Goal: Task Accomplishment & Management: Manage account settings

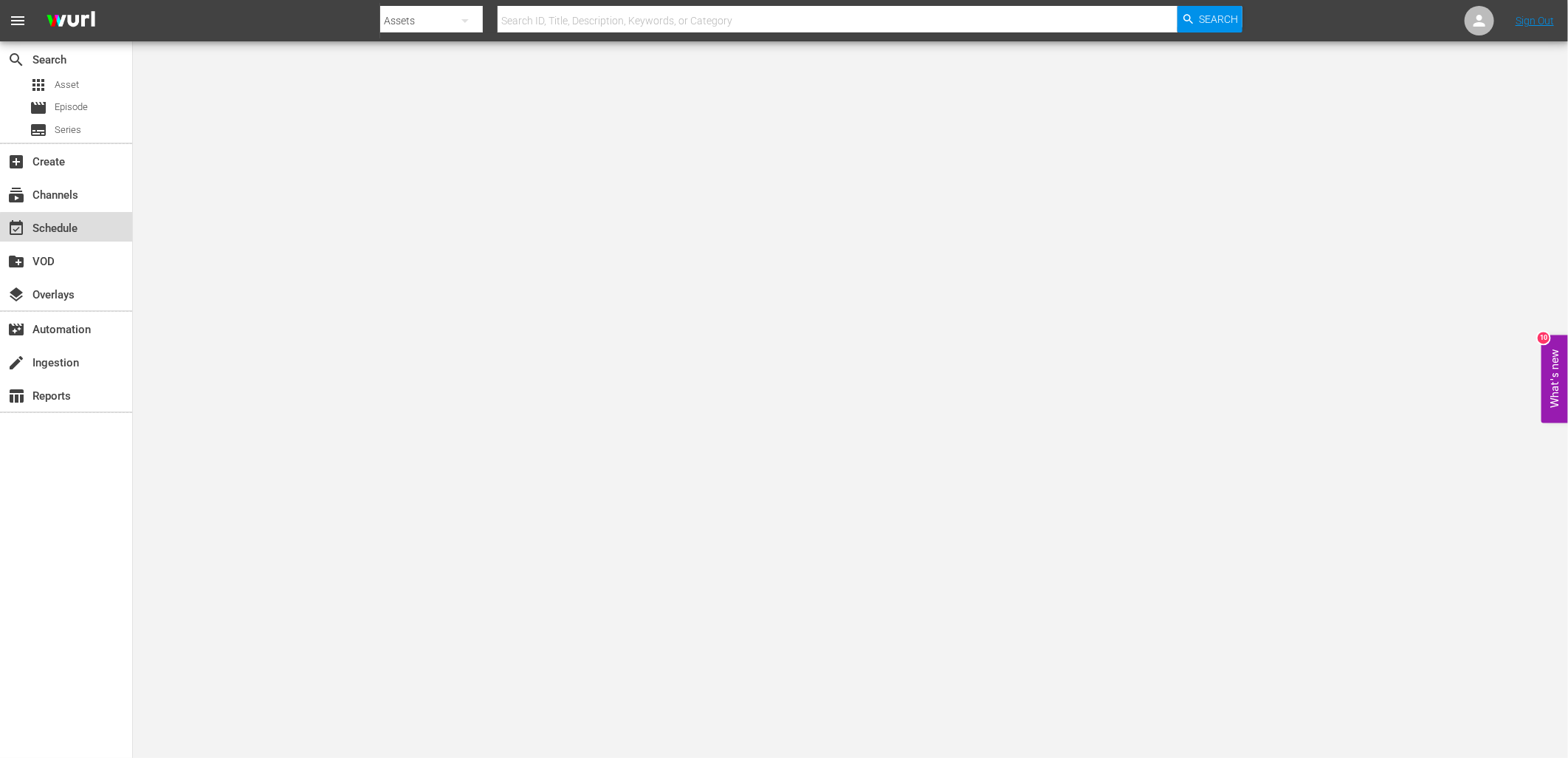
click at [85, 230] on div "event_available Schedule" at bounding box center [66, 226] width 132 height 29
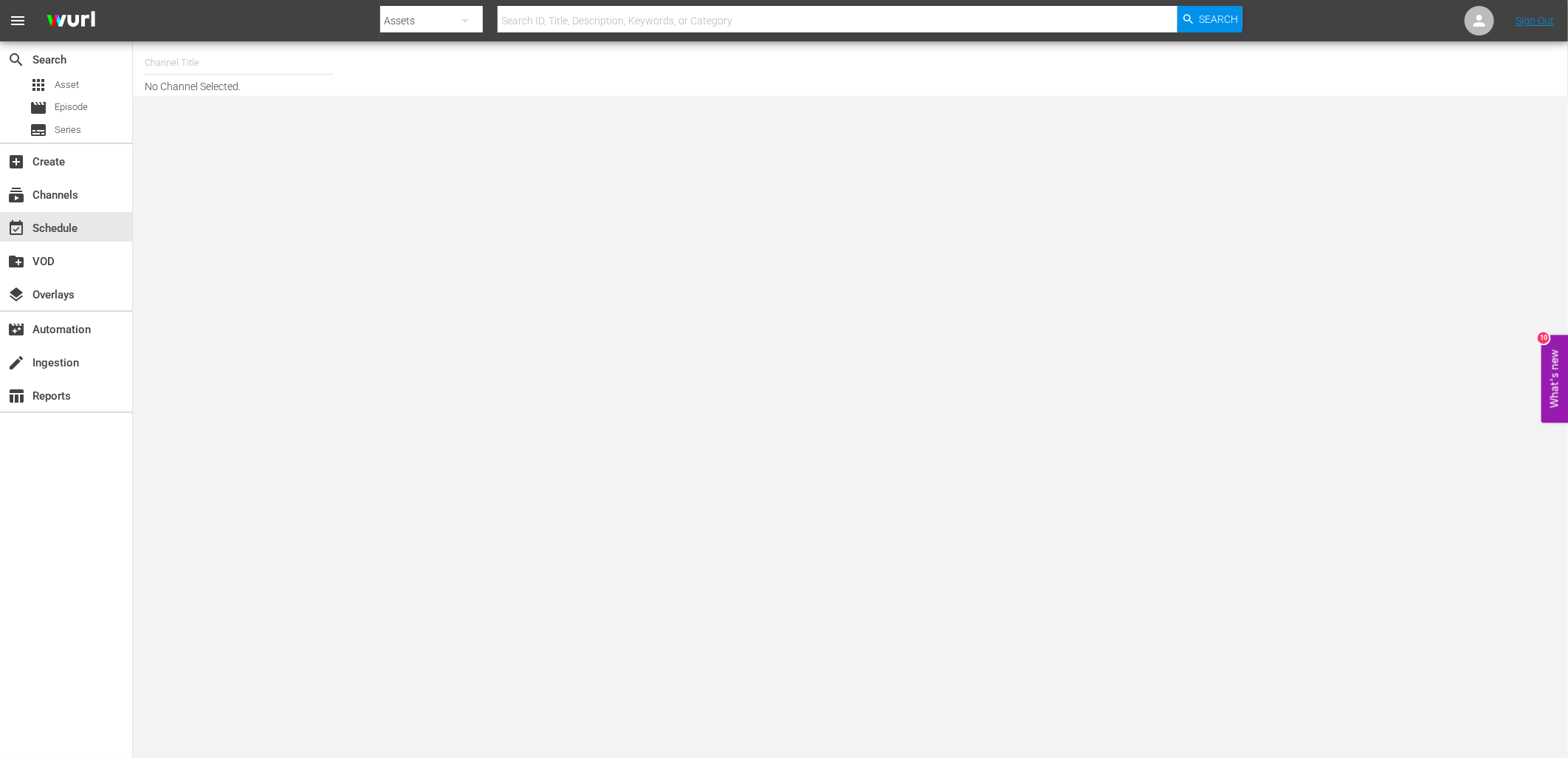
click at [224, 62] on input "text" at bounding box center [240, 63] width 189 height 36
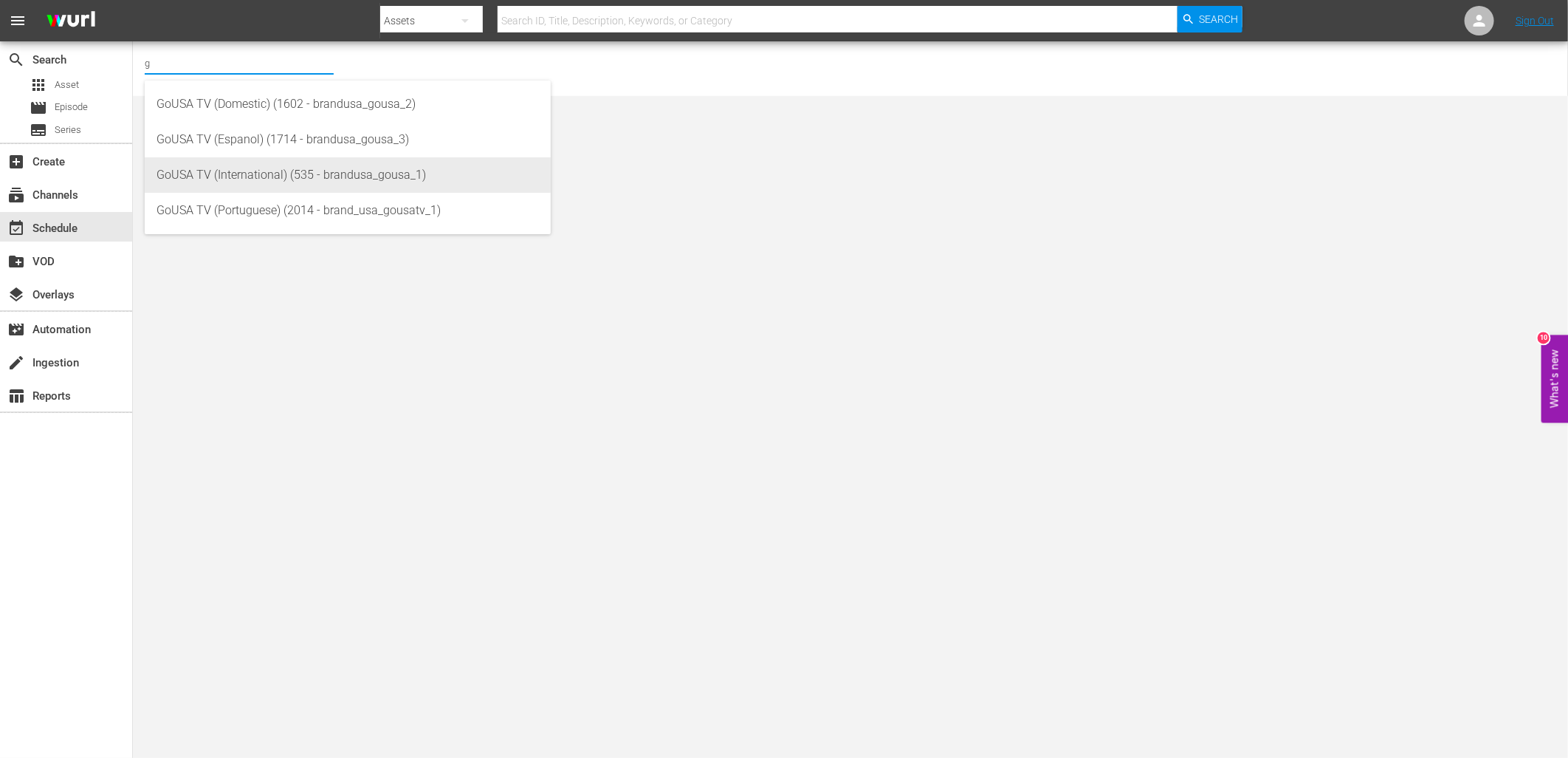
click at [315, 170] on div "GoUSA TV (International) (535 - brandusa_gousa_1)" at bounding box center [347, 175] width 382 height 36
type input "GoUSA TV (International) (535 - brandusa_gousa_1)"
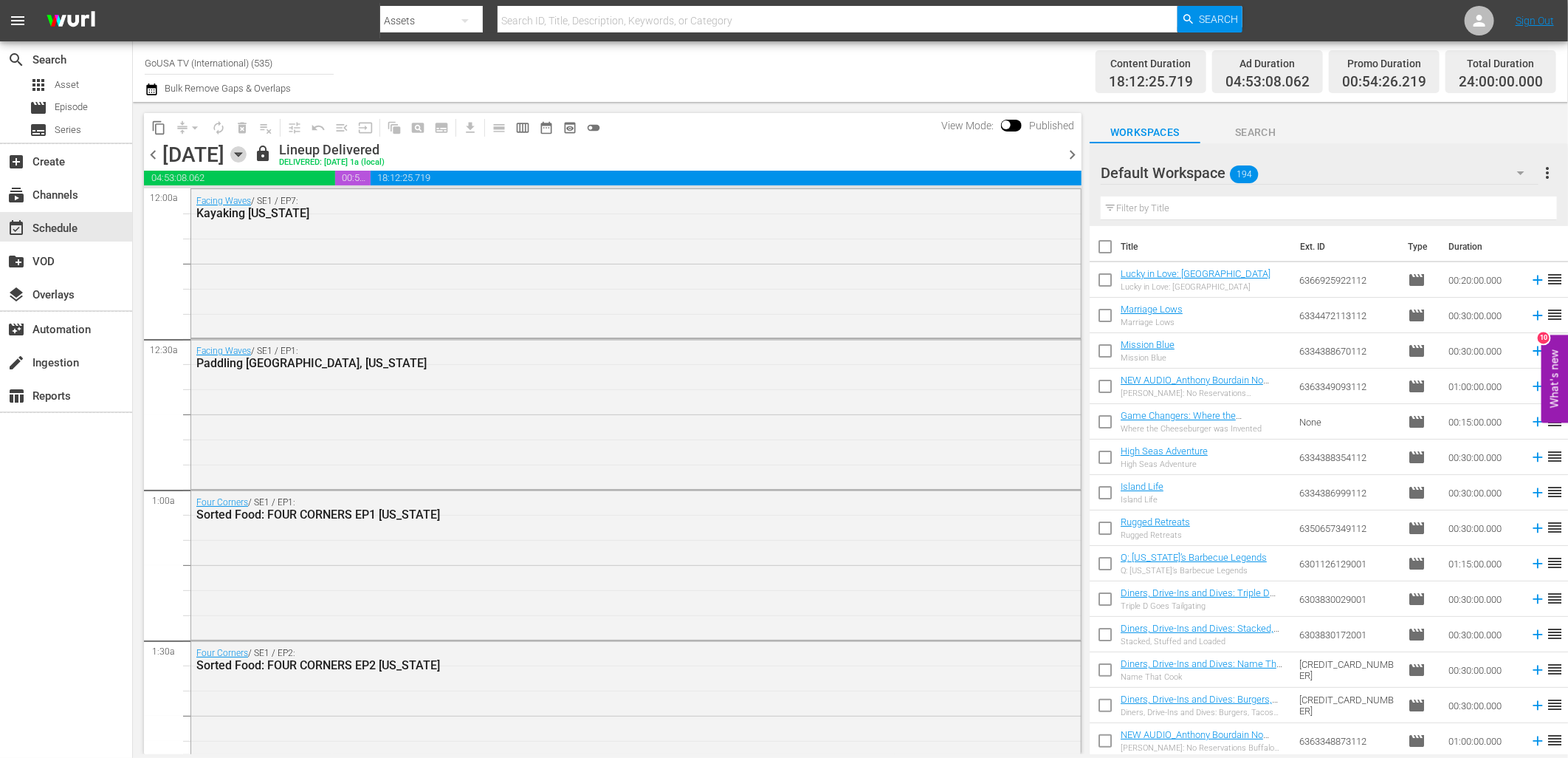
click at [241, 153] on icon "button" at bounding box center [238, 155] width 6 height 4
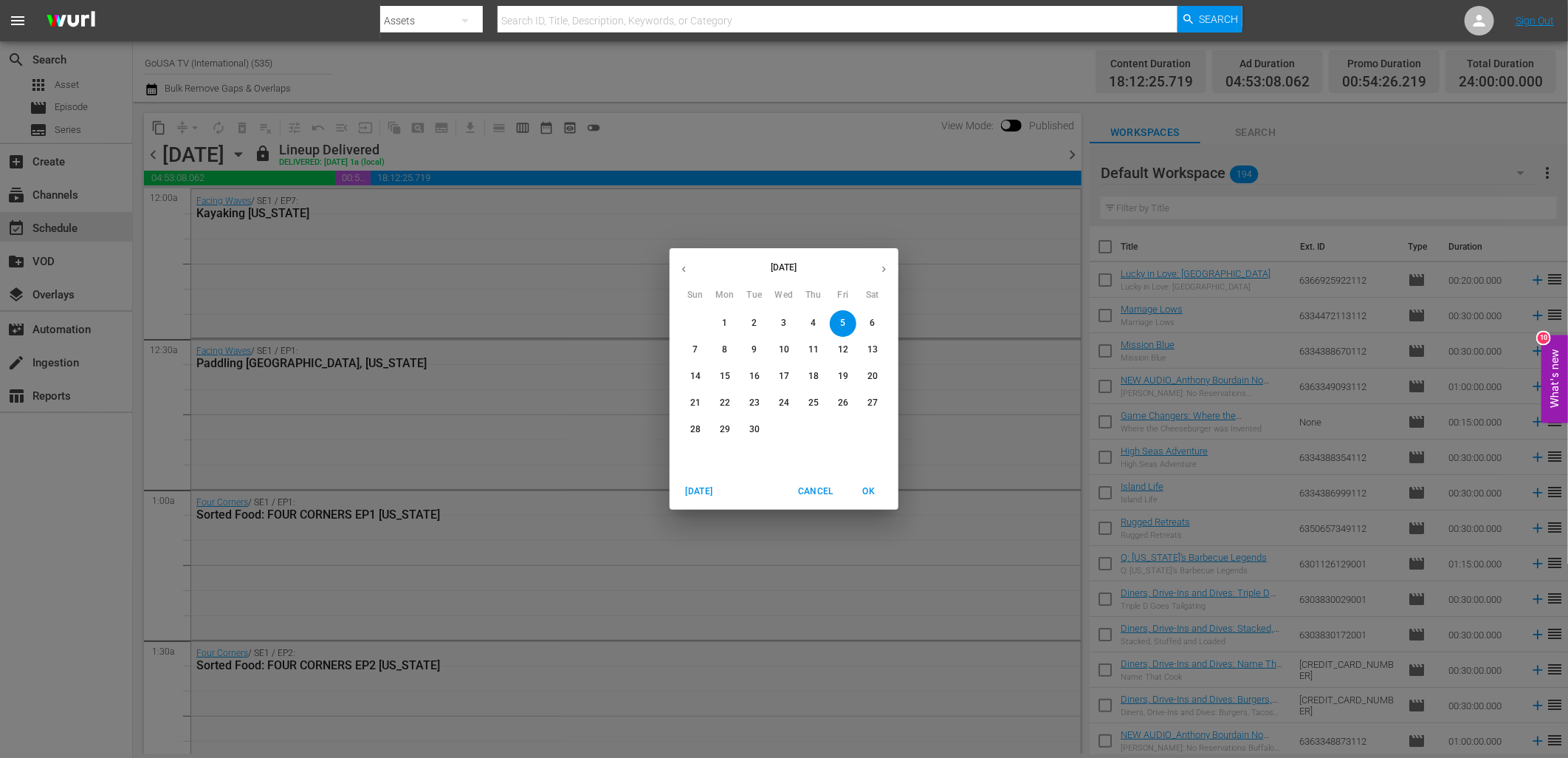
click at [866, 322] on span "6" at bounding box center [873, 323] width 27 height 12
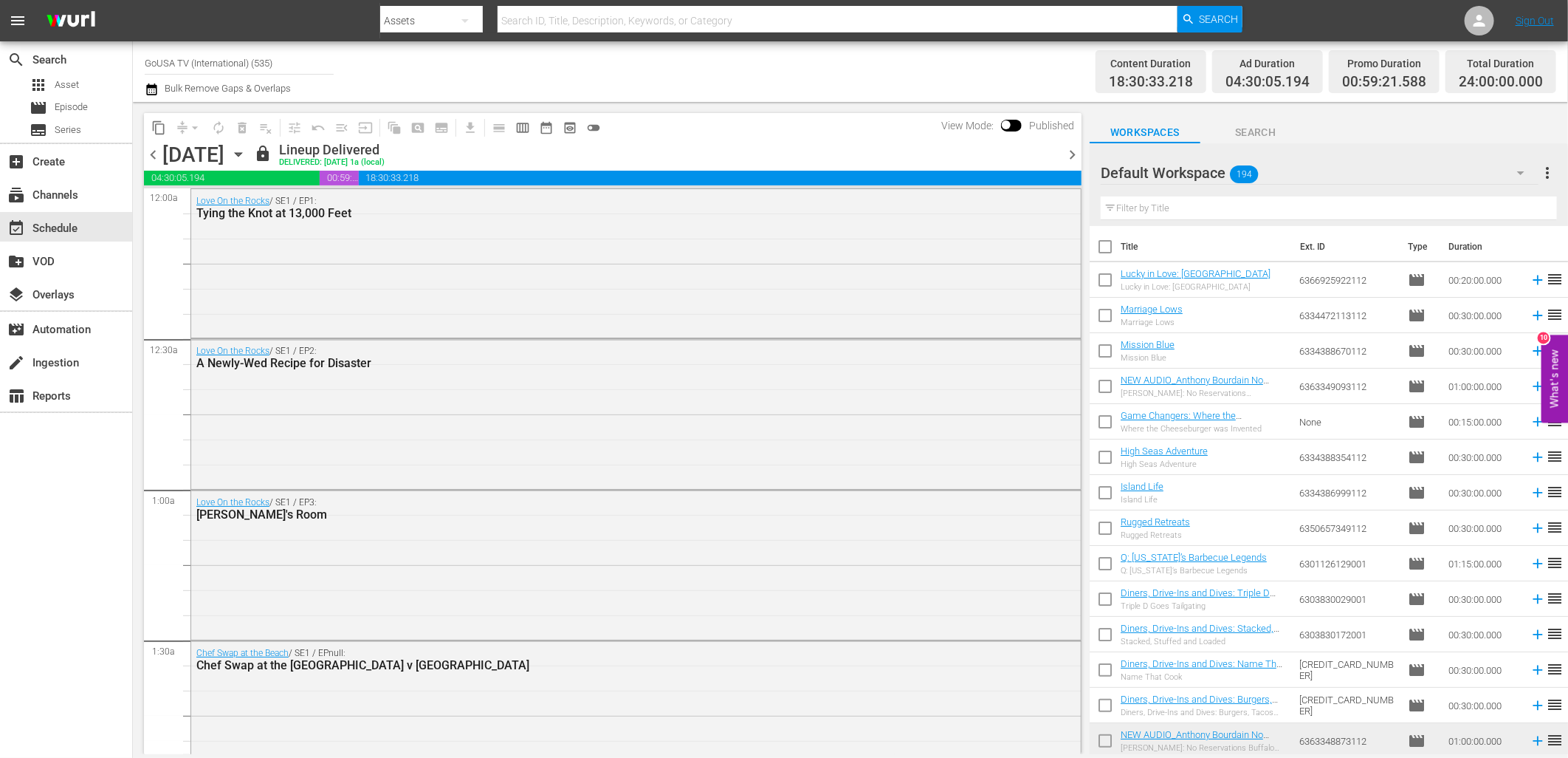
click at [1070, 149] on span "chevron_right" at bounding box center [1072, 154] width 19 height 19
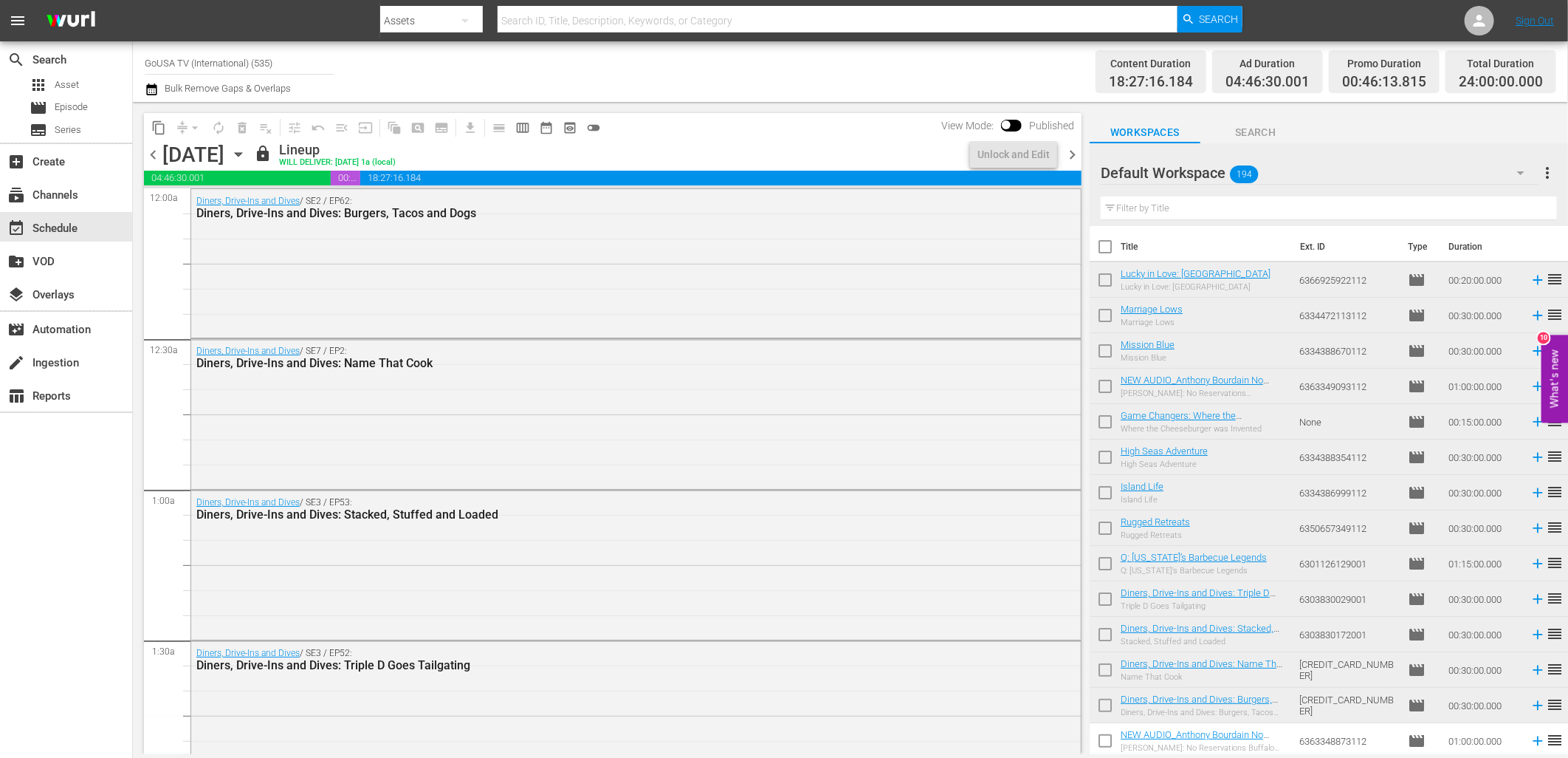
click at [1068, 150] on span "chevron_right" at bounding box center [1072, 154] width 19 height 19
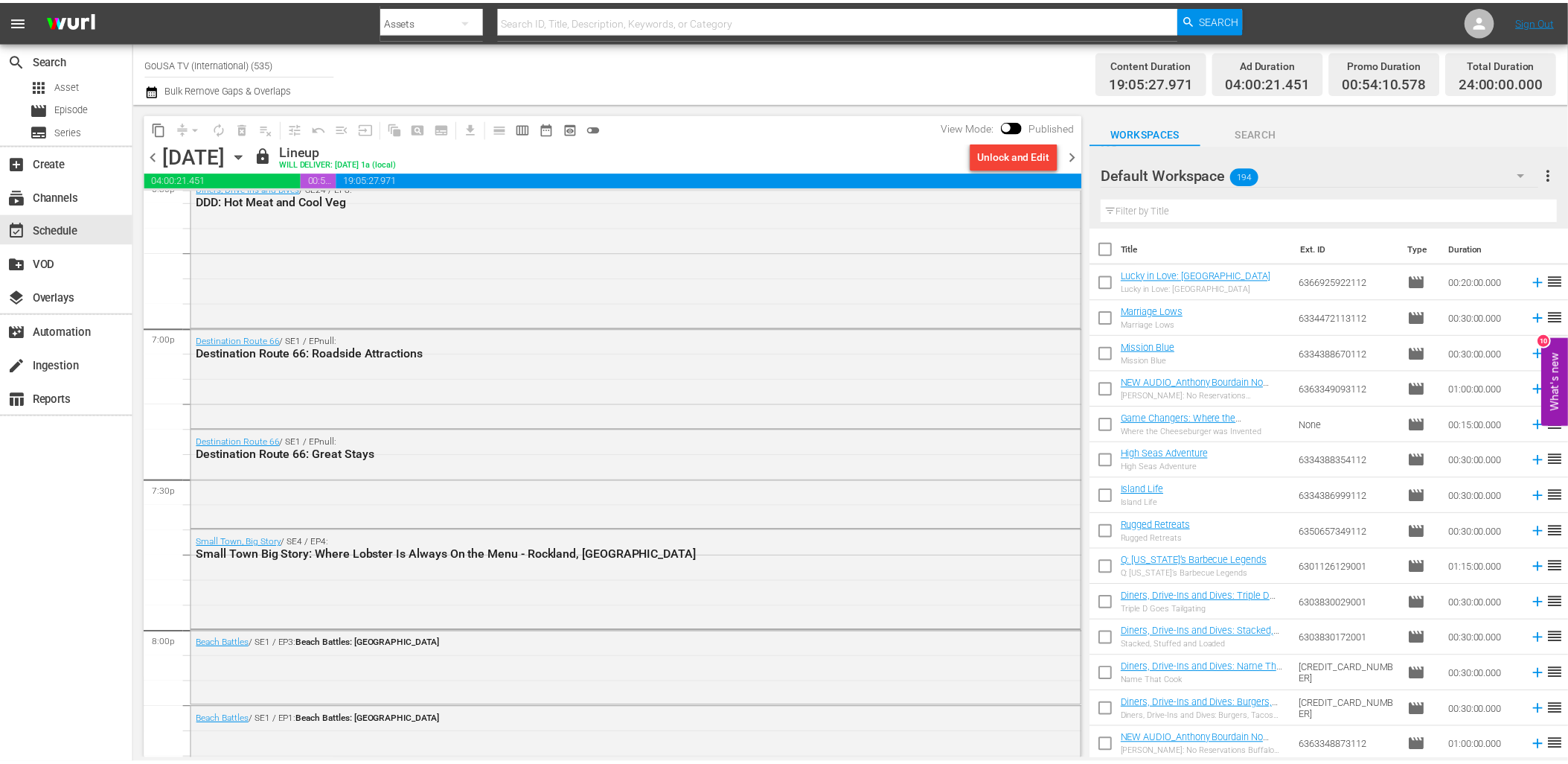
scroll to position [5955, 0]
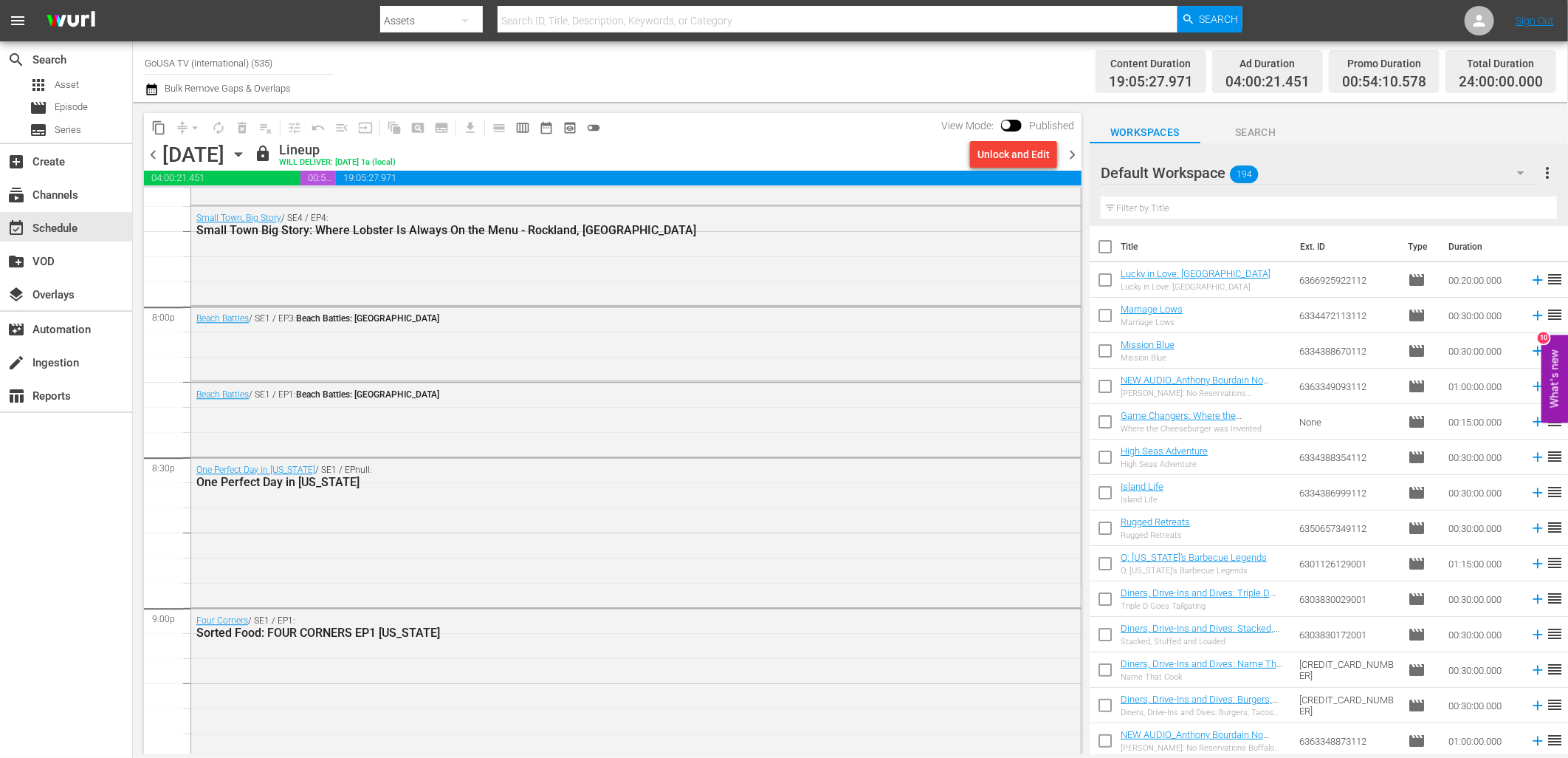
click at [1180, 205] on input "text" at bounding box center [1328, 208] width 456 height 24
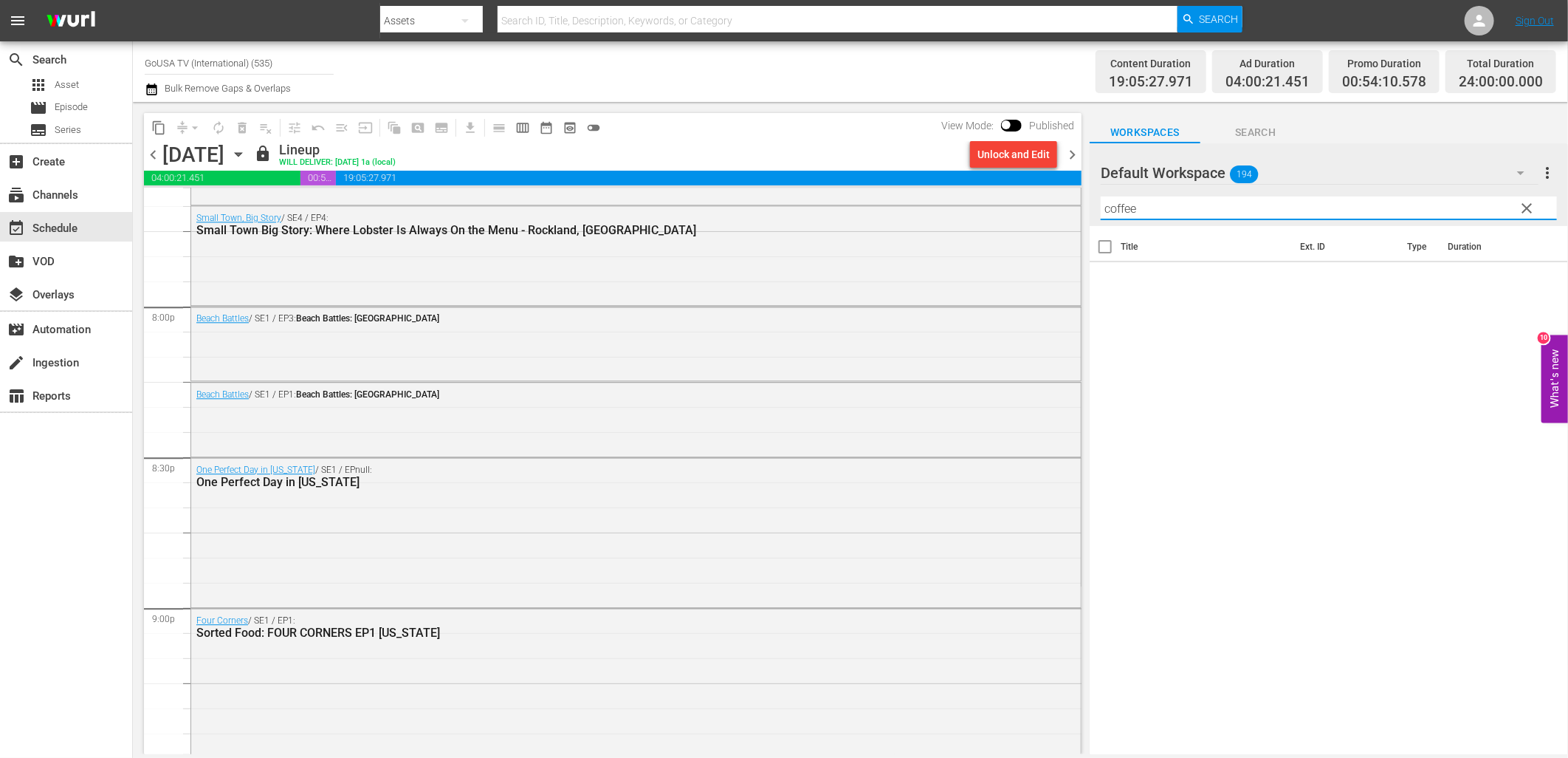
type input "coffee"
click at [1410, 162] on button "more_vert" at bounding box center [1548, 173] width 18 height 36
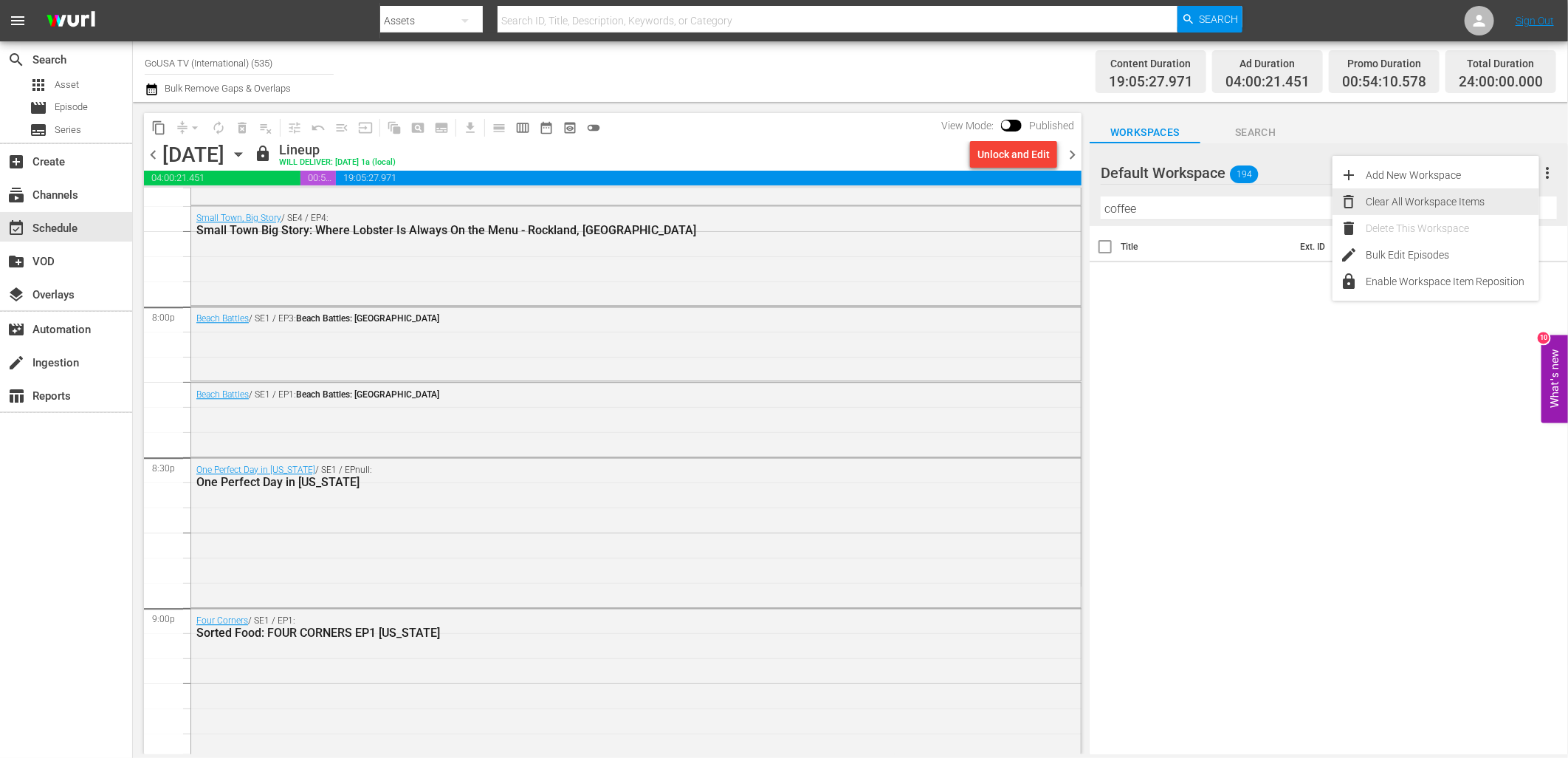
click at [1410, 201] on div "Clear All Workspace Items" at bounding box center [1452, 201] width 174 height 27
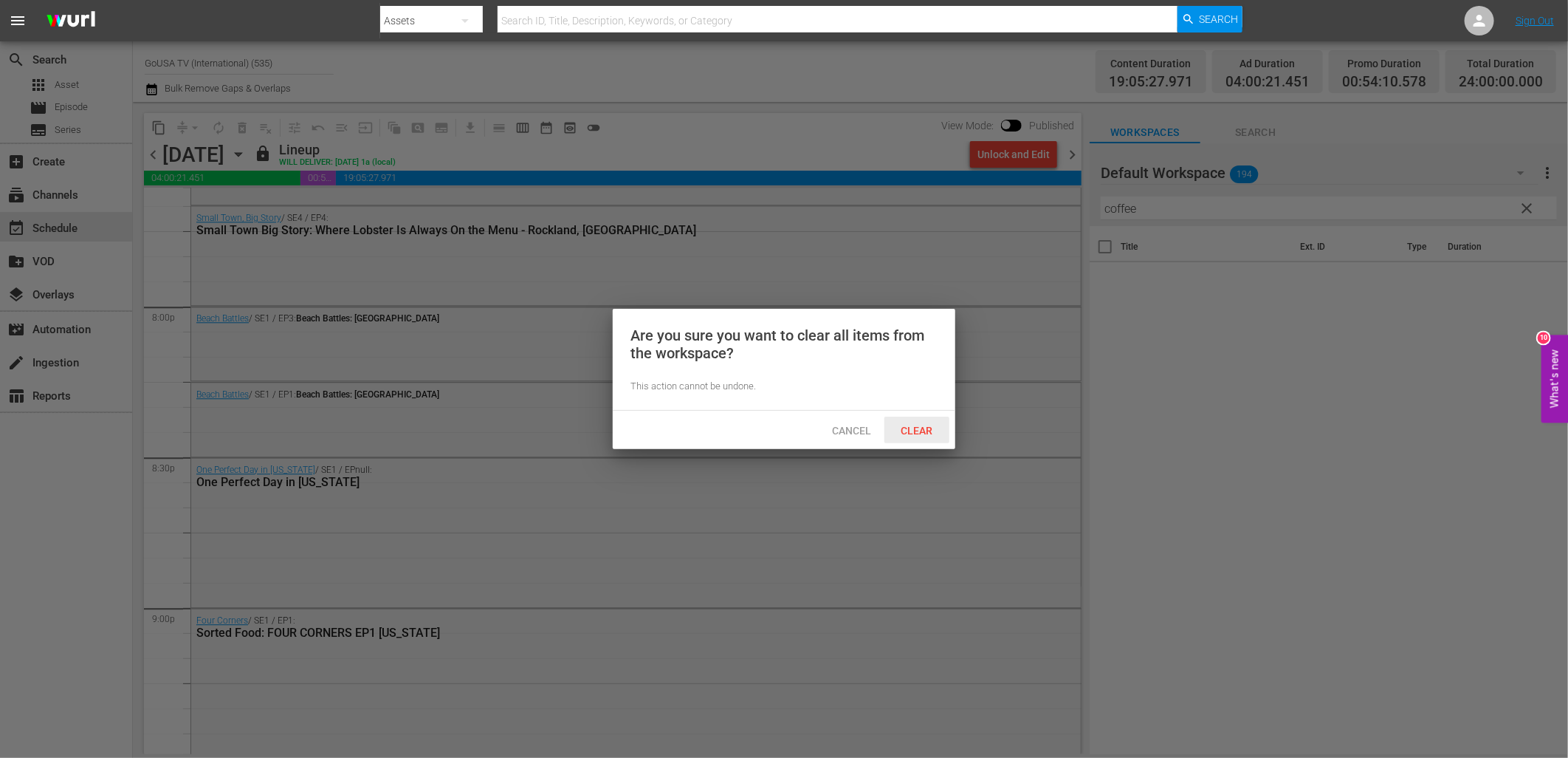
click at [912, 427] on span "Clear" at bounding box center [917, 430] width 55 height 12
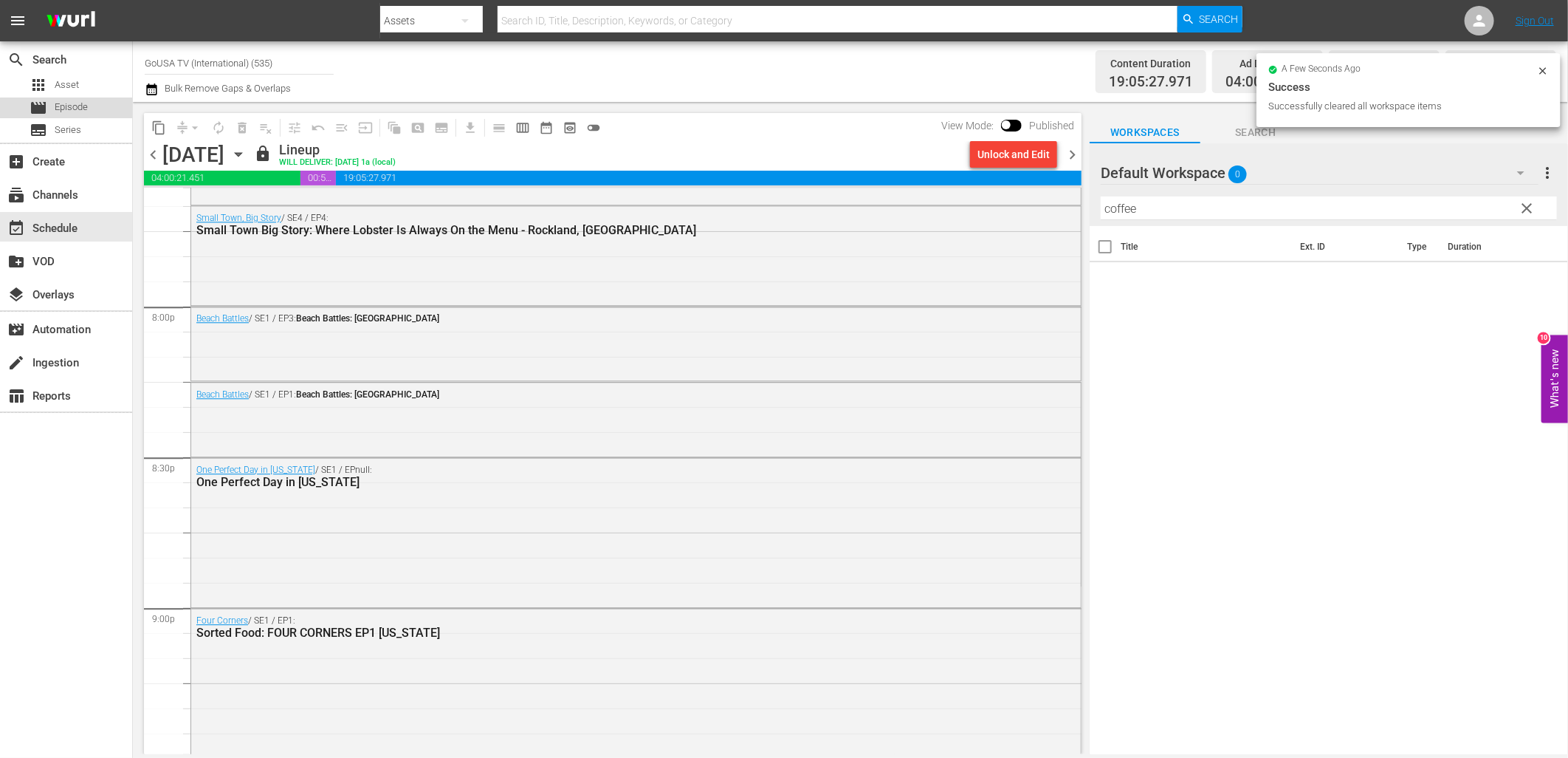
click at [85, 114] on span "Episode" at bounding box center [70, 107] width 33 height 15
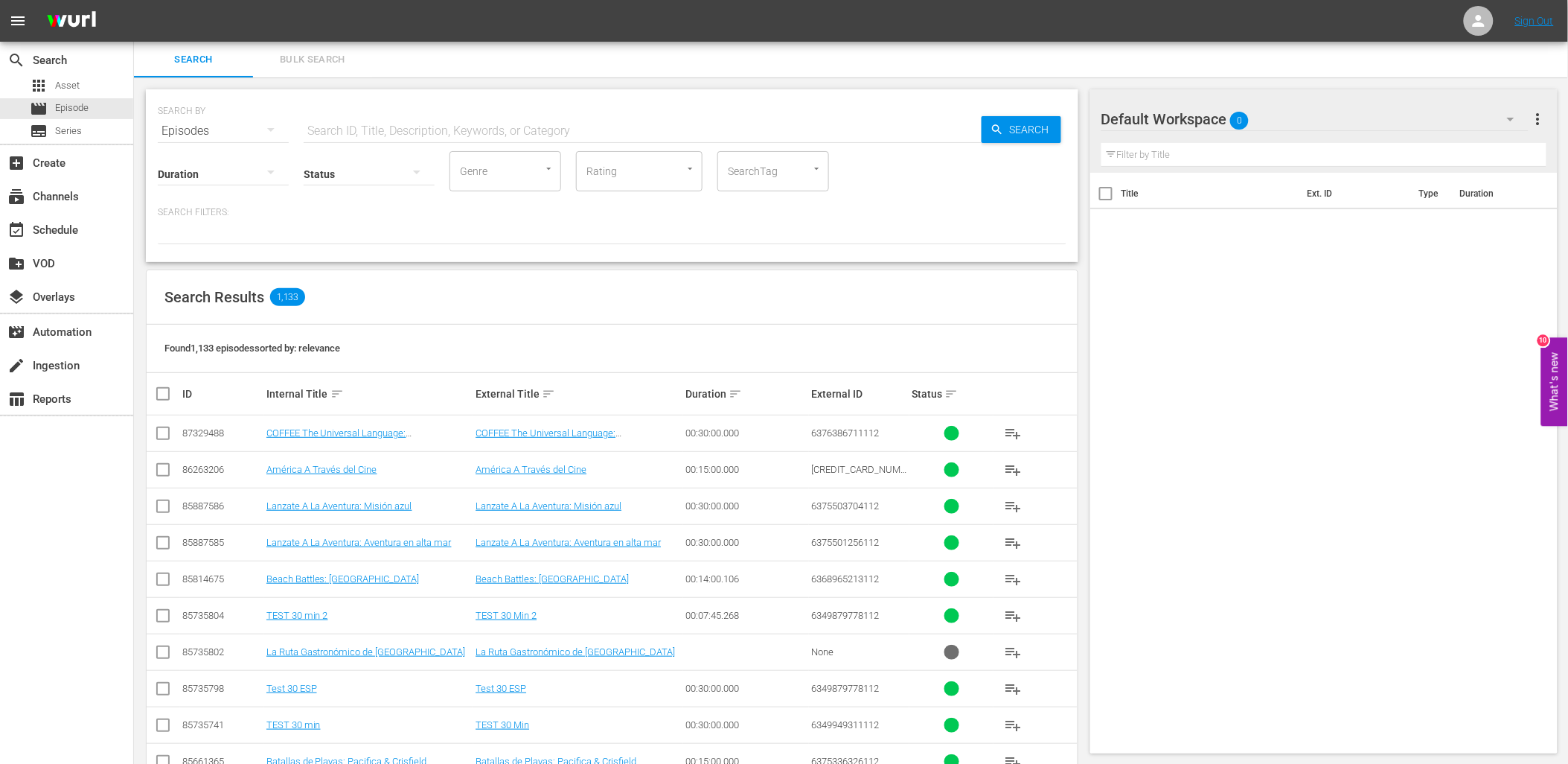
click at [452, 145] on input "text" at bounding box center [642, 131] width 678 height 36
click at [1005, 434] on span "playlist_add" at bounding box center [1013, 434] width 18 height 18
click at [433, 128] on input "text" at bounding box center [642, 131] width 678 height 36
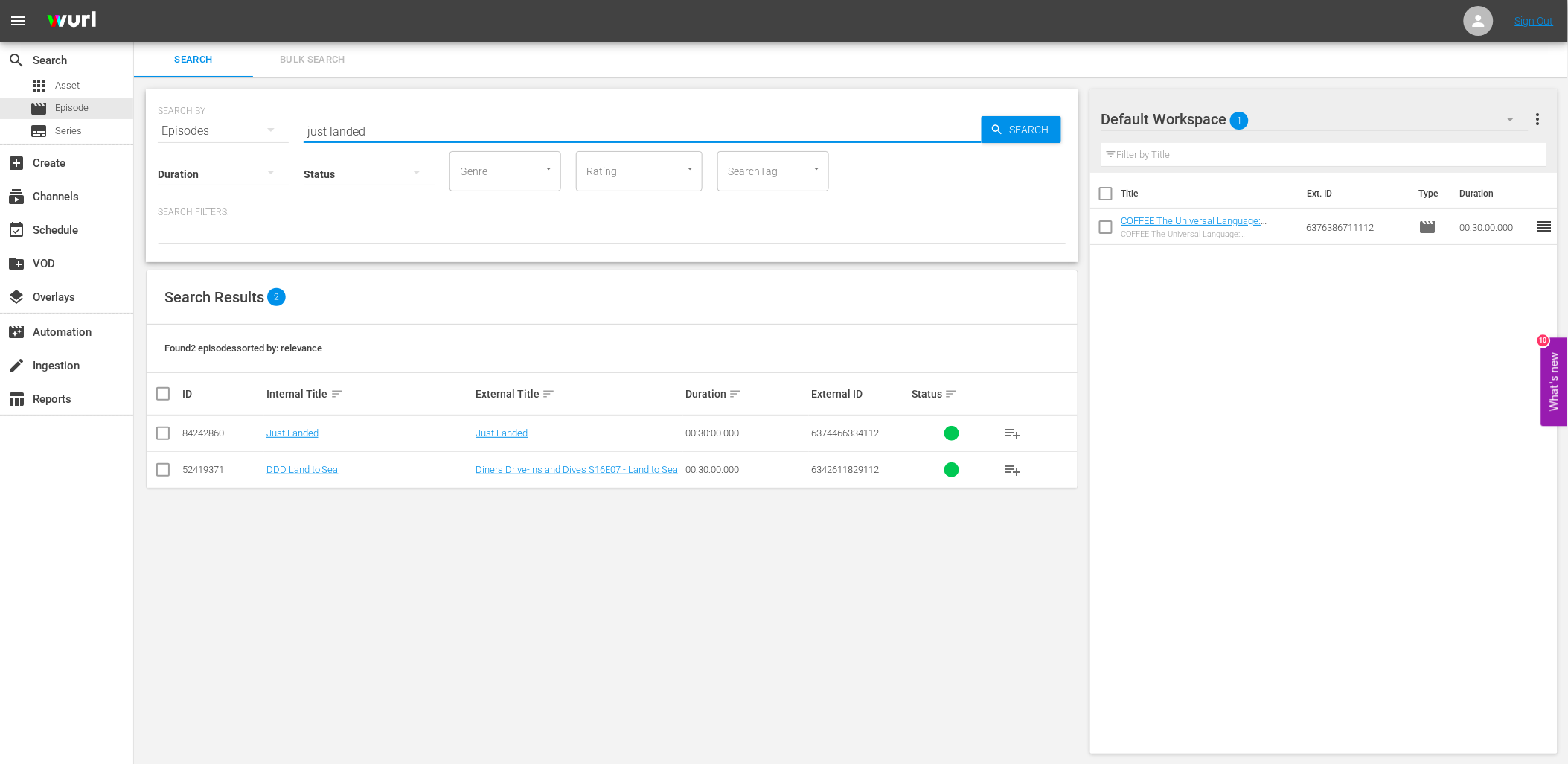
click at [1004, 430] on span "playlist_add" at bounding box center [1013, 434] width 18 height 18
drag, startPoint x: 385, startPoint y: 124, endPoint x: 291, endPoint y: 135, distance: 94.6
click at [291, 135] on div "SEARCH BY Search By Episodes Search ID, Title, Description, Keywords, or Catego…" at bounding box center [612, 122] width 908 height 54
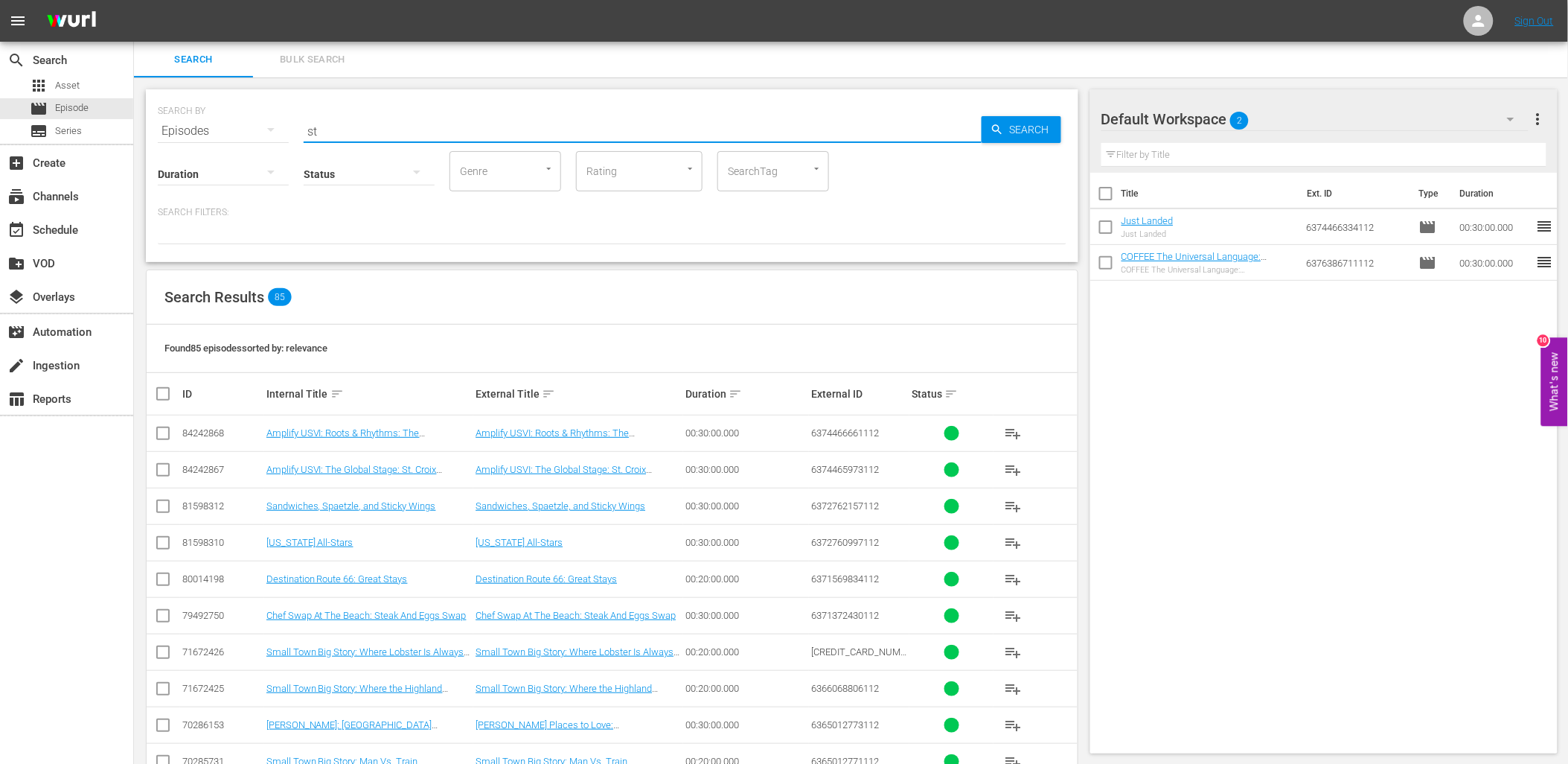
drag, startPoint x: 321, startPoint y: 128, endPoint x: 285, endPoint y: 131, distance: 36.1
click at [285, 131] on div "SEARCH BY Search By Episodes Search ID, Title, Description, Keywords, or Catego…" at bounding box center [612, 122] width 908 height 54
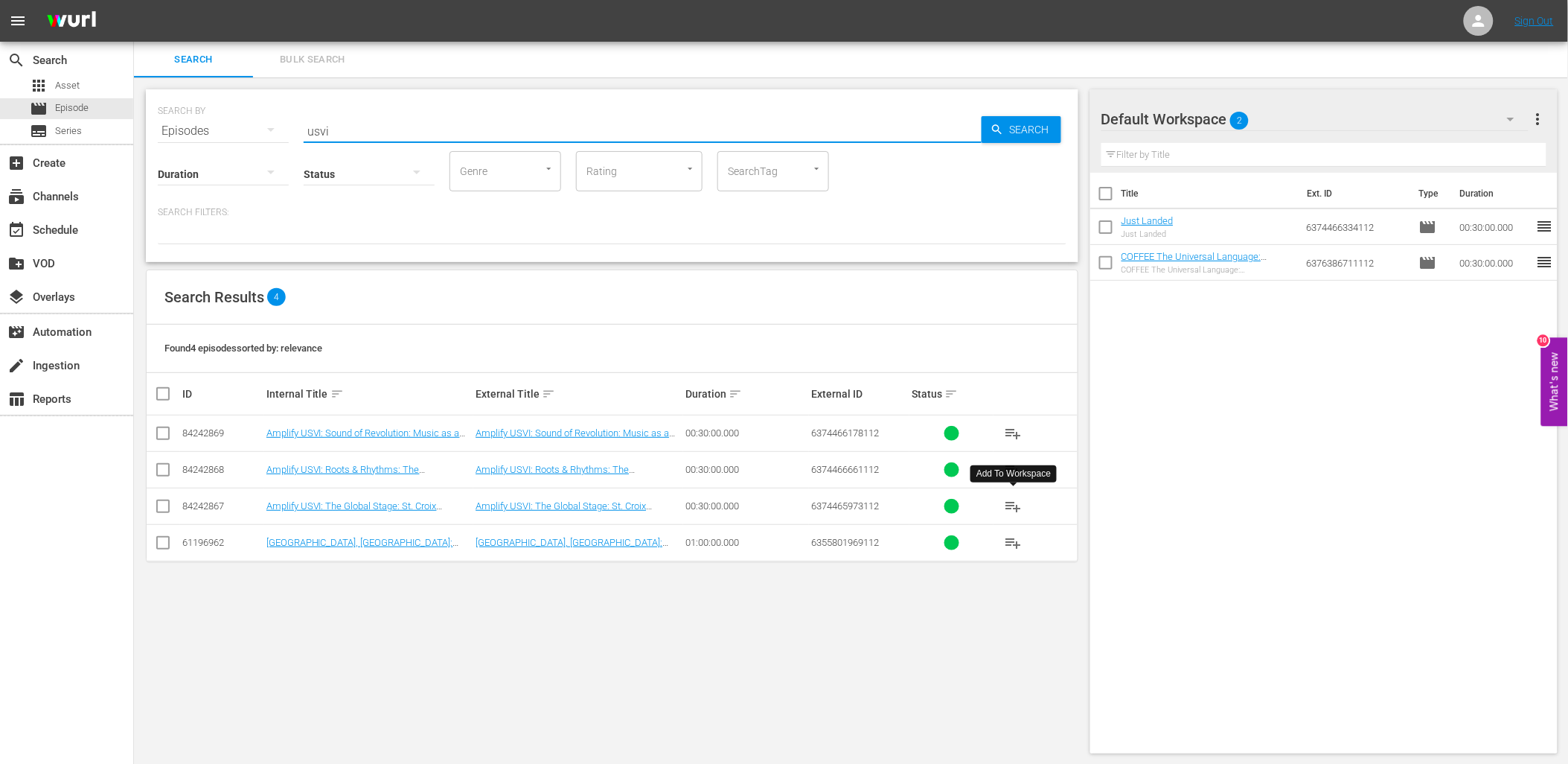
click at [1014, 504] on span "playlist_add" at bounding box center [1013, 506] width 18 height 18
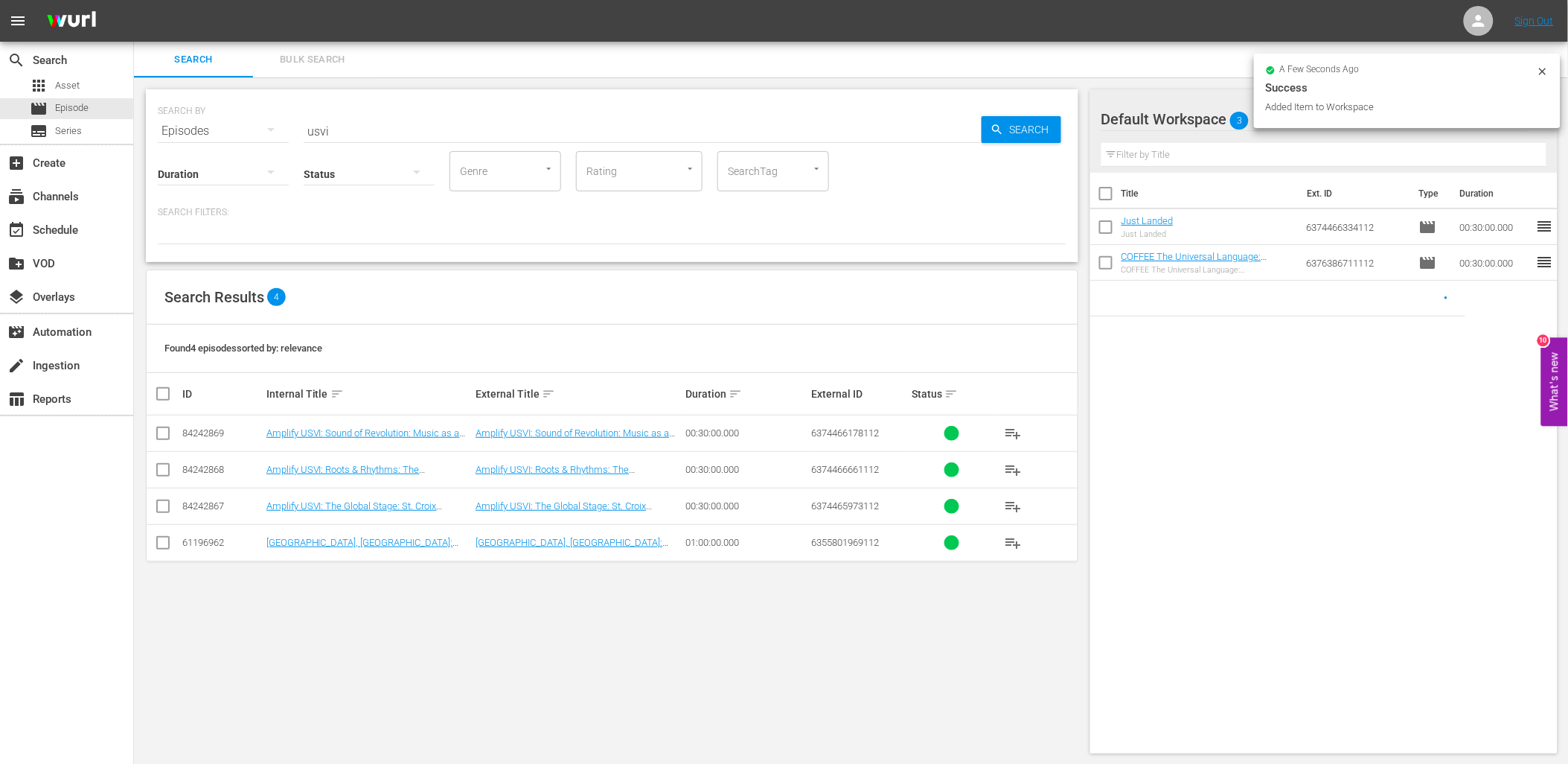
click at [1009, 472] on span "playlist_add" at bounding box center [1013, 470] width 18 height 18
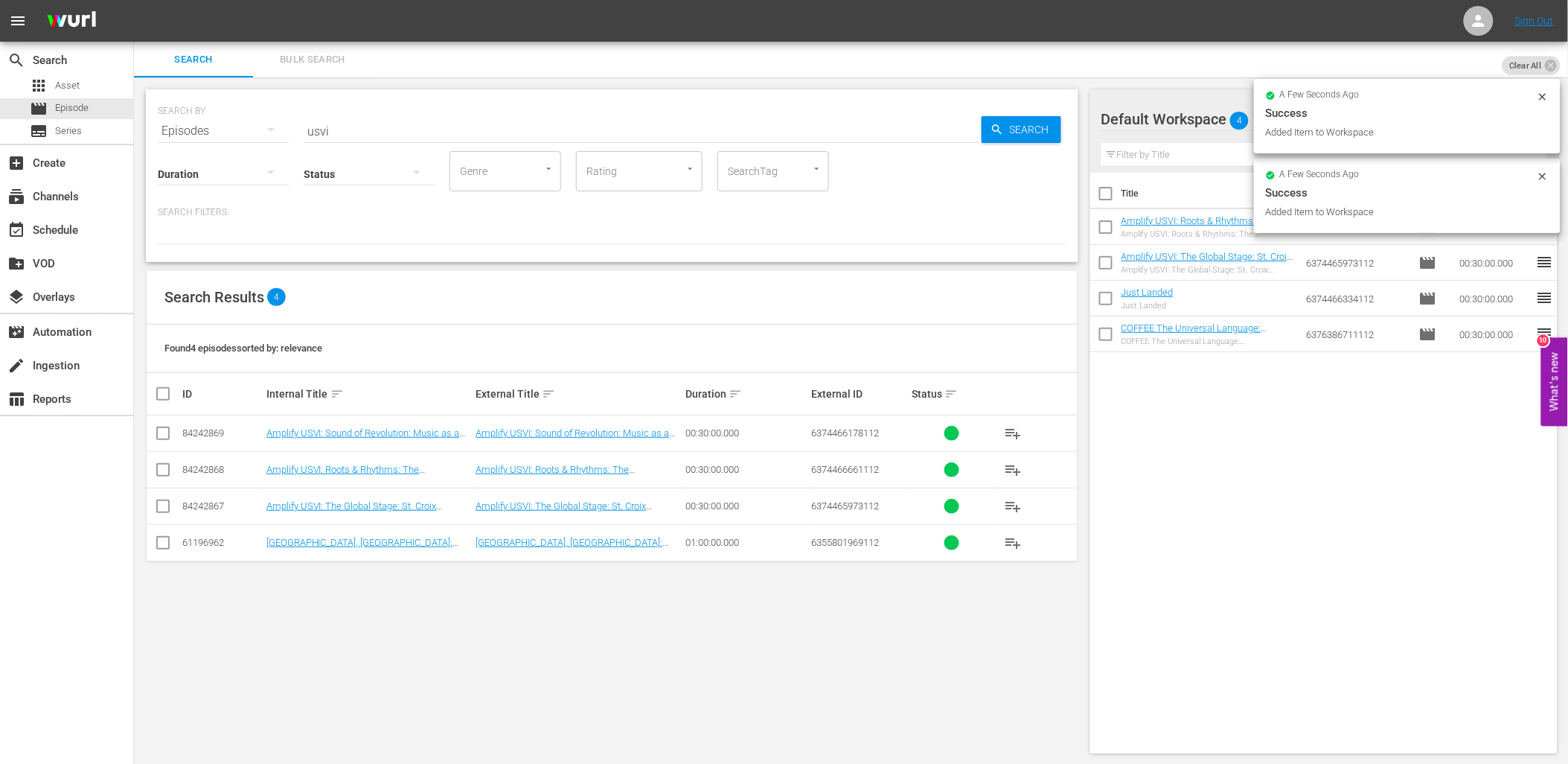
click at [1012, 435] on span "playlist_add" at bounding box center [1013, 434] width 18 height 18
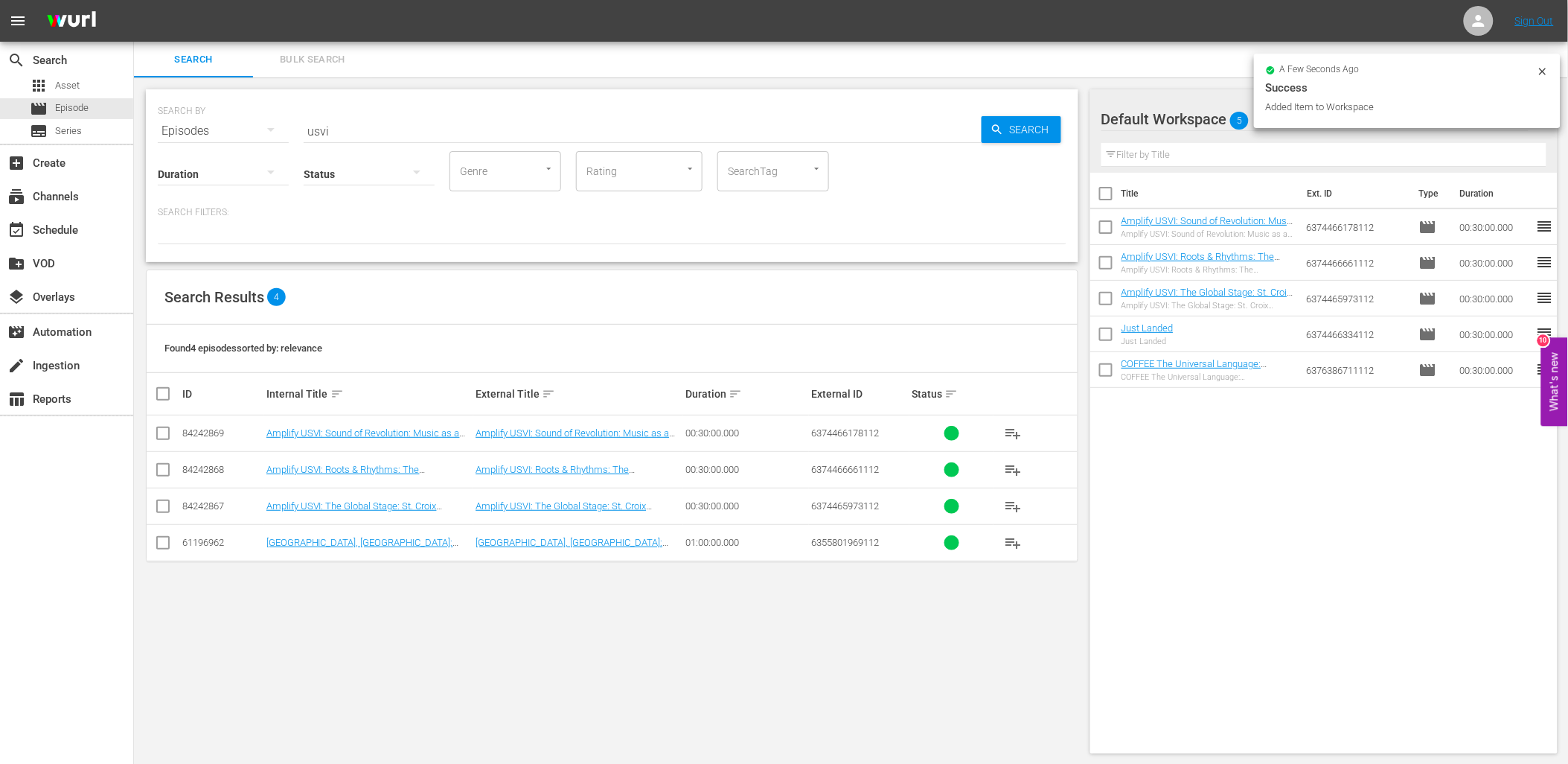
drag, startPoint x: 344, startPoint y: 127, endPoint x: 310, endPoint y: 134, distance: 34.7
click at [315, 134] on input "usvi" at bounding box center [642, 131] width 678 height 36
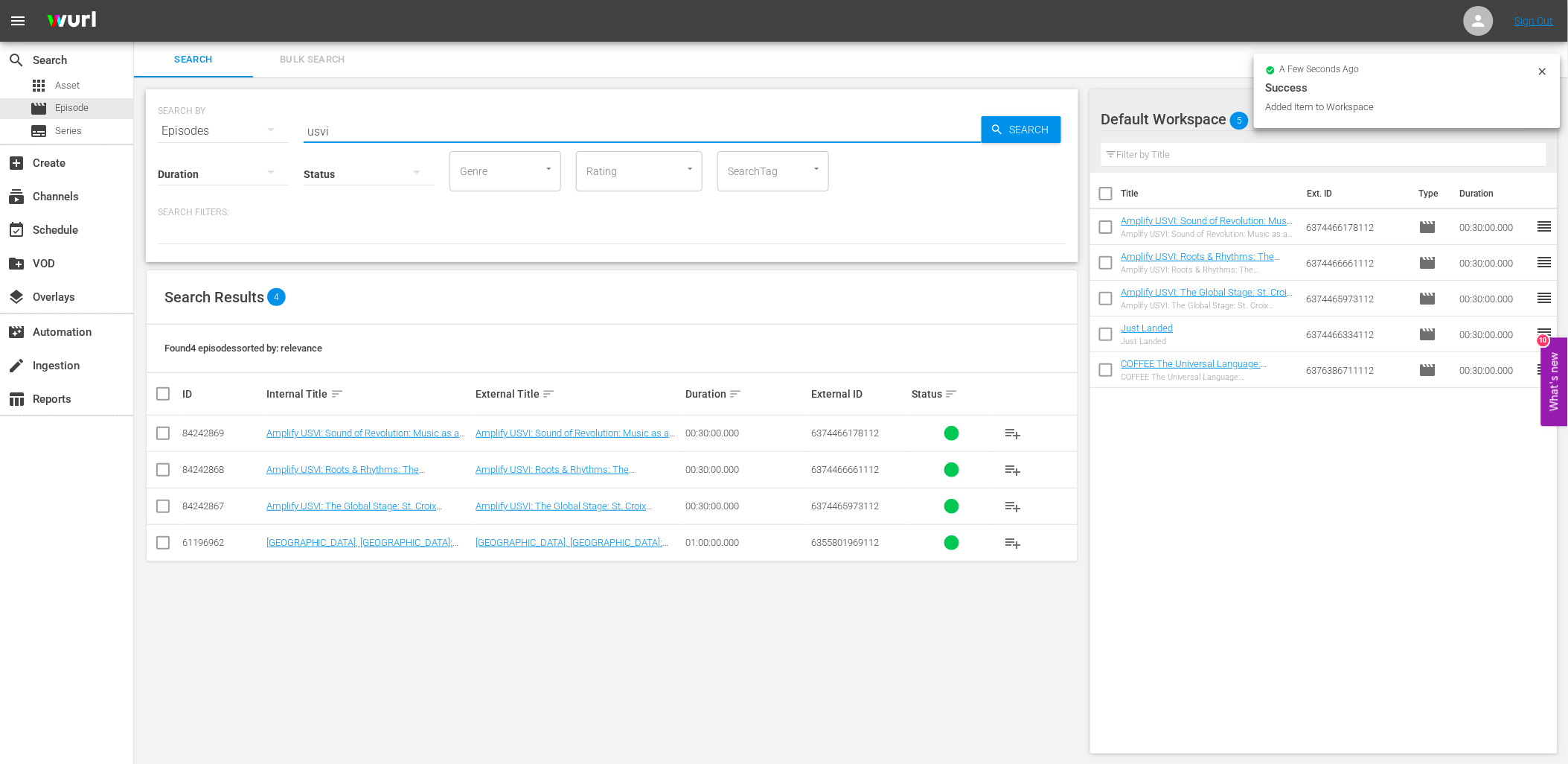
click at [298, 138] on div "SEARCH BY Search By Episodes Search ID, Title, Description, Keywords, or Catego…" at bounding box center [612, 122] width 908 height 54
click at [324, 133] on input "usvi" at bounding box center [642, 131] width 678 height 36
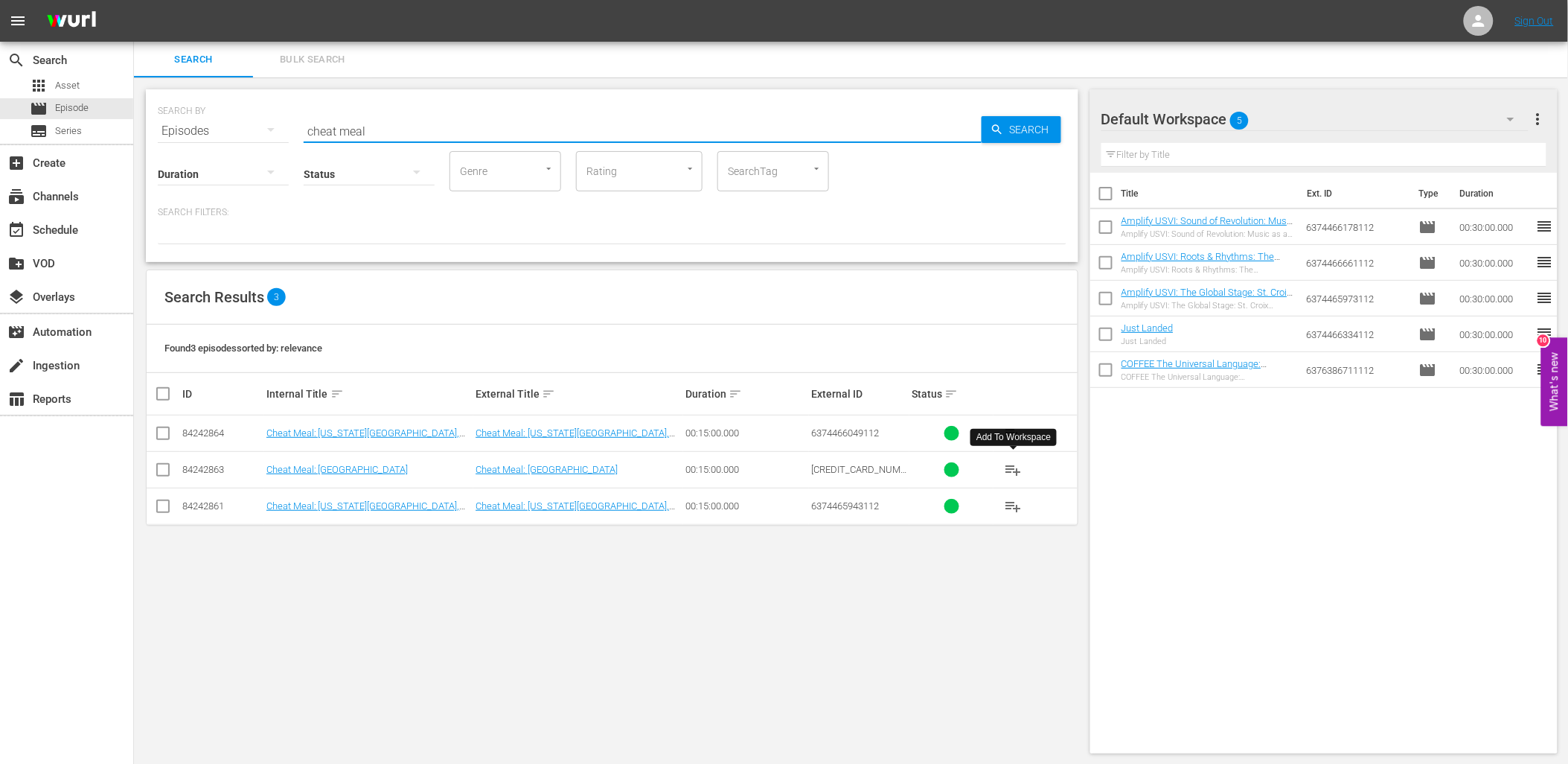
type input "cheat meal"
click at [1008, 472] on span "playlist_add" at bounding box center [1013, 470] width 18 height 18
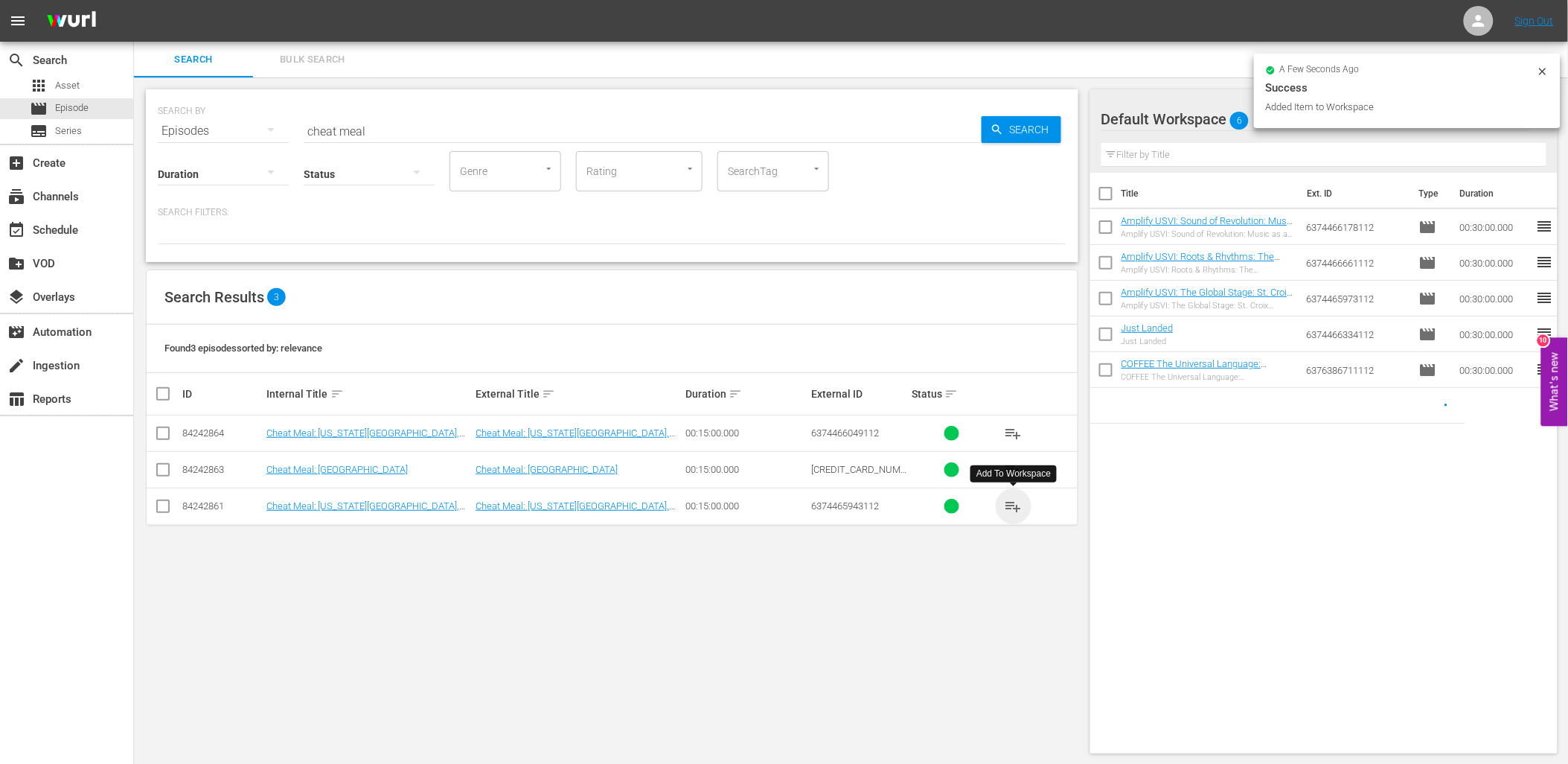
click at [1011, 507] on span "playlist_add" at bounding box center [1013, 506] width 18 height 18
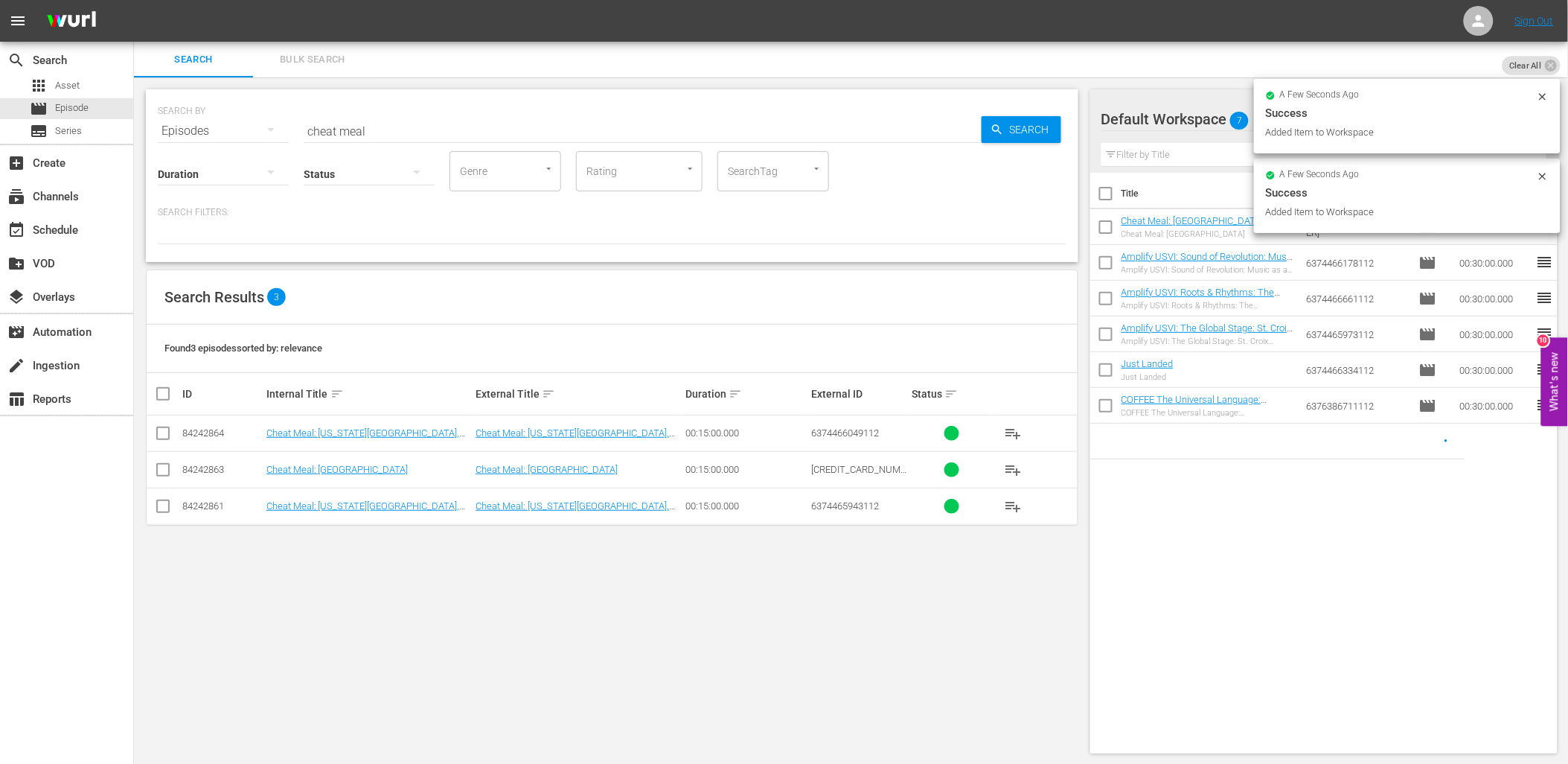
click at [1005, 435] on span "playlist_add" at bounding box center [1013, 434] width 18 height 18
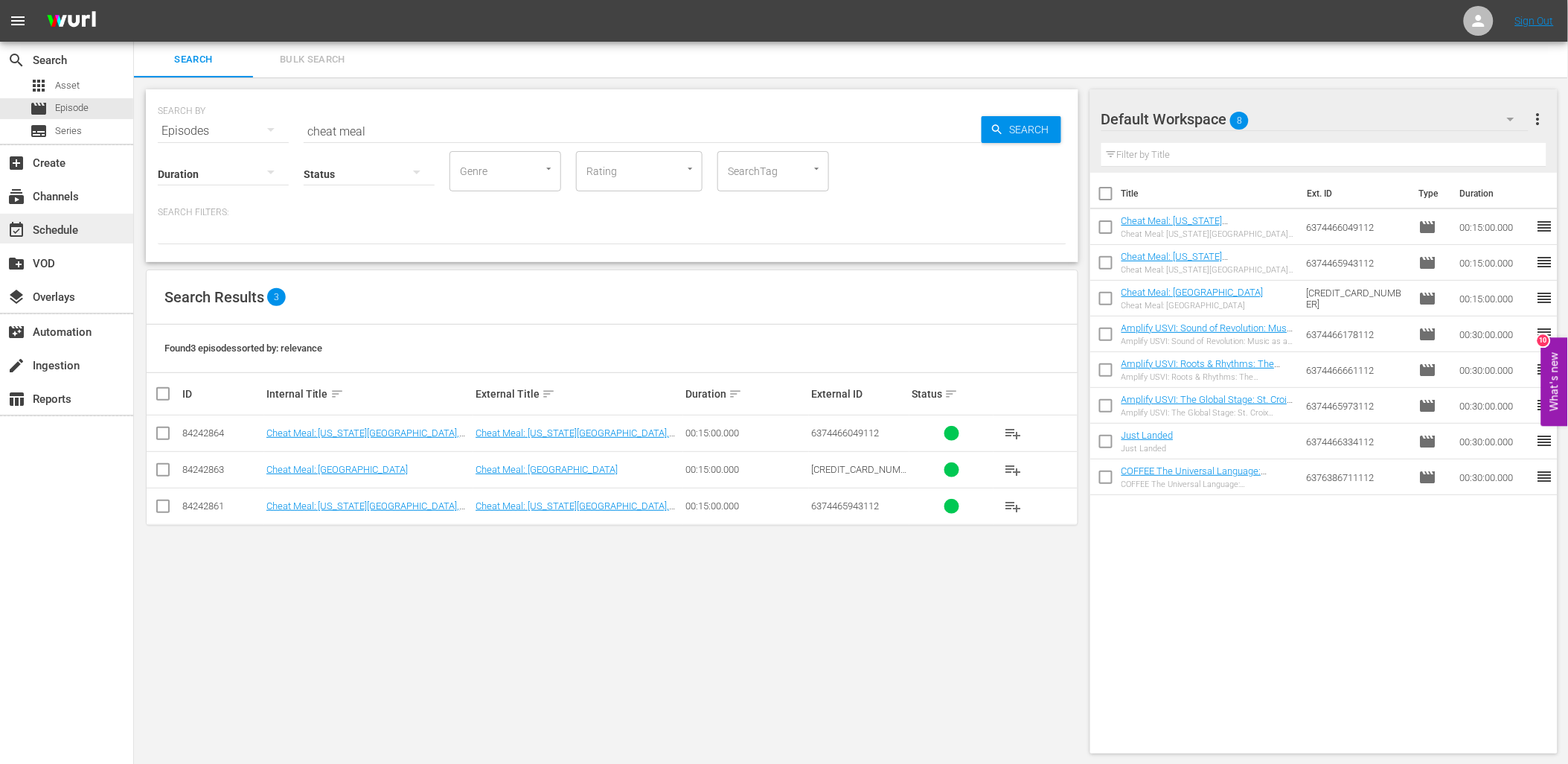
click at [88, 220] on div "event_available Schedule" at bounding box center [66, 228] width 133 height 30
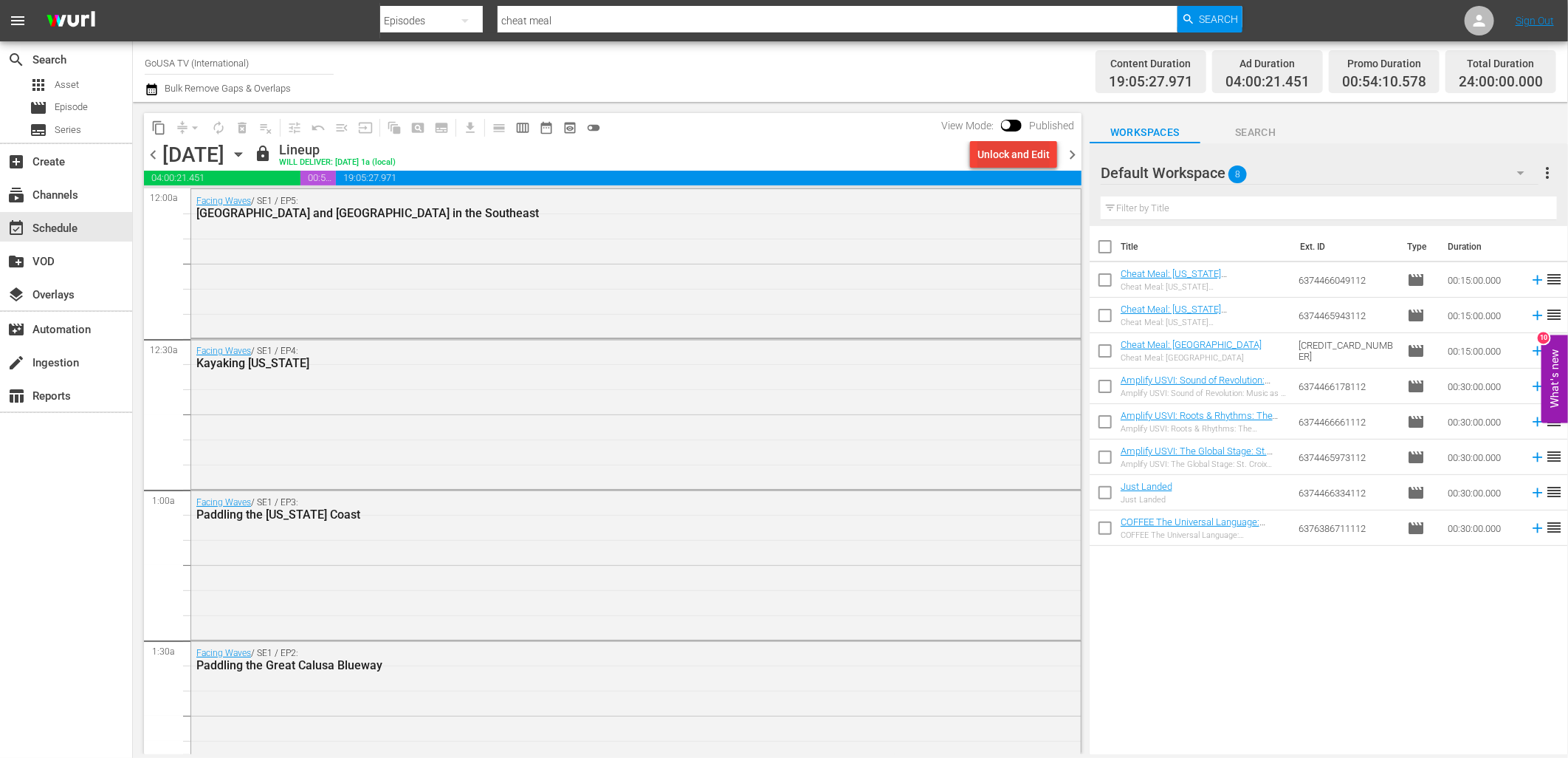
click at [1009, 152] on div "Unlock and Edit" at bounding box center [1013, 154] width 72 height 27
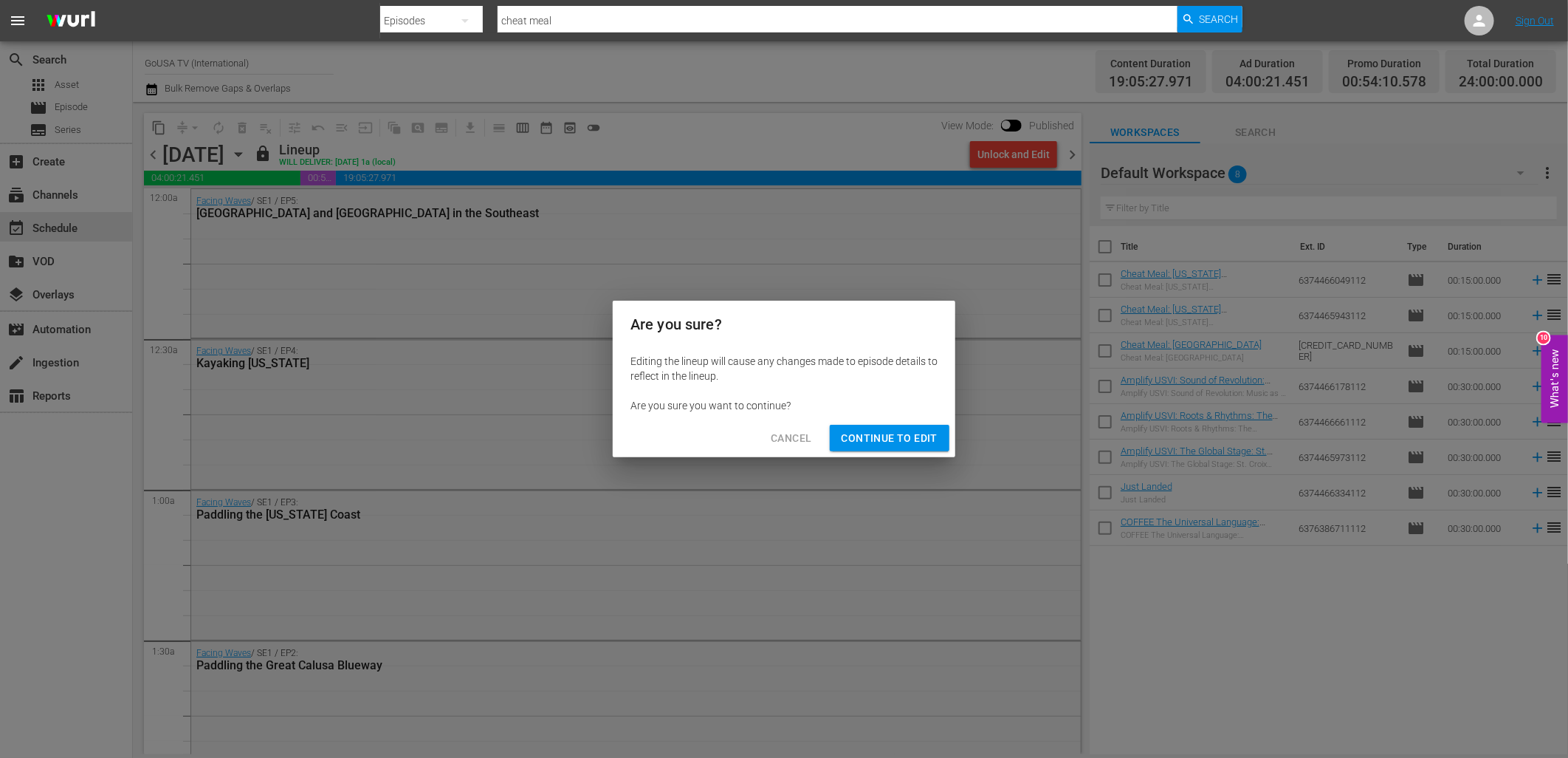
click at [873, 438] on span "Continue to Edit" at bounding box center [890, 438] width 96 height 19
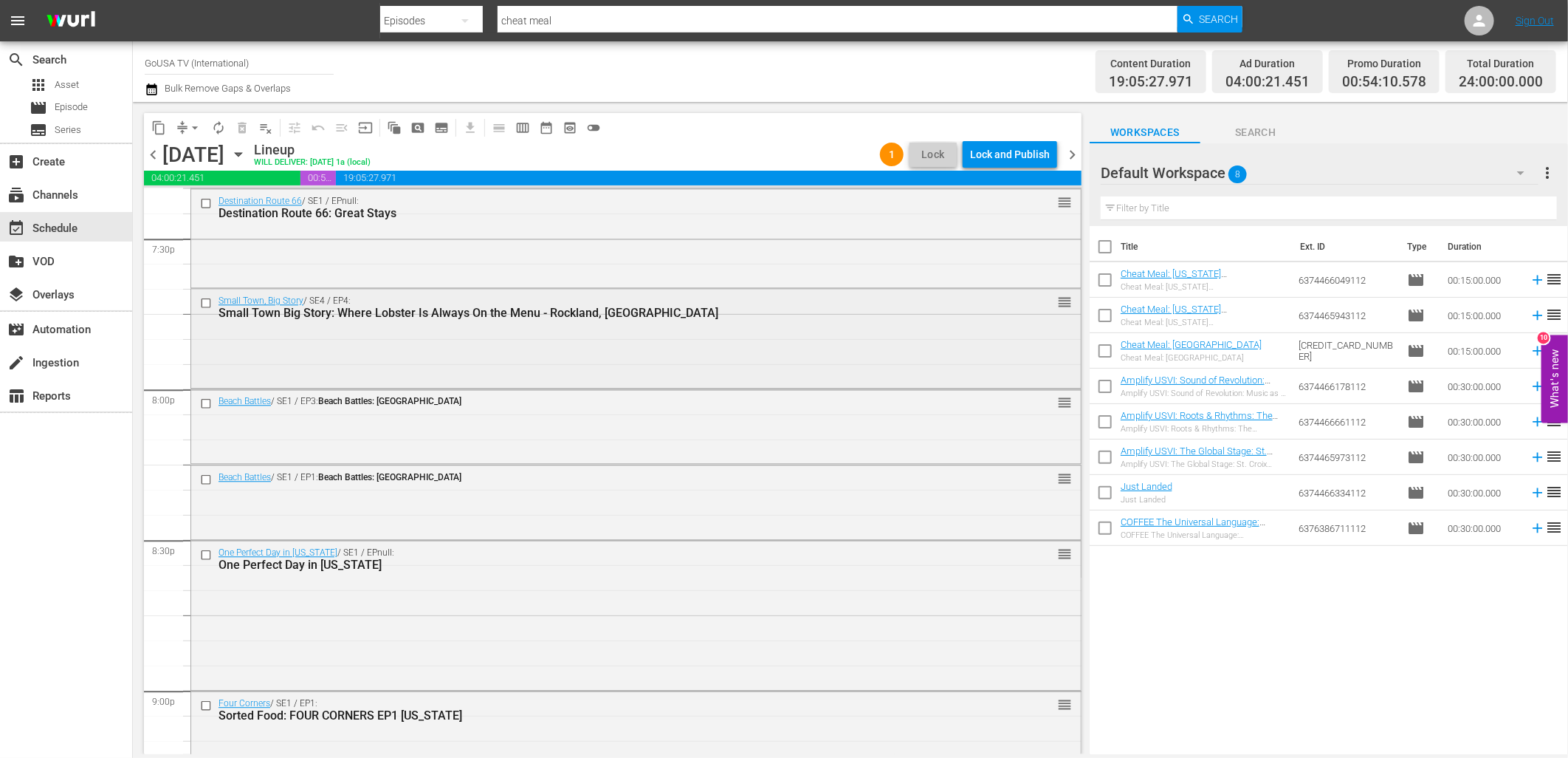
scroll to position [5908, 0]
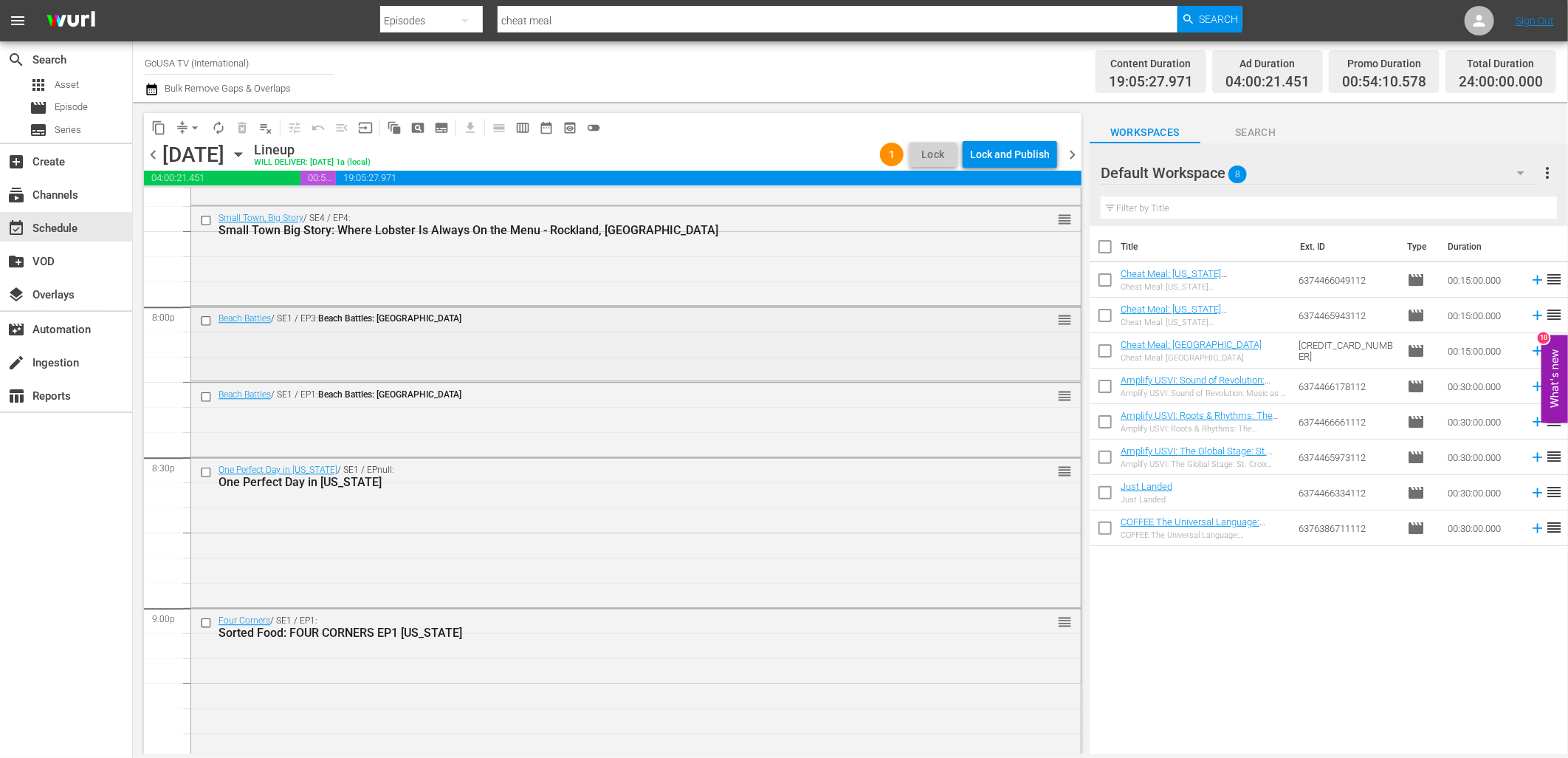
click at [207, 326] on input "checkbox" at bounding box center [207, 321] width 15 height 12
click at [205, 393] on input "checkbox" at bounding box center [207, 397] width 15 height 12
click at [207, 473] on input "checkbox" at bounding box center [207, 472] width 15 height 12
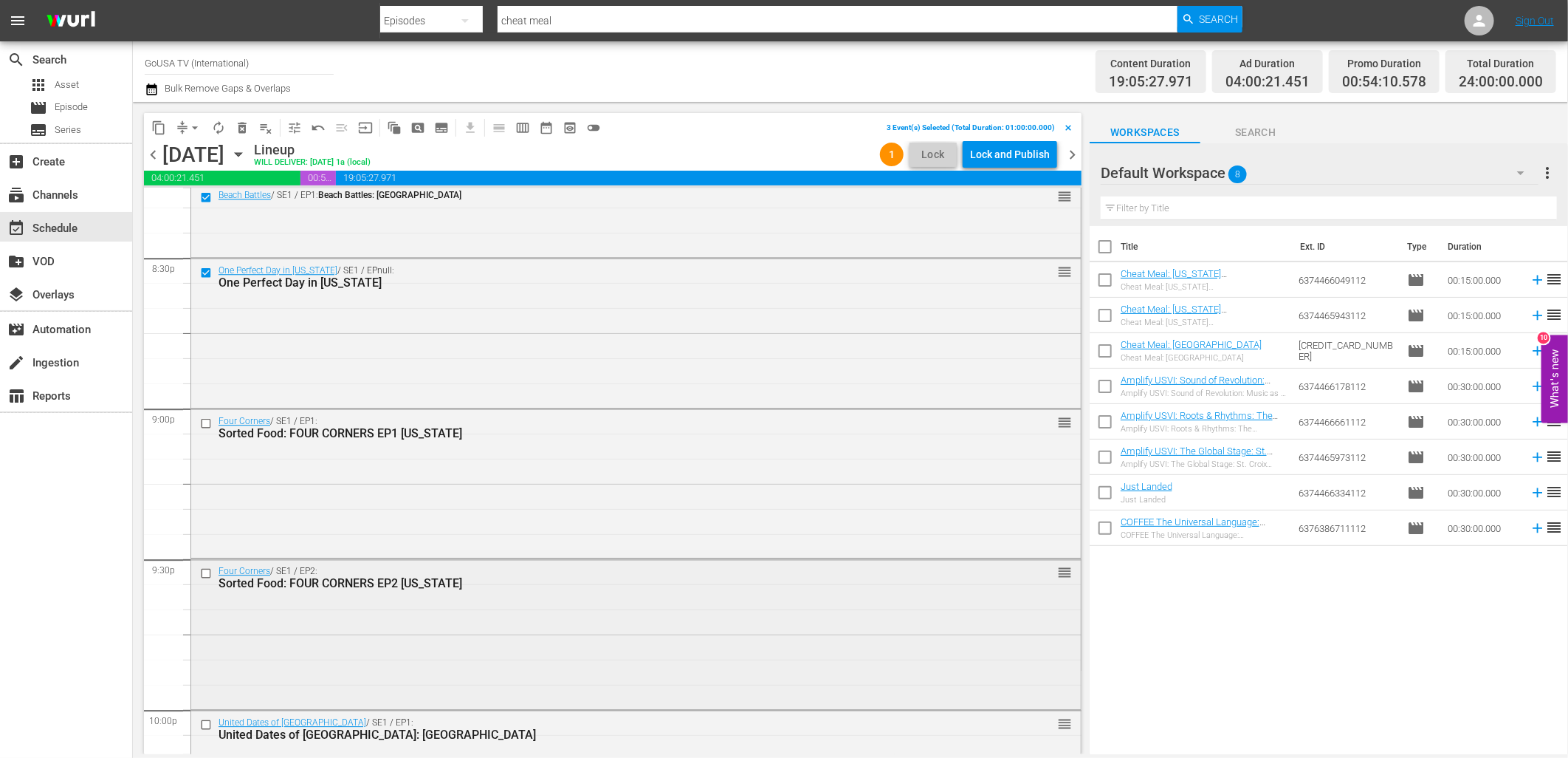
scroll to position [6091, 0]
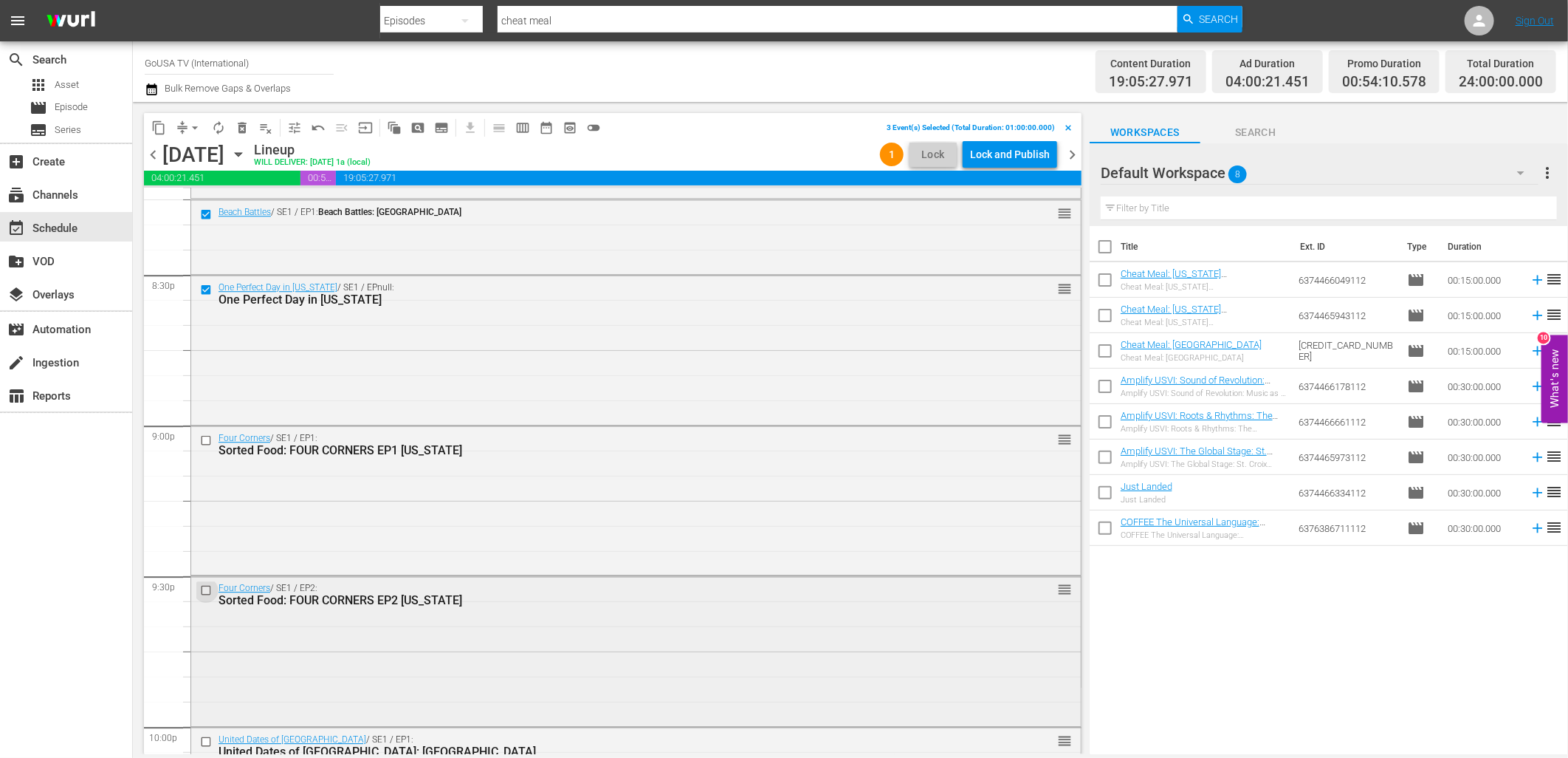
click at [205, 594] on input "checkbox" at bounding box center [207, 591] width 15 height 12
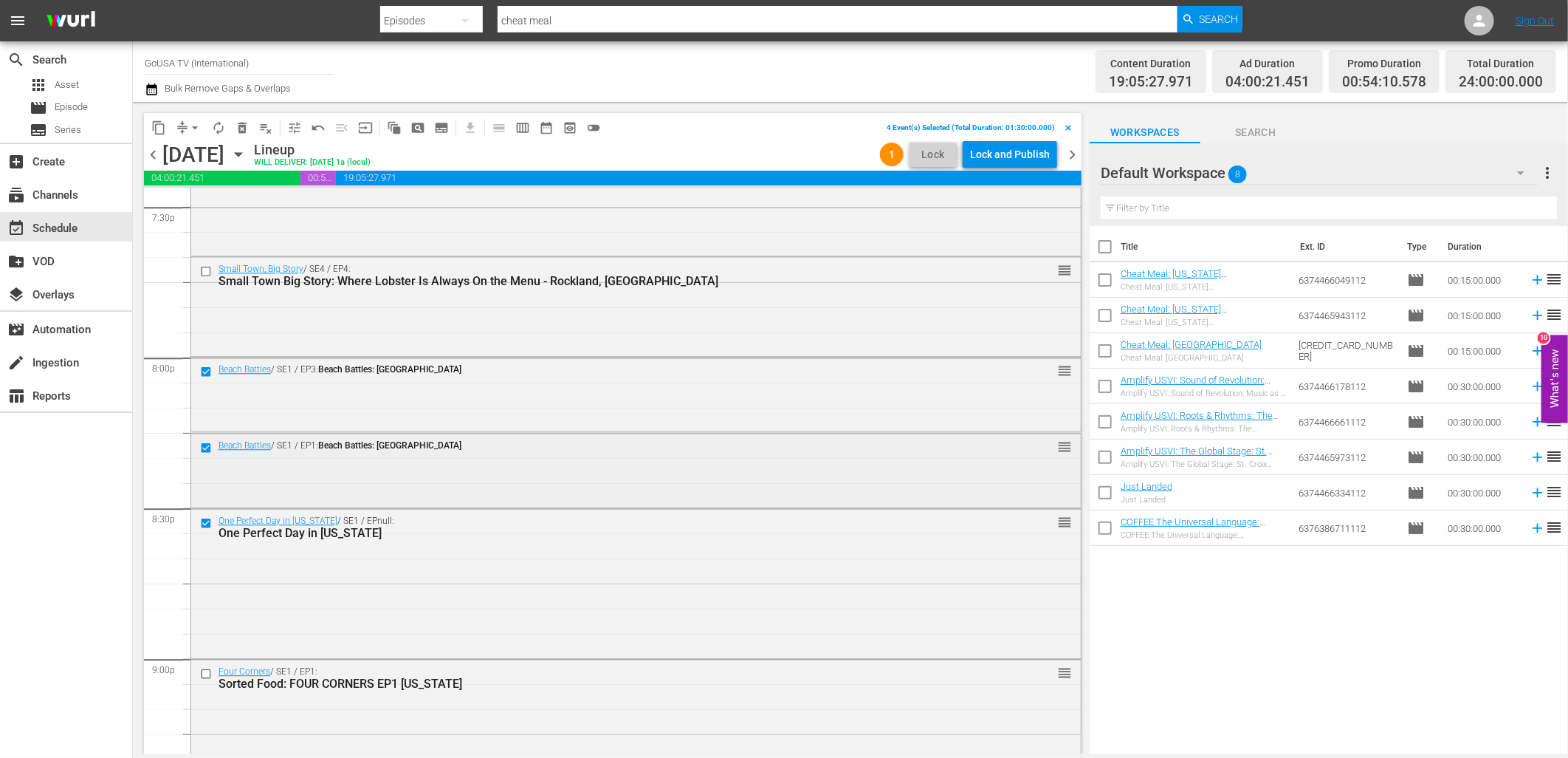
scroll to position [5845, 0]
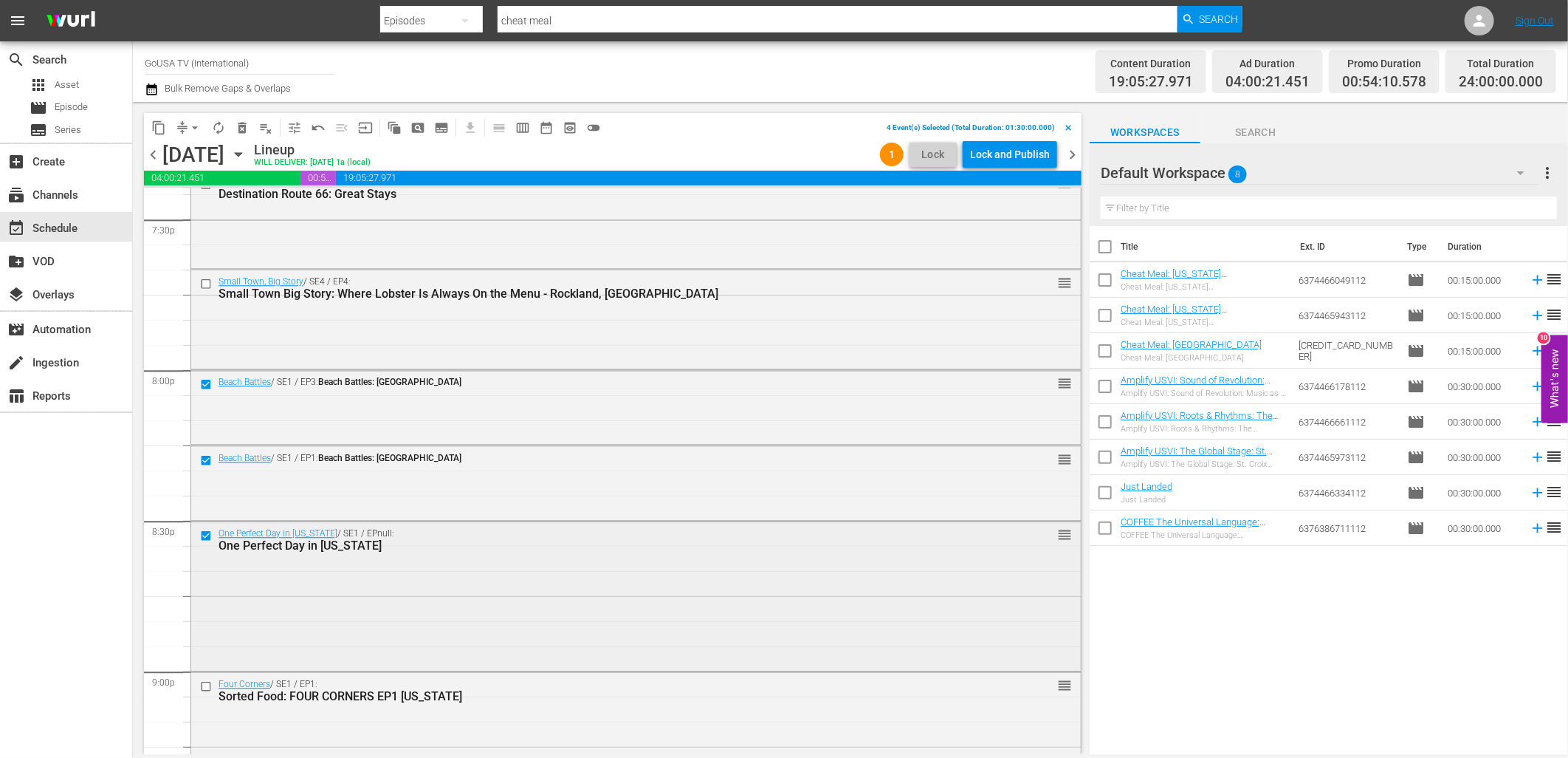
click at [207, 537] on input "checkbox" at bounding box center [207, 535] width 15 height 12
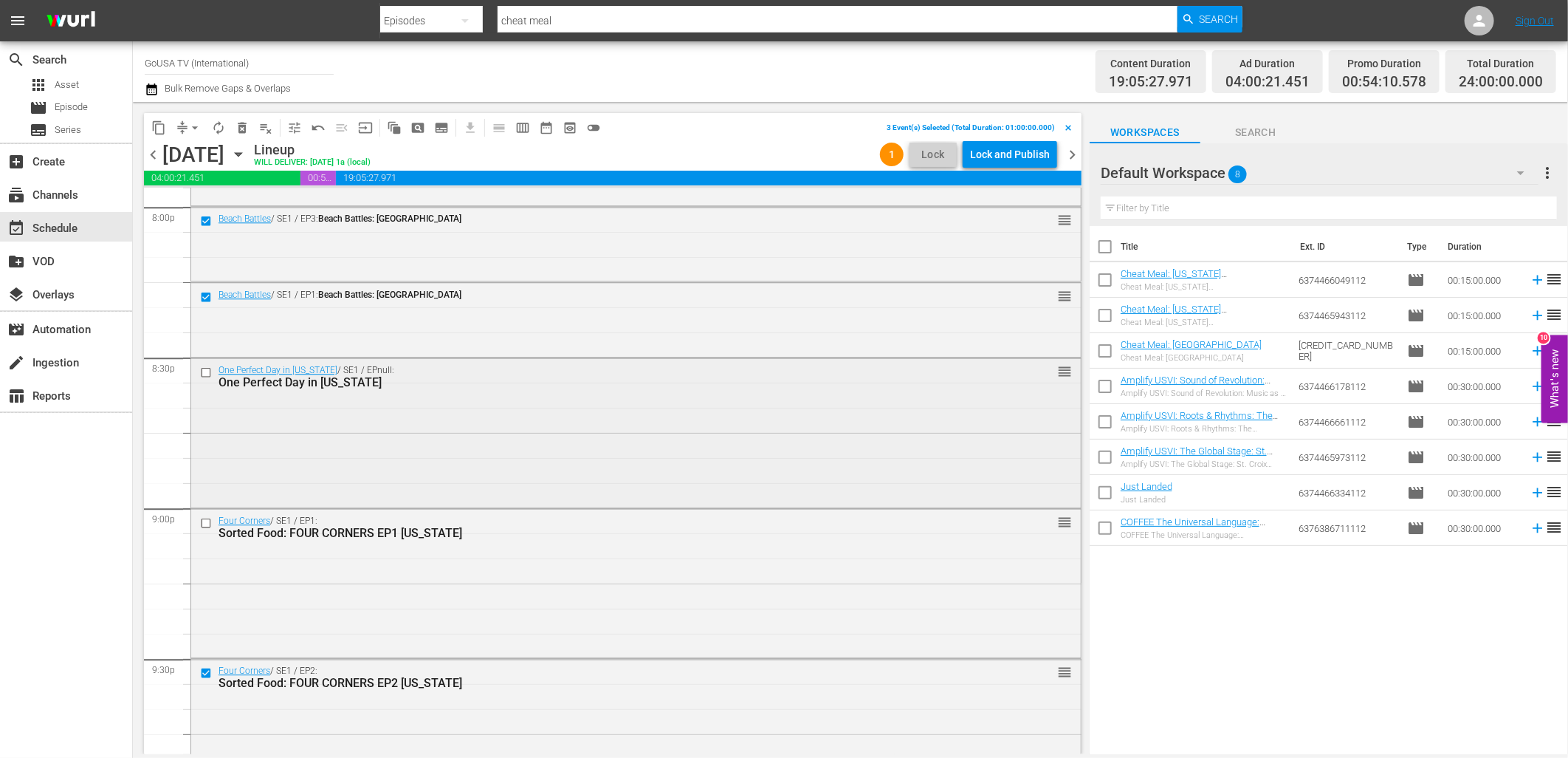
scroll to position [6009, 0]
click at [240, 130] on span "delete_forever_outlined" at bounding box center [242, 127] width 15 height 15
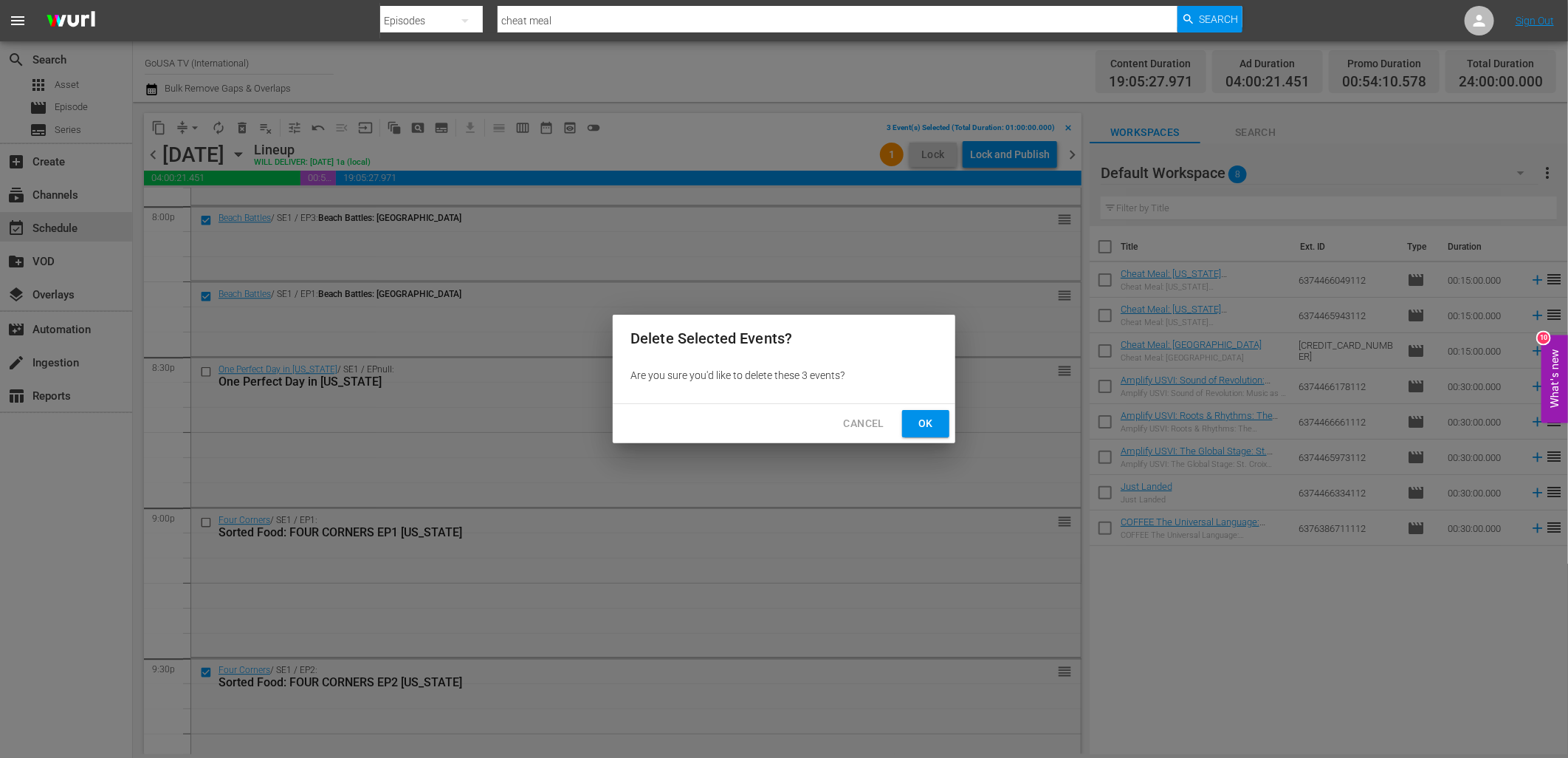
click at [930, 430] on span "Ok" at bounding box center [925, 423] width 24 height 19
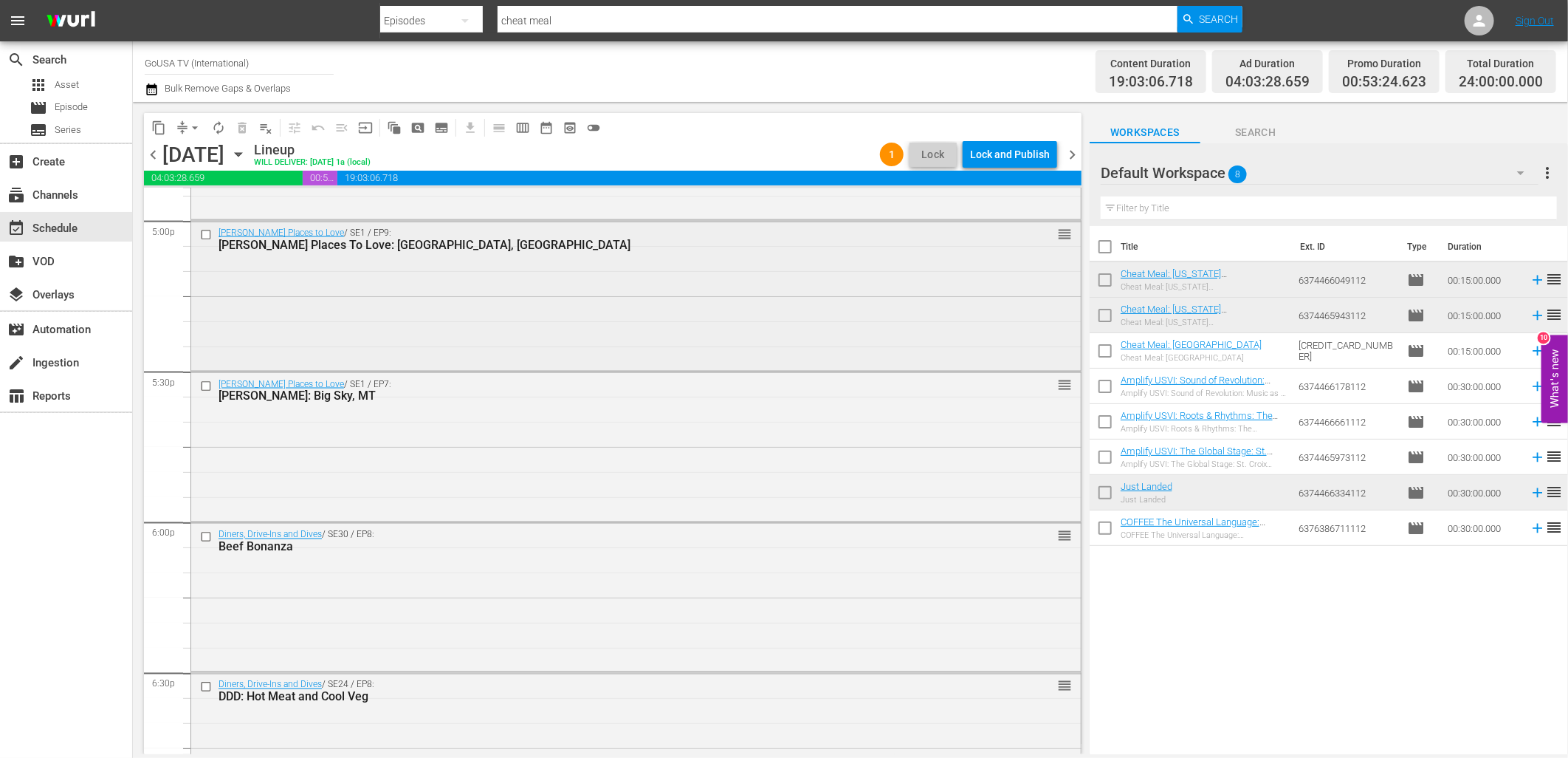
scroll to position [5106, 0]
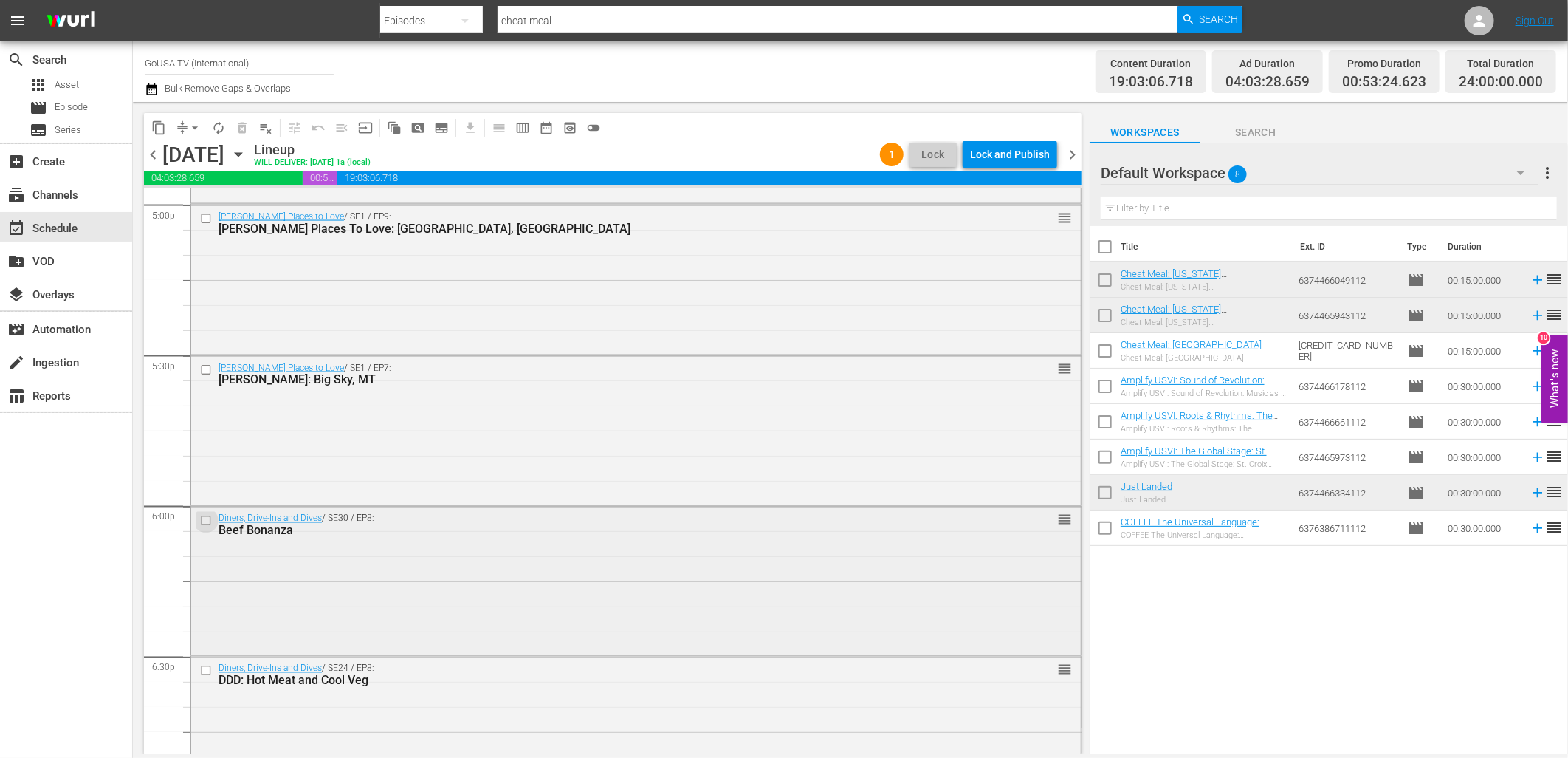
click at [209, 515] on input "checkbox" at bounding box center [207, 520] width 15 height 12
click at [208, 673] on input "checkbox" at bounding box center [207, 671] width 15 height 12
click at [240, 131] on span "delete_forever_outlined" at bounding box center [242, 127] width 15 height 15
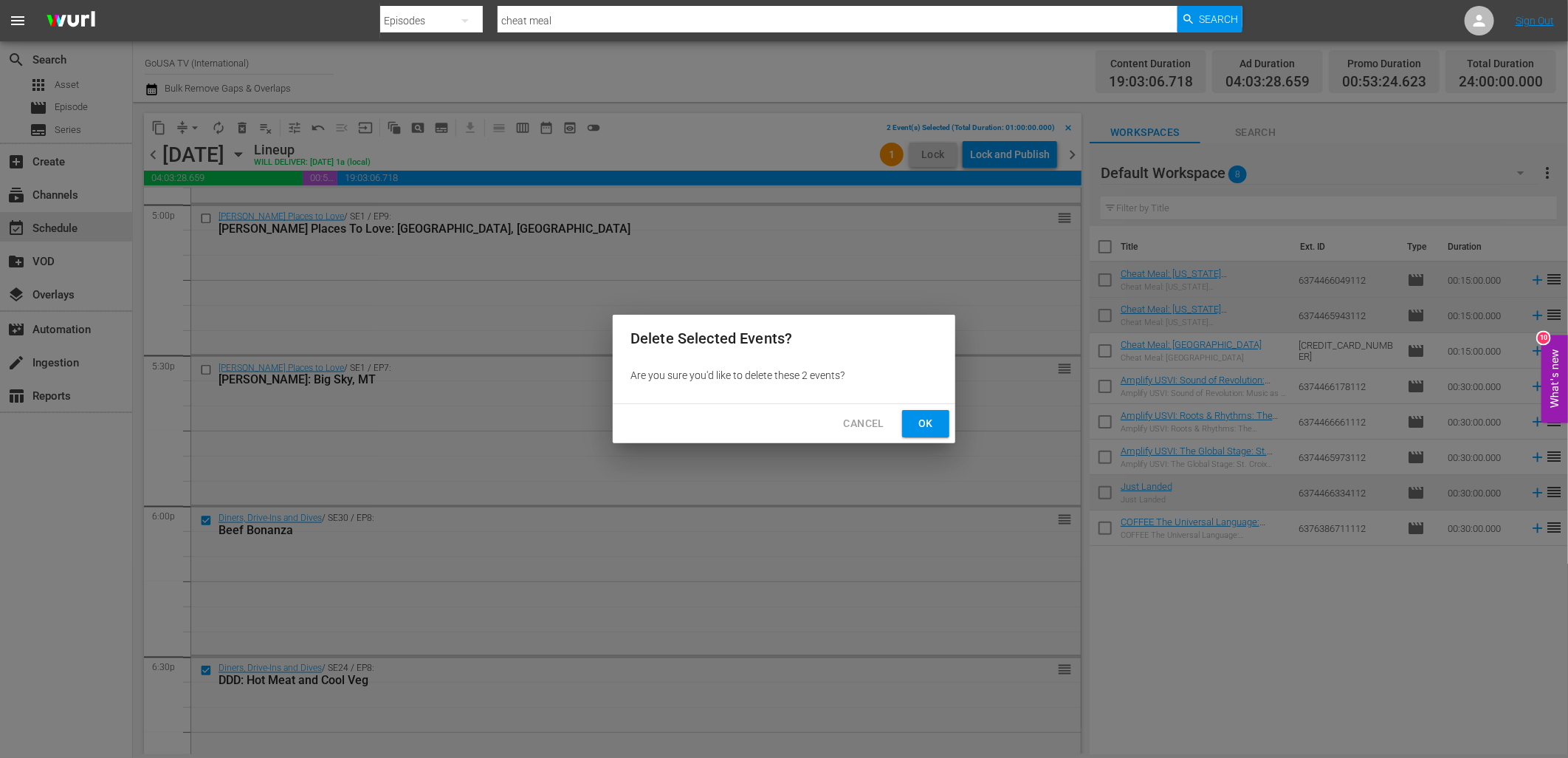
click at [921, 426] on span "Ok" at bounding box center [925, 423] width 24 height 19
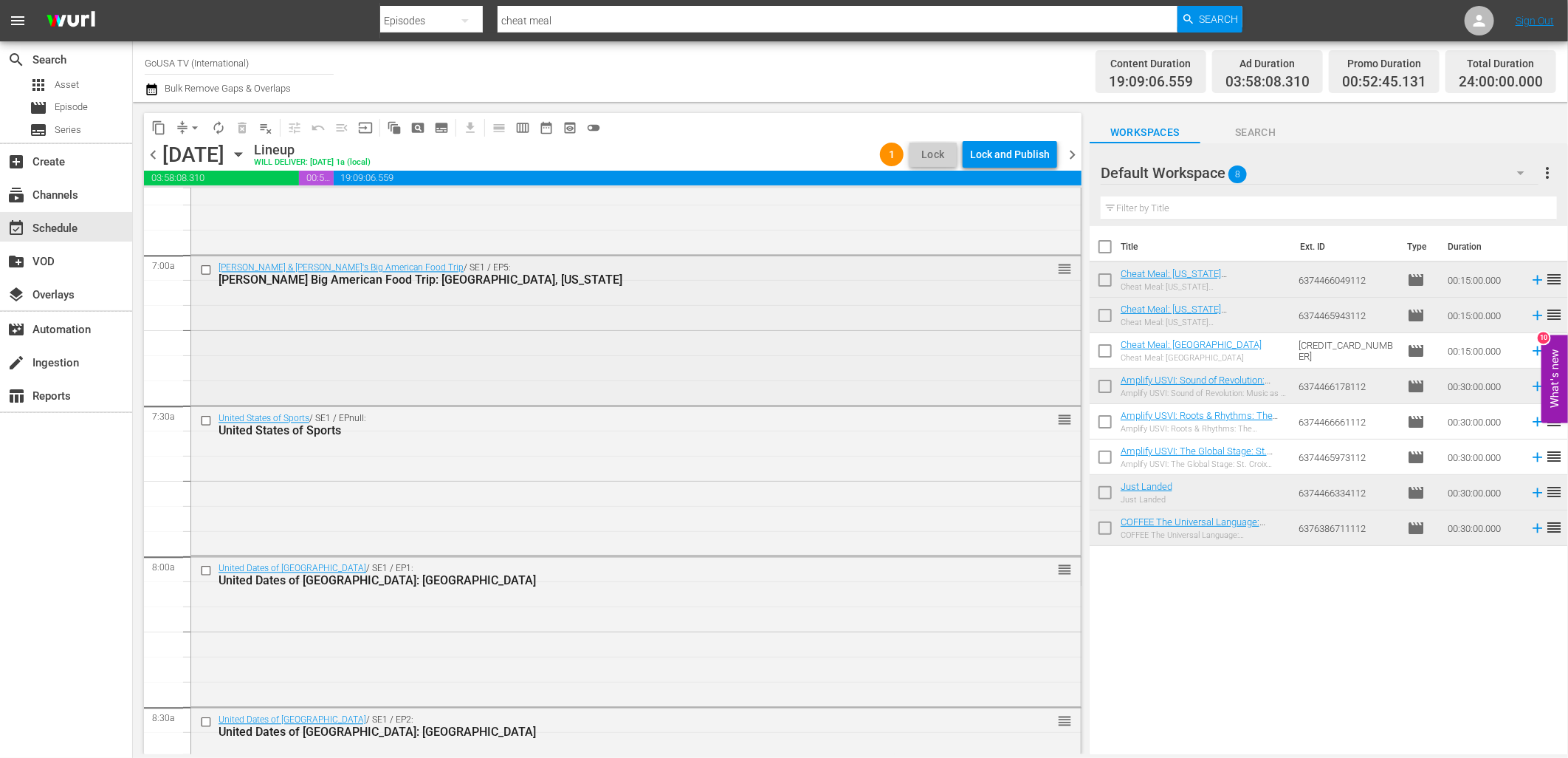
scroll to position [1988, 0]
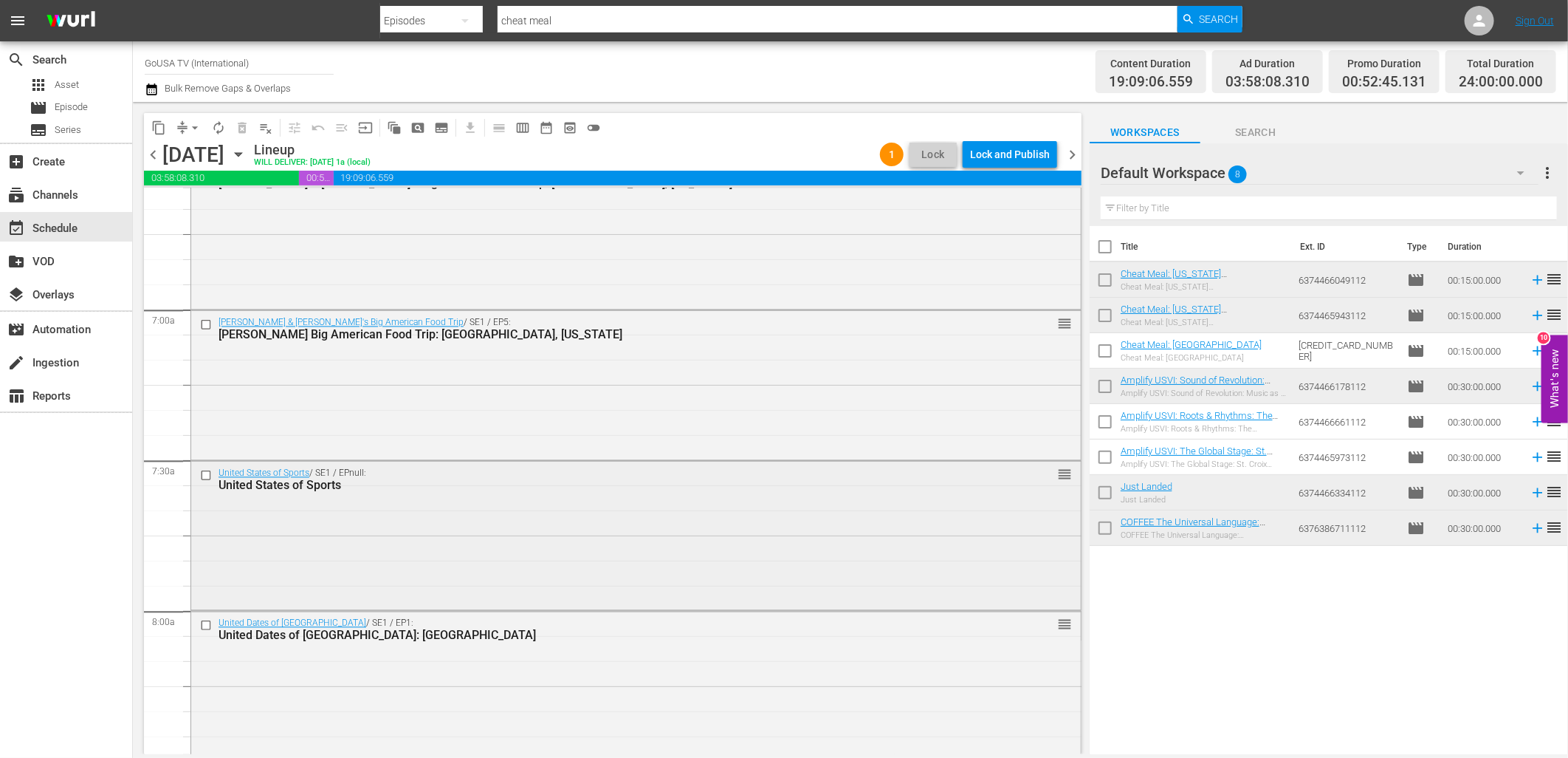
click at [202, 474] on input "checkbox" at bounding box center [207, 475] width 15 height 12
click at [239, 123] on span "delete_forever_outlined" at bounding box center [242, 127] width 15 height 15
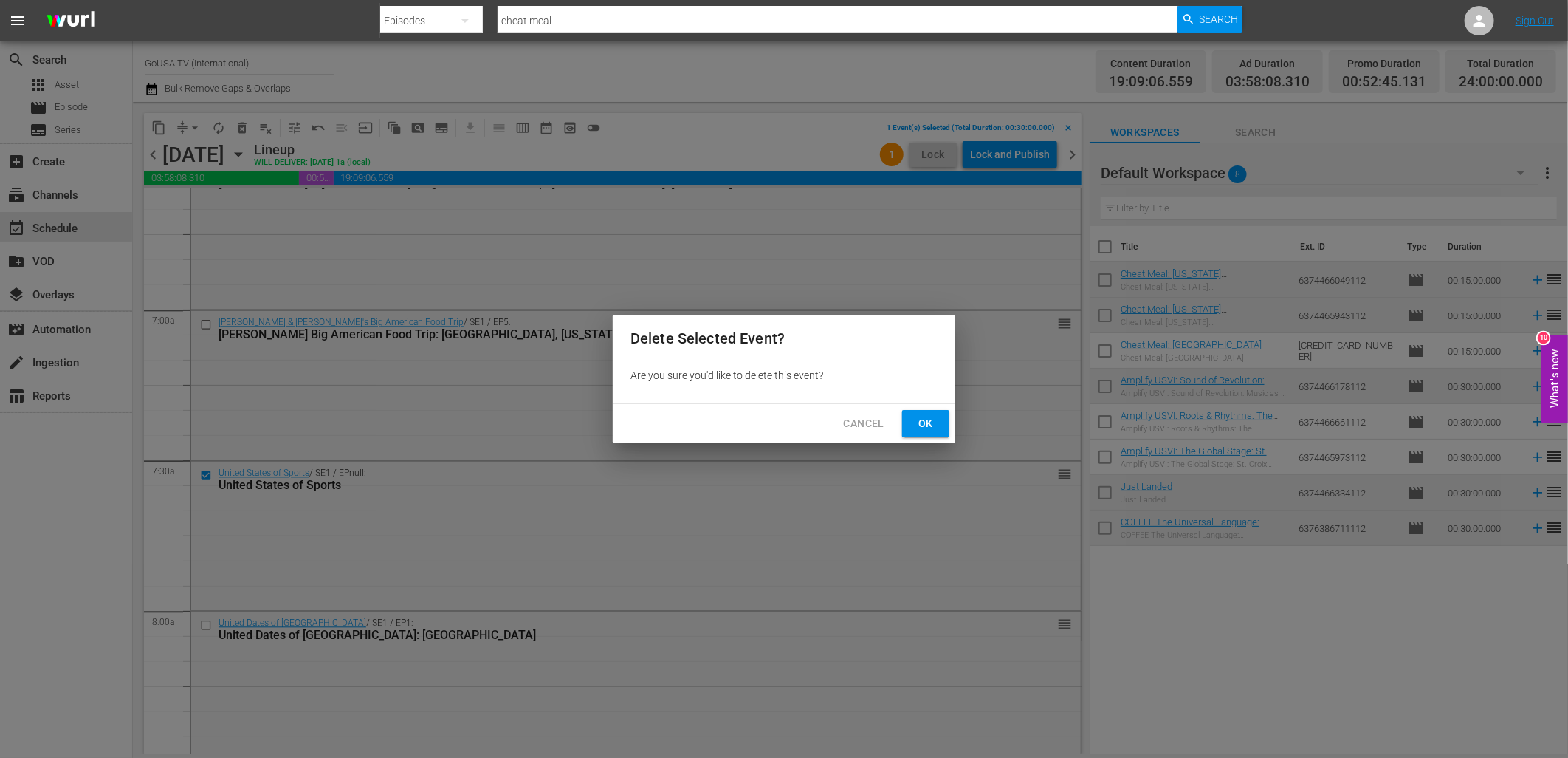
click at [917, 416] on span "Ok" at bounding box center [925, 423] width 24 height 19
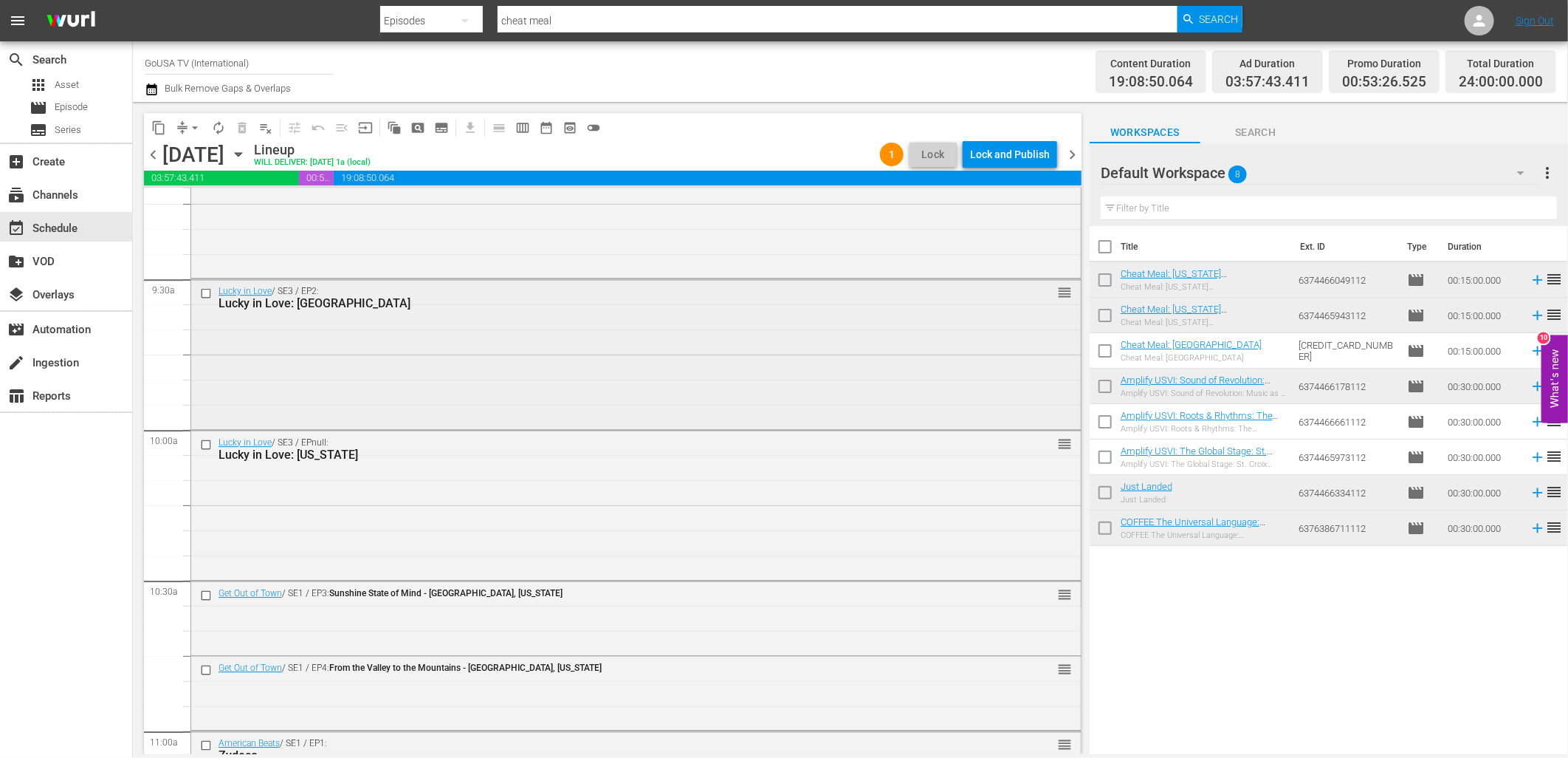
scroll to position [2808, 0]
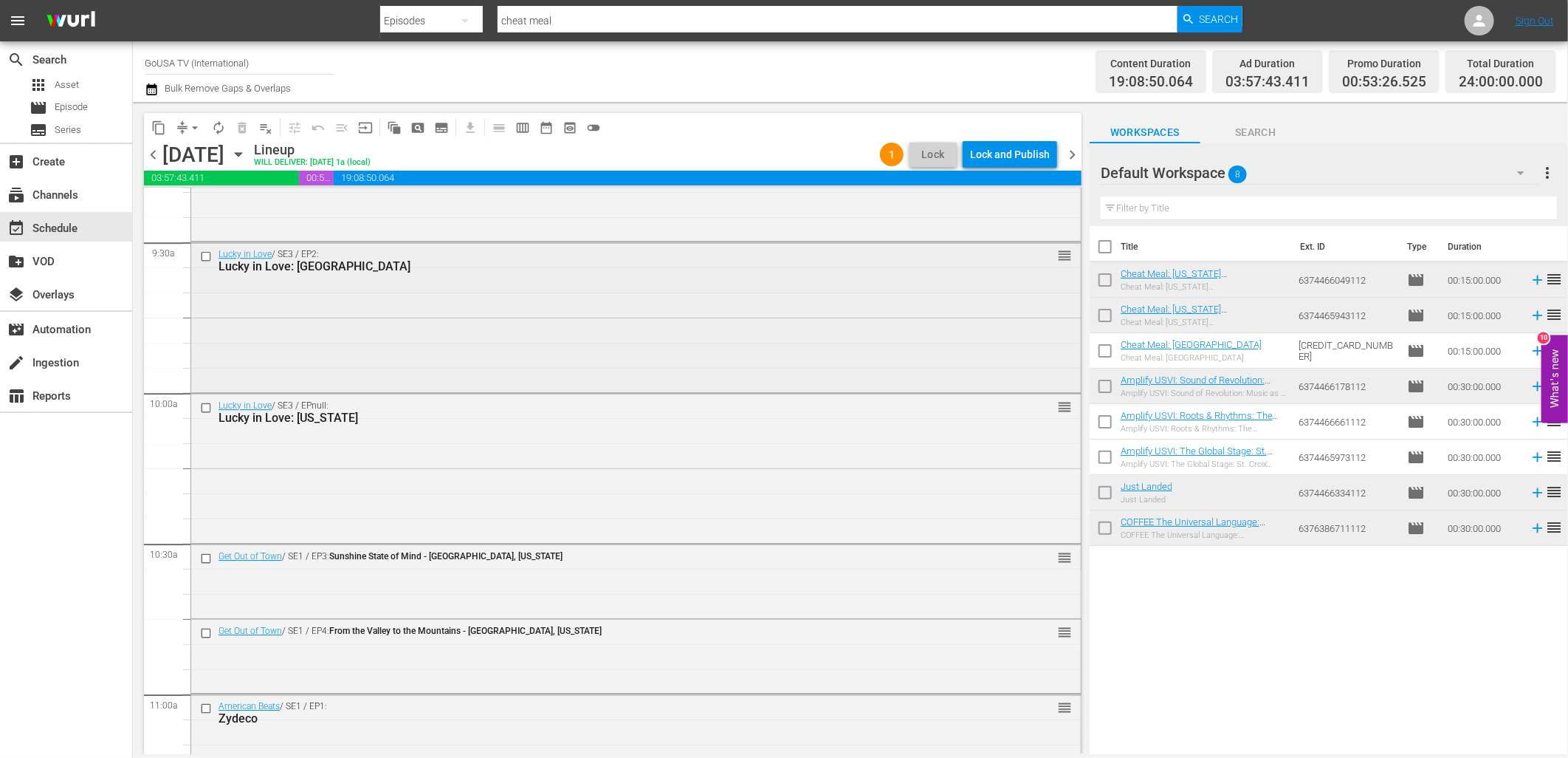
click at [204, 255] on input "checkbox" at bounding box center [207, 257] width 15 height 12
click at [207, 404] on input "checkbox" at bounding box center [207, 408] width 15 height 12
click at [201, 561] on input "checkbox" at bounding box center [207, 558] width 15 height 12
click at [207, 638] on input "checkbox" at bounding box center [207, 633] width 15 height 12
click at [240, 134] on span "delete_forever_outlined" at bounding box center [242, 127] width 15 height 15
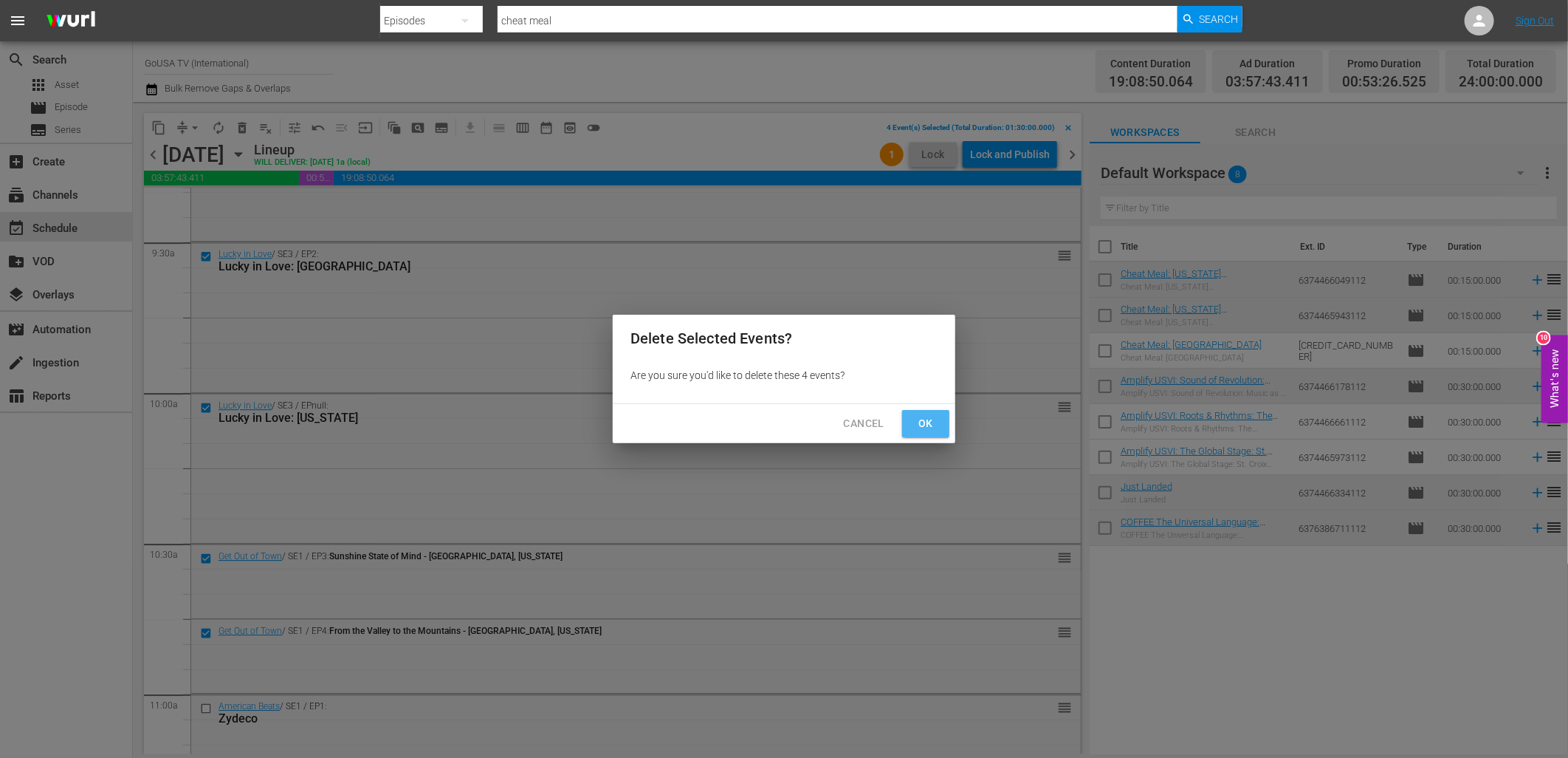
click at [921, 423] on span "Ok" at bounding box center [925, 423] width 24 height 19
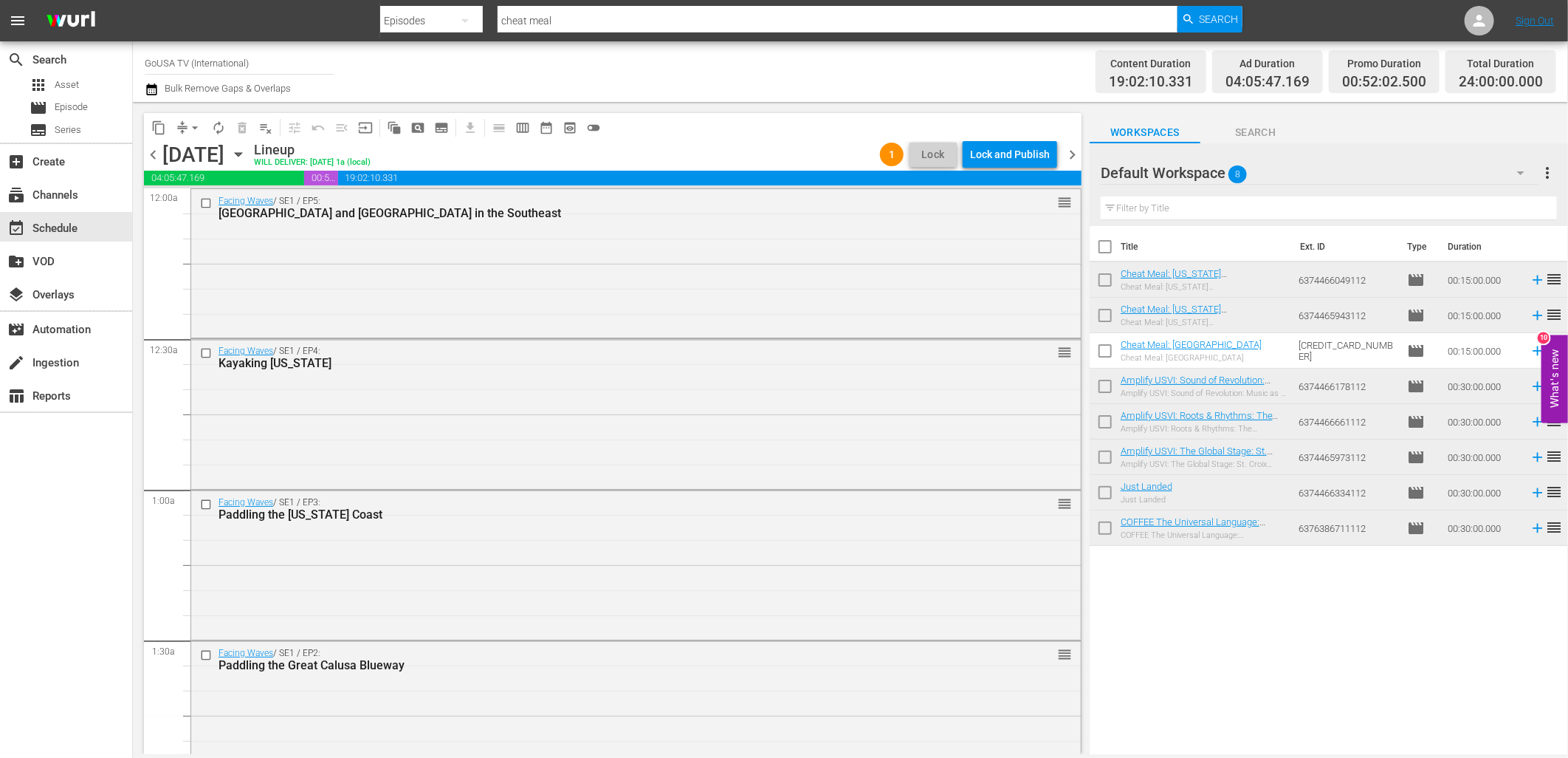
scroll to position [2808, 0]
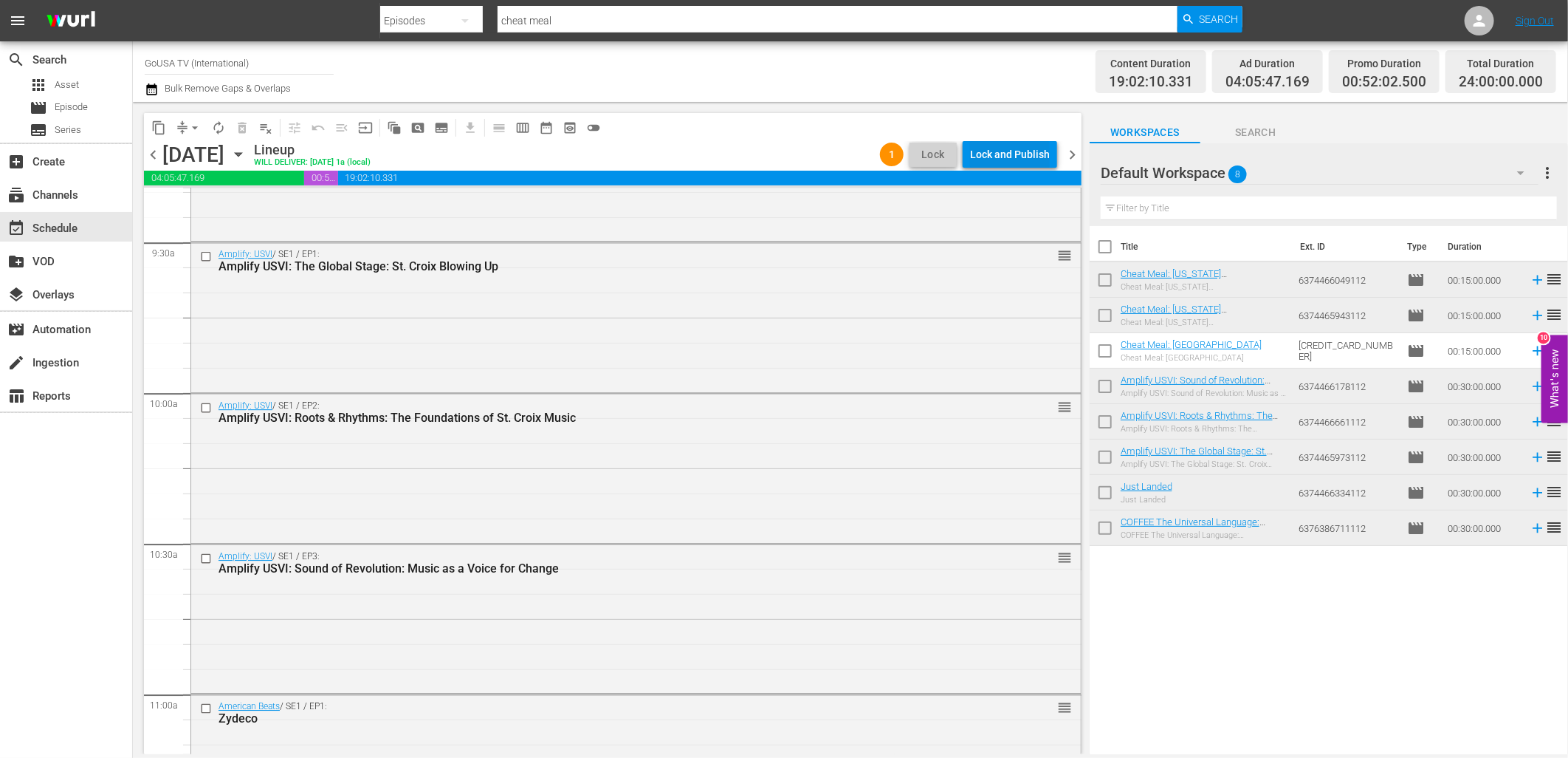
click at [1018, 153] on div "Lock and Publish" at bounding box center [1010, 154] width 80 height 27
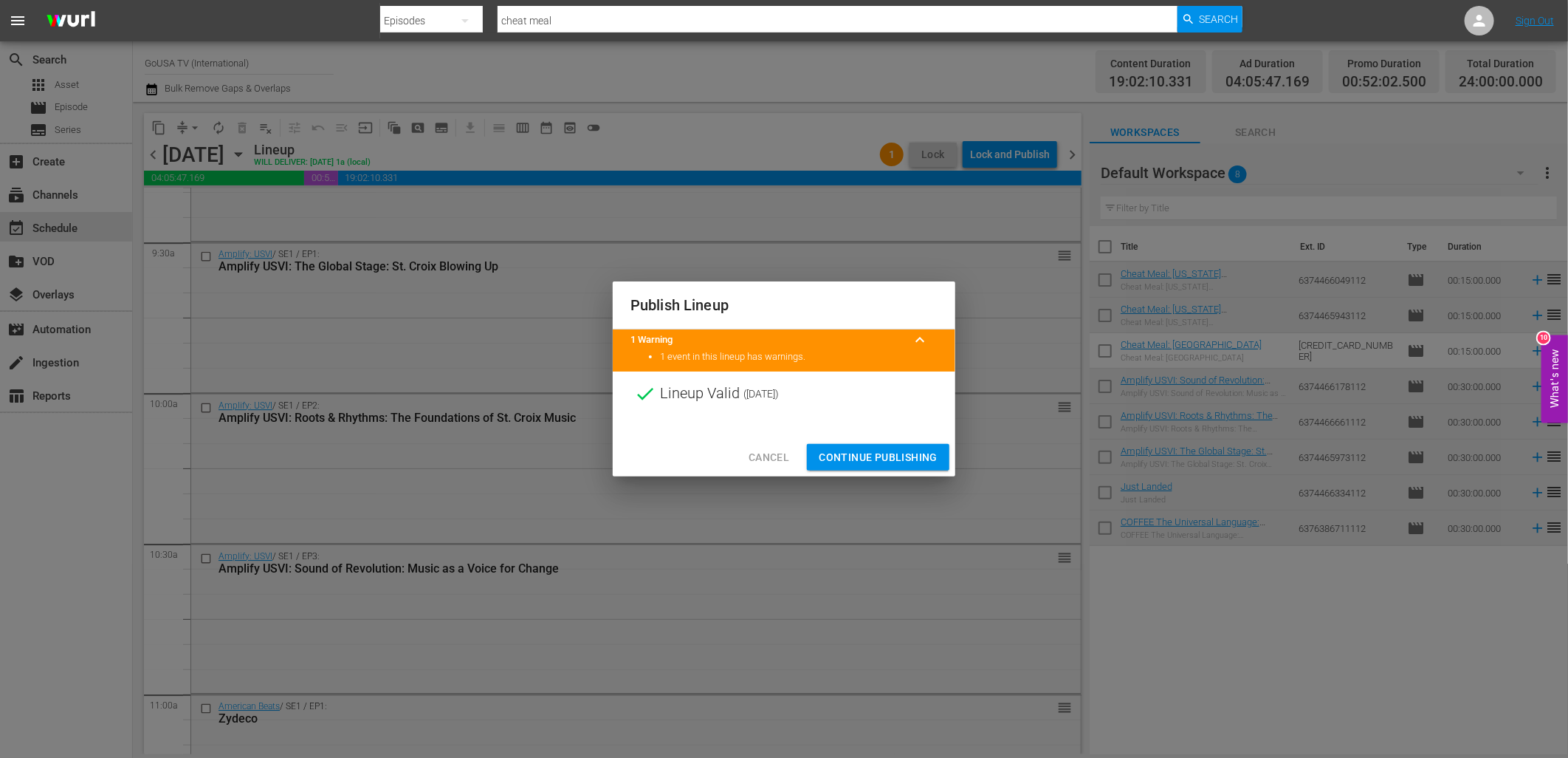
click at [867, 459] on span "Continue Publishing" at bounding box center [878, 457] width 118 height 19
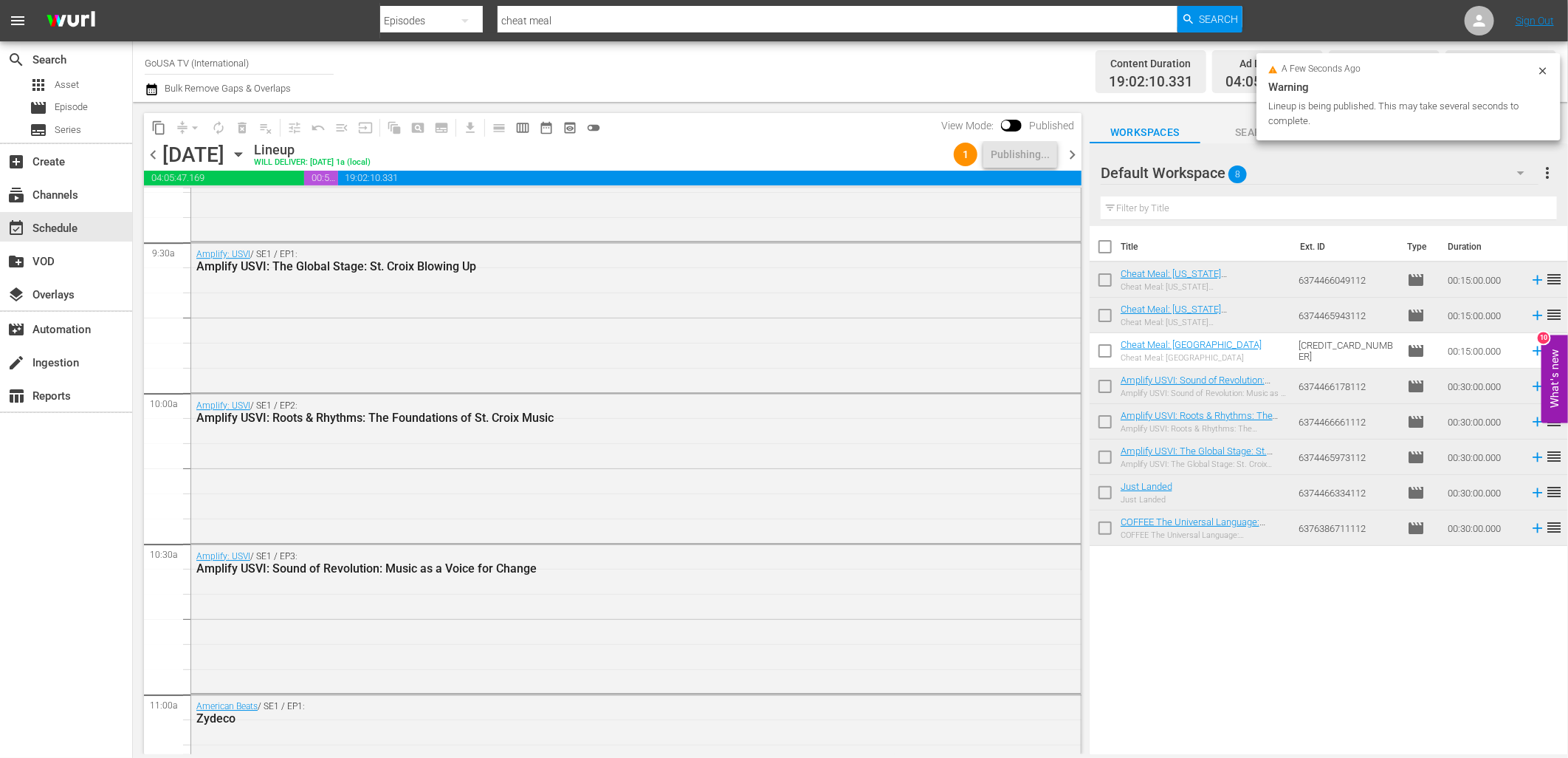
click at [247, 150] on icon "button" at bounding box center [239, 154] width 16 height 16
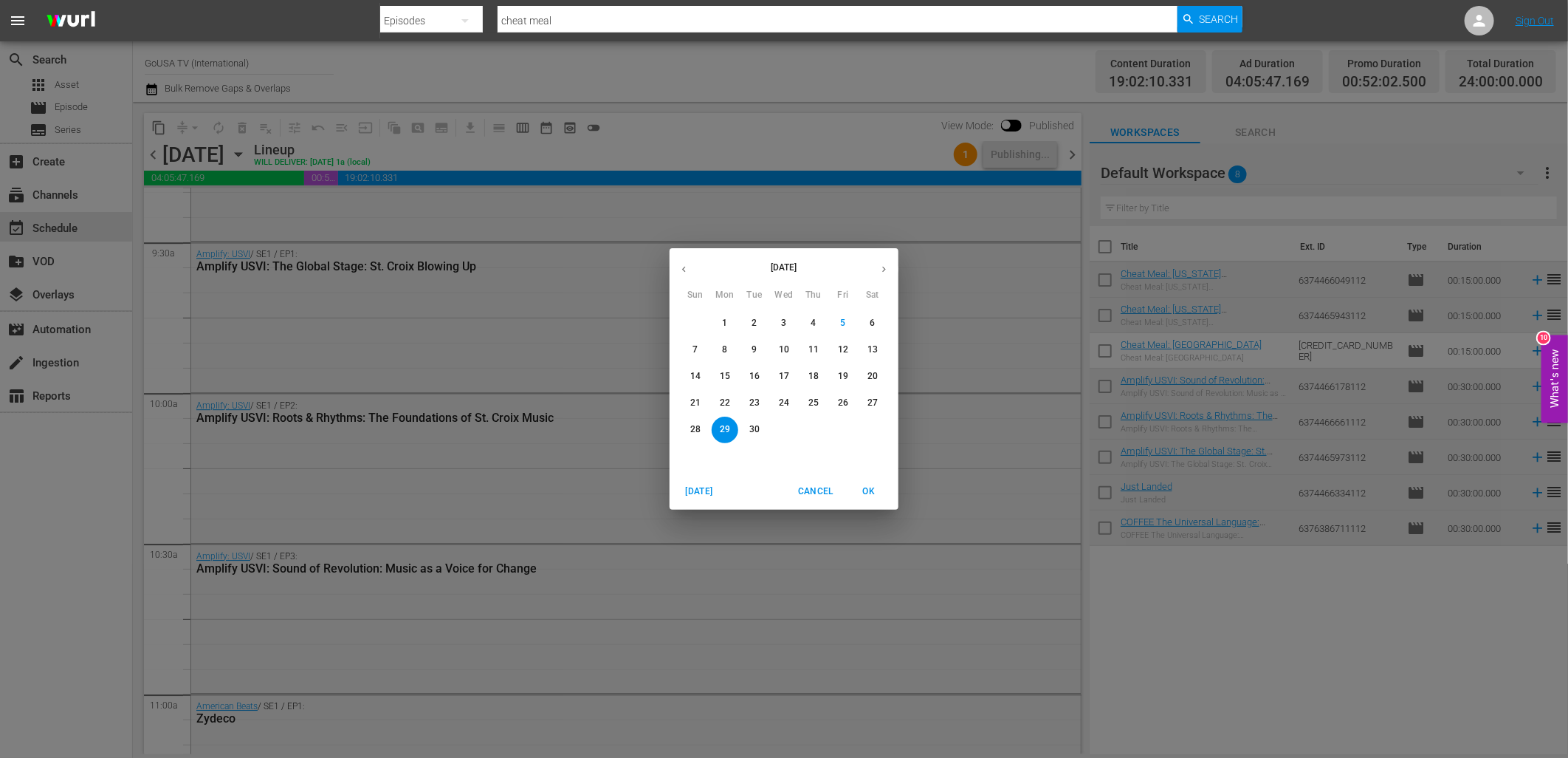
click at [758, 347] on span "9" at bounding box center [754, 350] width 27 height 12
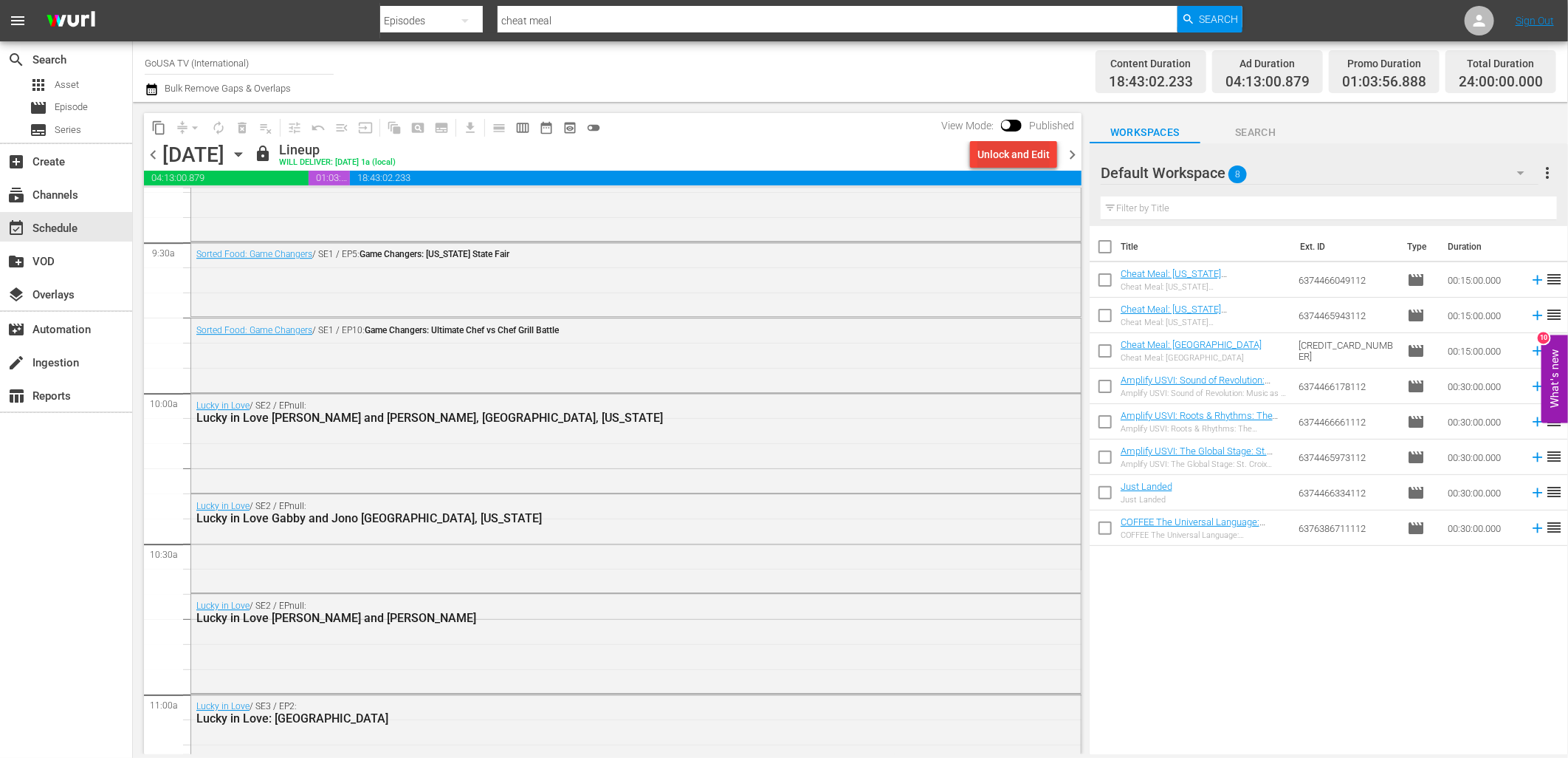
click at [1013, 153] on div "Unlock and Edit" at bounding box center [1013, 154] width 72 height 27
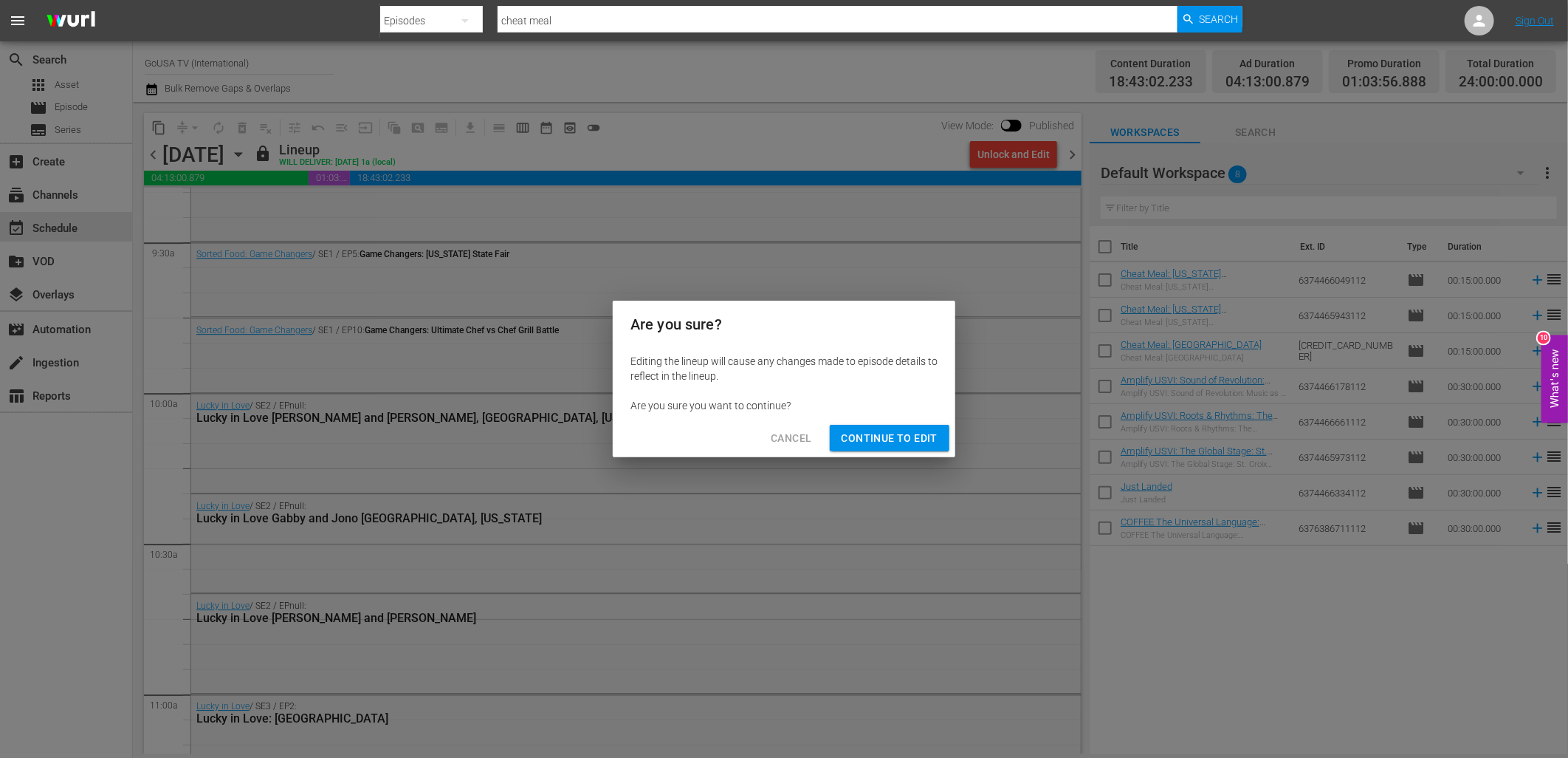
click at [911, 437] on span "Continue to Edit" at bounding box center [890, 438] width 96 height 19
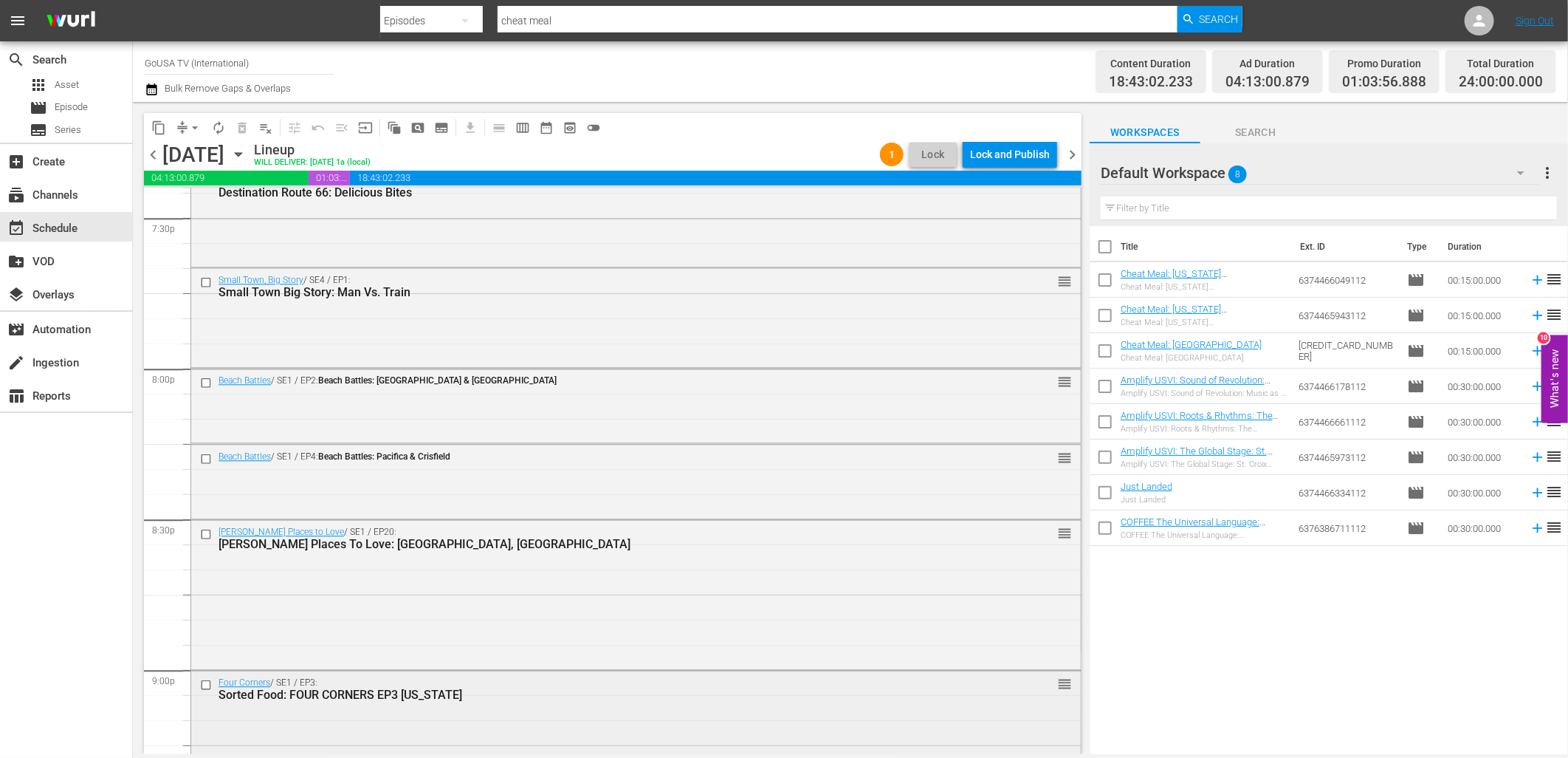
scroll to position [5927, 0]
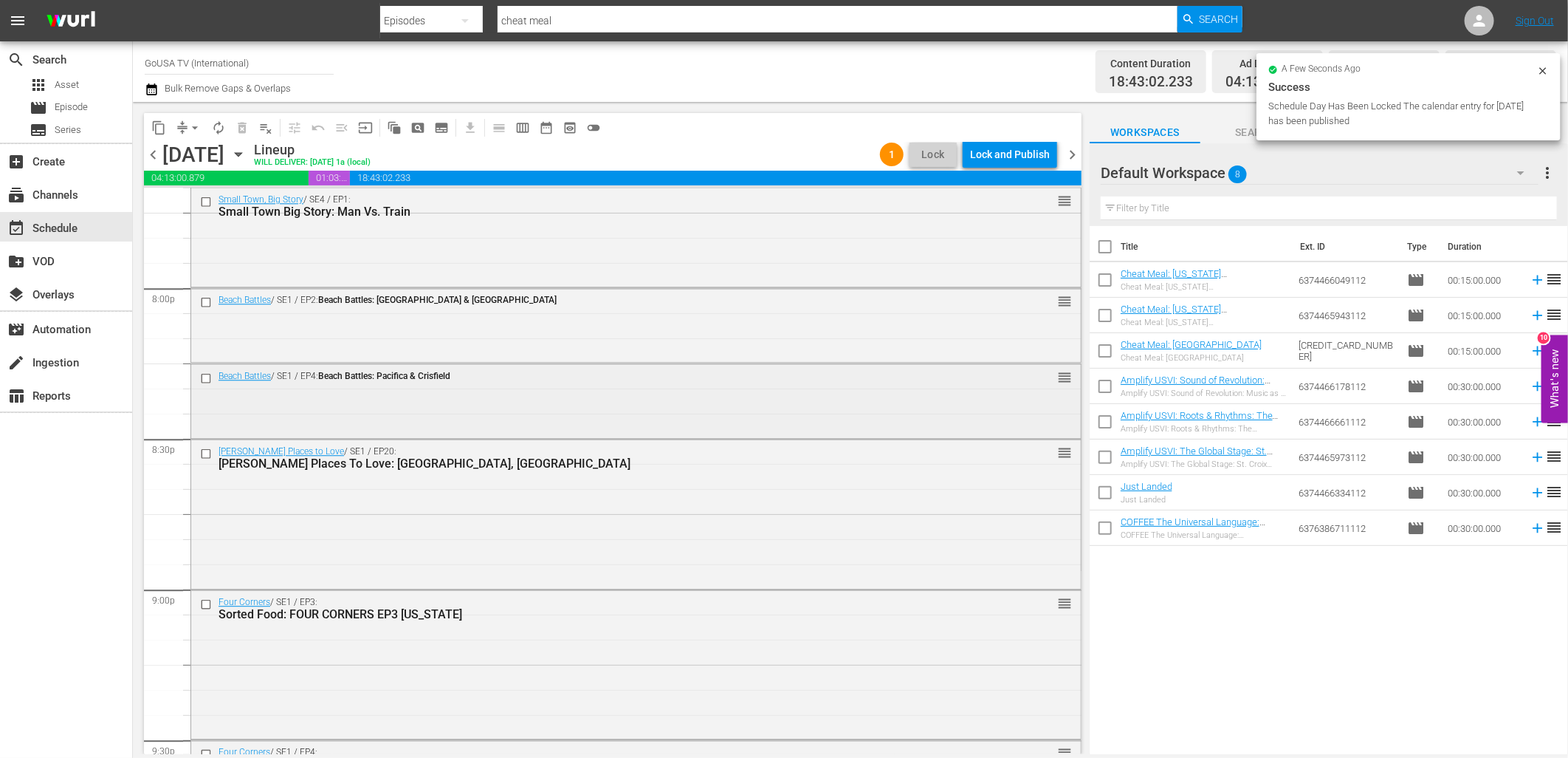
click at [204, 378] on input "checkbox" at bounding box center [207, 379] width 15 height 12
click at [202, 460] on div at bounding box center [207, 453] width 22 height 18
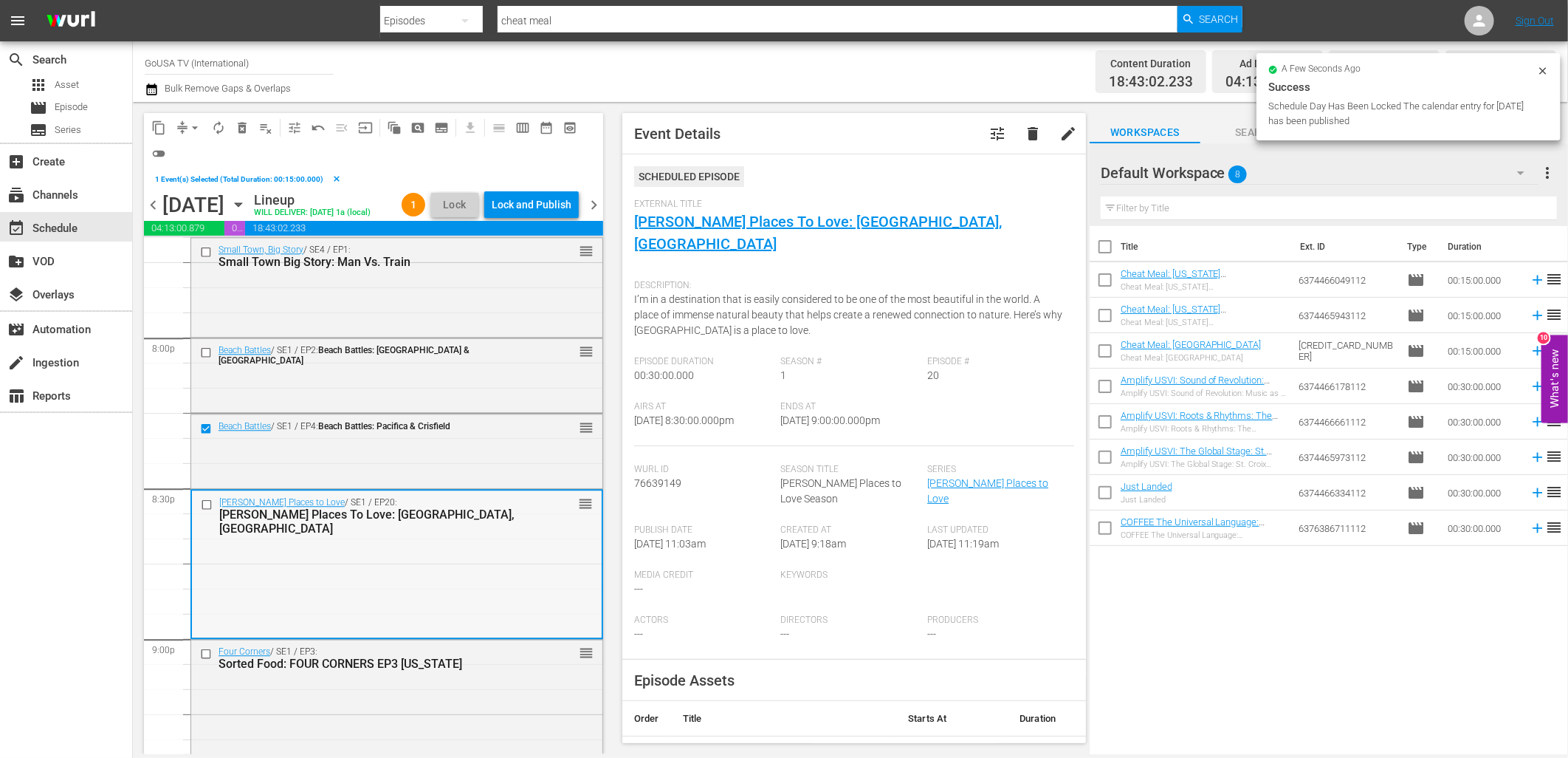
click at [212, 513] on div at bounding box center [207, 504] width 22 height 18
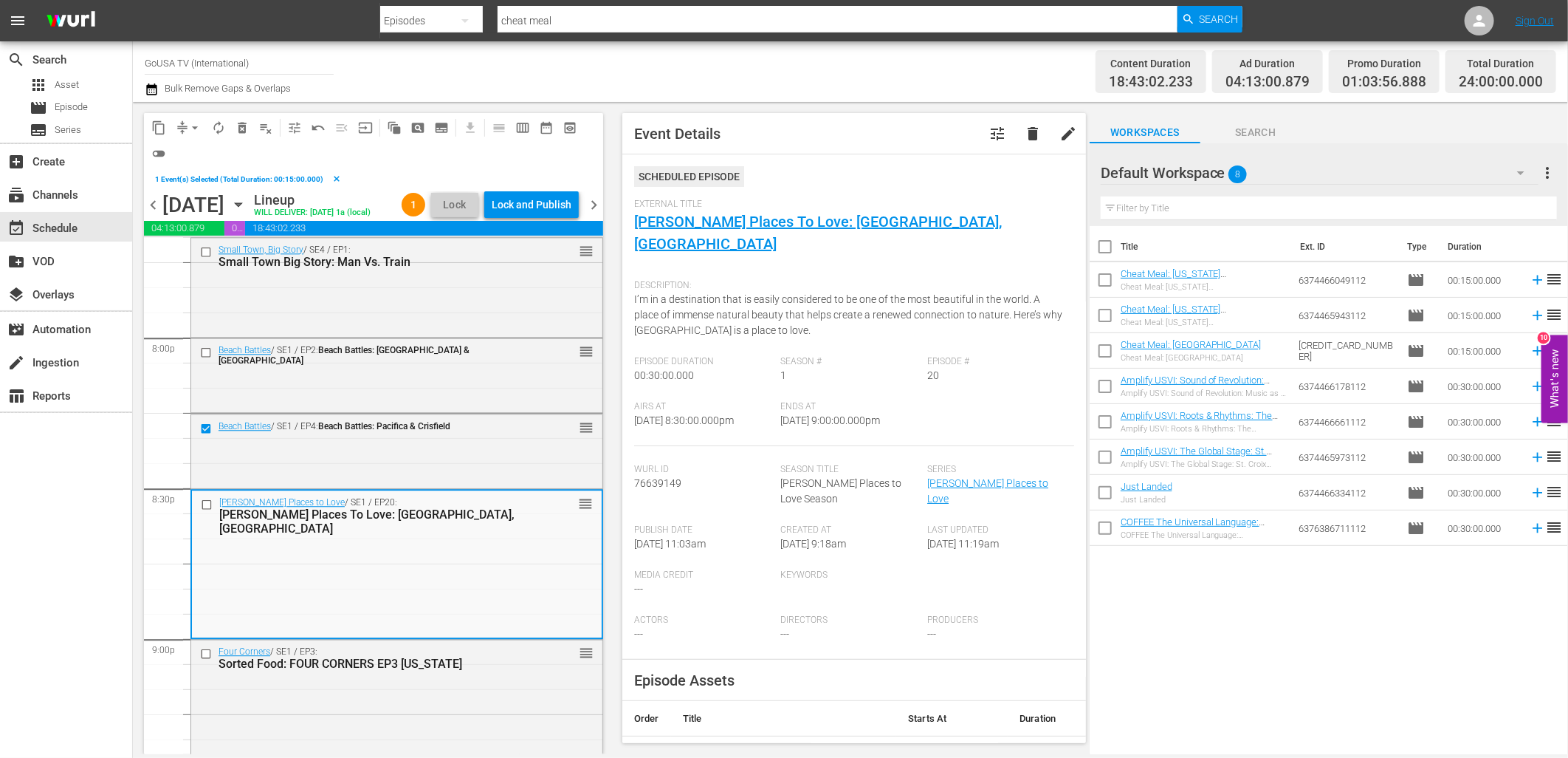
click at [201, 510] on input "checkbox" at bounding box center [208, 504] width 15 height 12
click at [240, 127] on span "delete_forever_outlined" at bounding box center [242, 127] width 15 height 15
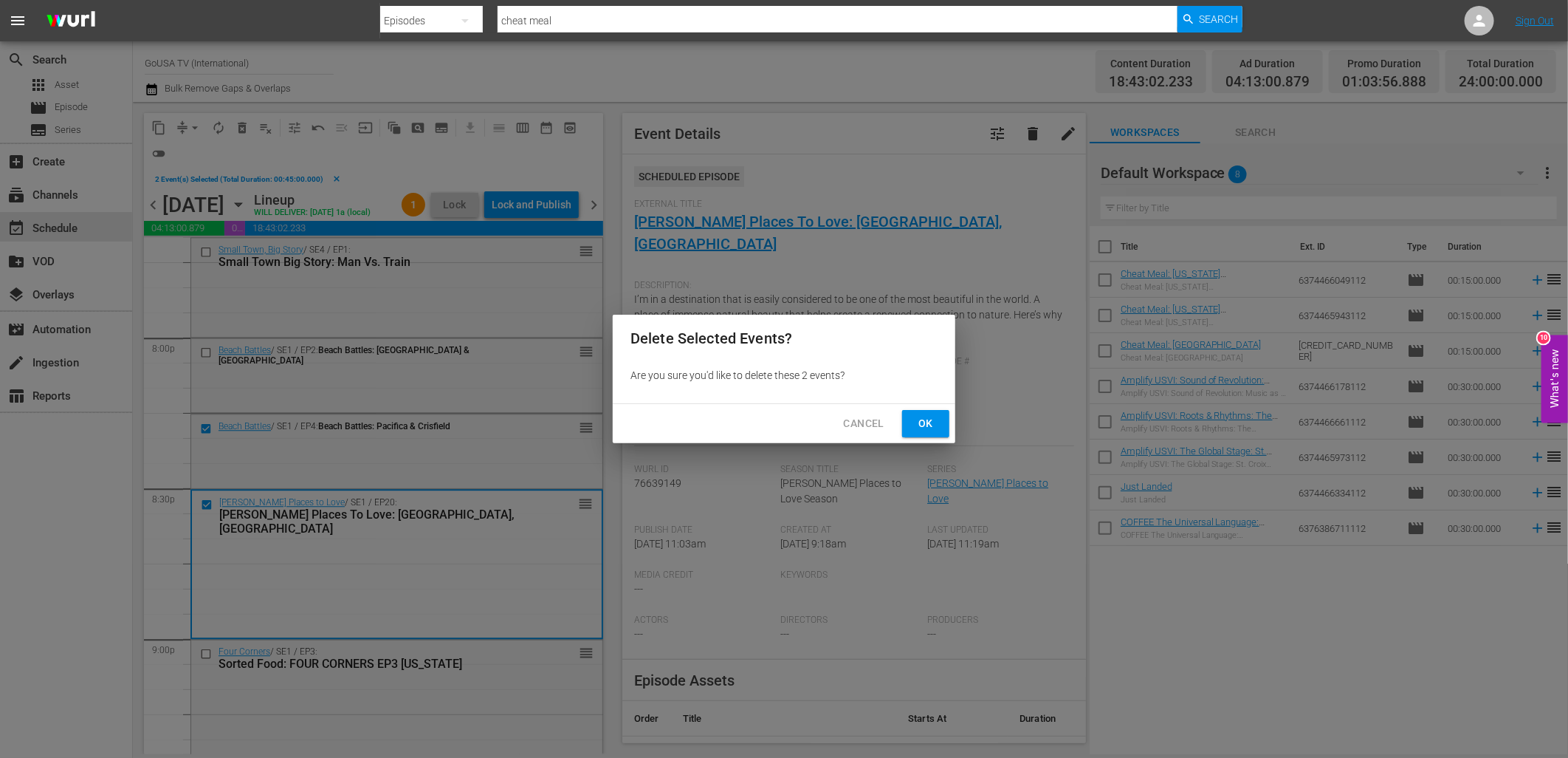
click at [931, 425] on span "Ok" at bounding box center [925, 423] width 24 height 19
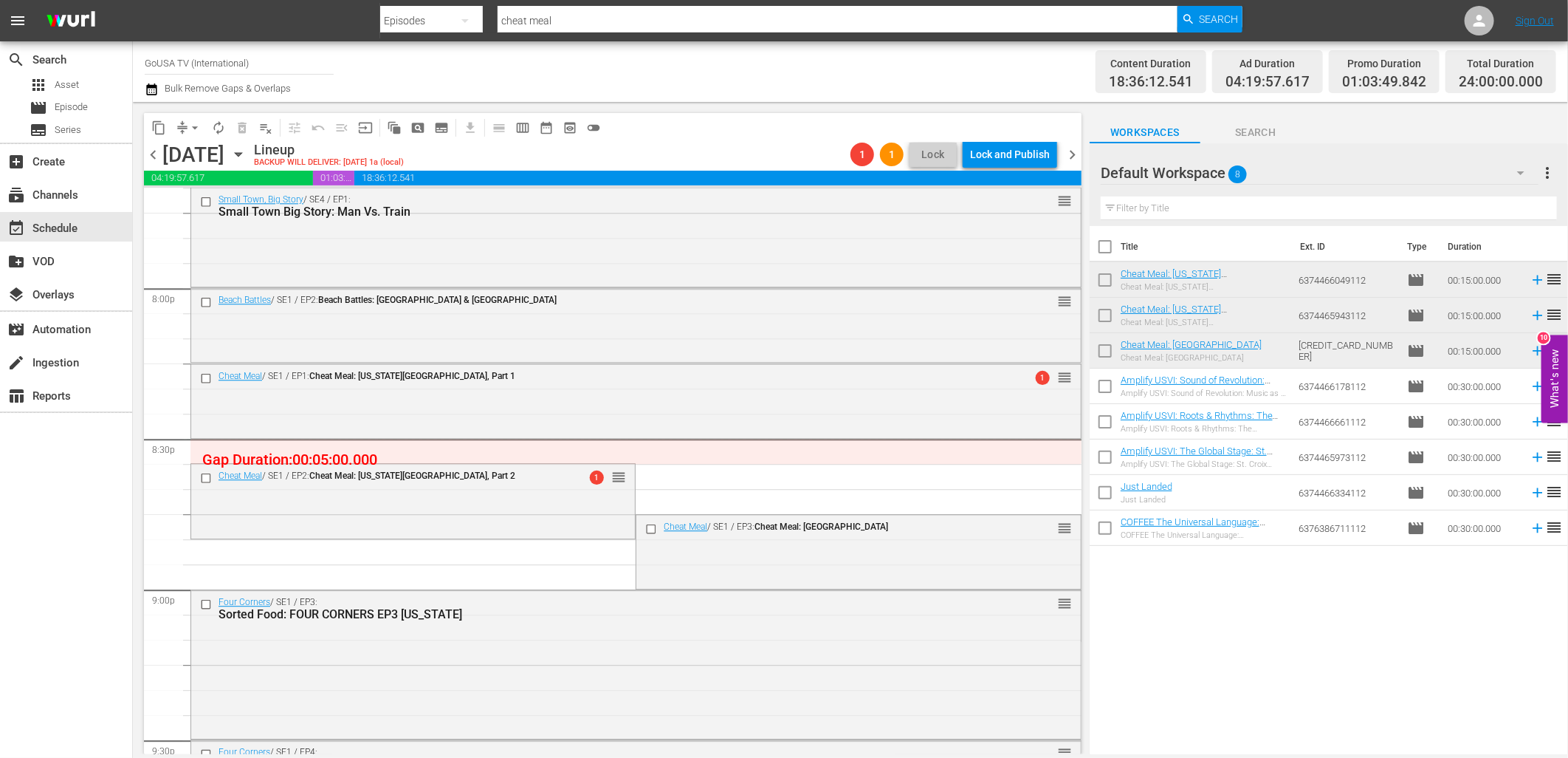
drag, startPoint x: 614, startPoint y: 474, endPoint x: 625, endPoint y: 453, distance: 23.7
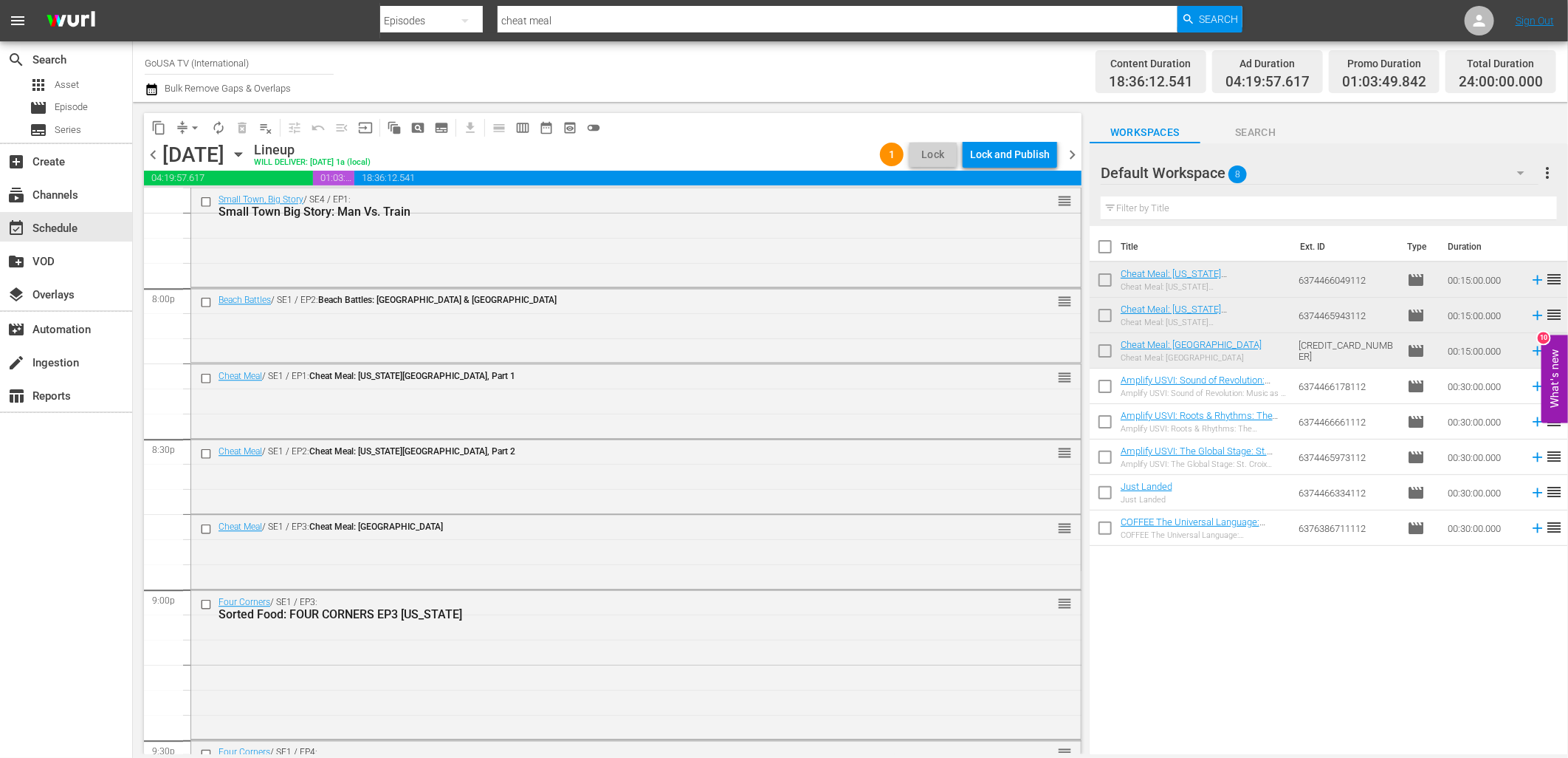
click at [153, 156] on span "chevron_left" at bounding box center [153, 154] width 19 height 19
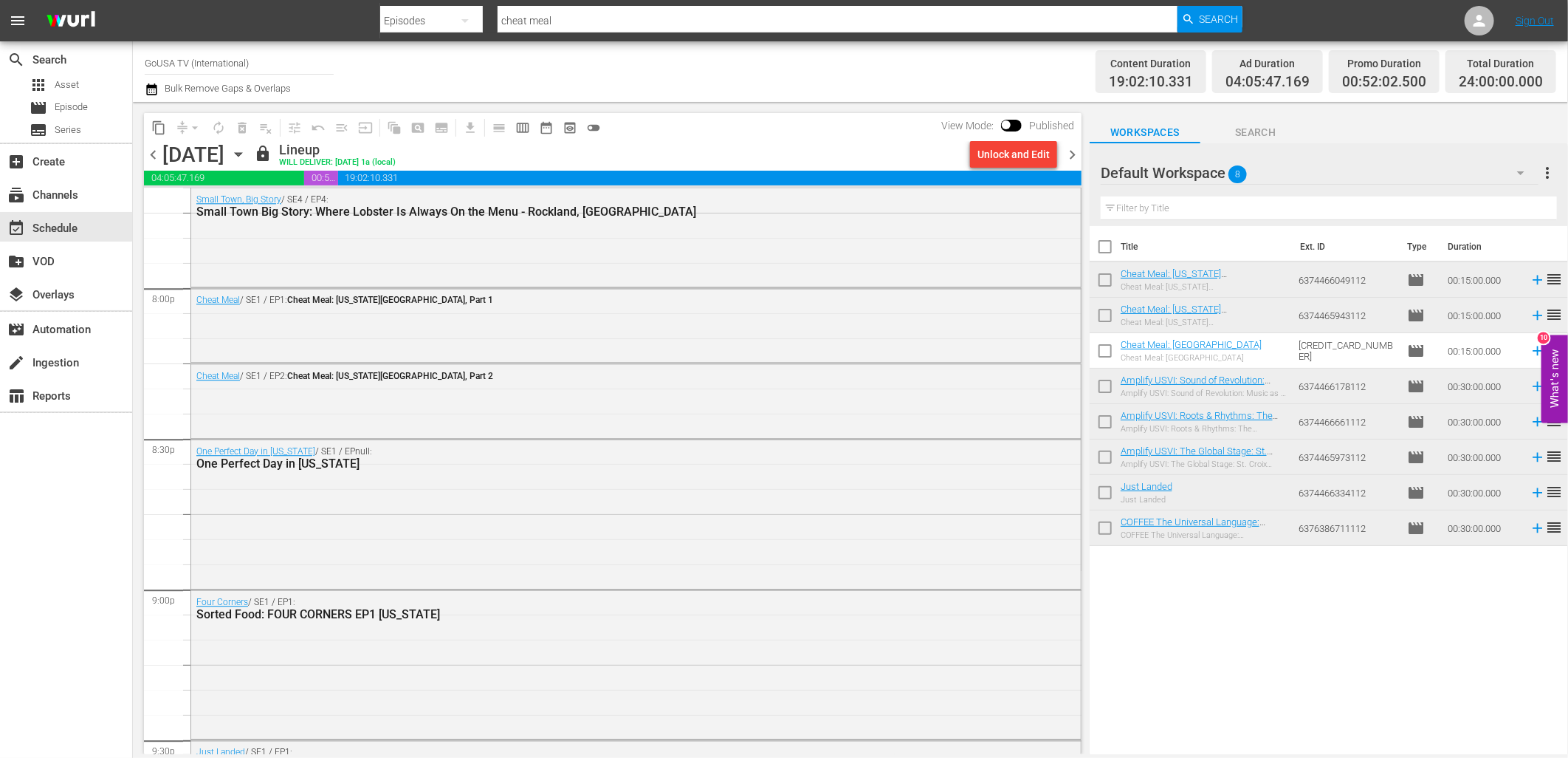
click at [1075, 155] on span "chevron_right" at bounding box center [1072, 154] width 19 height 19
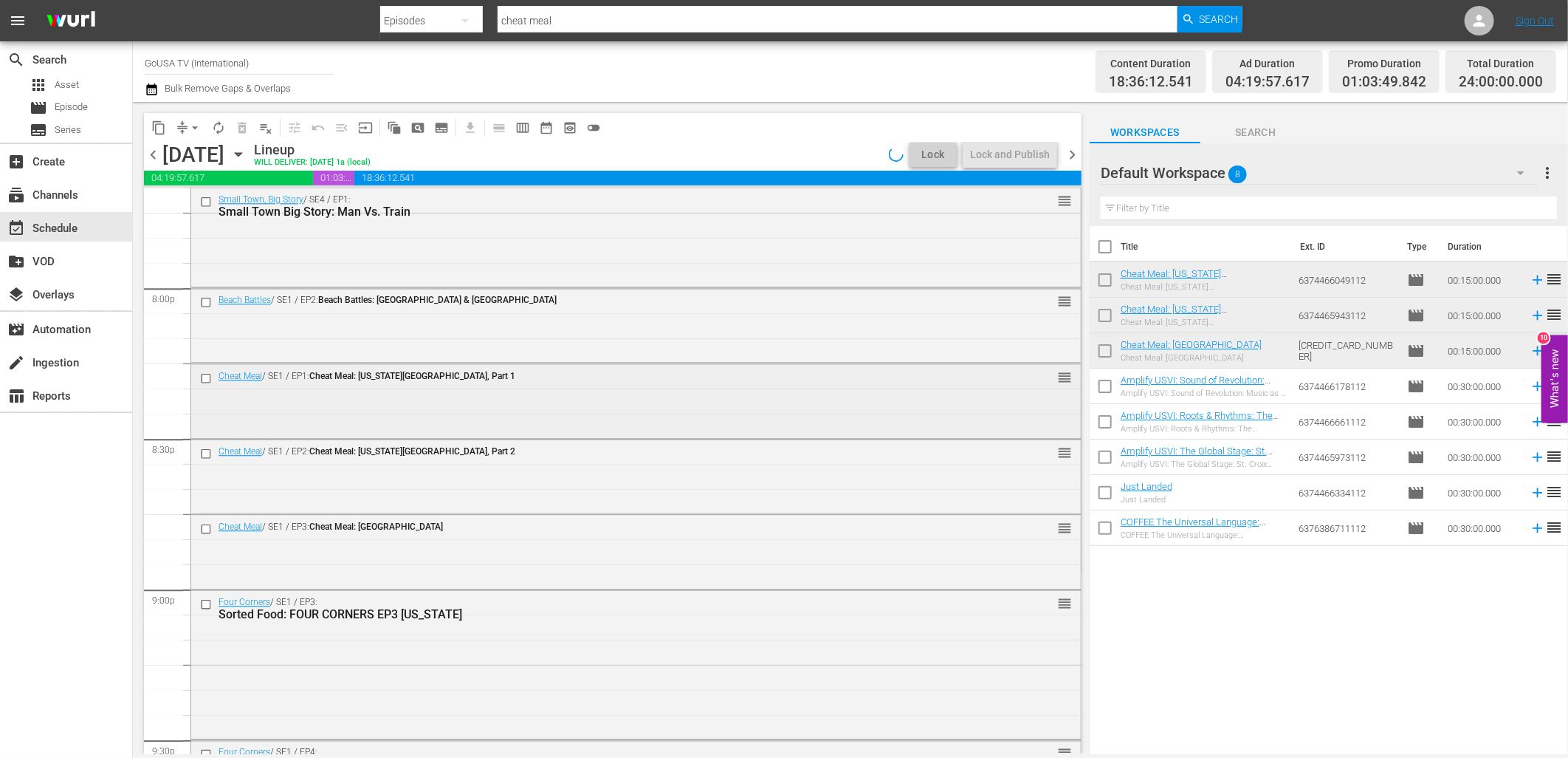
click at [207, 381] on input "checkbox" at bounding box center [207, 379] width 15 height 12
click at [205, 460] on div at bounding box center [207, 453] width 22 height 18
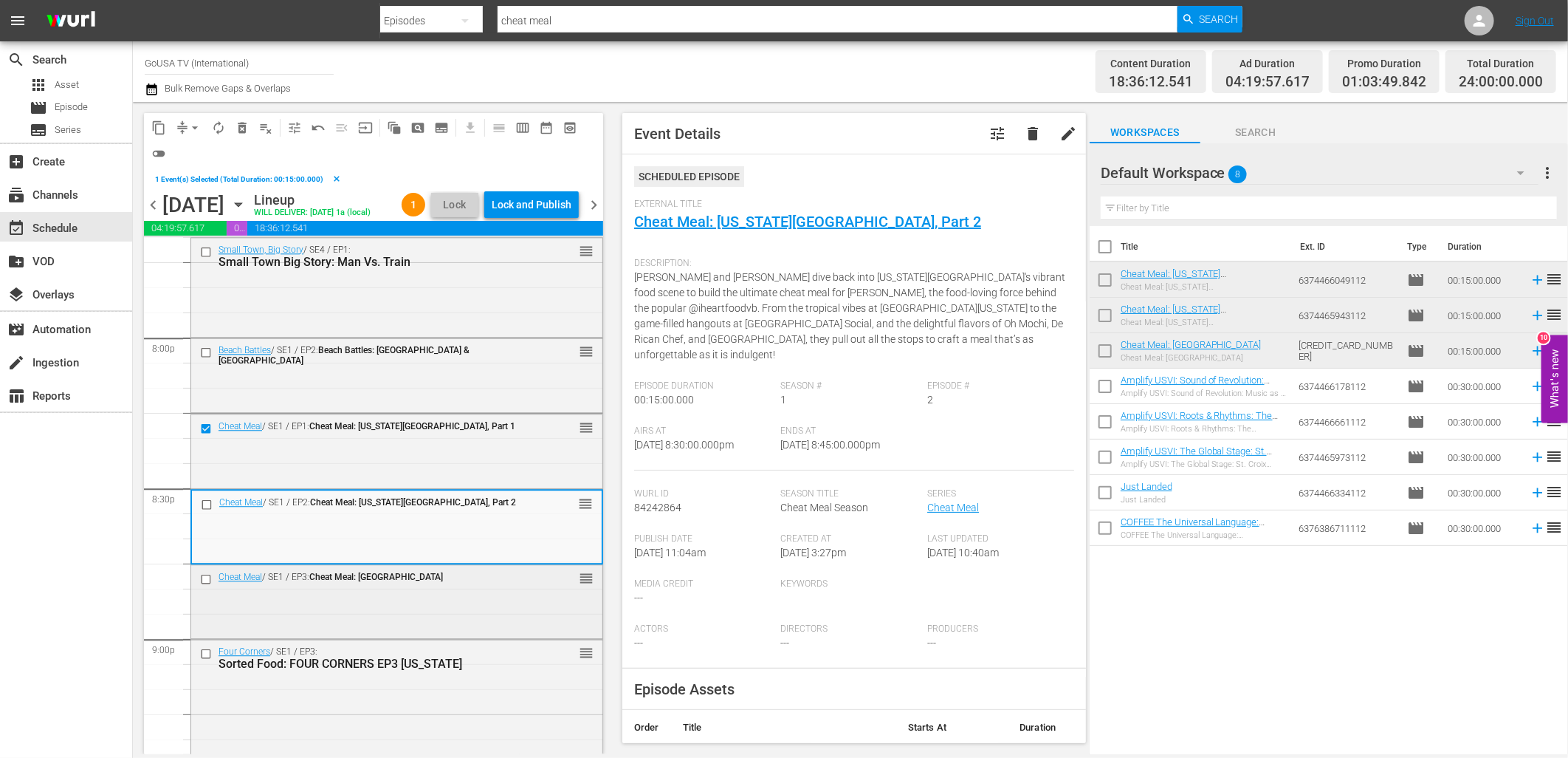
click at [207, 585] on input "checkbox" at bounding box center [207, 579] width 15 height 12
click at [204, 510] on input "checkbox" at bounding box center [208, 504] width 15 height 12
click at [240, 134] on span "delete_forever_outlined" at bounding box center [242, 127] width 15 height 15
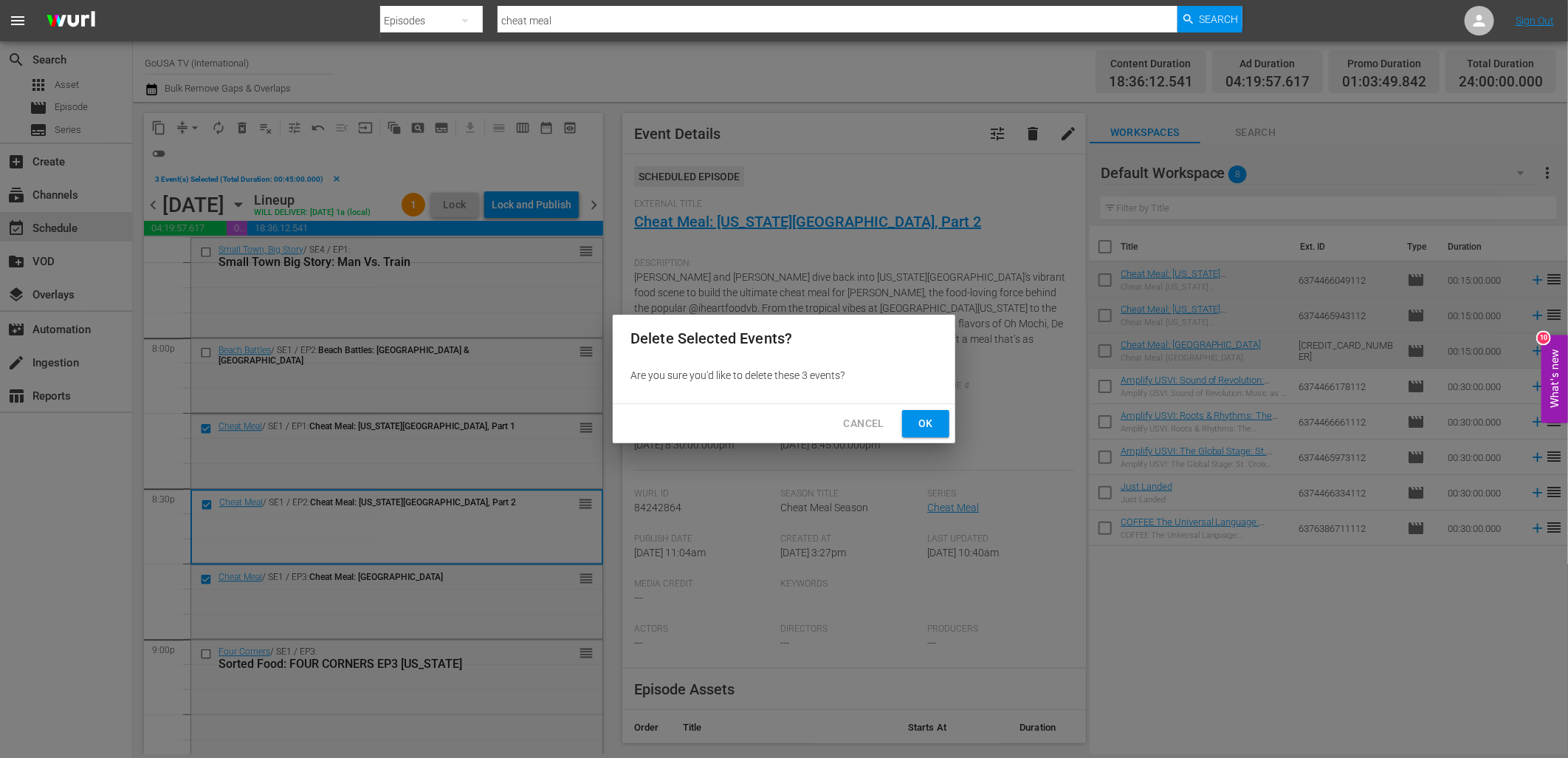
click at [935, 419] on span "Ok" at bounding box center [925, 423] width 24 height 19
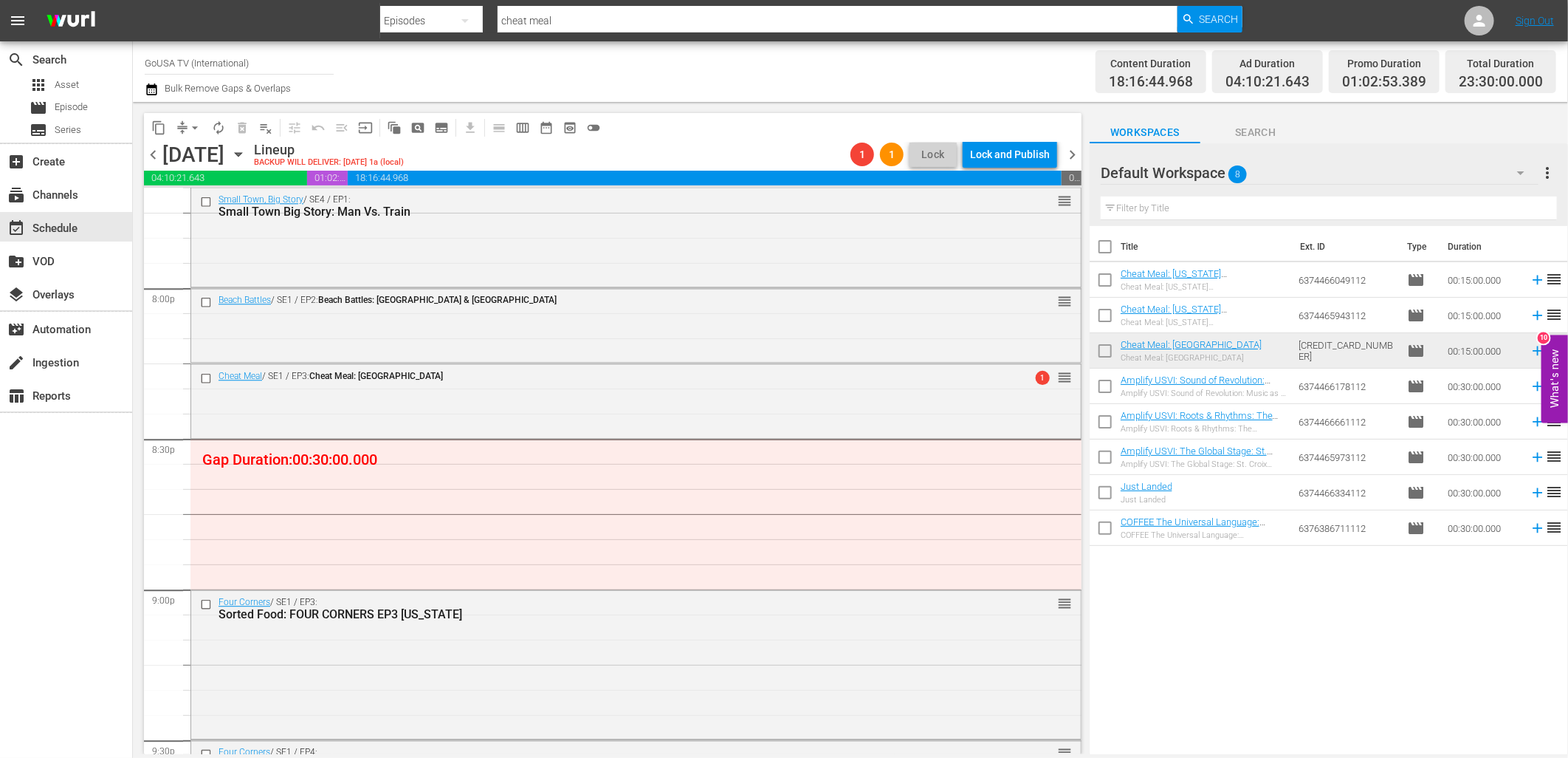
click at [151, 157] on span "chevron_left" at bounding box center [153, 154] width 19 height 19
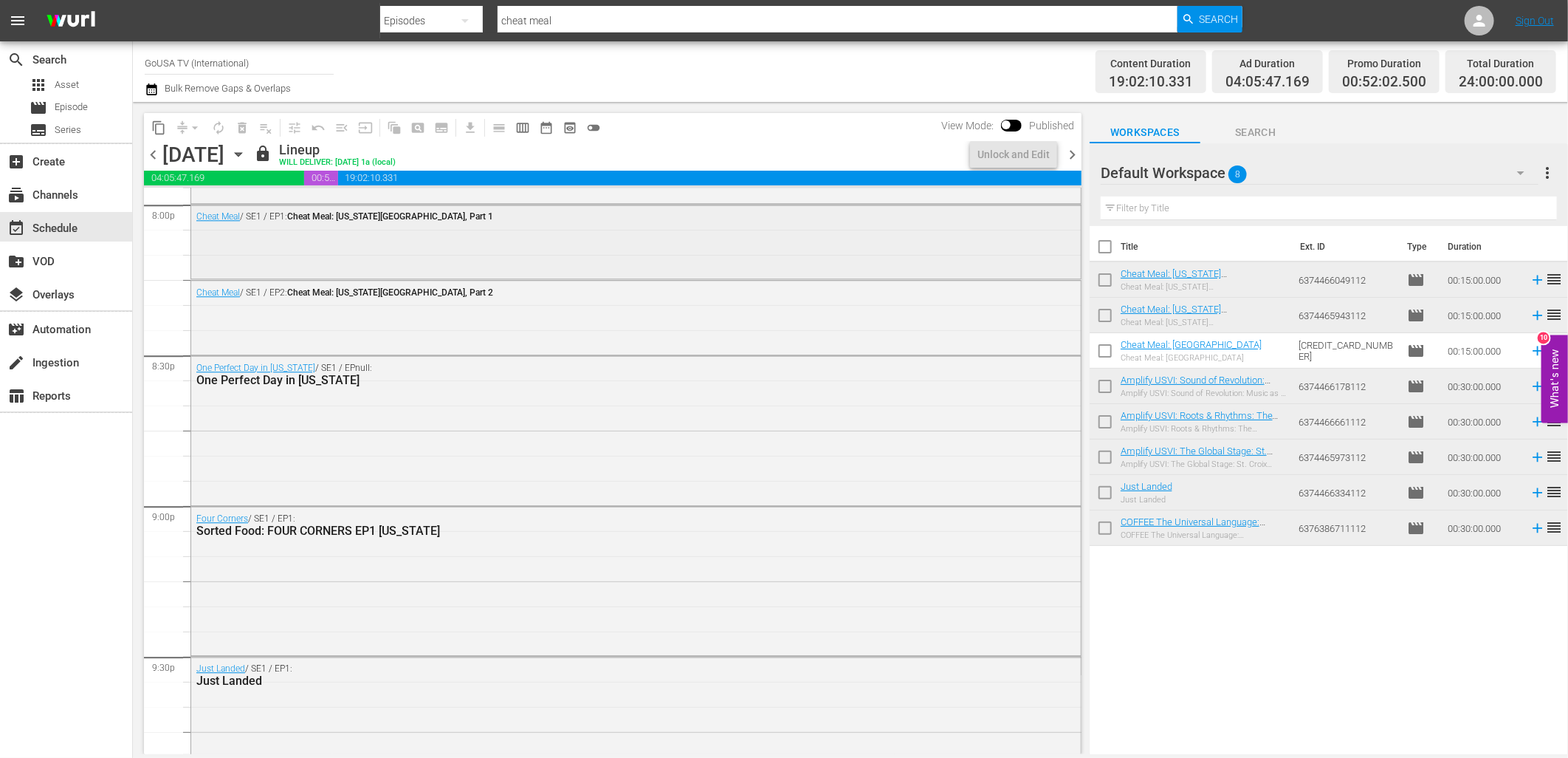
scroll to position [6009, 0]
click at [1073, 159] on span "chevron_right" at bounding box center [1072, 154] width 19 height 19
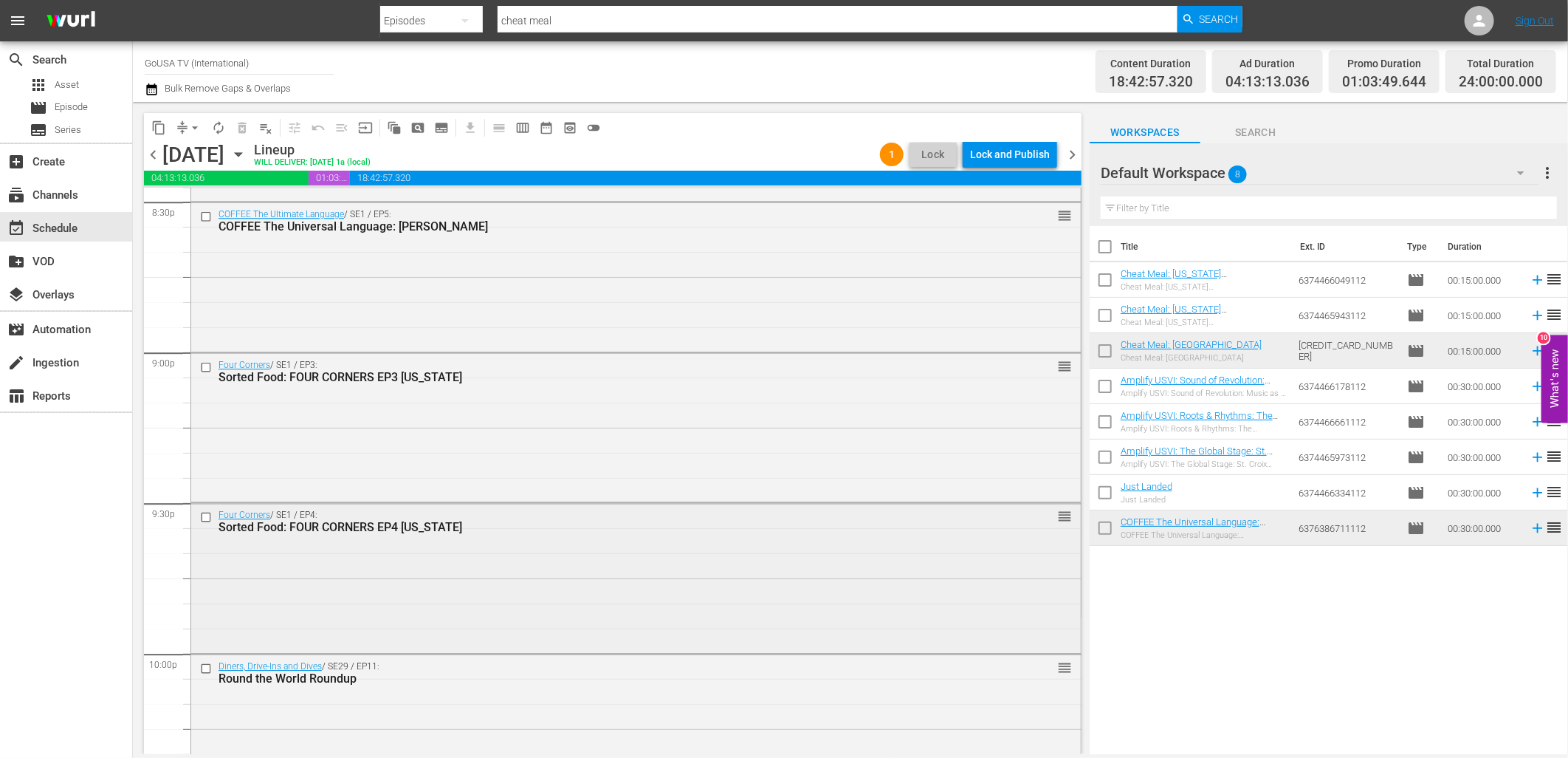
scroll to position [6173, 0]
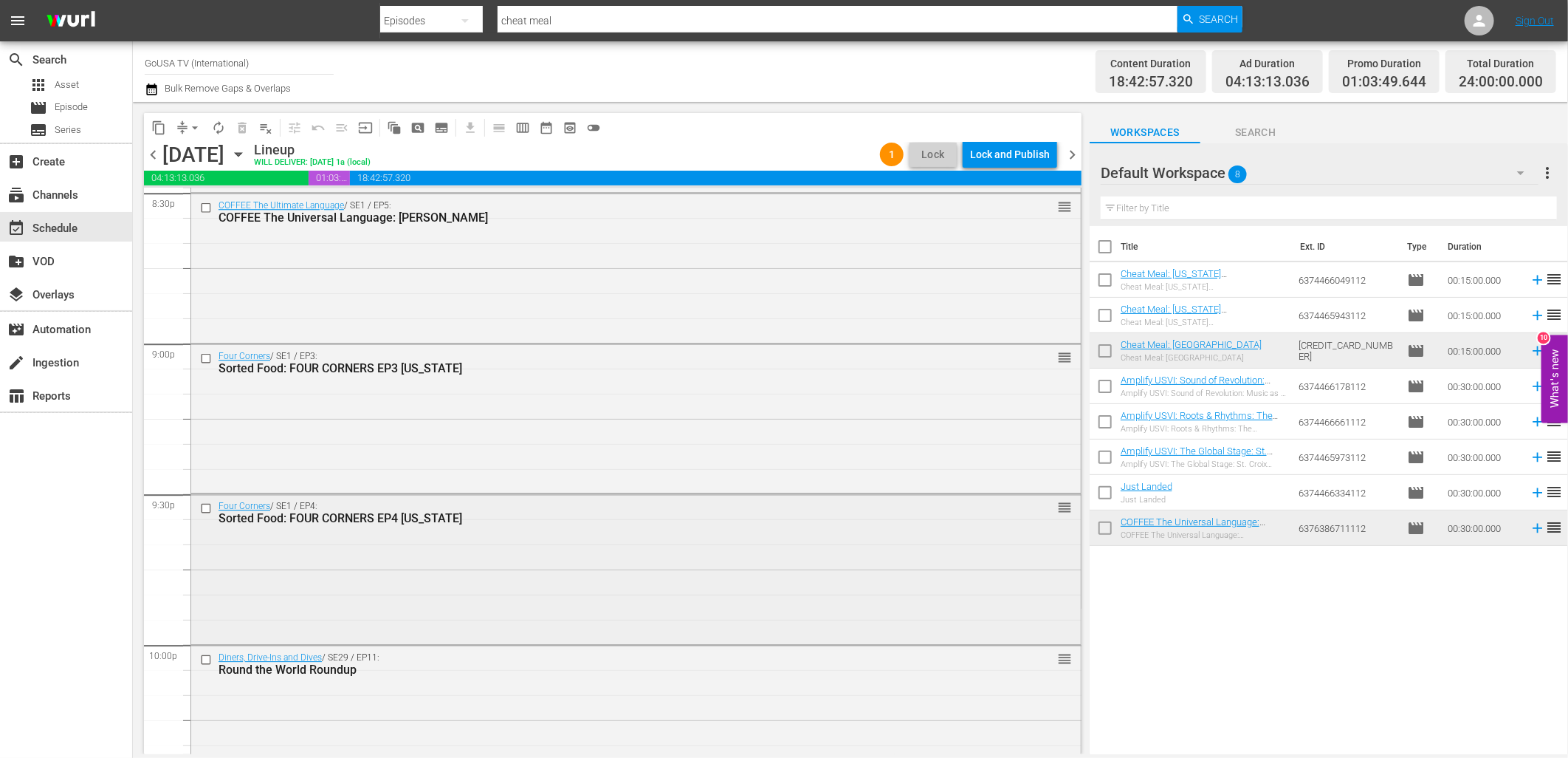
click at [202, 505] on input "checkbox" at bounding box center [207, 509] width 15 height 12
click at [245, 127] on span "delete_forever_outlined" at bounding box center [242, 127] width 15 height 15
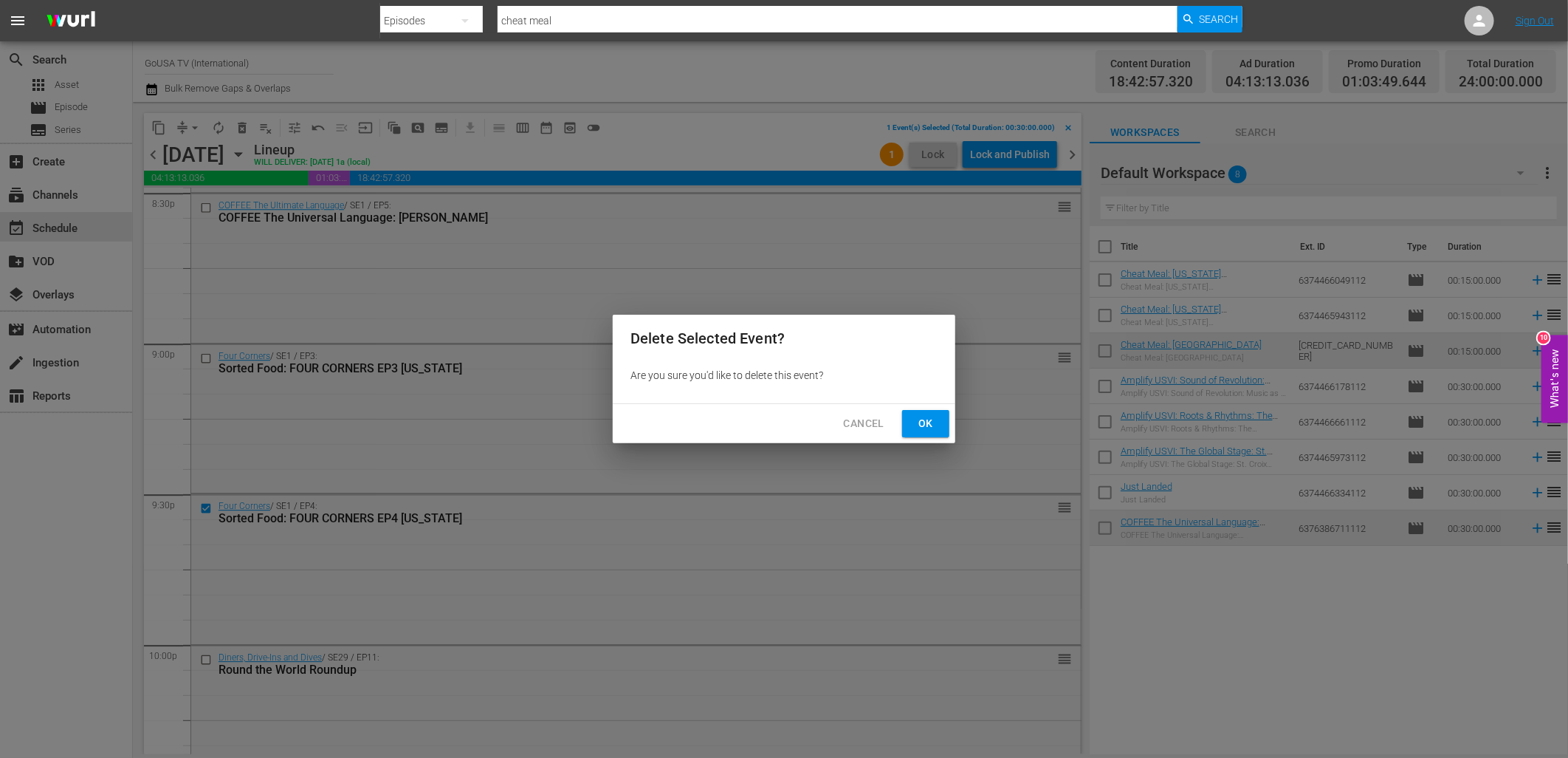
click at [922, 420] on span "Ok" at bounding box center [925, 423] width 24 height 19
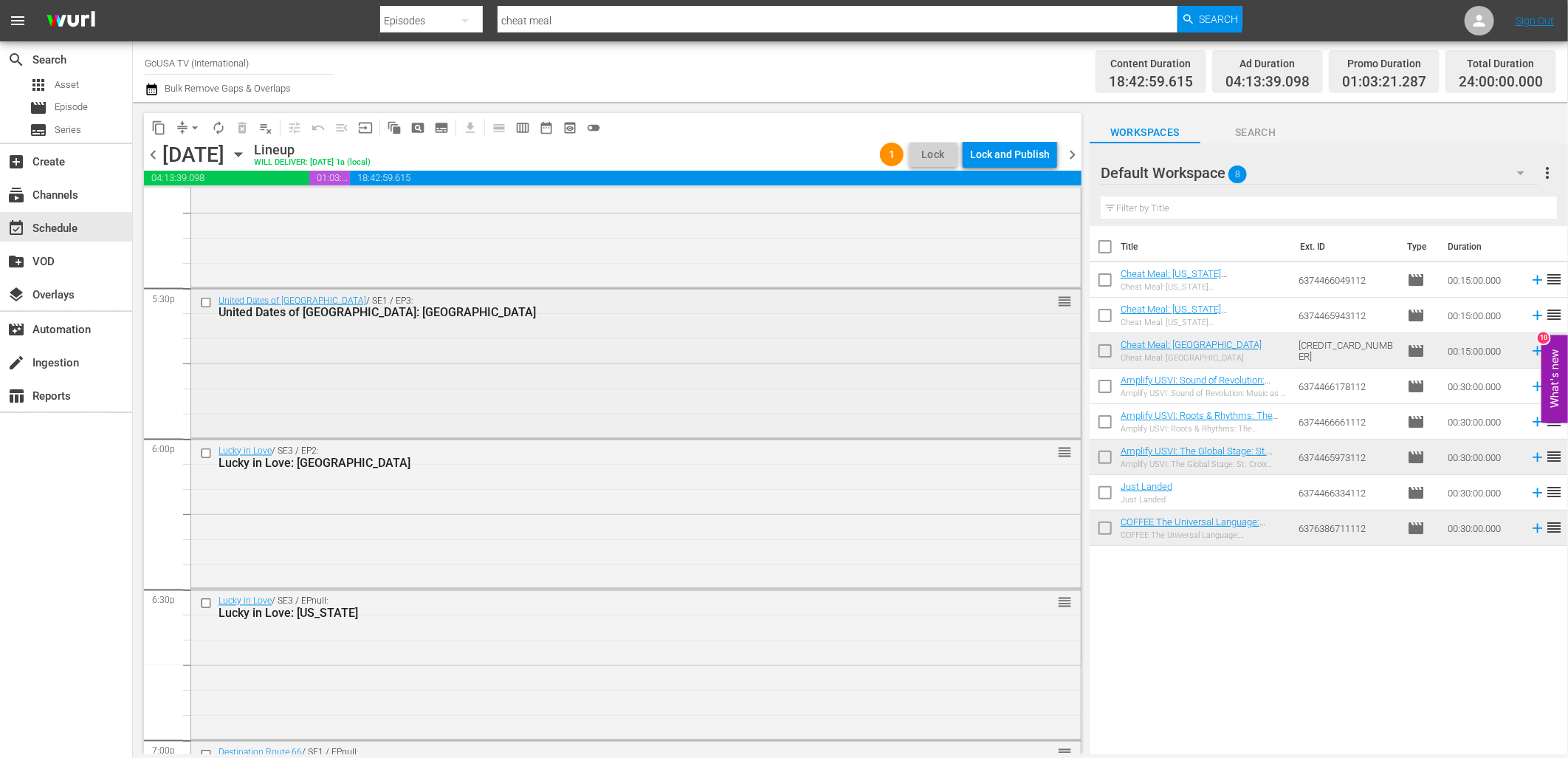
scroll to position [5188, 0]
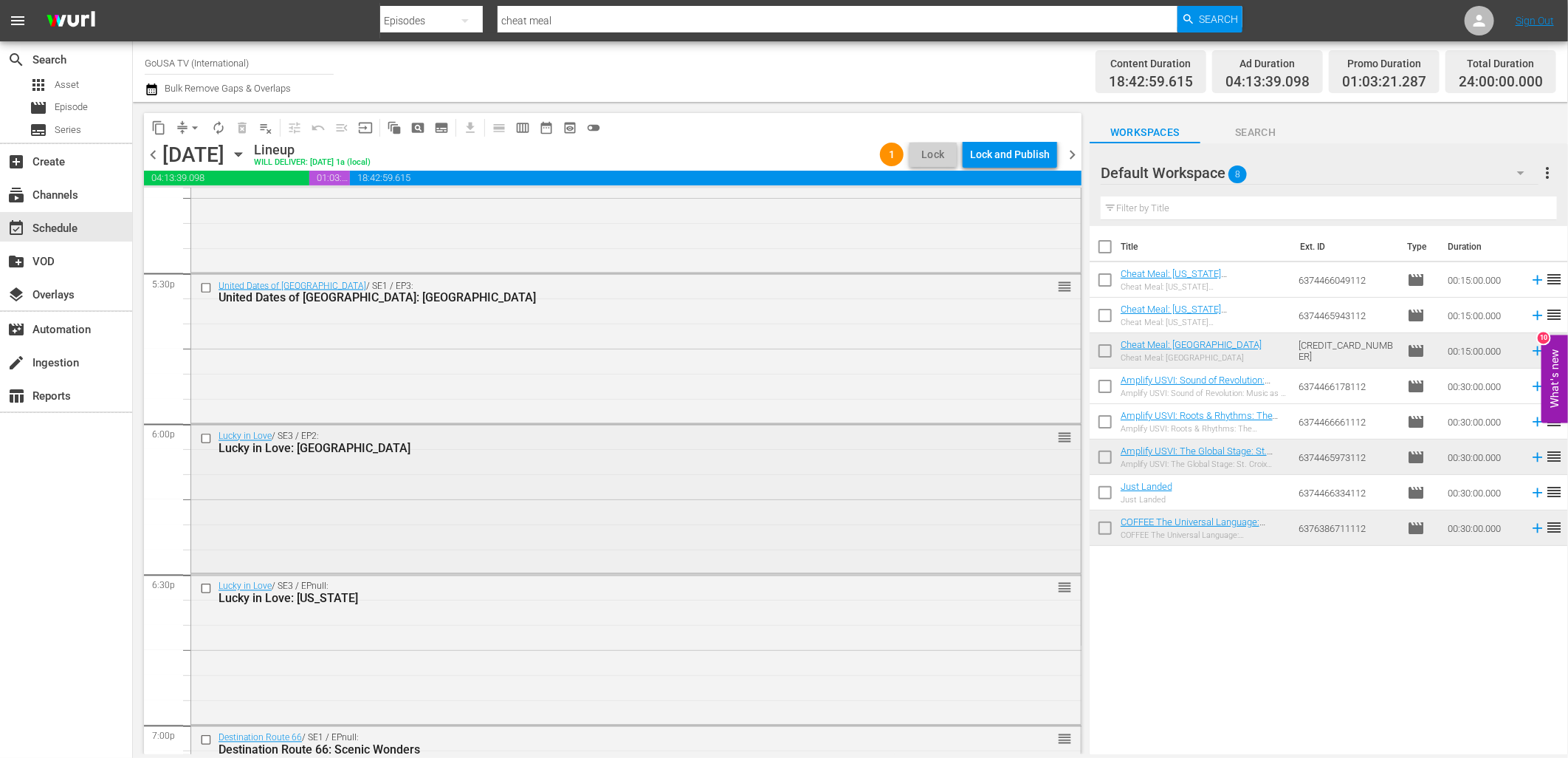
click at [205, 437] on input "checkbox" at bounding box center [207, 438] width 15 height 12
click at [207, 590] on input "checkbox" at bounding box center [207, 589] width 15 height 12
click at [241, 127] on span "delete_forever_outlined" at bounding box center [242, 127] width 15 height 15
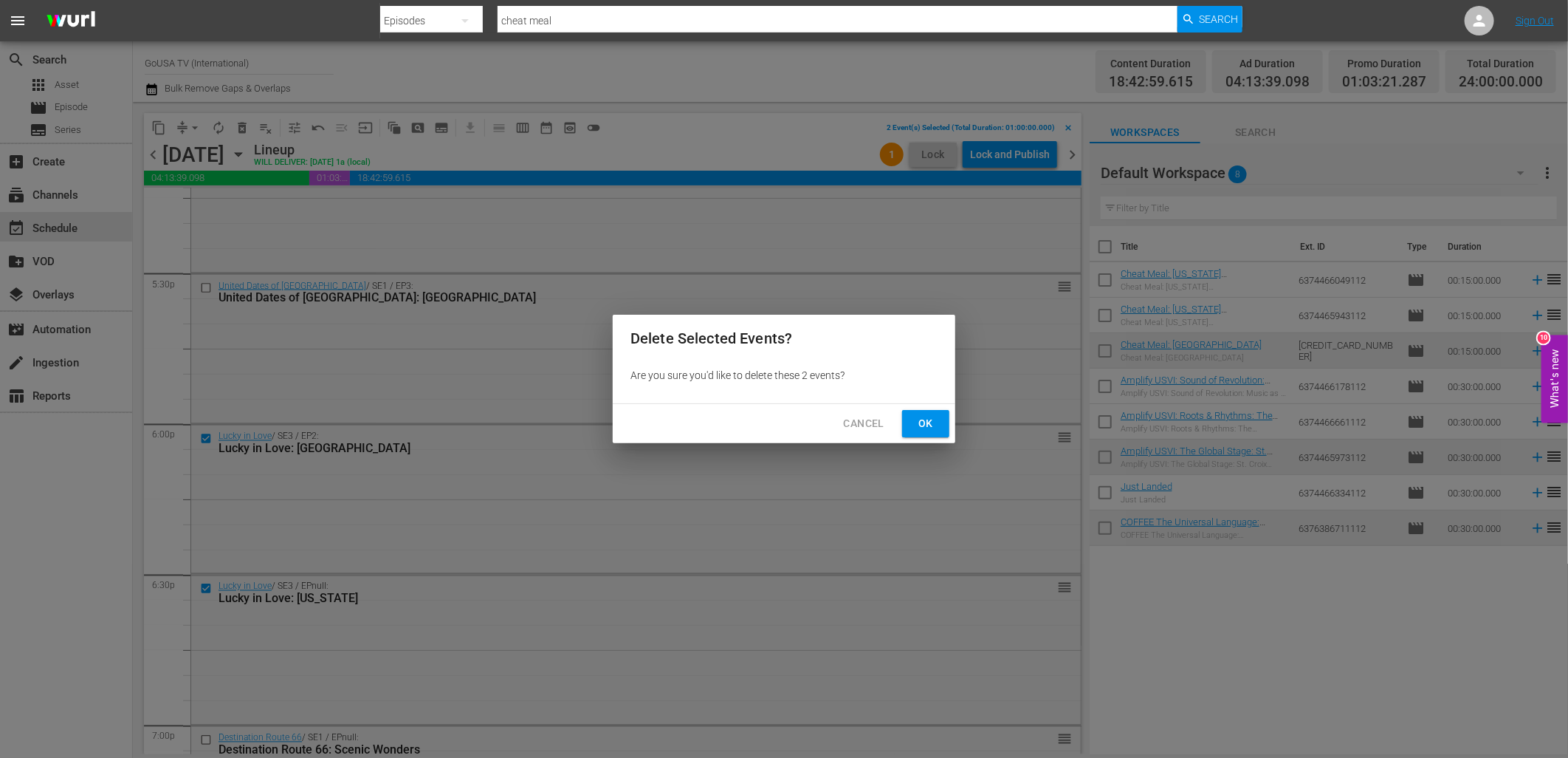
click at [931, 426] on span "Ok" at bounding box center [925, 423] width 24 height 19
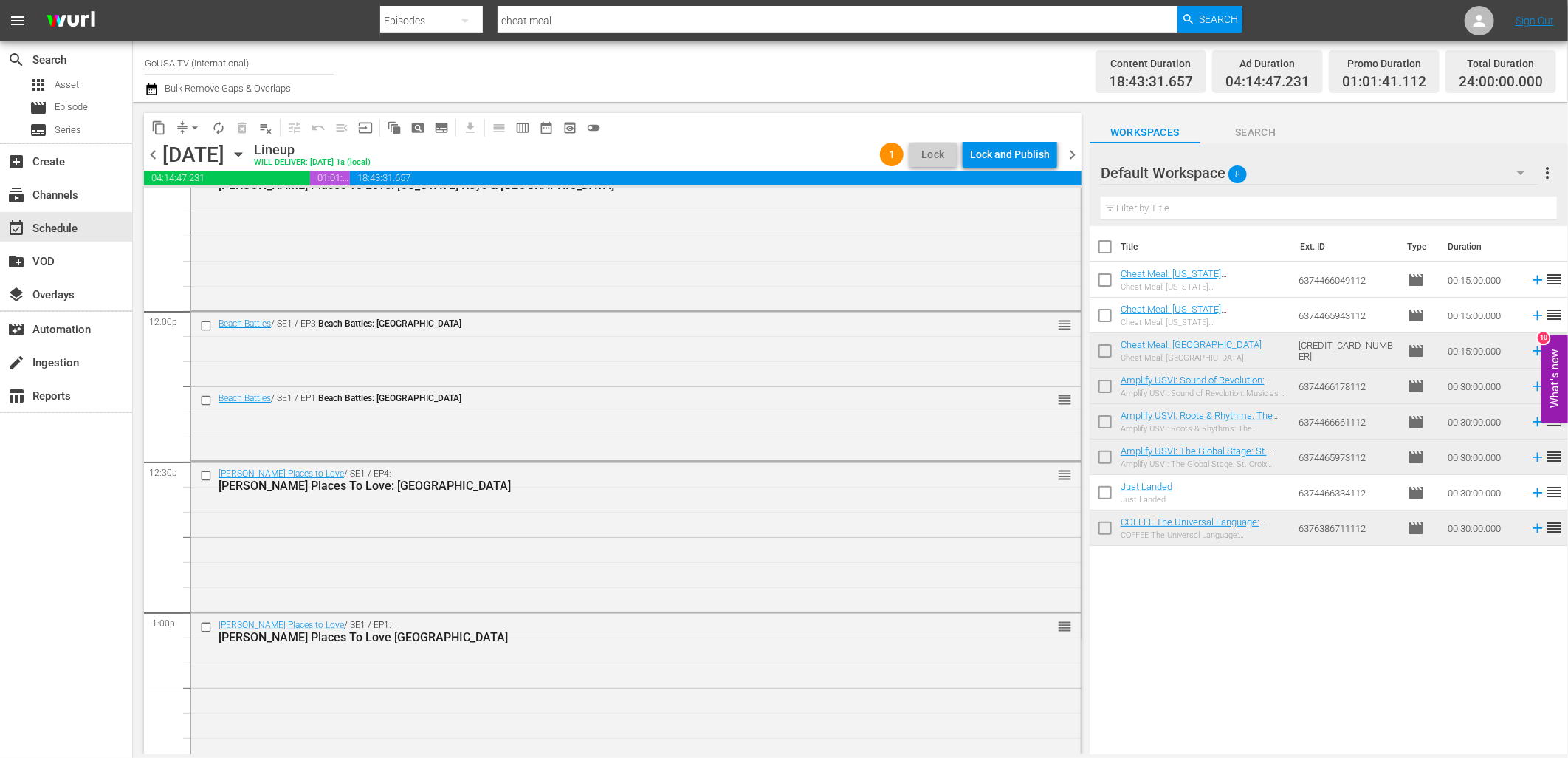
scroll to position [3465, 0]
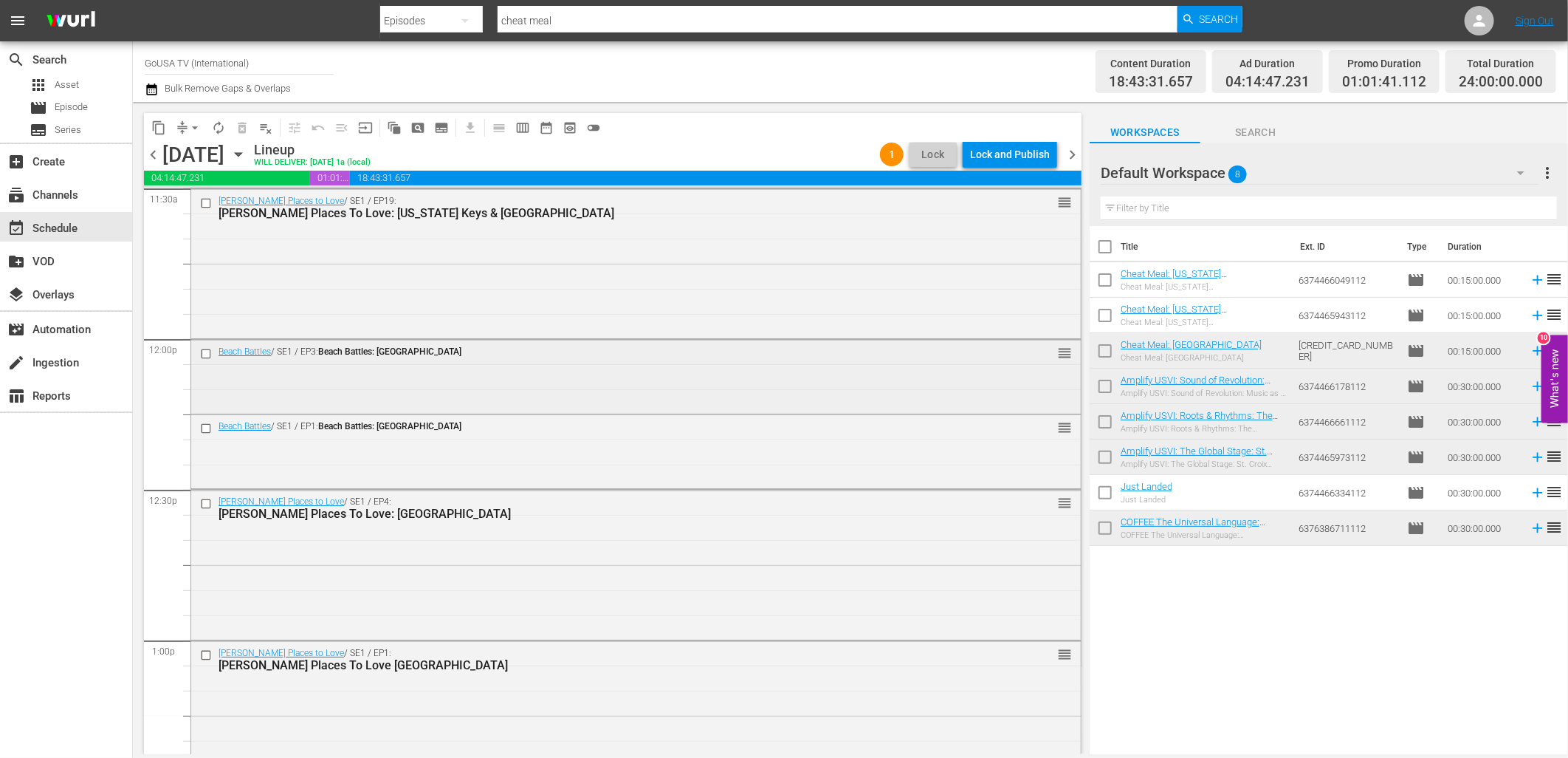
click at [201, 355] on input "checkbox" at bounding box center [207, 354] width 15 height 12
click at [201, 429] on input "checkbox" at bounding box center [207, 428] width 15 height 12
click at [242, 127] on span "delete_forever_outlined" at bounding box center [242, 127] width 15 height 15
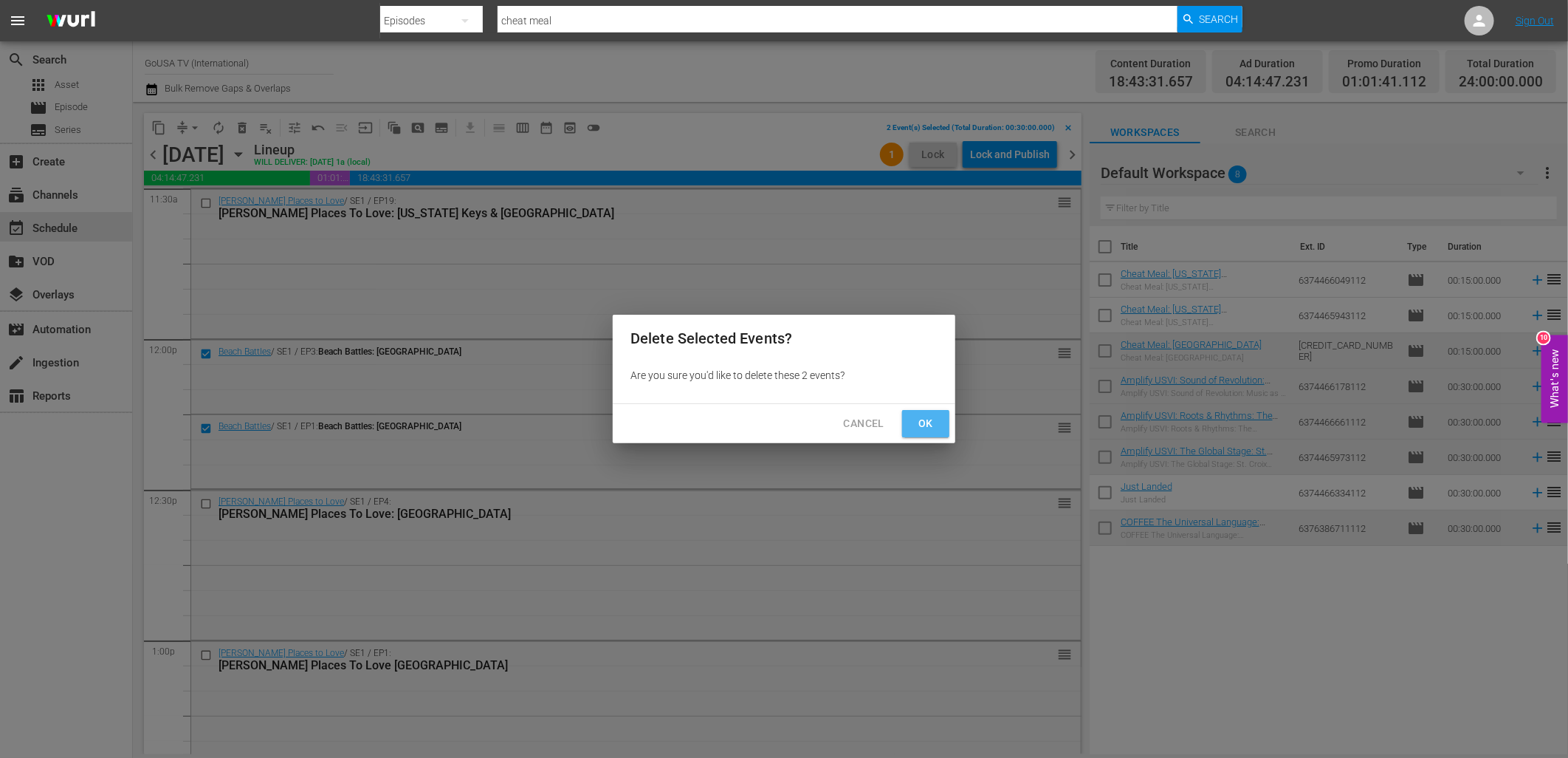
click at [924, 417] on span "Ok" at bounding box center [925, 423] width 24 height 19
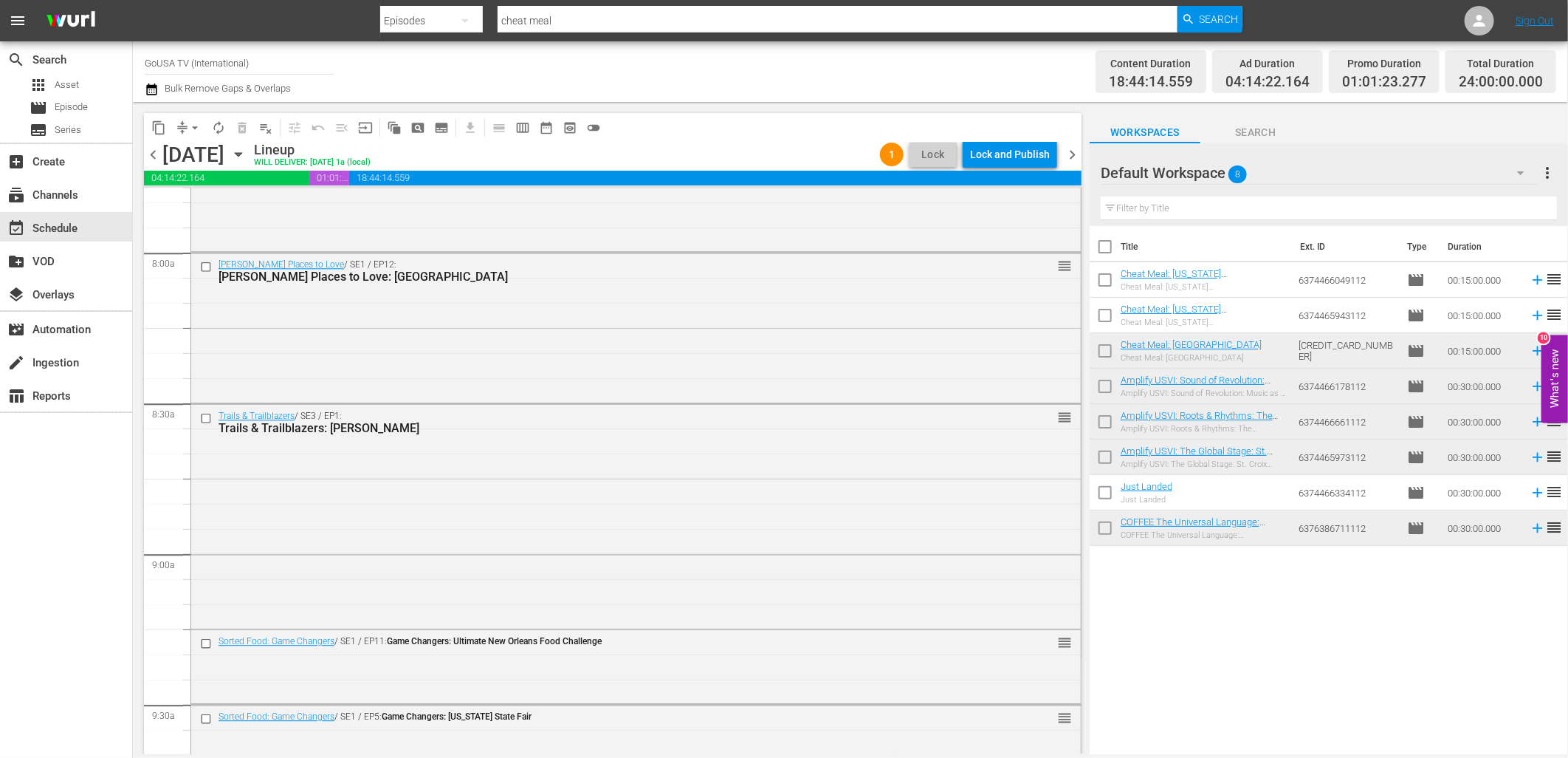
scroll to position [2316, 0]
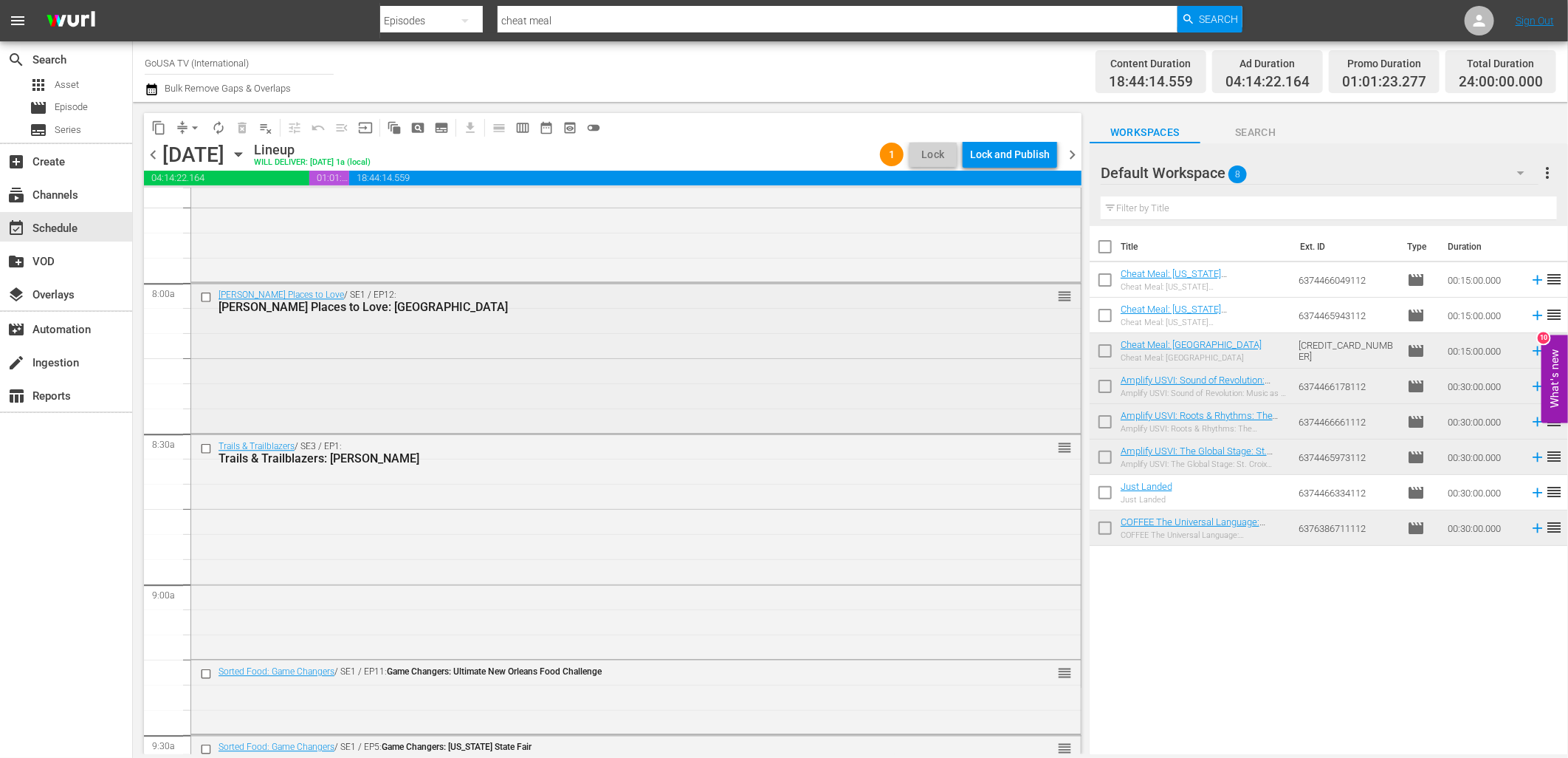
click at [205, 300] on input "checkbox" at bounding box center [207, 297] width 15 height 12
click at [241, 130] on span "delete_forever_outlined" at bounding box center [242, 127] width 15 height 15
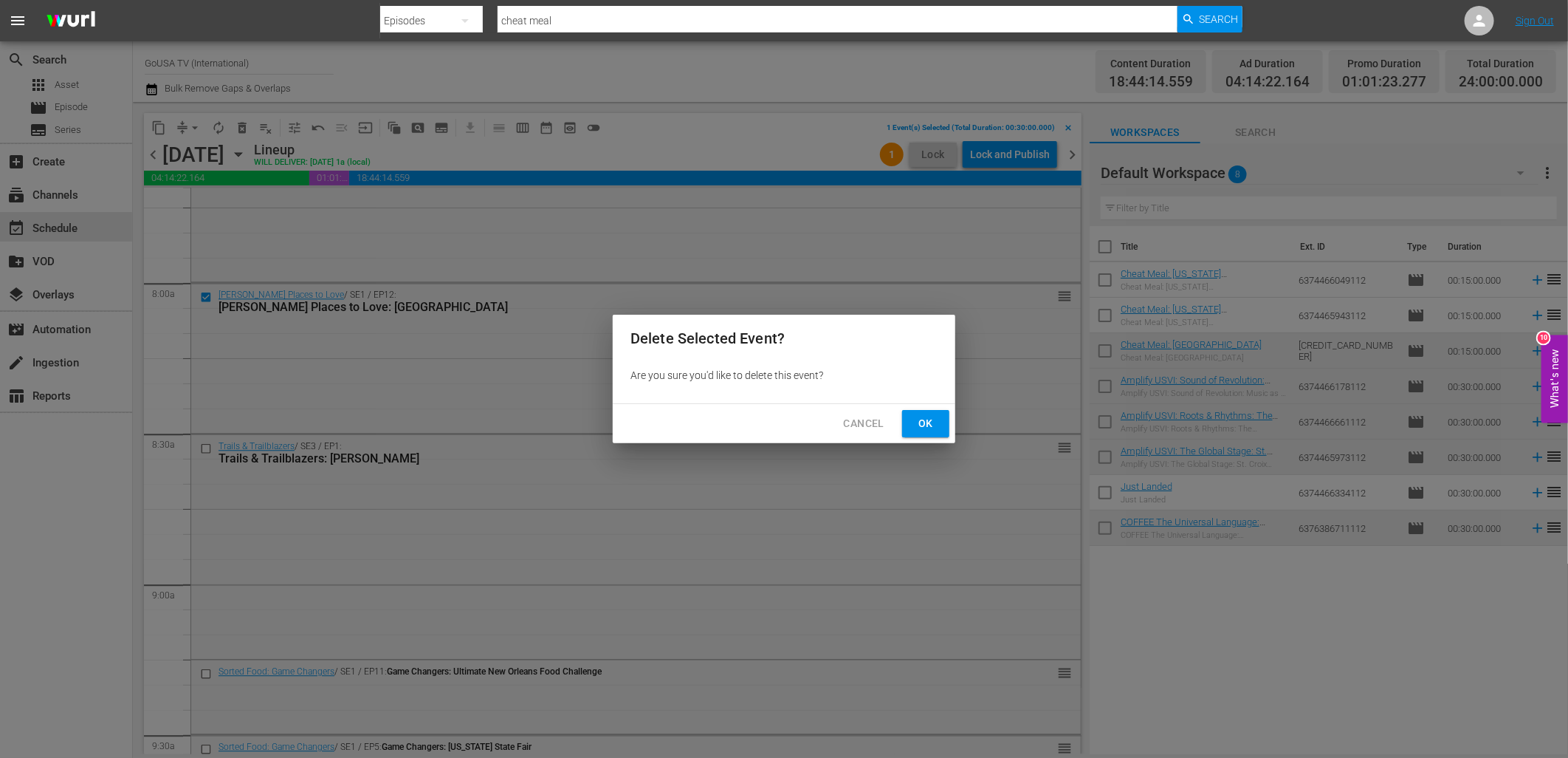
click at [912, 417] on button "Ok" at bounding box center [925, 423] width 47 height 28
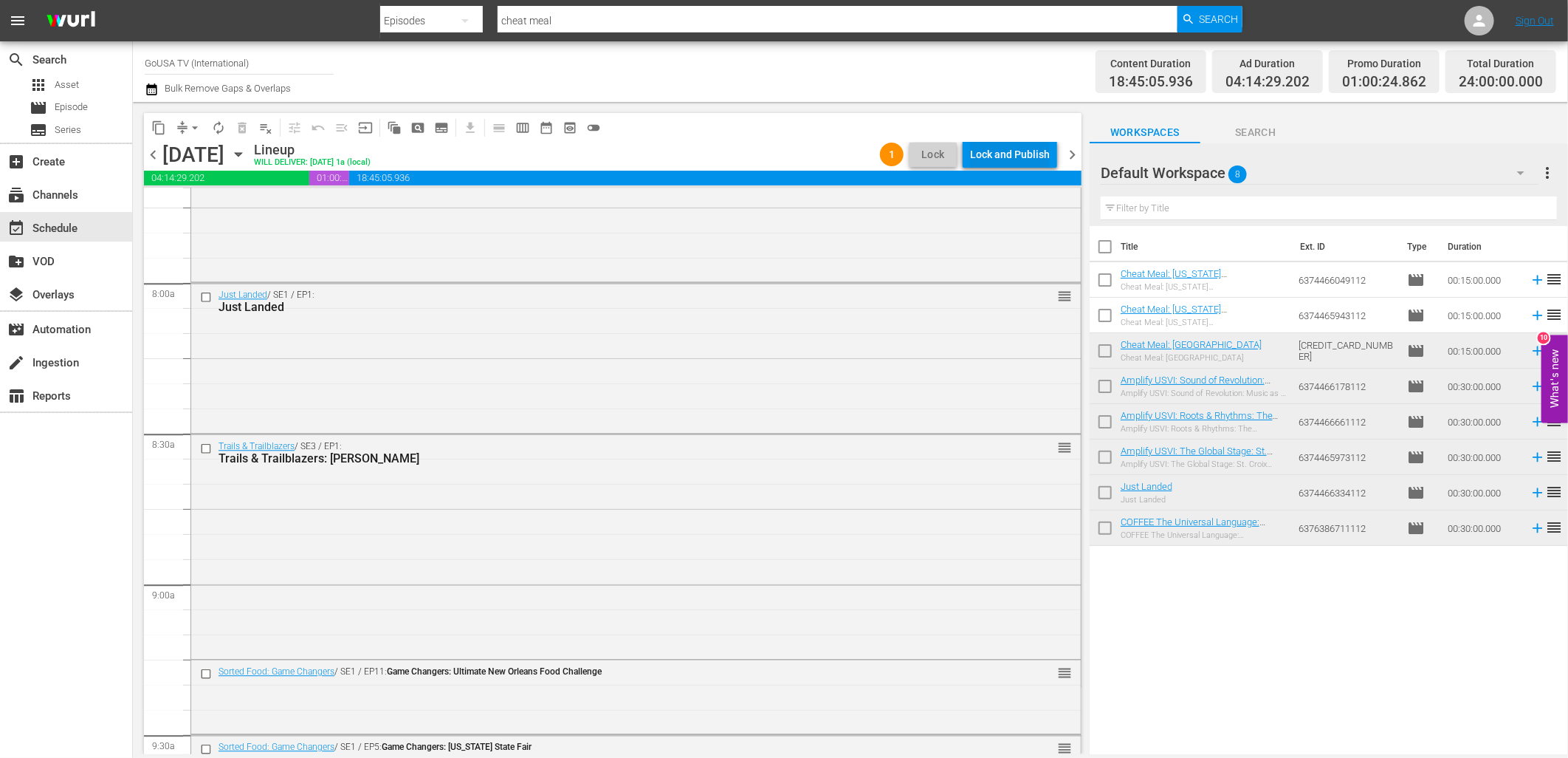
click at [992, 149] on div "Lock and Publish" at bounding box center [1010, 154] width 80 height 27
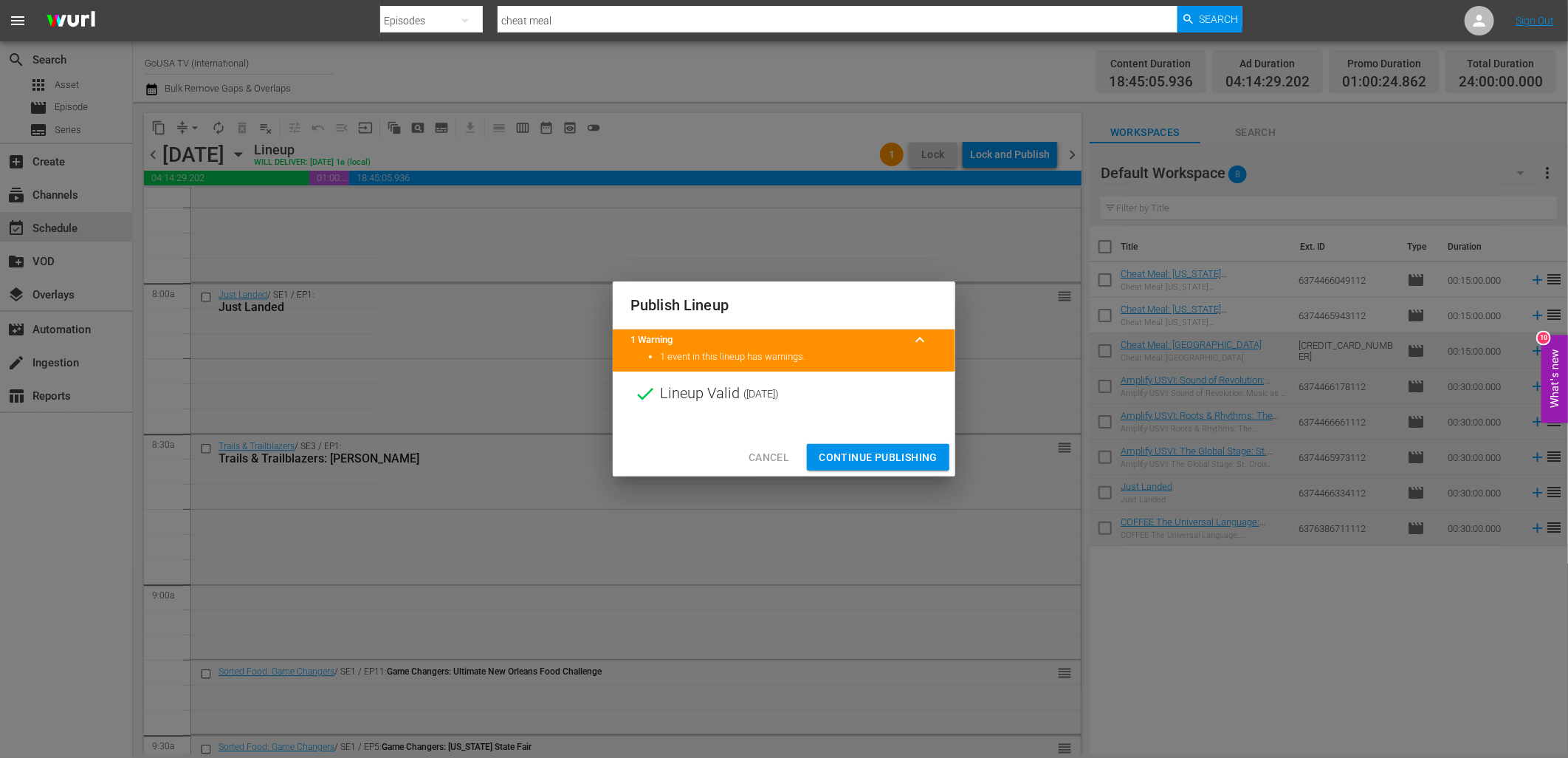
click at [895, 453] on span "Continue Publishing" at bounding box center [878, 457] width 118 height 19
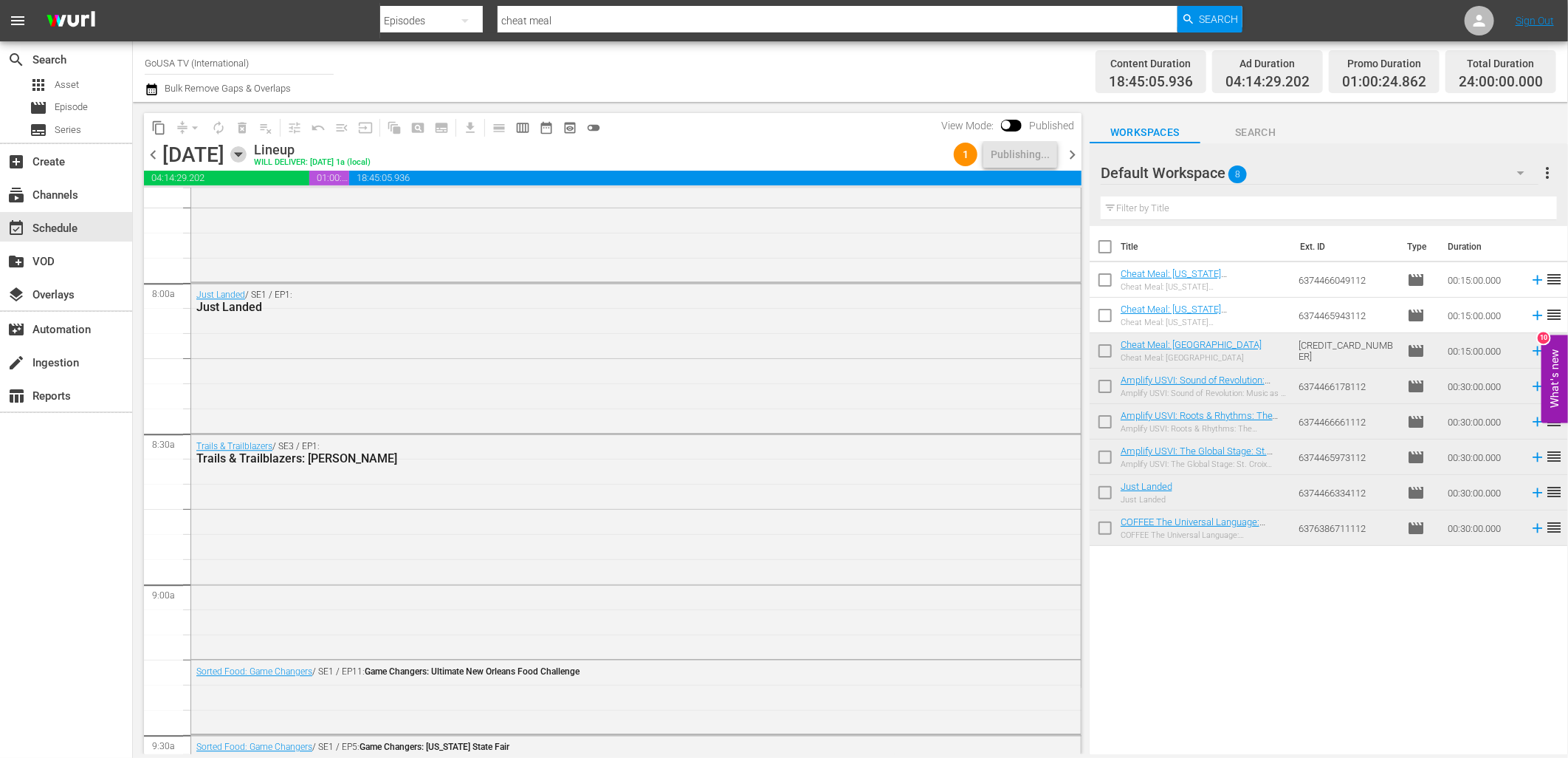
click at [247, 158] on icon "button" at bounding box center [239, 154] width 16 height 16
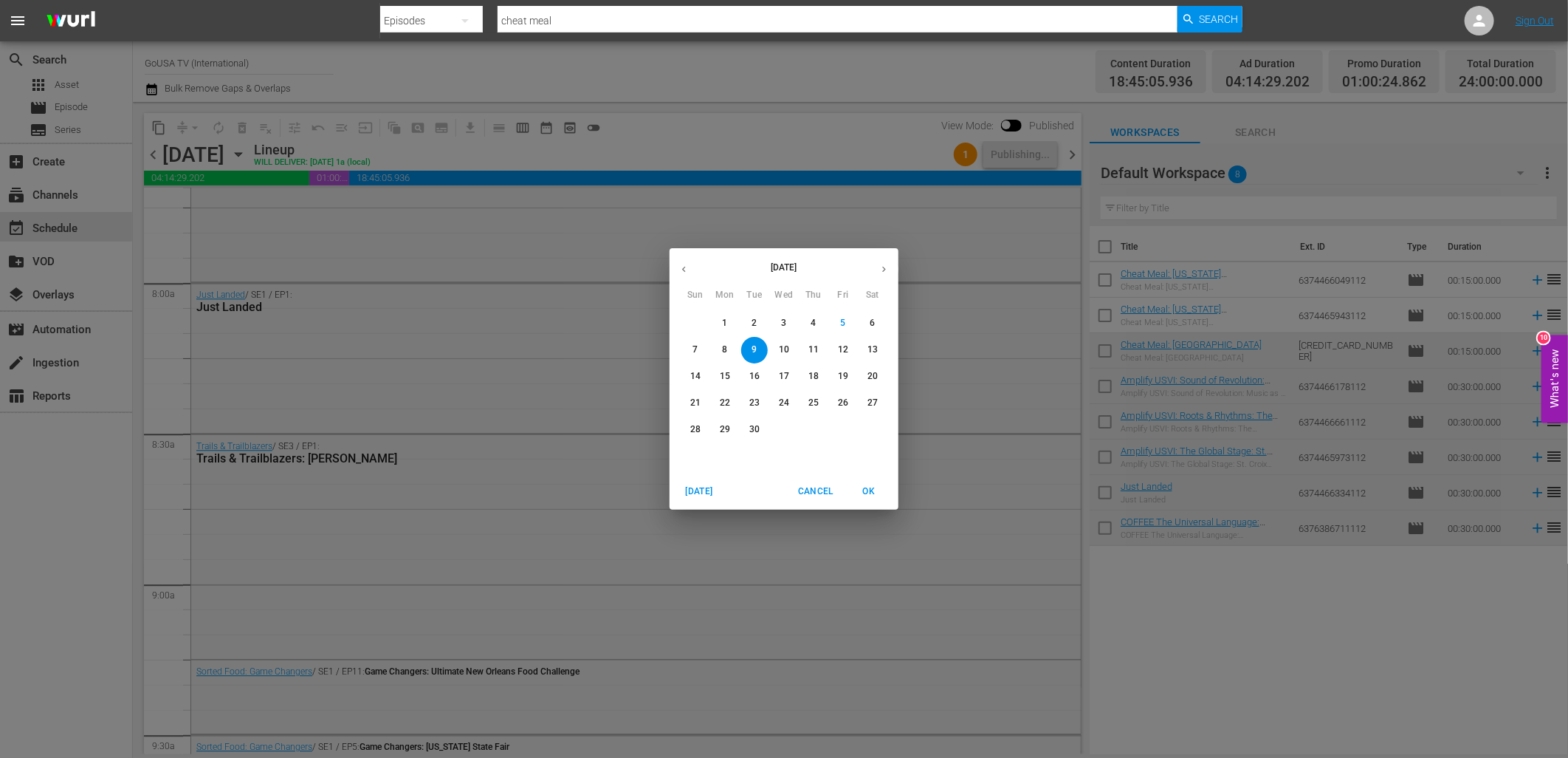
click at [762, 379] on span "16" at bounding box center [754, 376] width 27 height 12
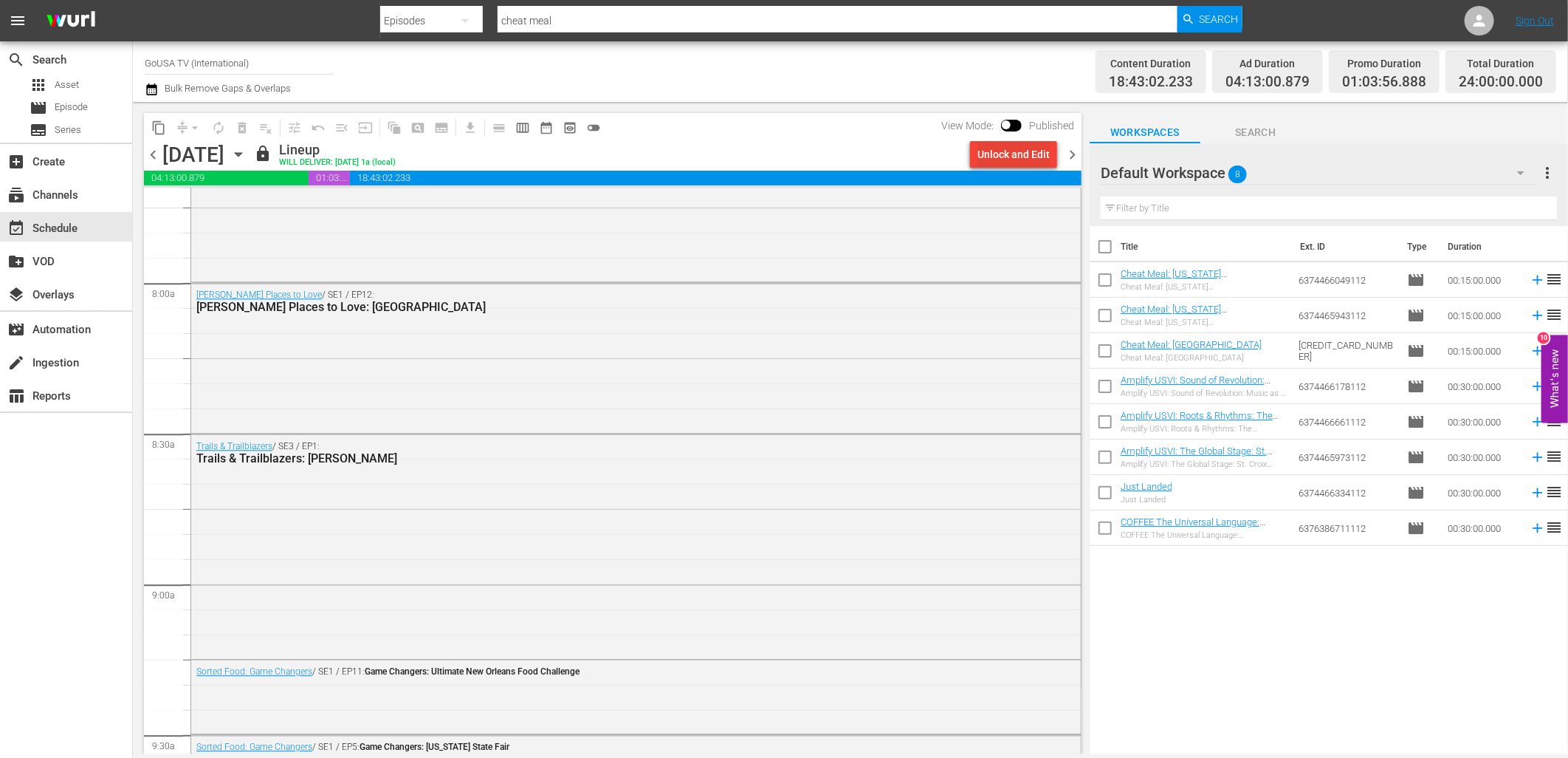
click at [1004, 152] on div "Unlock and Edit" at bounding box center [1013, 154] width 72 height 27
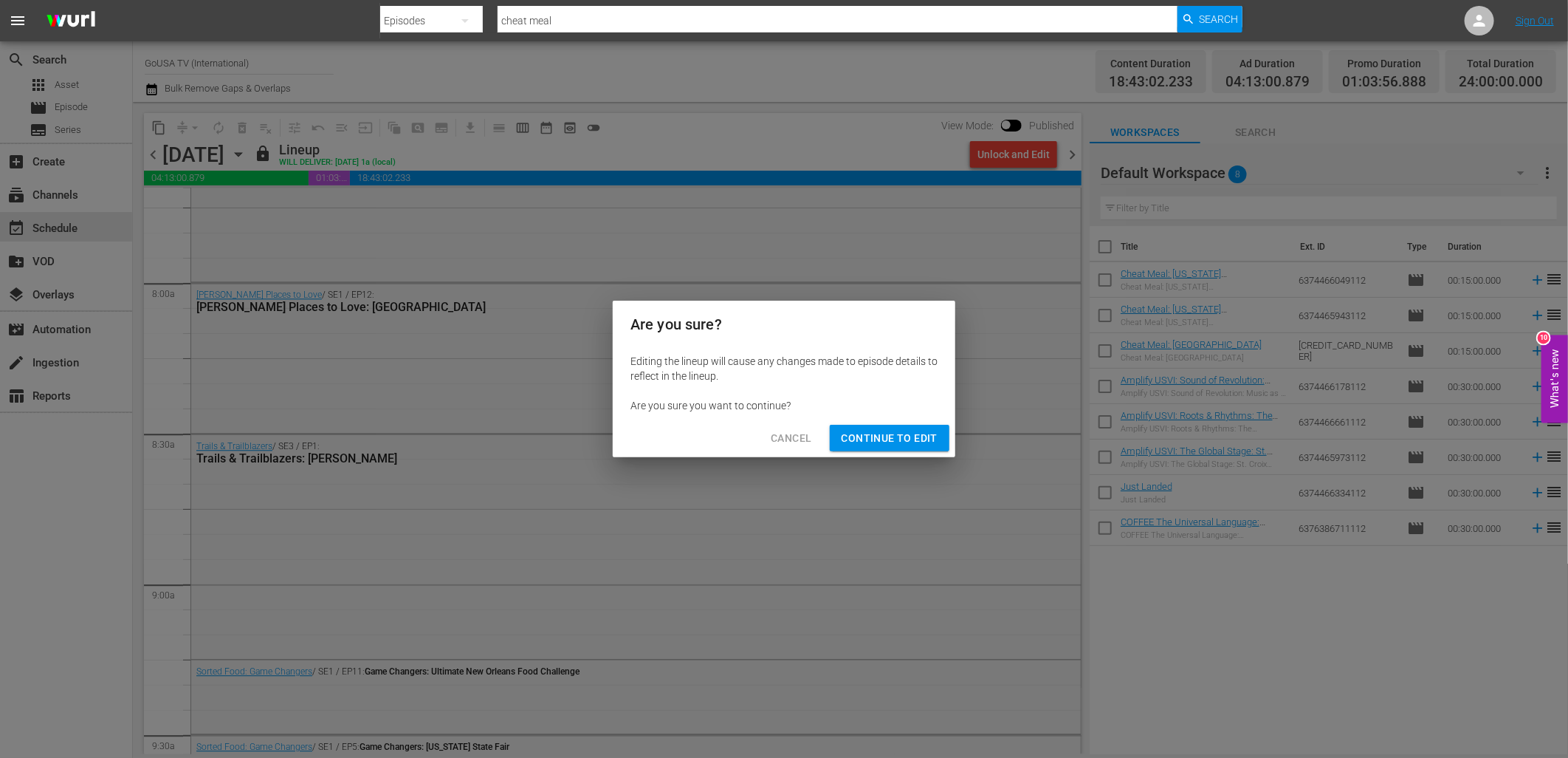
click at [890, 441] on span "Continue to Edit" at bounding box center [890, 438] width 96 height 19
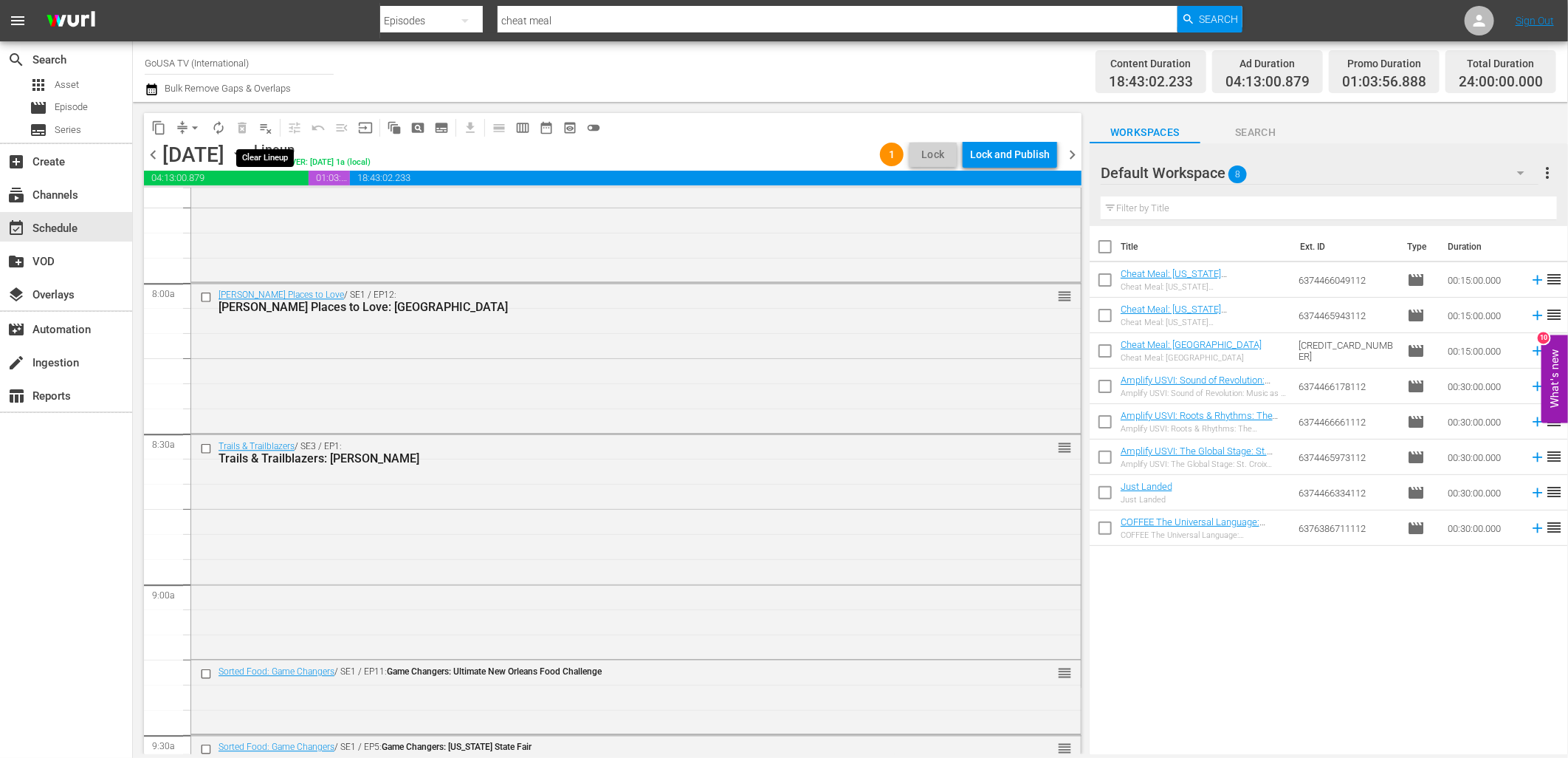
click at [264, 127] on span "playlist_remove_outlined" at bounding box center [265, 127] width 15 height 15
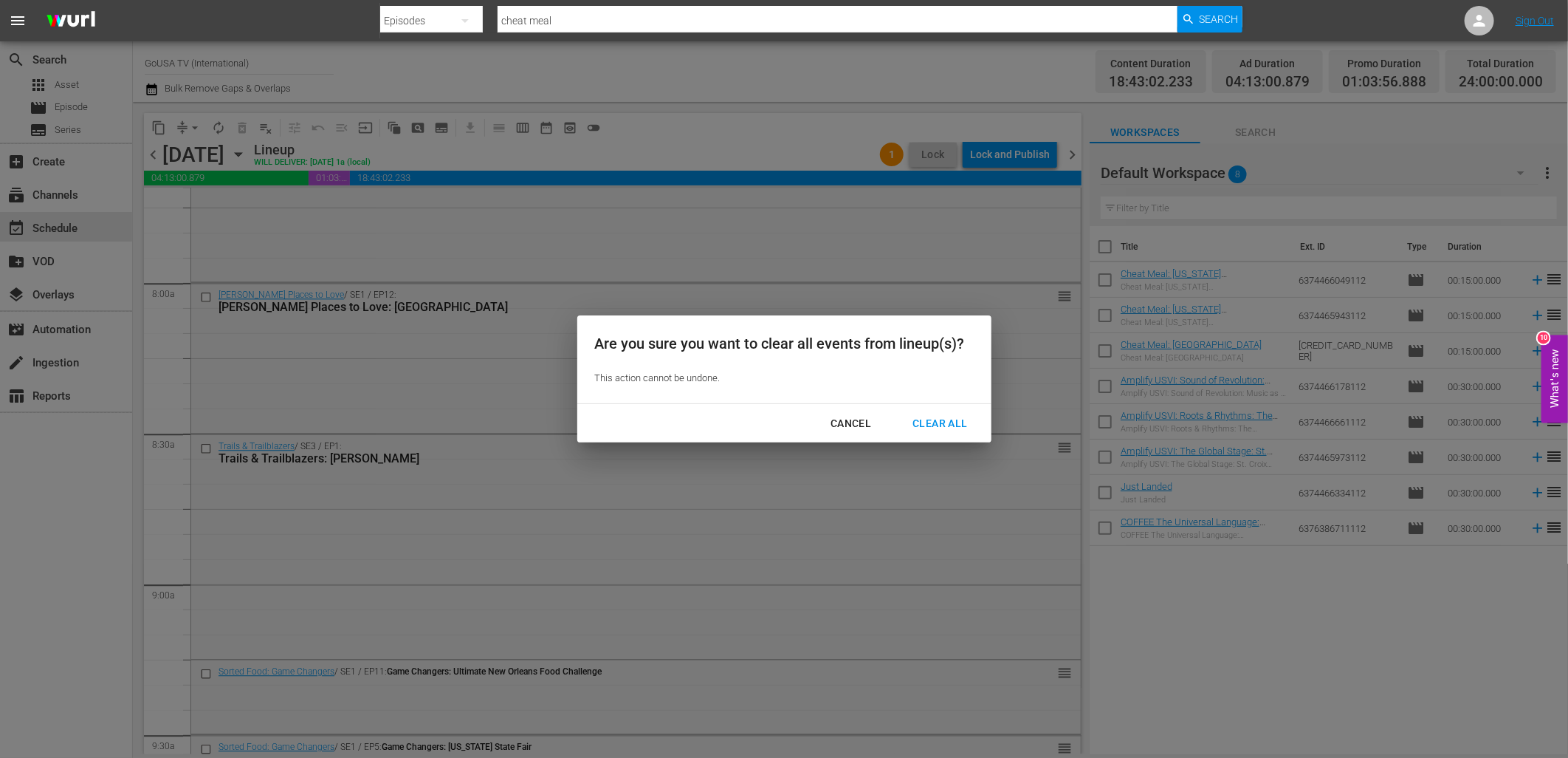
click at [947, 430] on div "Clear All" at bounding box center [940, 423] width 78 height 19
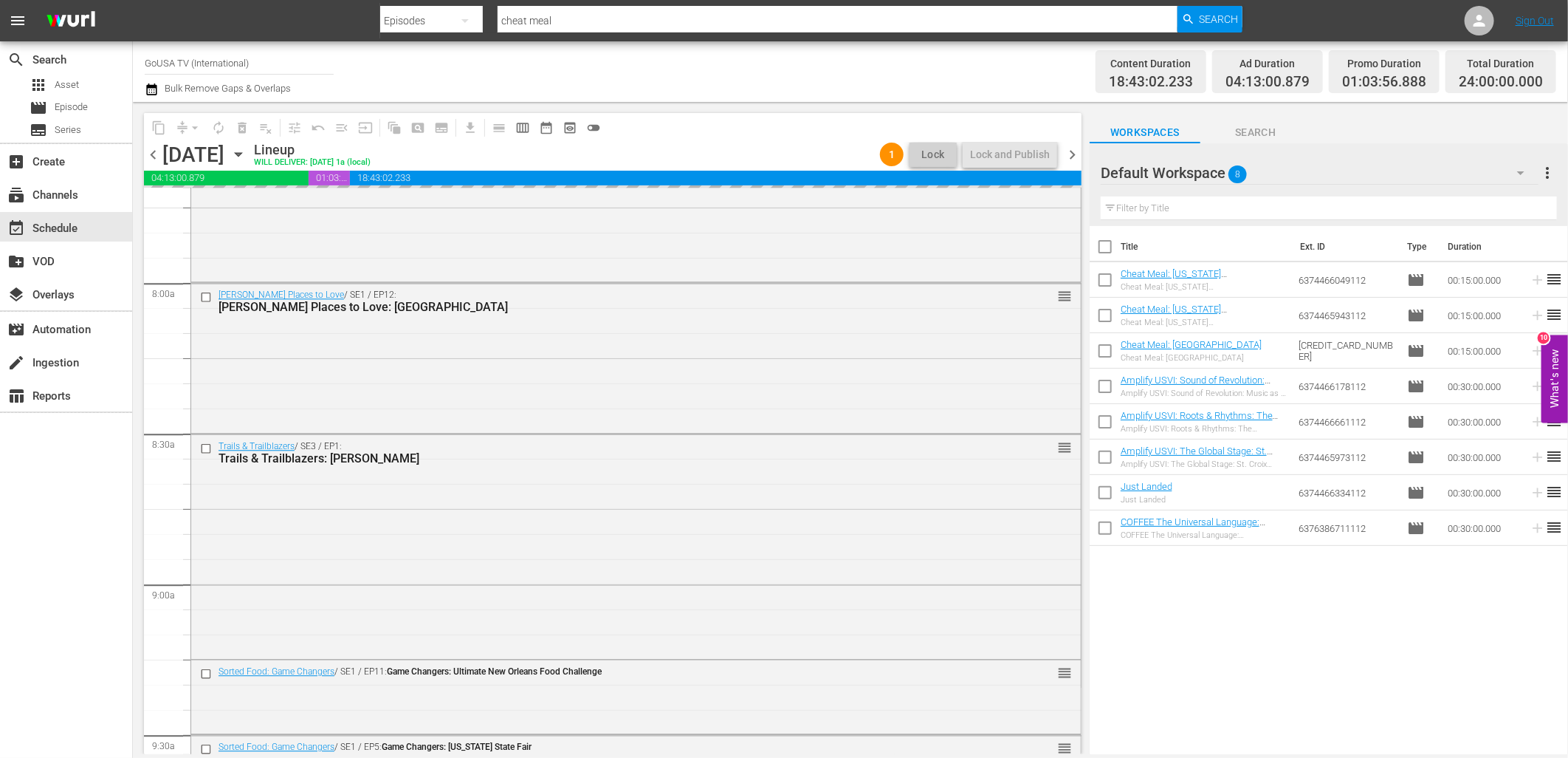
click at [241, 153] on icon "button" at bounding box center [238, 155] width 6 height 4
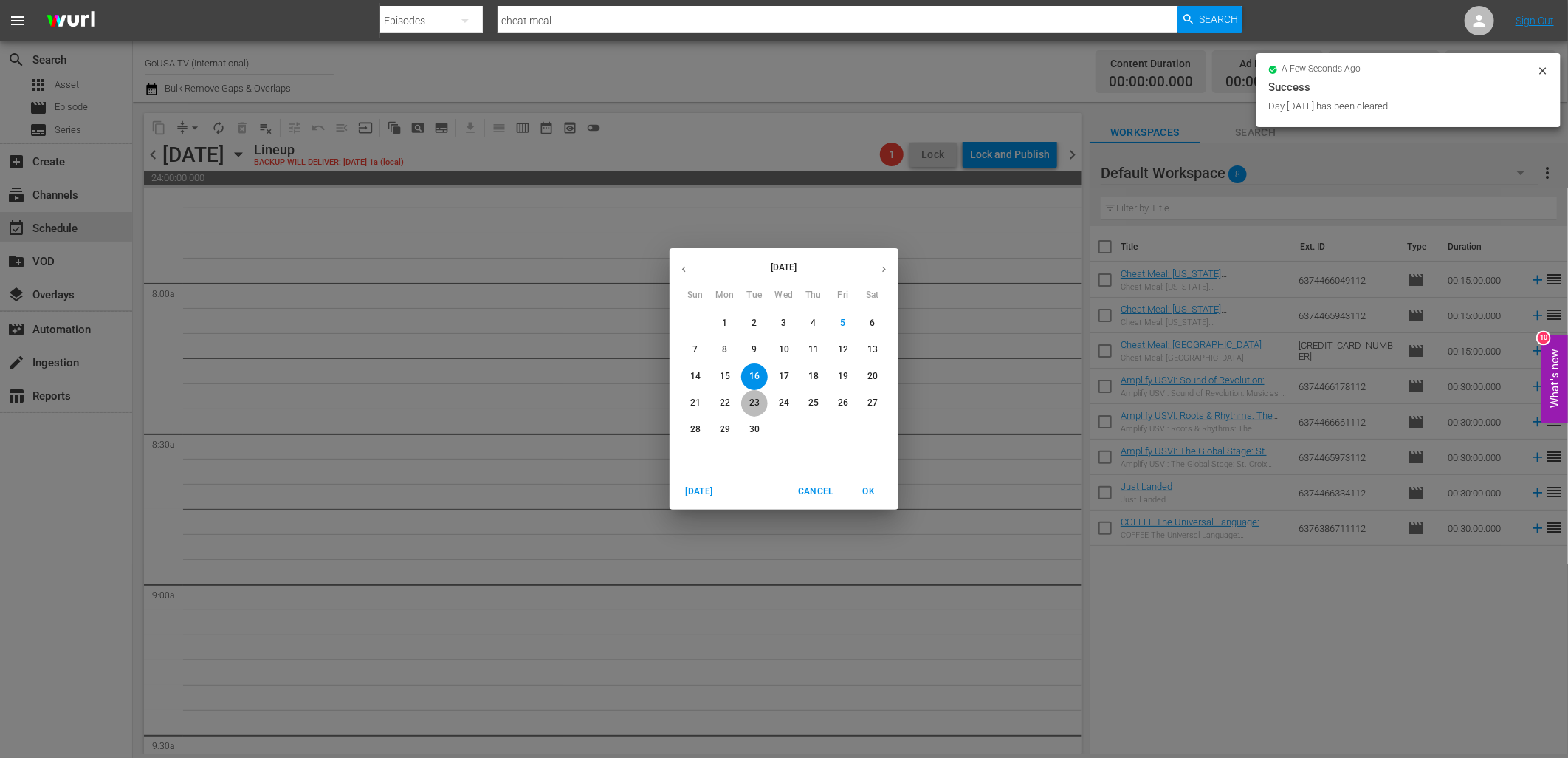
click at [747, 400] on span "23" at bounding box center [754, 403] width 27 height 12
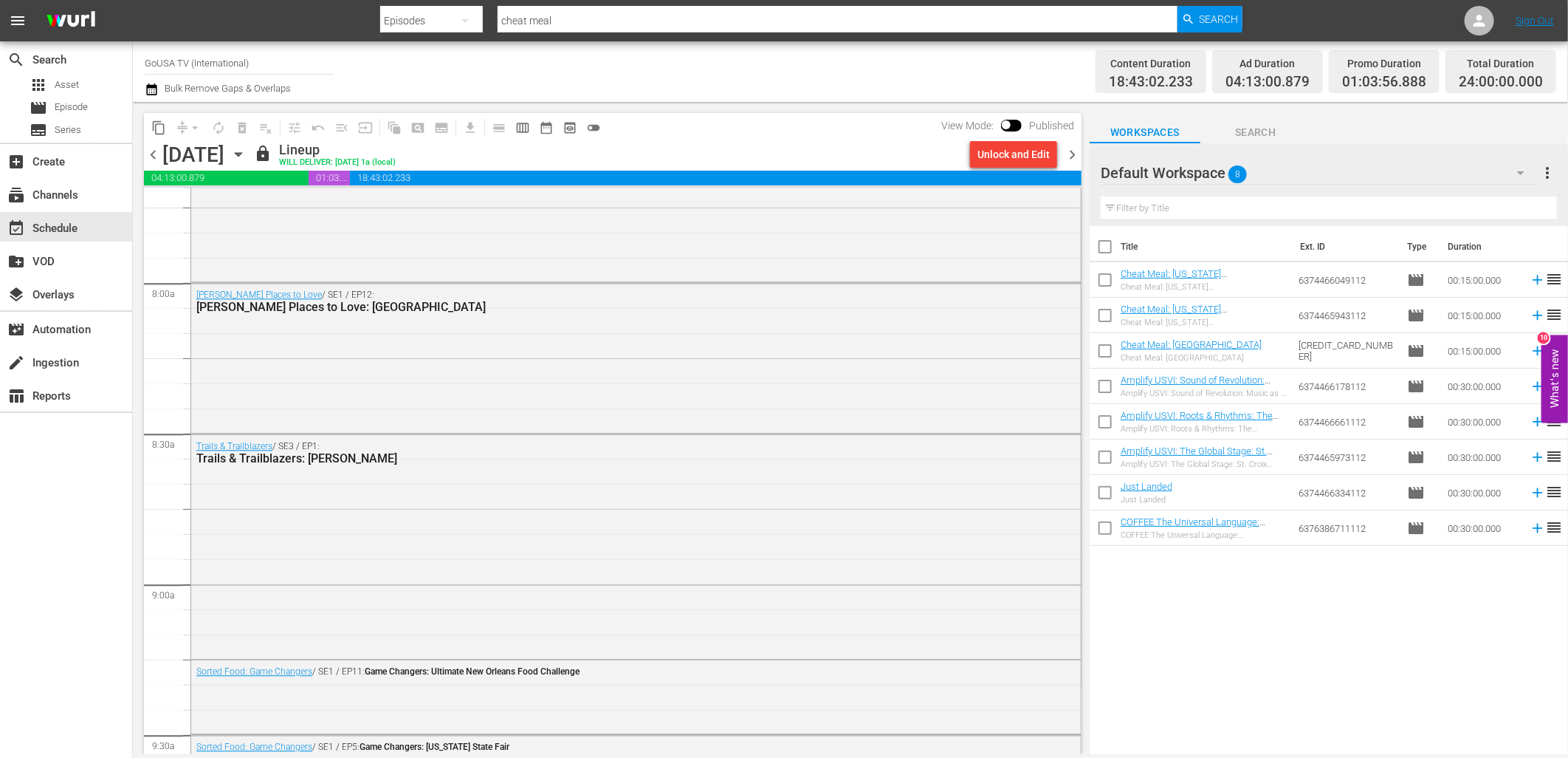
click at [1007, 160] on div "Unlock and Edit" at bounding box center [1013, 154] width 72 height 27
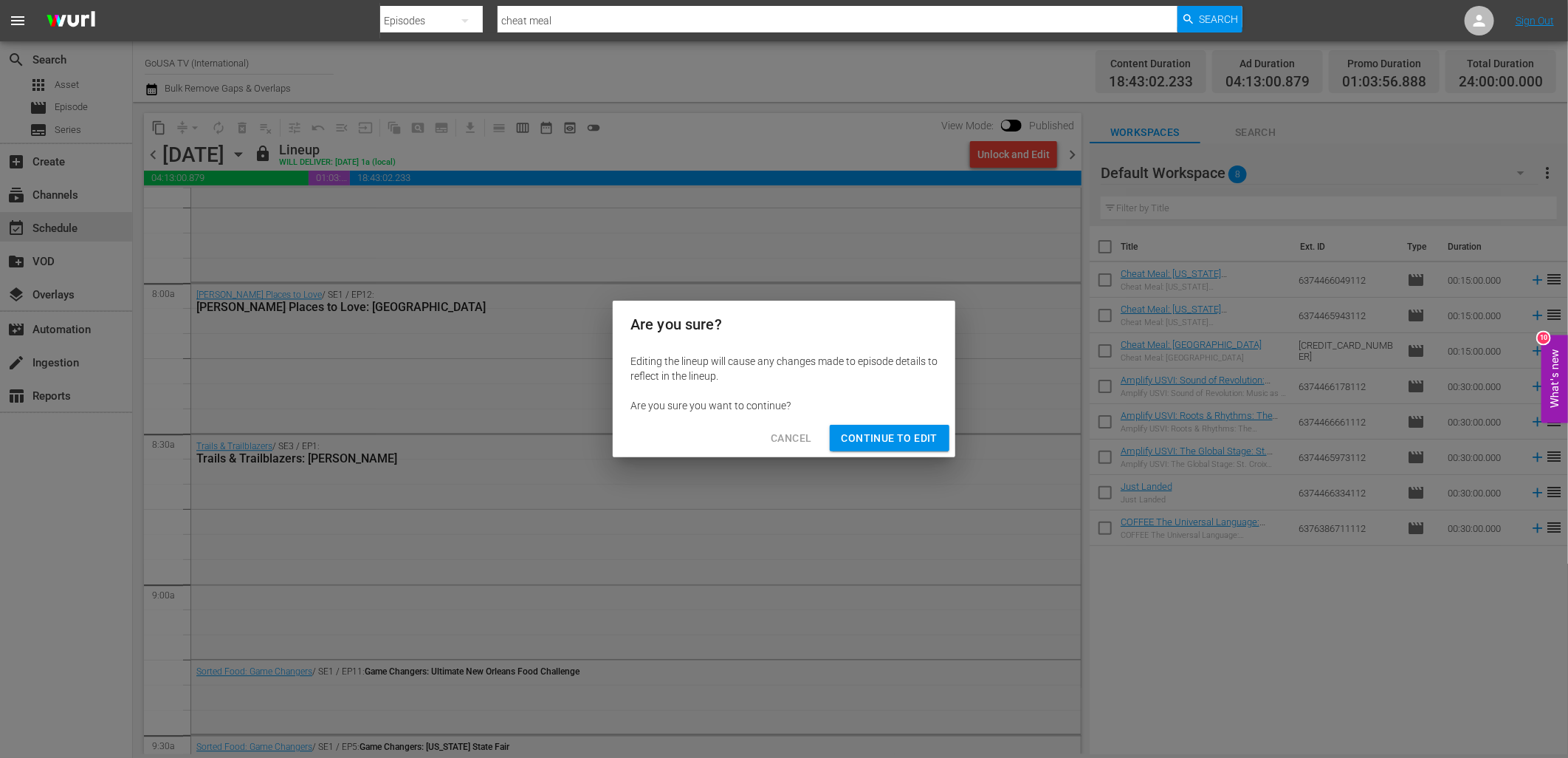
click at [857, 432] on span "Continue to Edit" at bounding box center [890, 438] width 96 height 19
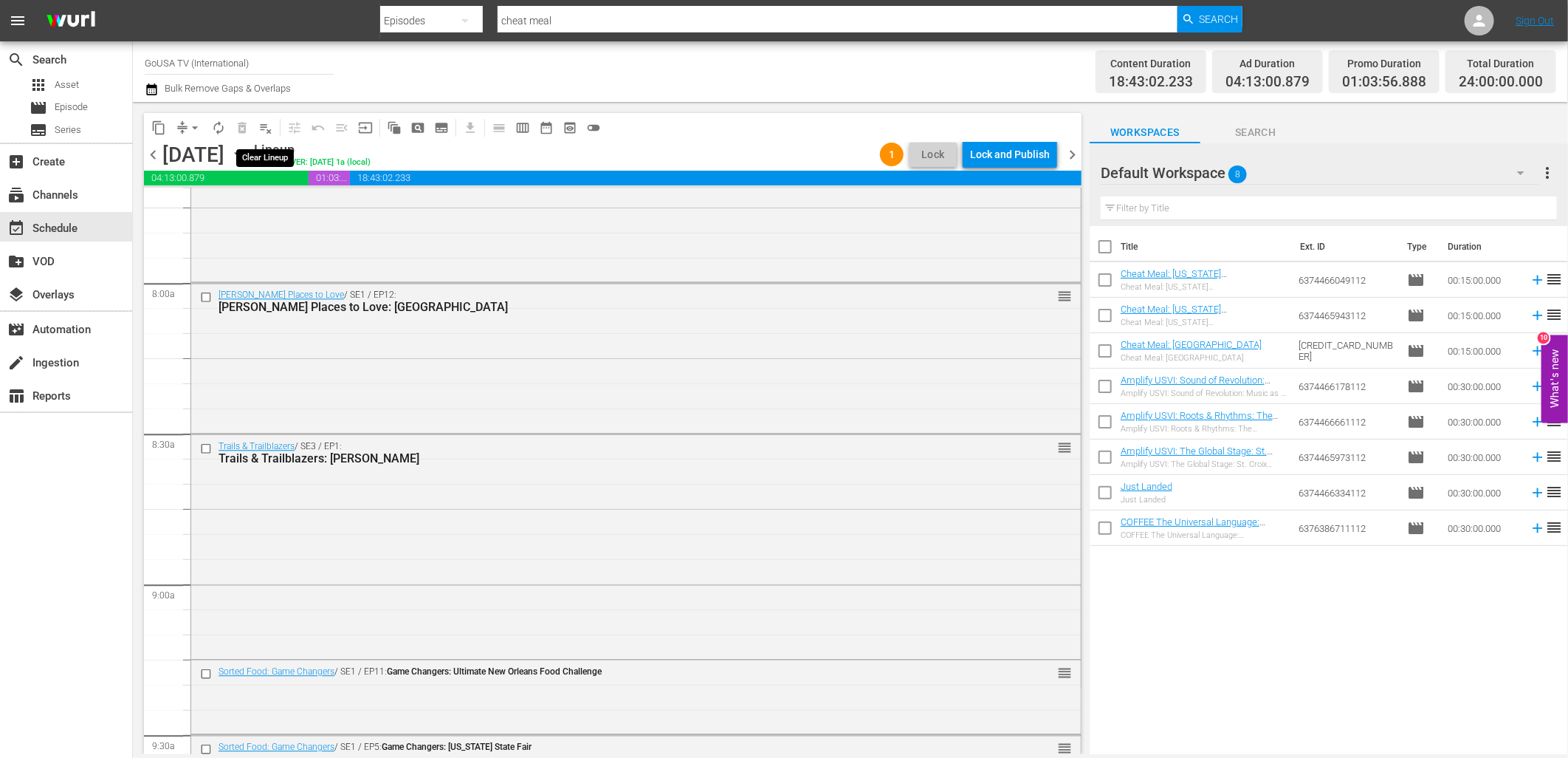
click at [271, 130] on span "playlist_remove_outlined" at bounding box center [265, 127] width 15 height 15
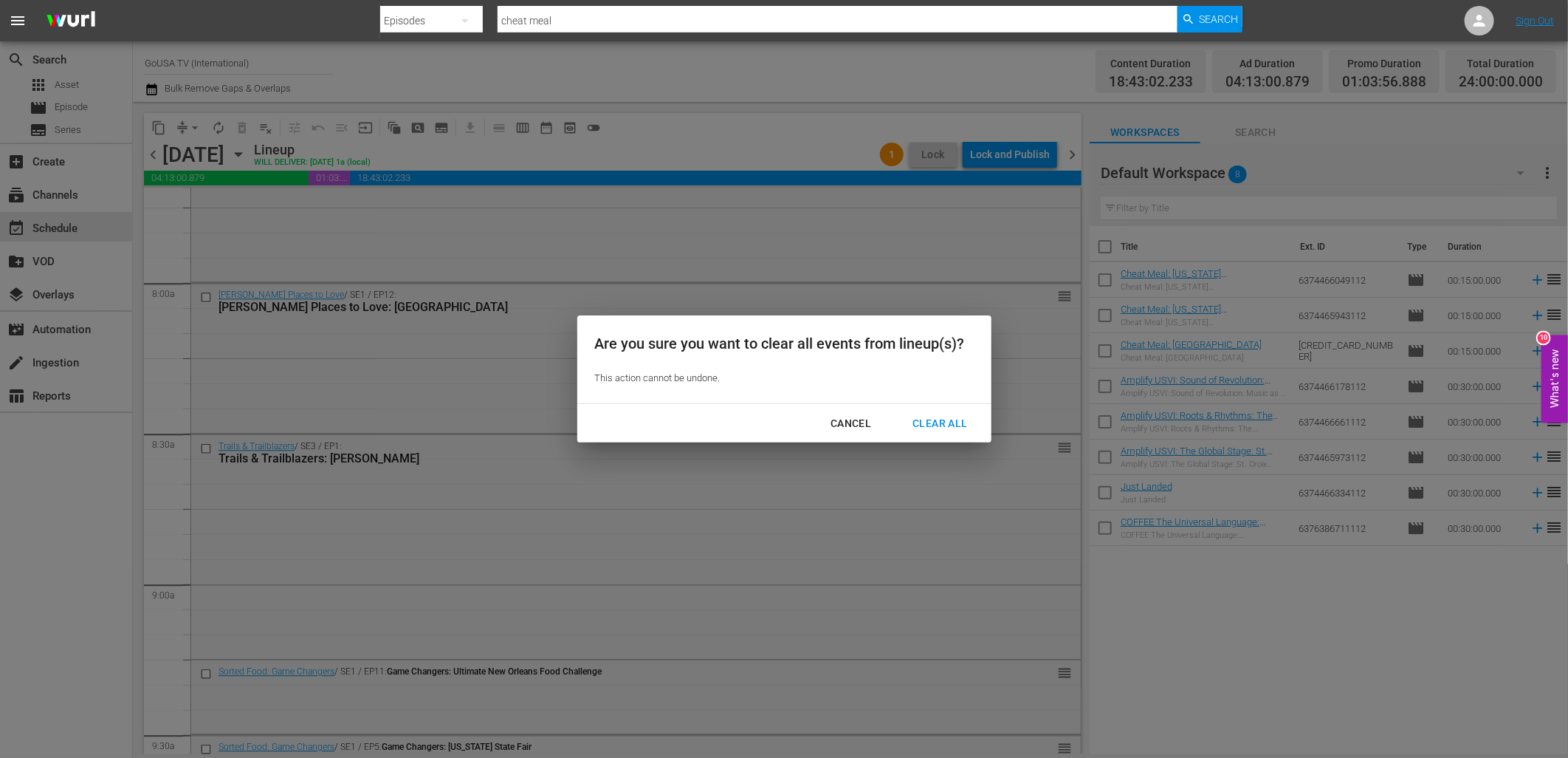
click at [922, 420] on div "Clear All" at bounding box center [940, 423] width 78 height 19
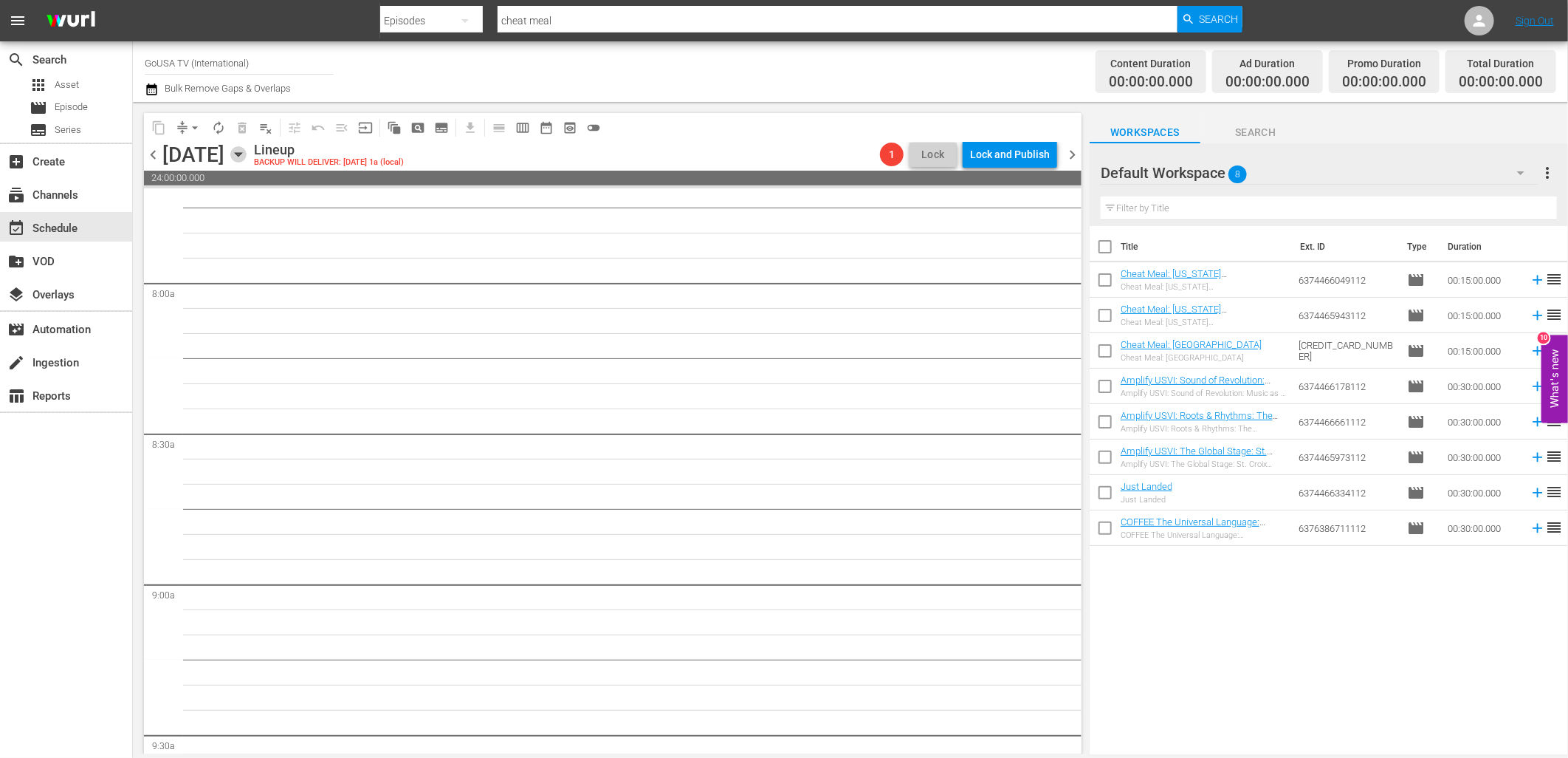
click at [247, 158] on icon "button" at bounding box center [239, 154] width 16 height 16
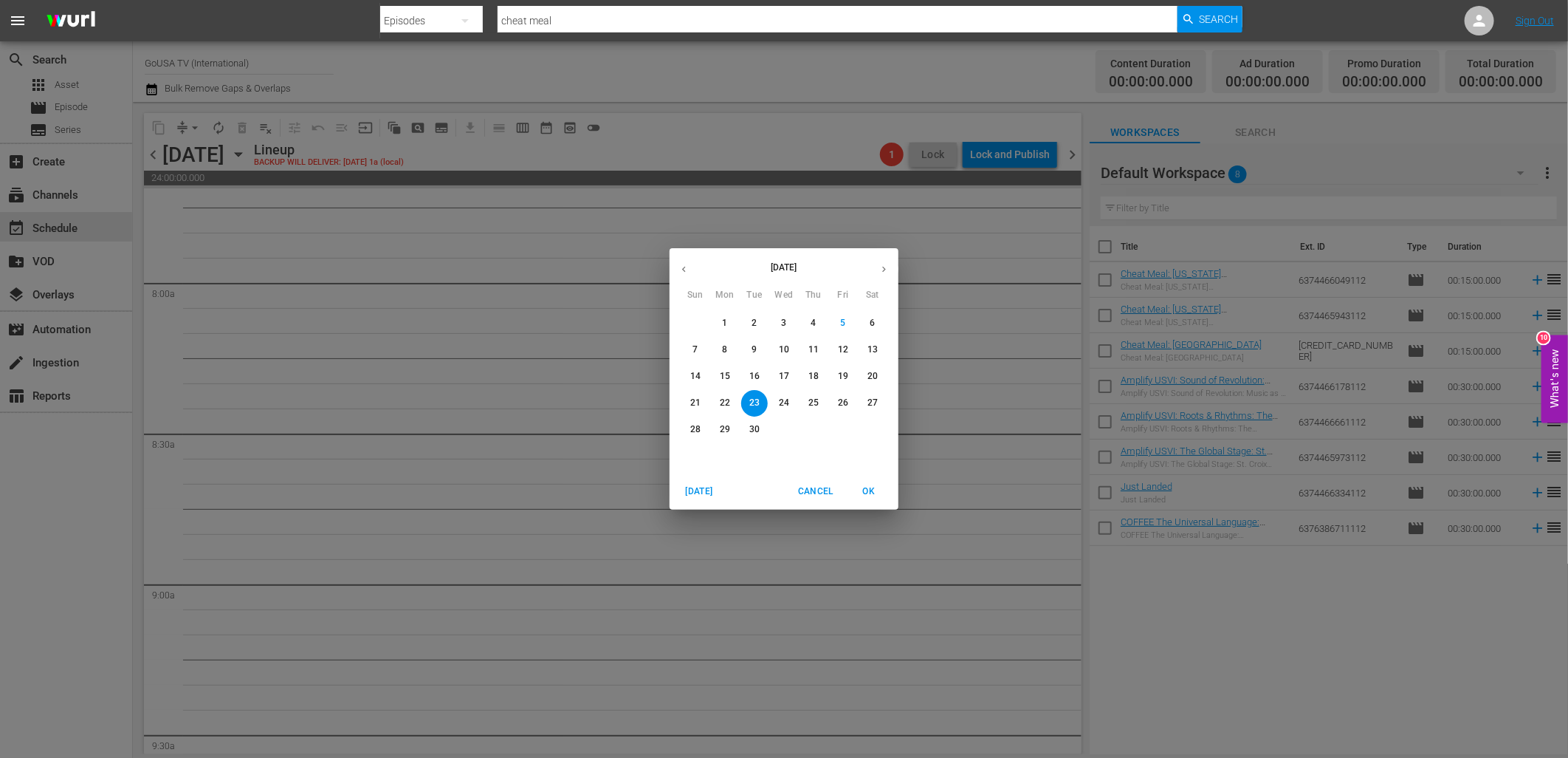
click at [756, 430] on p "30" at bounding box center [755, 429] width 11 height 12
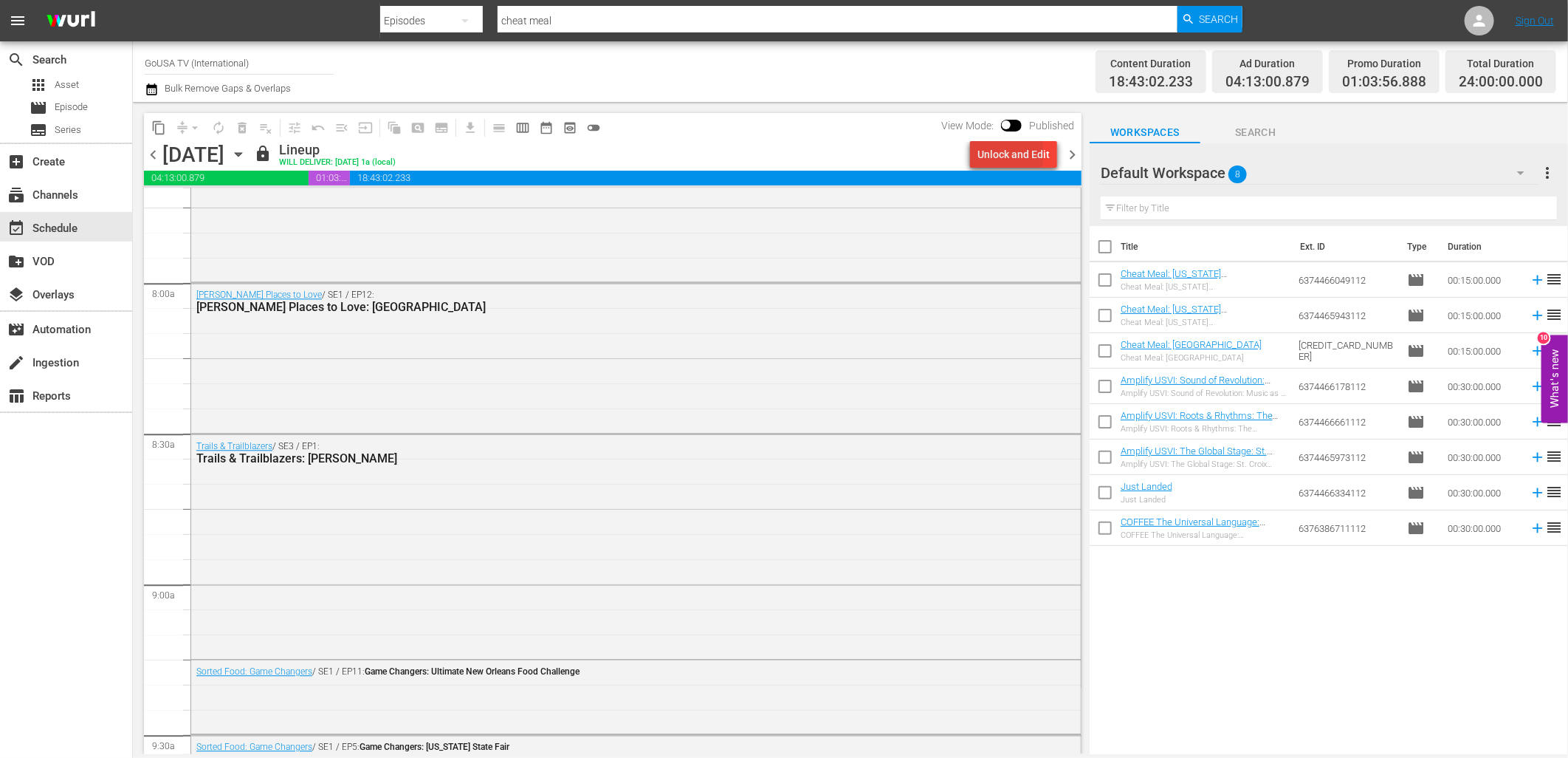
click at [1002, 153] on div "Unlock and Edit" at bounding box center [1013, 154] width 72 height 27
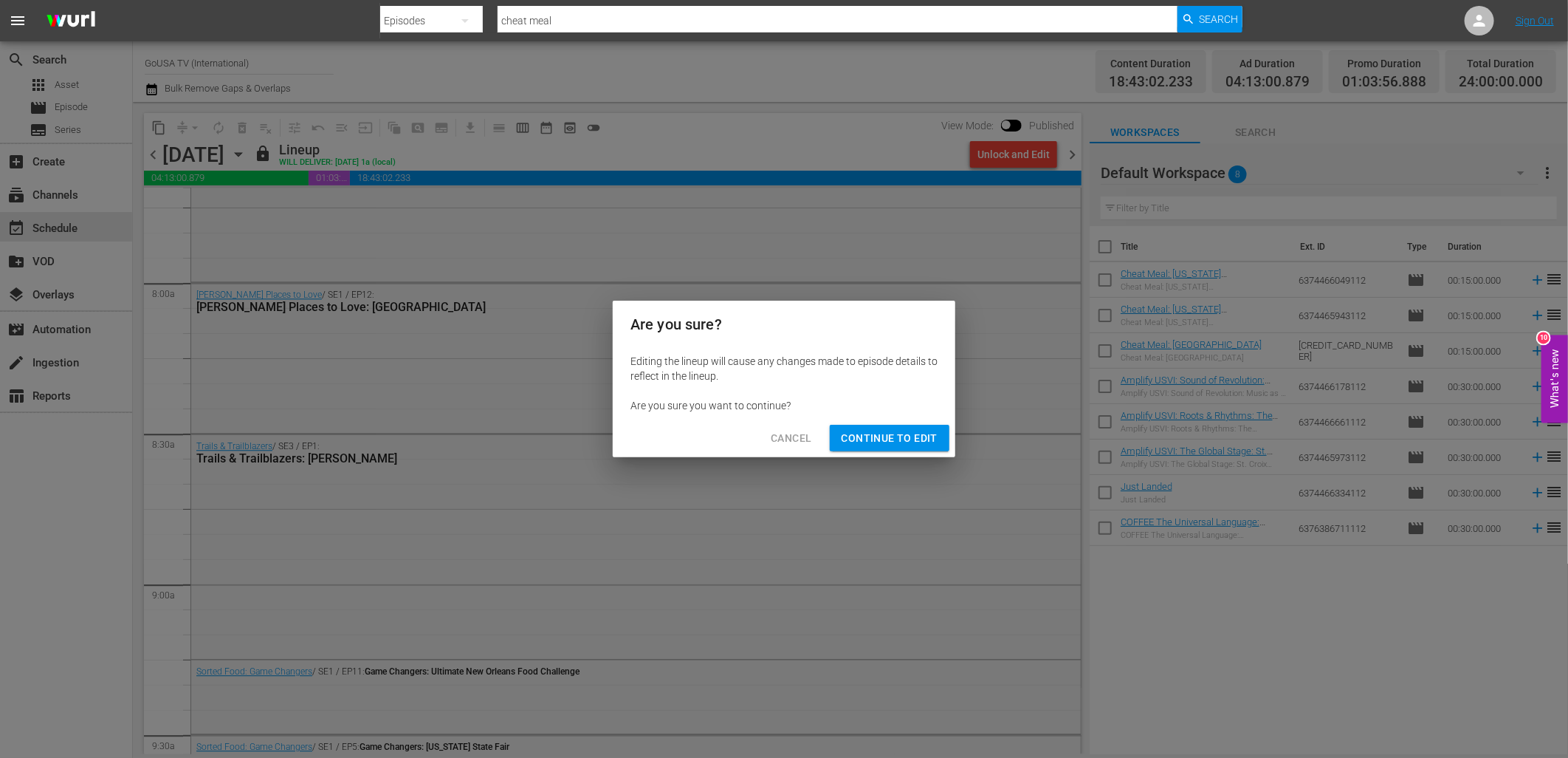
click at [852, 439] on span "Continue to Edit" at bounding box center [890, 438] width 96 height 19
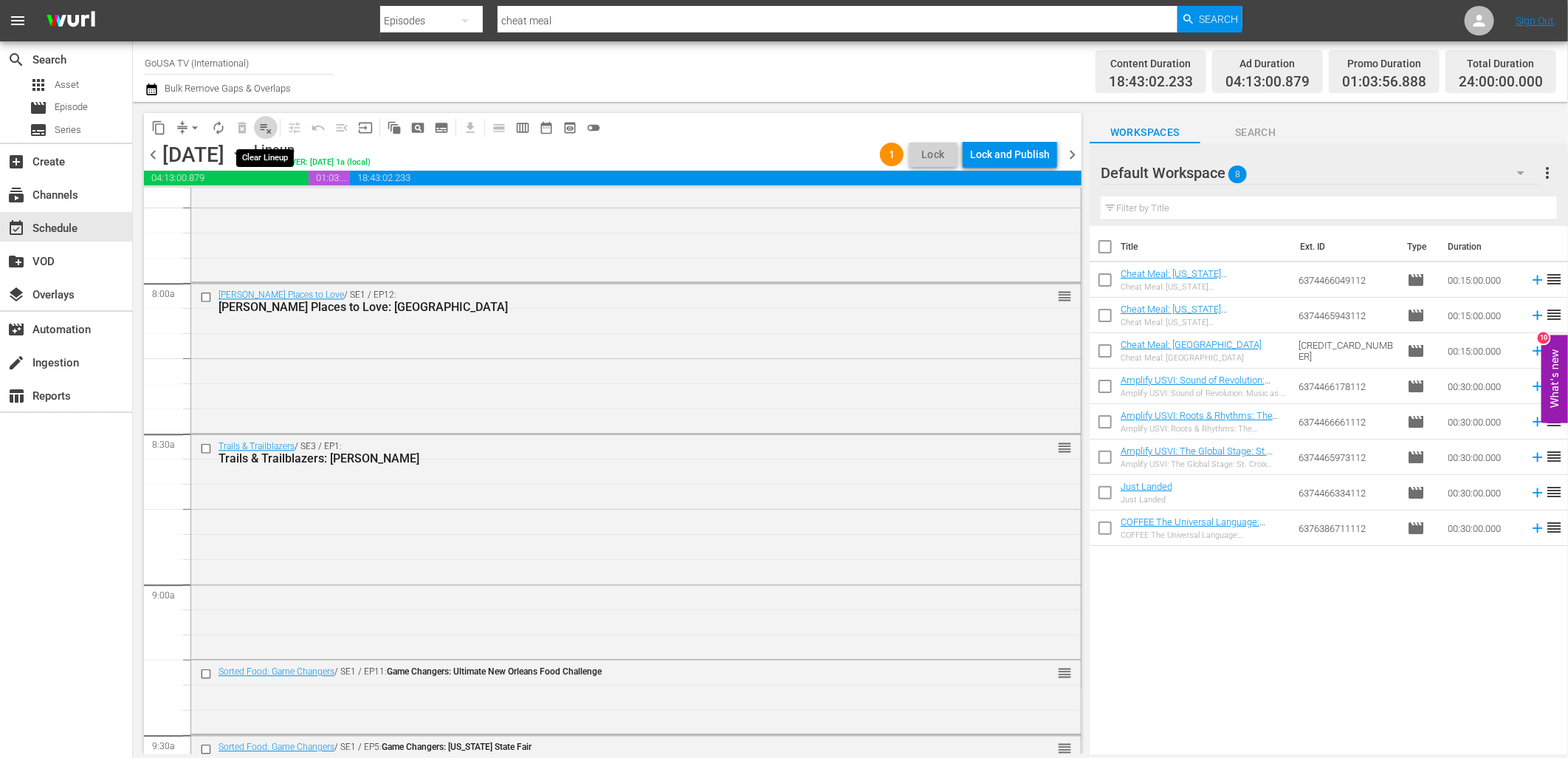
click at [262, 128] on span "playlist_remove_outlined" at bounding box center [265, 127] width 15 height 15
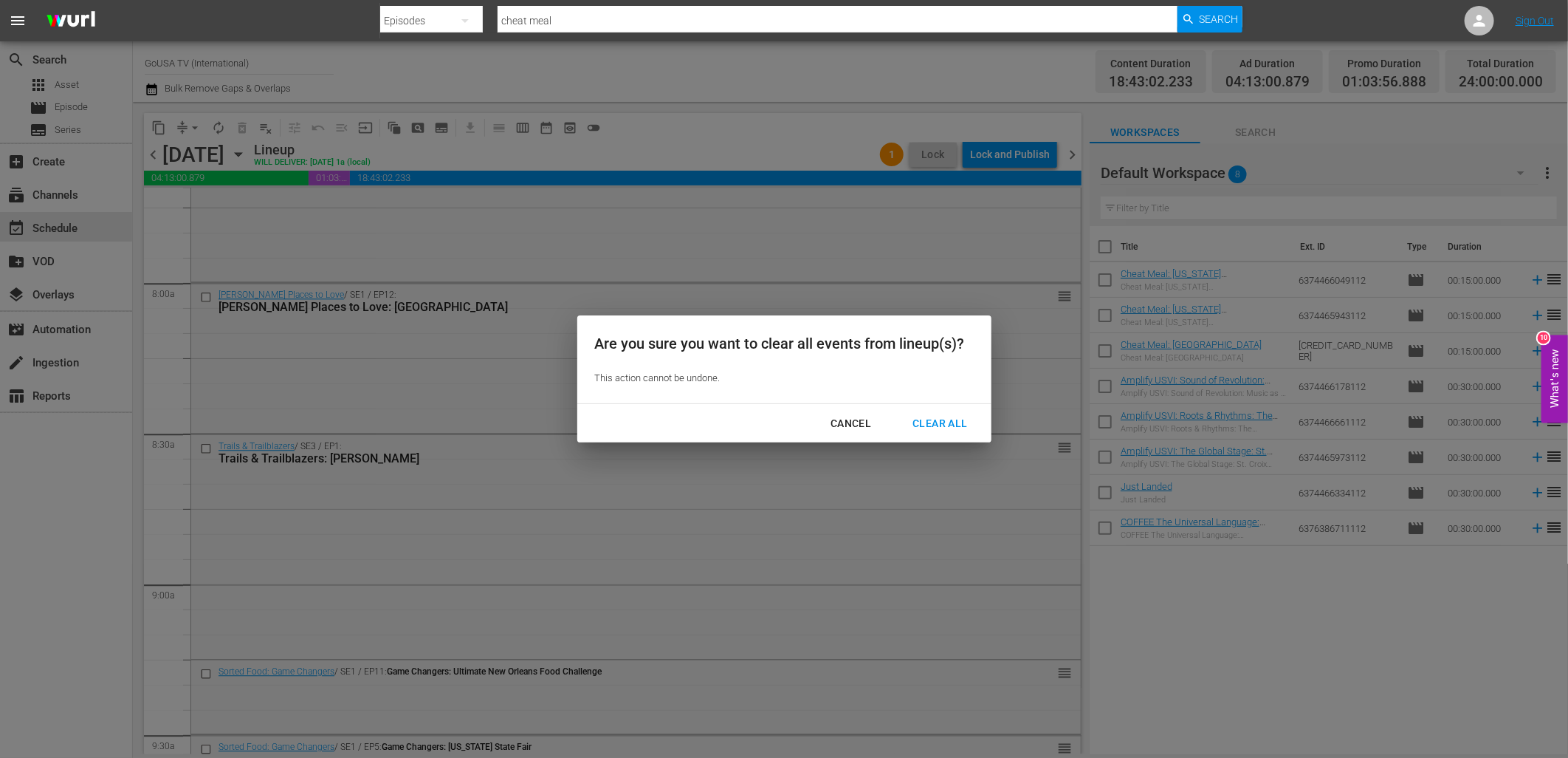
click at [921, 417] on div "Clear All" at bounding box center [940, 423] width 78 height 19
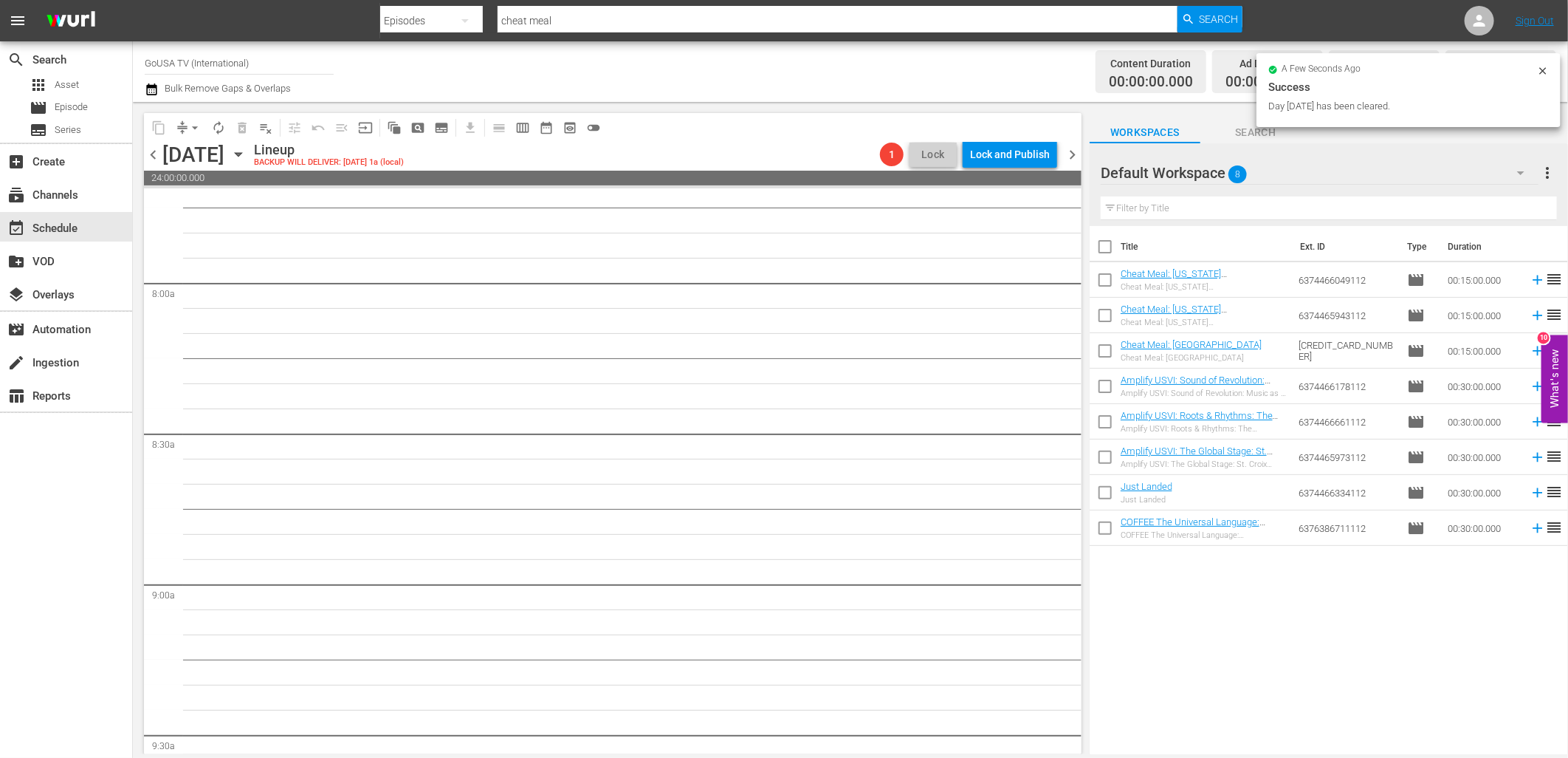
click at [247, 160] on icon "button" at bounding box center [239, 154] width 16 height 16
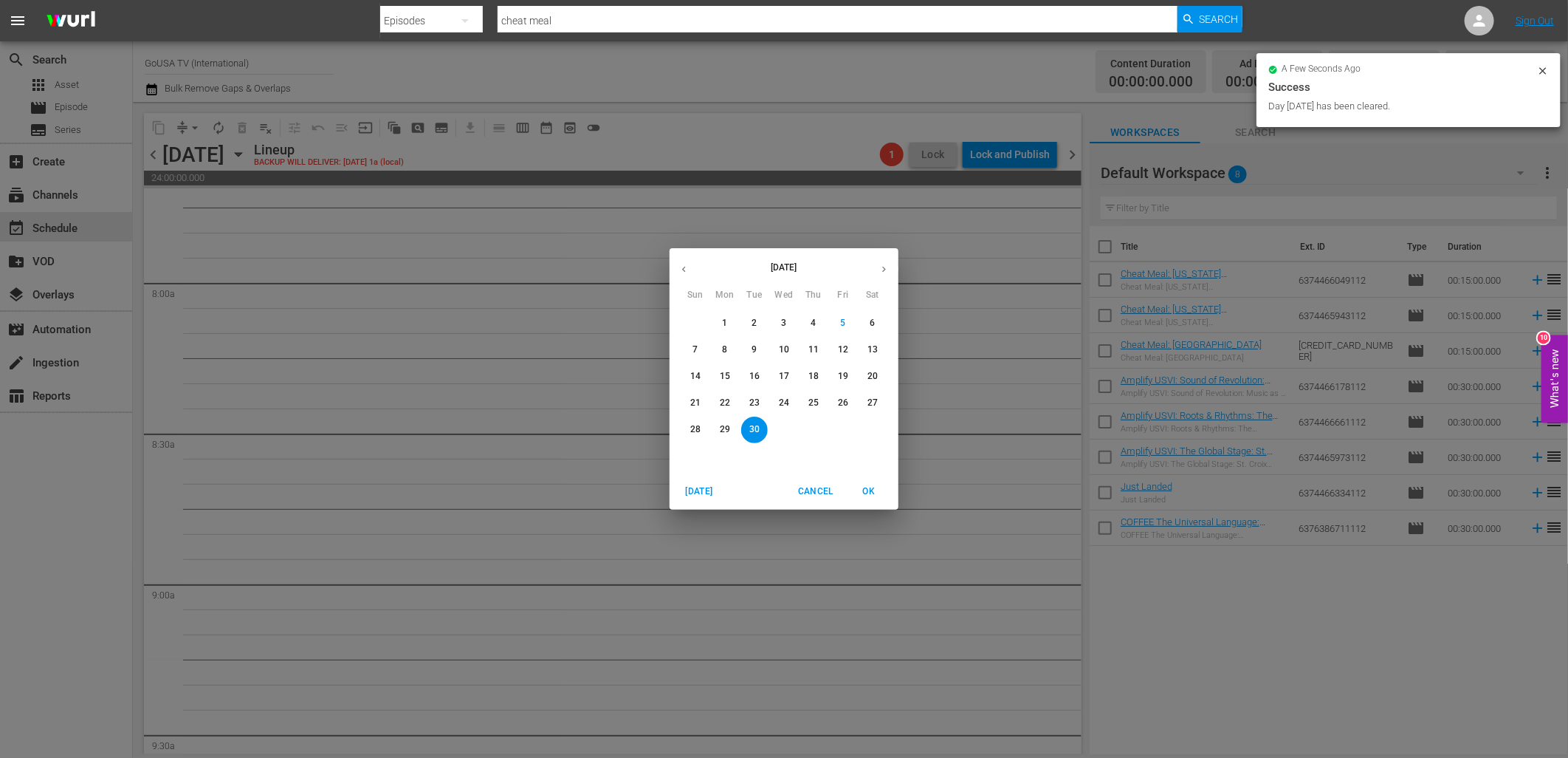
click at [752, 347] on p "9" at bounding box center [754, 350] width 5 height 12
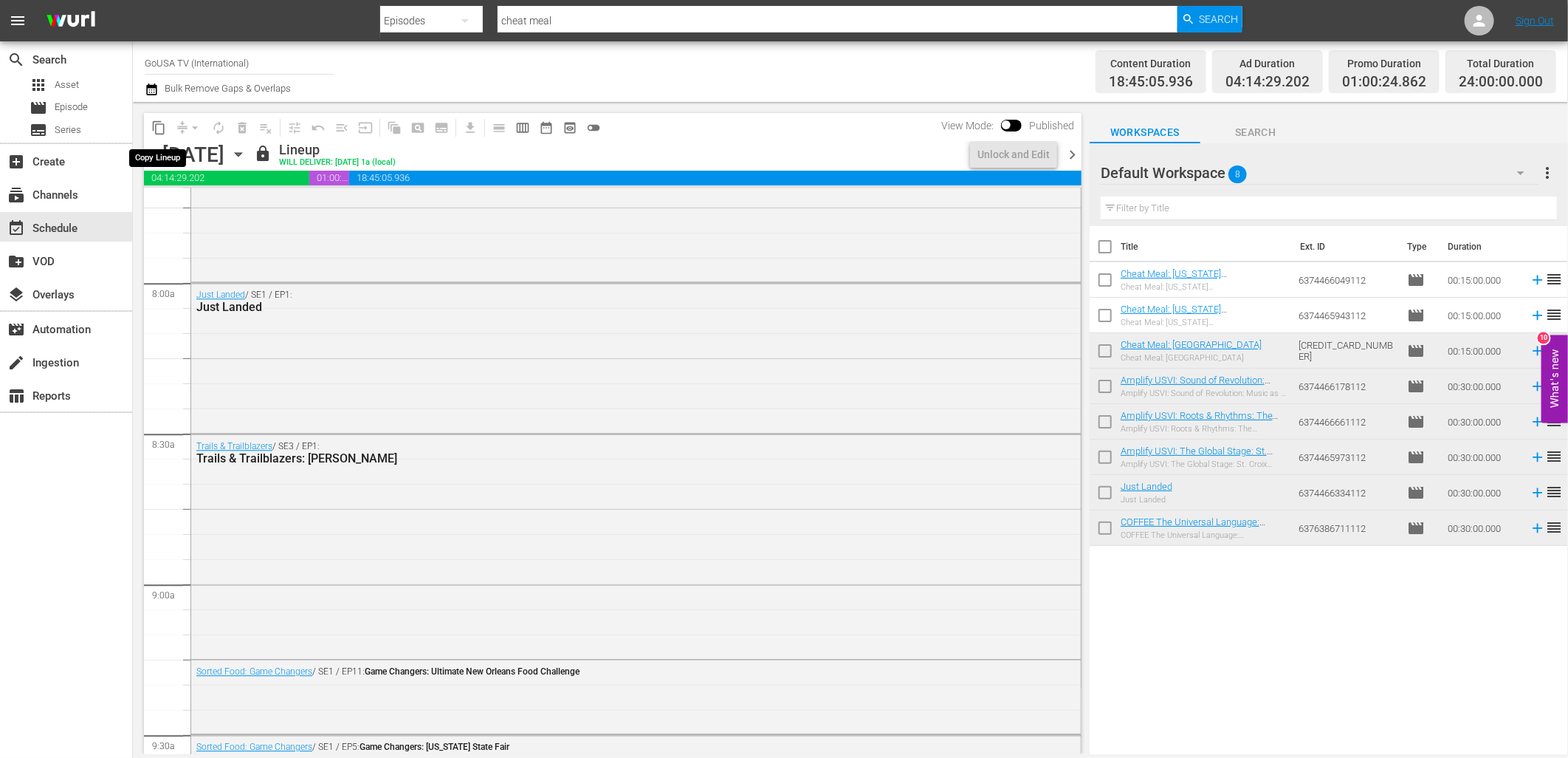
click at [163, 126] on span "content_copy" at bounding box center [158, 127] width 15 height 15
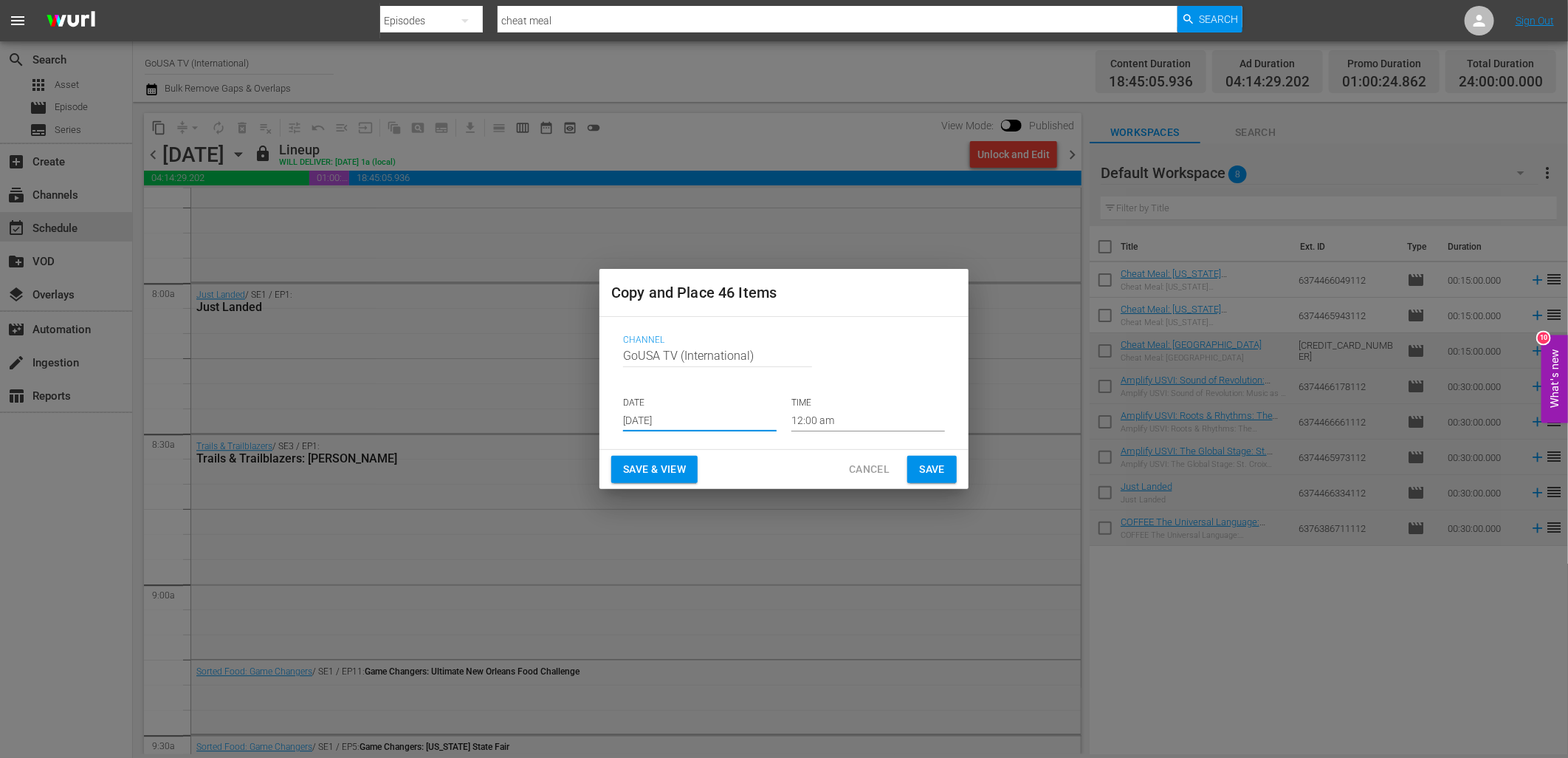
click at [667, 426] on input "[DATE]" at bounding box center [700, 420] width 153 height 22
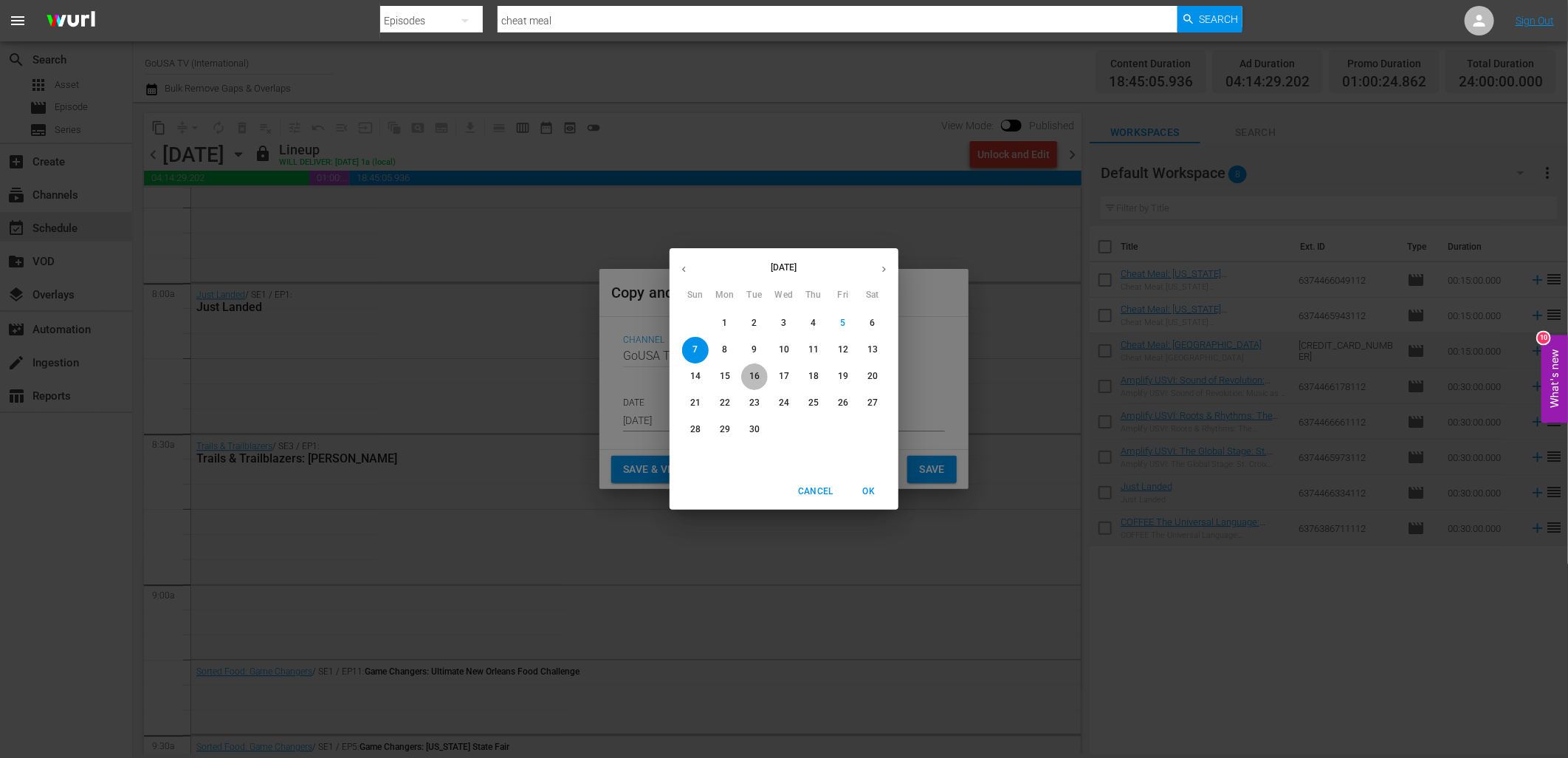
click at [755, 377] on p "16" at bounding box center [755, 376] width 11 height 12
type input "[DATE]"
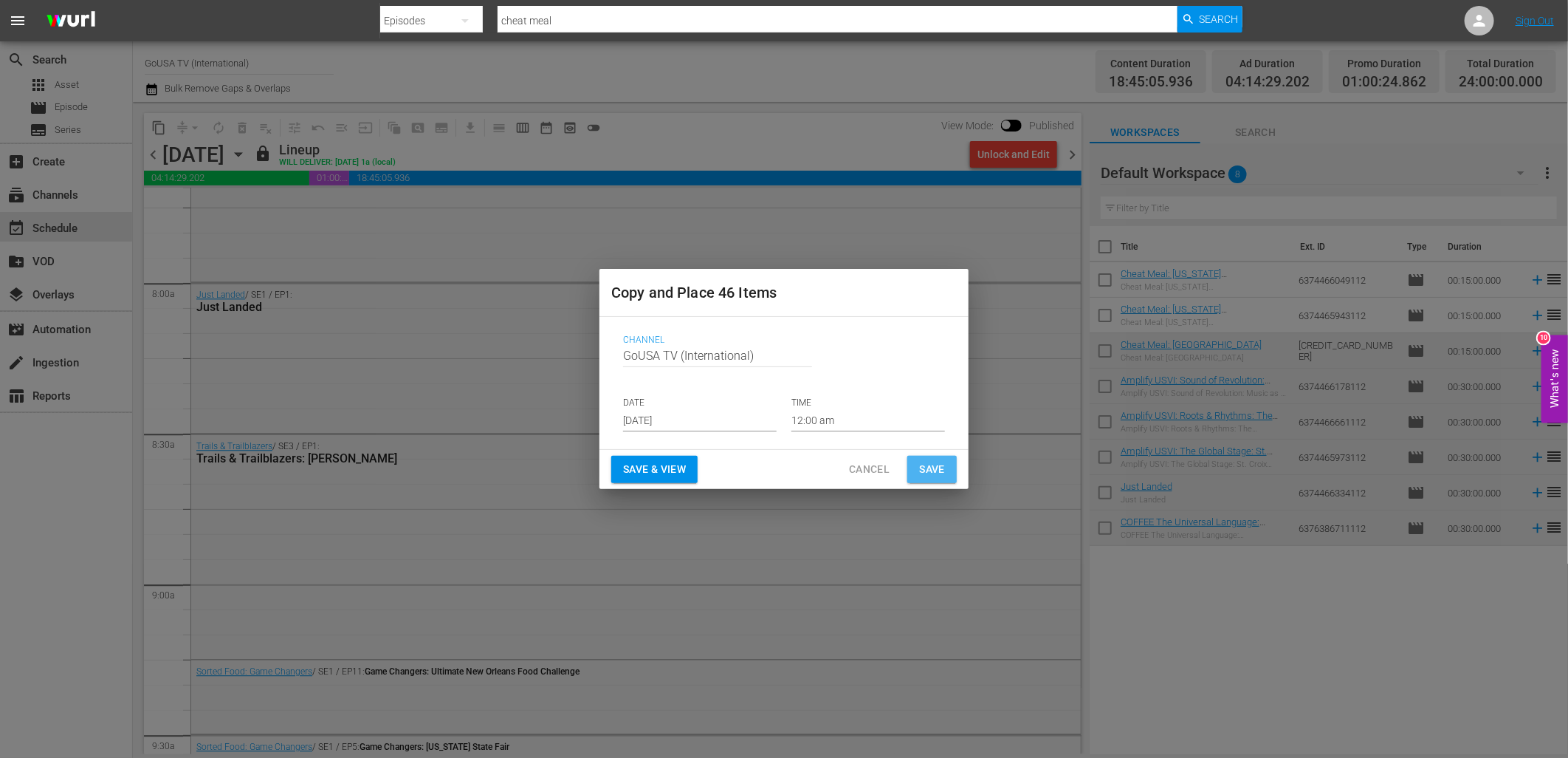
click at [931, 474] on span "Save" at bounding box center [931, 469] width 26 height 19
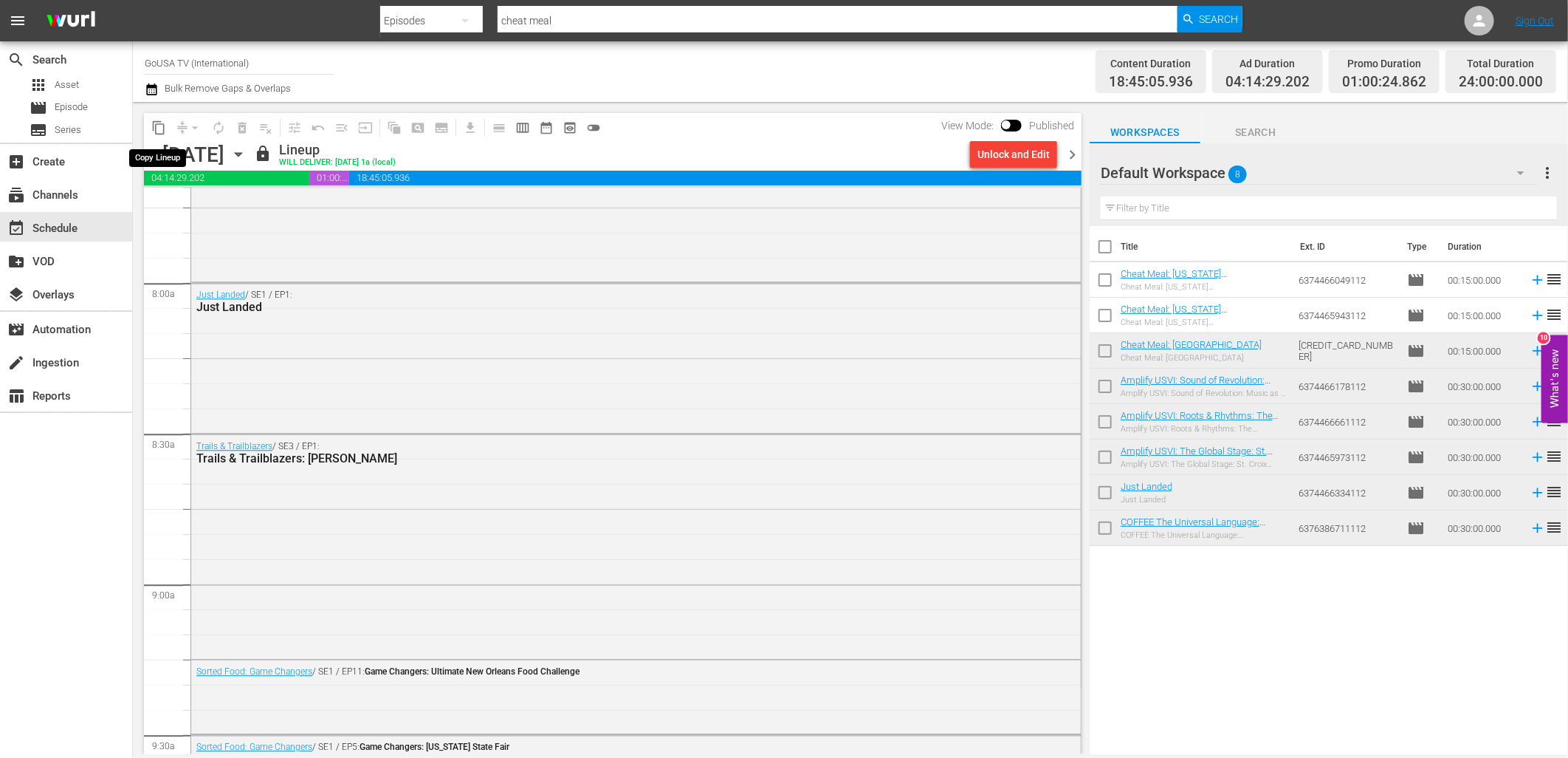
click at [156, 127] on span "content_copy" at bounding box center [158, 127] width 15 height 15
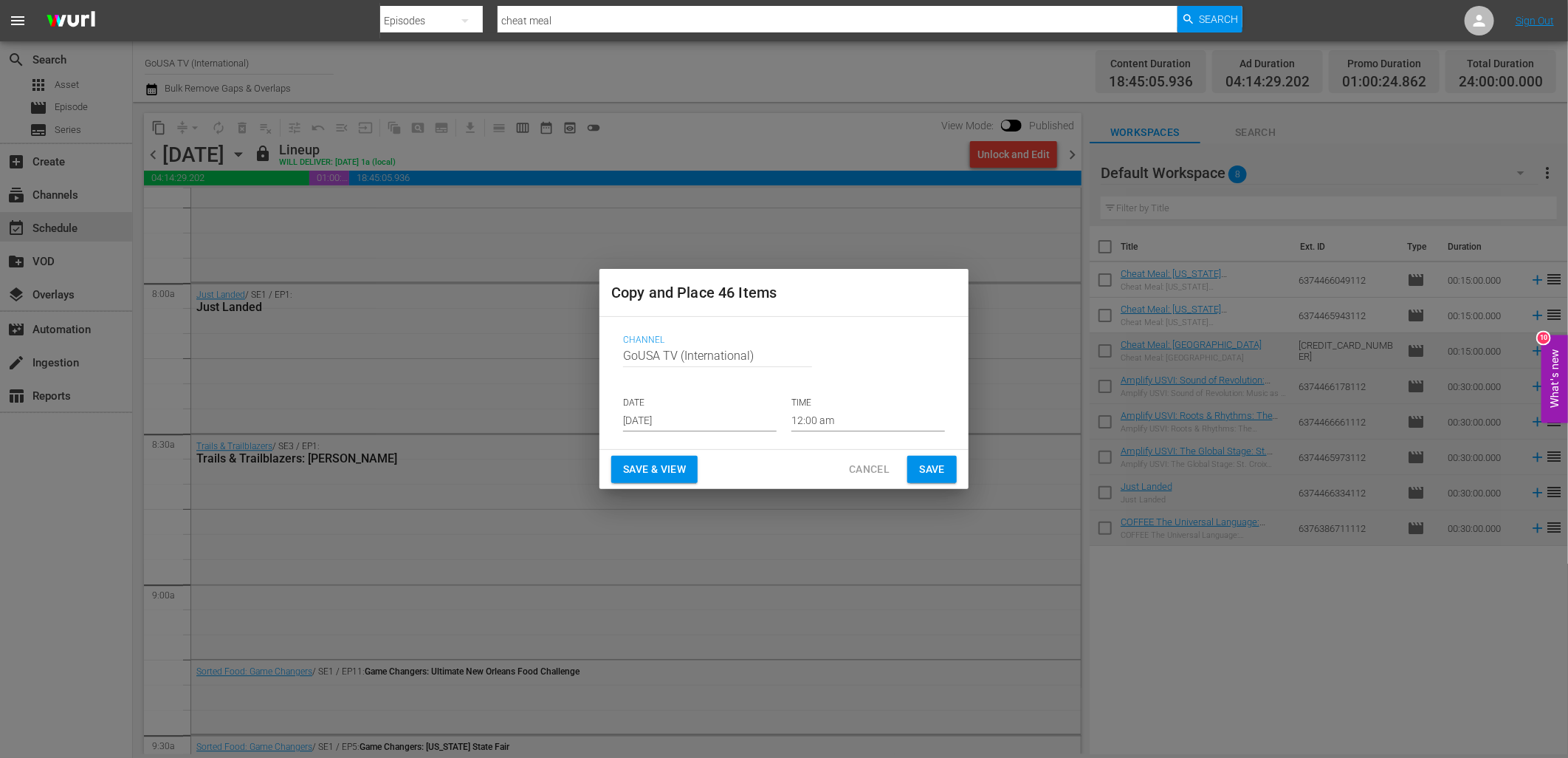
click at [677, 417] on input "[DATE]" at bounding box center [700, 420] width 153 height 22
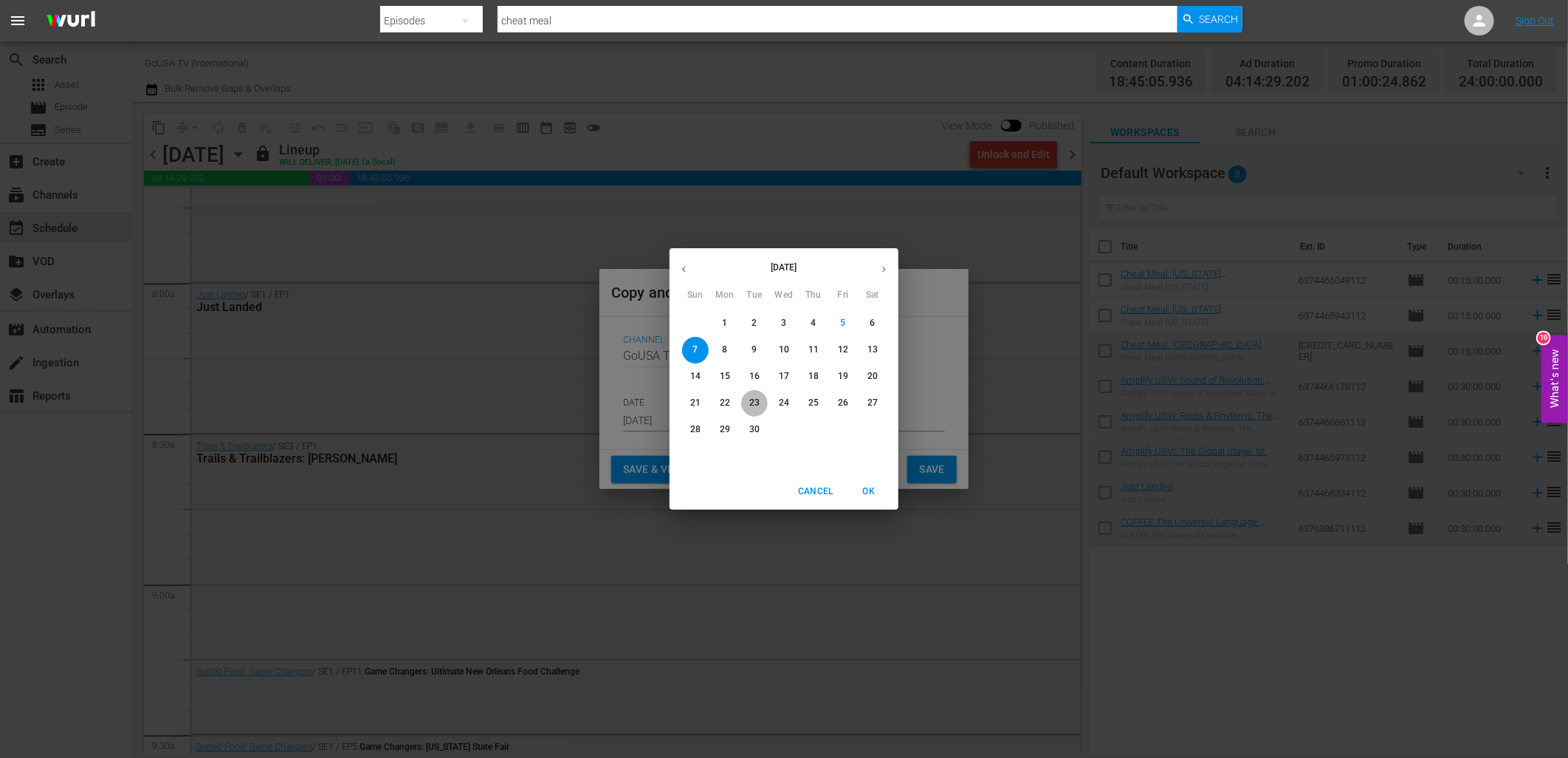
click at [752, 403] on p "23" at bounding box center [755, 403] width 11 height 12
type input "[DATE]"
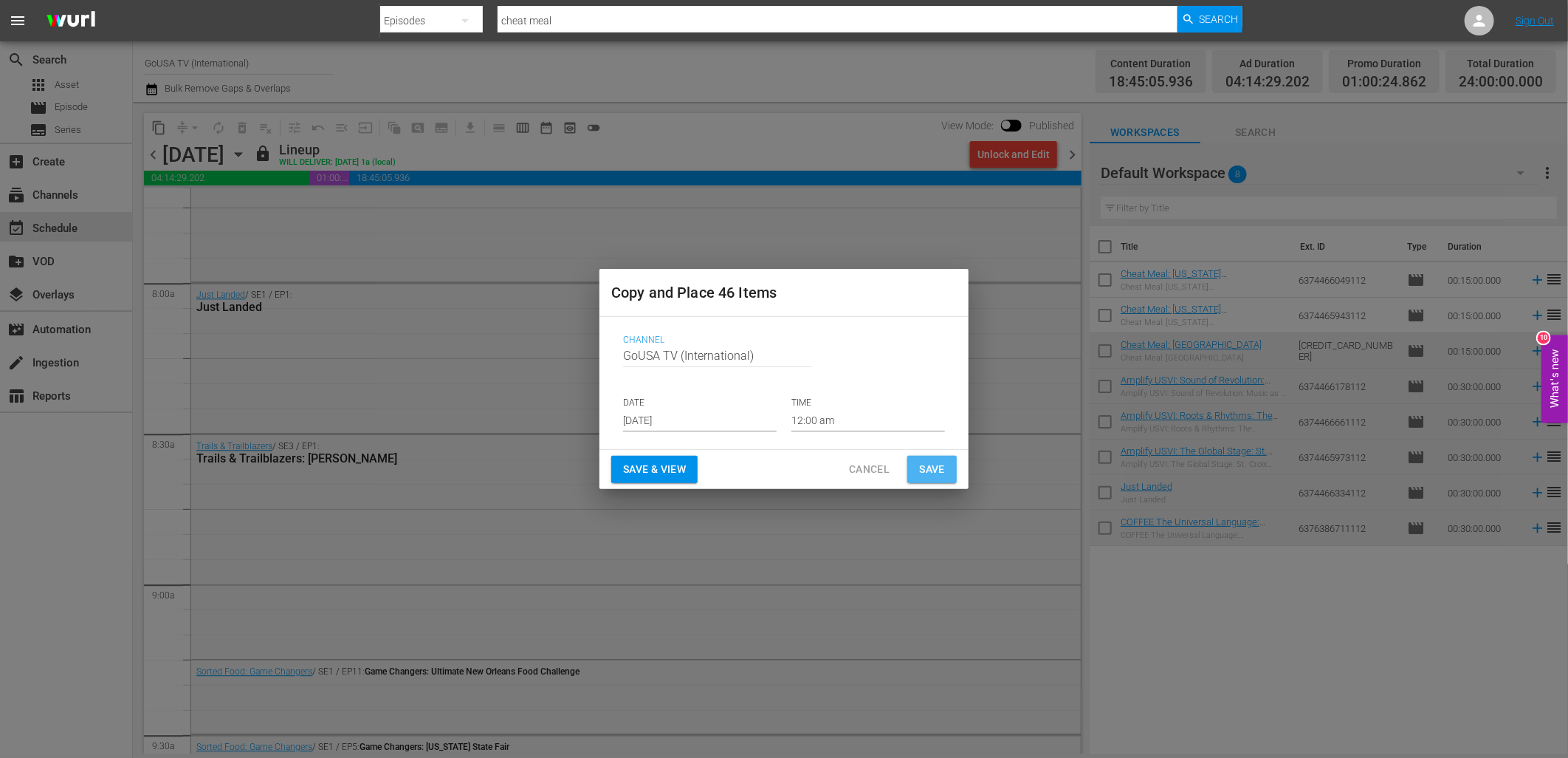
click at [938, 468] on span "Save" at bounding box center [931, 469] width 26 height 19
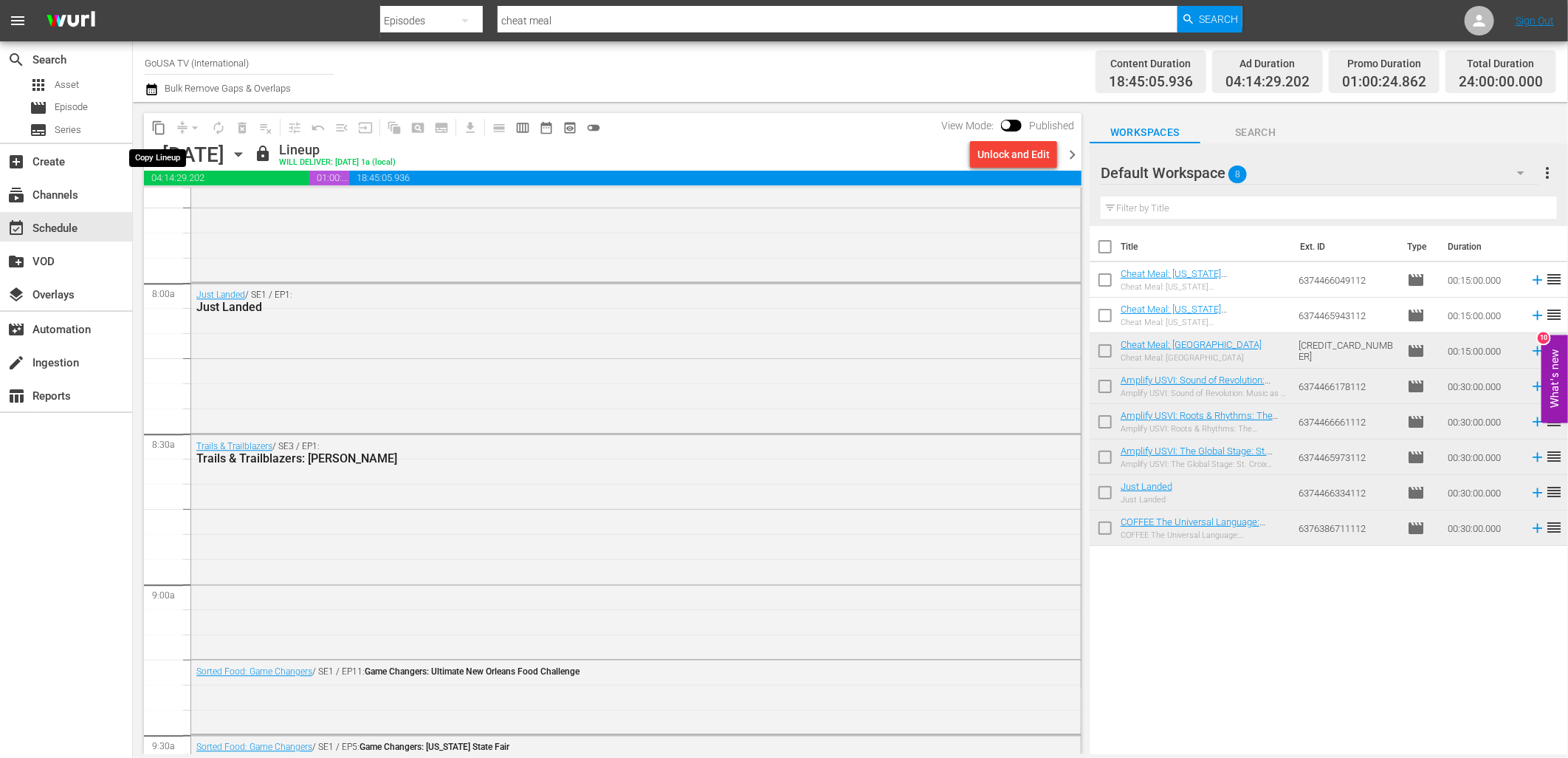
click at [158, 134] on span "content_copy" at bounding box center [158, 127] width 15 height 15
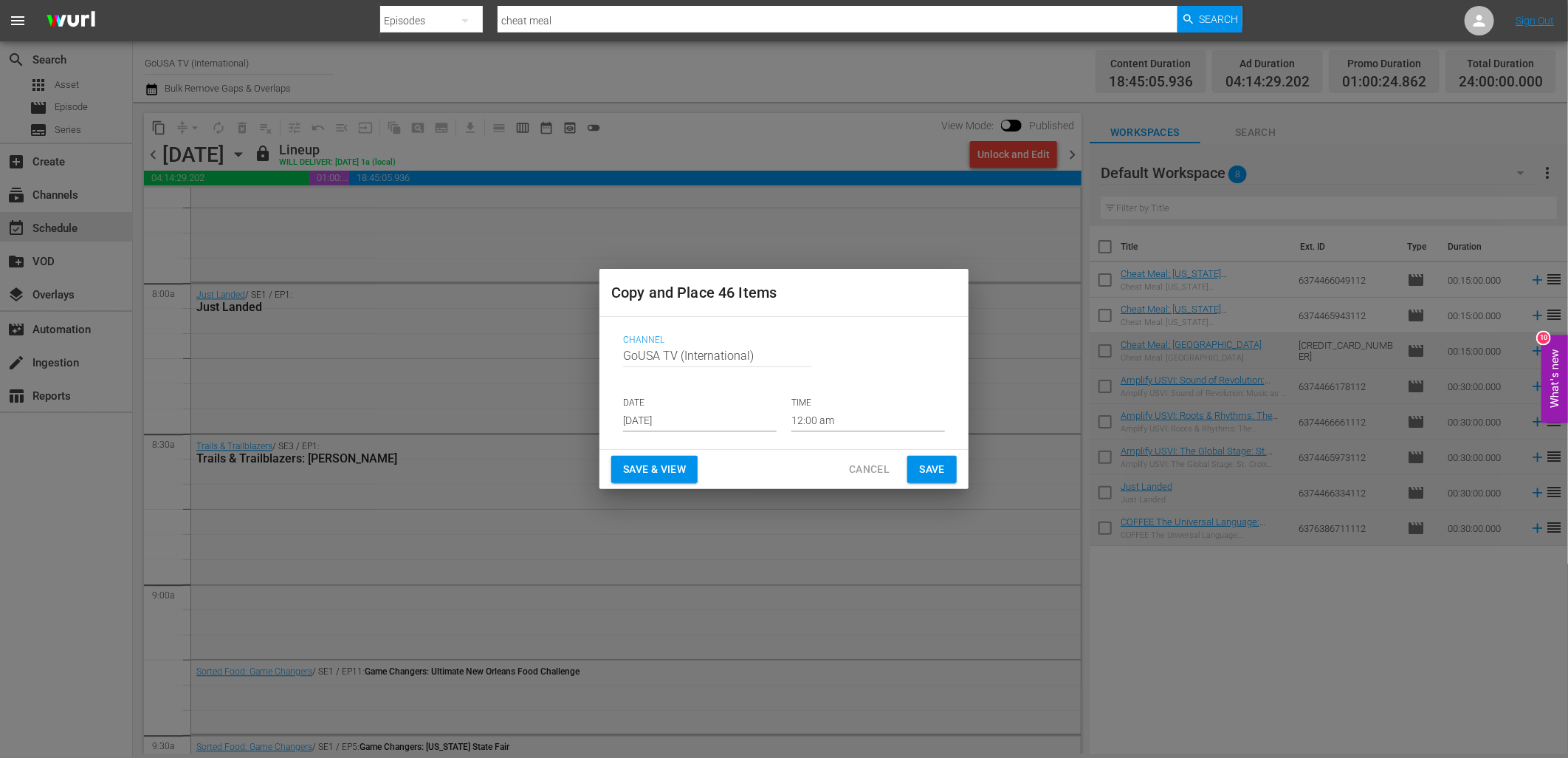
click at [654, 422] on input "[DATE]" at bounding box center [700, 420] width 153 height 22
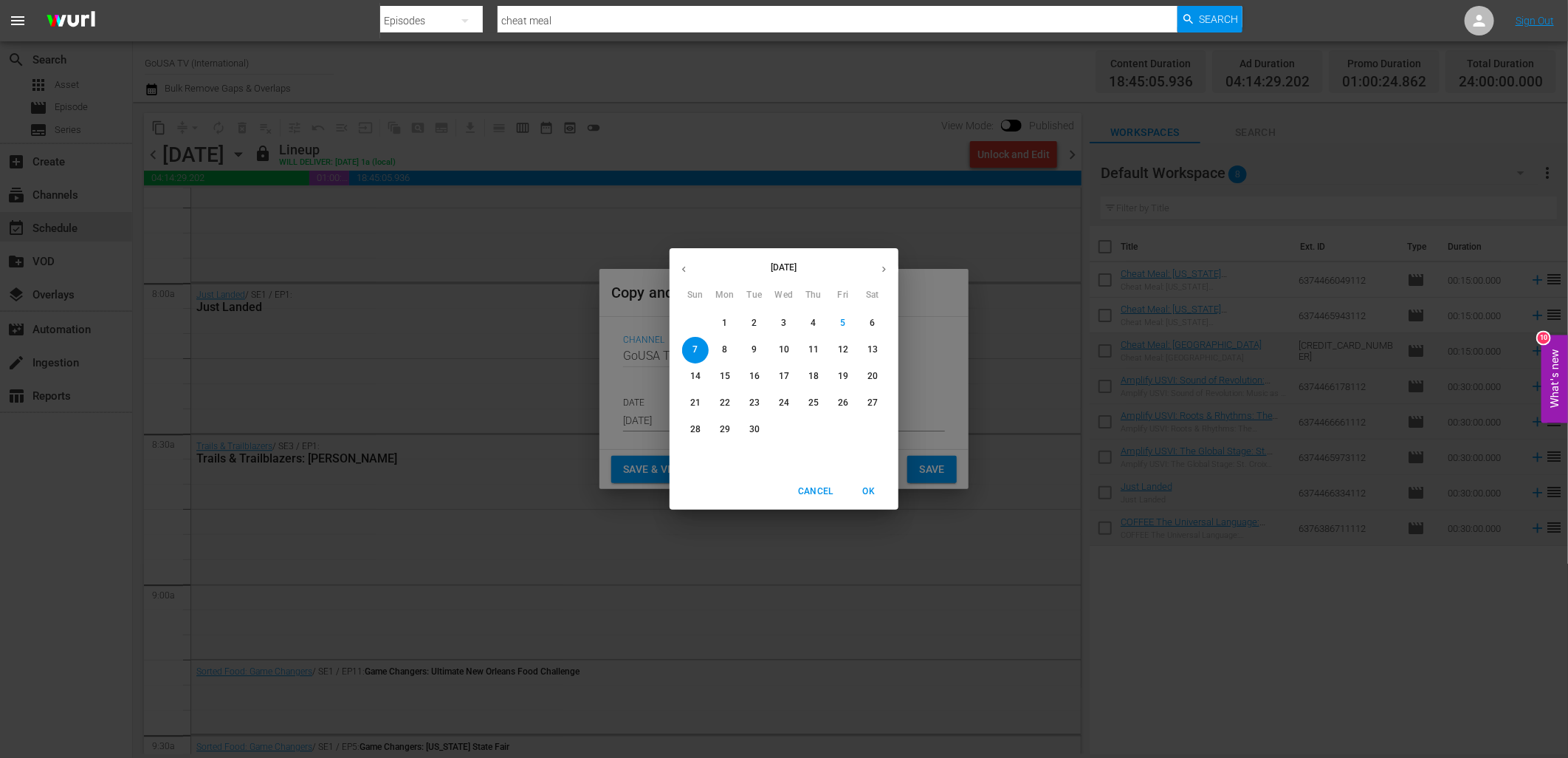
click at [755, 425] on p "30" at bounding box center [755, 429] width 11 height 12
type input "[DATE]"
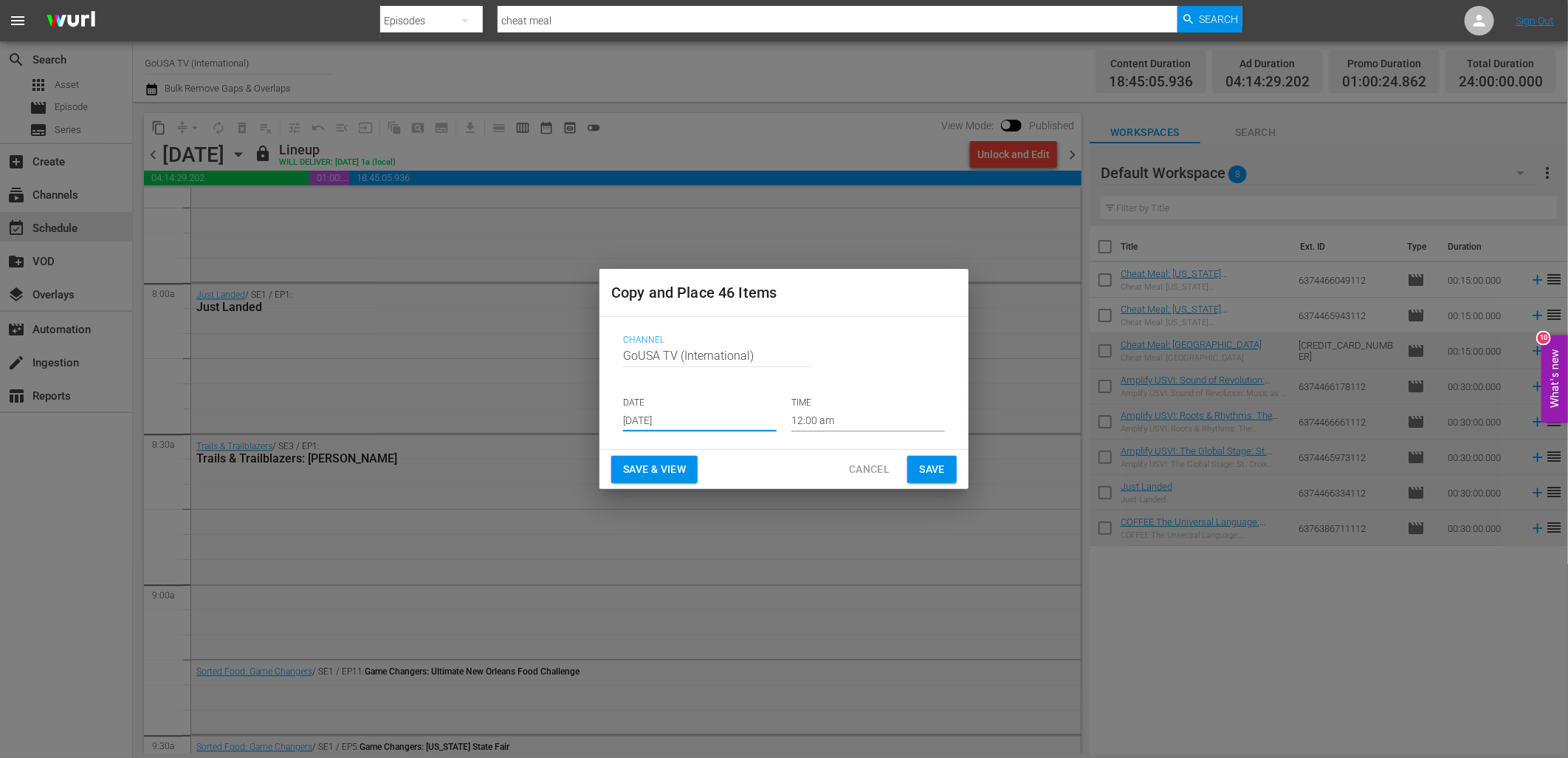
click at [931, 465] on span "Save" at bounding box center [931, 469] width 26 height 19
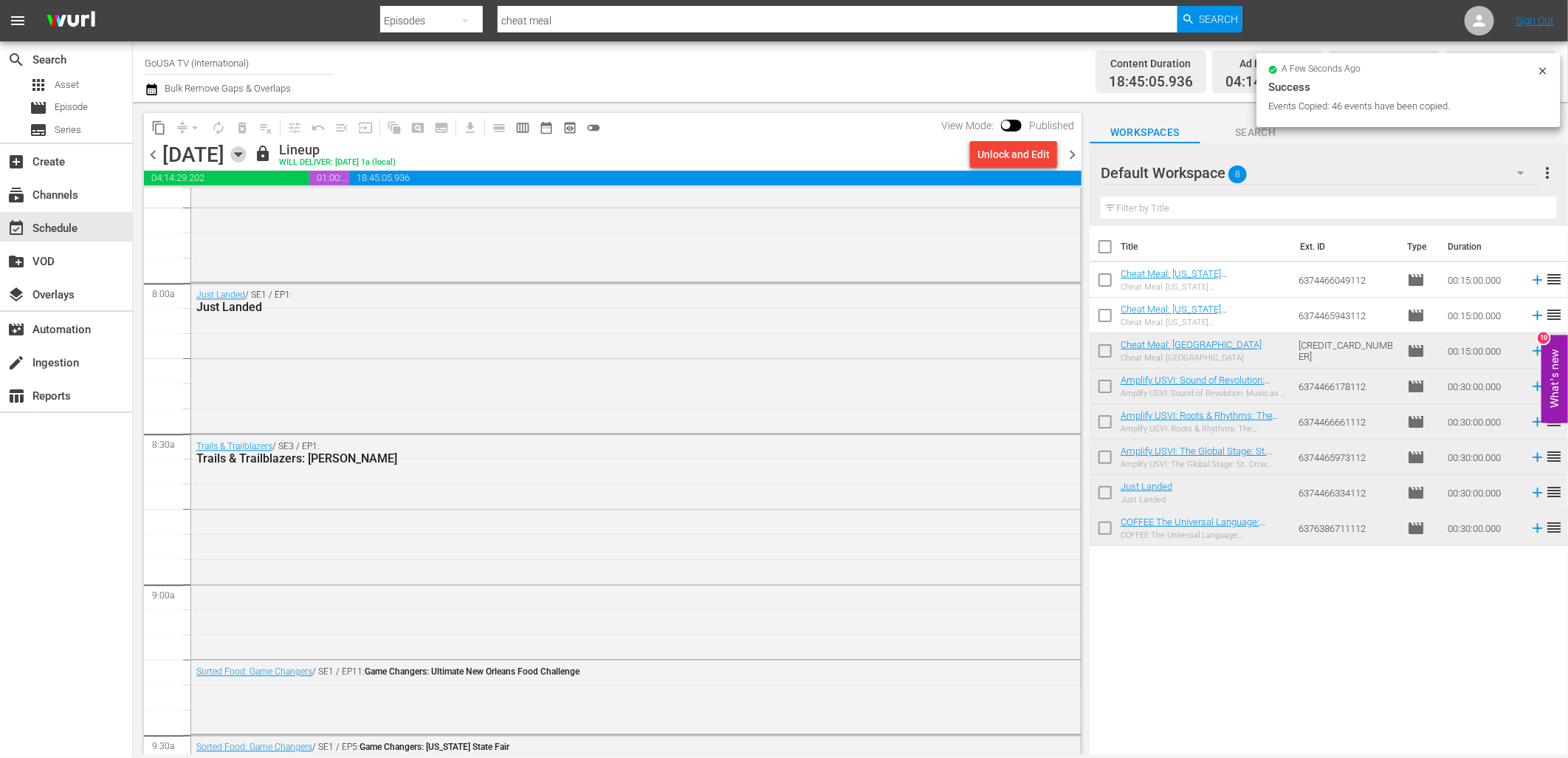
click at [247, 152] on icon "button" at bounding box center [239, 154] width 16 height 16
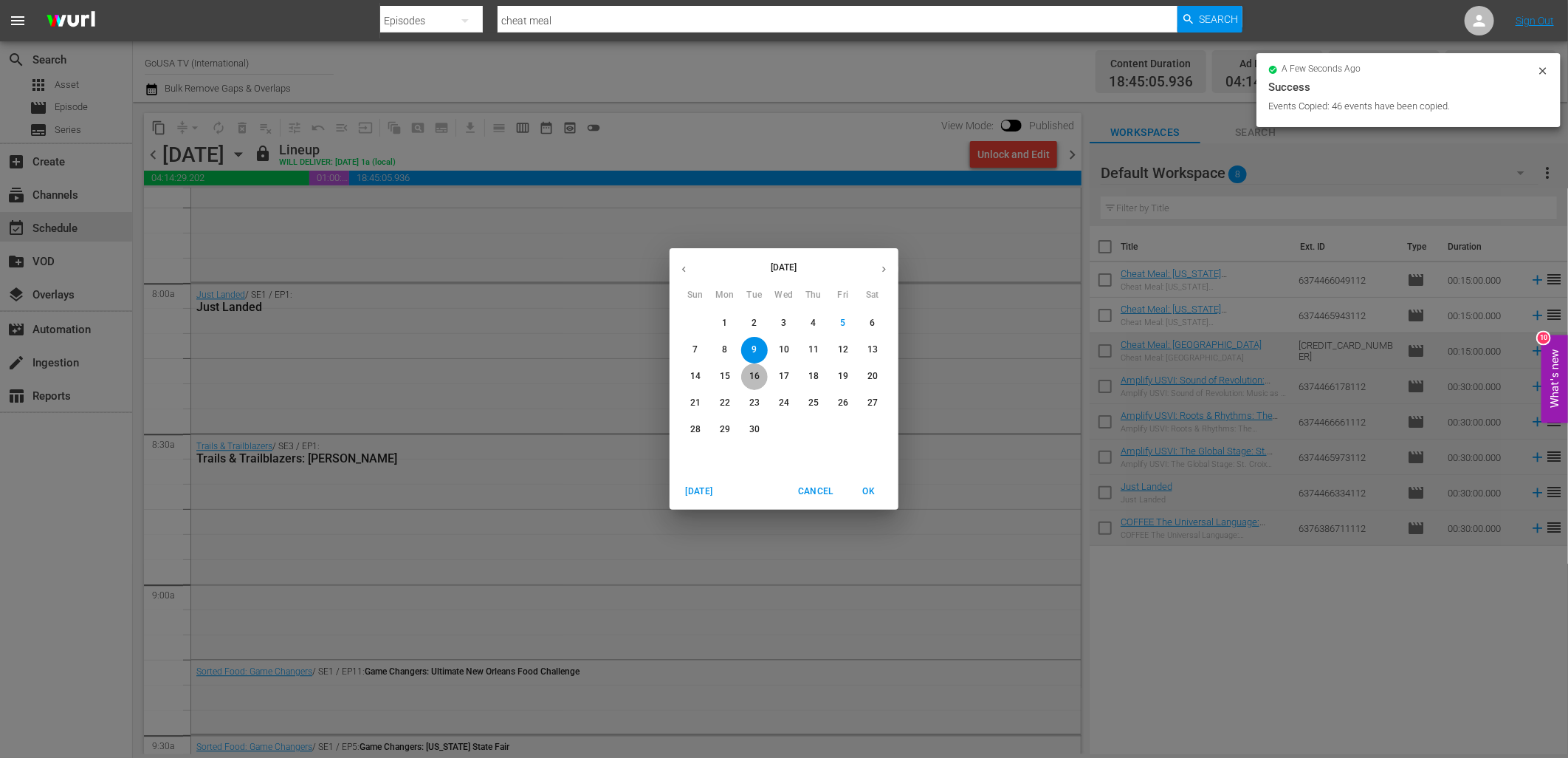
click at [752, 379] on p "16" at bounding box center [755, 376] width 11 height 12
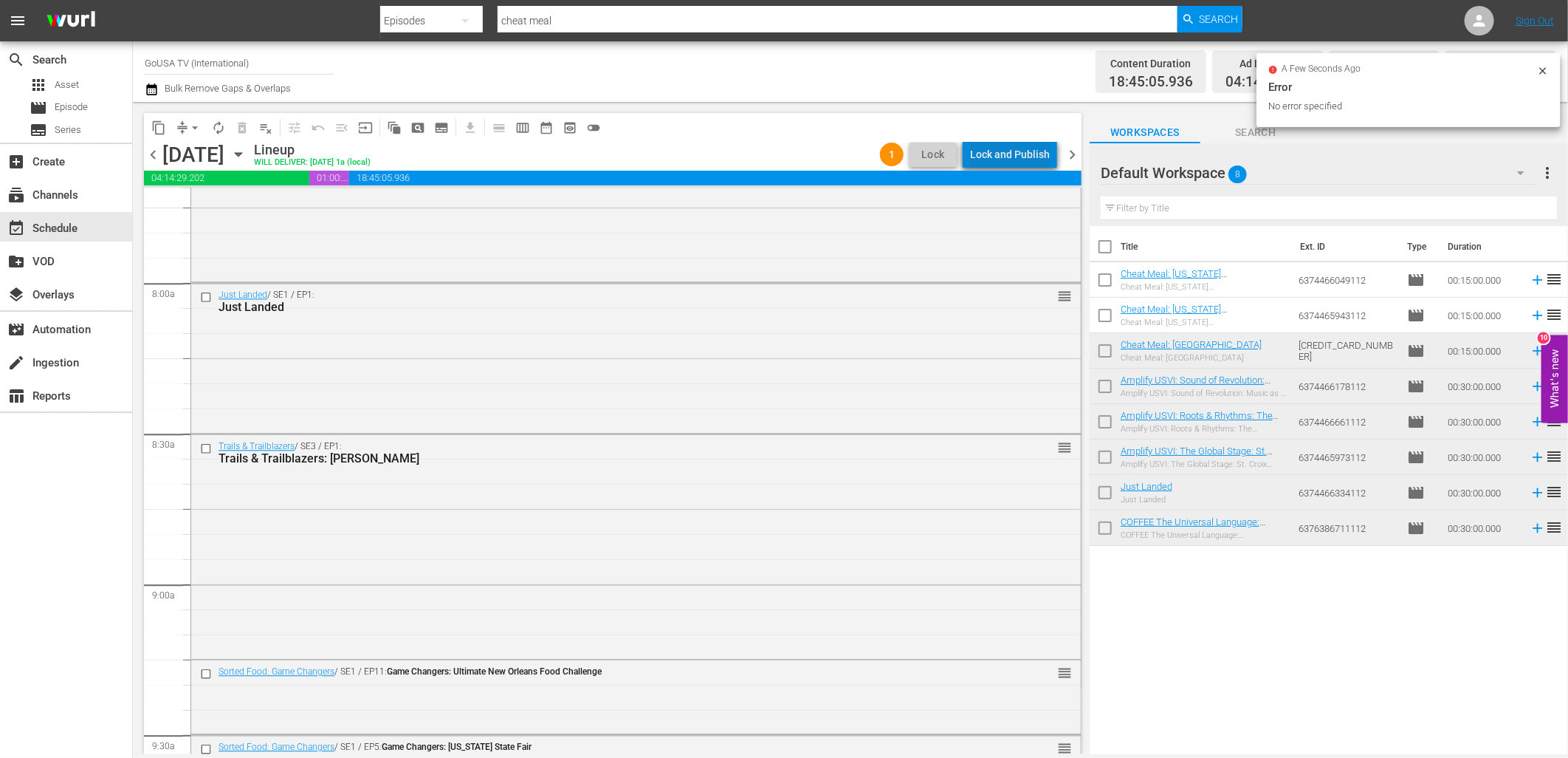
click at [1026, 152] on div "Lock and Publish" at bounding box center [1010, 154] width 80 height 27
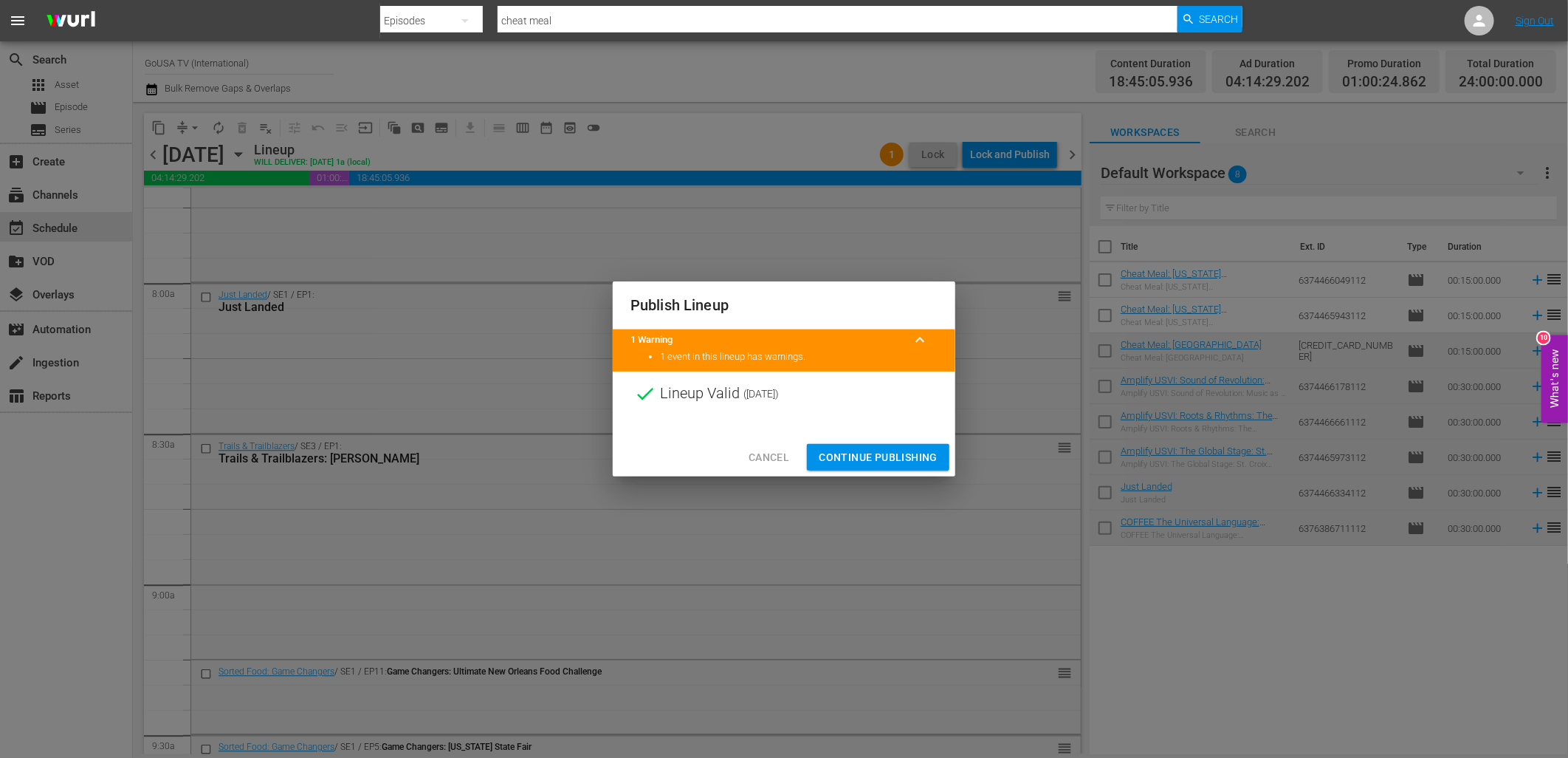
click at [888, 461] on span "Continue Publishing" at bounding box center [878, 457] width 118 height 19
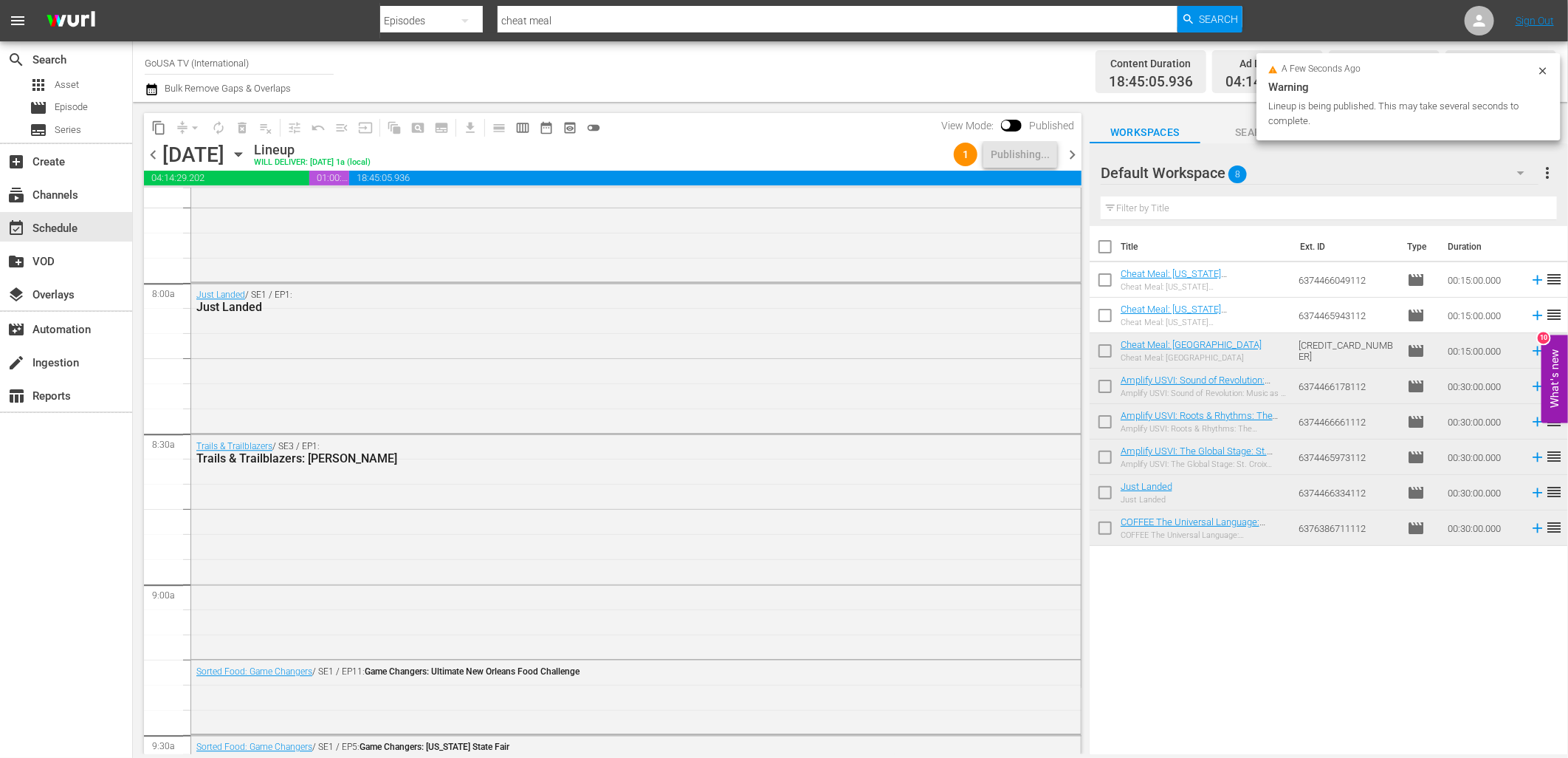
click at [241, 153] on icon "button" at bounding box center [238, 155] width 6 height 4
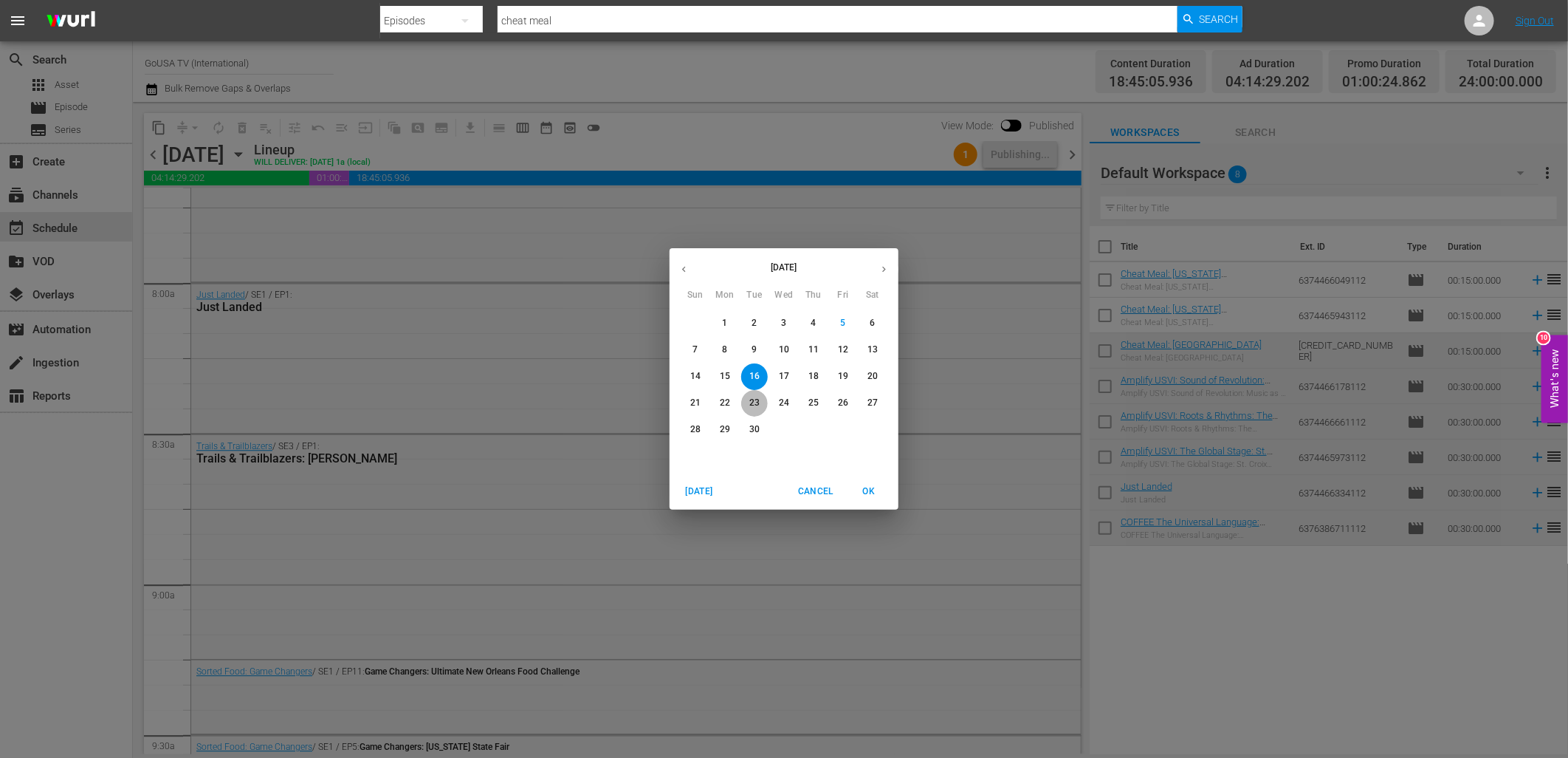
click at [759, 409] on p "23" at bounding box center [755, 403] width 11 height 12
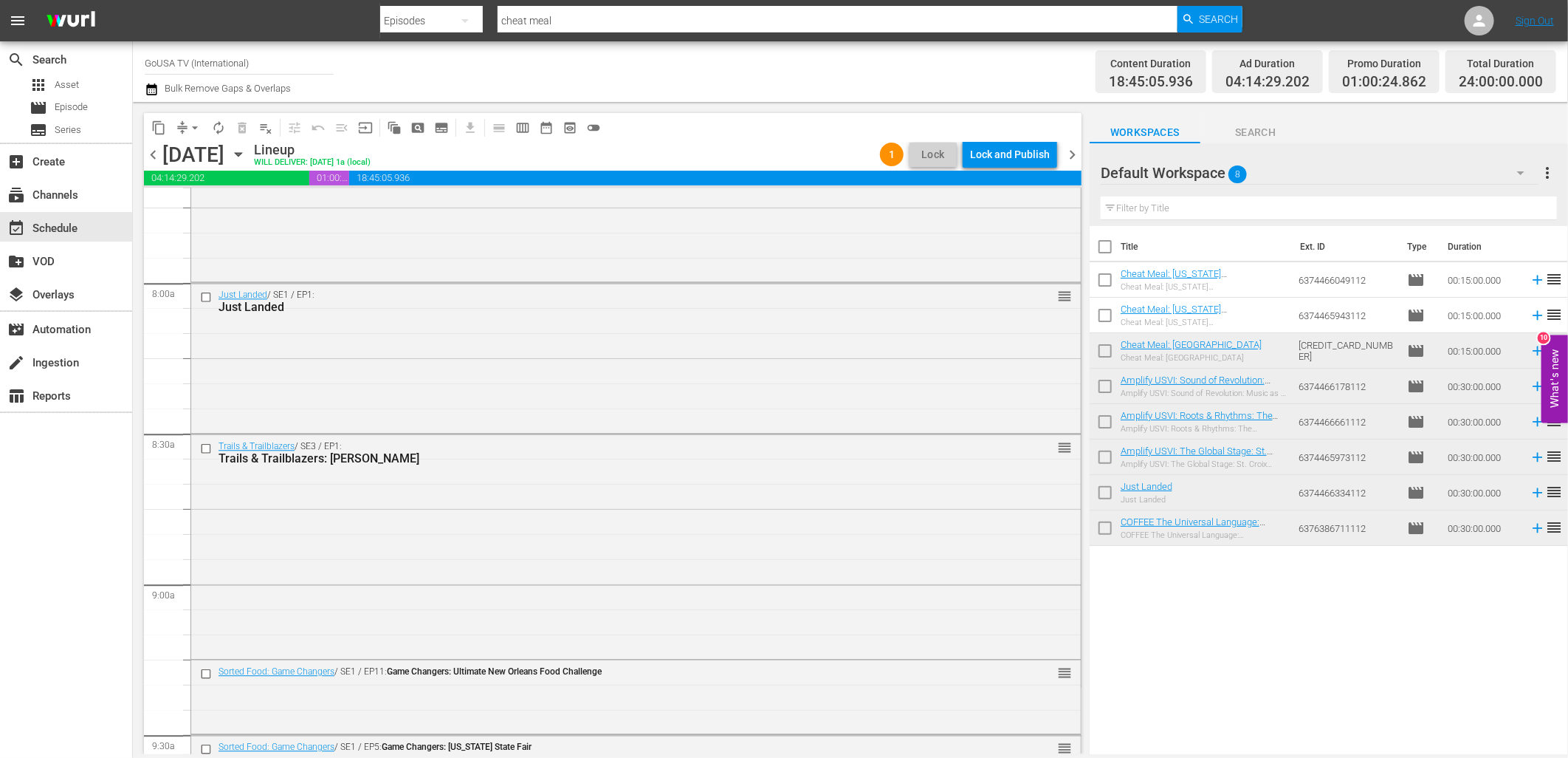
click at [1006, 155] on div "Lock and Publish" at bounding box center [1010, 154] width 80 height 27
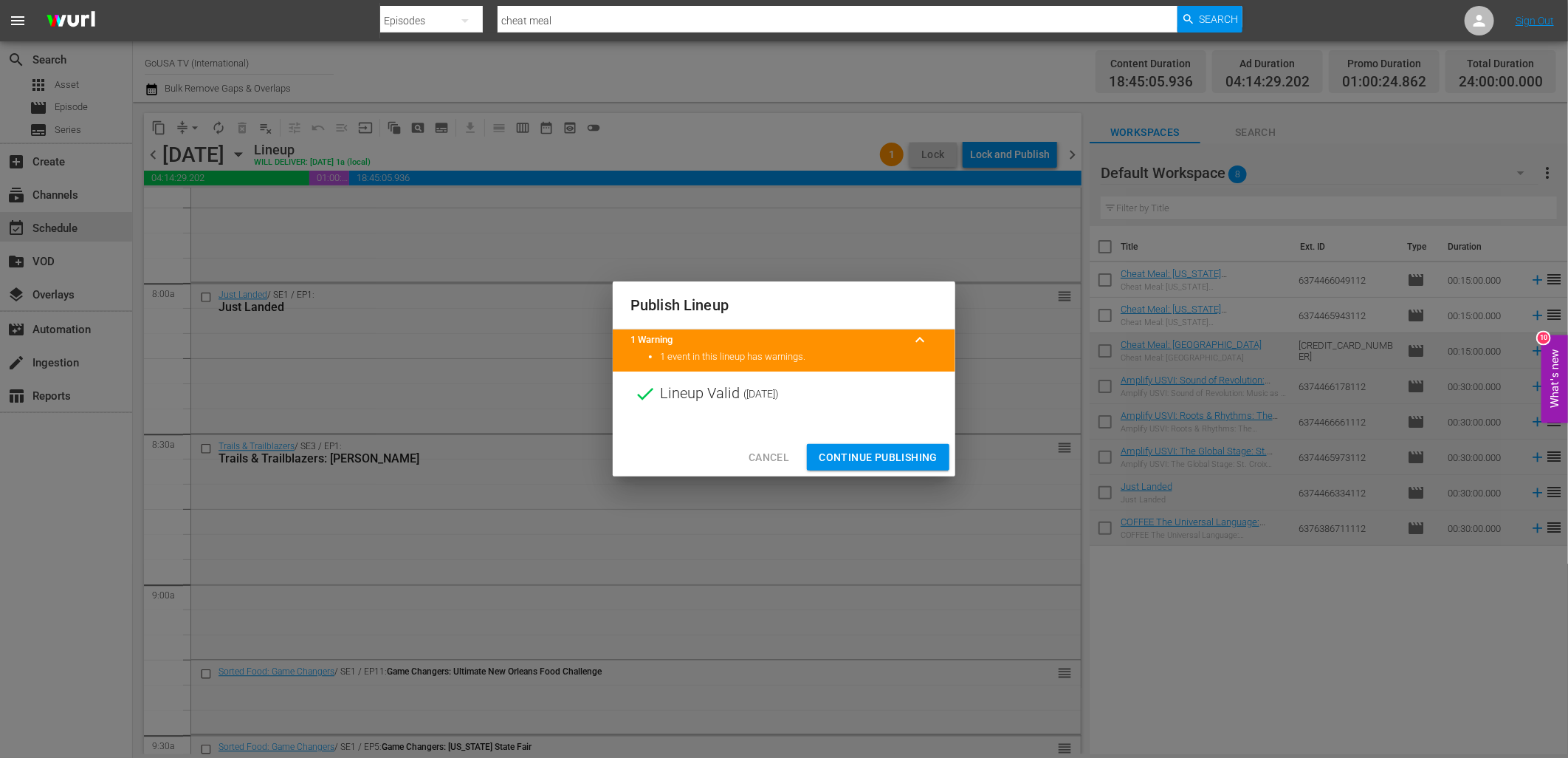
click at [873, 456] on span "Continue Publishing" at bounding box center [878, 457] width 118 height 19
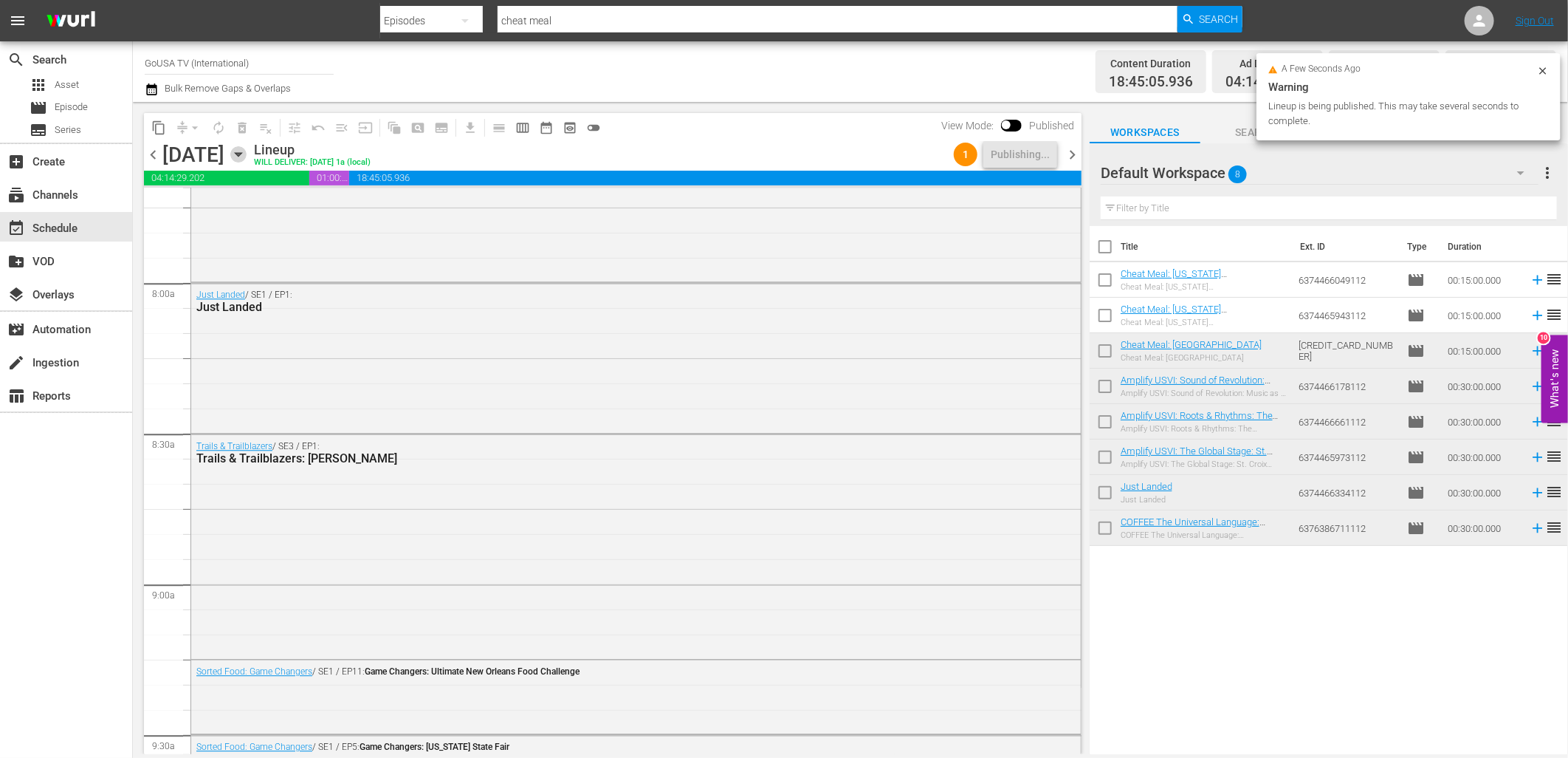
click at [241, 155] on icon "button" at bounding box center [238, 155] width 6 height 4
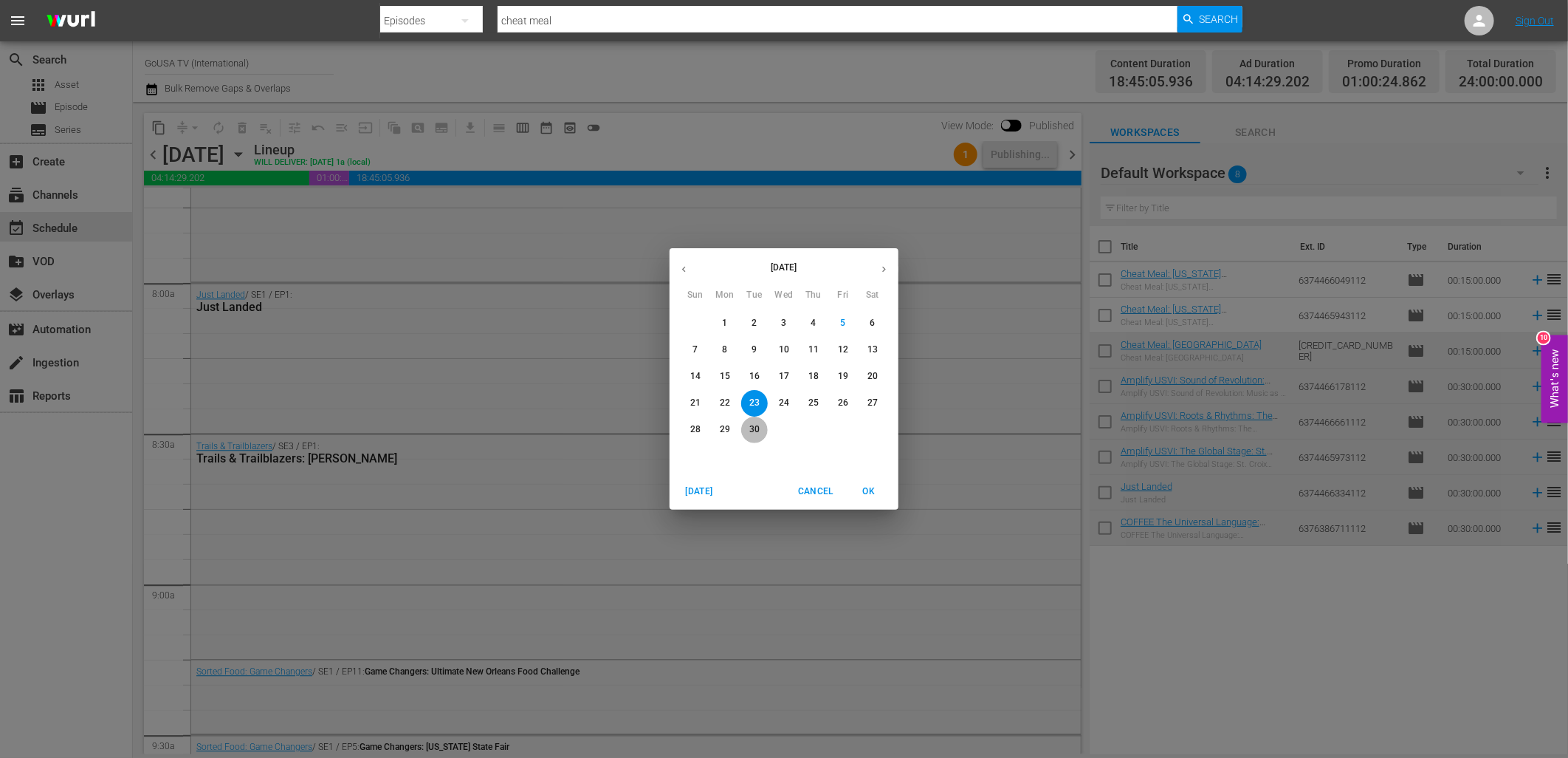
click at [754, 428] on p "30" at bounding box center [755, 429] width 11 height 12
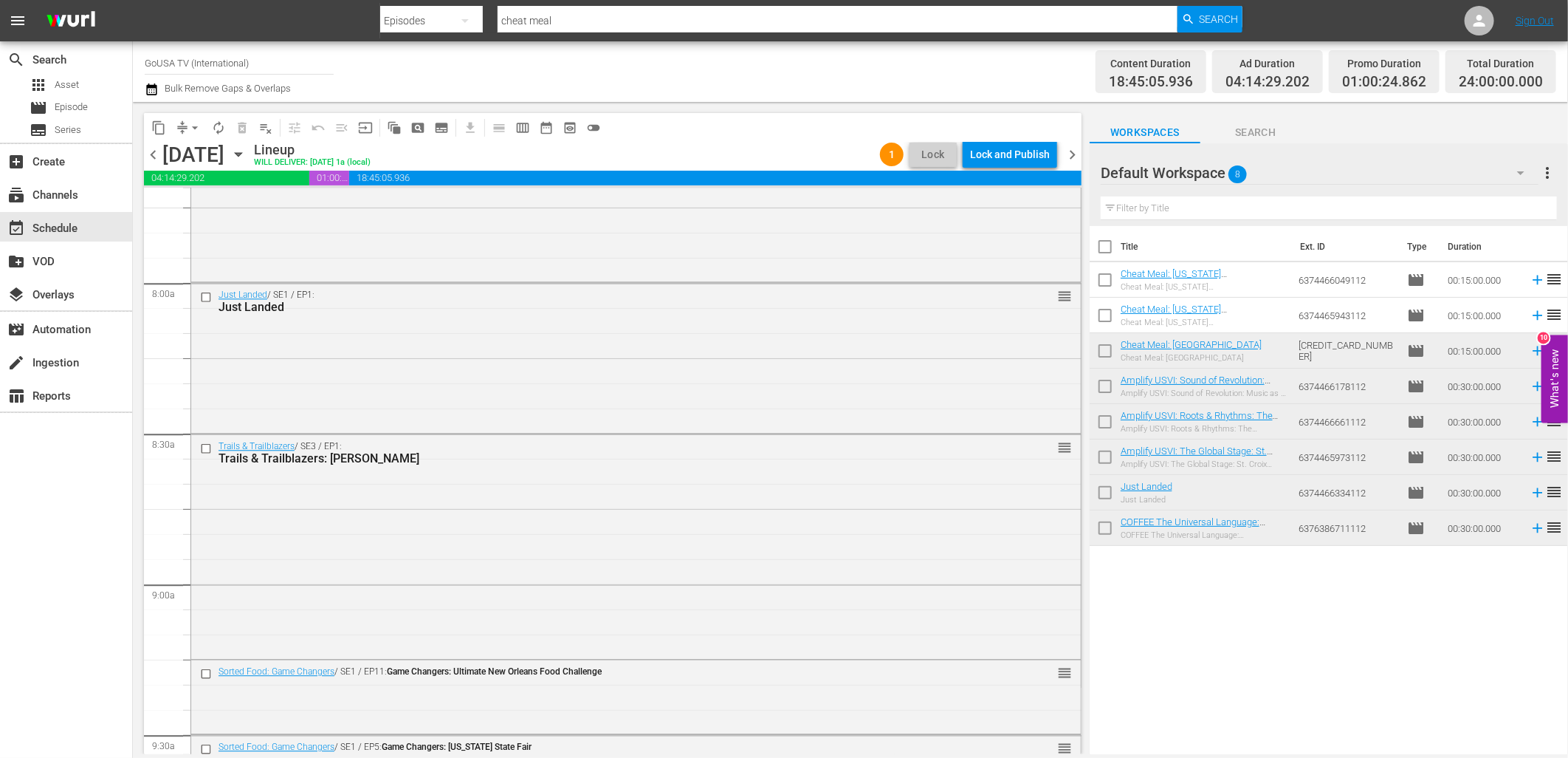
click at [1009, 152] on div "Lock and Publish" at bounding box center [1010, 154] width 80 height 27
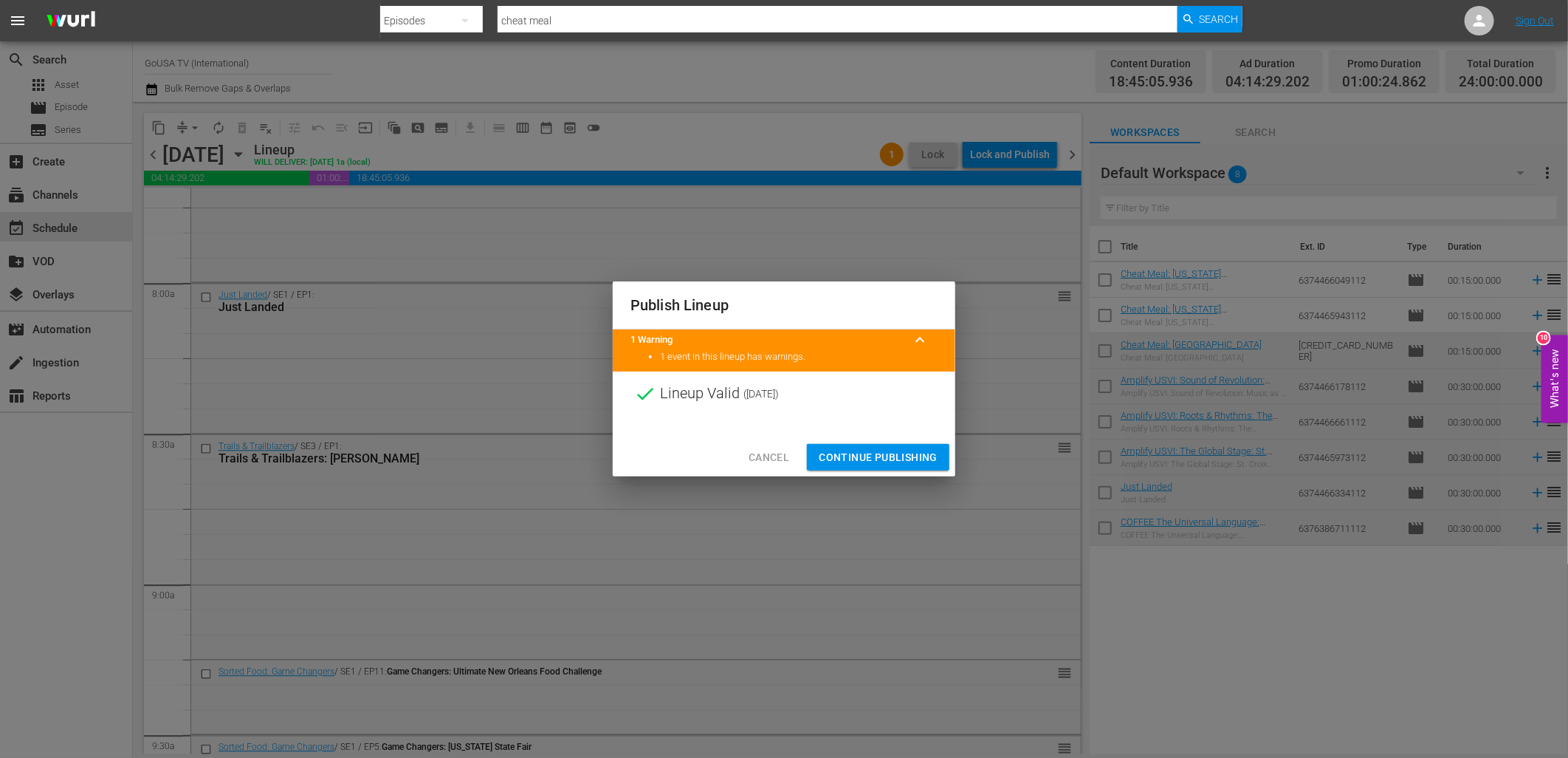
click at [889, 453] on span "Continue Publishing" at bounding box center [878, 457] width 118 height 19
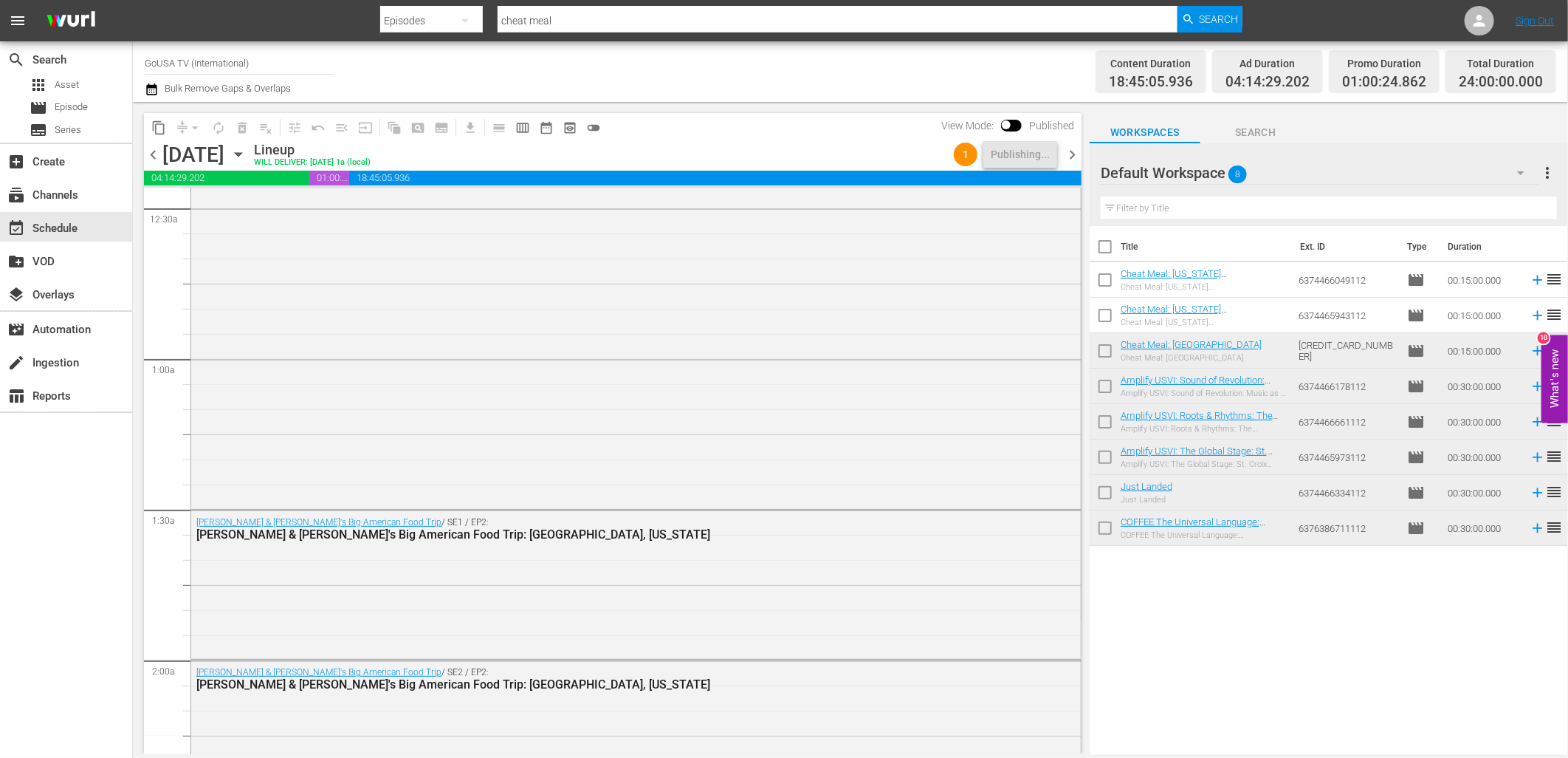
scroll to position [101, 0]
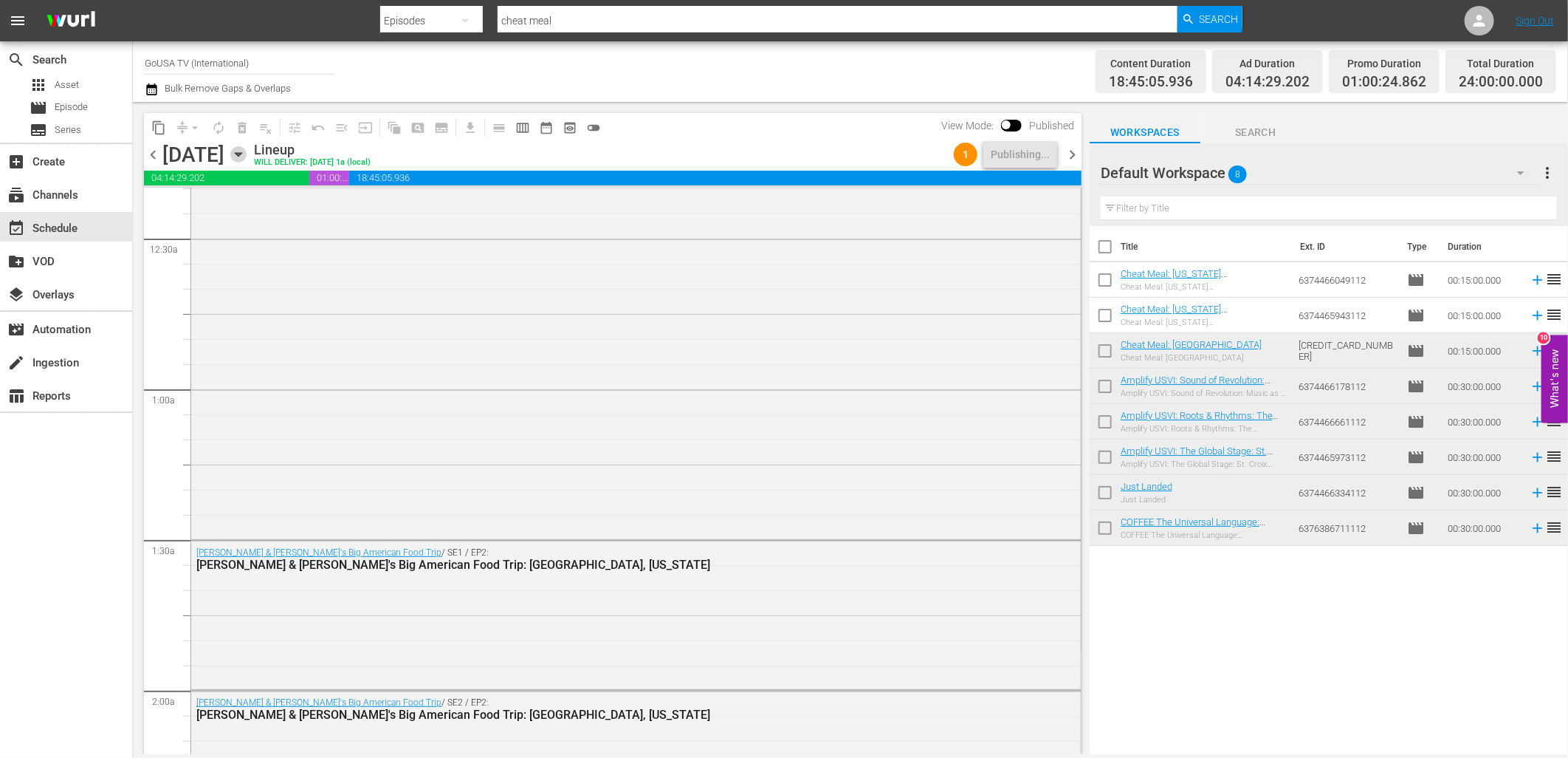
click at [241, 153] on icon "button" at bounding box center [238, 155] width 6 height 4
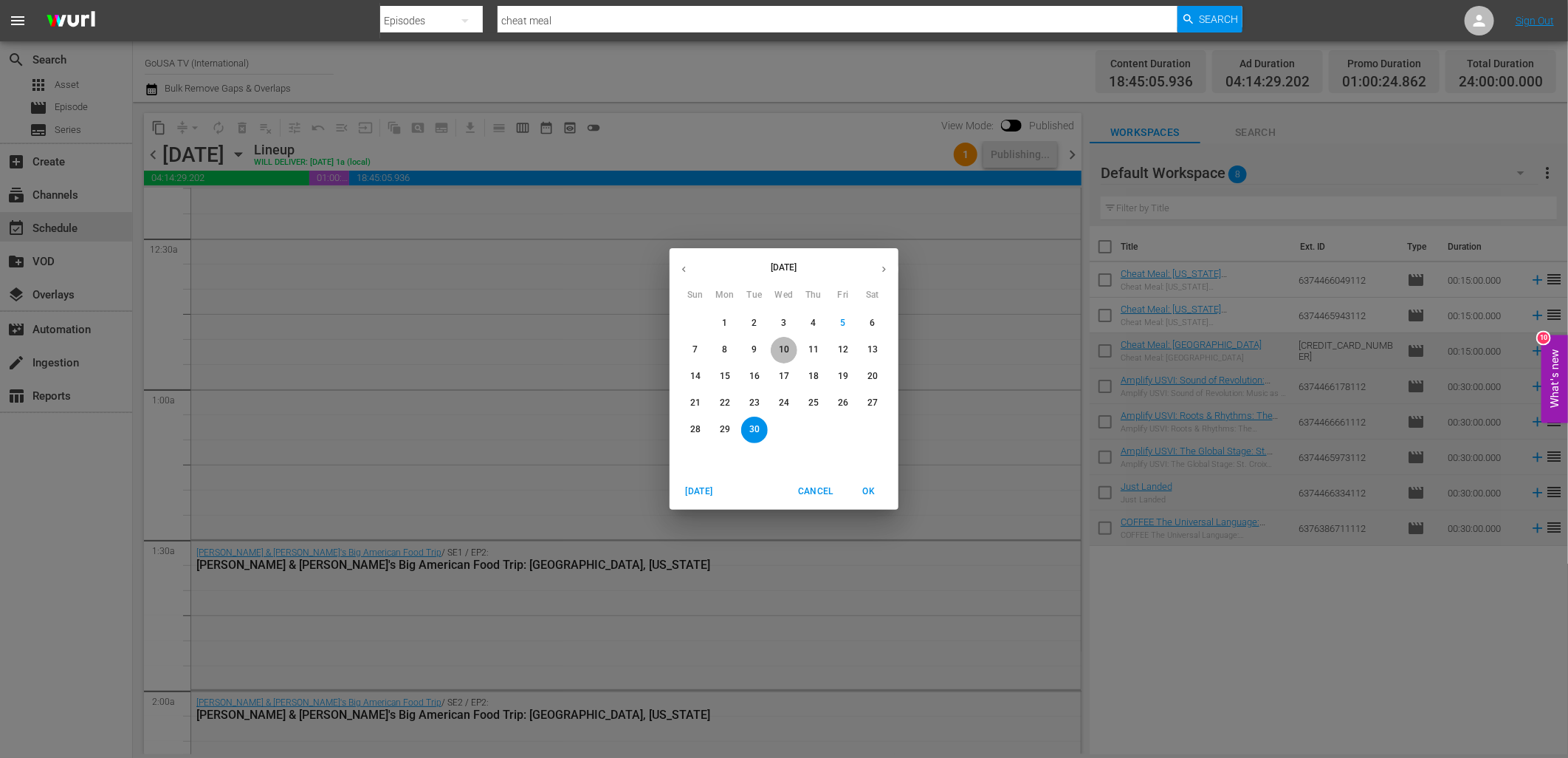
click at [784, 350] on p "10" at bounding box center [784, 350] width 11 height 12
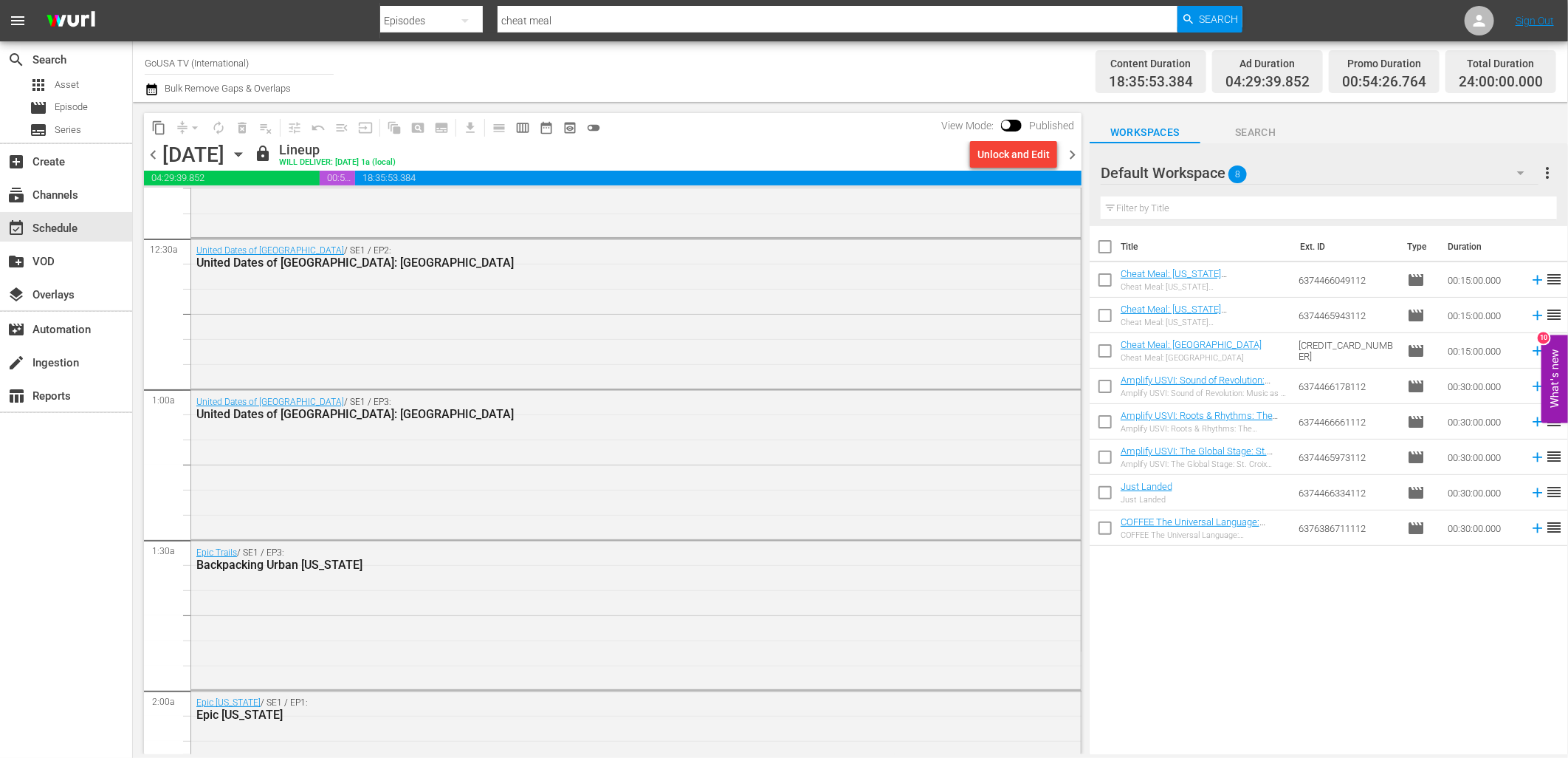
click at [1022, 153] on div "Unlock and Edit" at bounding box center [1013, 154] width 72 height 27
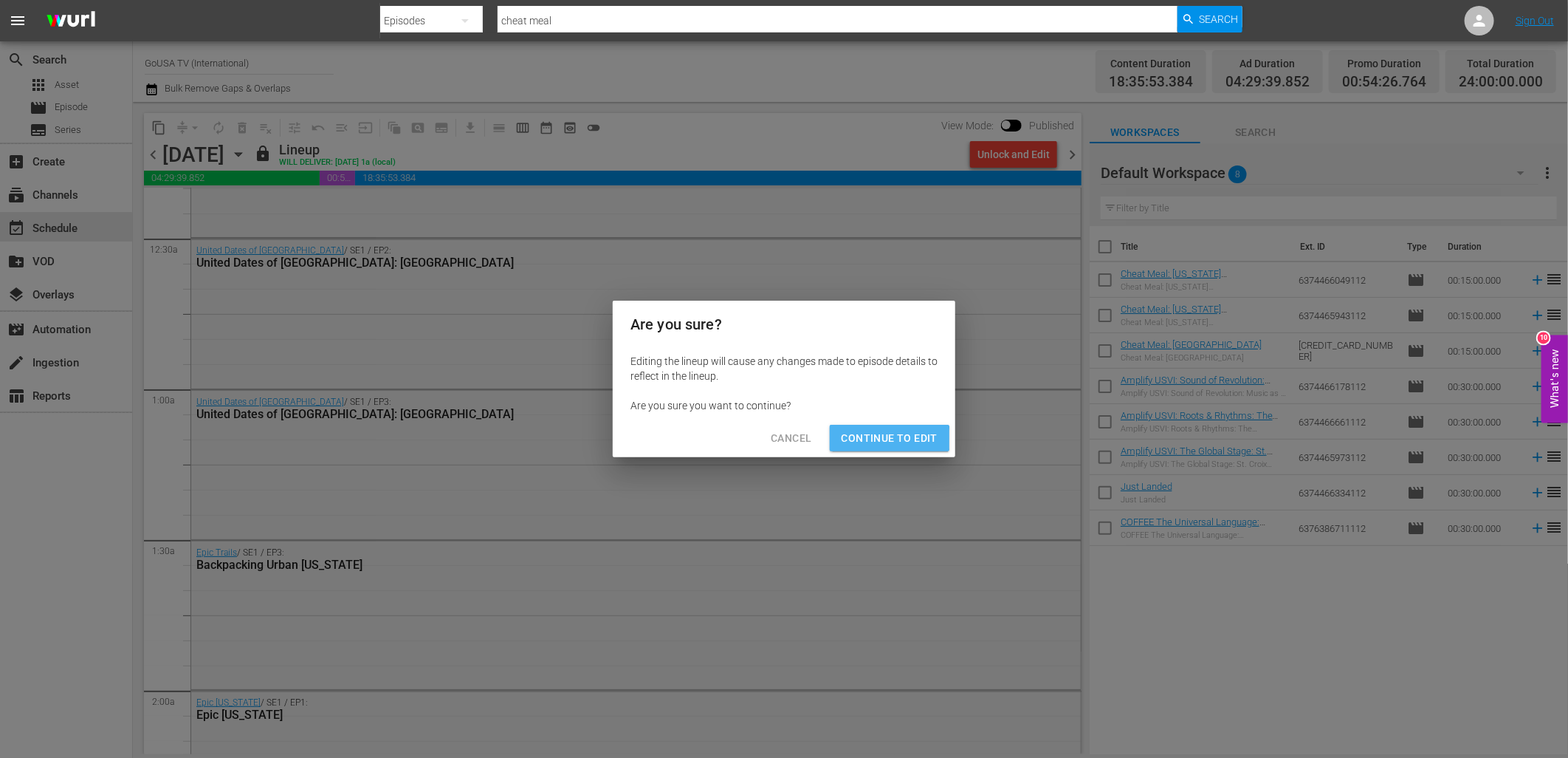
click at [883, 439] on span "Continue to Edit" at bounding box center [890, 438] width 96 height 19
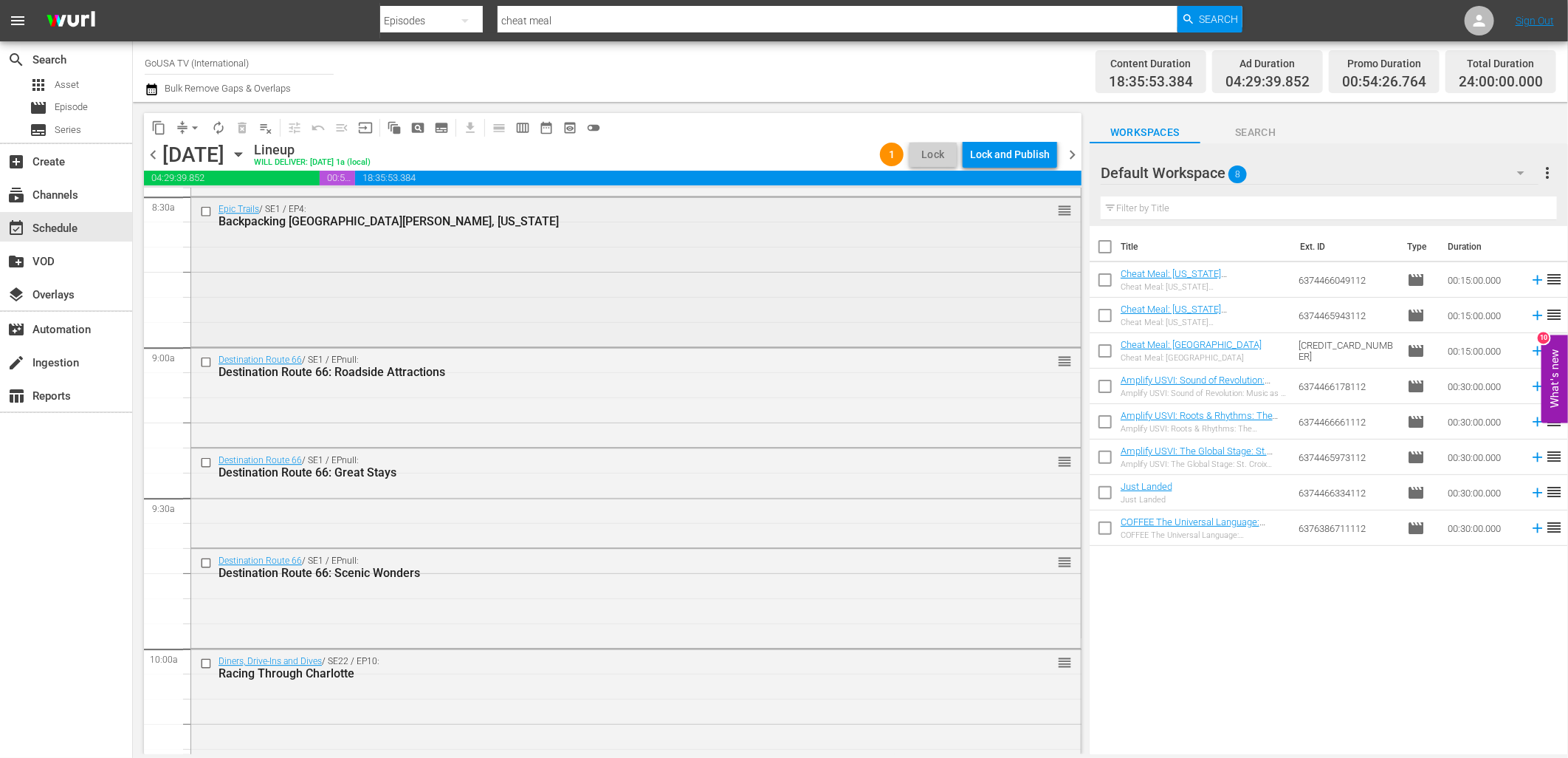
scroll to position [2645, 0]
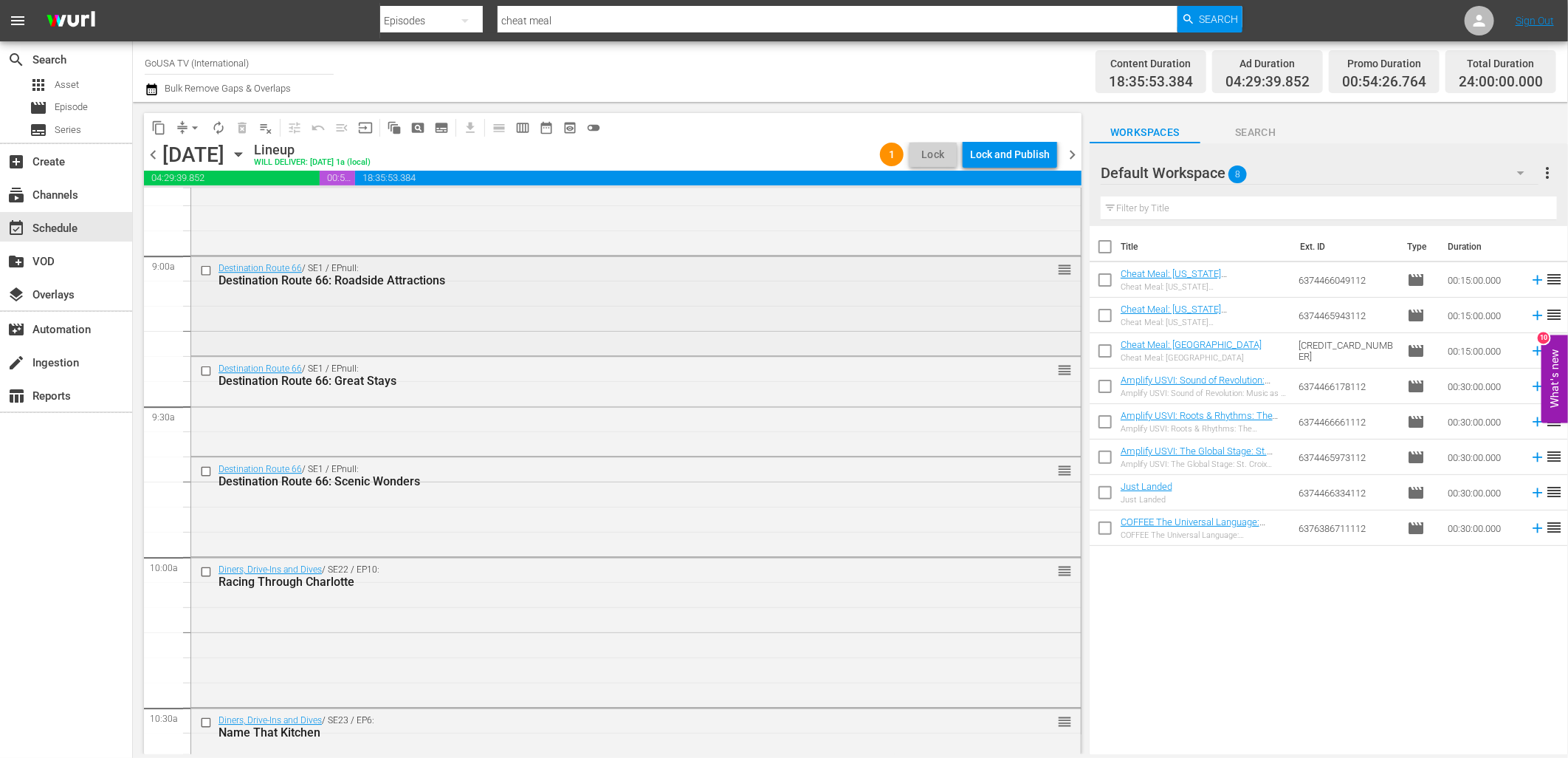
click at [203, 269] on input "checkbox" at bounding box center [207, 270] width 15 height 12
click at [207, 371] on input "checkbox" at bounding box center [207, 371] width 15 height 12
click at [204, 469] on input "checkbox" at bounding box center [207, 471] width 15 height 12
click at [239, 132] on span "delete_forever_outlined" at bounding box center [242, 127] width 15 height 15
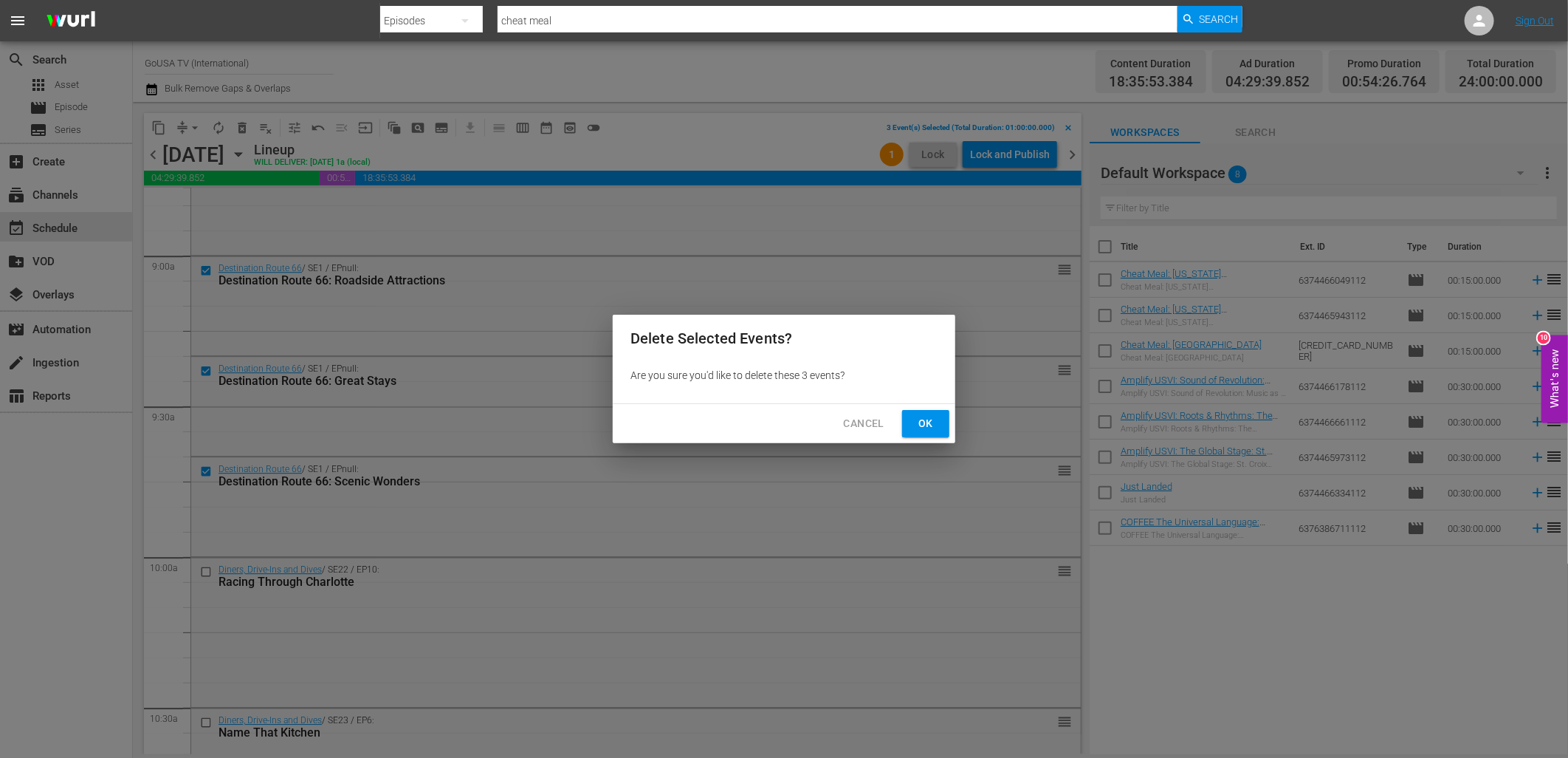
click at [923, 420] on span "Ok" at bounding box center [925, 423] width 24 height 19
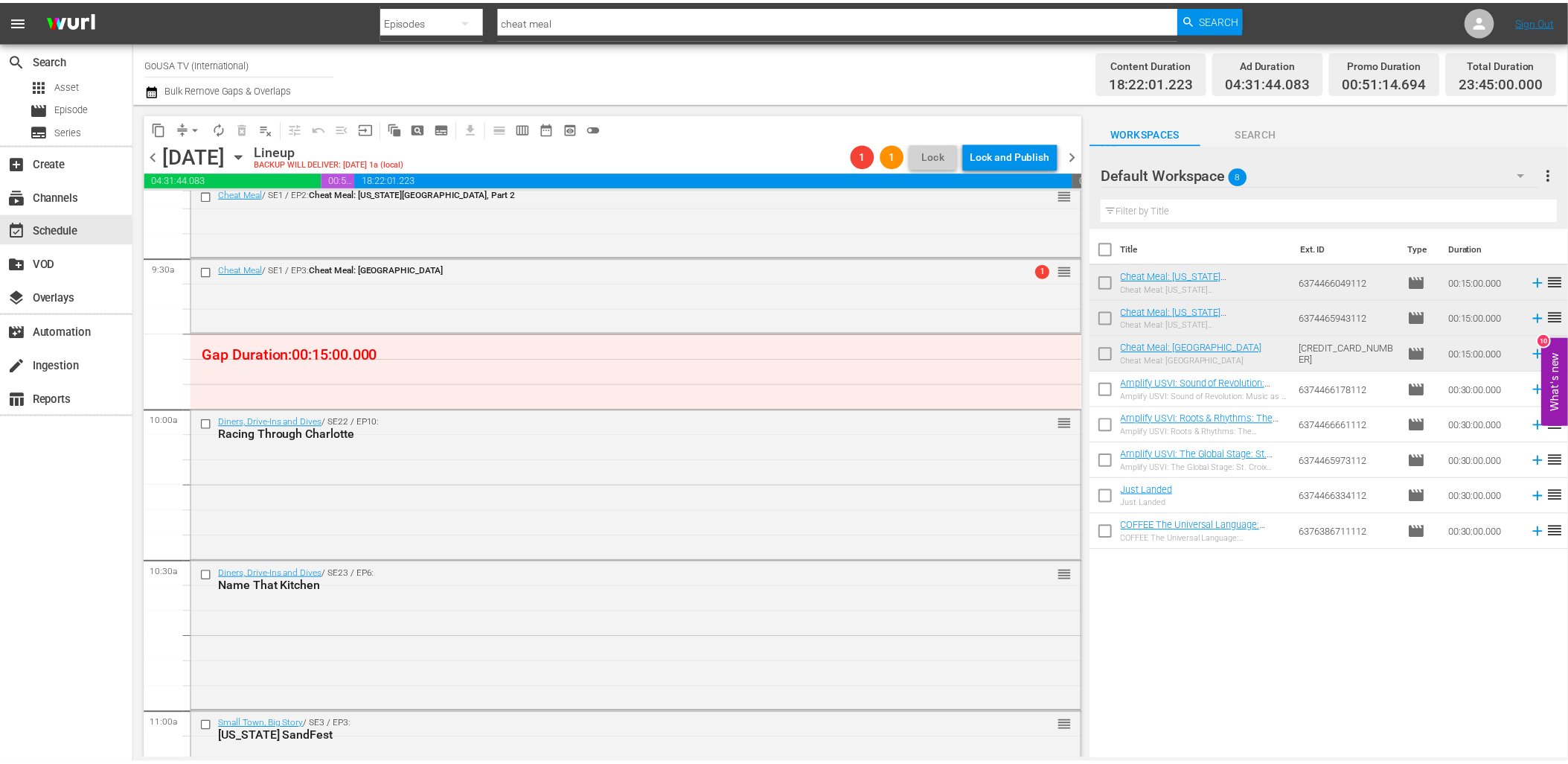
scroll to position [2831, 0]
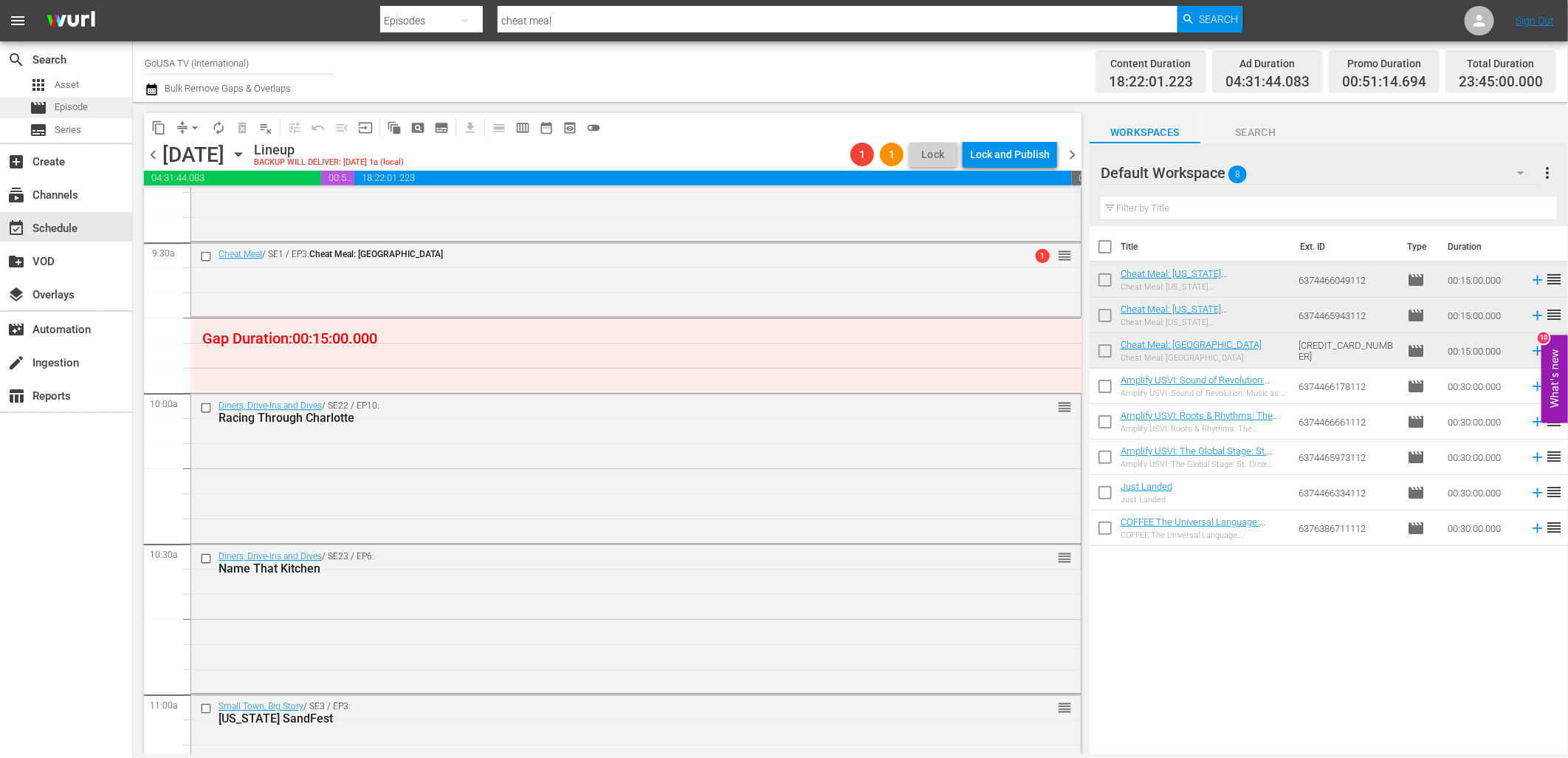
click at [59, 102] on span "Episode" at bounding box center [70, 107] width 33 height 15
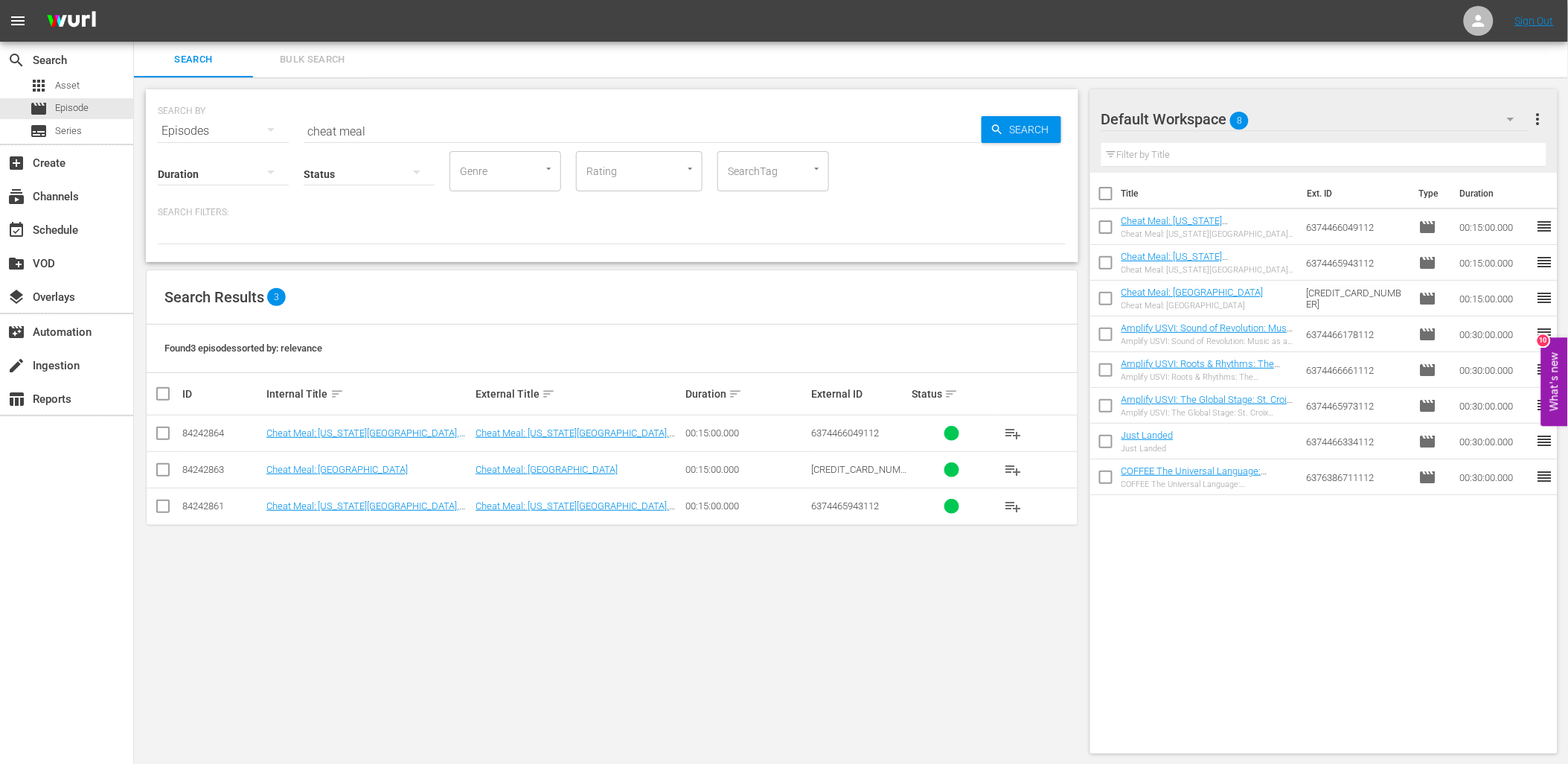
click at [257, 176] on button "button" at bounding box center [271, 172] width 36 height 36
click at [216, 343] on div "15-30m" at bounding box center [223, 338] width 131 height 24
click at [355, 145] on div "Status" at bounding box center [369, 164] width 131 height 54
drag, startPoint x: 195, startPoint y: 124, endPoint x: 183, endPoint y: 124, distance: 12.0
click at [183, 124] on div "SEARCH BY Search By Episodes Search ID, Title, Description, Keywords, or Catego…" at bounding box center [612, 122] width 908 height 54
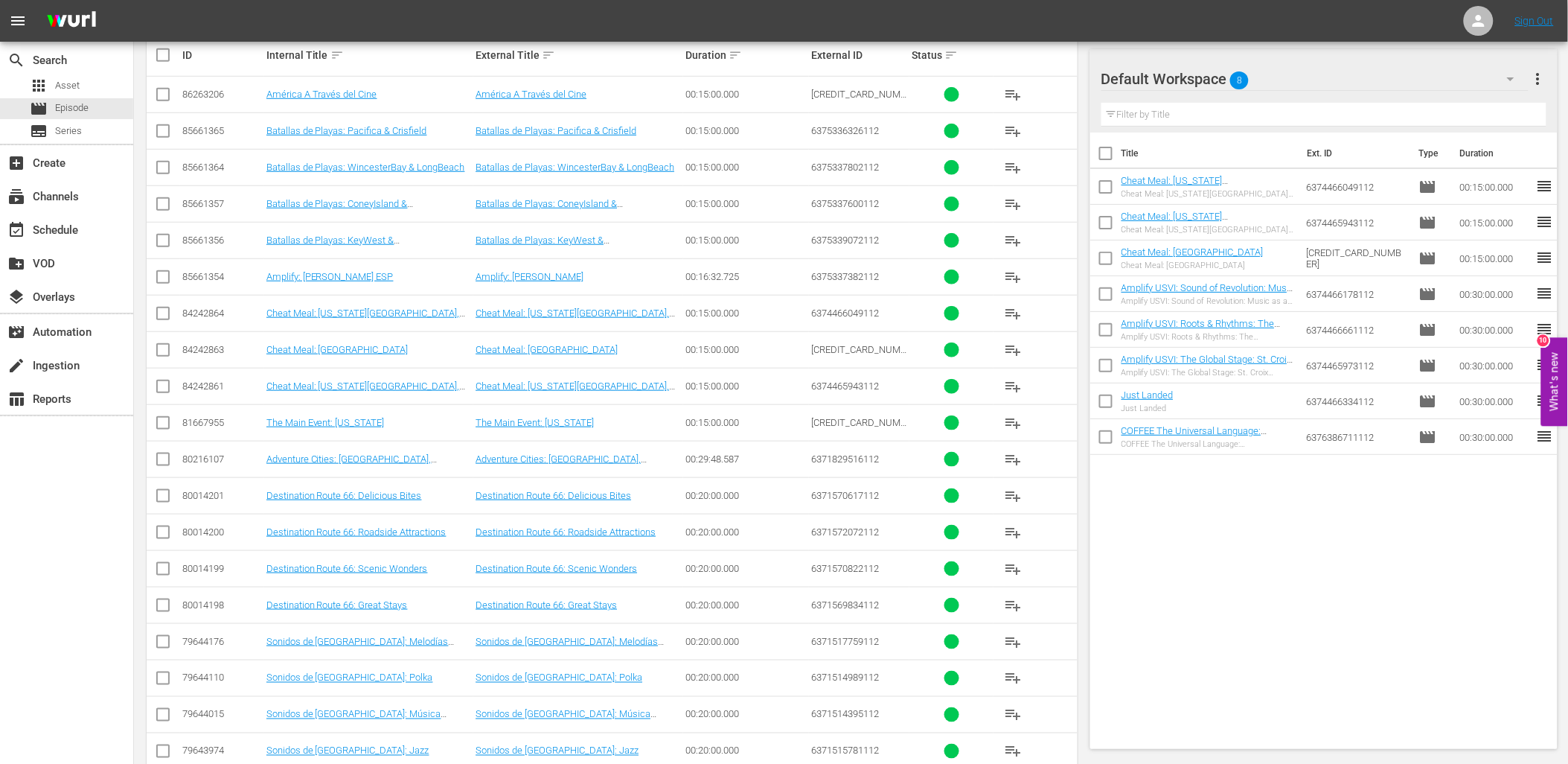
scroll to position [413, 0]
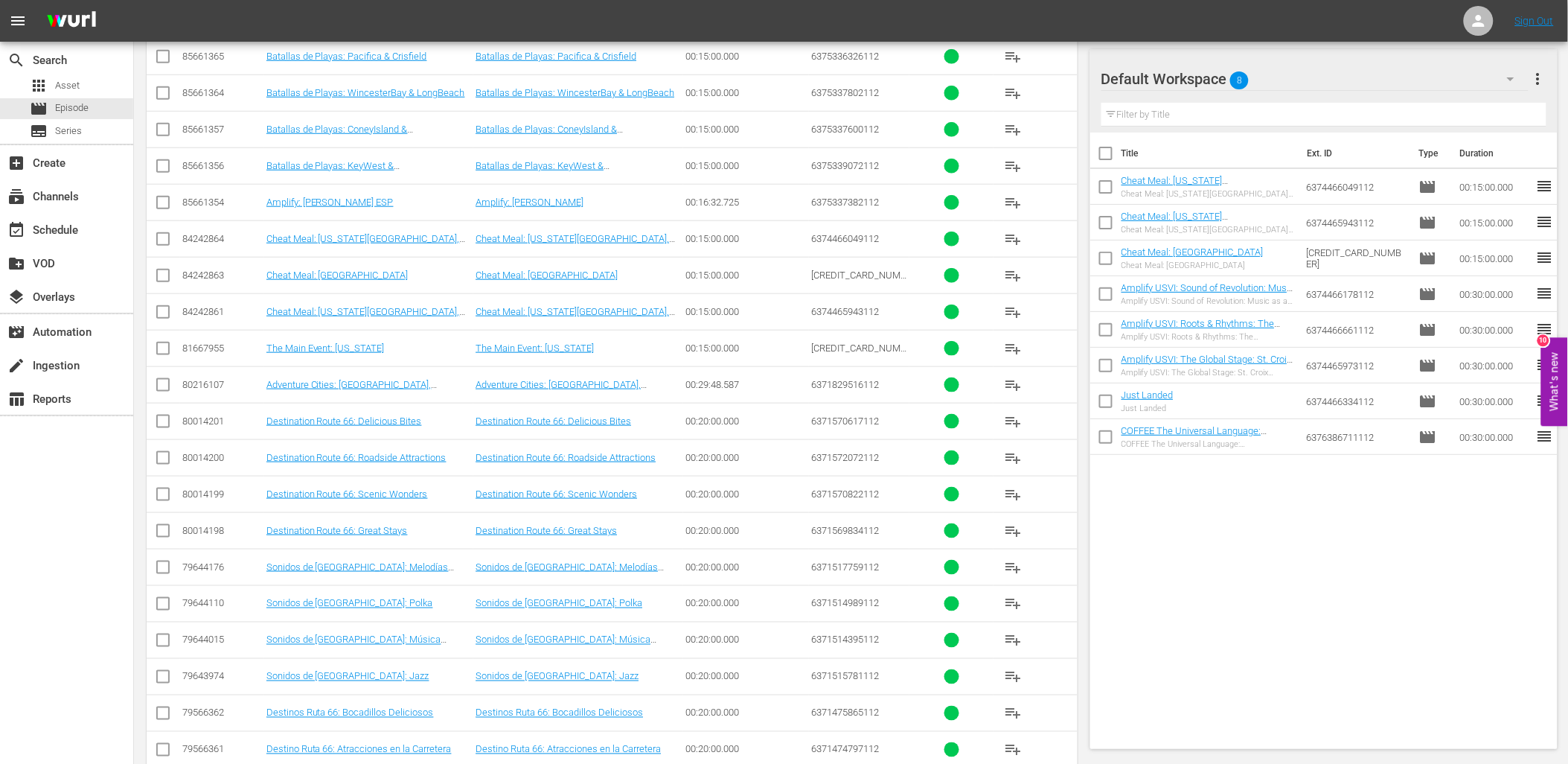
drag, startPoint x: 1015, startPoint y: 344, endPoint x: 1006, endPoint y: 345, distance: 9.1
click at [1012, 345] on span "playlist_add" at bounding box center [1013, 348] width 18 height 18
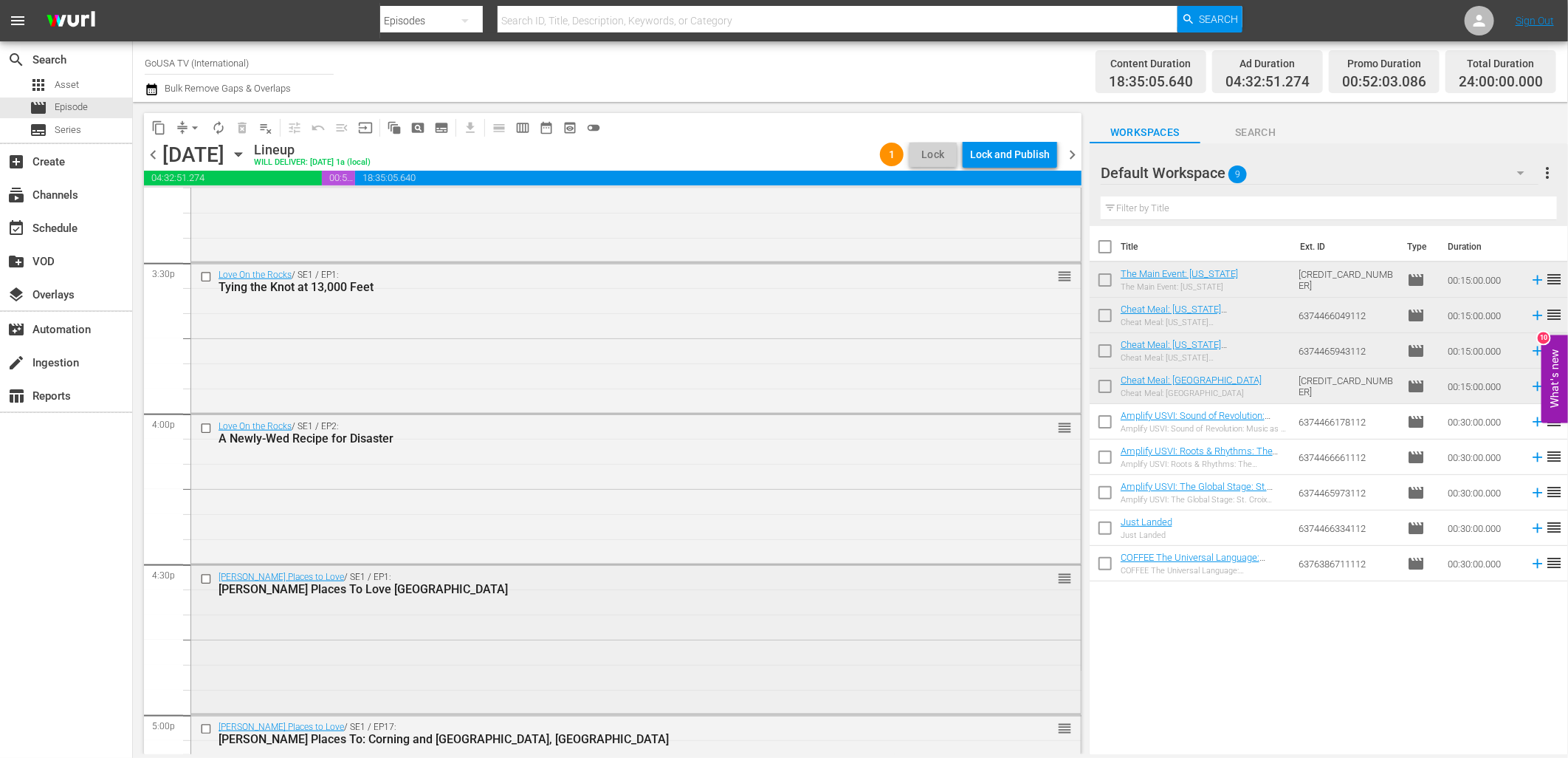
scroll to position [4595, 0]
click at [200, 279] on input "checkbox" at bounding box center [207, 278] width 15 height 12
click at [204, 434] on input "checkbox" at bounding box center [207, 429] width 15 height 12
click at [246, 130] on span "delete_forever_outlined" at bounding box center [242, 127] width 15 height 15
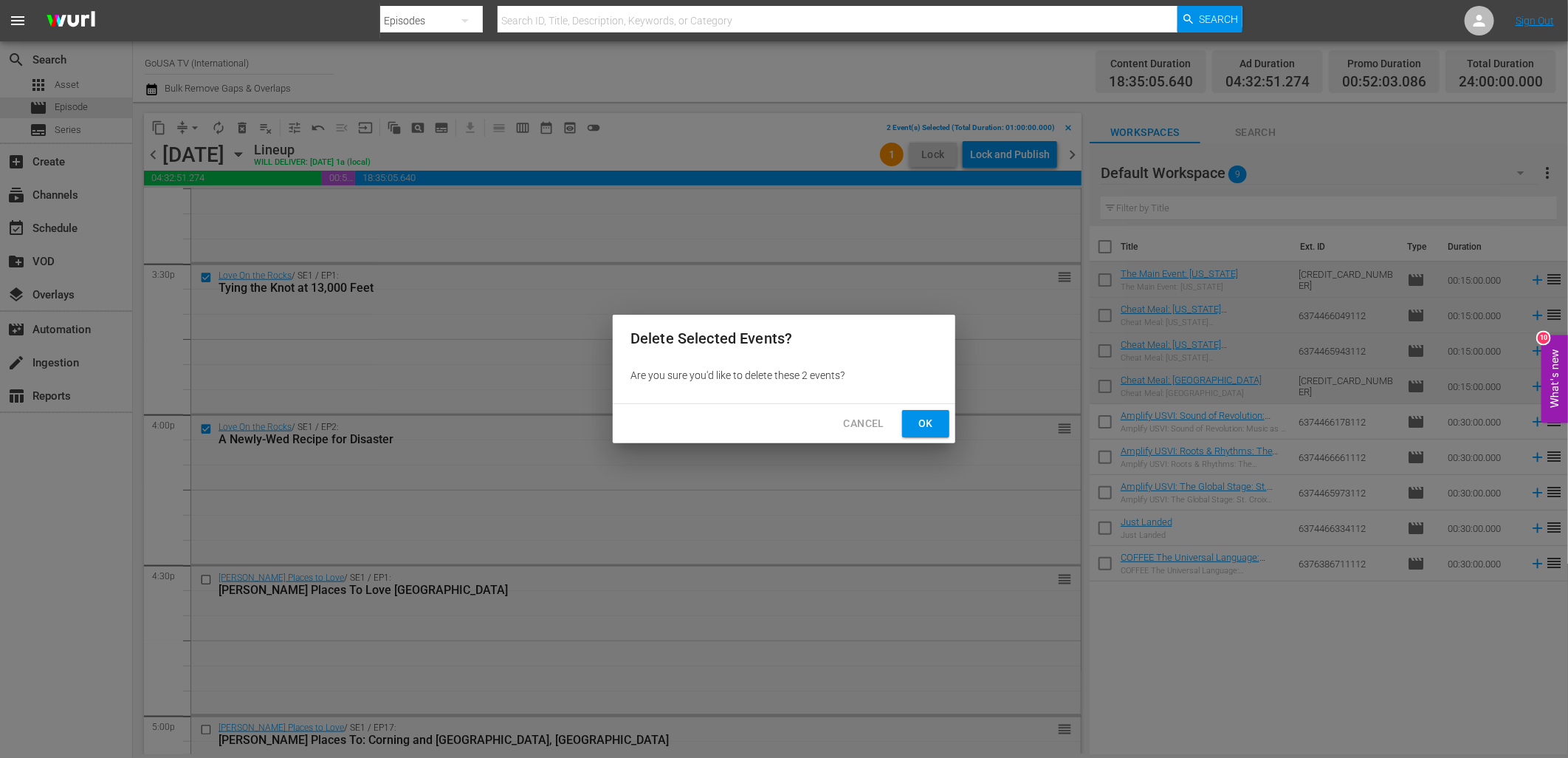
click at [930, 419] on span "Ok" at bounding box center [925, 423] width 24 height 19
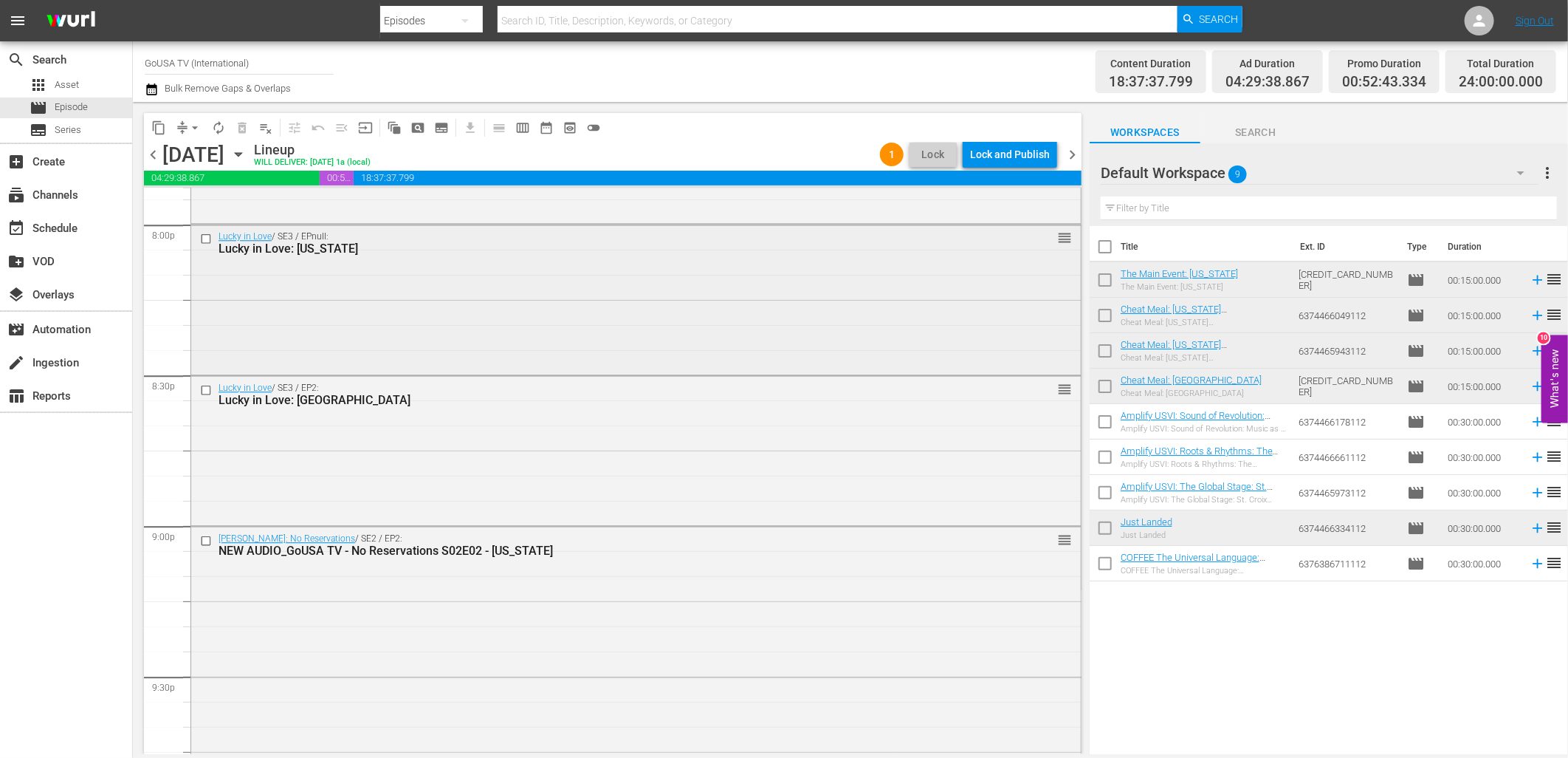
scroll to position [6154, 0]
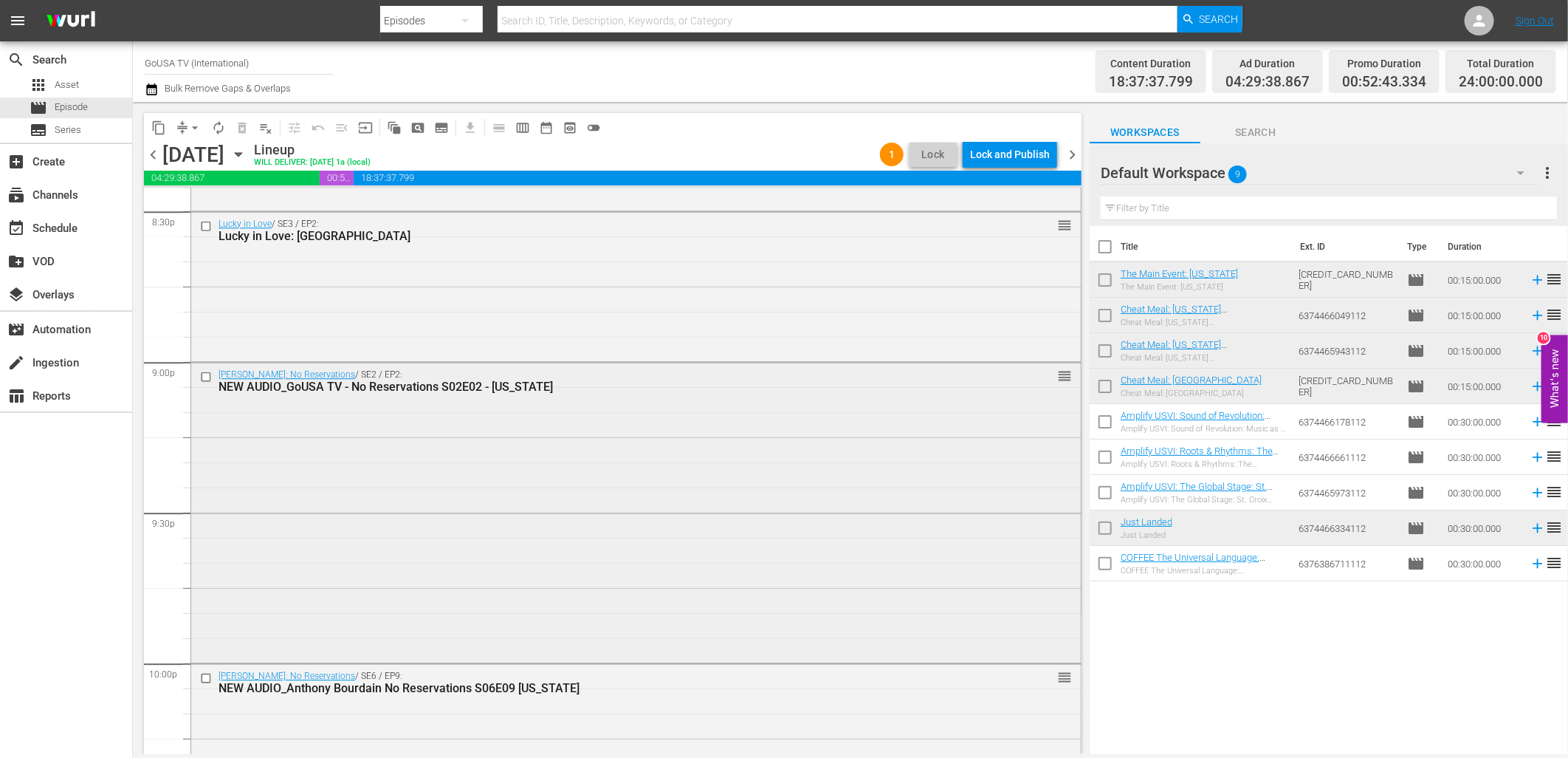
click at [202, 373] on input "checkbox" at bounding box center [207, 376] width 15 height 12
click at [241, 128] on span "delete_forever_outlined" at bounding box center [242, 127] width 15 height 15
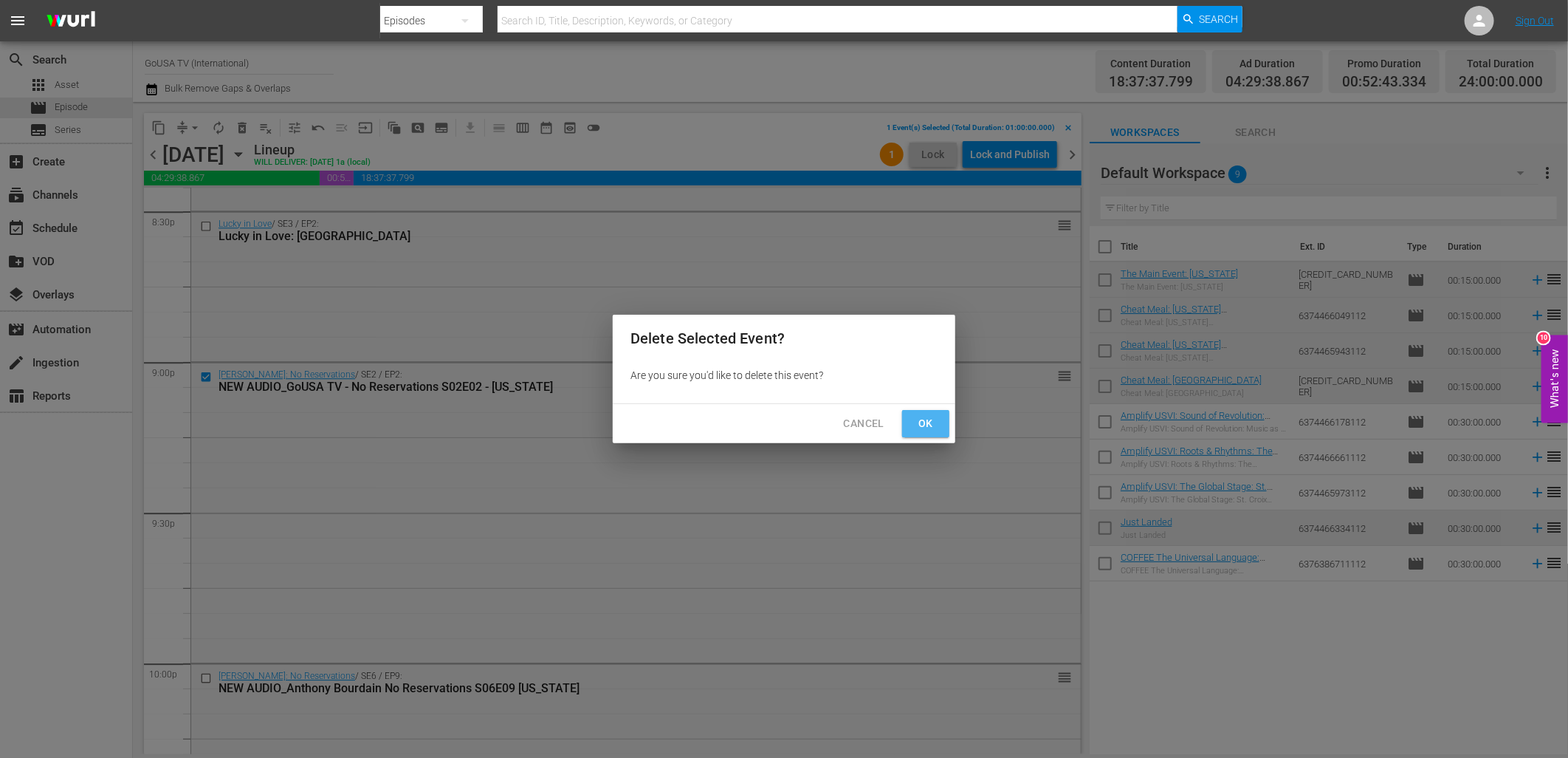
click at [938, 420] on span "Ok" at bounding box center [925, 423] width 24 height 19
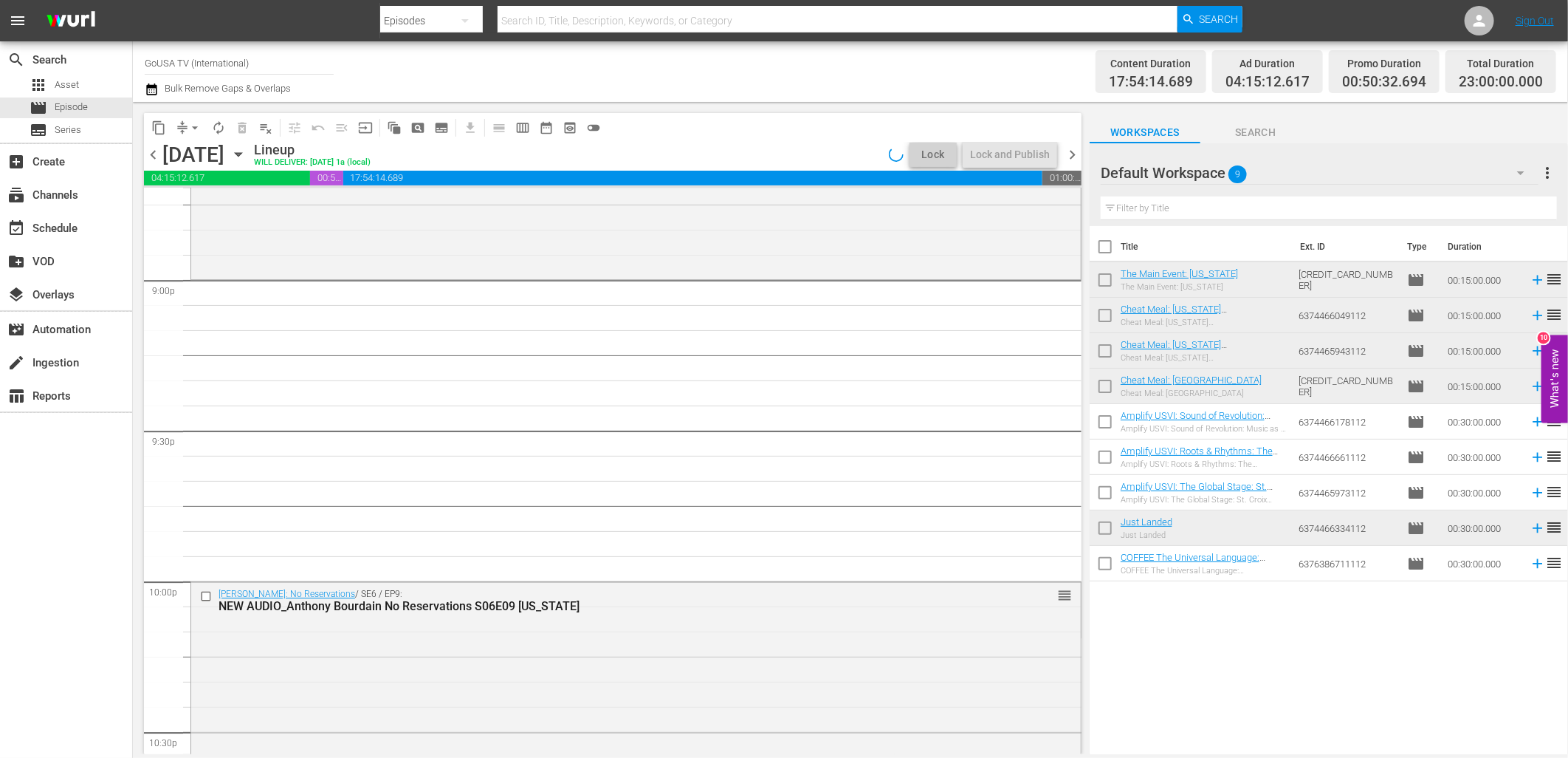
scroll to position [6318, 0]
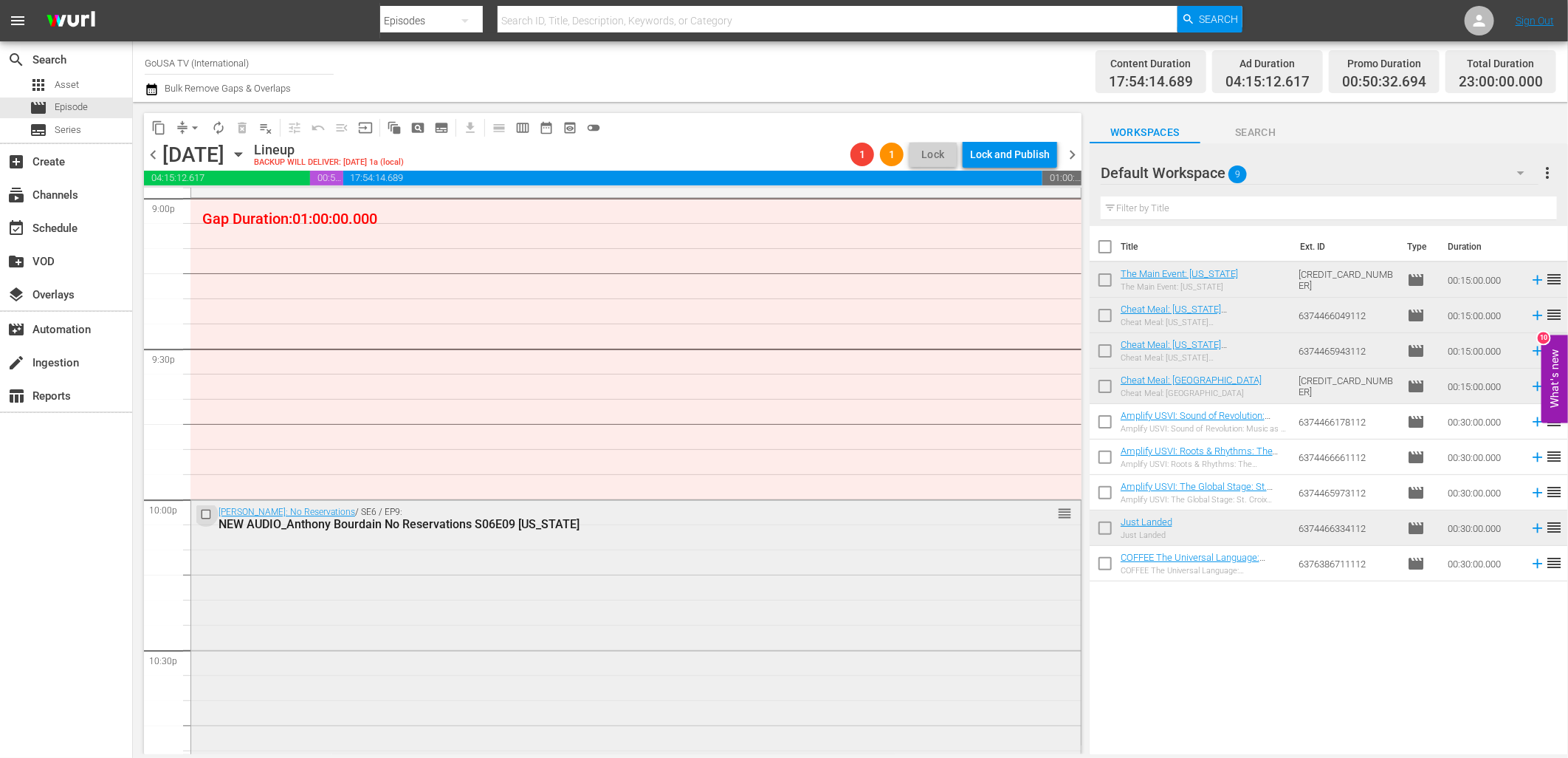
click at [204, 518] on input "checkbox" at bounding box center [207, 514] width 15 height 12
click at [242, 126] on span "delete_forever_outlined" at bounding box center [242, 127] width 15 height 15
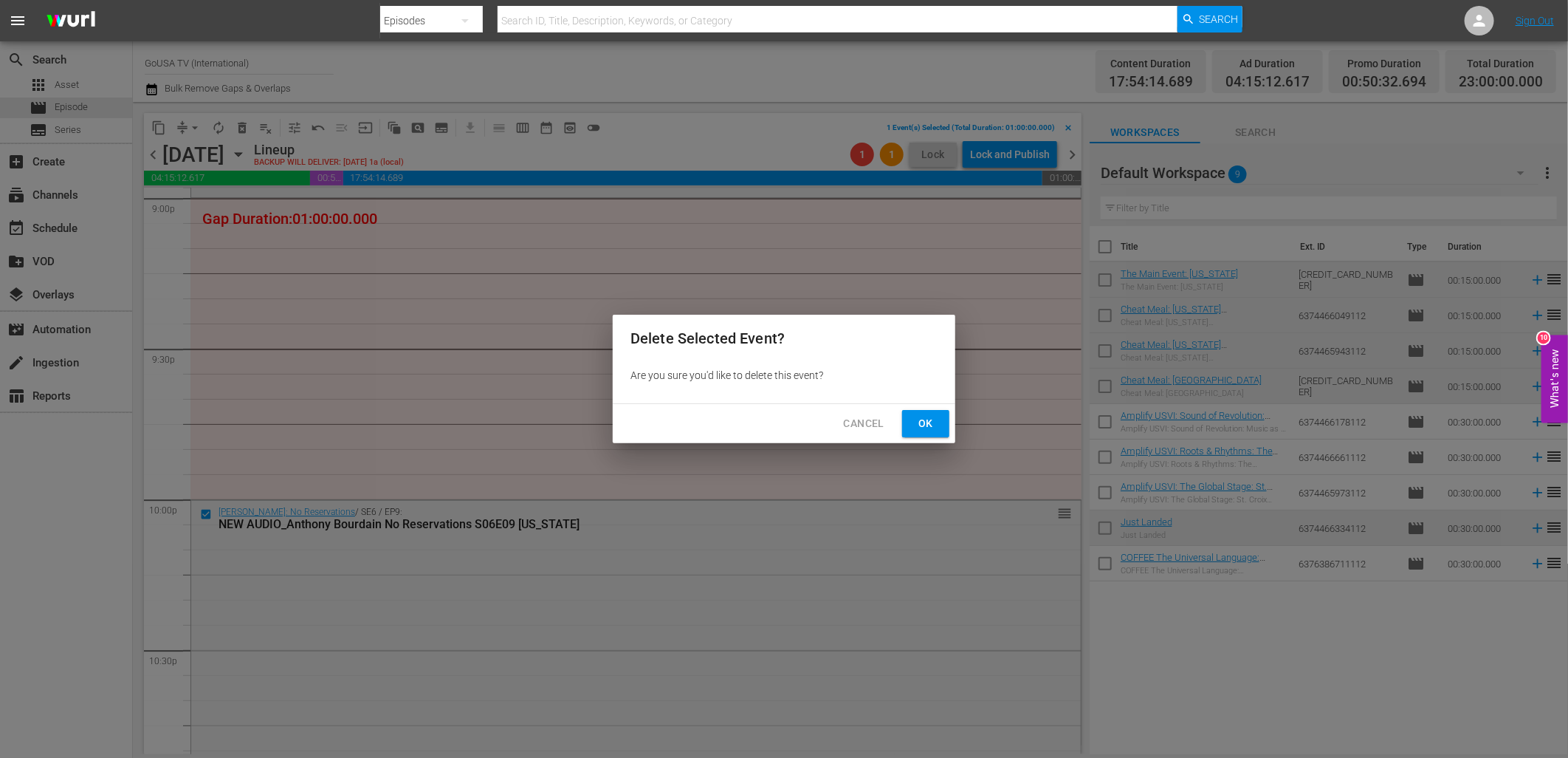
click at [934, 429] on span "Ok" at bounding box center [925, 423] width 24 height 19
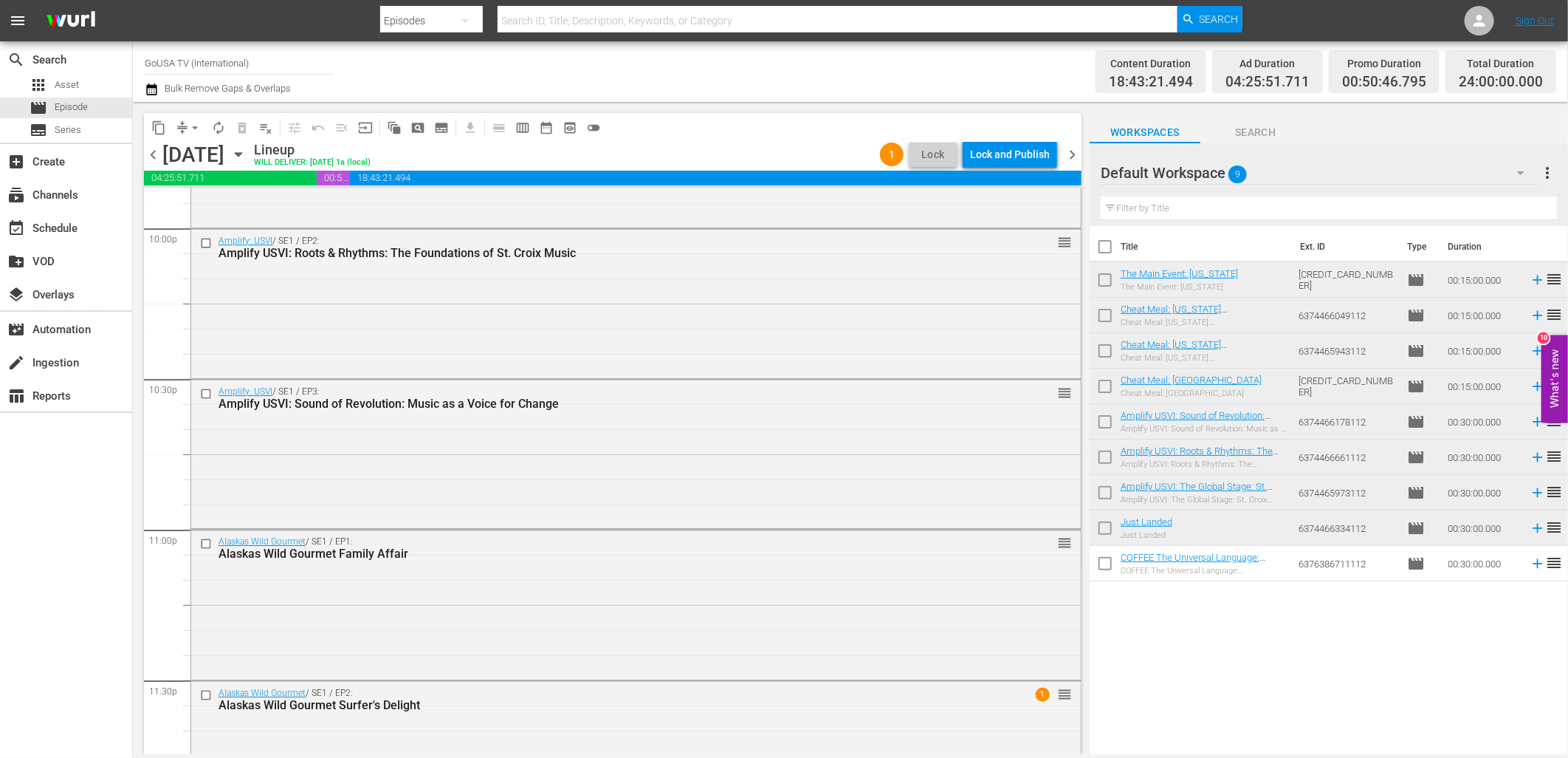
scroll to position [6665, 0]
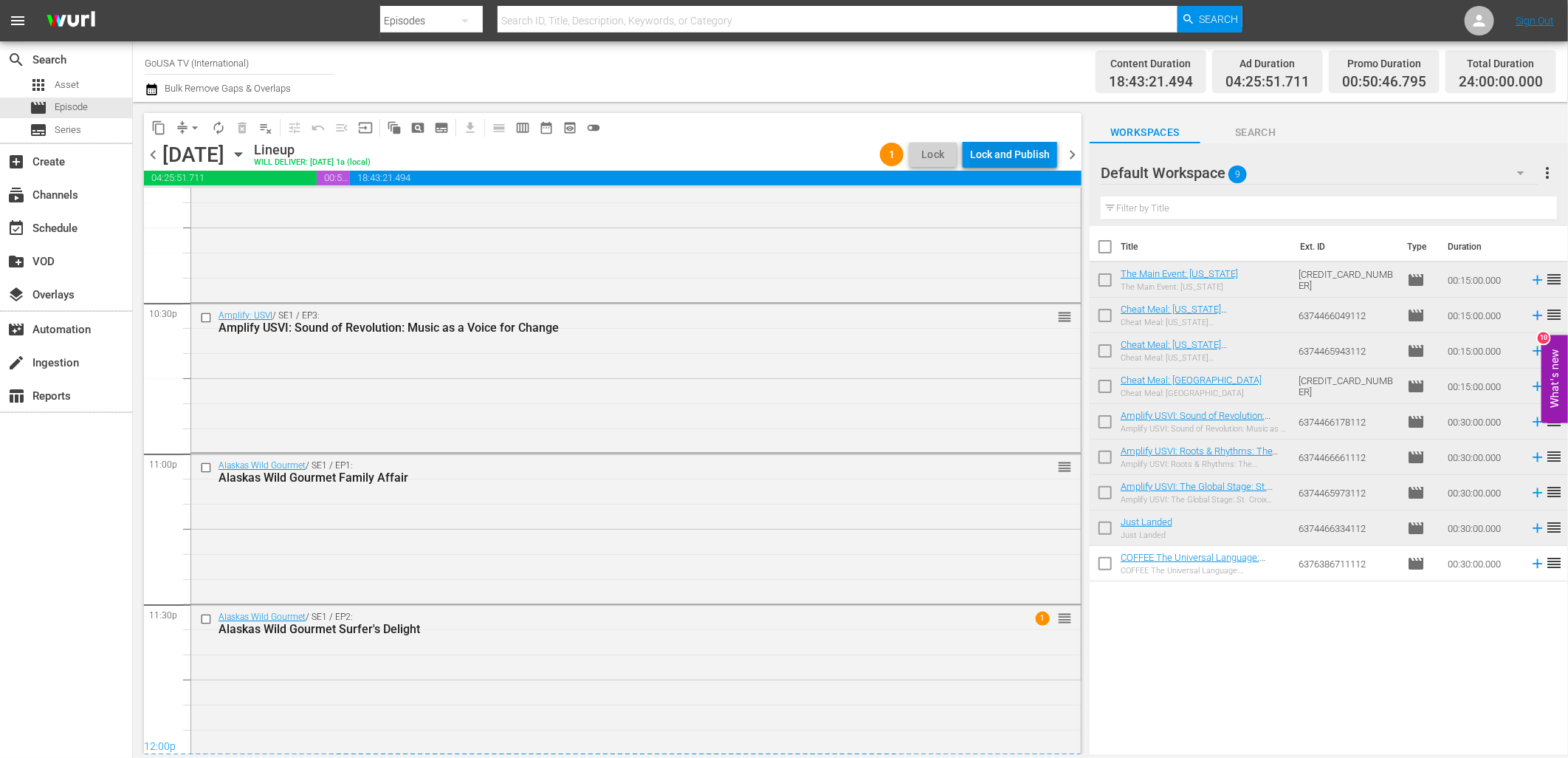
click at [998, 152] on div "Lock and Publish" at bounding box center [1010, 154] width 80 height 27
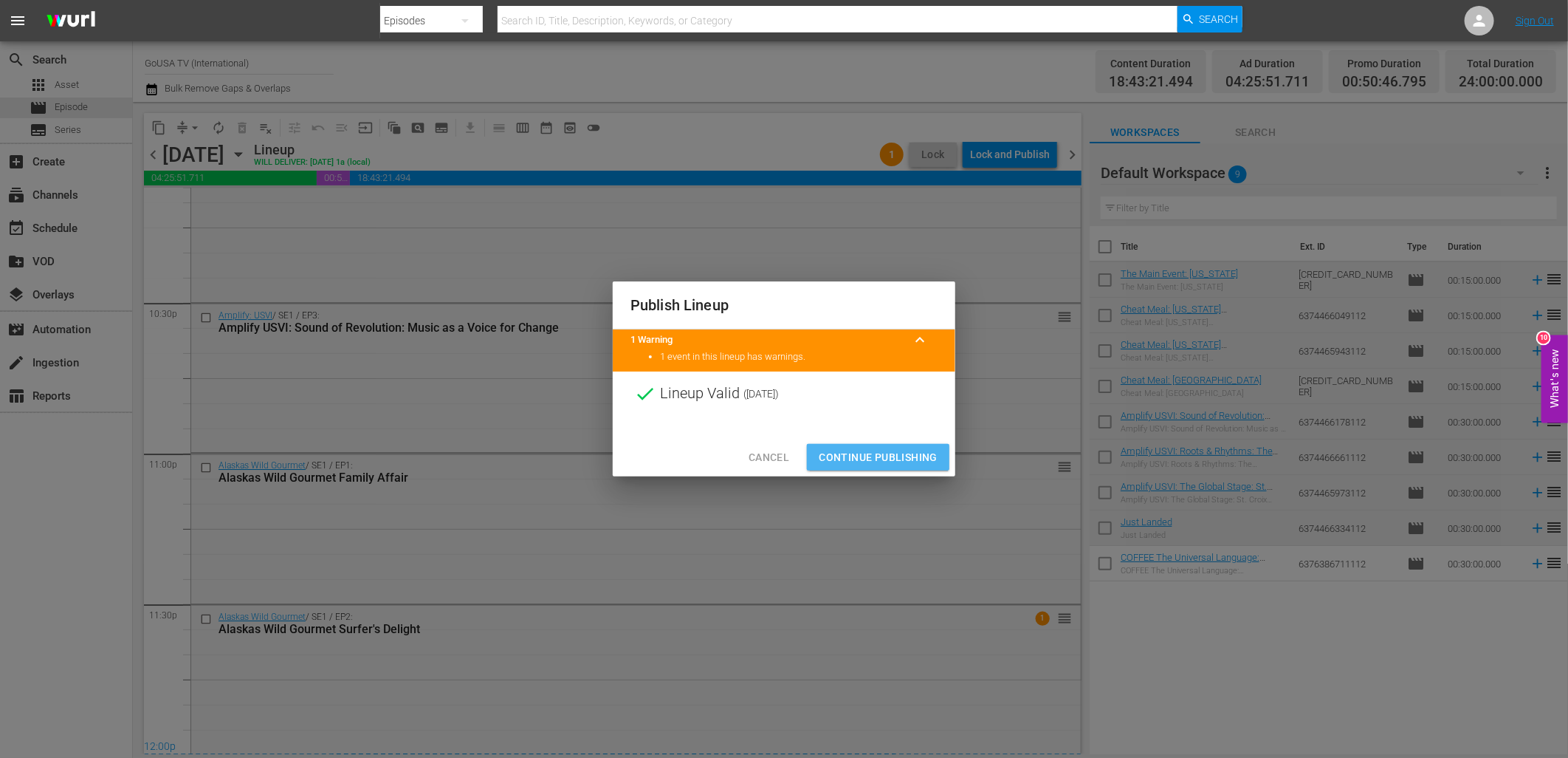
click at [906, 451] on span "Continue Publishing" at bounding box center [878, 457] width 118 height 19
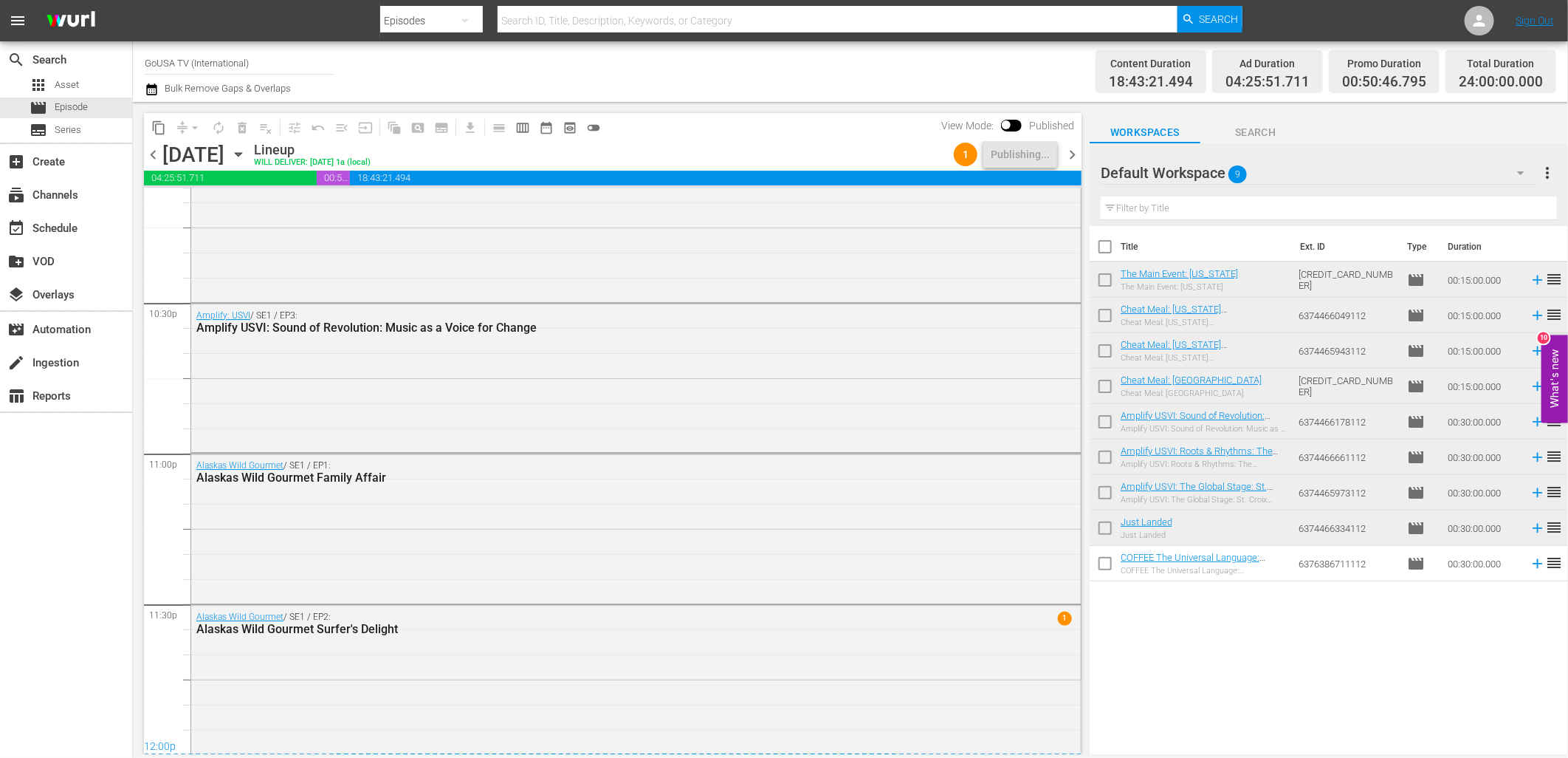
click at [247, 157] on icon "button" at bounding box center [239, 154] width 16 height 16
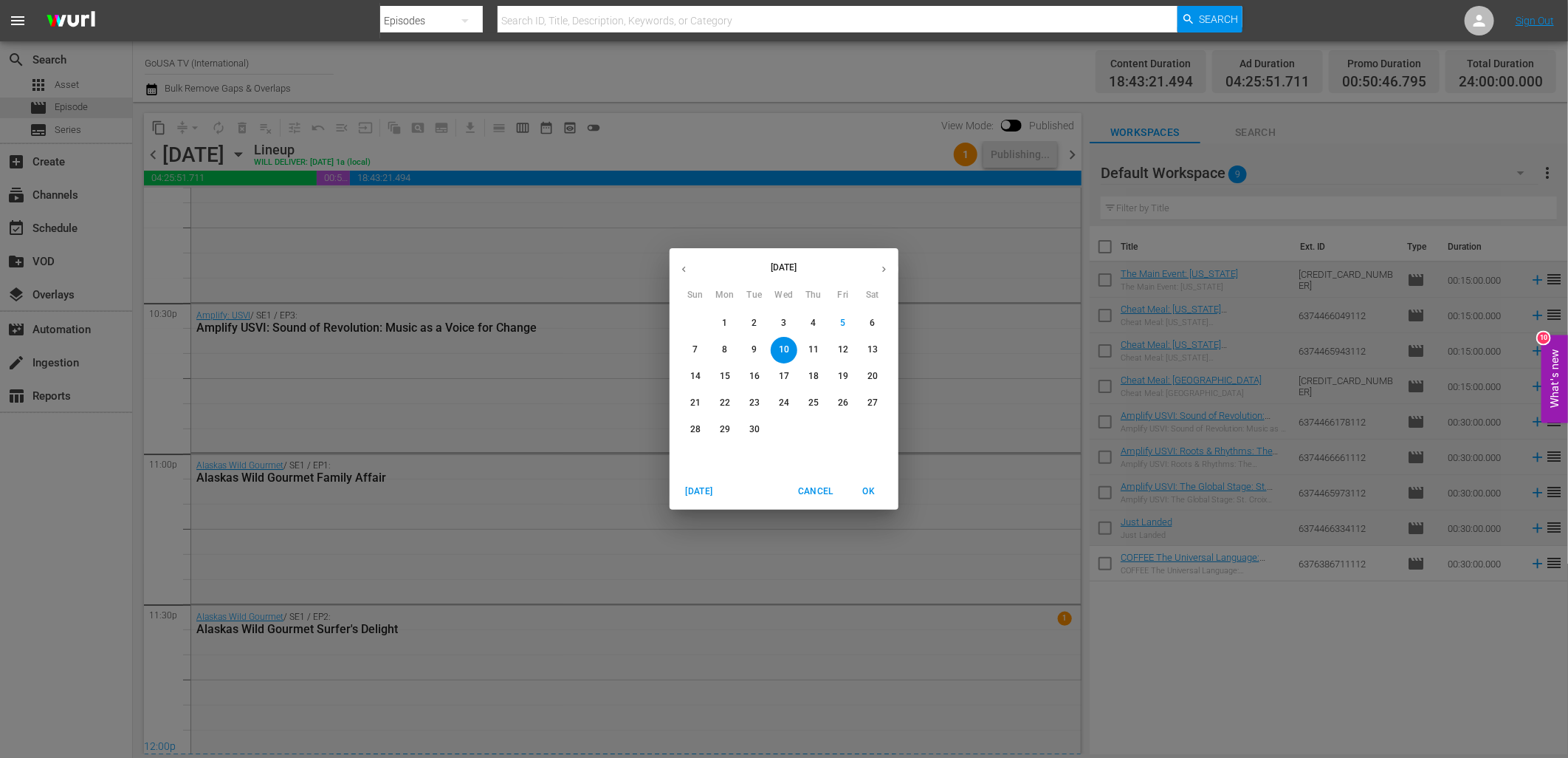
click at [780, 377] on p "17" at bounding box center [784, 376] width 11 height 12
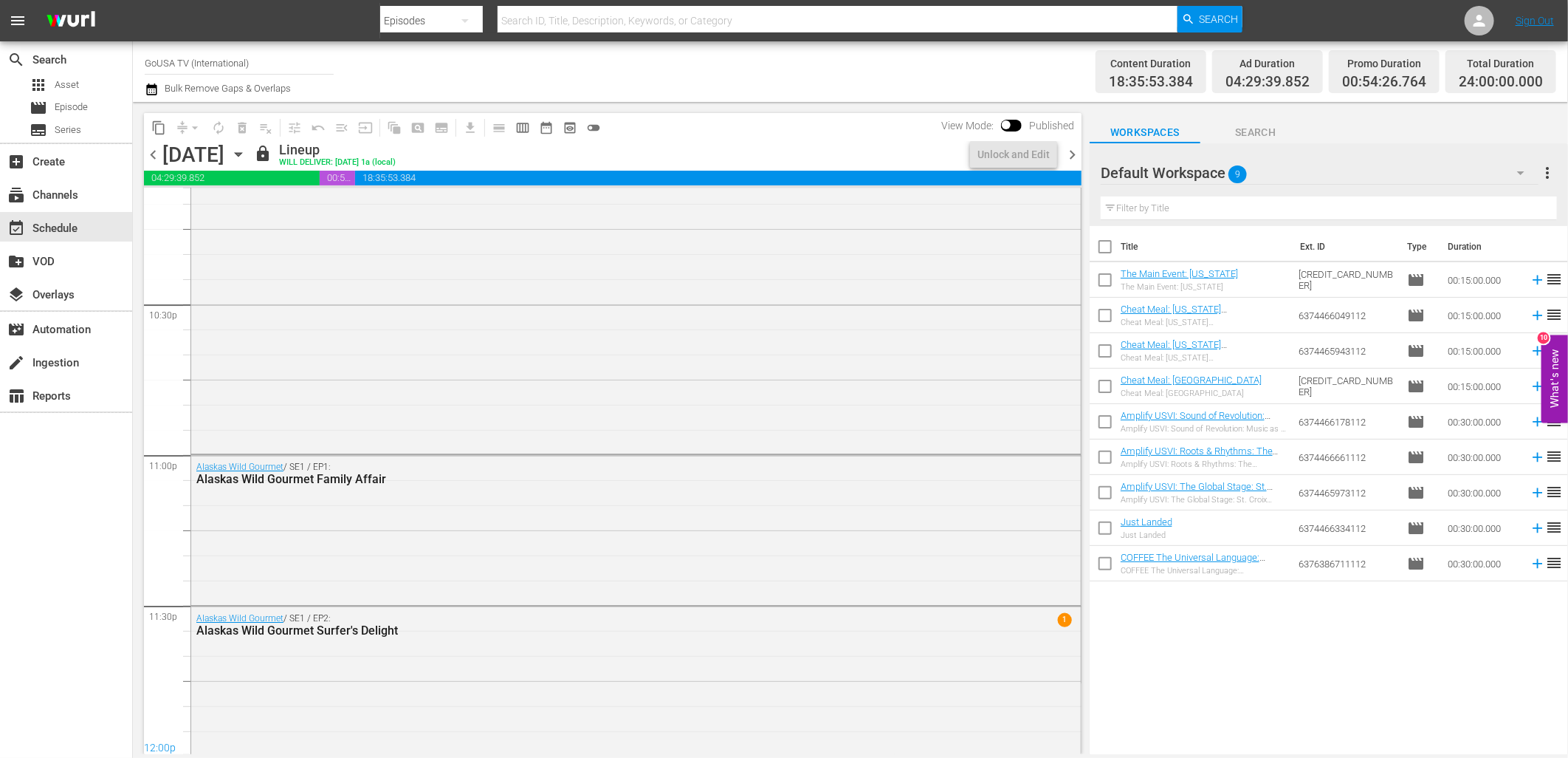
scroll to position [6665, 0]
click at [1001, 153] on div "Unlock and Edit" at bounding box center [1013, 154] width 72 height 27
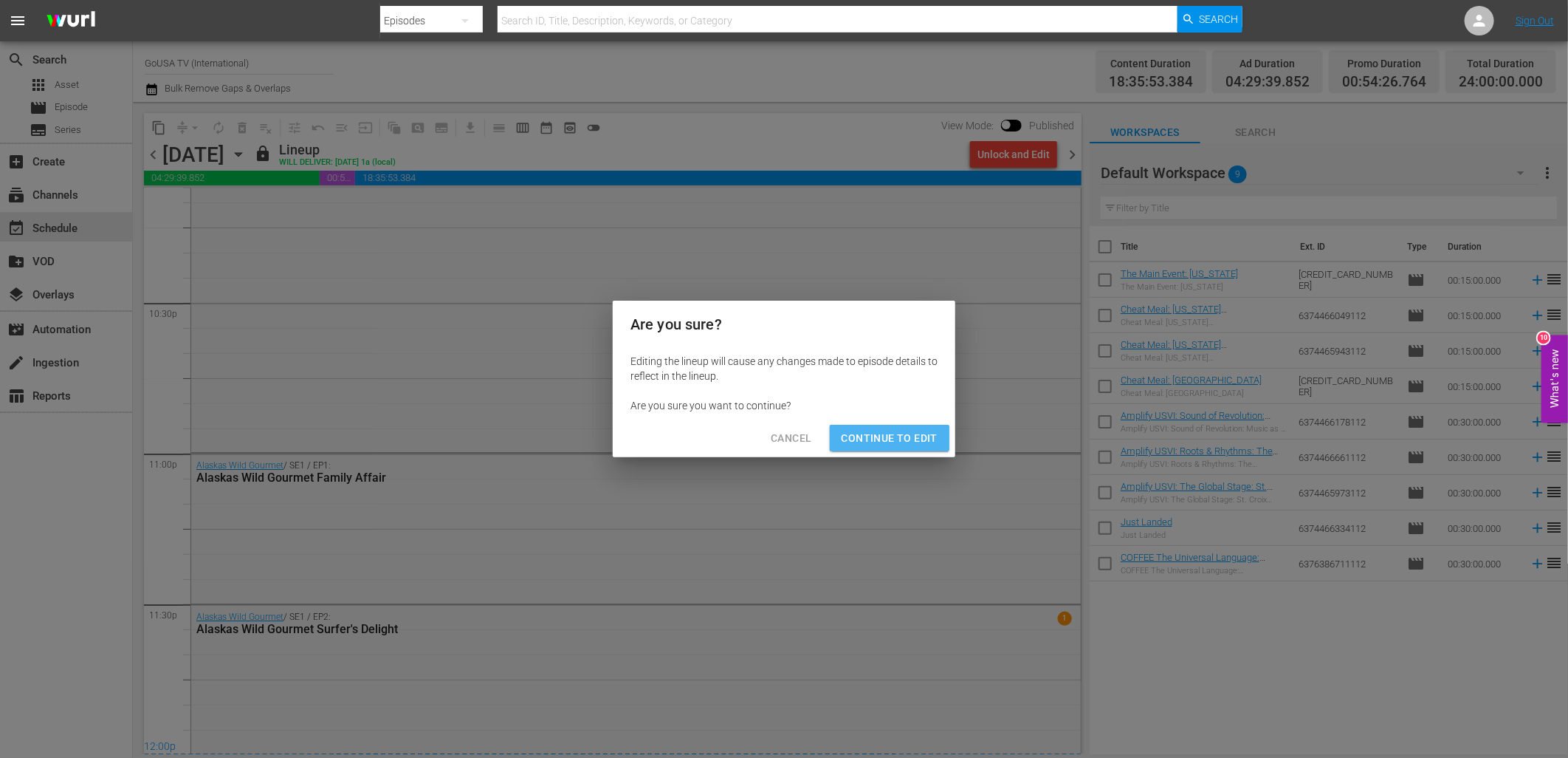
click at [869, 443] on span "Continue to Edit" at bounding box center [890, 438] width 96 height 19
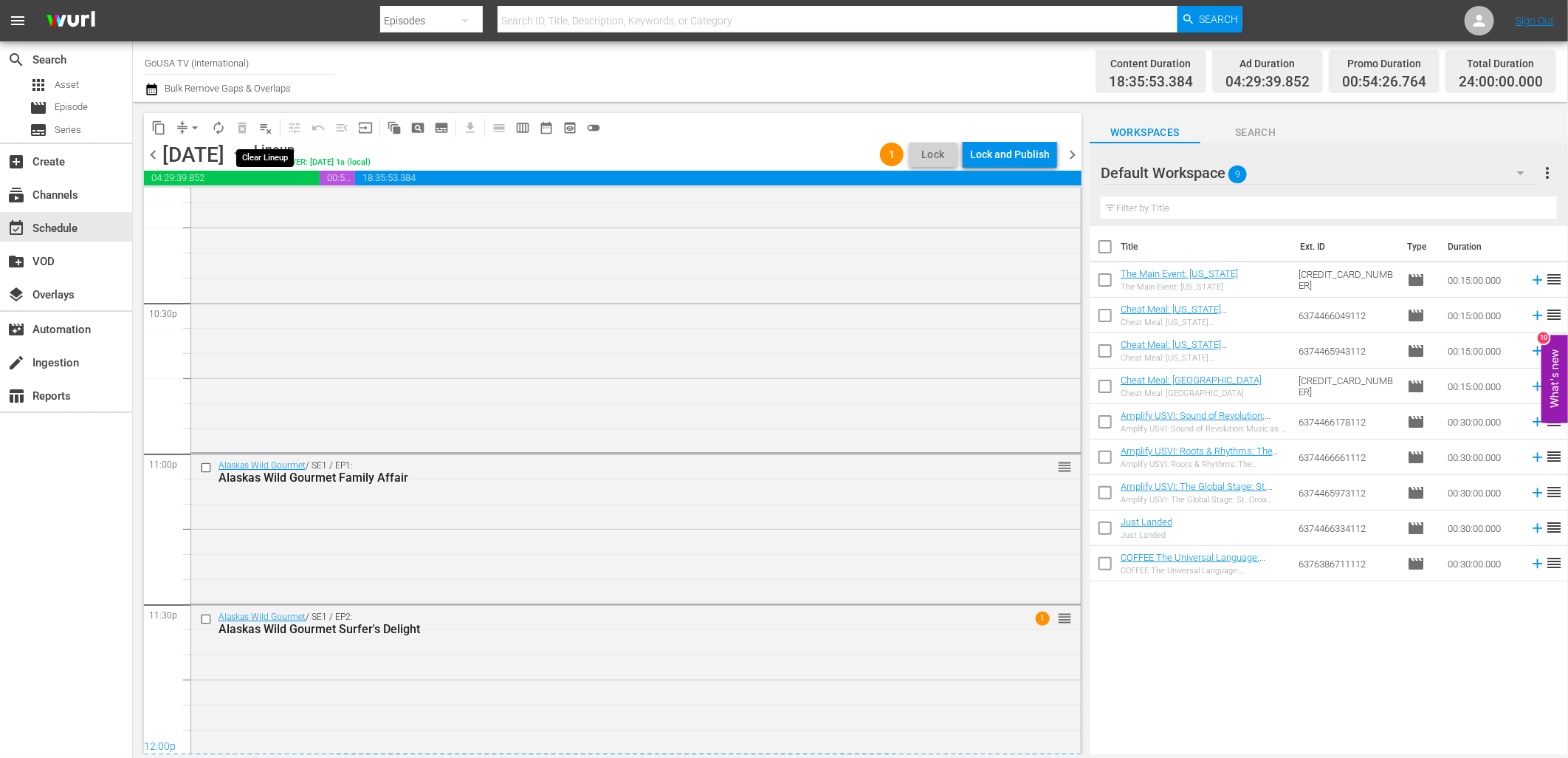
click at [261, 130] on span "playlist_remove_outlined" at bounding box center [265, 127] width 15 height 15
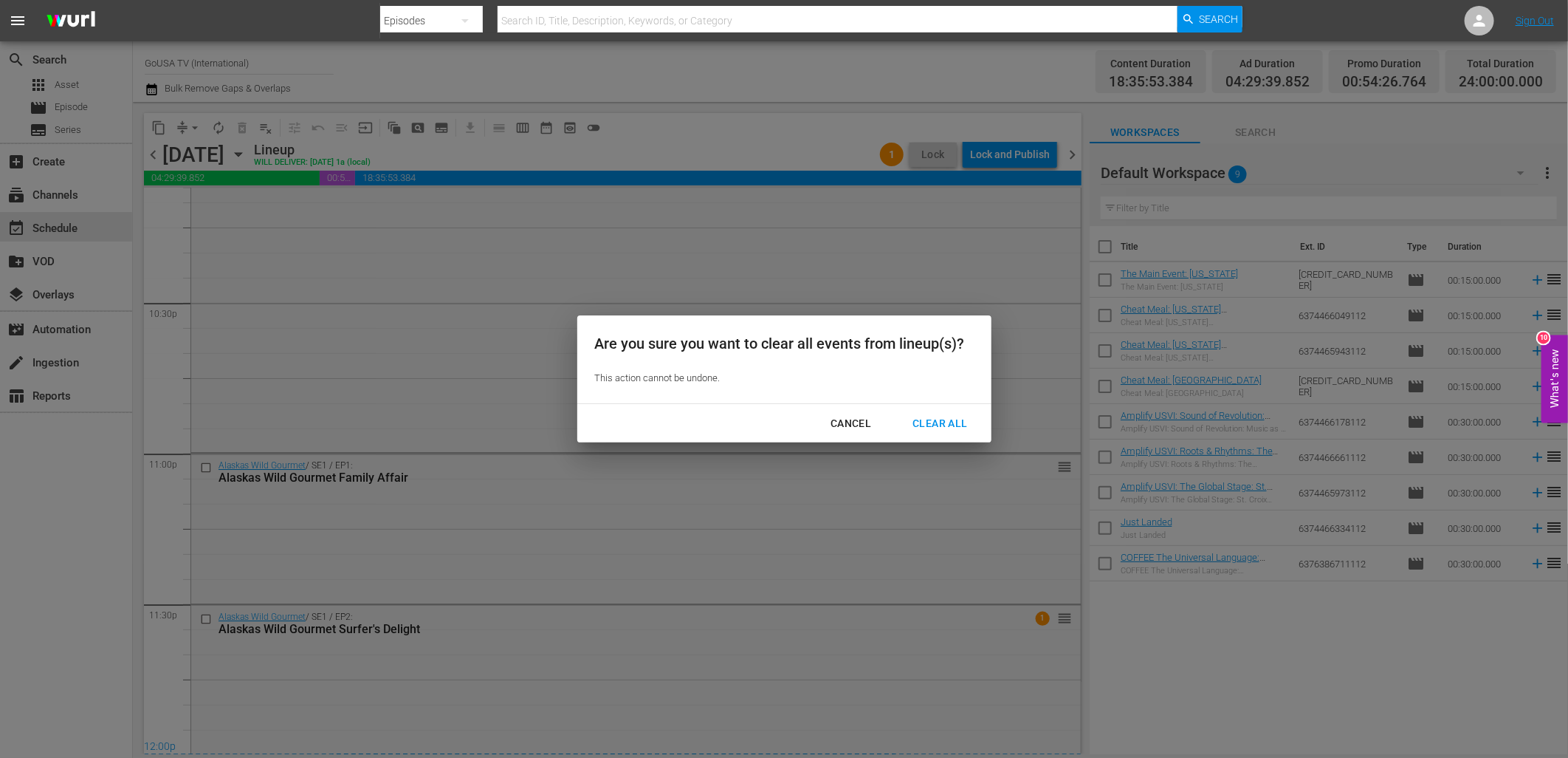
click at [922, 418] on div "Clear All" at bounding box center [940, 423] width 78 height 19
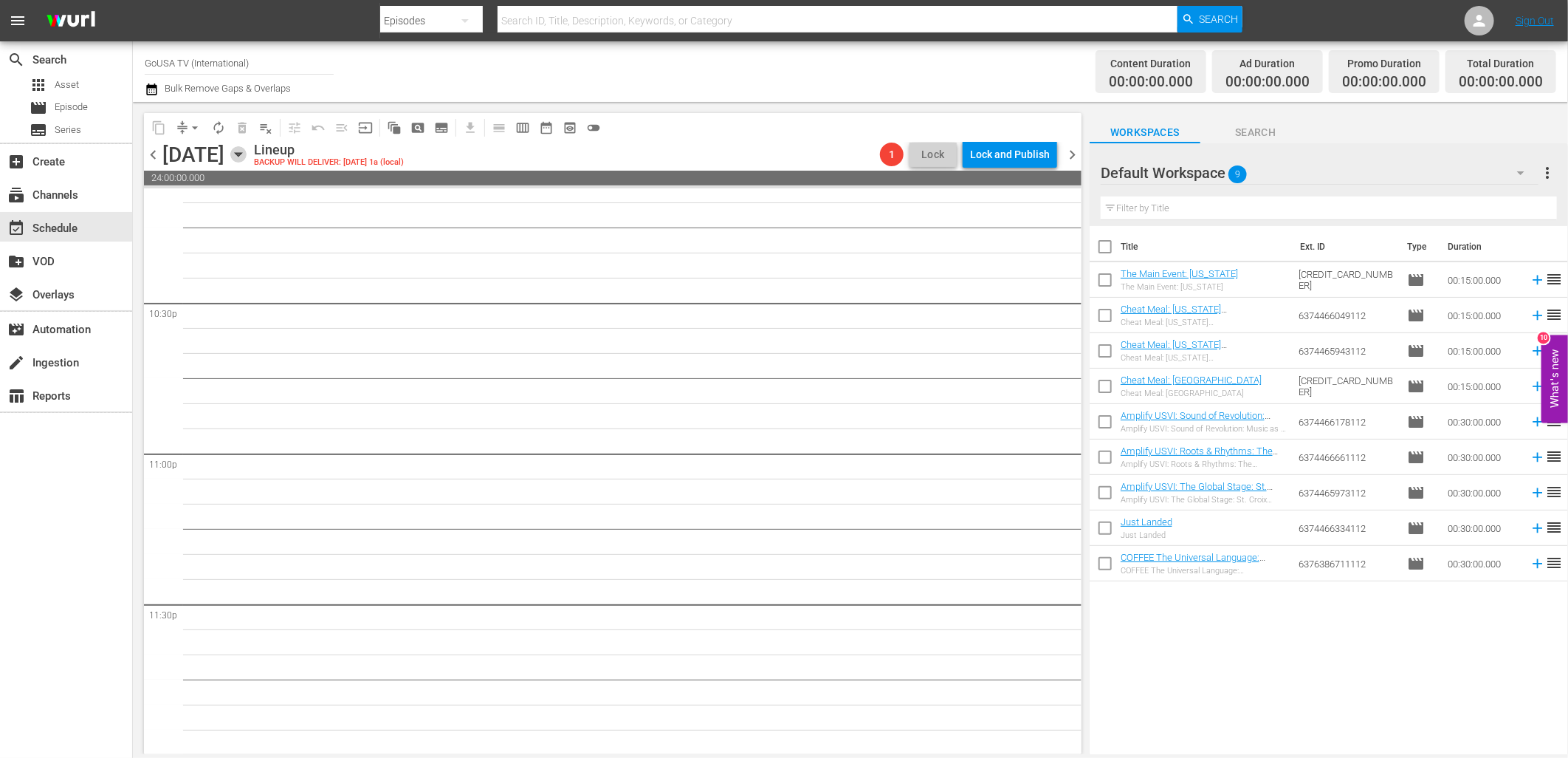
click at [247, 151] on icon "button" at bounding box center [239, 154] width 16 height 16
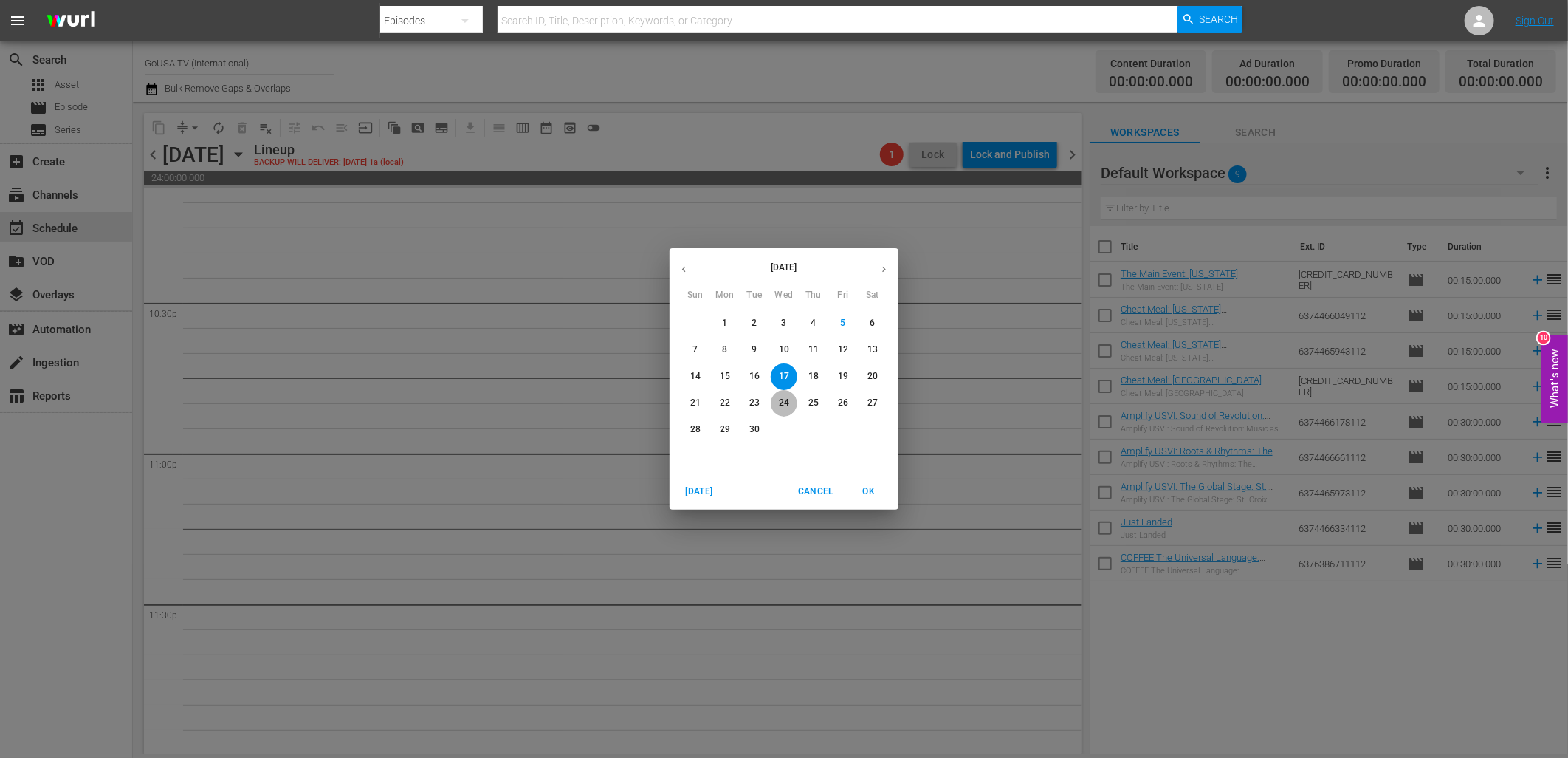
click at [783, 403] on p "24" at bounding box center [784, 403] width 11 height 12
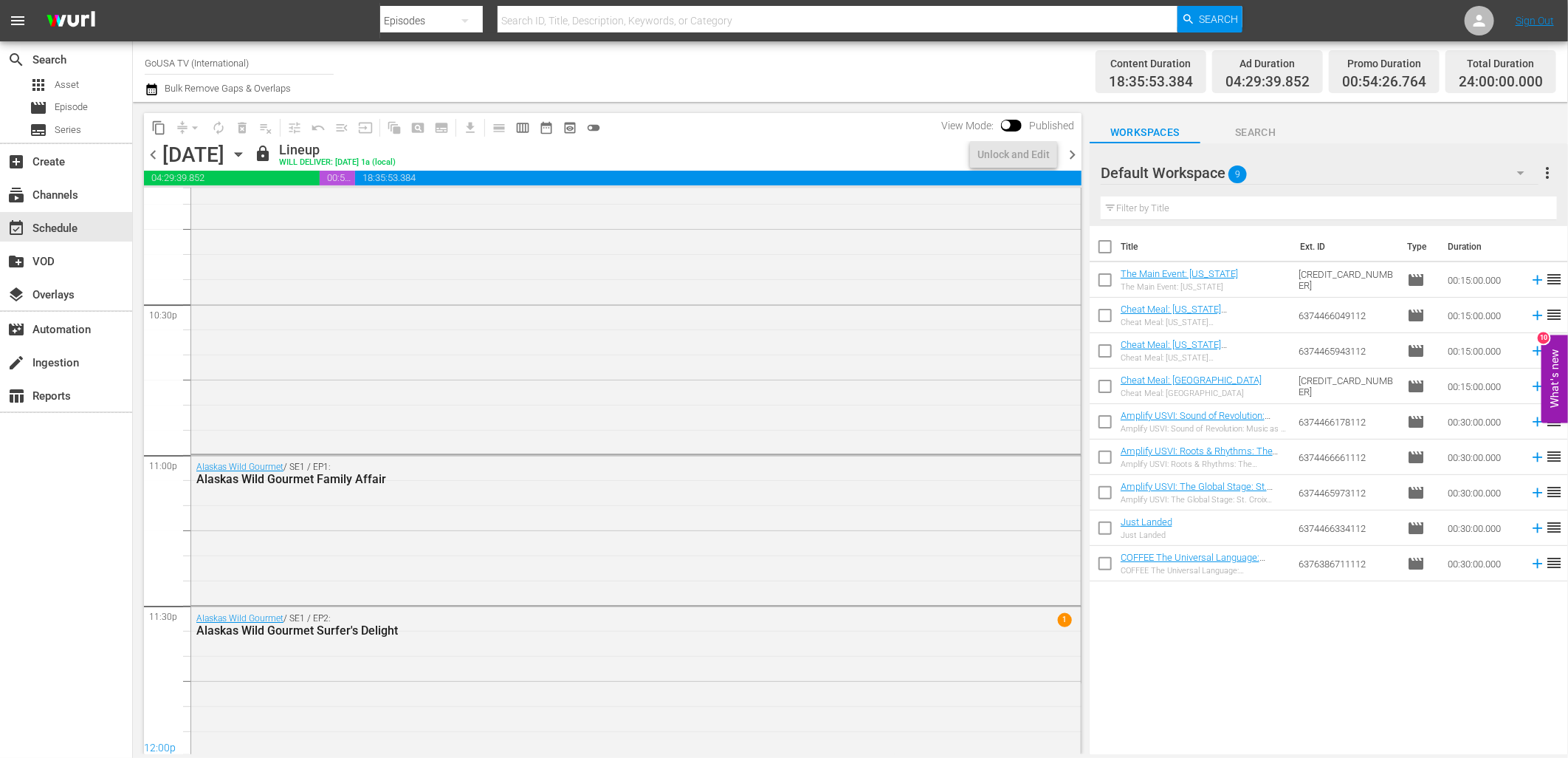
scroll to position [6665, 0]
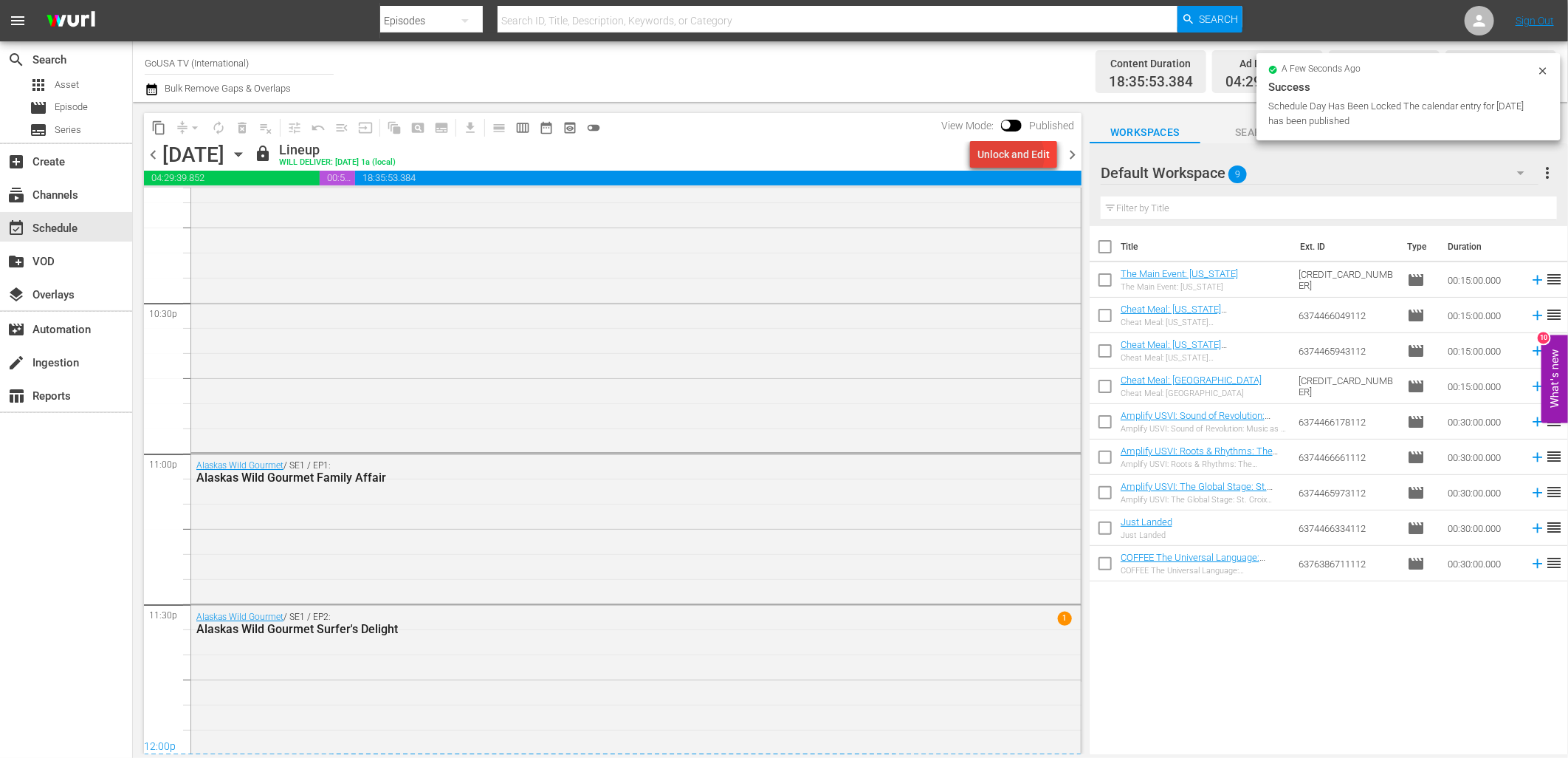
click at [1013, 156] on div "Unlock and Edit" at bounding box center [1013, 154] width 72 height 27
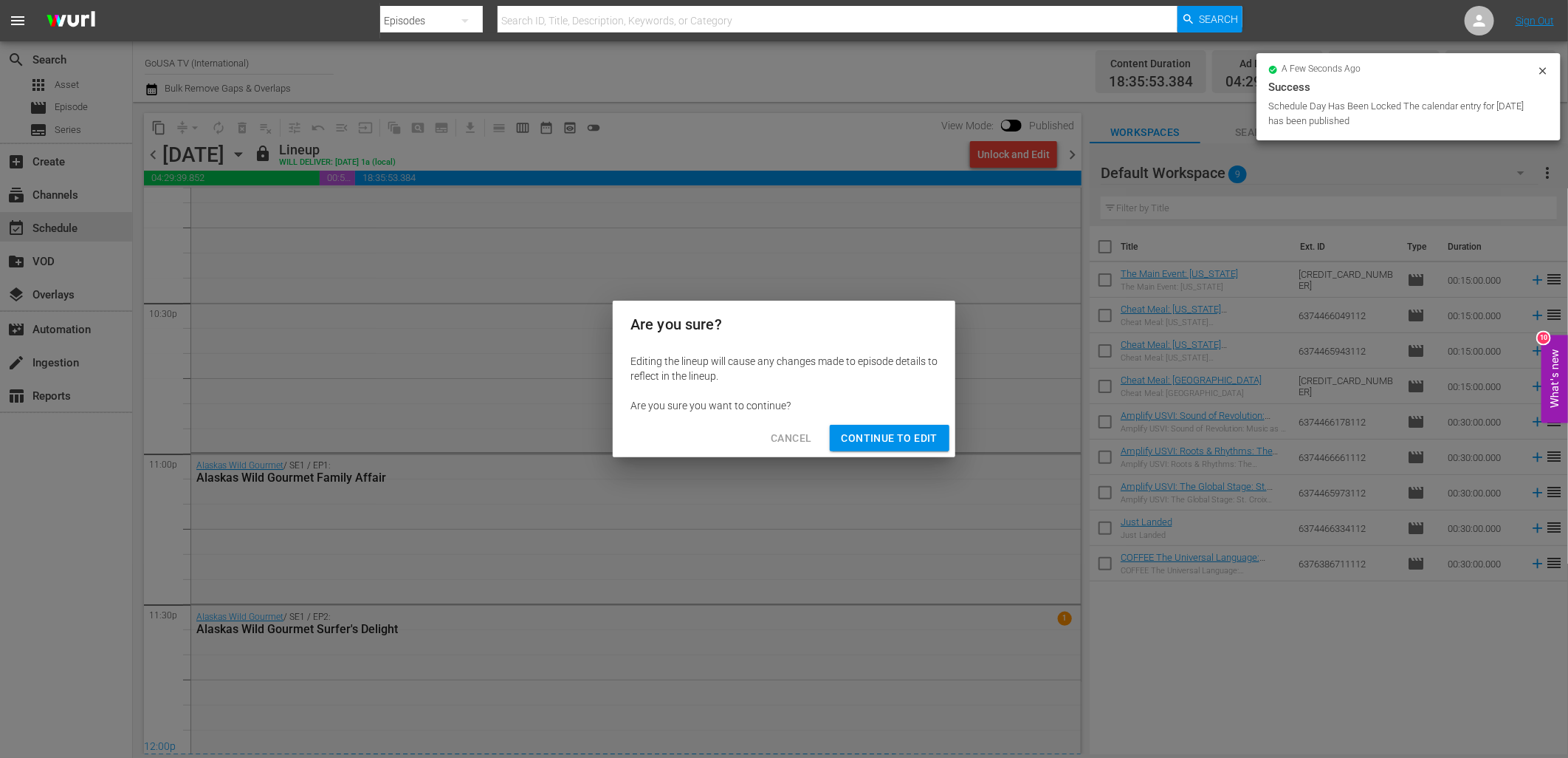
click at [874, 427] on button "Continue to Edit" at bounding box center [890, 438] width 119 height 28
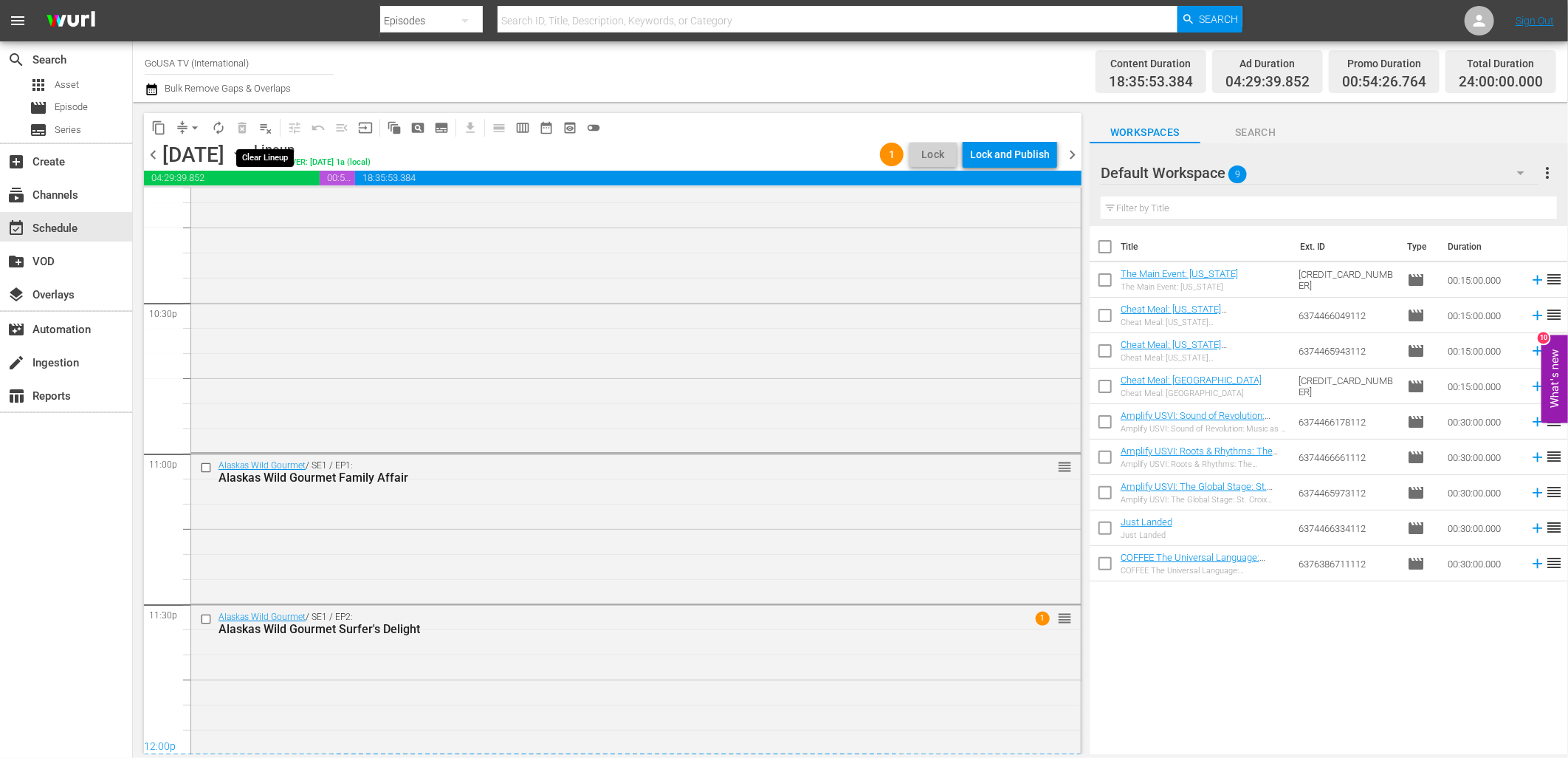
click at [263, 128] on span "playlist_remove_outlined" at bounding box center [265, 127] width 15 height 15
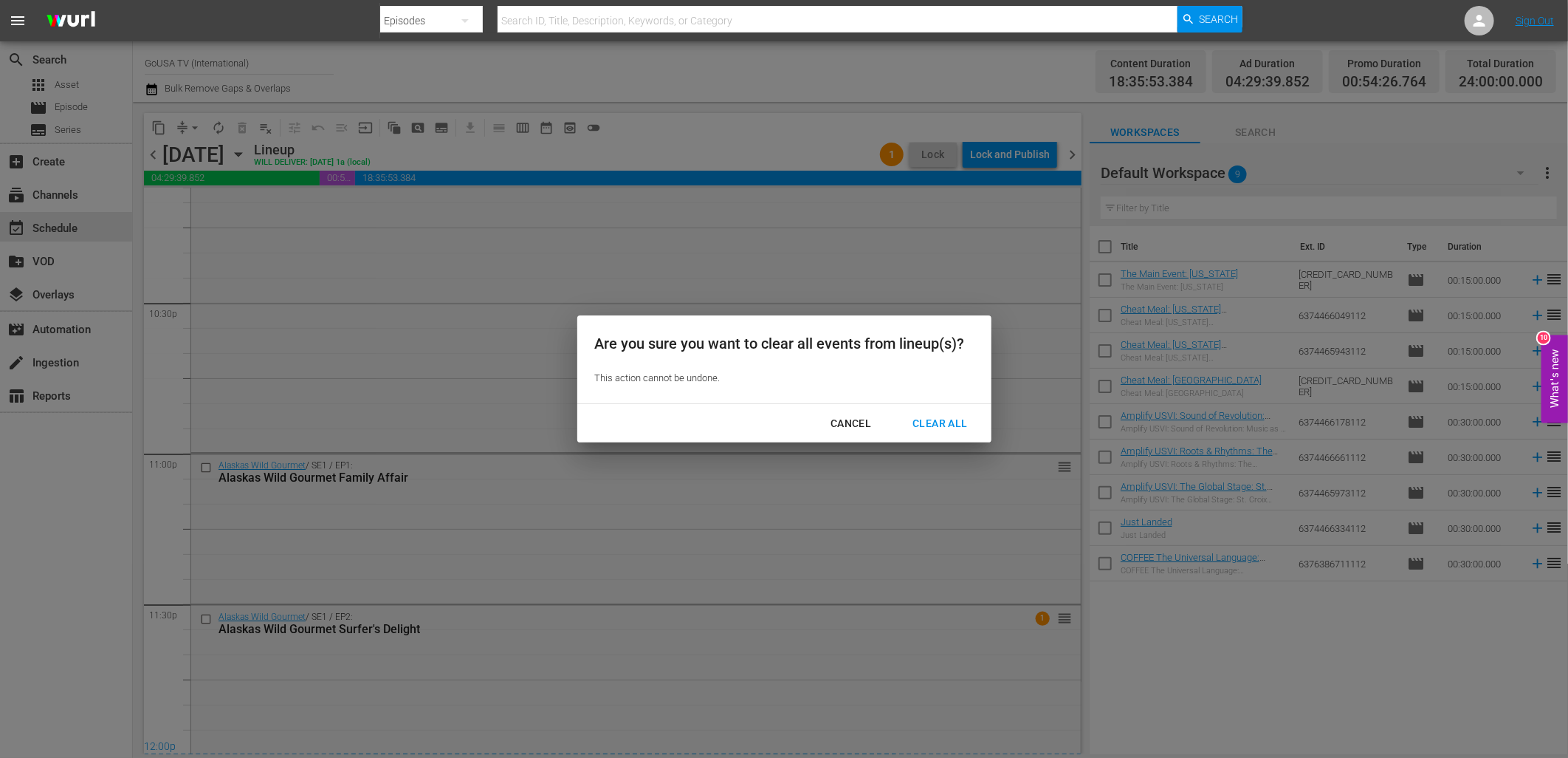
click at [955, 426] on div "Clear All" at bounding box center [940, 423] width 78 height 19
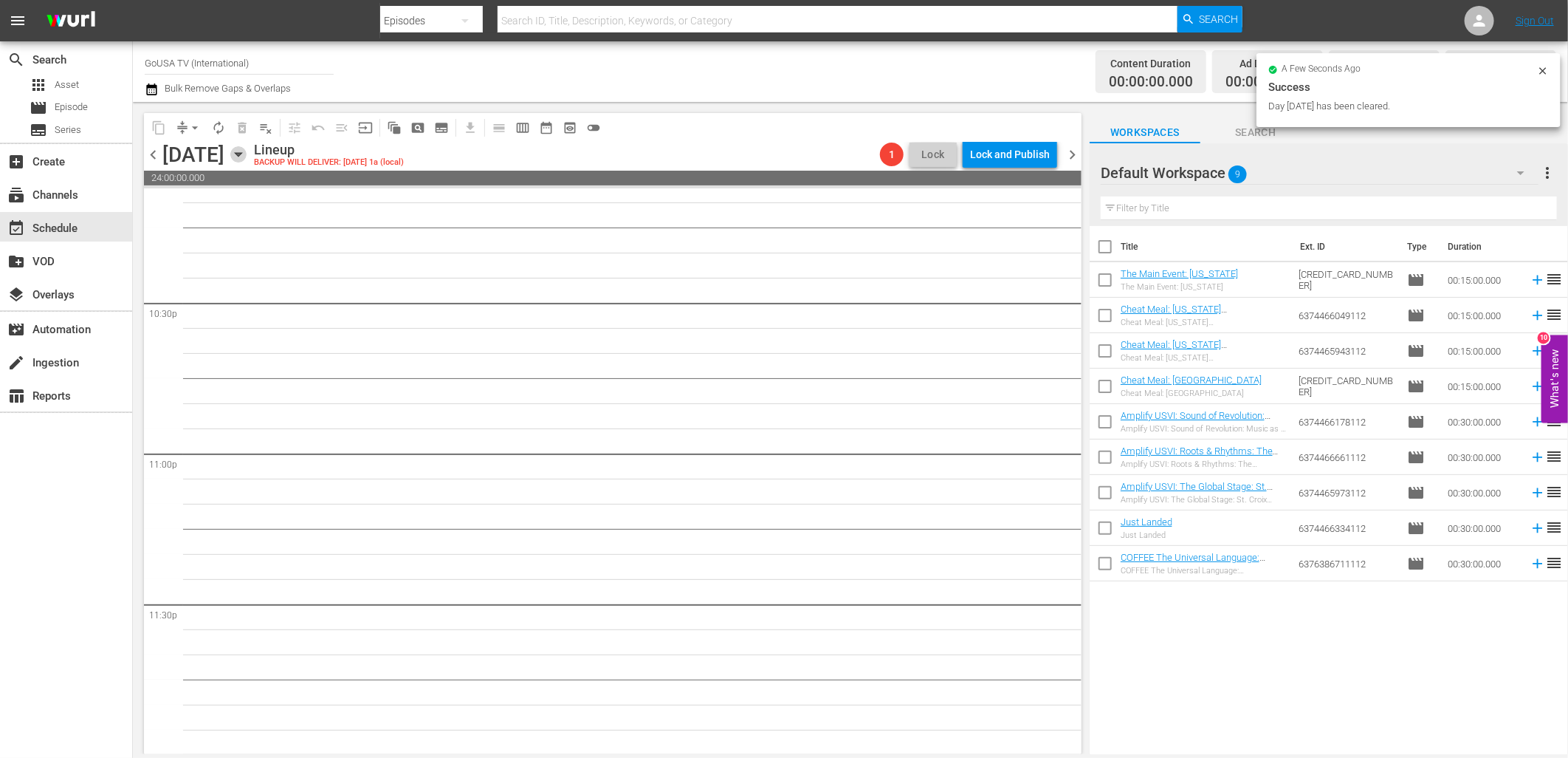
click at [241, 155] on icon "button" at bounding box center [238, 155] width 6 height 4
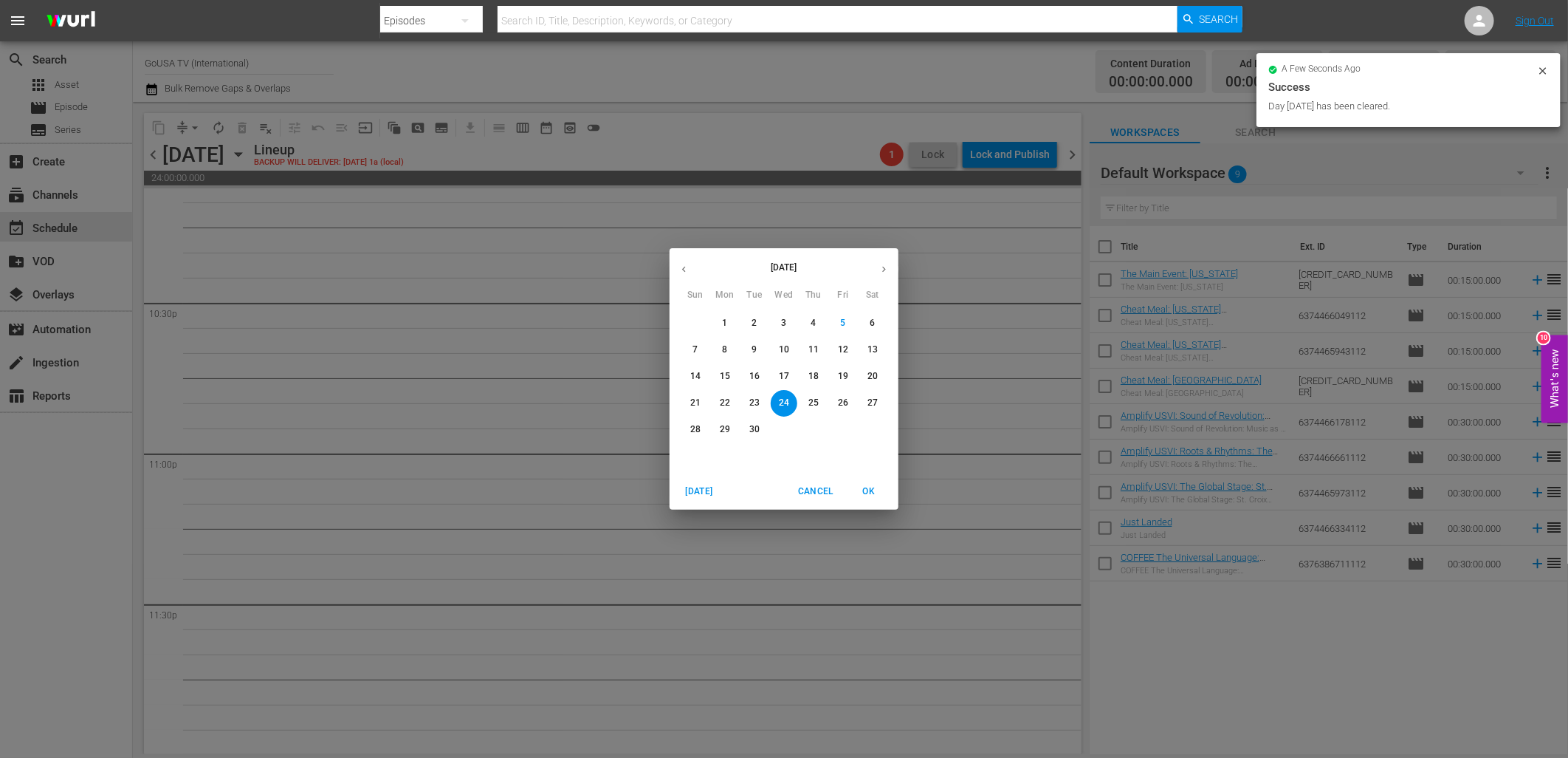
click at [788, 355] on p "10" at bounding box center [784, 350] width 11 height 12
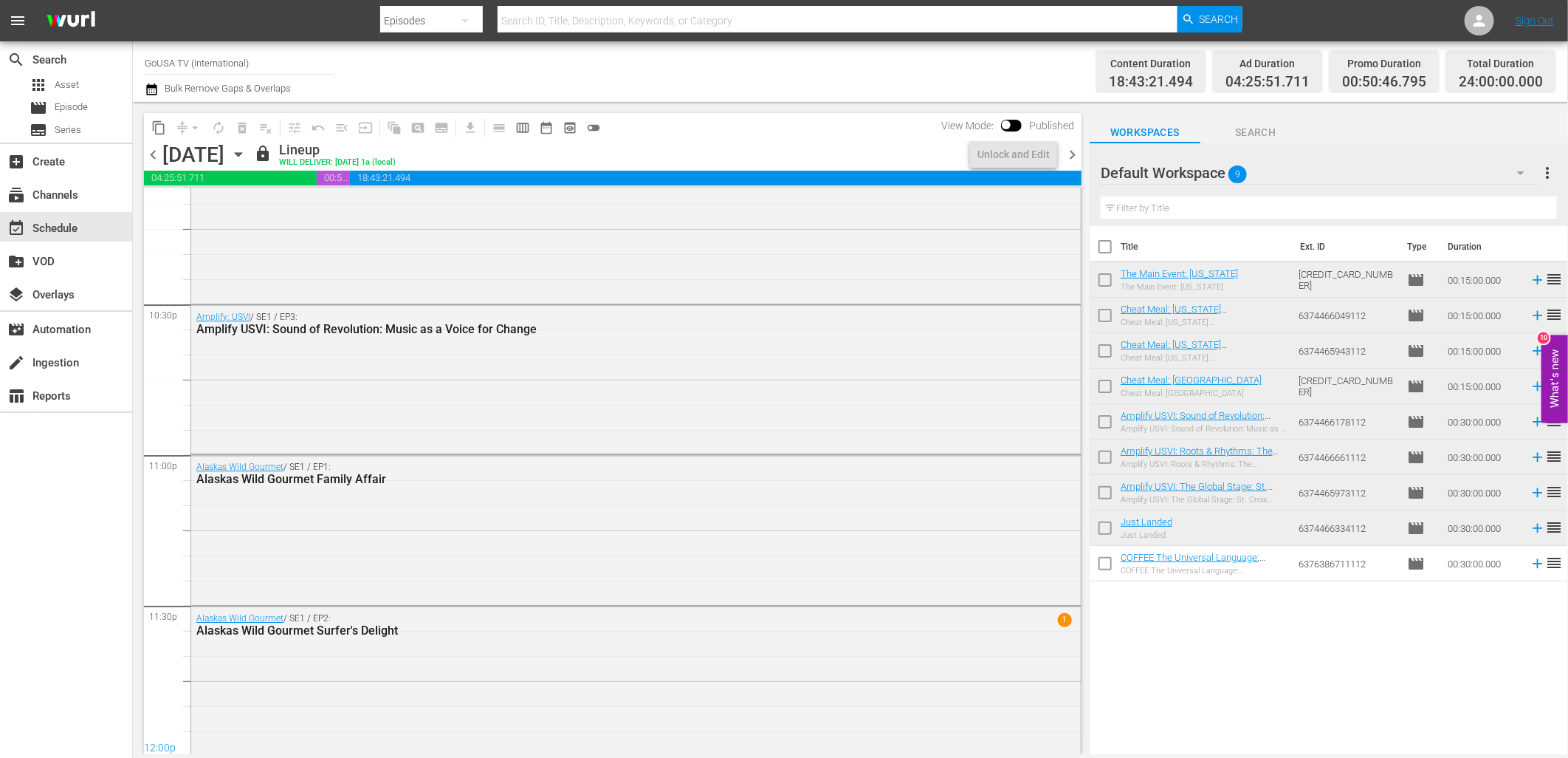
scroll to position [6665, 0]
click at [163, 127] on span "content_copy" at bounding box center [158, 127] width 15 height 15
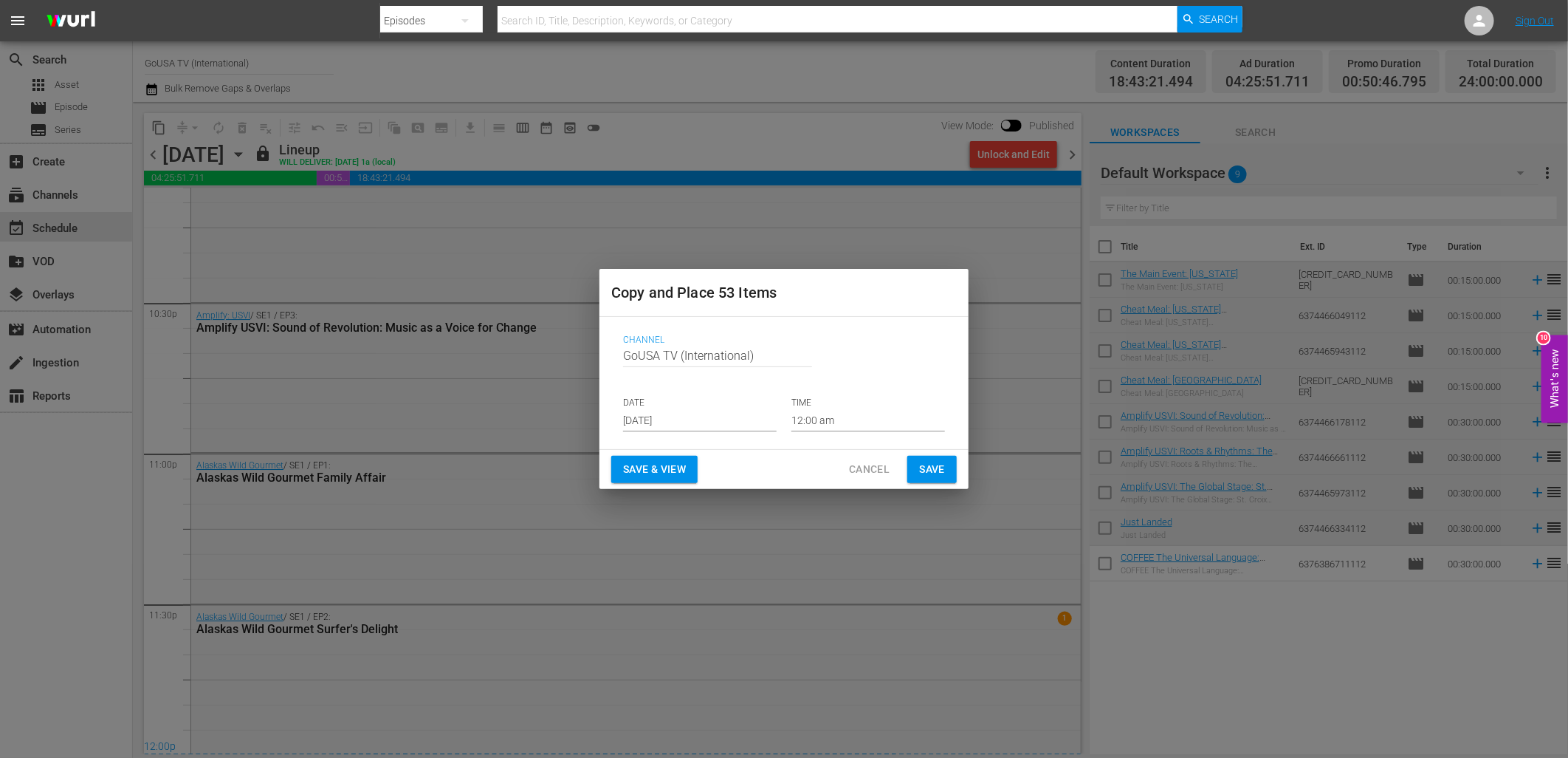
click at [659, 421] on input "[DATE]" at bounding box center [700, 420] width 153 height 22
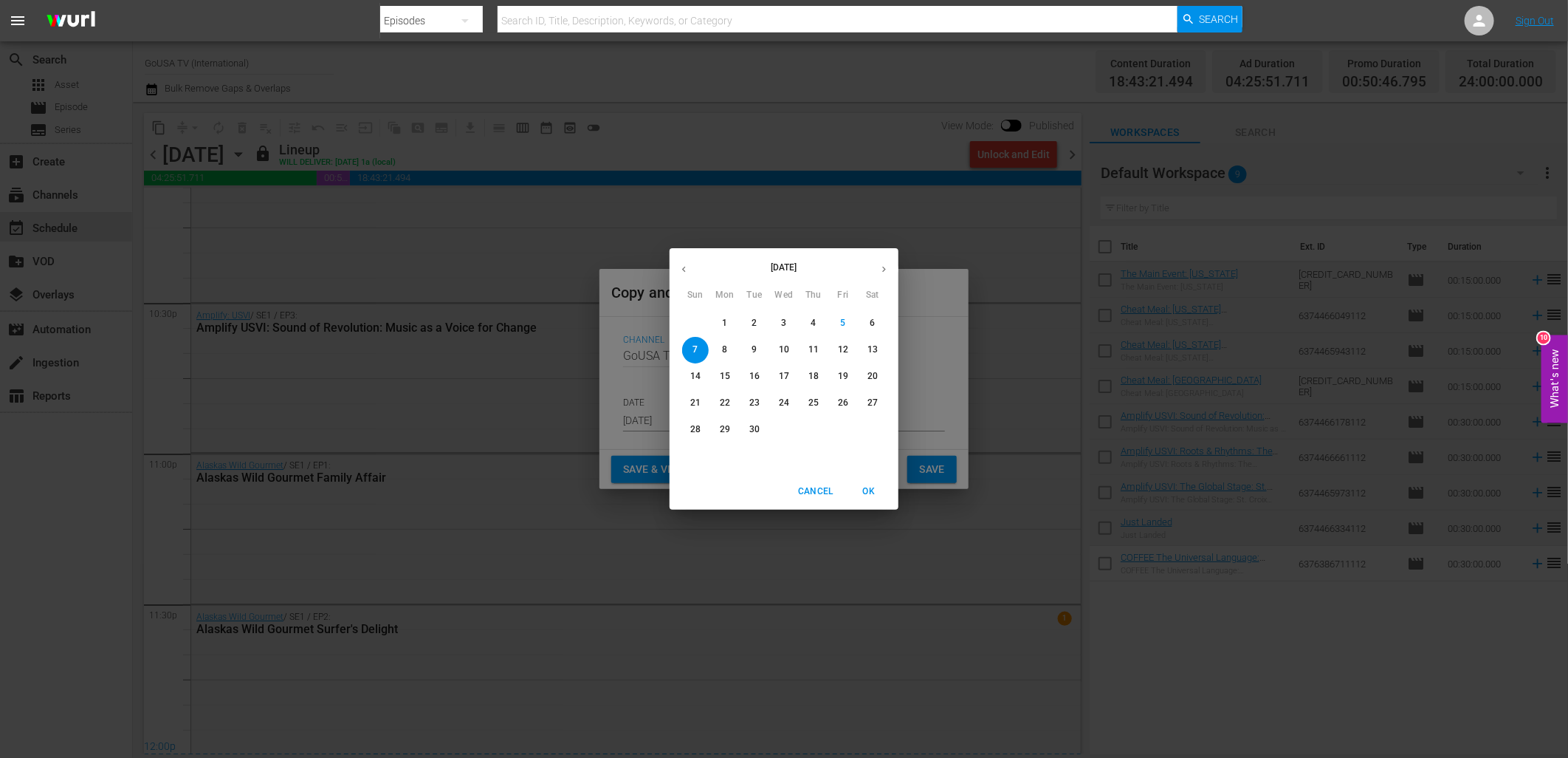
click at [784, 378] on p "17" at bounding box center [784, 376] width 11 height 12
type input "[DATE]"
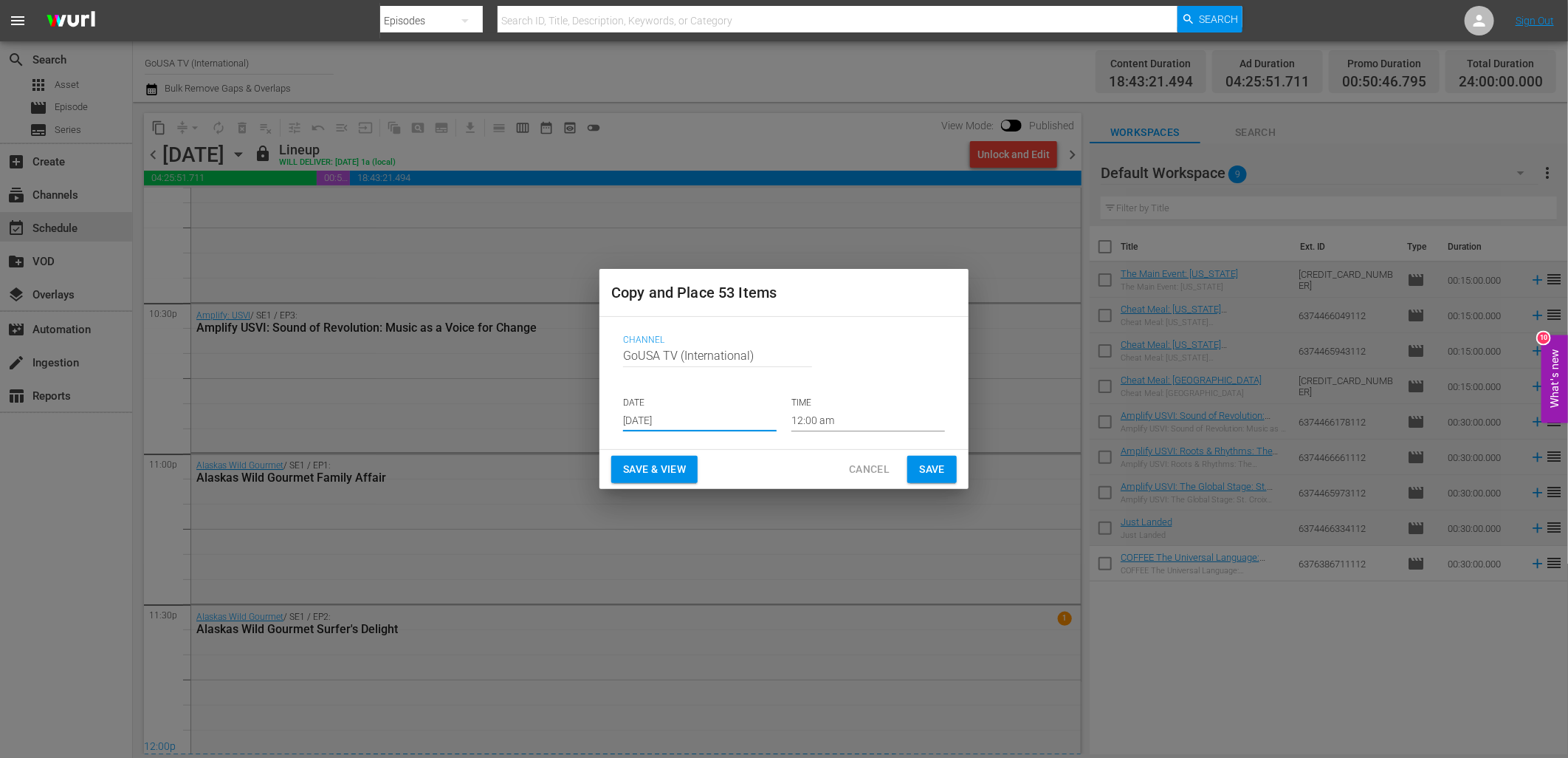
click at [931, 473] on span "Save" at bounding box center [931, 469] width 26 height 19
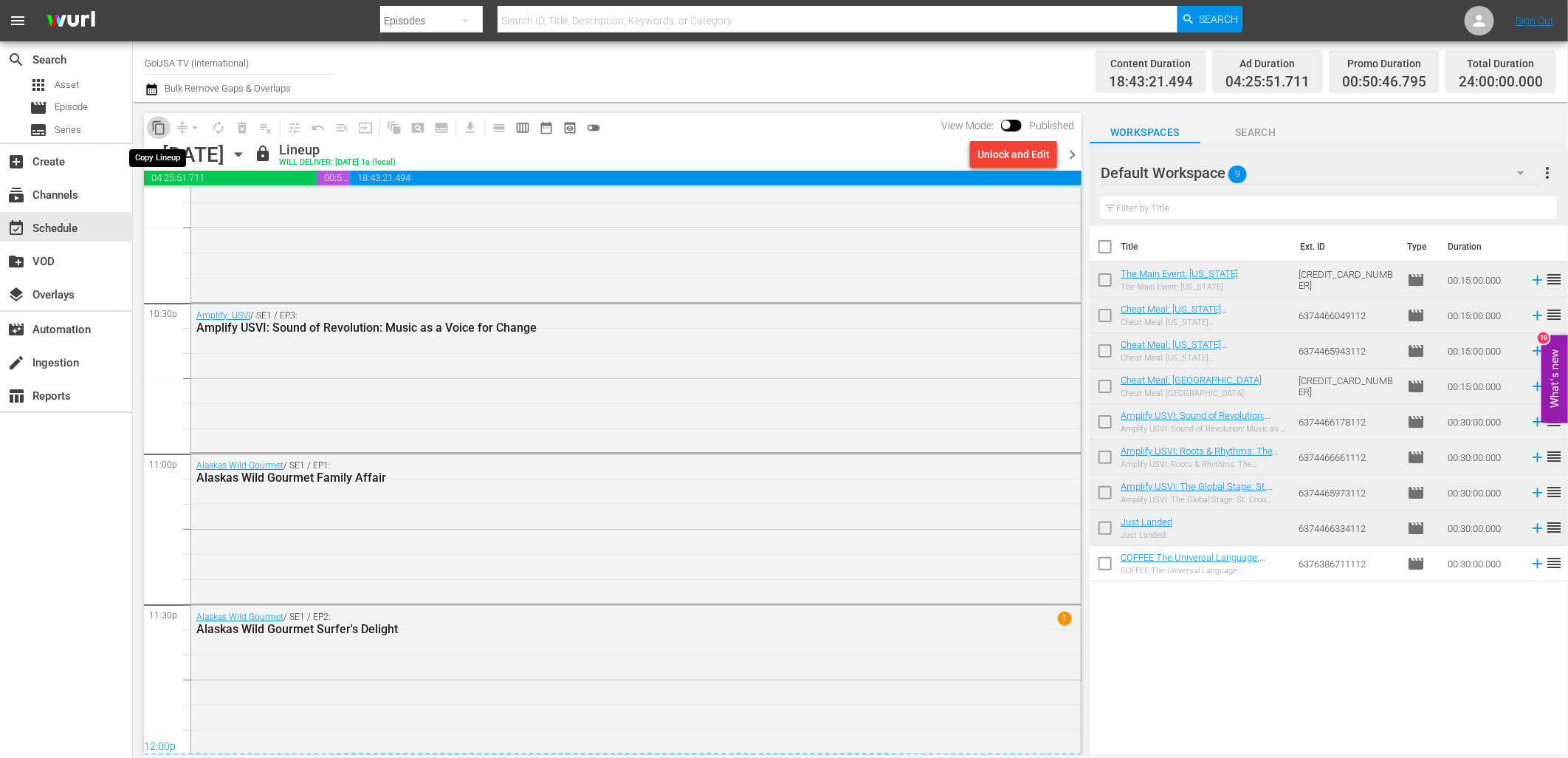
click at [157, 128] on span "content_copy" at bounding box center [158, 127] width 15 height 15
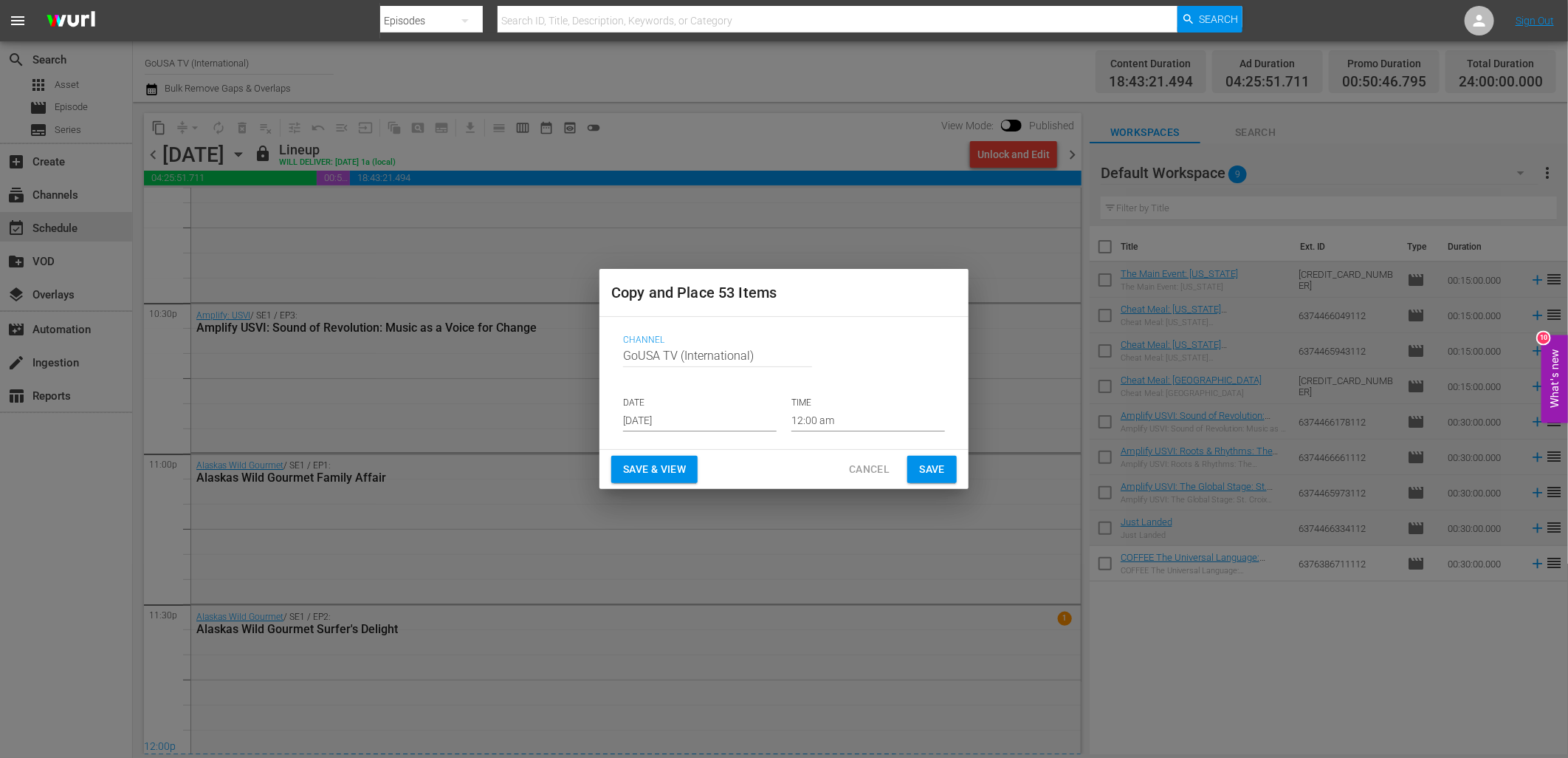
click at [630, 420] on input "[DATE]" at bounding box center [700, 420] width 153 height 22
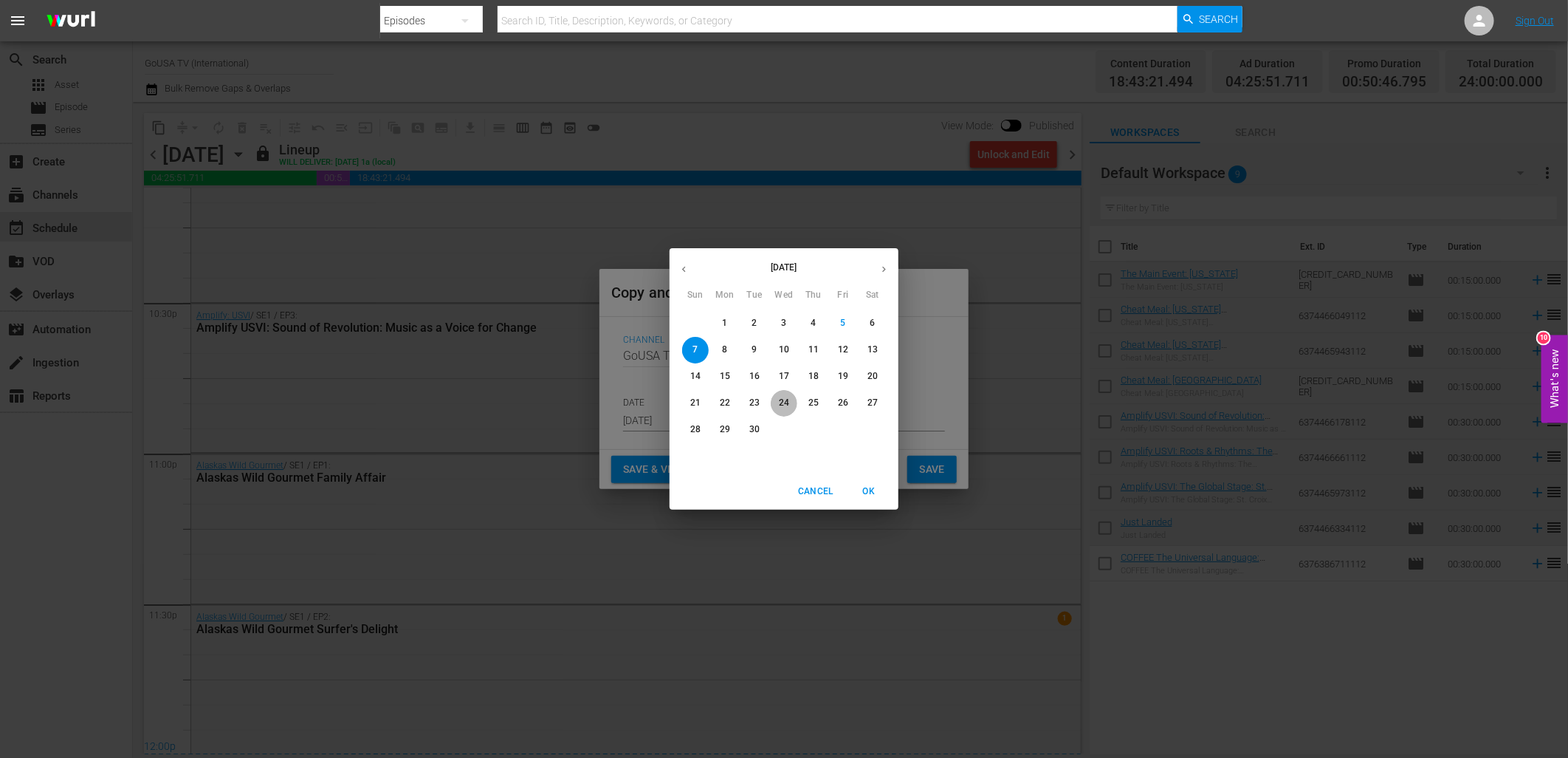
click at [783, 403] on p "24" at bounding box center [784, 403] width 11 height 12
type input "[DATE]"
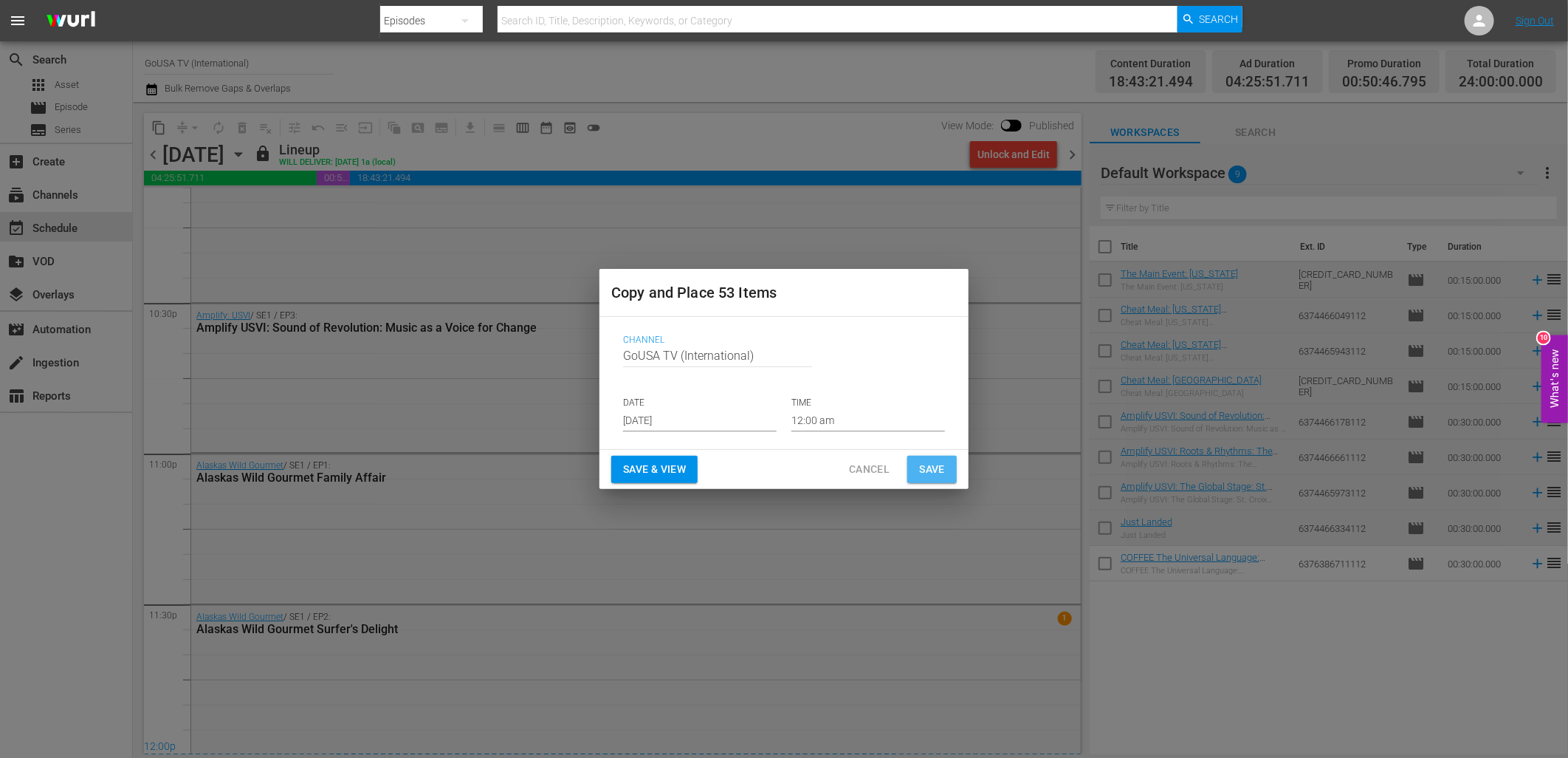
click at [931, 473] on span "Save" at bounding box center [931, 469] width 26 height 19
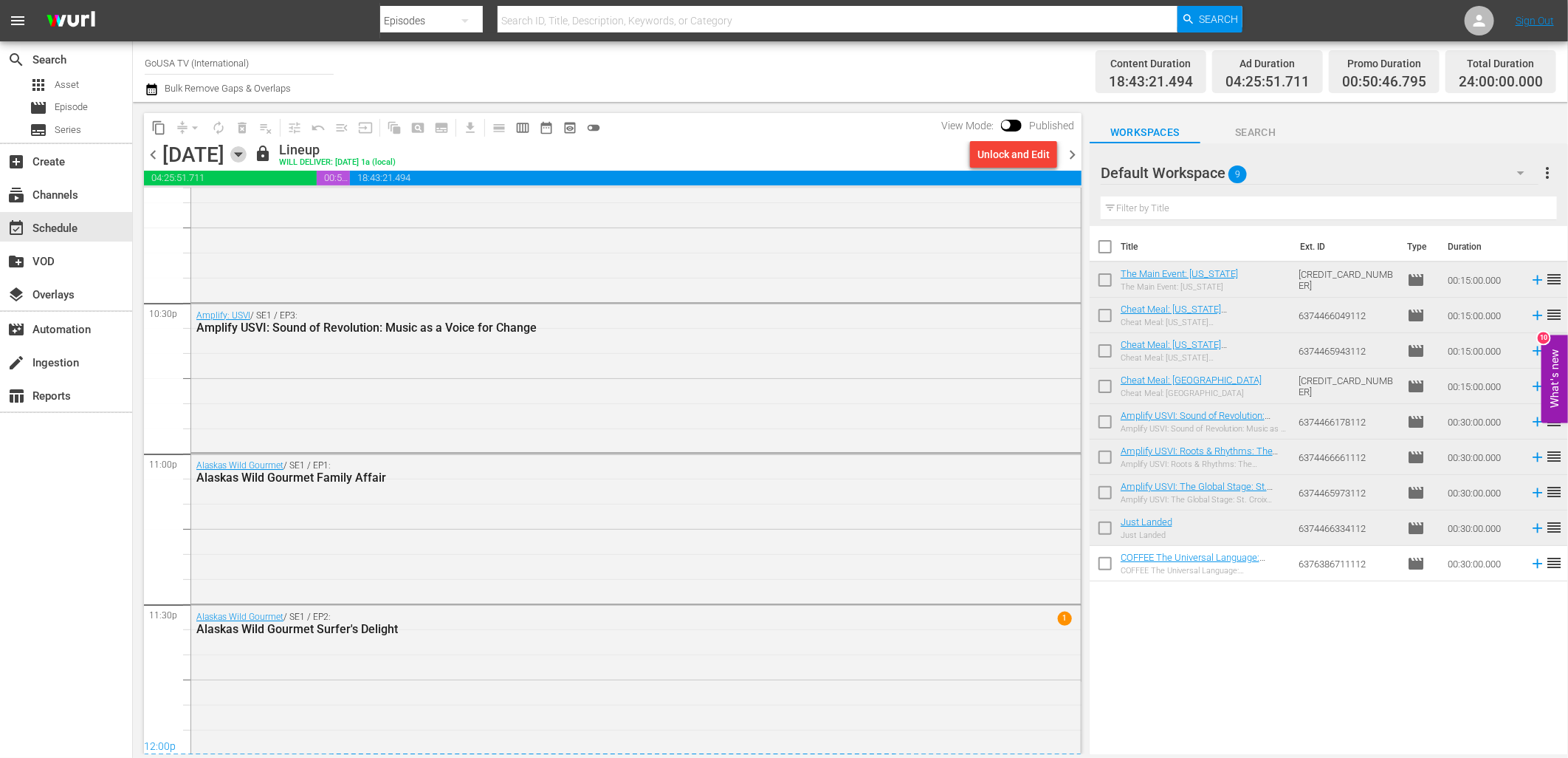
click at [247, 159] on icon "button" at bounding box center [239, 154] width 16 height 16
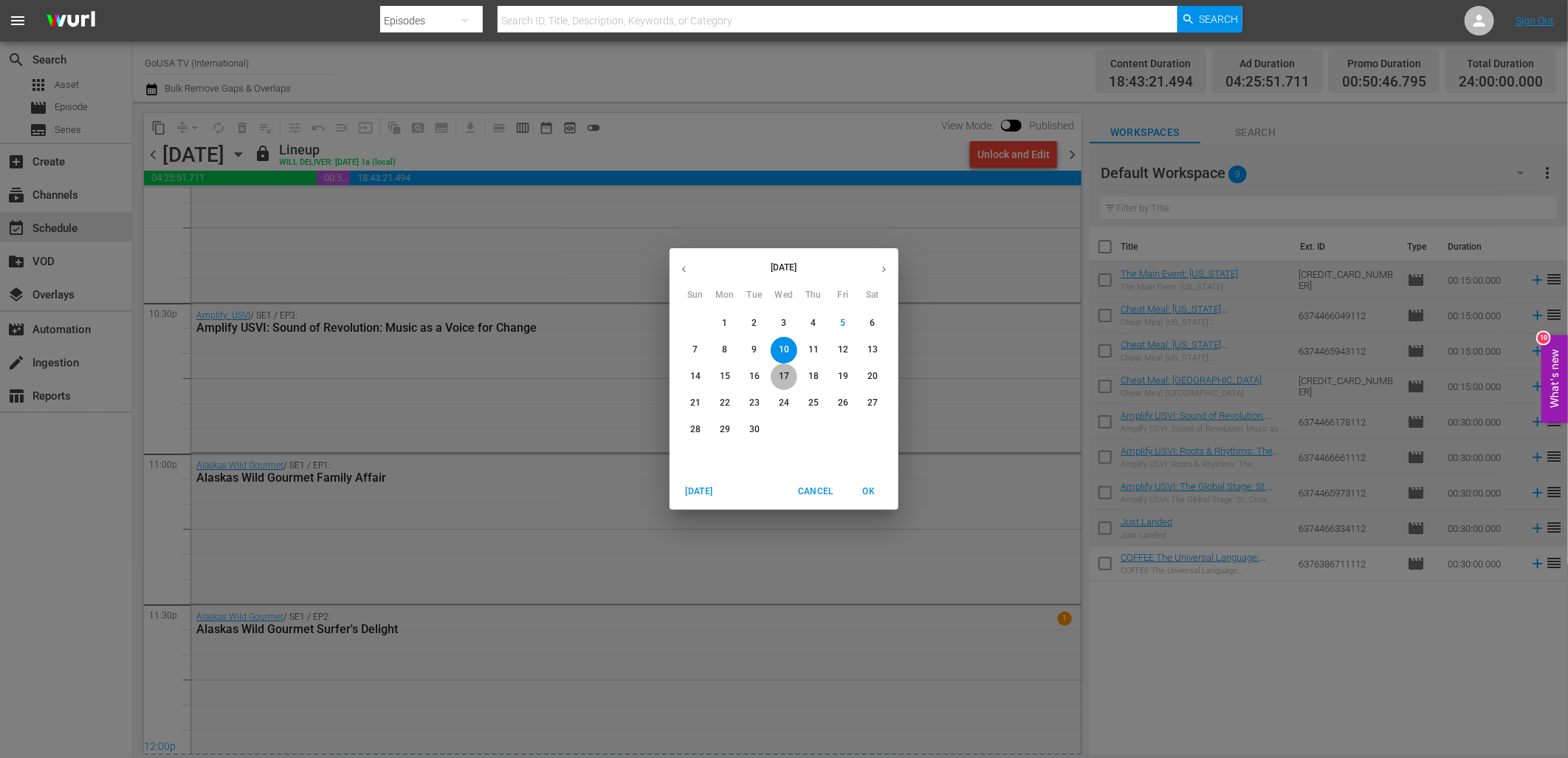
click at [780, 371] on p "17" at bounding box center [784, 376] width 11 height 12
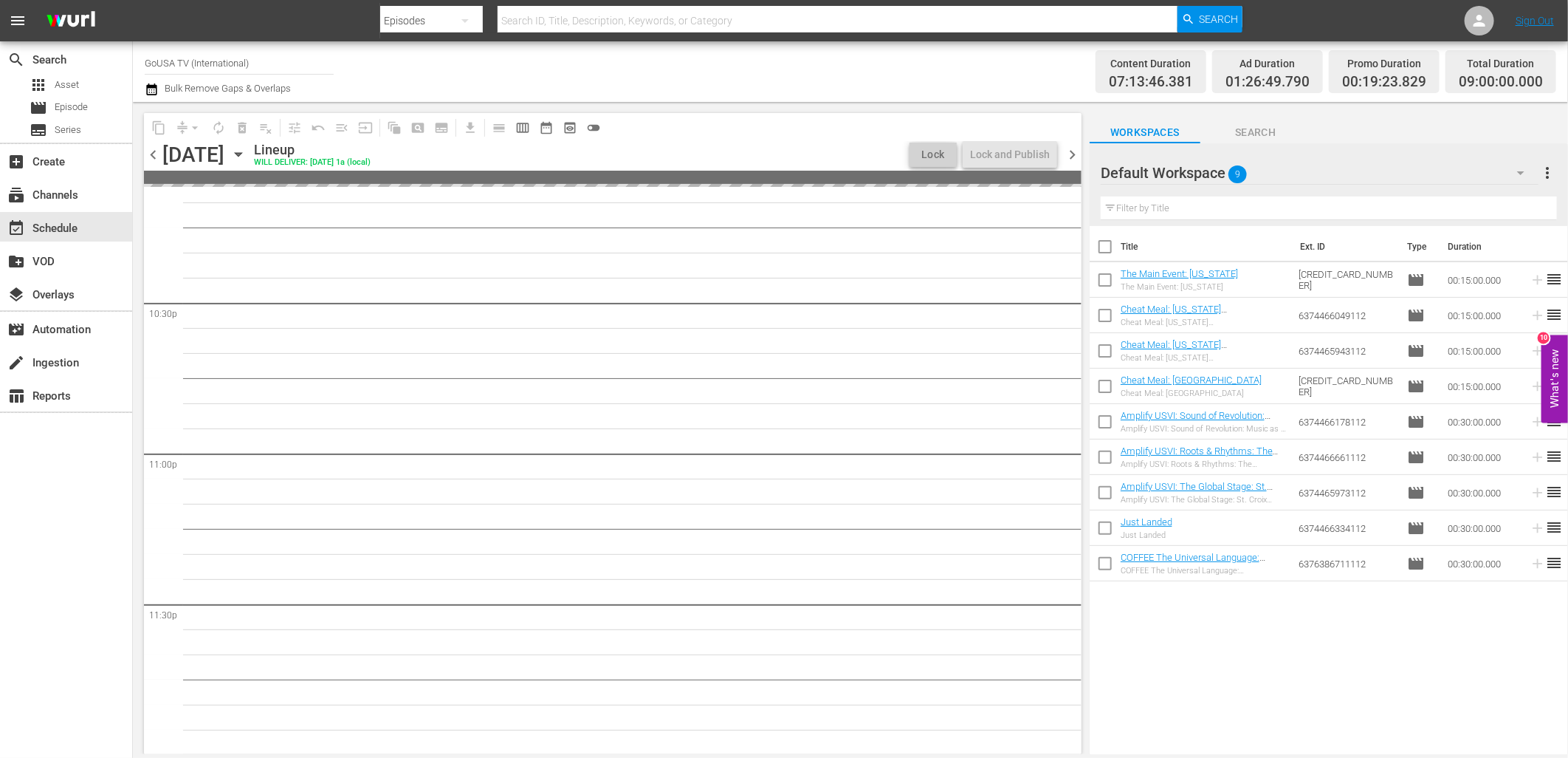
scroll to position [6665, 0]
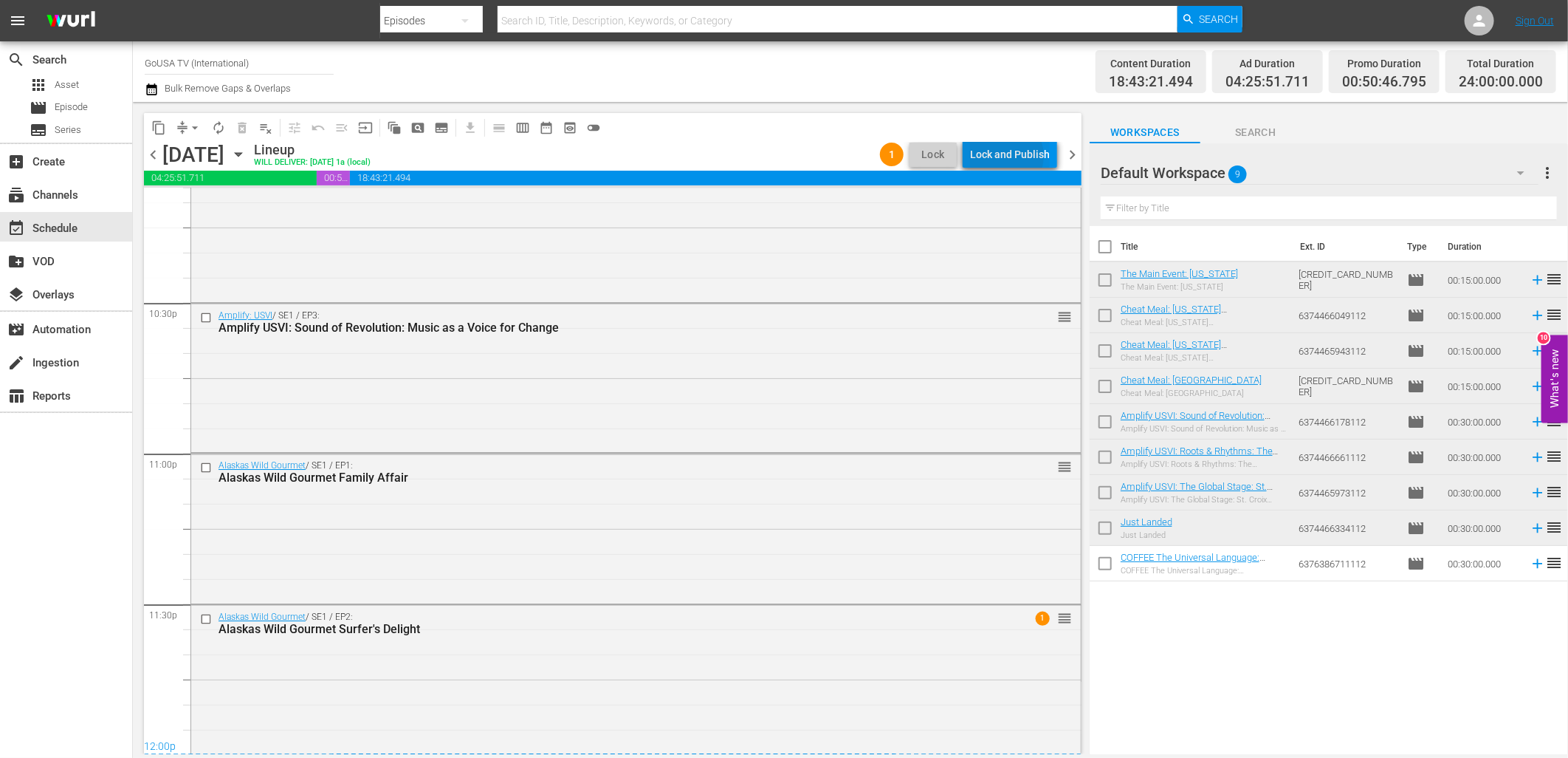
click at [1011, 156] on div "Lock and Publish" at bounding box center [1010, 154] width 80 height 27
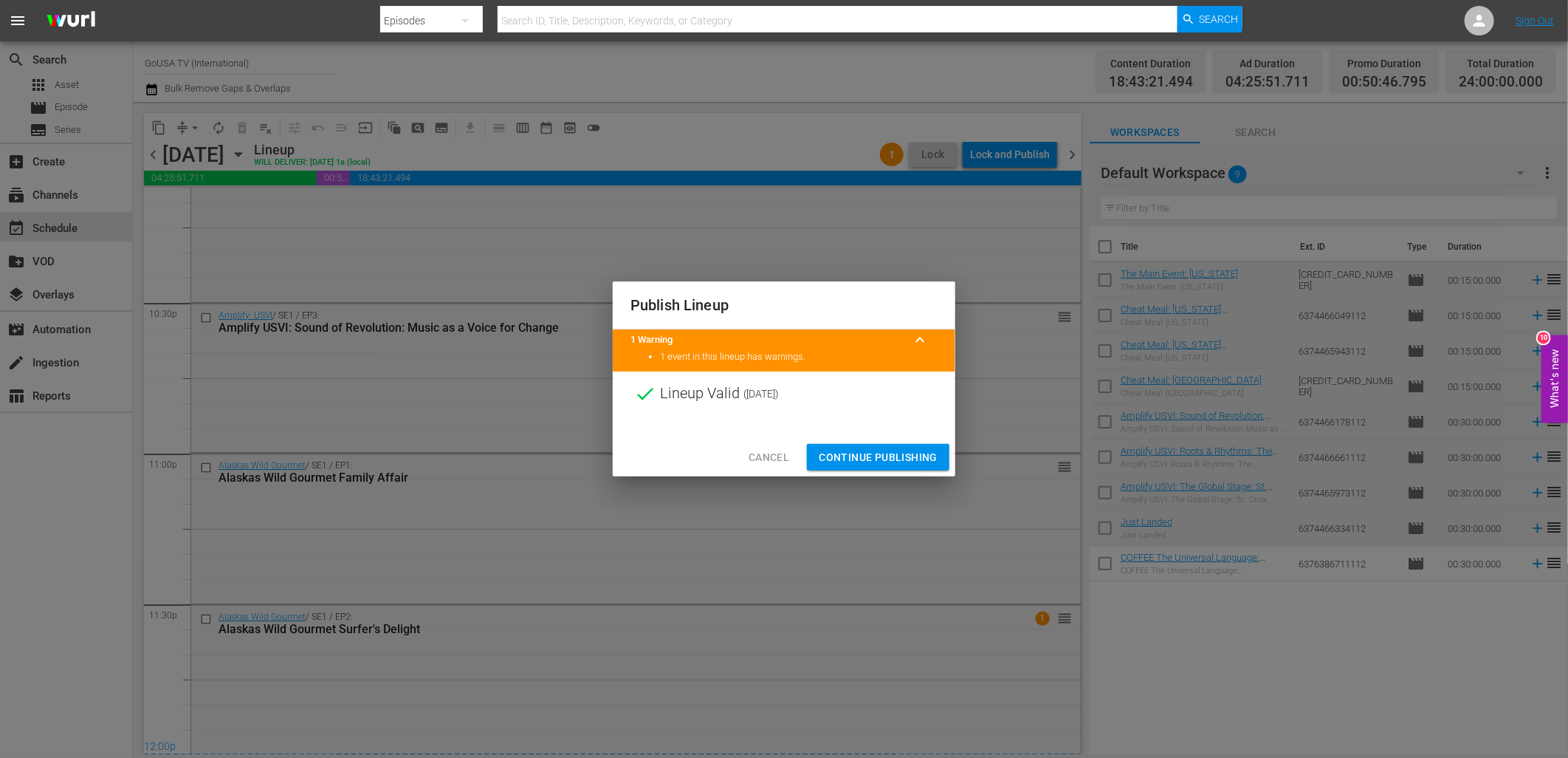
click at [889, 464] on span "Continue Publishing" at bounding box center [878, 457] width 118 height 19
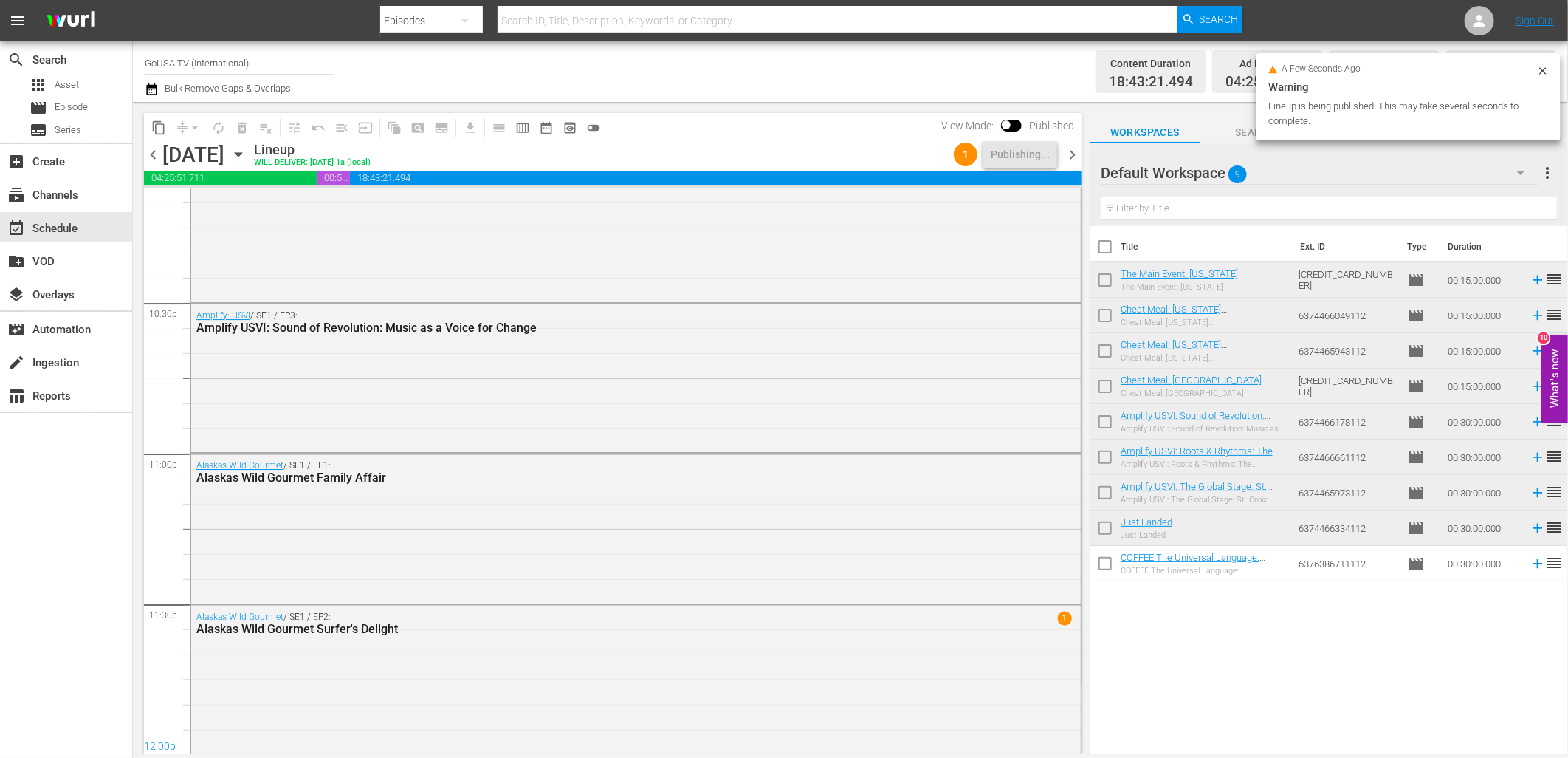
click at [241, 156] on icon "button" at bounding box center [238, 155] width 6 height 4
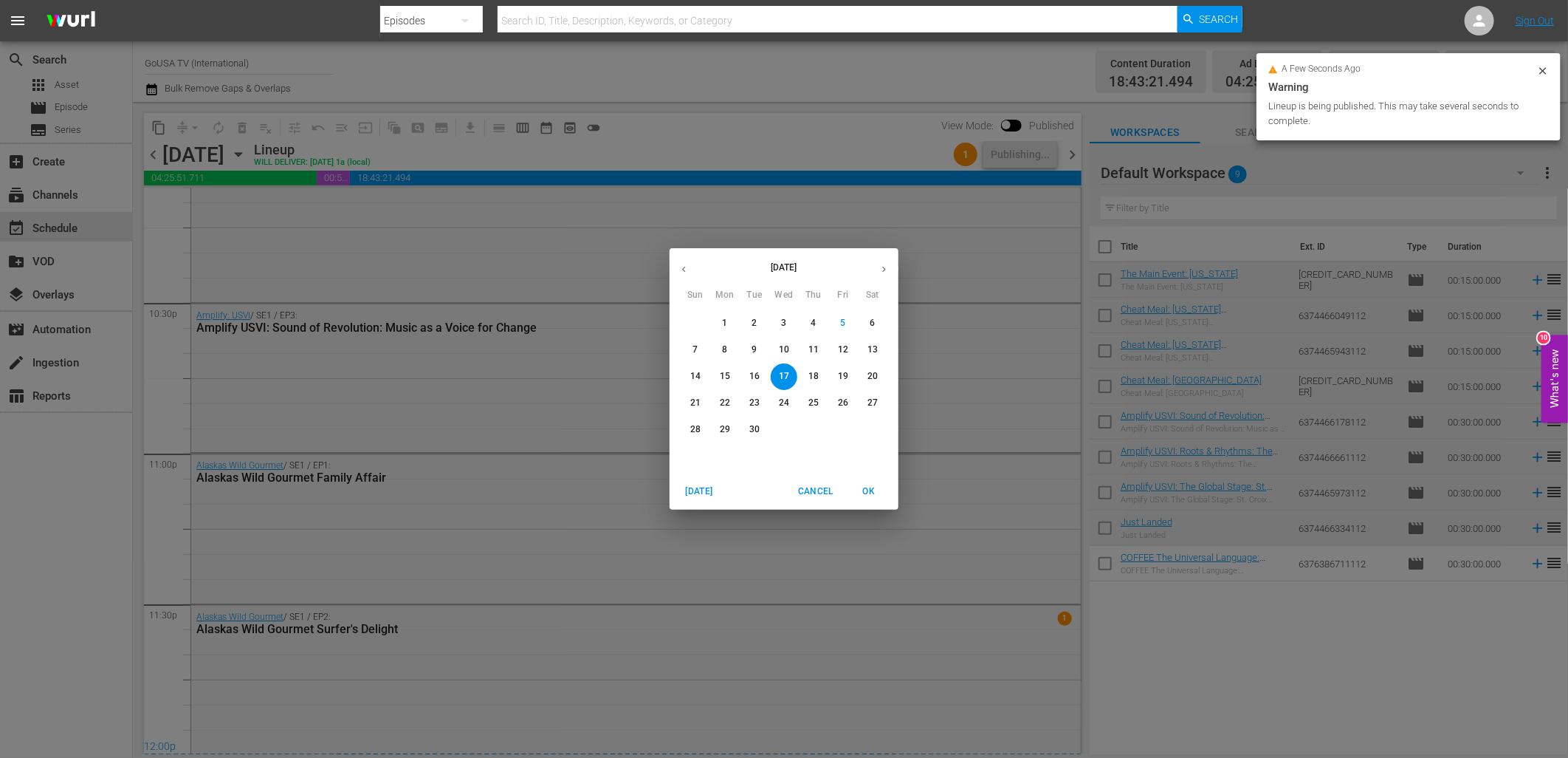
click at [783, 403] on p "24" at bounding box center [784, 403] width 11 height 12
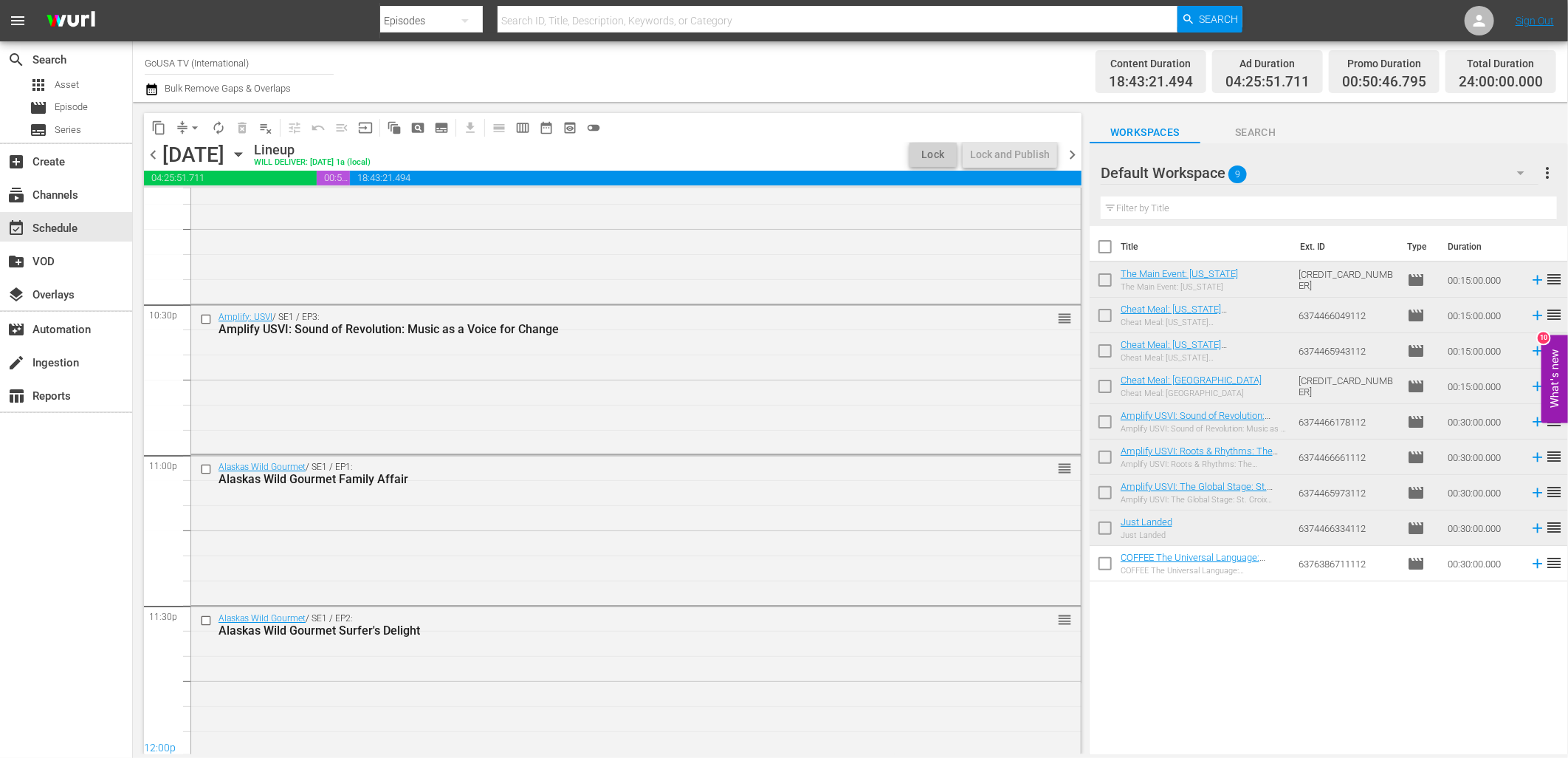
scroll to position [6665, 0]
click at [1010, 162] on div "Lock and Publish" at bounding box center [1010, 154] width 80 height 27
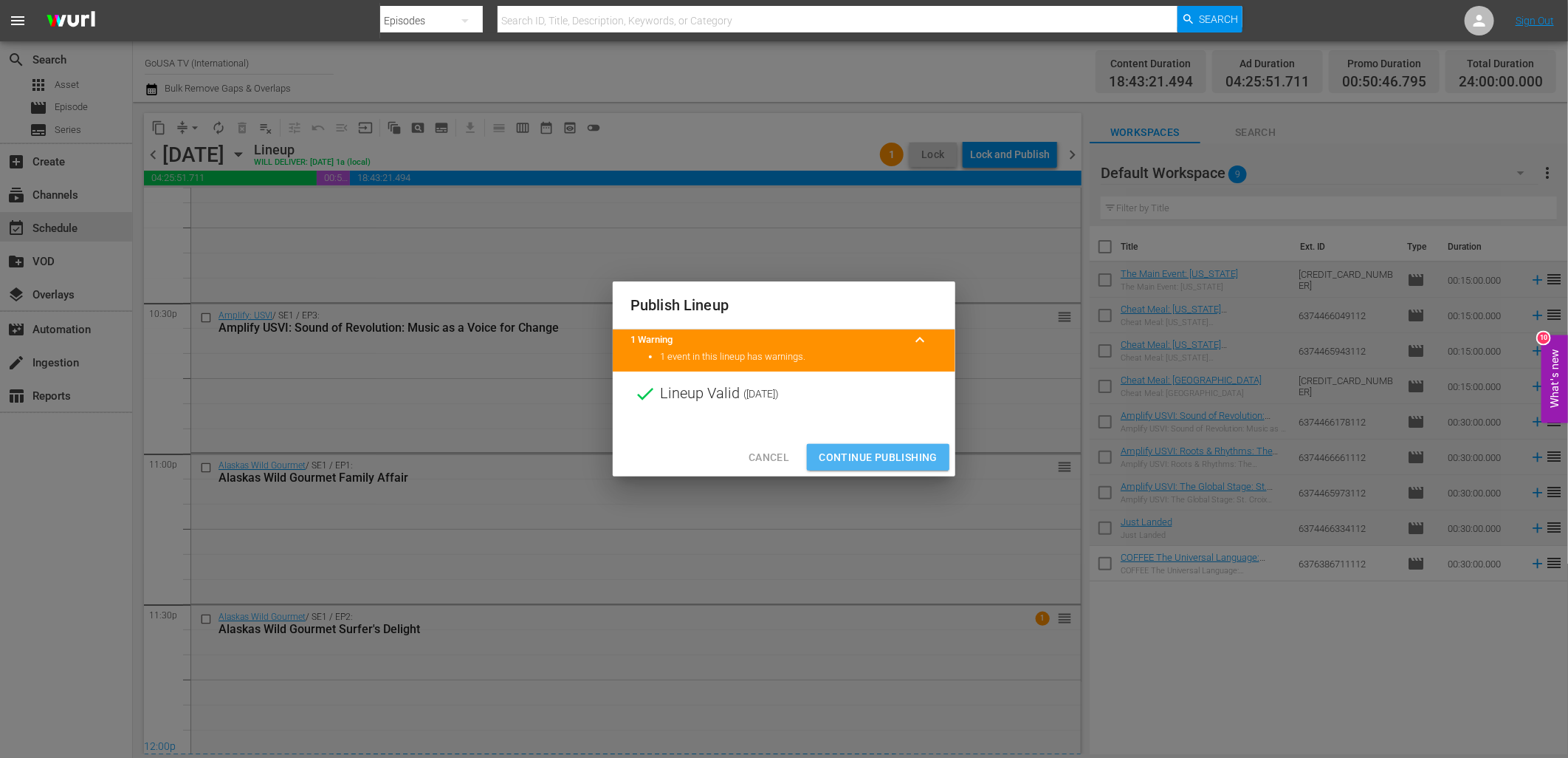
click at [890, 459] on span "Continue Publishing" at bounding box center [878, 457] width 118 height 19
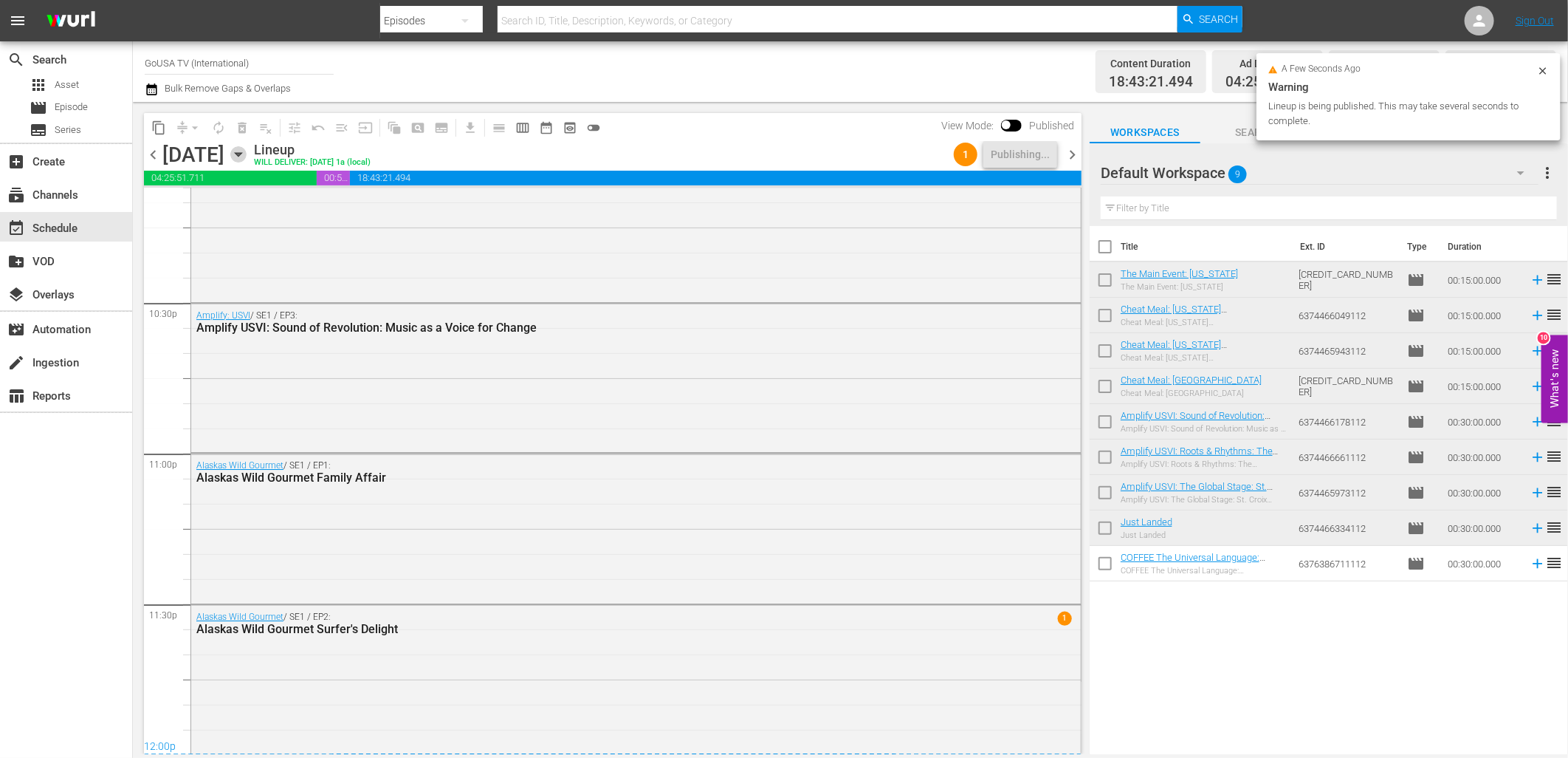
click at [247, 159] on icon "button" at bounding box center [239, 154] width 16 height 16
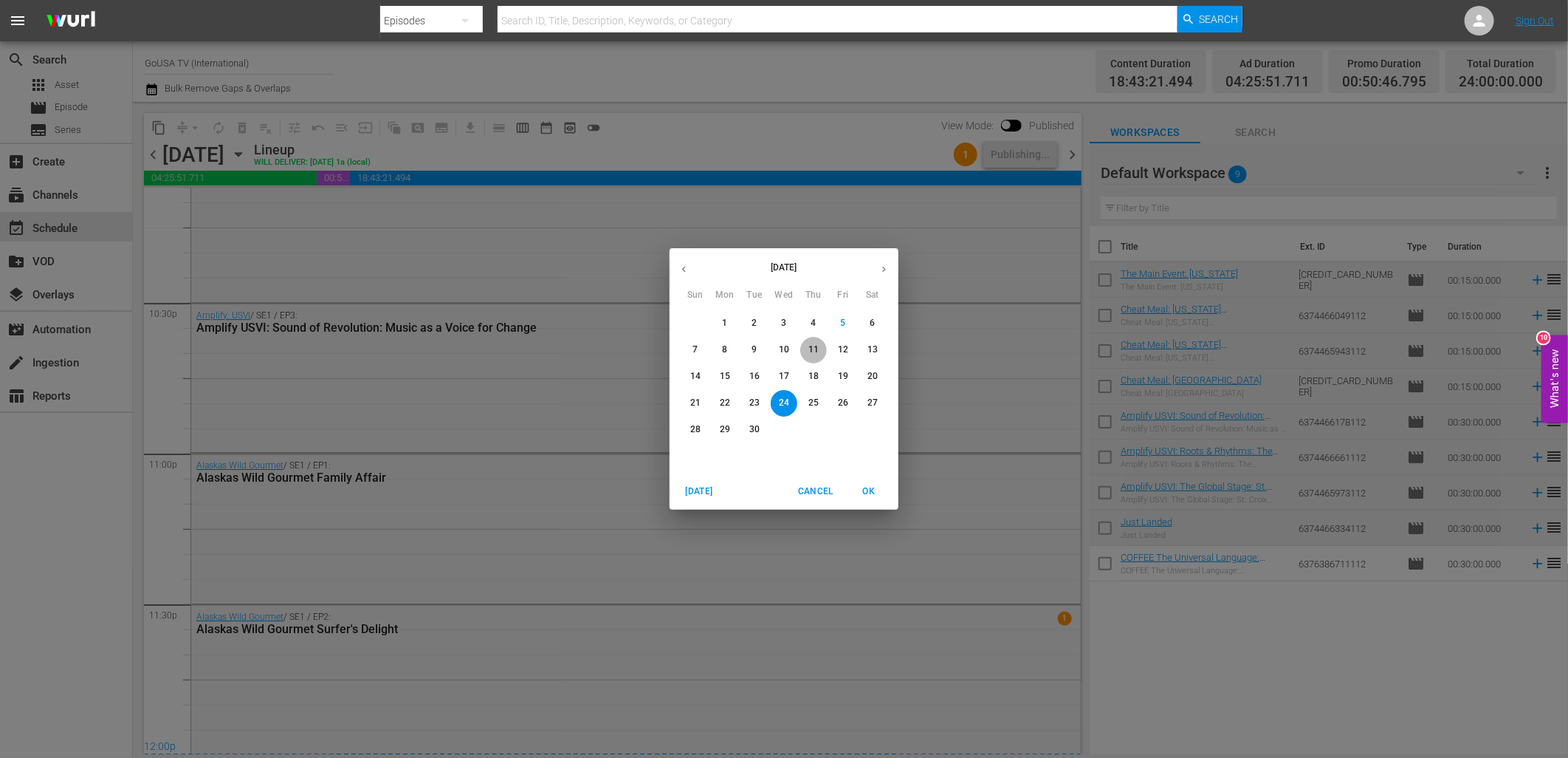
click at [815, 344] on p "11" at bounding box center [814, 350] width 11 height 12
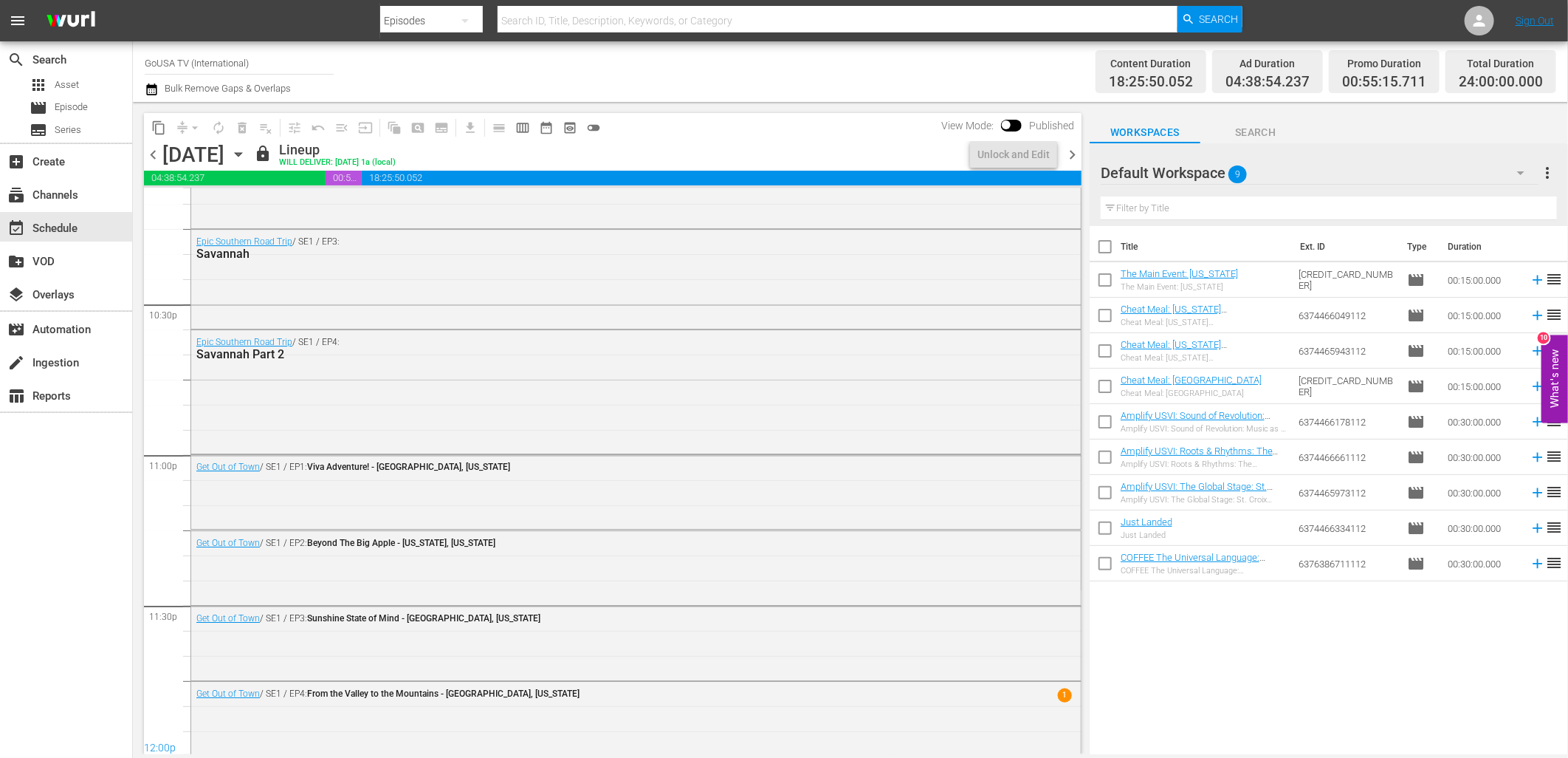
scroll to position [6665, 0]
click at [1017, 158] on div "Unlock and Edit" at bounding box center [1013, 154] width 72 height 27
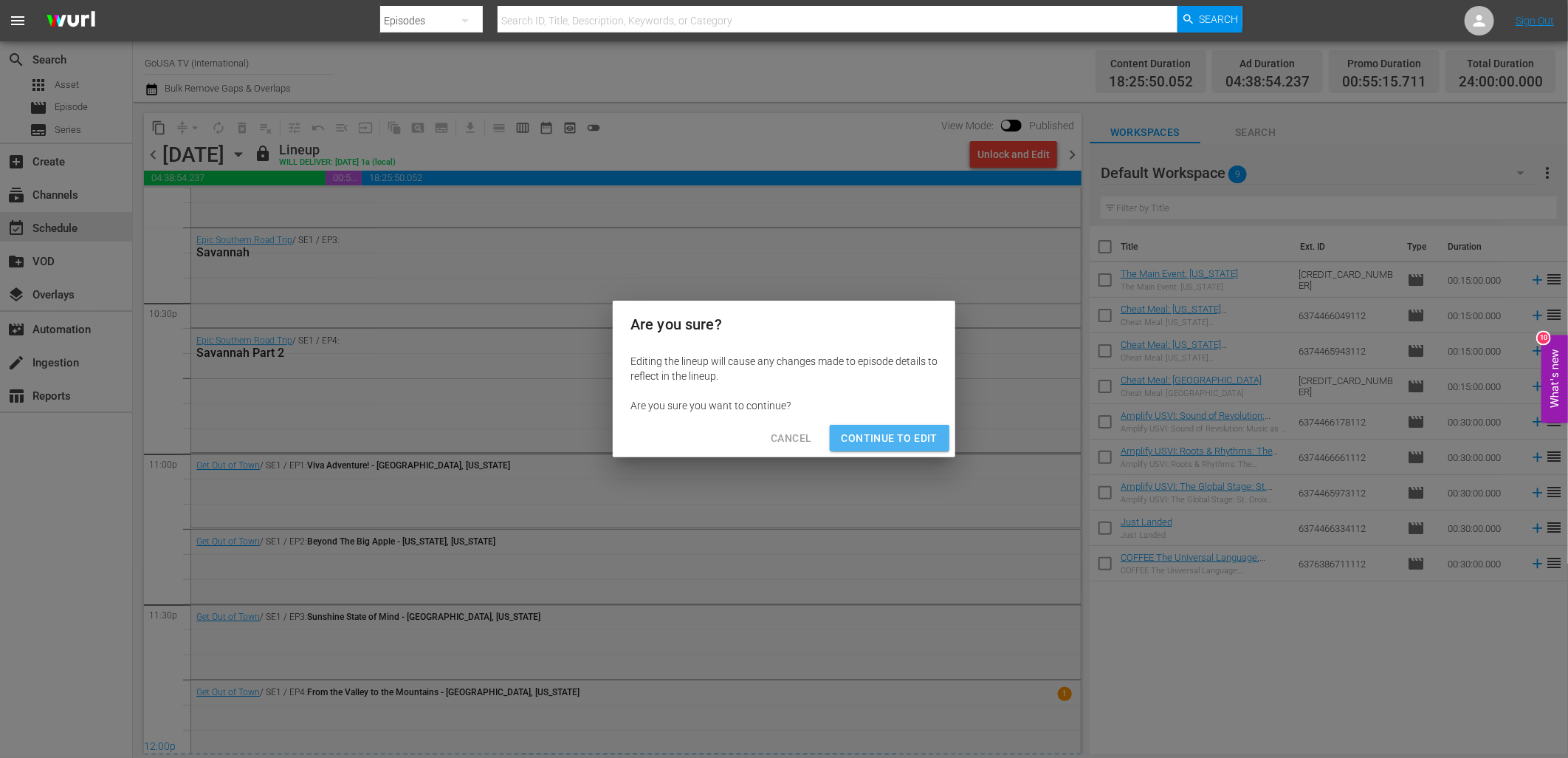
click at [903, 436] on span "Continue to Edit" at bounding box center [890, 438] width 96 height 19
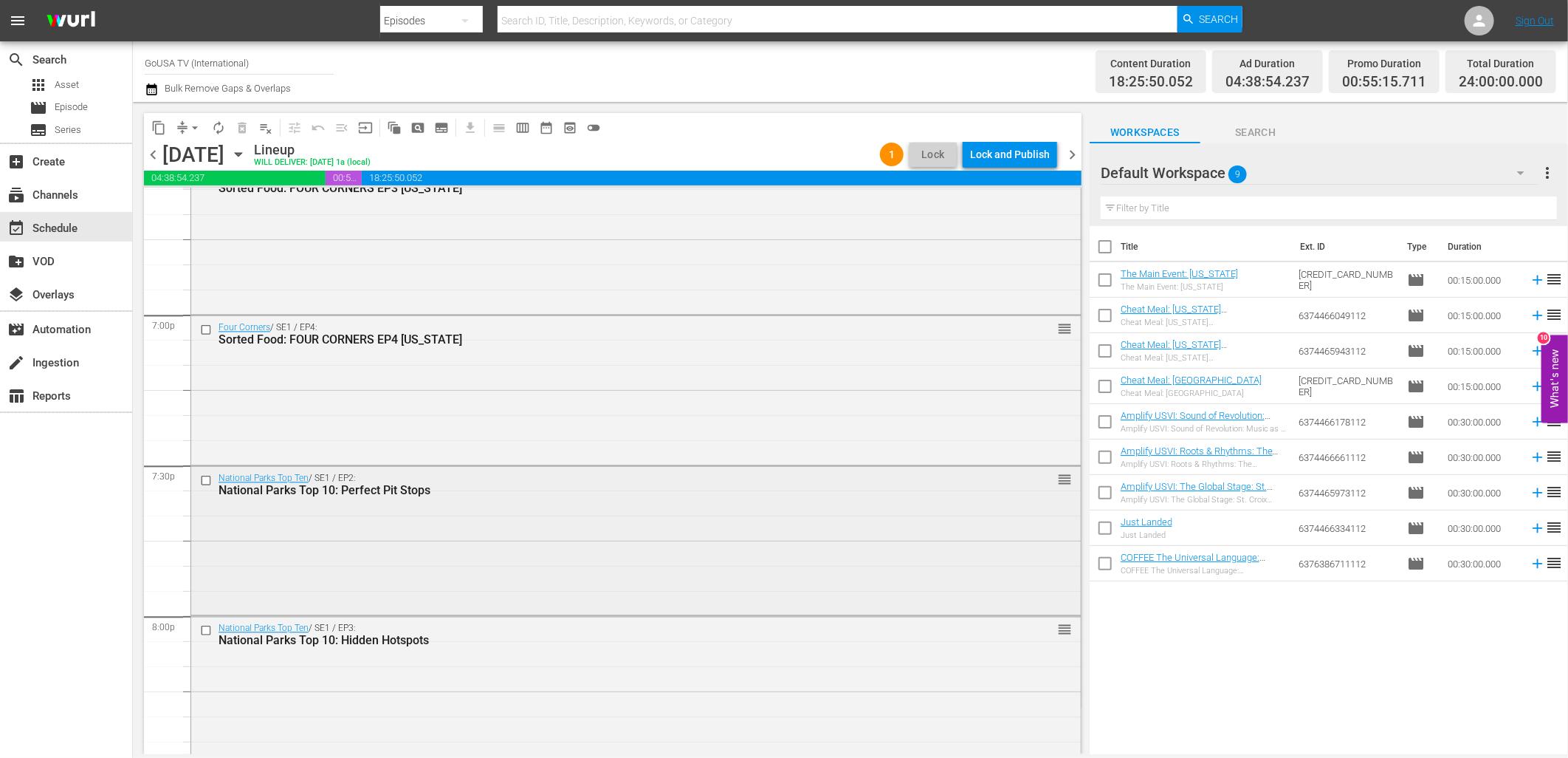
scroll to position [5927, 0]
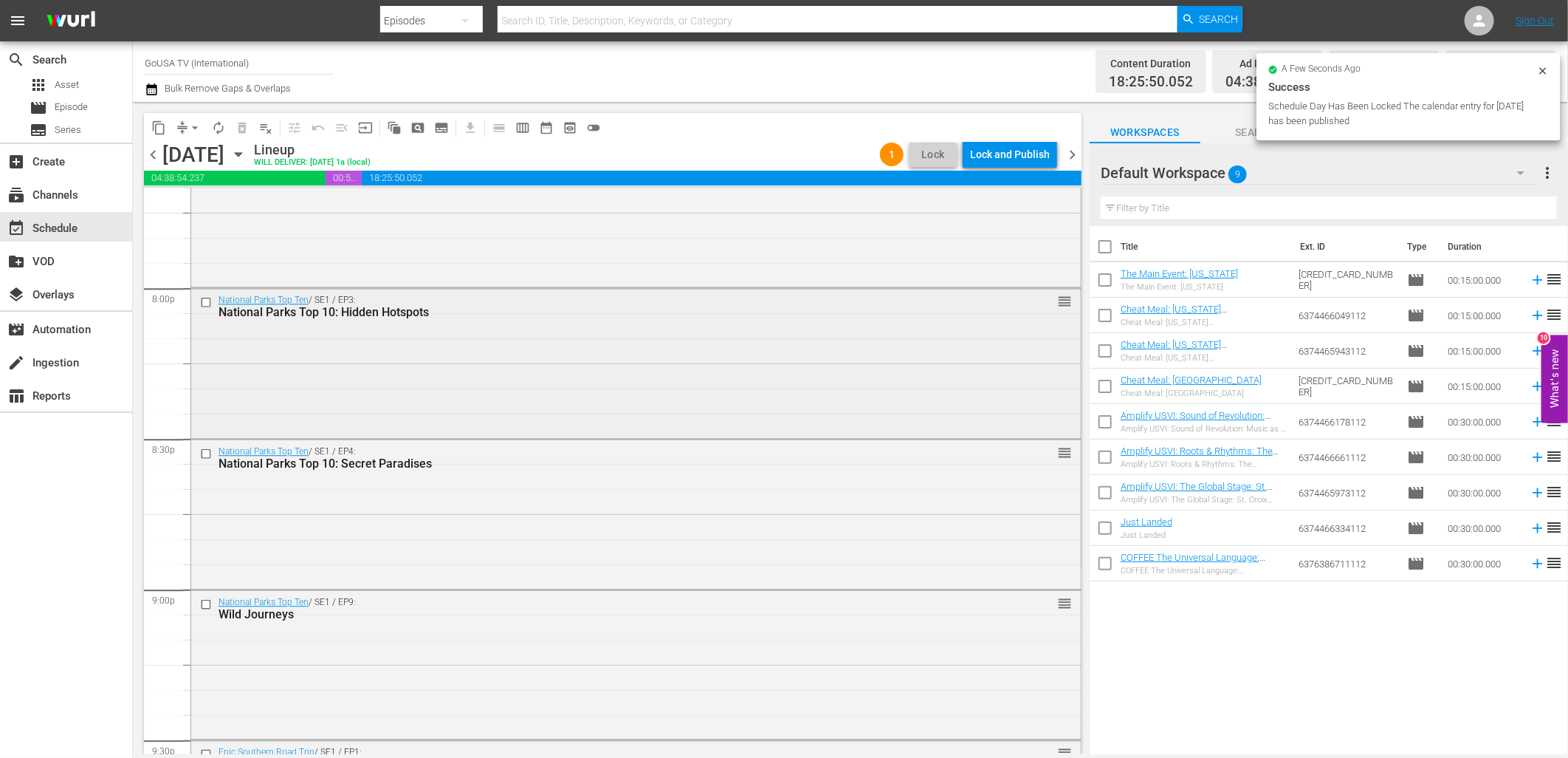
click at [201, 300] on input "checkbox" at bounding box center [207, 302] width 15 height 12
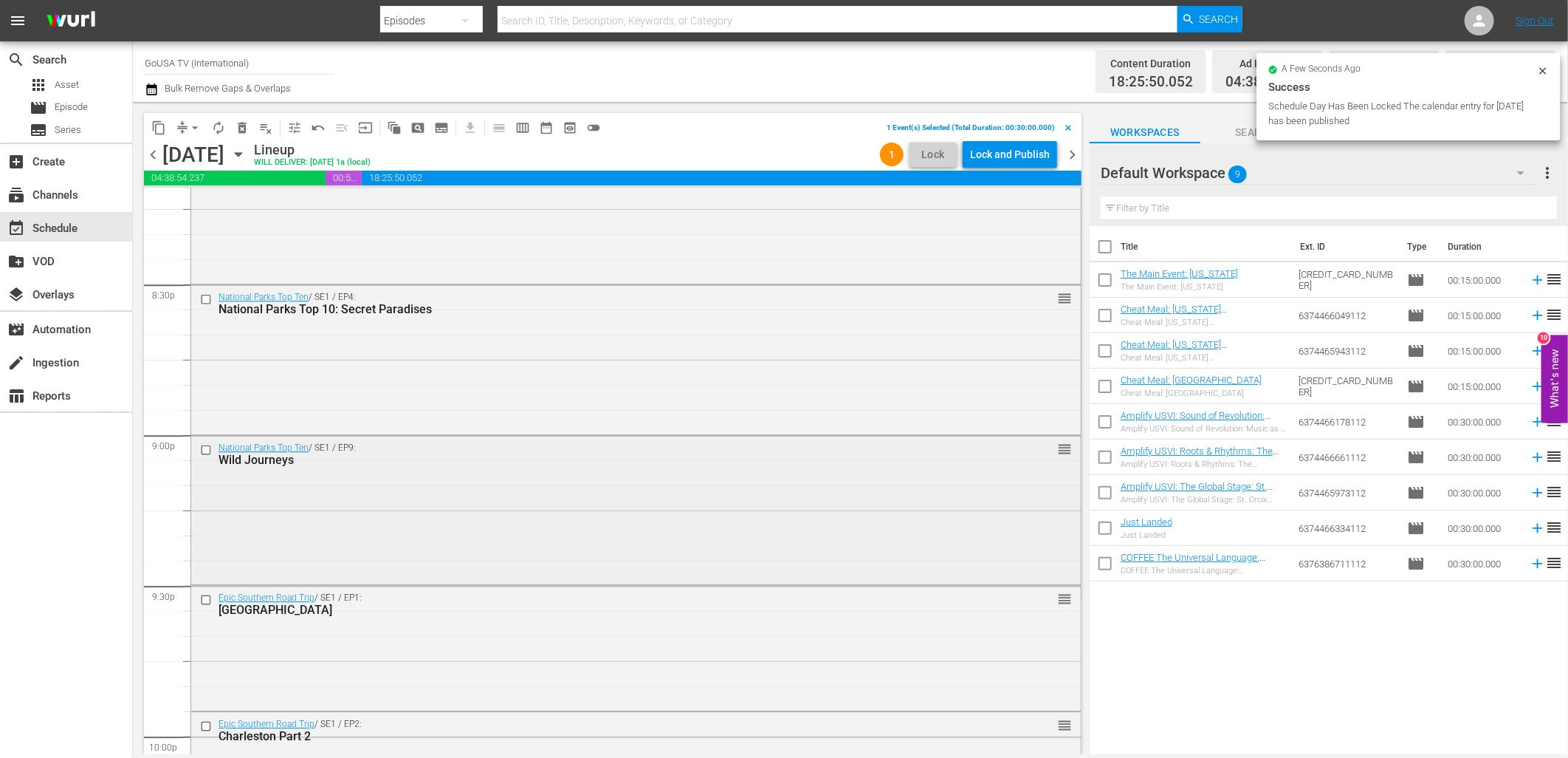
scroll to position [6091, 0]
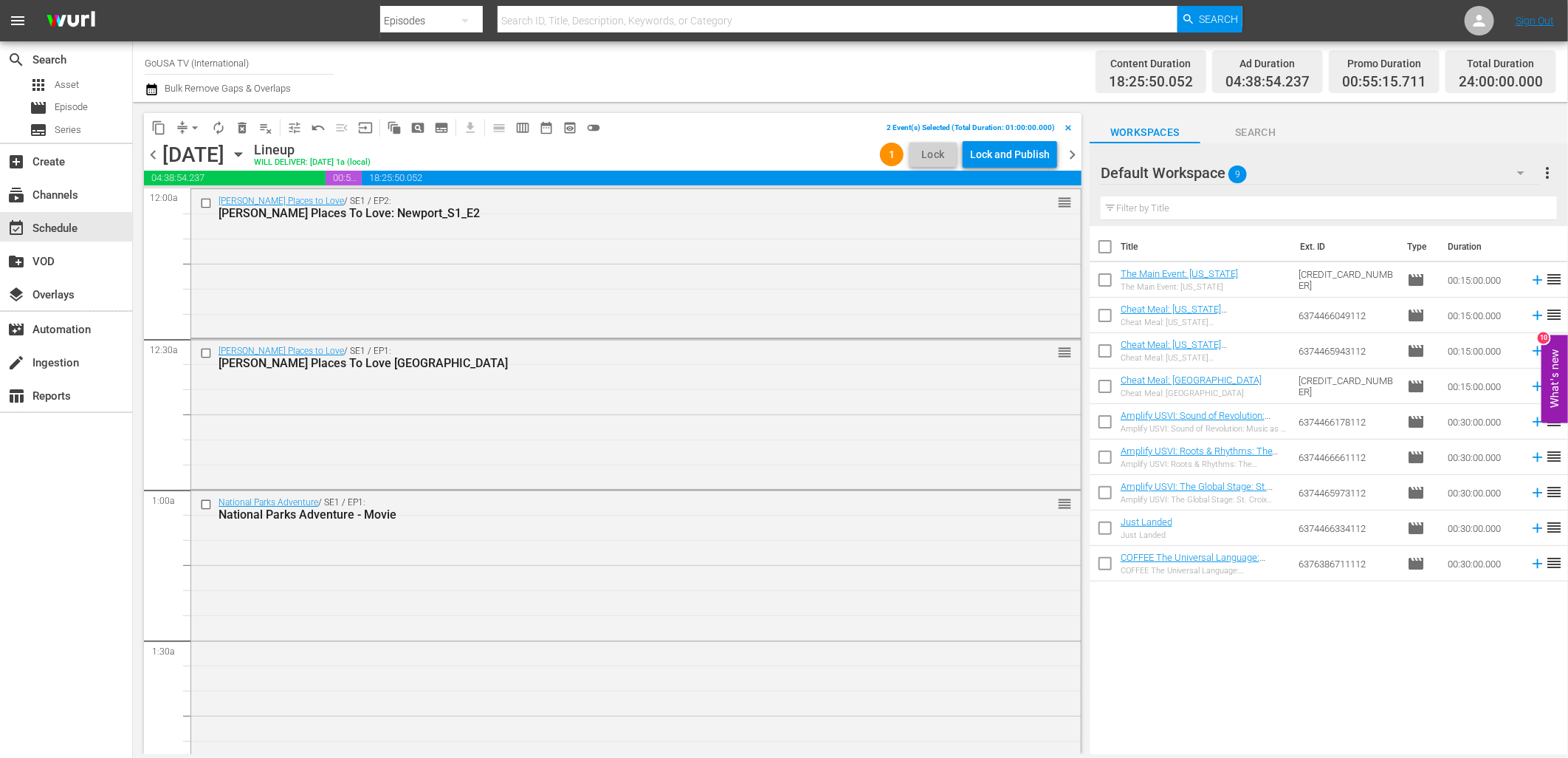
scroll to position [6091, 0]
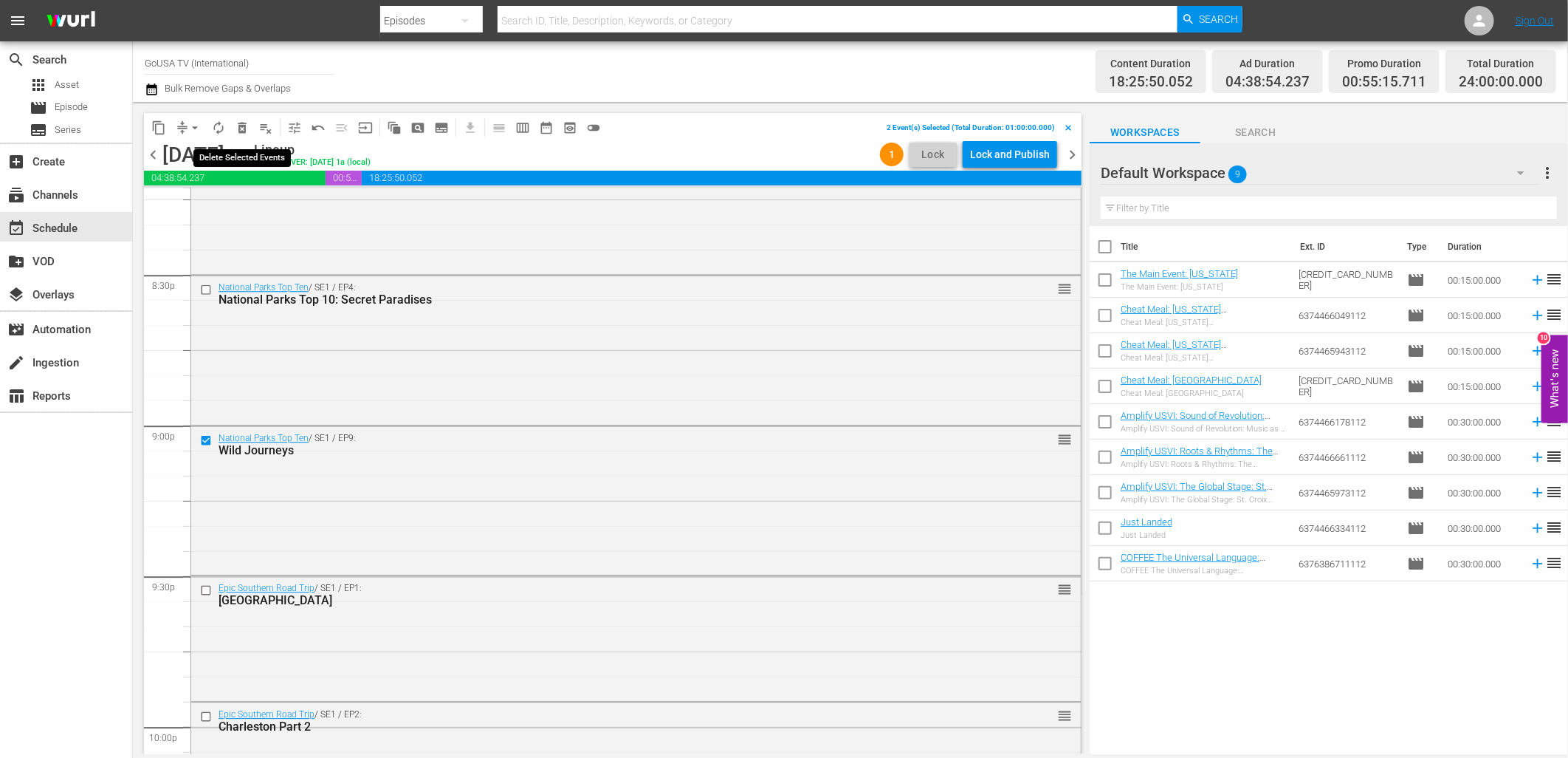
click at [240, 126] on span "delete_forever_outlined" at bounding box center [242, 127] width 15 height 15
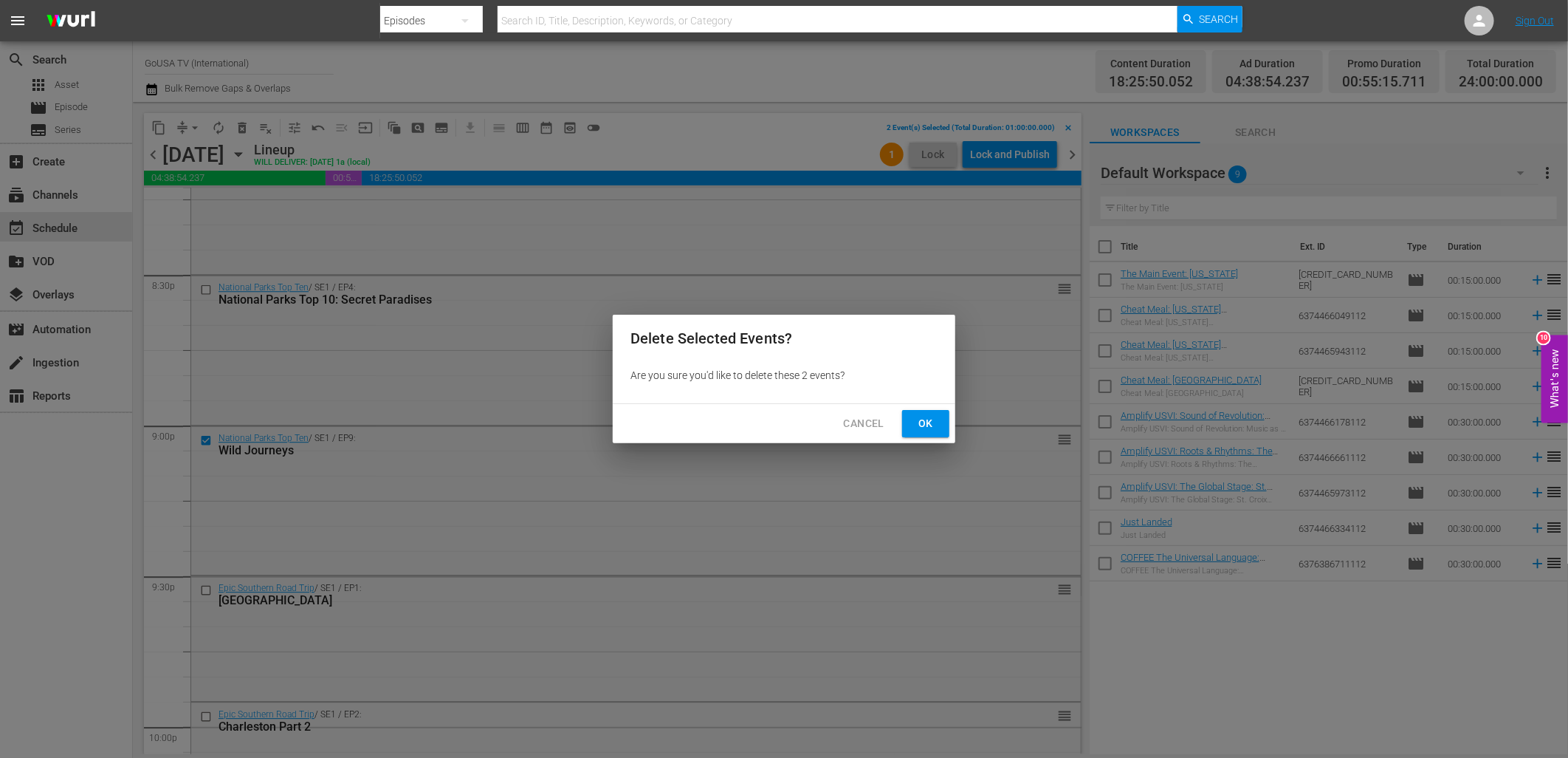
click at [922, 425] on span "Ok" at bounding box center [925, 423] width 24 height 19
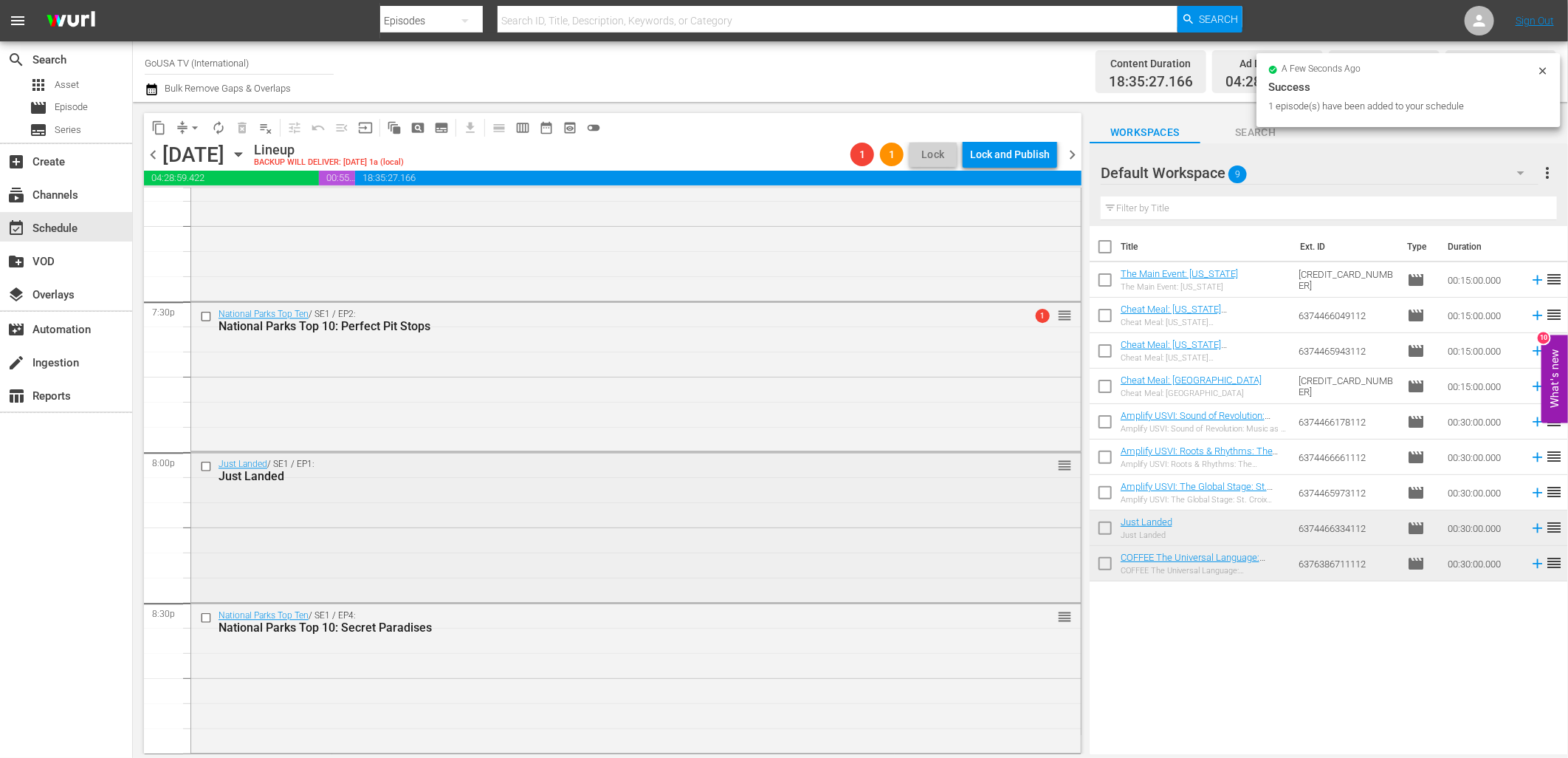
scroll to position [5599, 0]
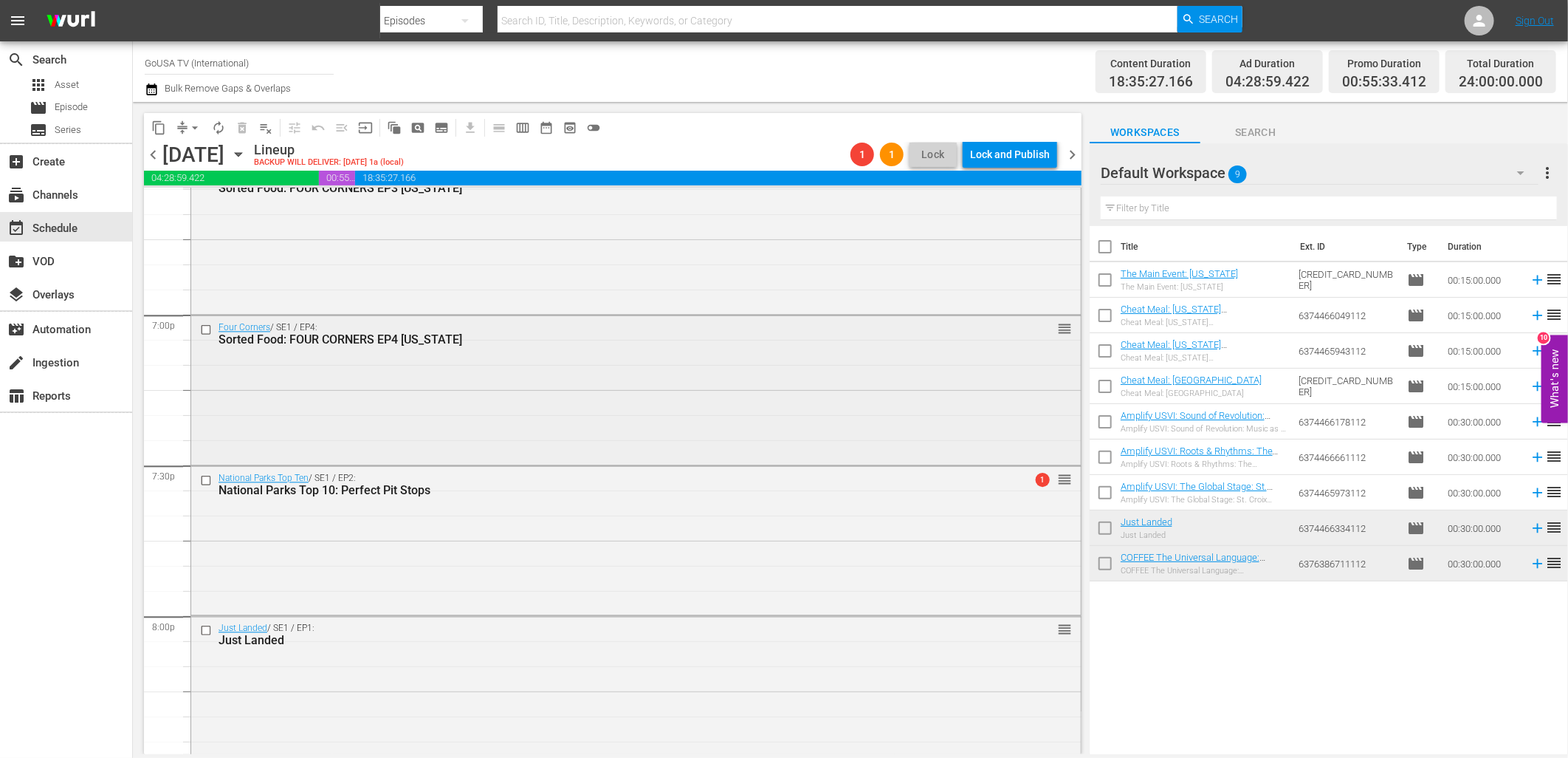
click at [202, 330] on input "checkbox" at bounding box center [207, 330] width 15 height 12
click at [205, 481] on input "checkbox" at bounding box center [207, 479] width 15 height 12
click at [241, 122] on span "delete_forever_outlined" at bounding box center [242, 127] width 15 height 15
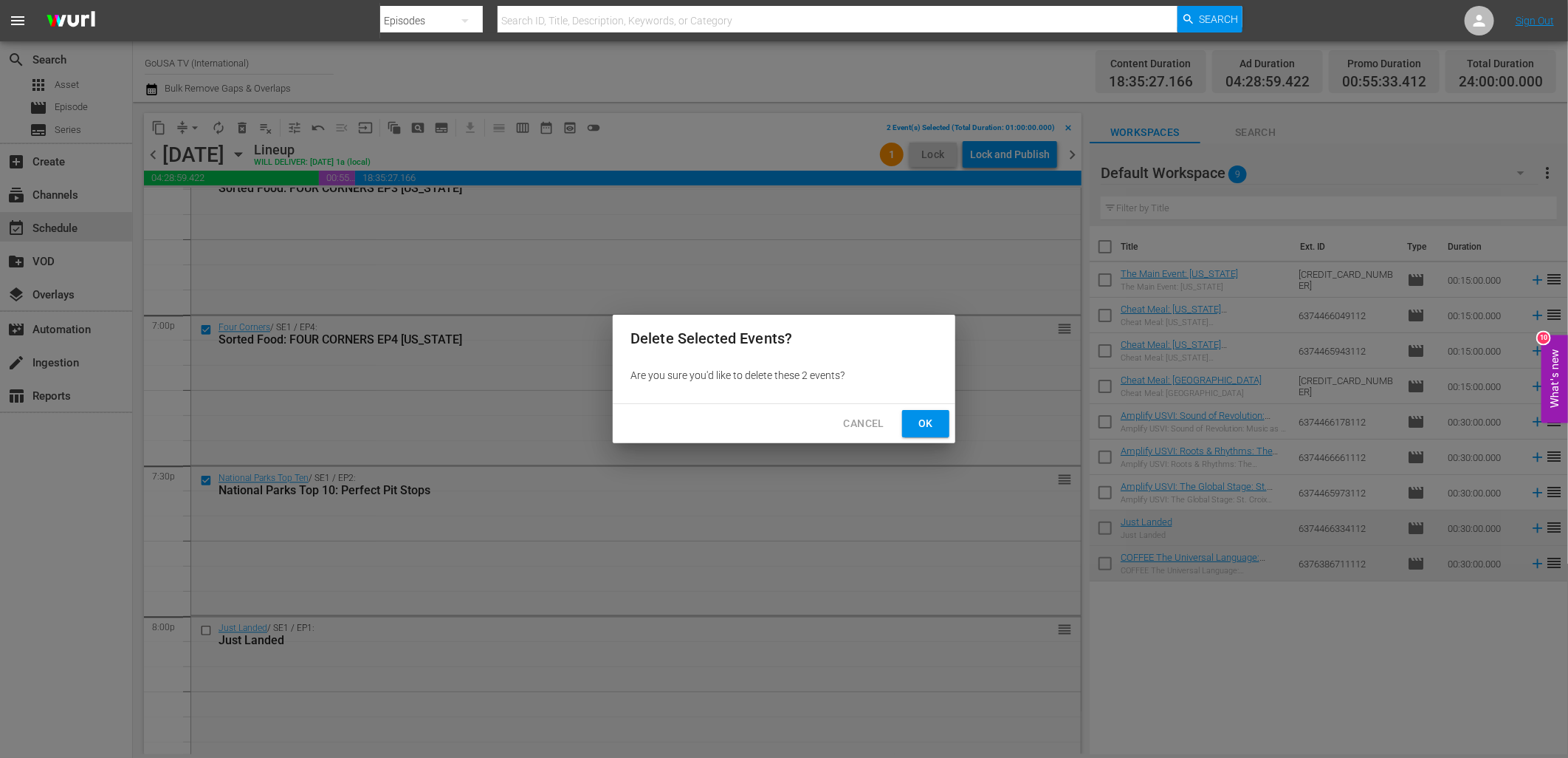
click at [924, 425] on span "Ok" at bounding box center [925, 423] width 24 height 19
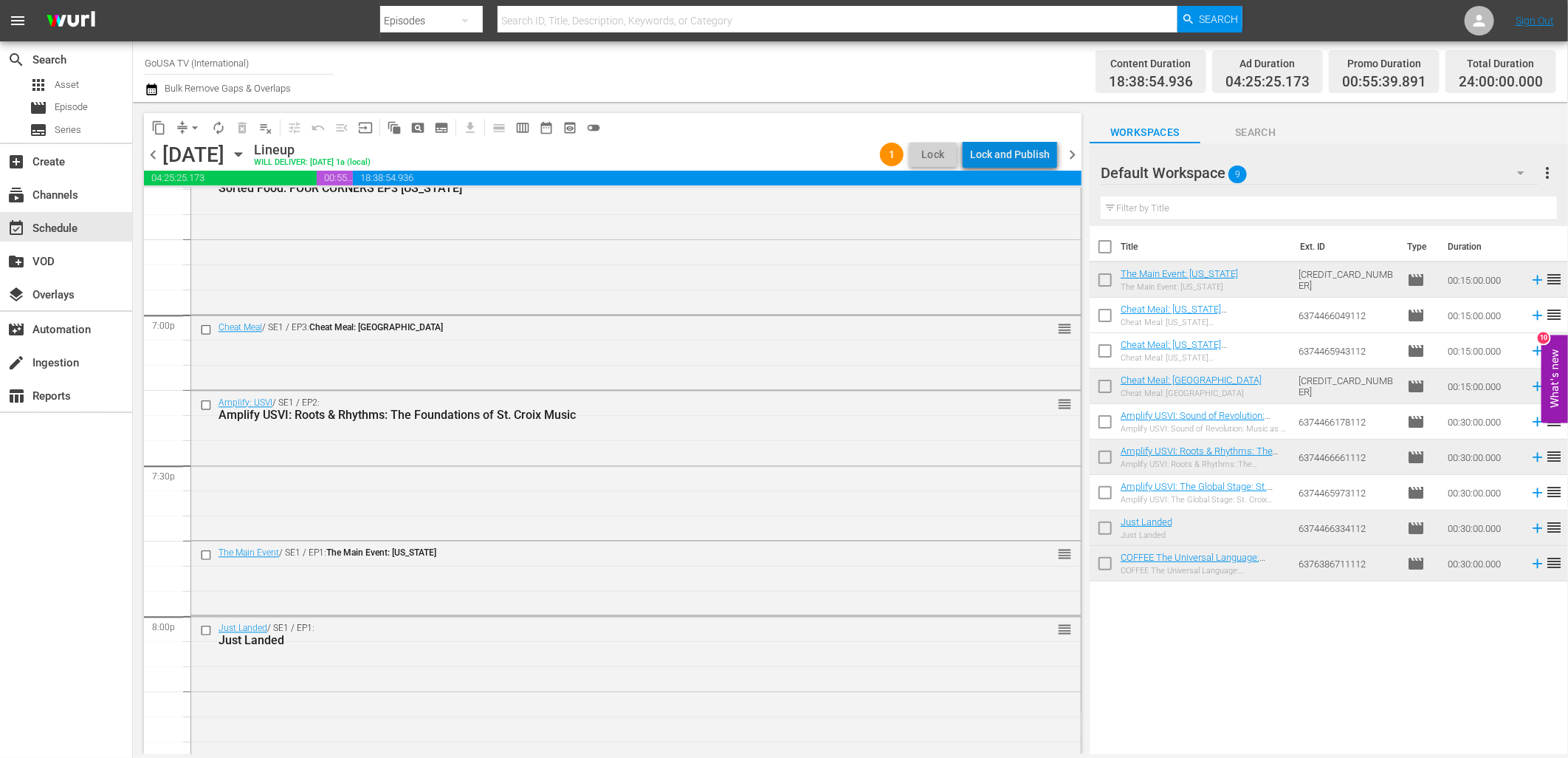
click at [1020, 149] on div "Lock and Publish" at bounding box center [1010, 154] width 80 height 27
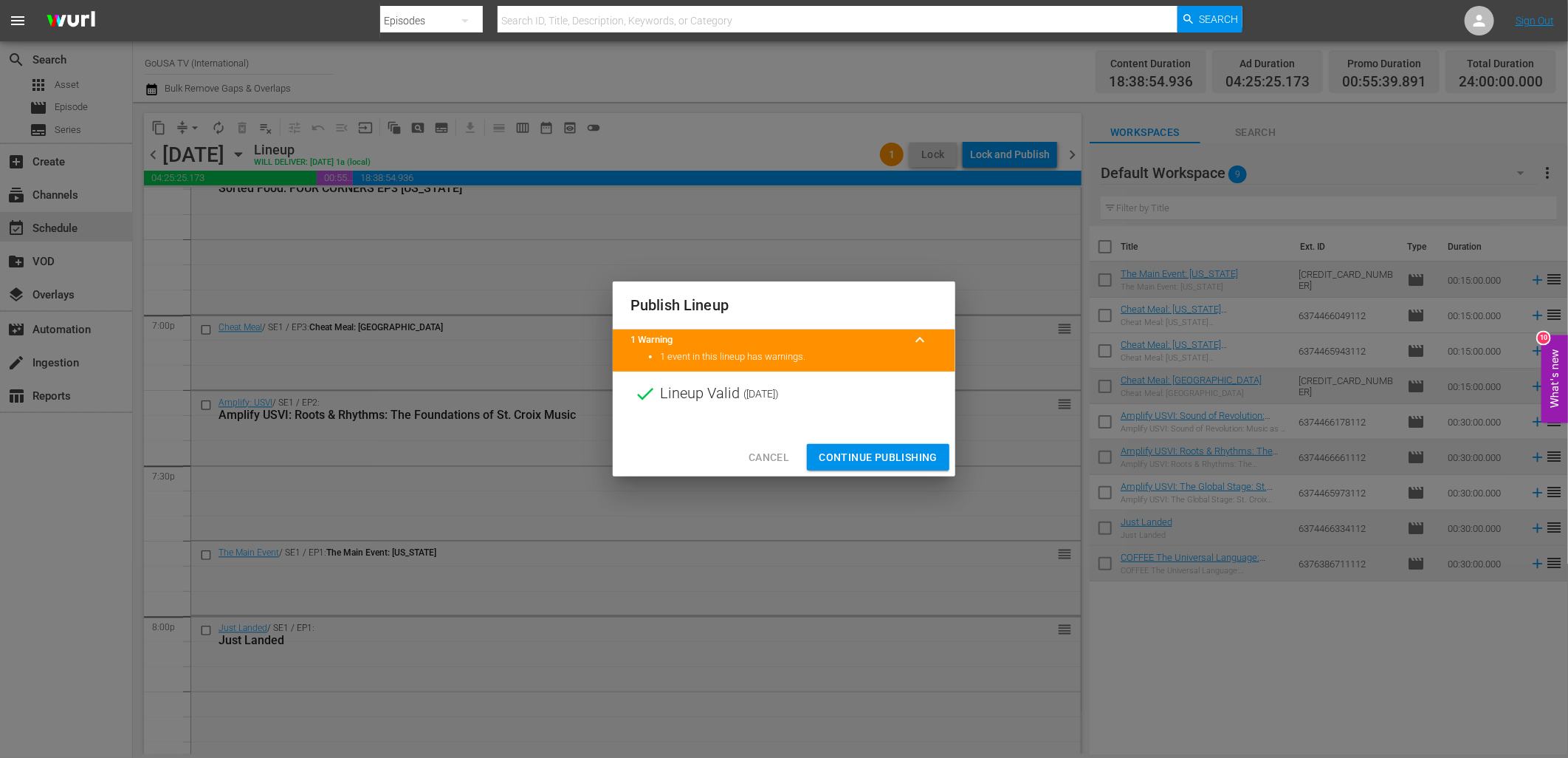
click at [903, 441] on div "Cancel Continue Publishing" at bounding box center [784, 458] width 343 height 39
click at [909, 458] on span "Continue Publishing" at bounding box center [878, 457] width 118 height 19
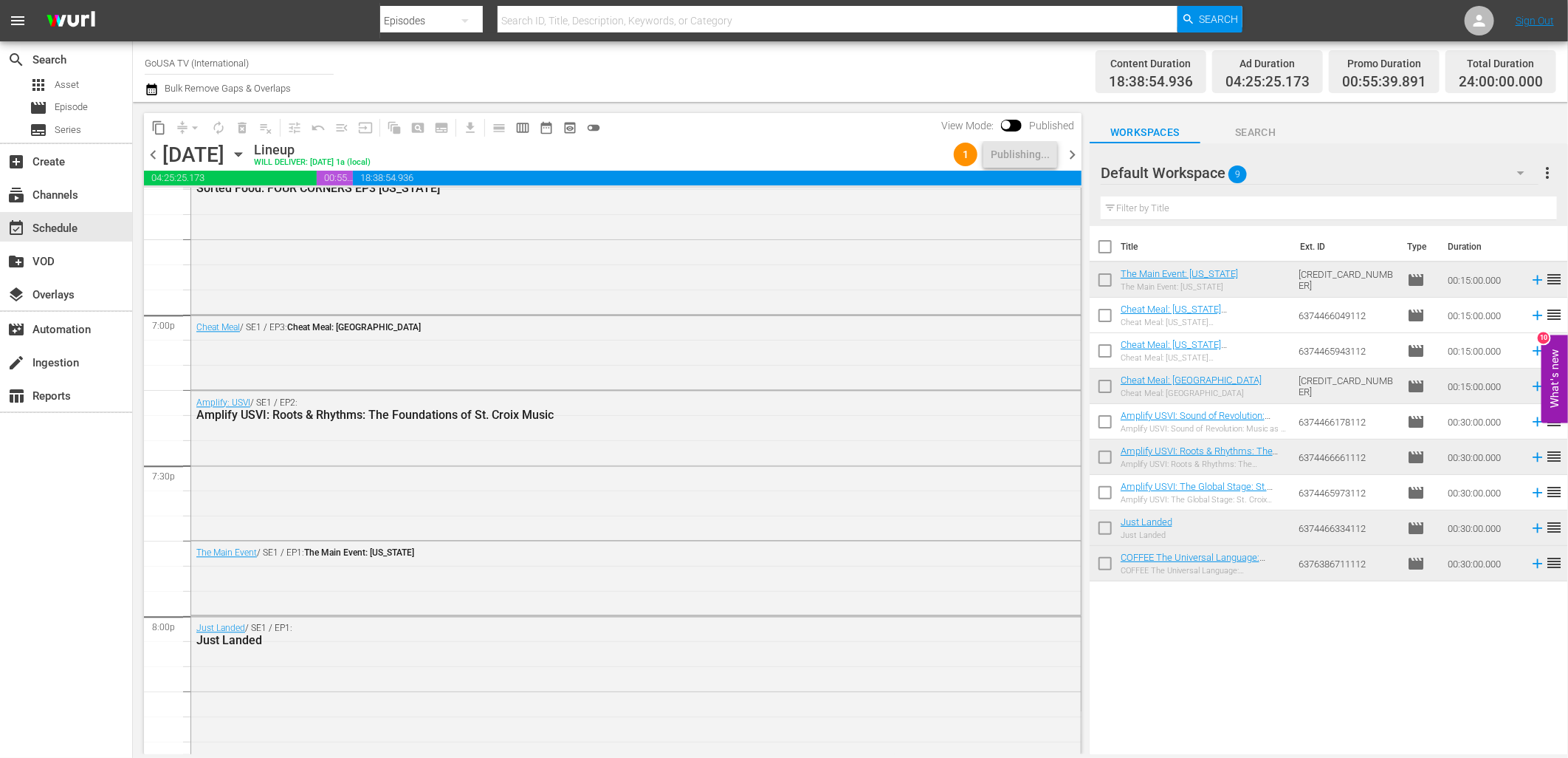
click at [247, 158] on icon "button" at bounding box center [239, 154] width 16 height 16
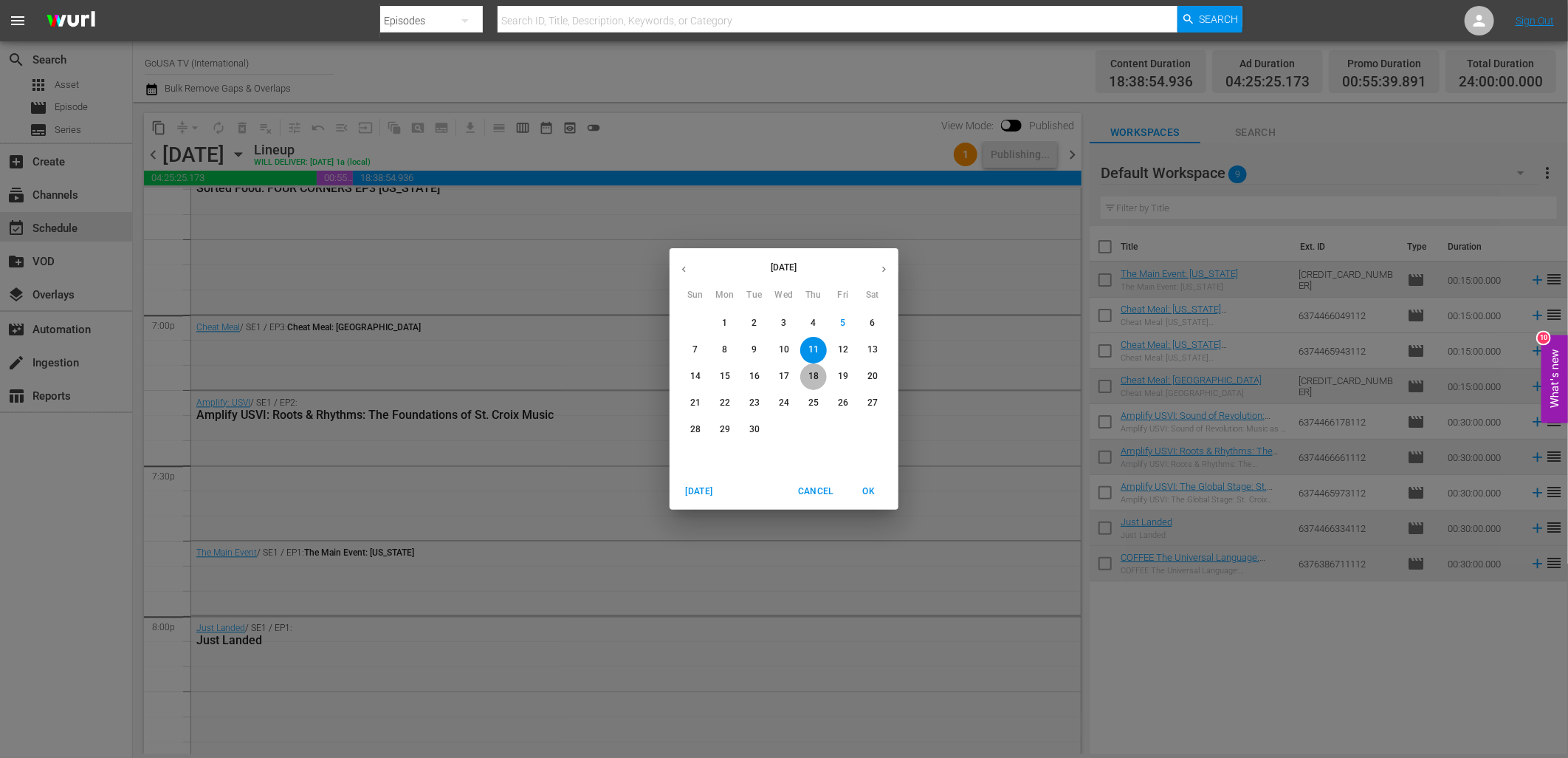
click at [810, 379] on p "18" at bounding box center [814, 376] width 11 height 12
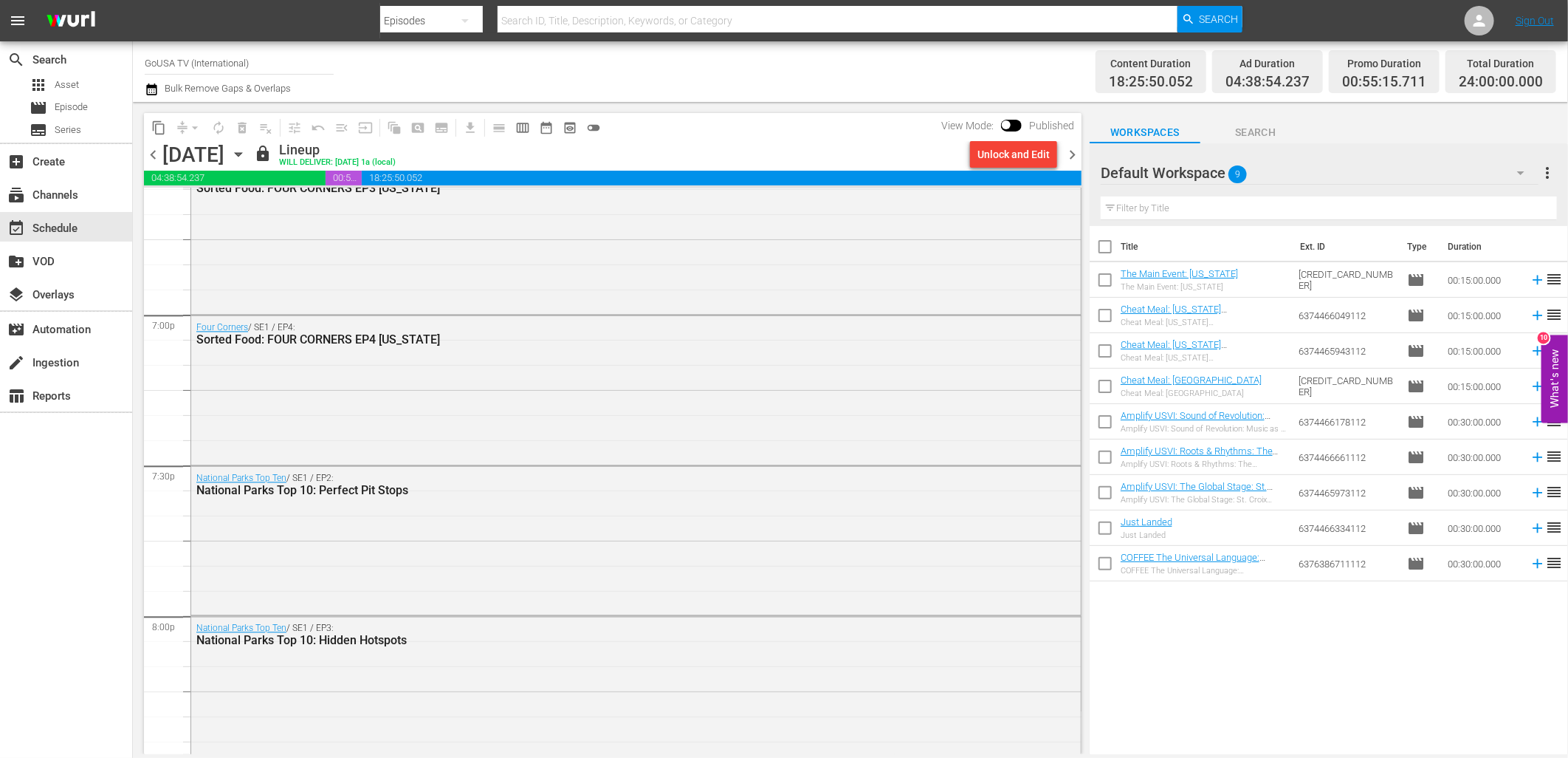
click at [1013, 165] on div "Unlock and Edit" at bounding box center [1013, 154] width 72 height 27
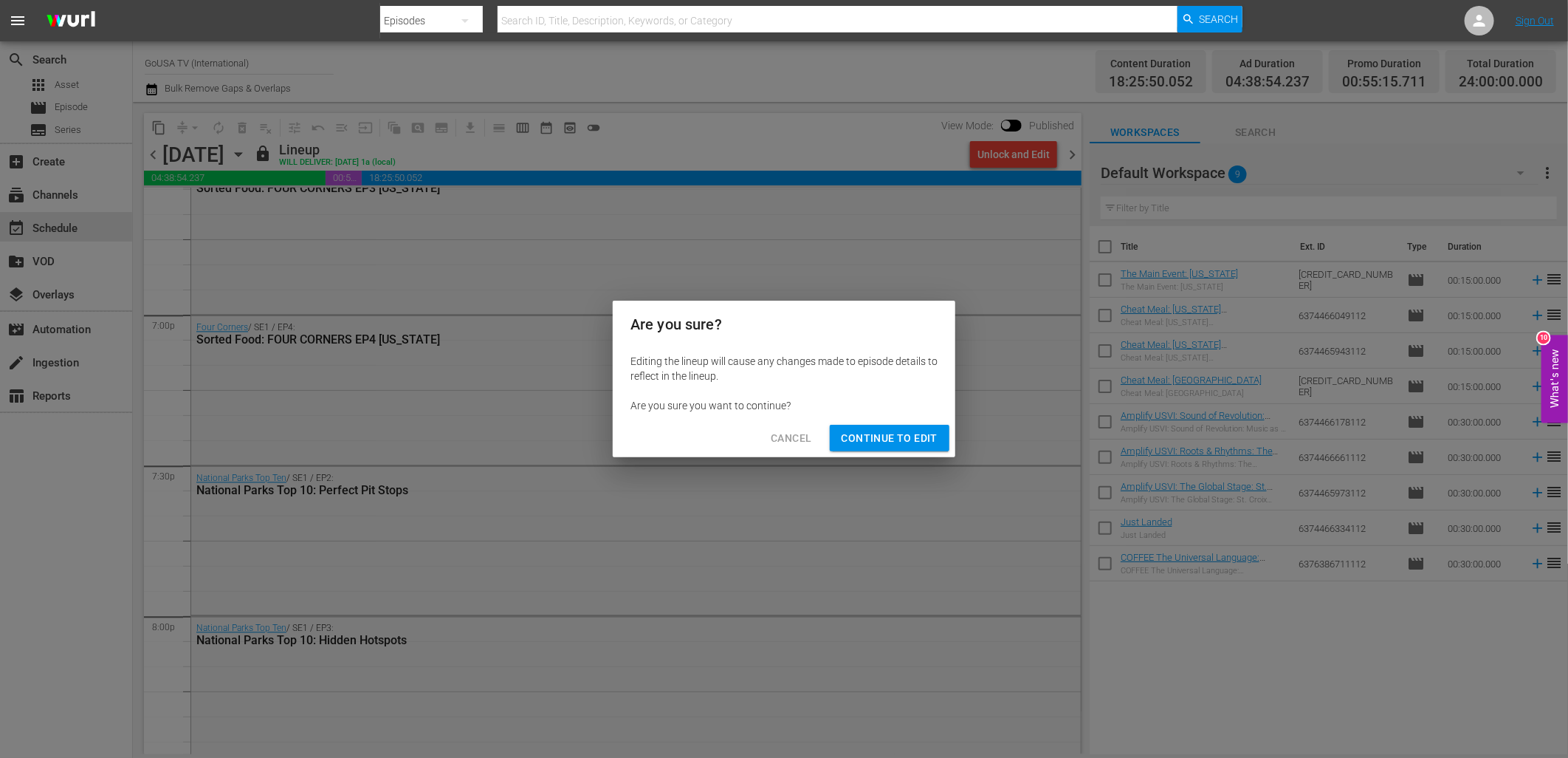
click at [871, 430] on span "Continue to Edit" at bounding box center [890, 438] width 96 height 19
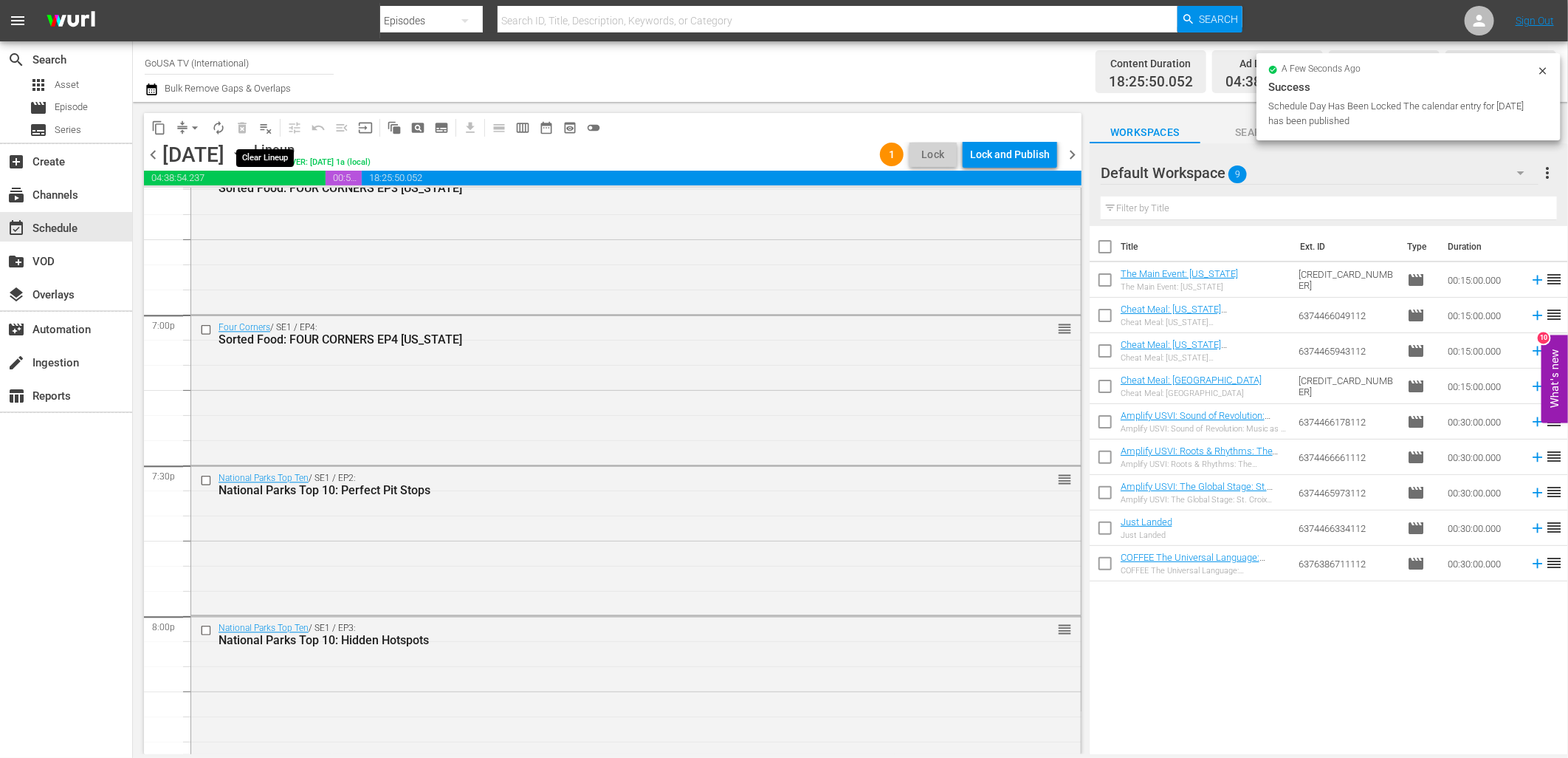
click at [267, 131] on span "playlist_remove_outlined" at bounding box center [265, 127] width 15 height 15
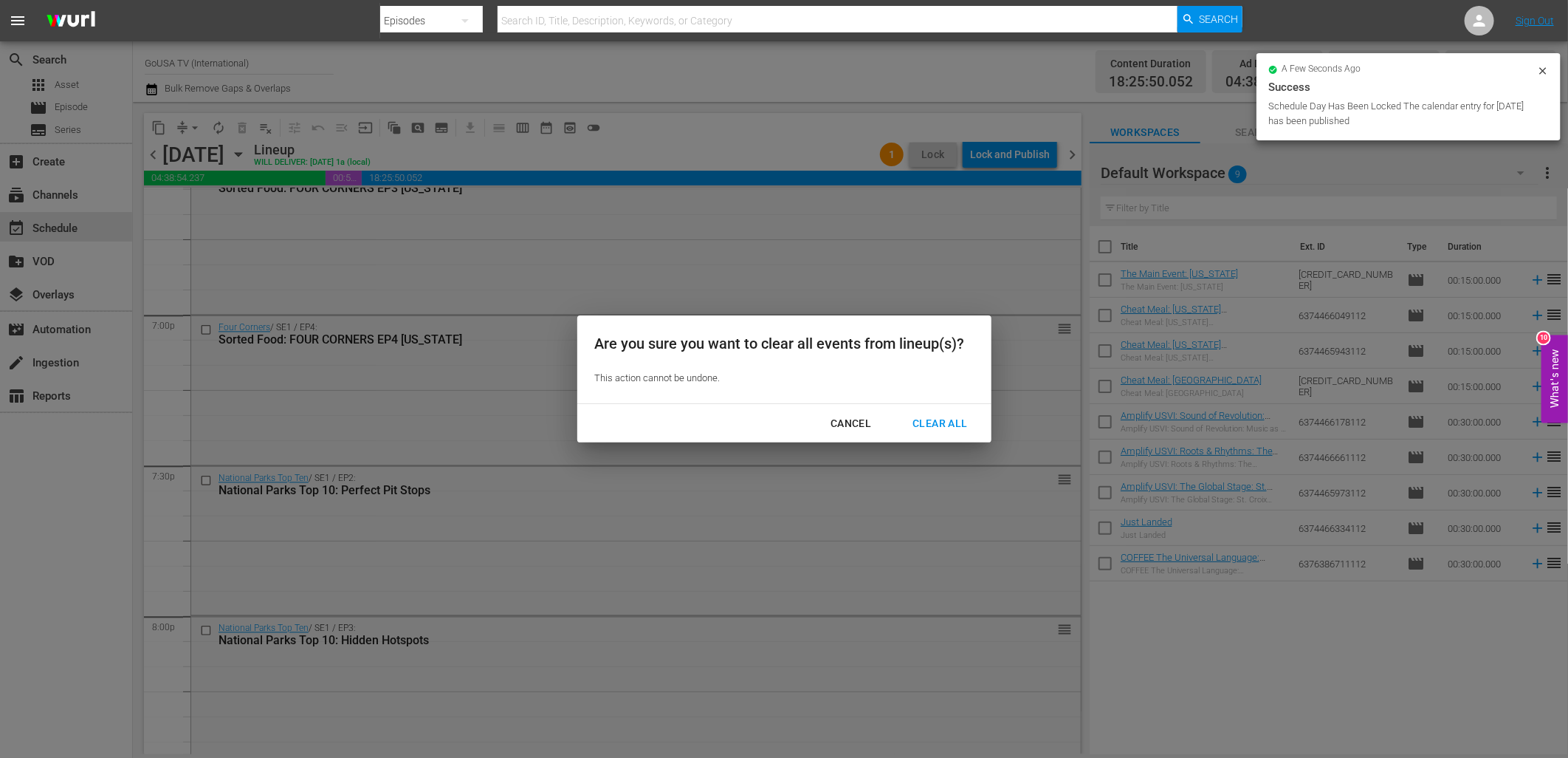
click at [936, 423] on div "Clear All" at bounding box center [940, 423] width 78 height 19
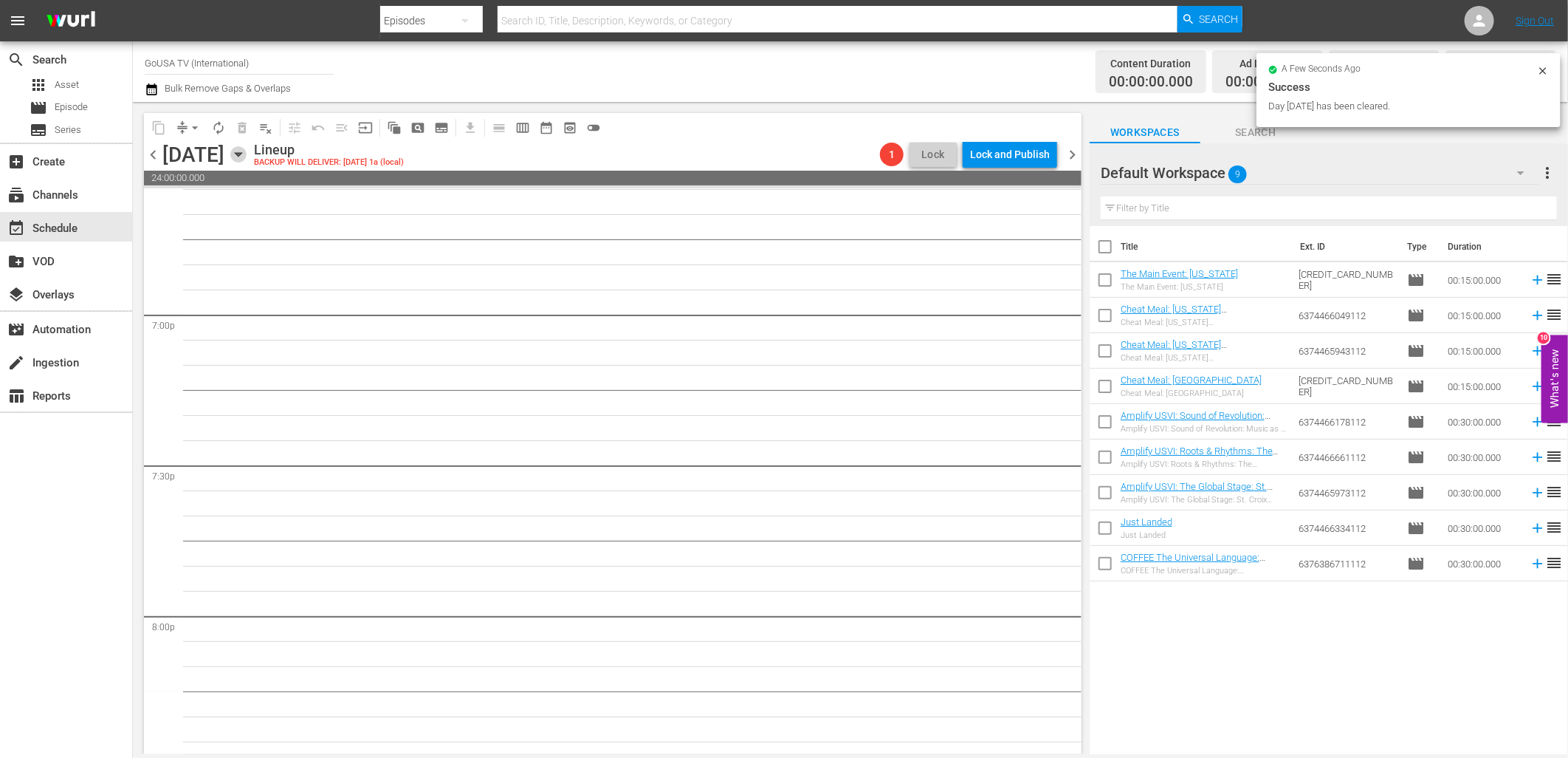
click at [241, 156] on icon "button" at bounding box center [238, 155] width 6 height 4
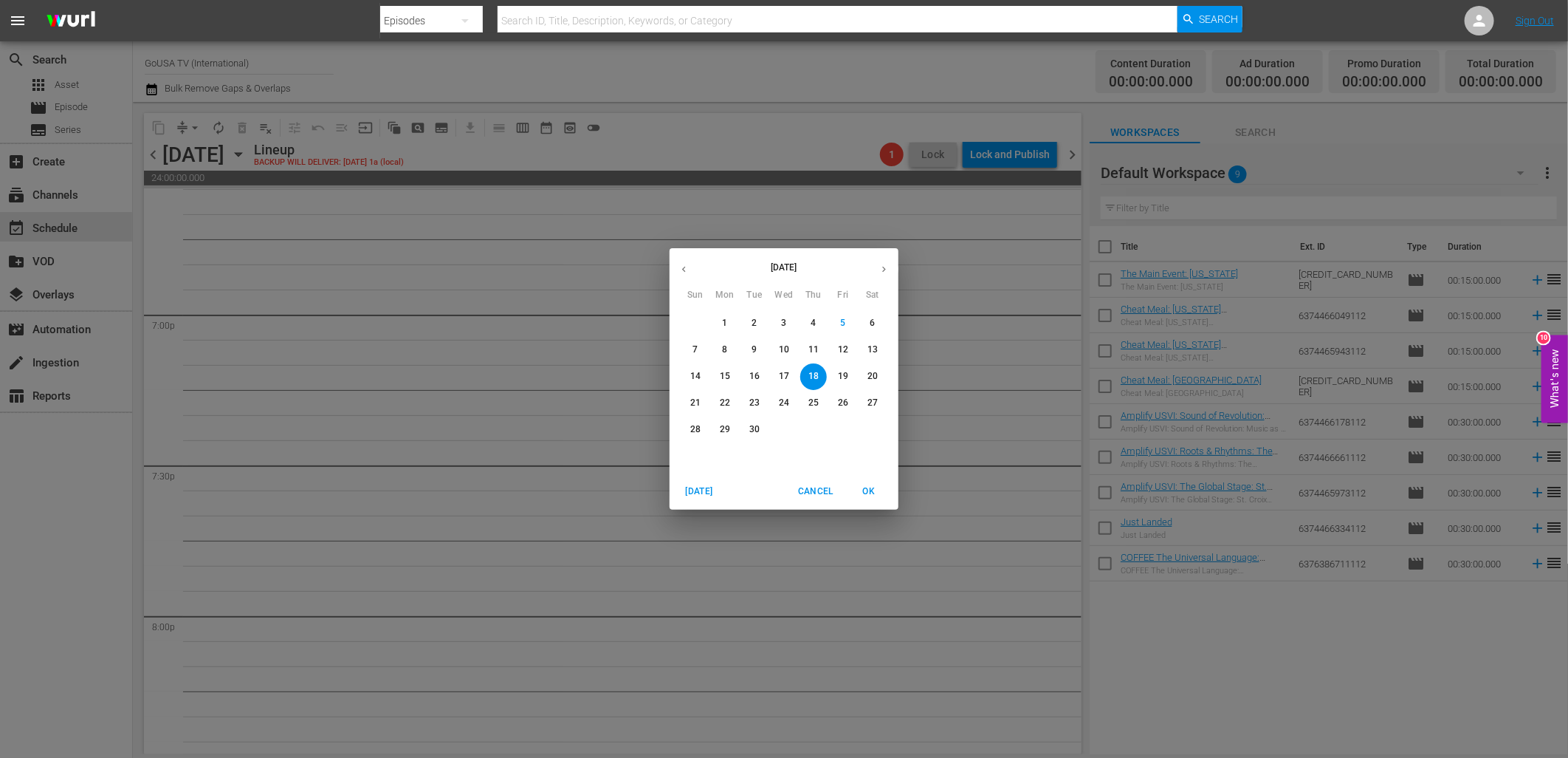
click at [815, 407] on p "25" at bounding box center [814, 403] width 11 height 12
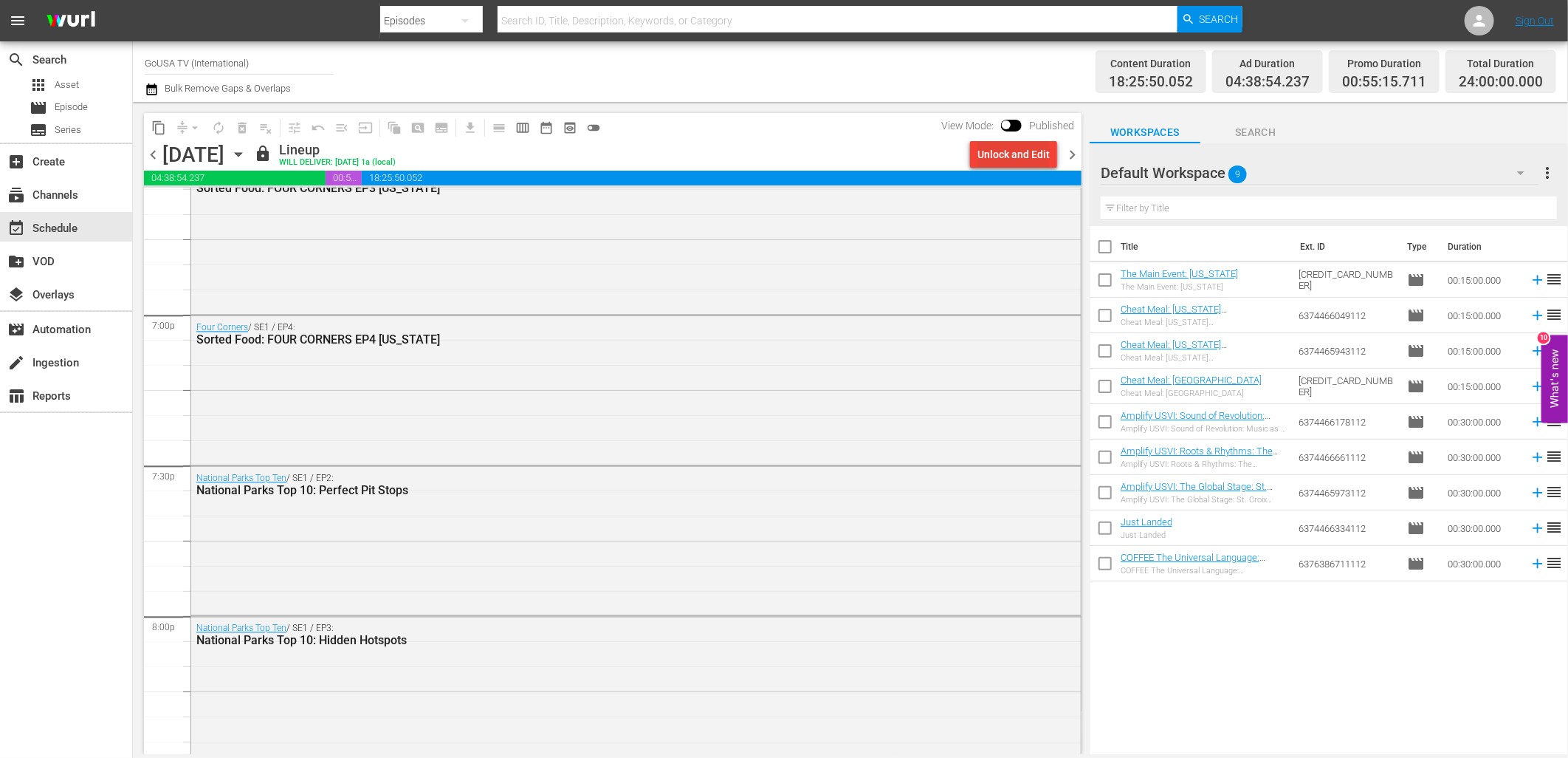
click at [1016, 151] on div "Unlock and Edit" at bounding box center [1013, 154] width 72 height 27
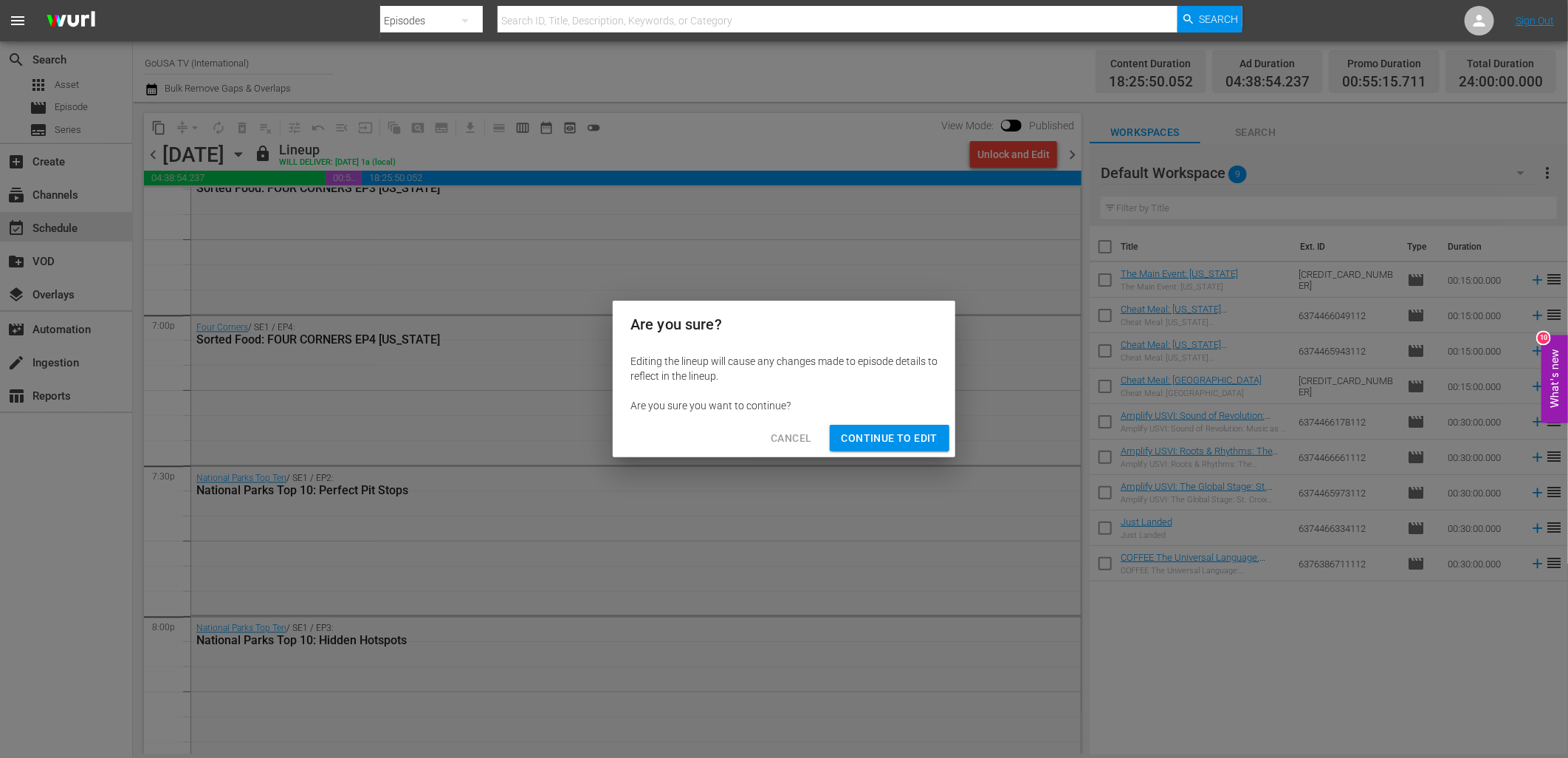
click at [898, 436] on span "Continue to Edit" at bounding box center [890, 438] width 96 height 19
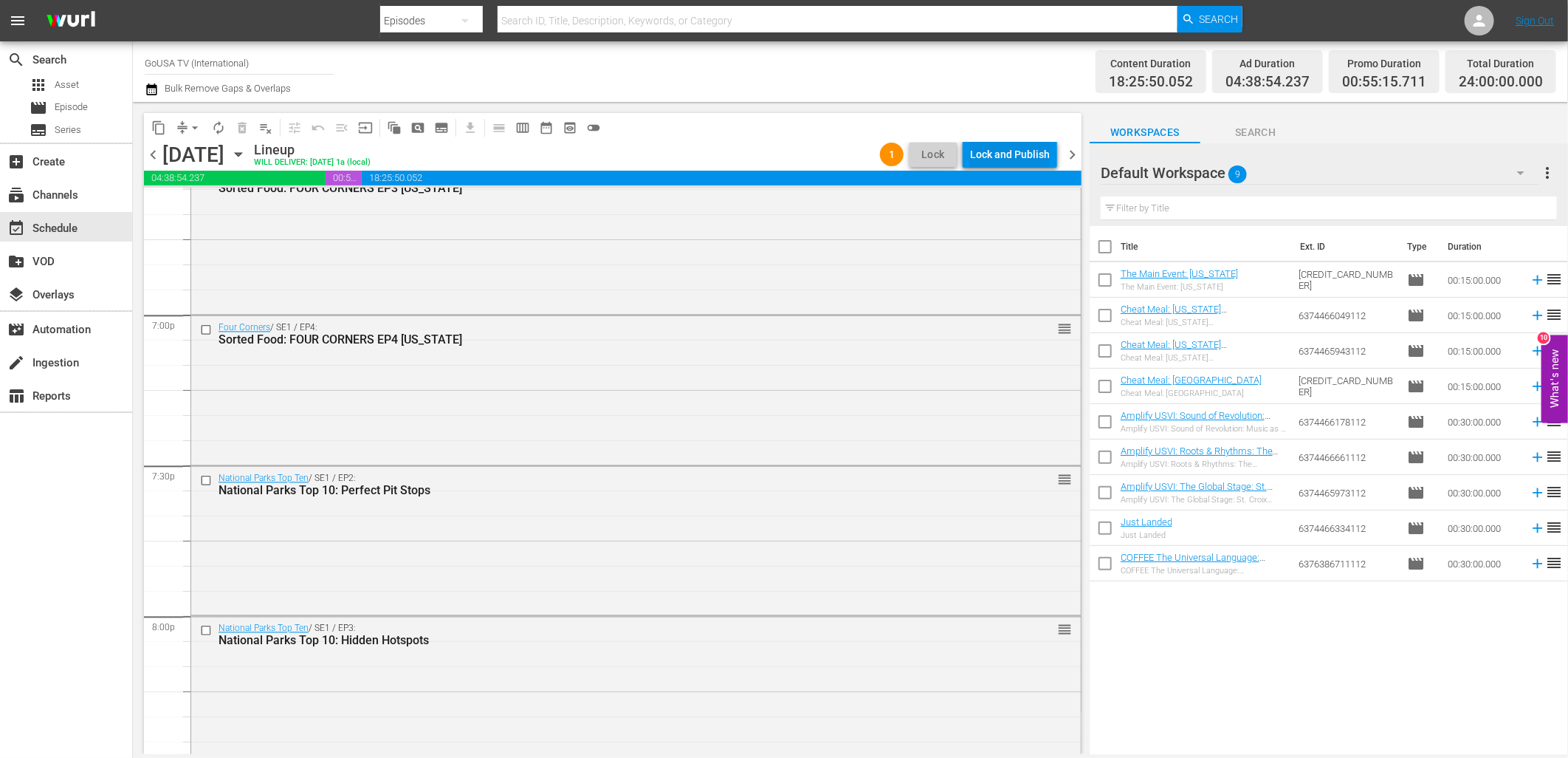
click at [1011, 145] on div "Lock and Publish" at bounding box center [1010, 154] width 80 height 27
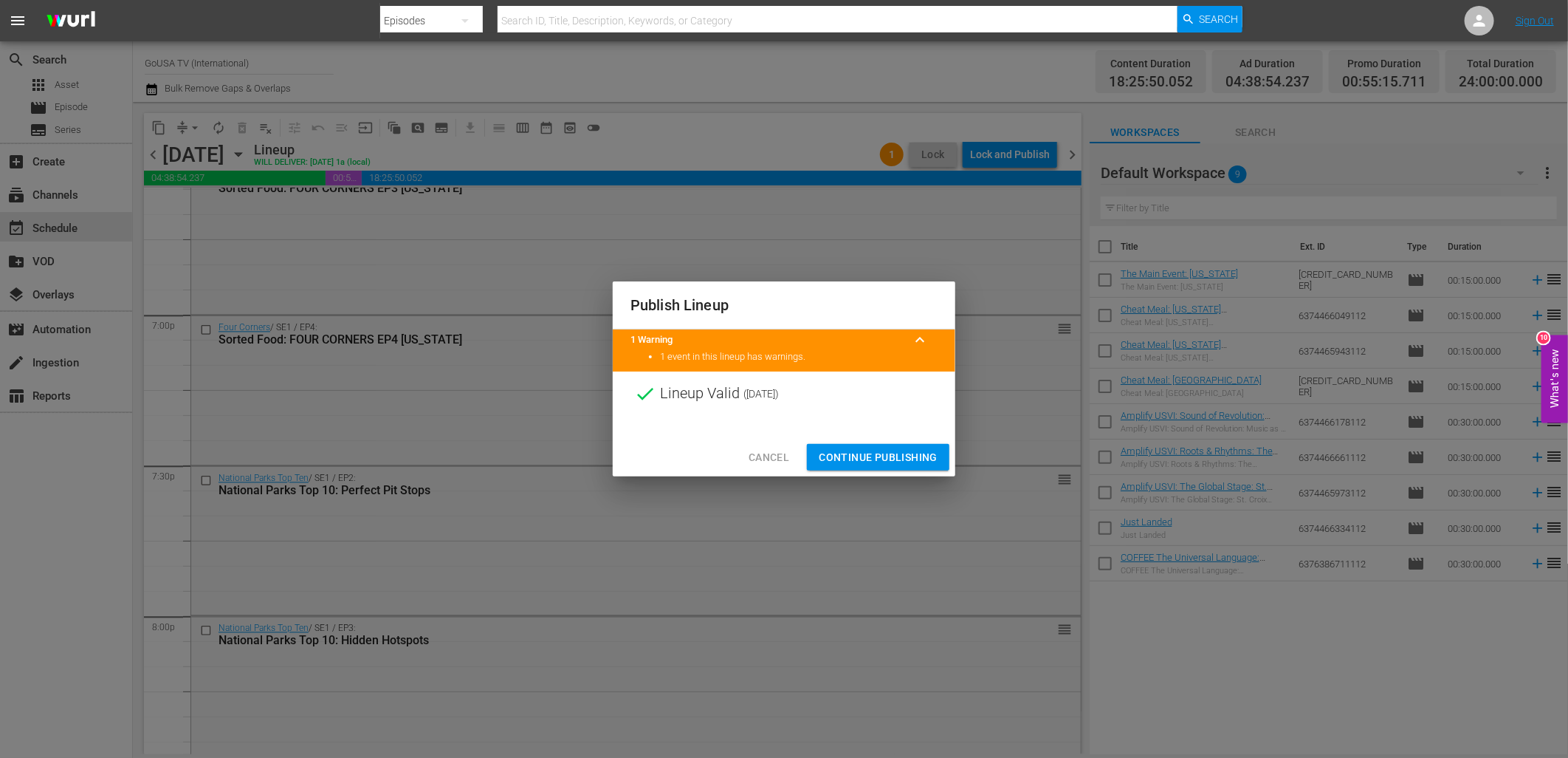
click at [873, 452] on span "Continue Publishing" at bounding box center [878, 457] width 118 height 19
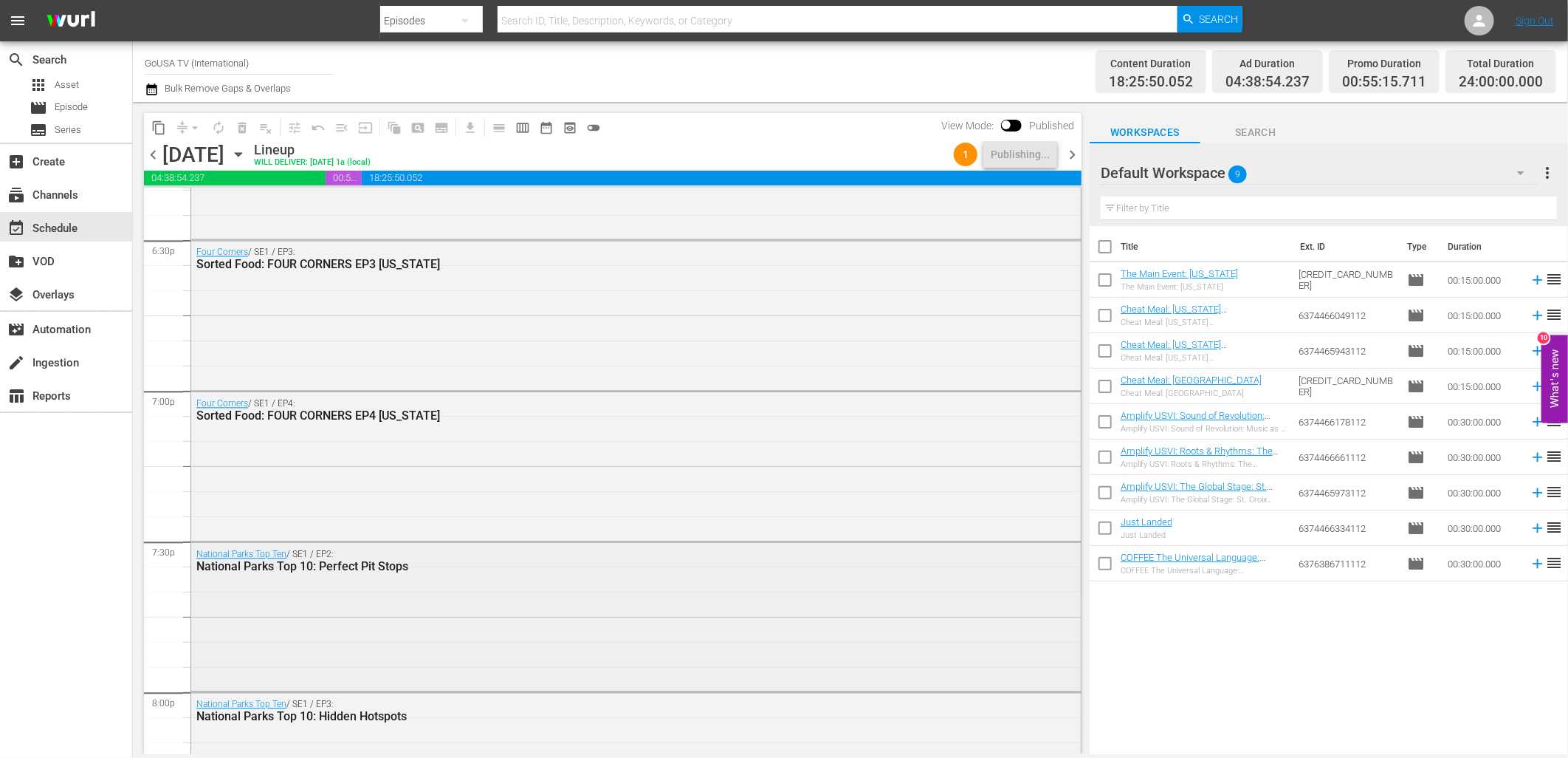
scroll to position [5517, 0]
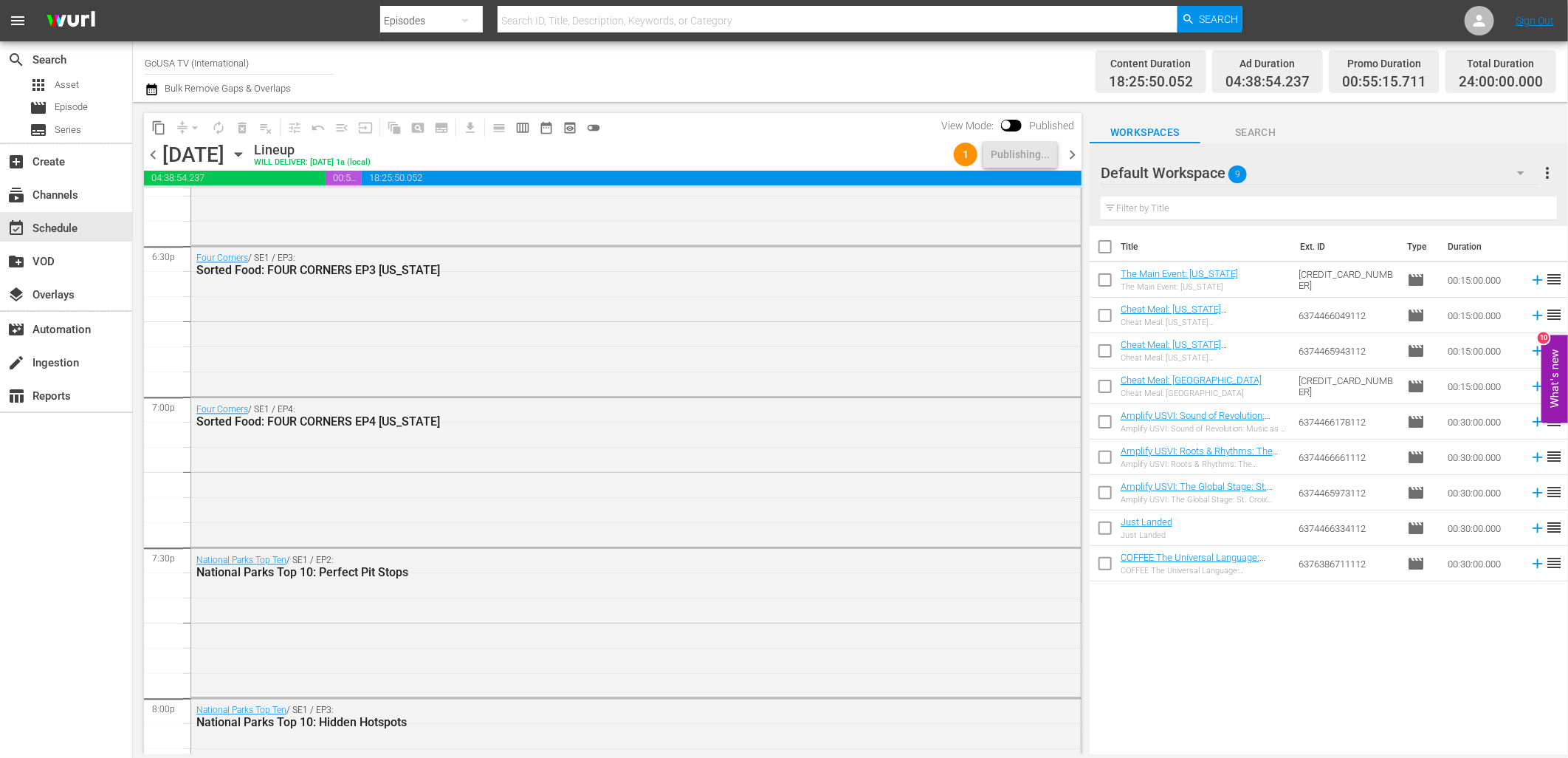
click at [247, 158] on icon "button" at bounding box center [239, 154] width 16 height 16
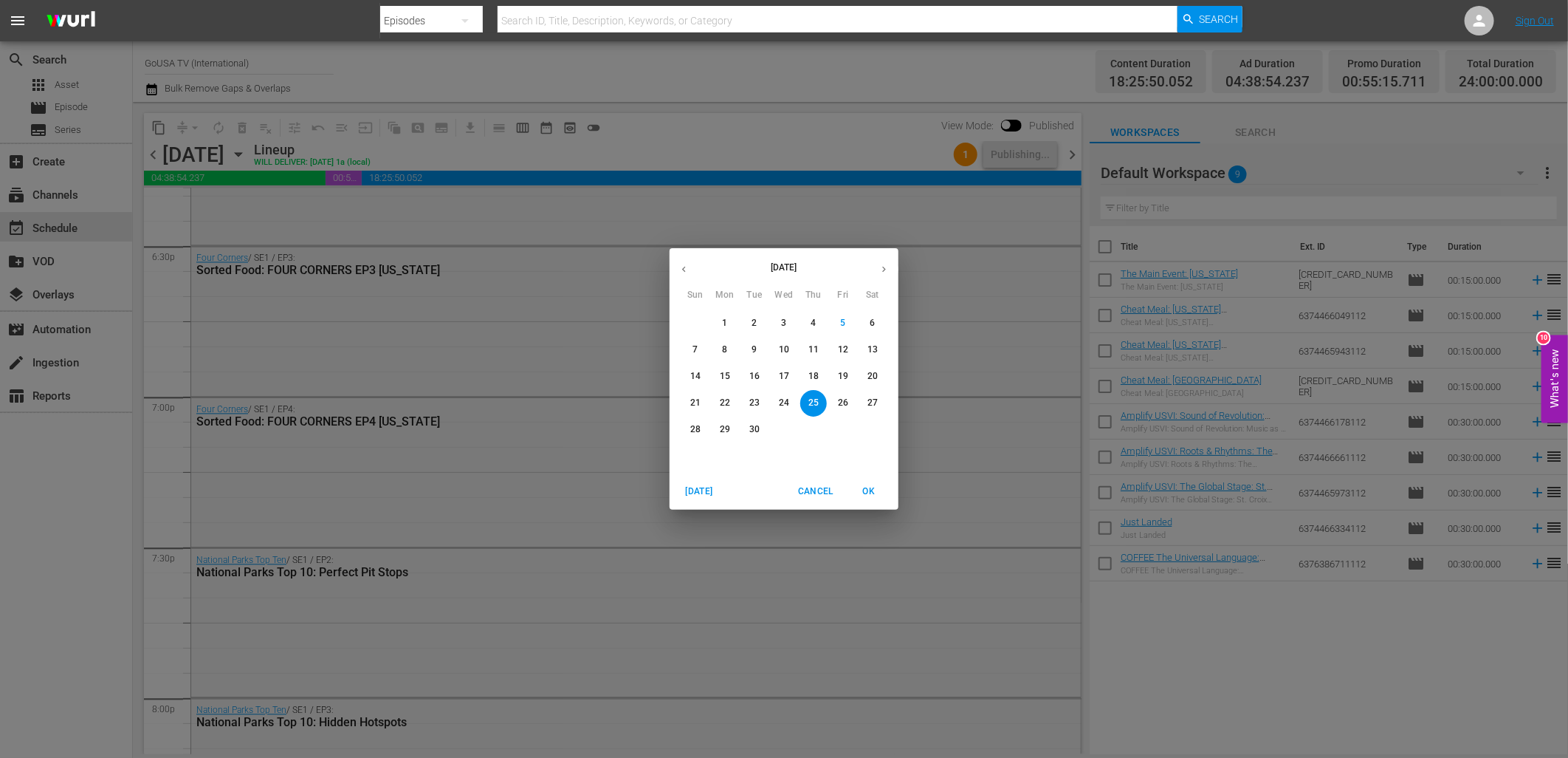
click at [814, 371] on p "18" at bounding box center [814, 376] width 11 height 12
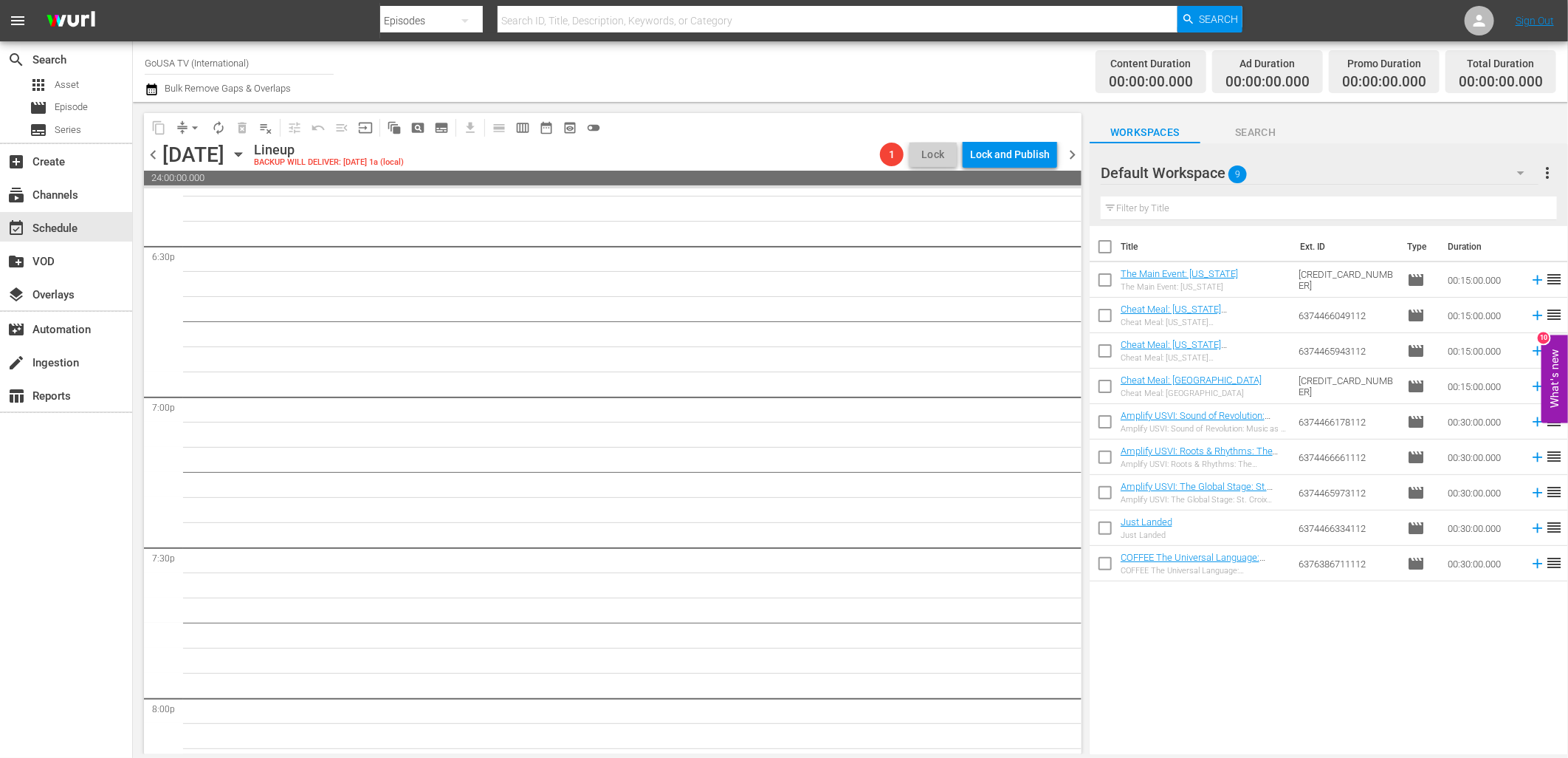
click at [250, 149] on div "Thursday, September 18th September 18th" at bounding box center [206, 154] width 88 height 24
click at [427, 159] on div "chevron_left Thursday, September 18th September 18th Lineup BACKUP WILL DELIVER…" at bounding box center [613, 156] width 938 height 29
click at [247, 155] on icon "button" at bounding box center [239, 154] width 16 height 16
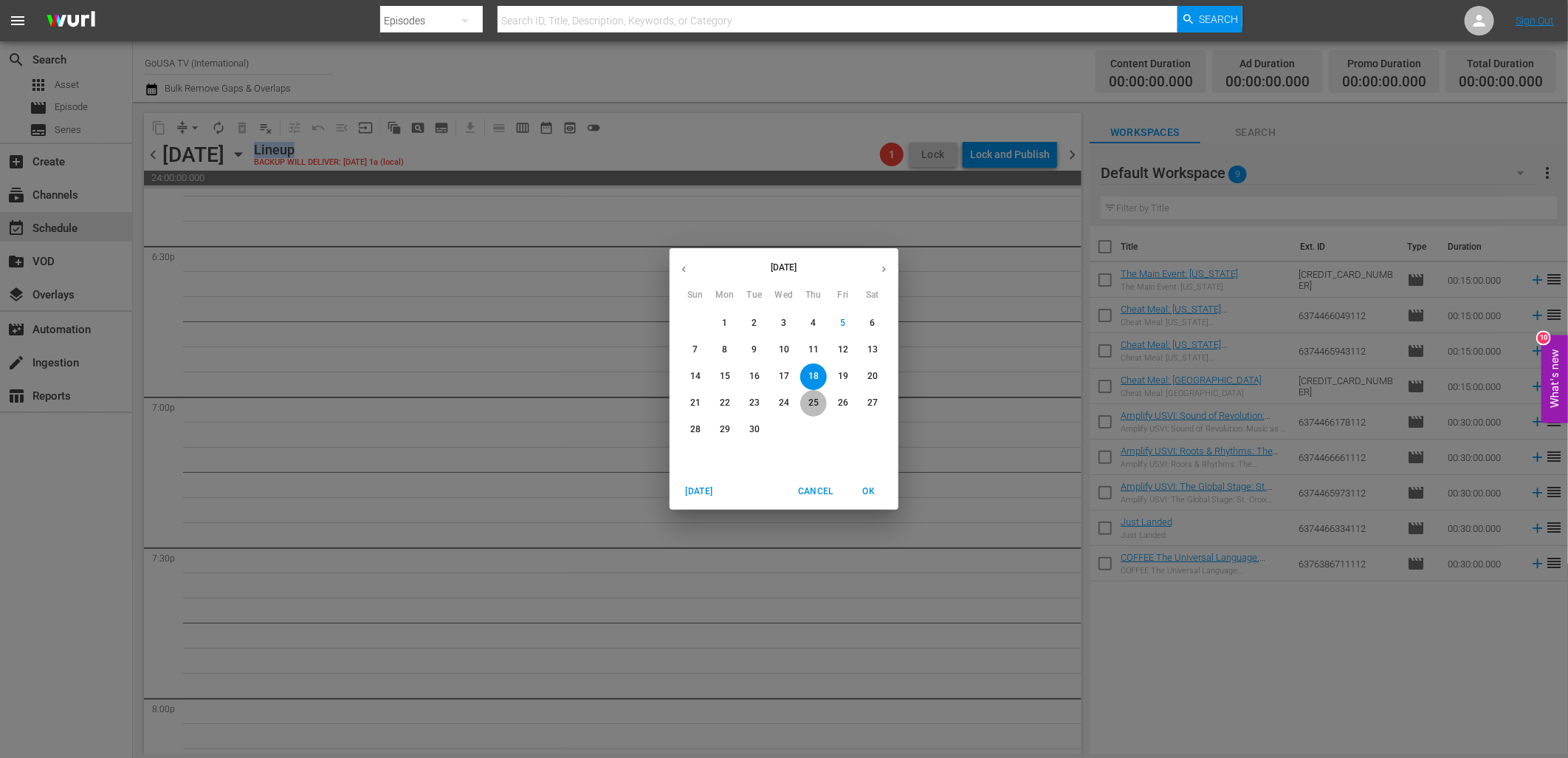
click at [808, 403] on p "25" at bounding box center [814, 403] width 11 height 12
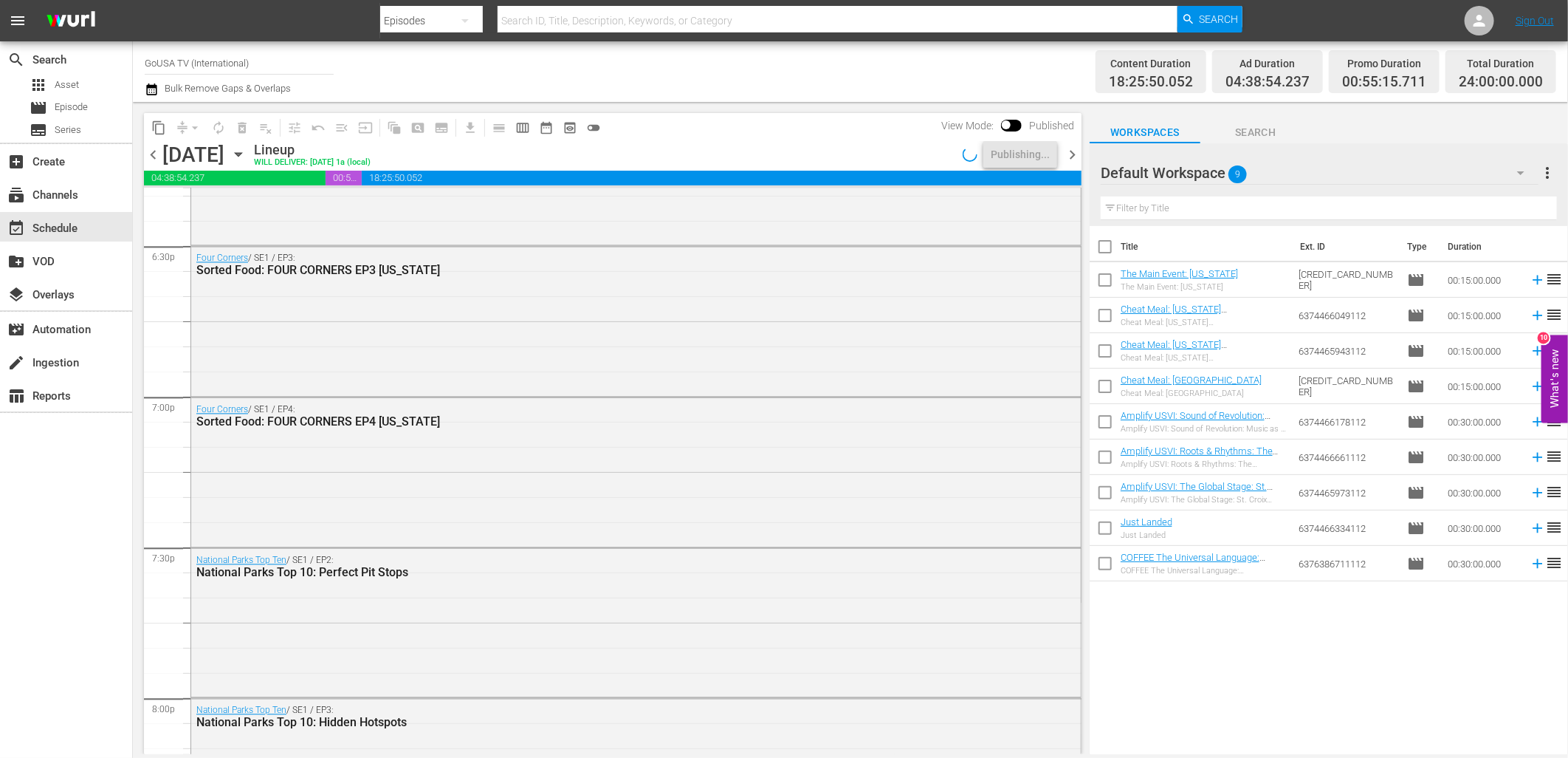
click at [247, 149] on icon "button" at bounding box center [239, 154] width 16 height 16
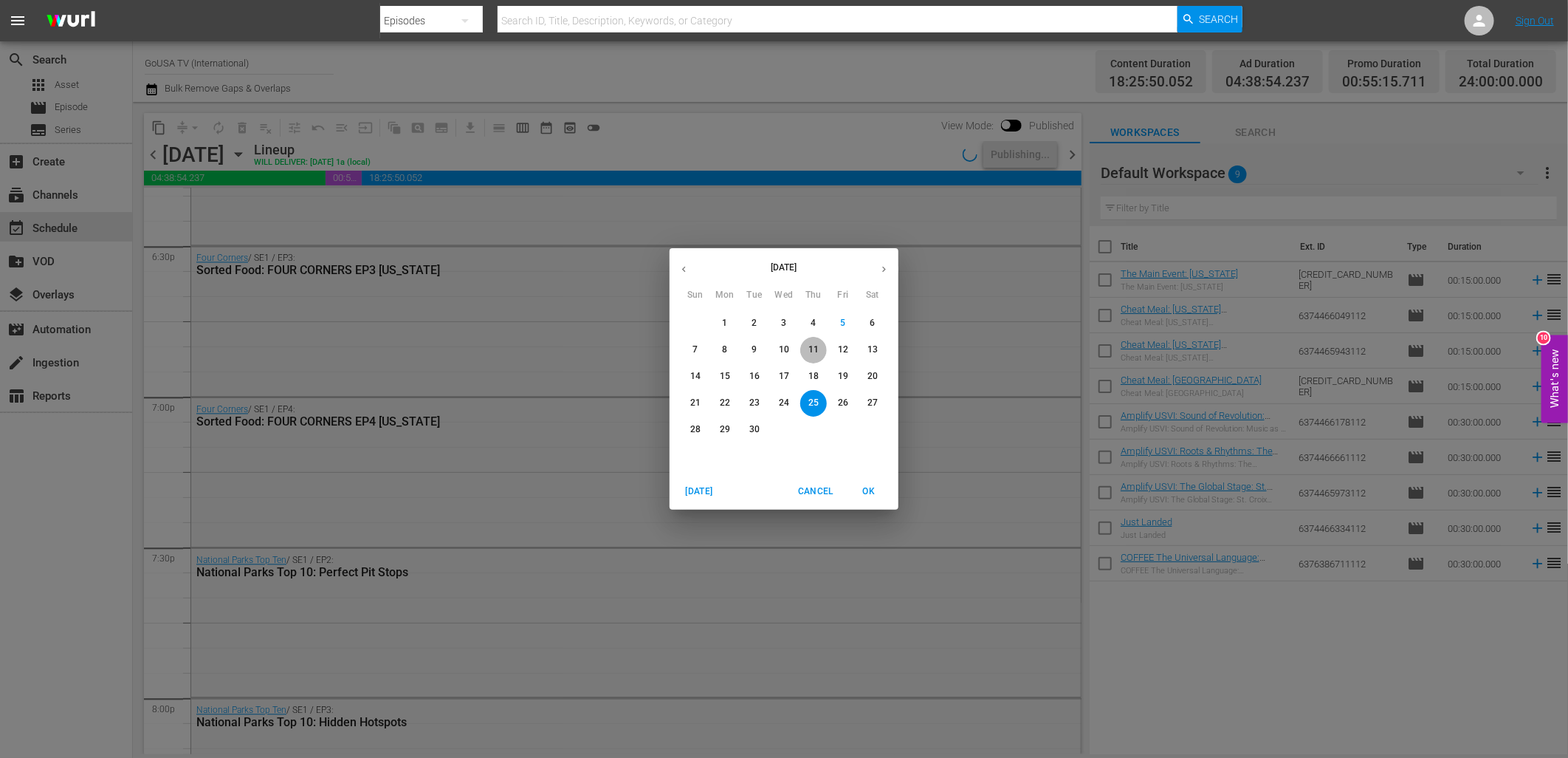
click at [809, 350] on p "11" at bounding box center [814, 350] width 11 height 12
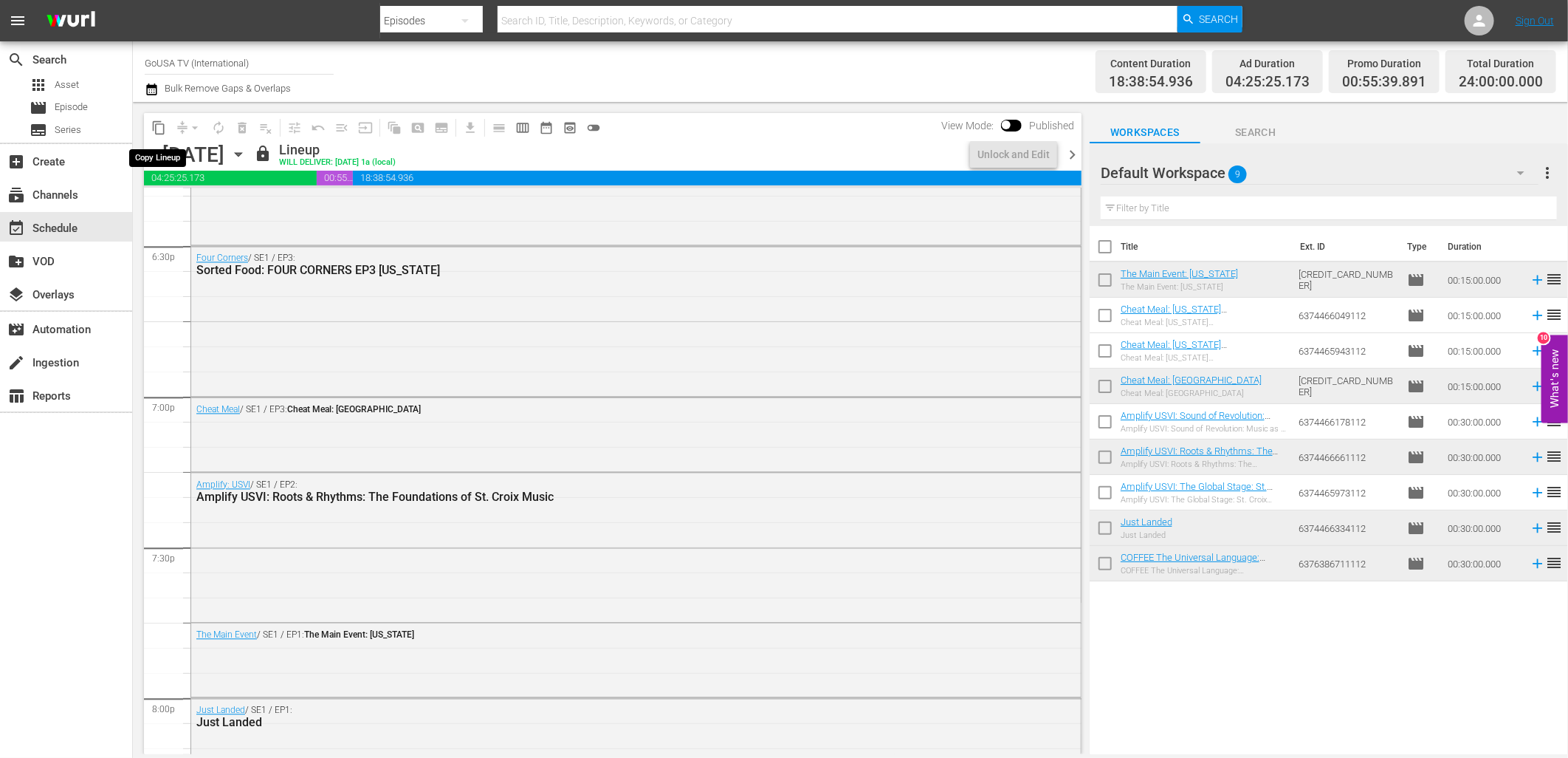
click at [157, 130] on span "content_copy" at bounding box center [158, 127] width 15 height 15
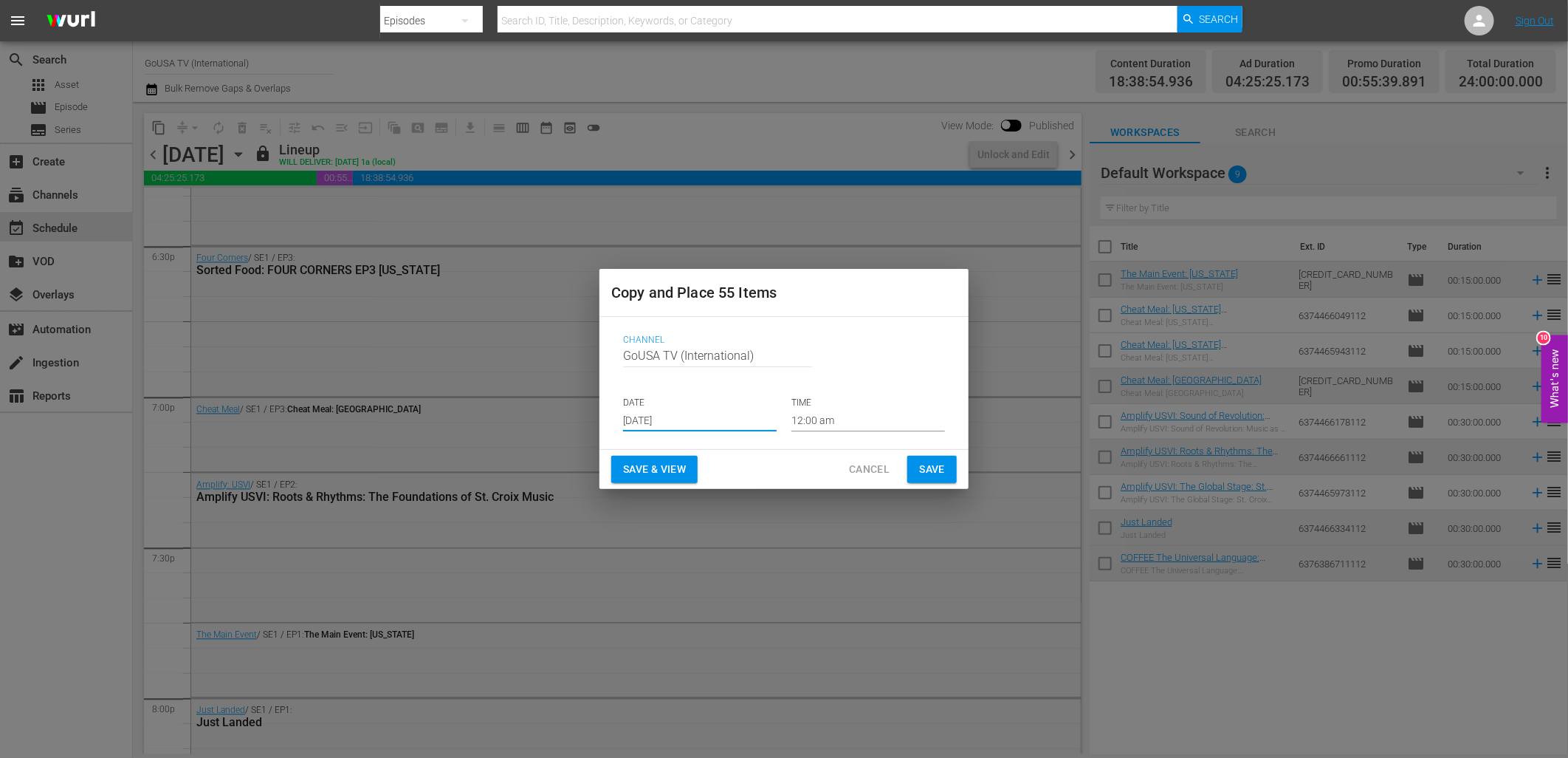
click at [674, 424] on input "[DATE]" at bounding box center [700, 420] width 153 height 22
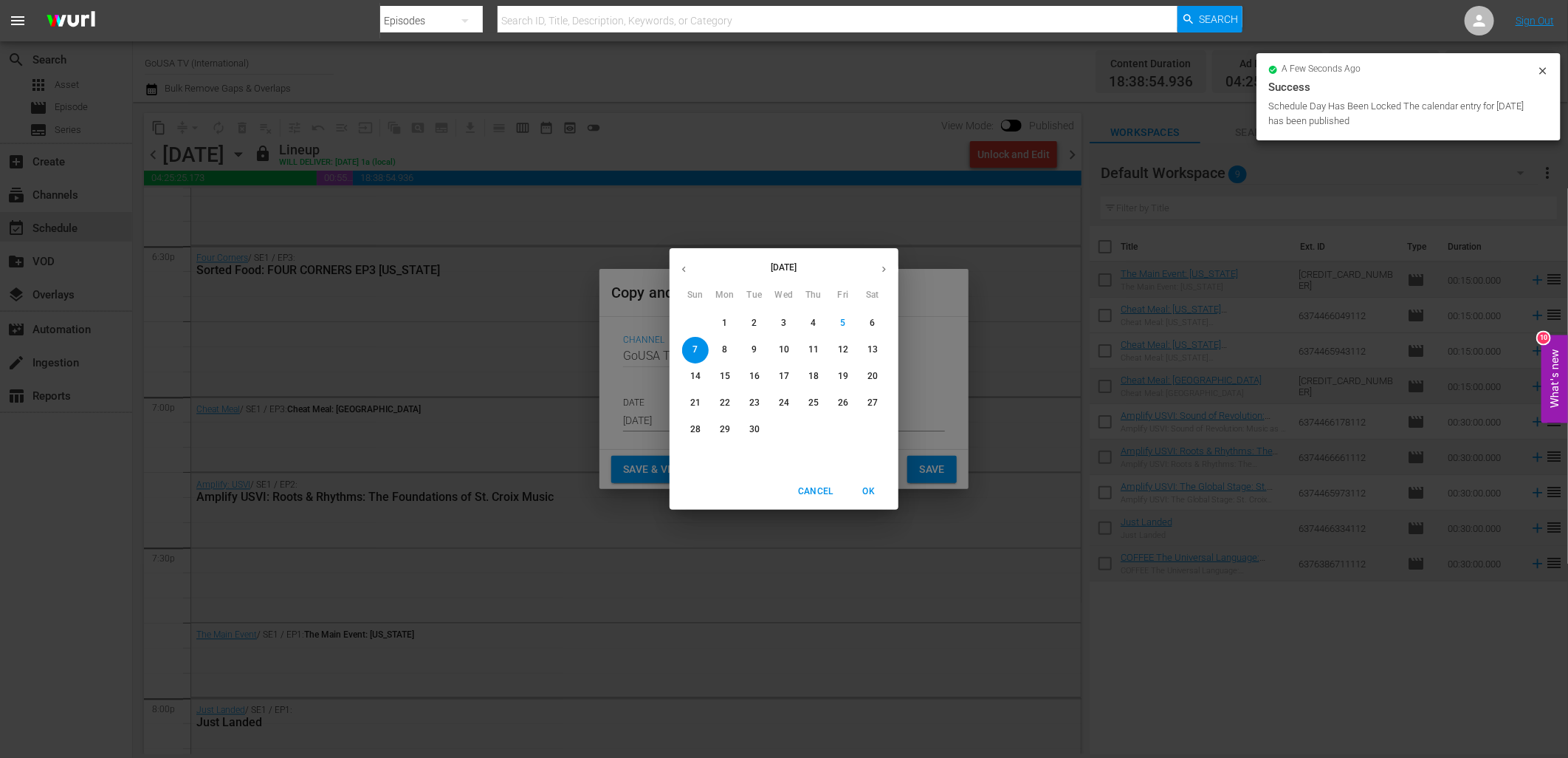
click at [815, 378] on p "18" at bounding box center [814, 376] width 11 height 12
type input "Sep 18th 2025"
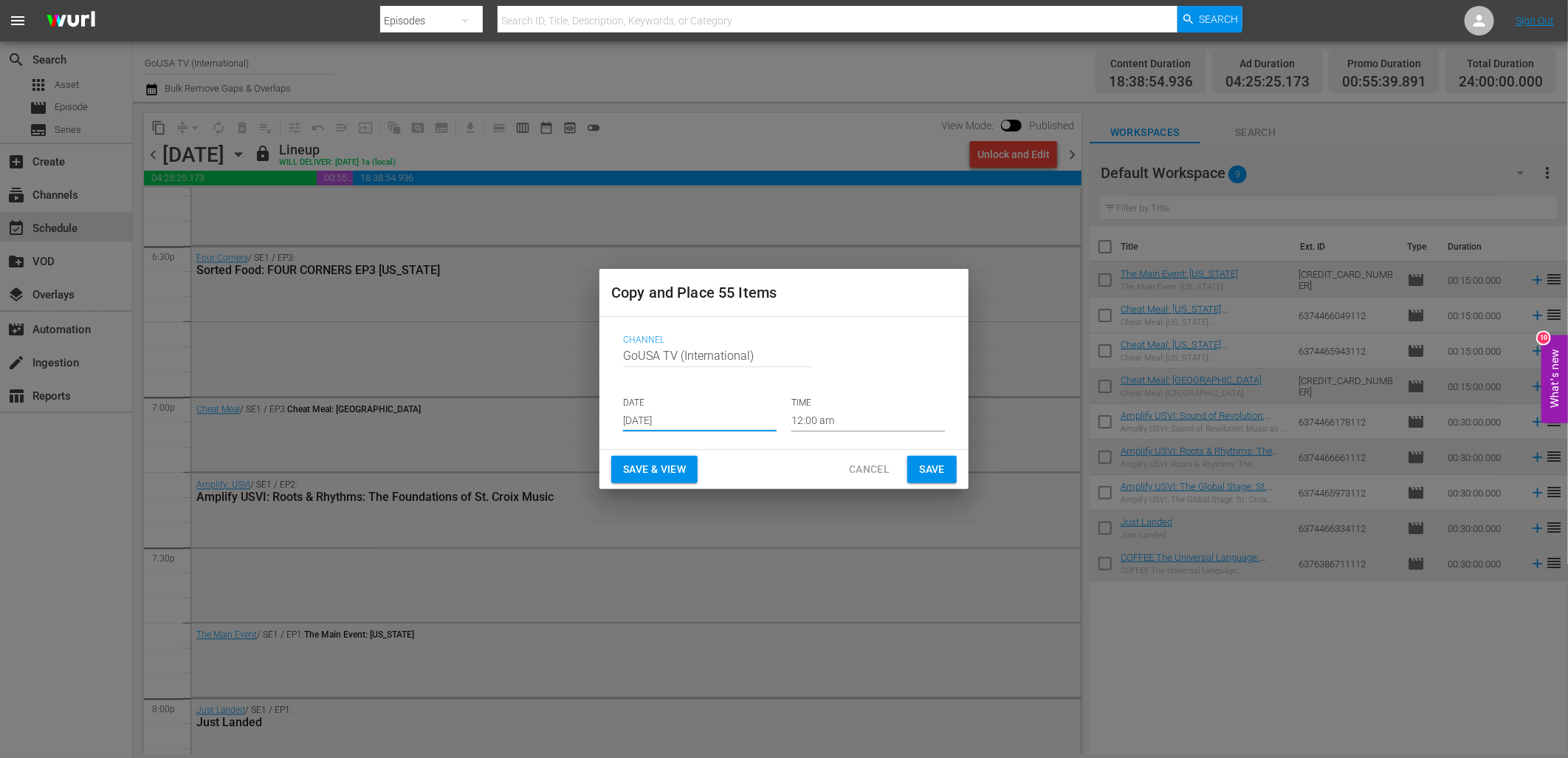
click at [938, 473] on span "Save" at bounding box center [931, 469] width 26 height 19
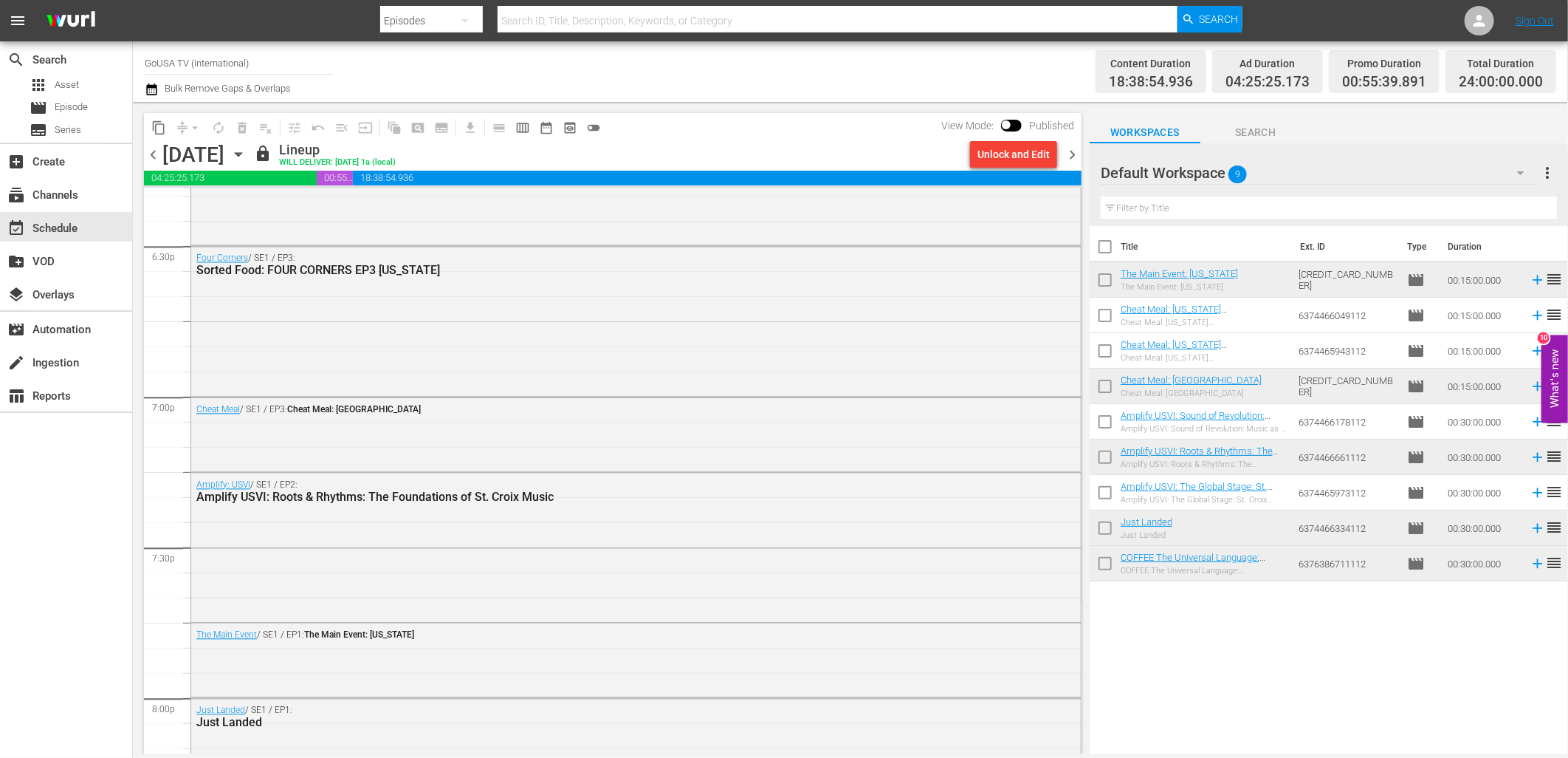
click at [247, 146] on icon "button" at bounding box center [239, 154] width 16 height 16
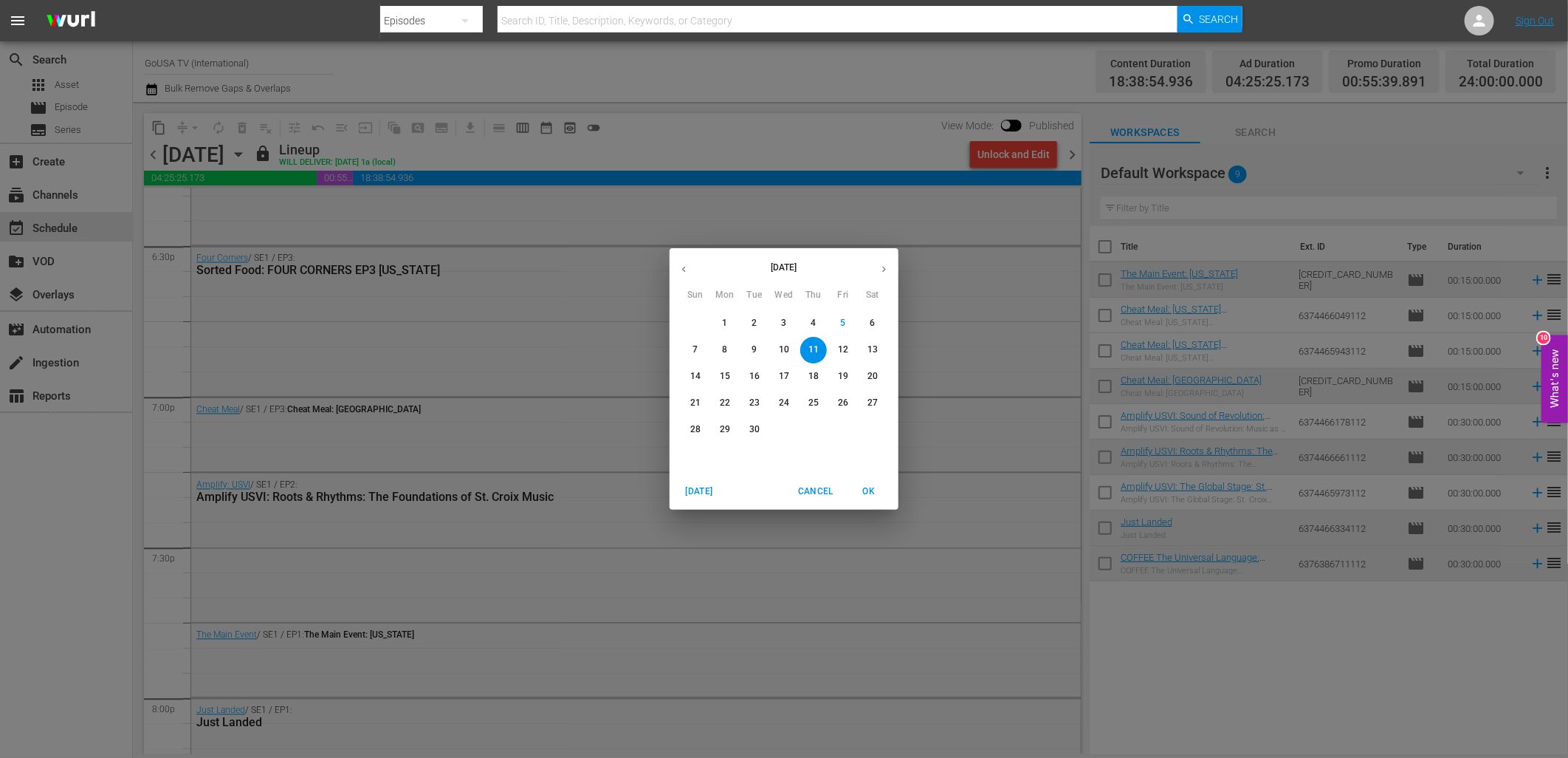
click at [813, 374] on p "18" at bounding box center [814, 376] width 11 height 12
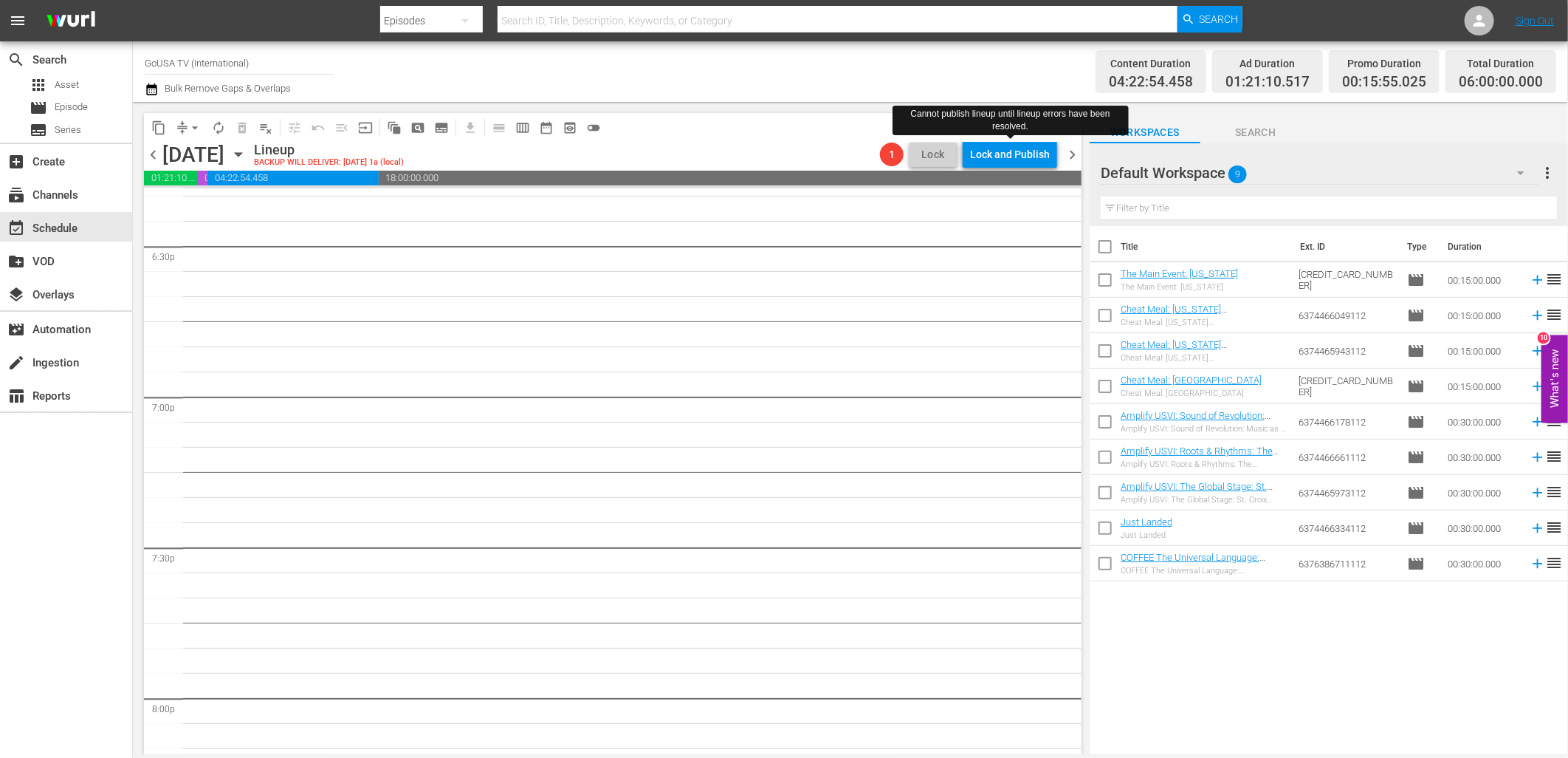
click at [1009, 158] on div "Lock and Publish" at bounding box center [1010, 154] width 80 height 27
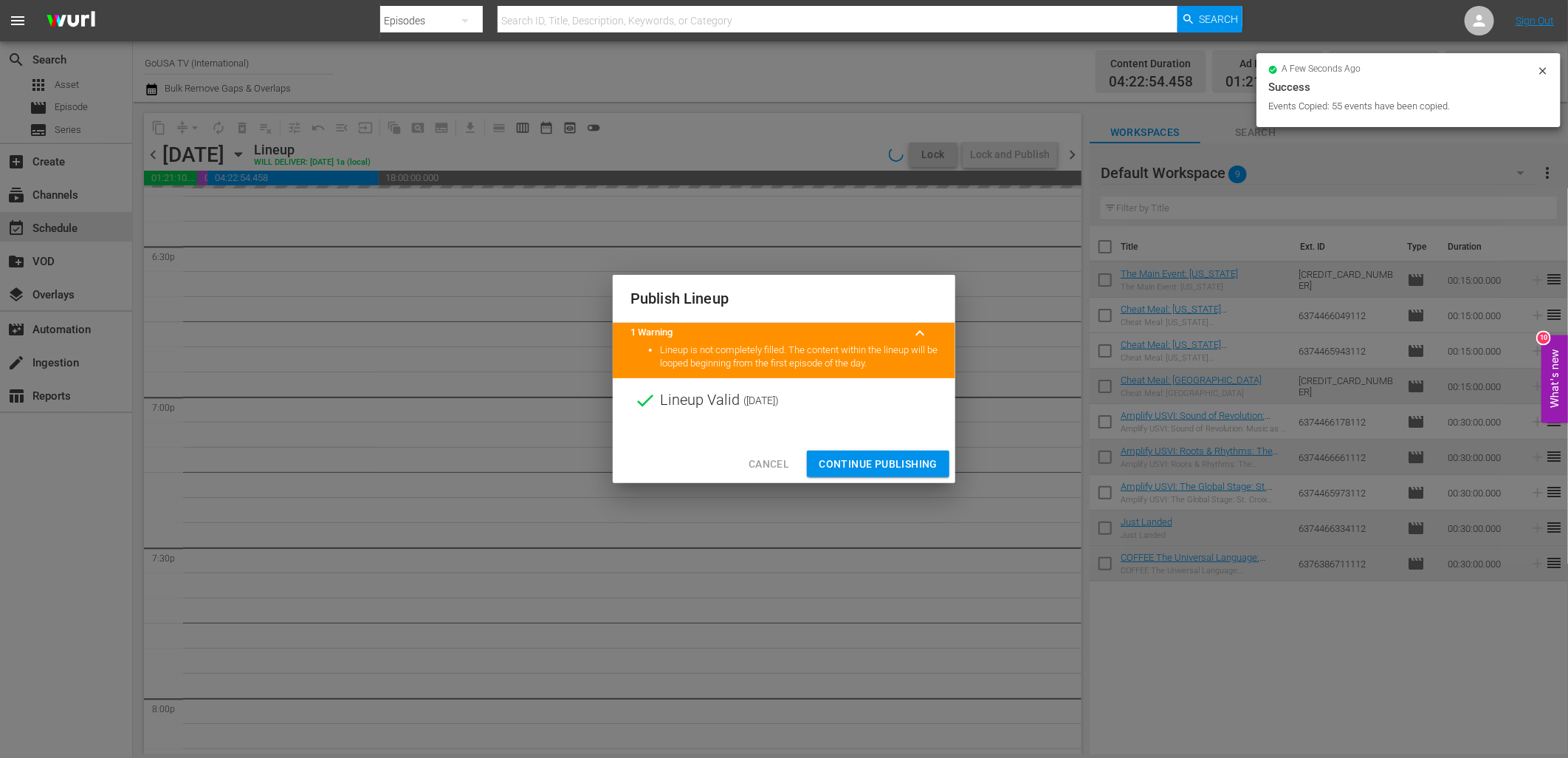
click at [771, 463] on span "Cancel" at bounding box center [769, 464] width 41 height 19
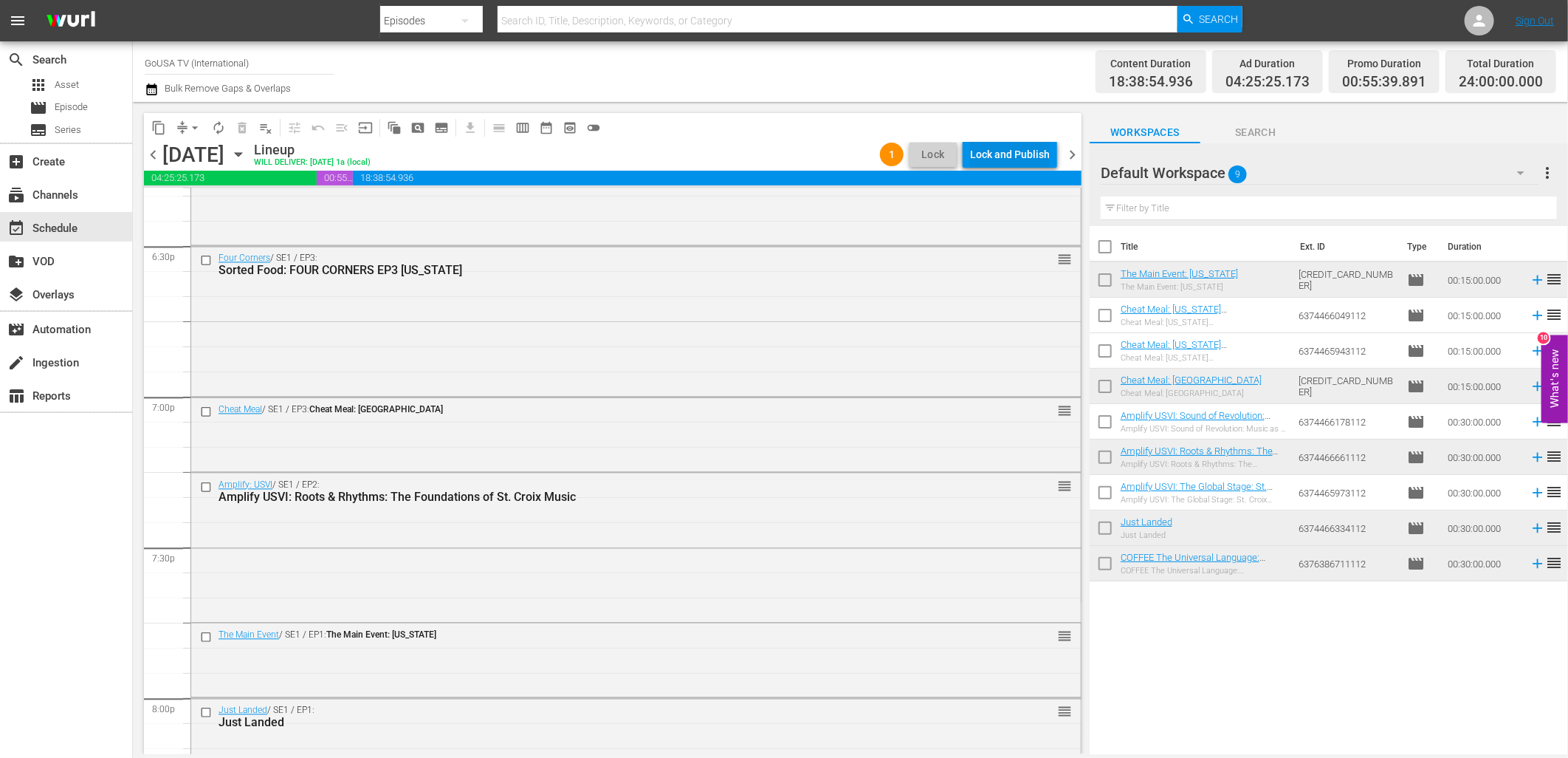
click at [1018, 155] on div "Lock and Publish" at bounding box center [1010, 154] width 80 height 27
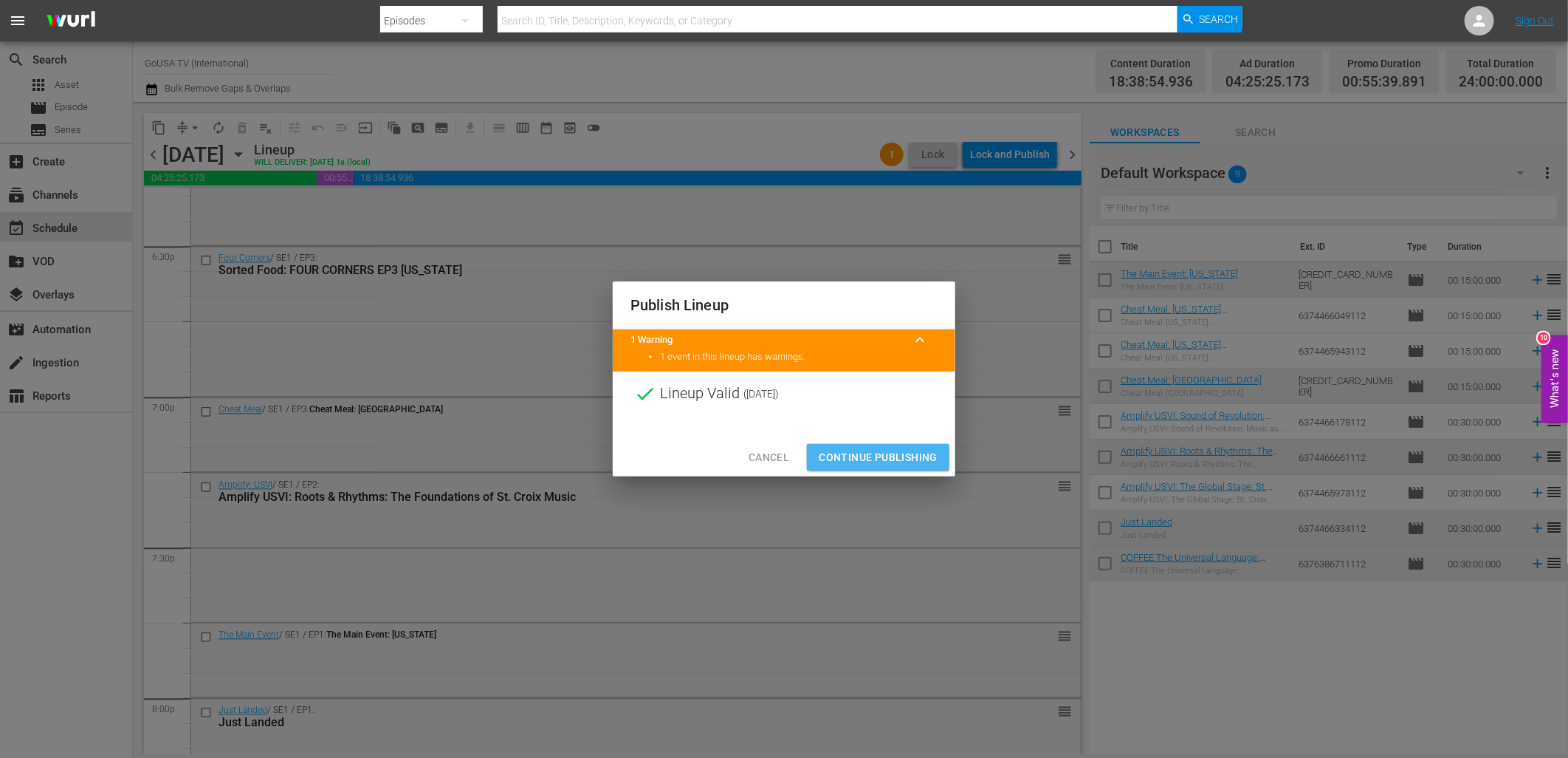
click at [904, 451] on span "Continue Publishing" at bounding box center [878, 457] width 118 height 19
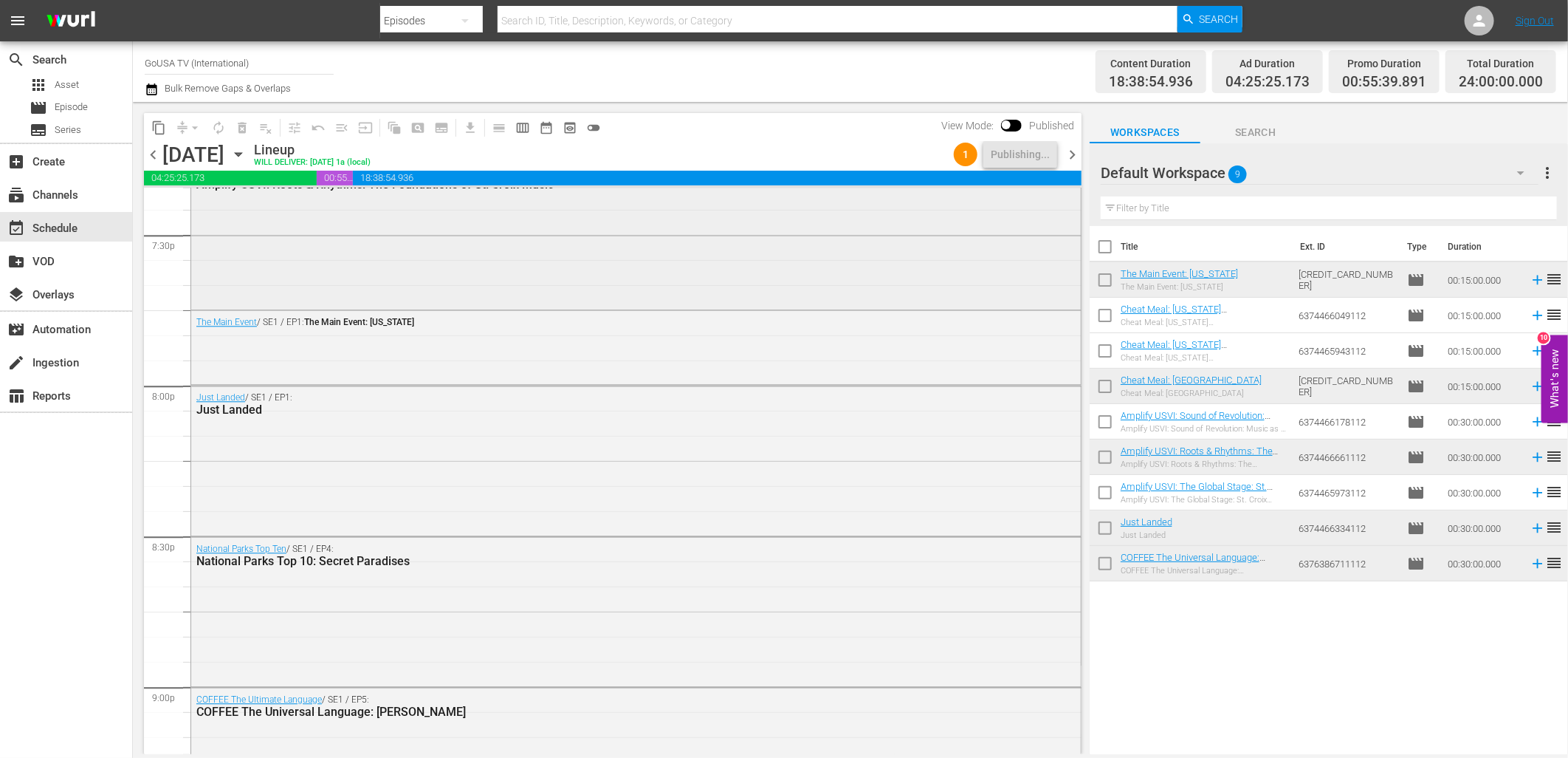
scroll to position [5845, 0]
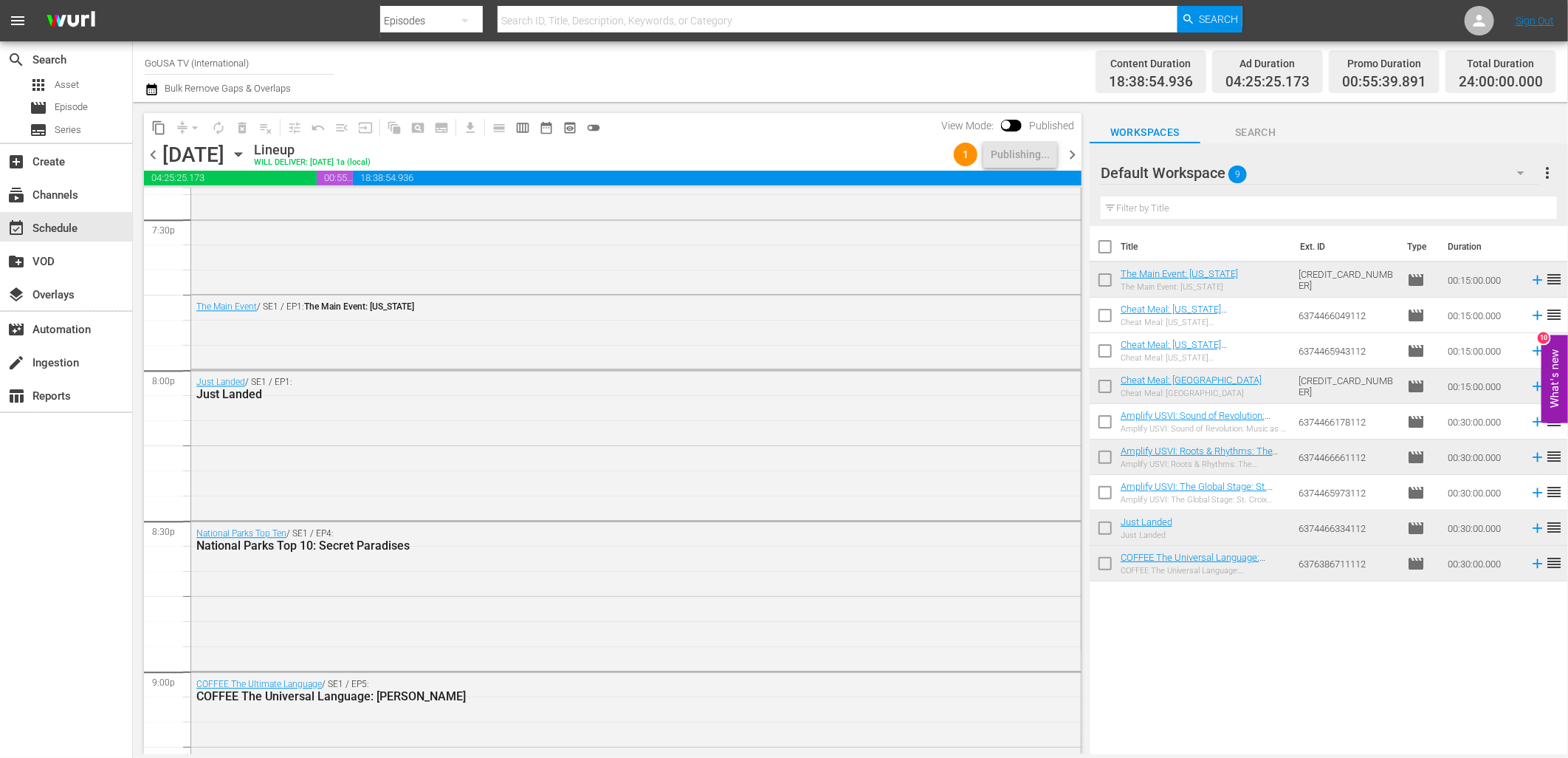
click at [247, 158] on icon "button" at bounding box center [239, 154] width 16 height 16
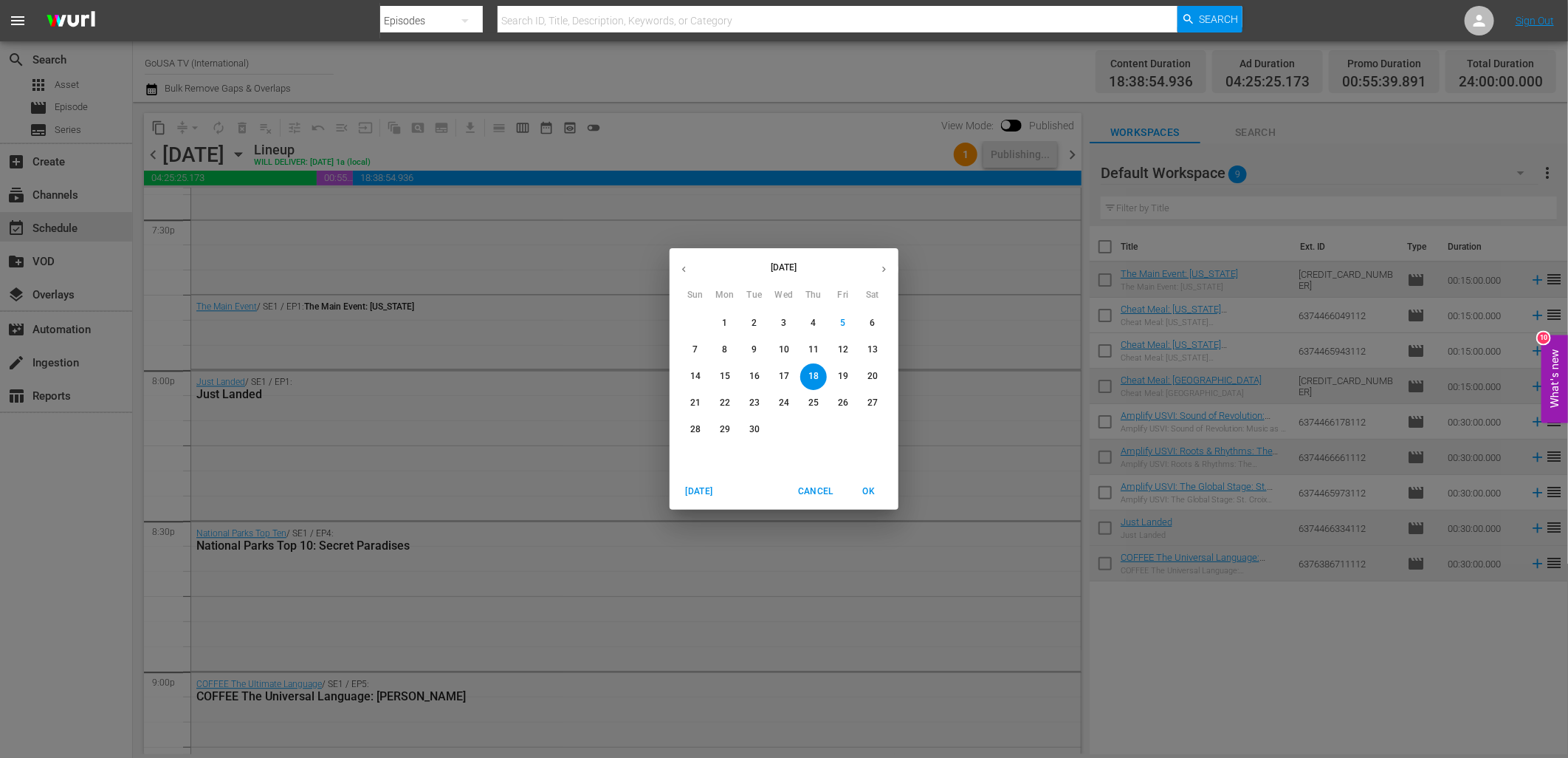
click at [814, 401] on p "25" at bounding box center [814, 403] width 11 height 12
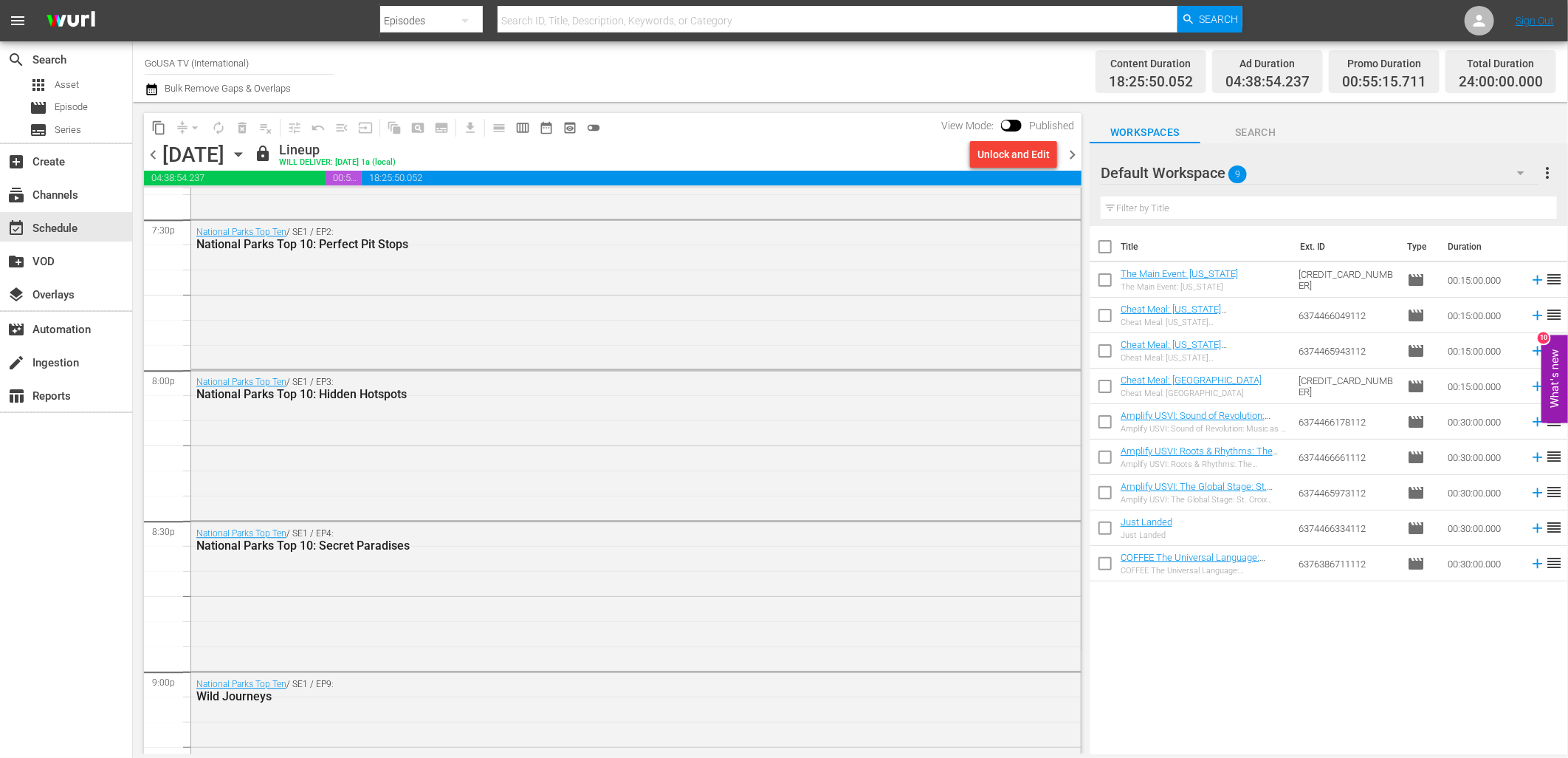
click at [1005, 156] on div "Unlock and Edit" at bounding box center [1013, 154] width 72 height 27
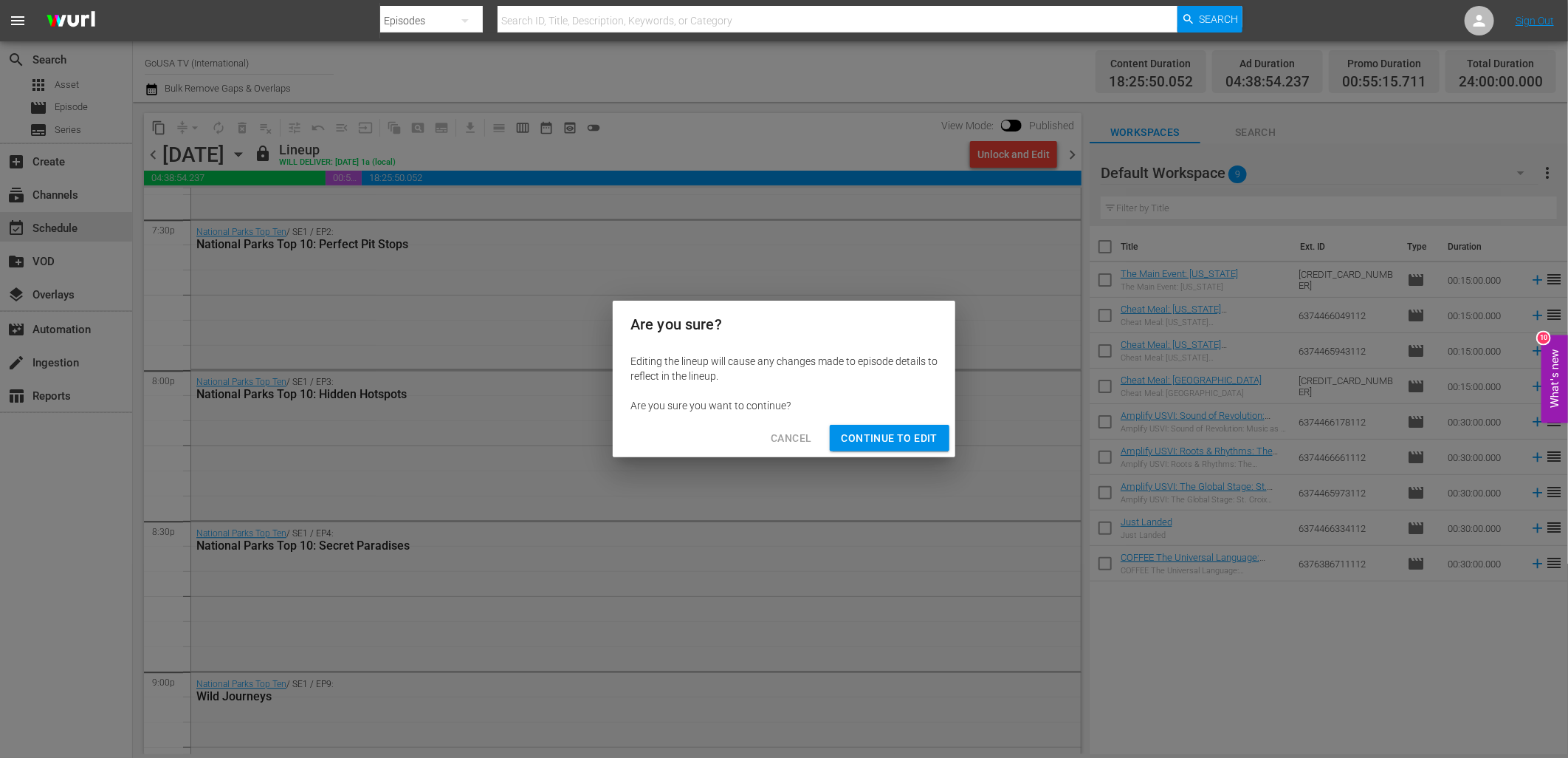
click at [913, 443] on span "Continue to Edit" at bounding box center [890, 438] width 96 height 19
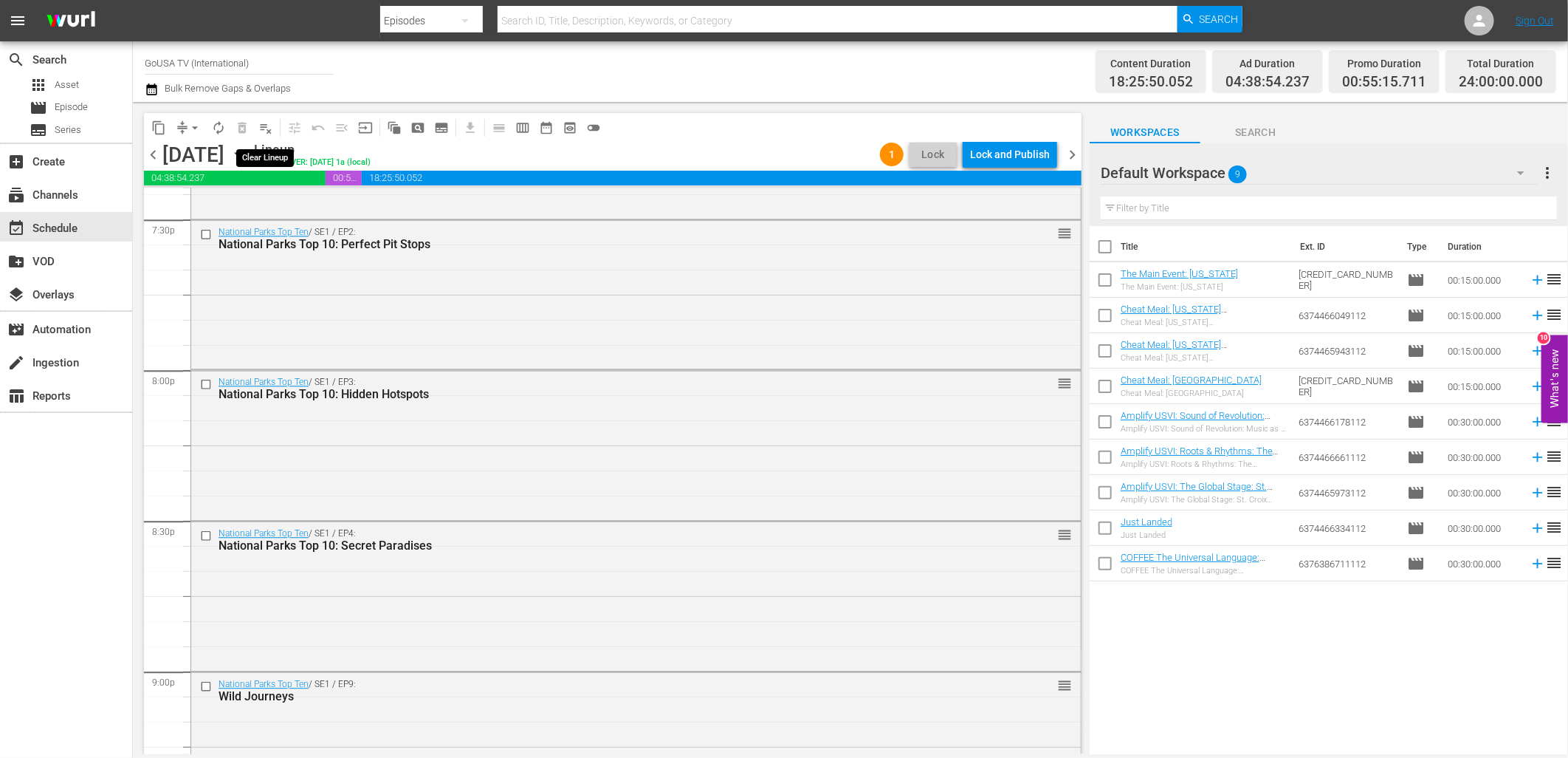
click at [262, 130] on span "playlist_remove_outlined" at bounding box center [265, 127] width 15 height 15
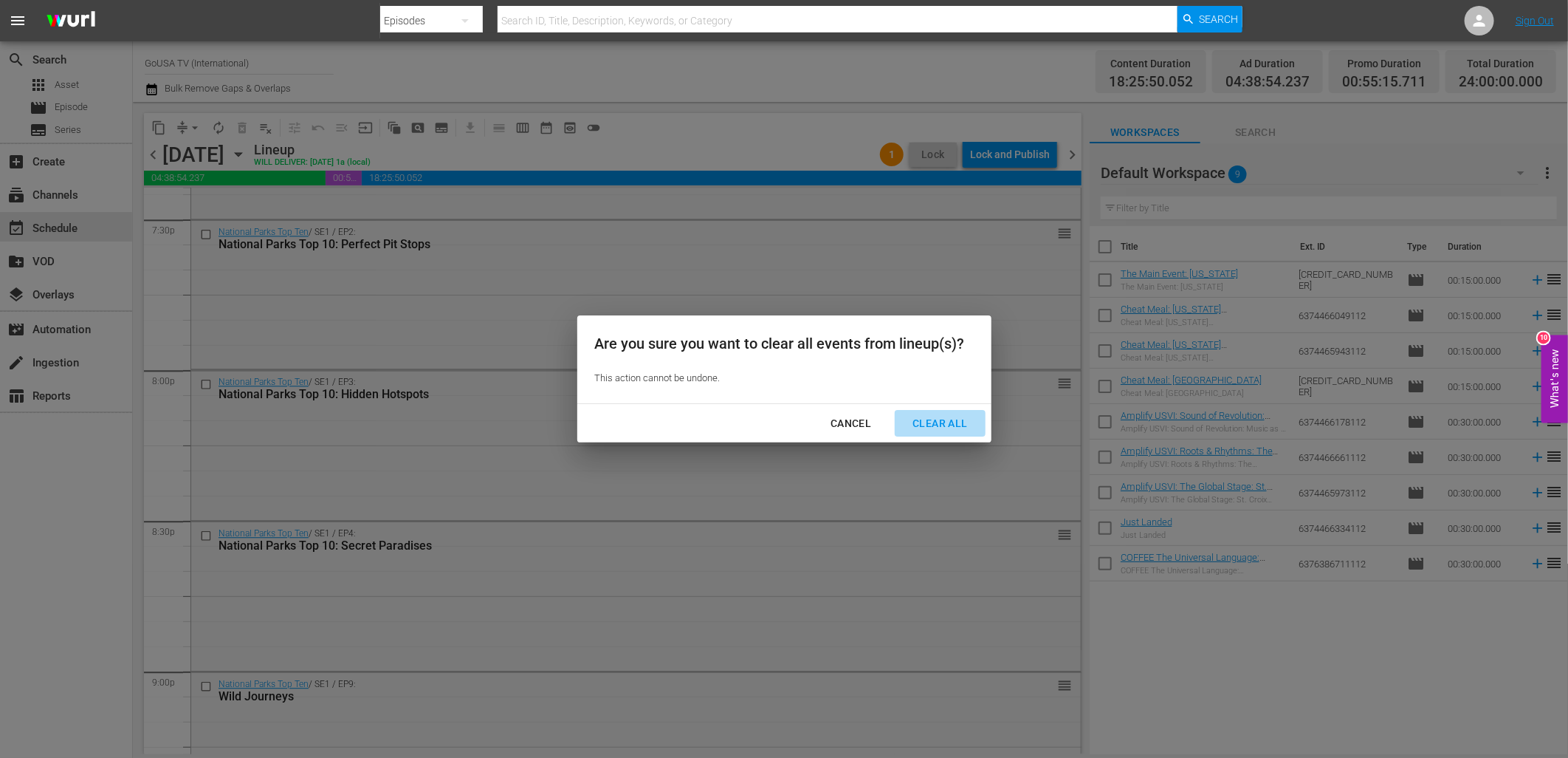
click at [926, 423] on div "Clear All" at bounding box center [940, 423] width 78 height 19
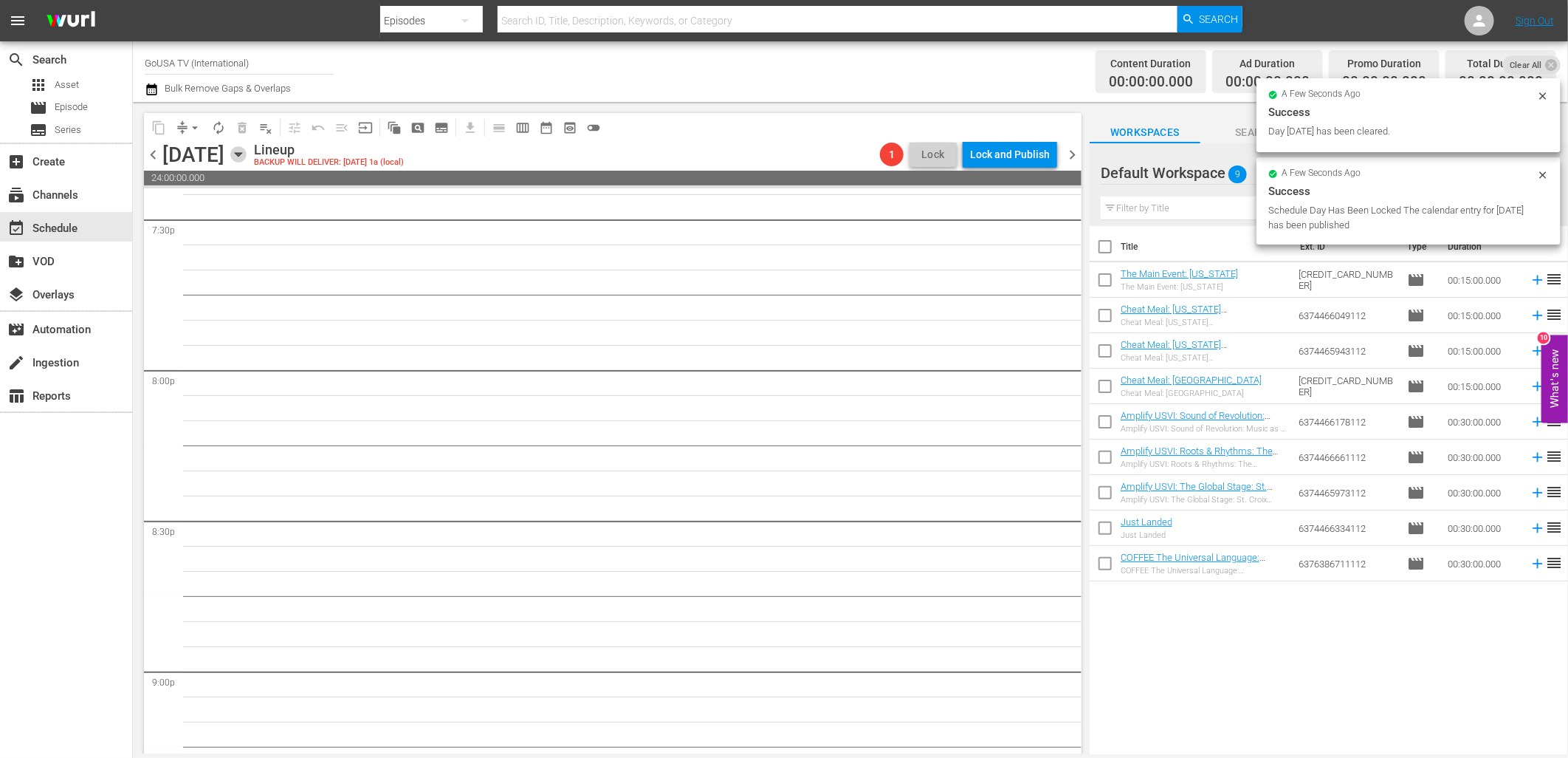
click at [247, 158] on icon "button" at bounding box center [239, 154] width 16 height 16
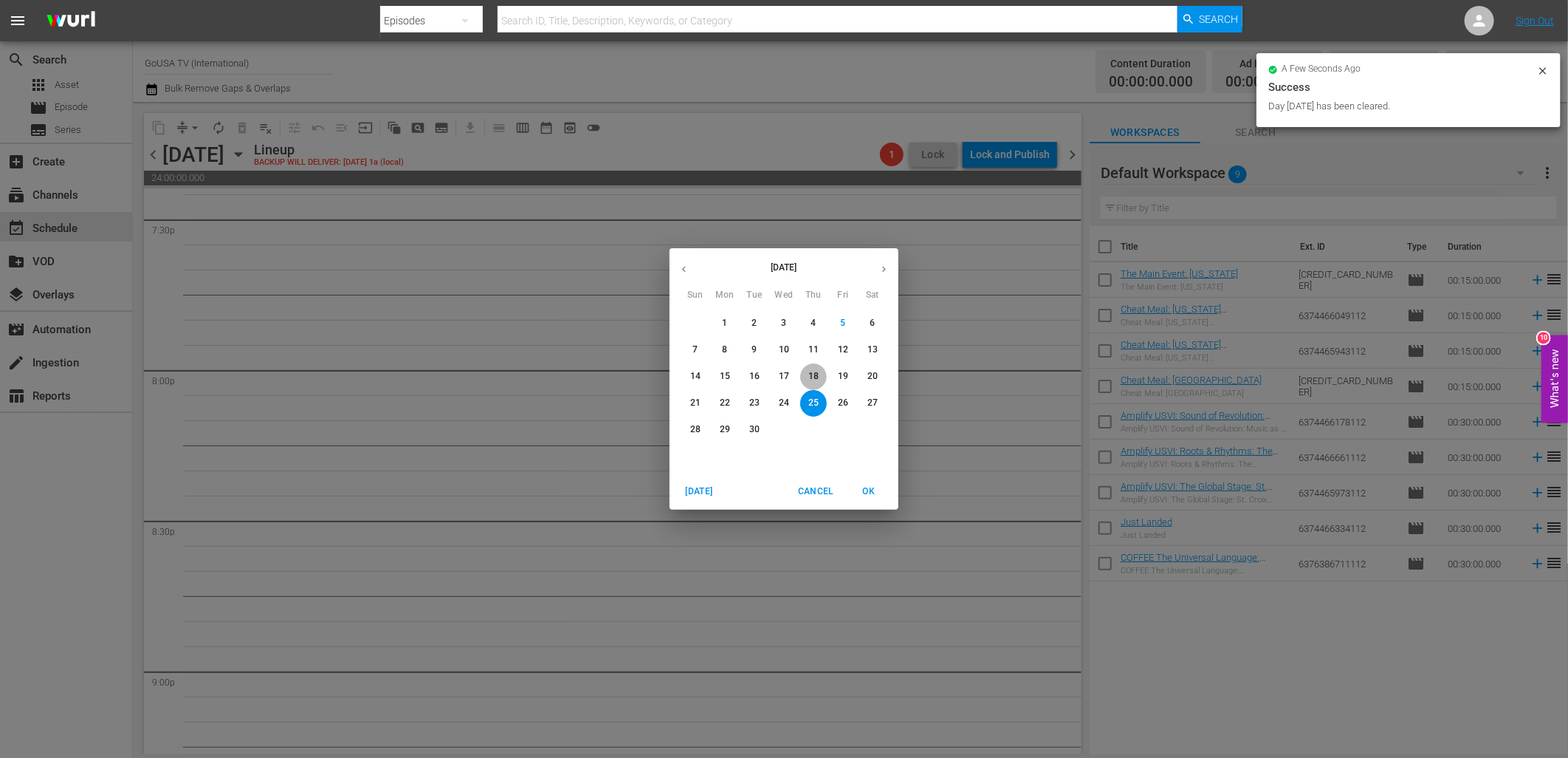
click at [808, 384] on button "18" at bounding box center [814, 377] width 27 height 27
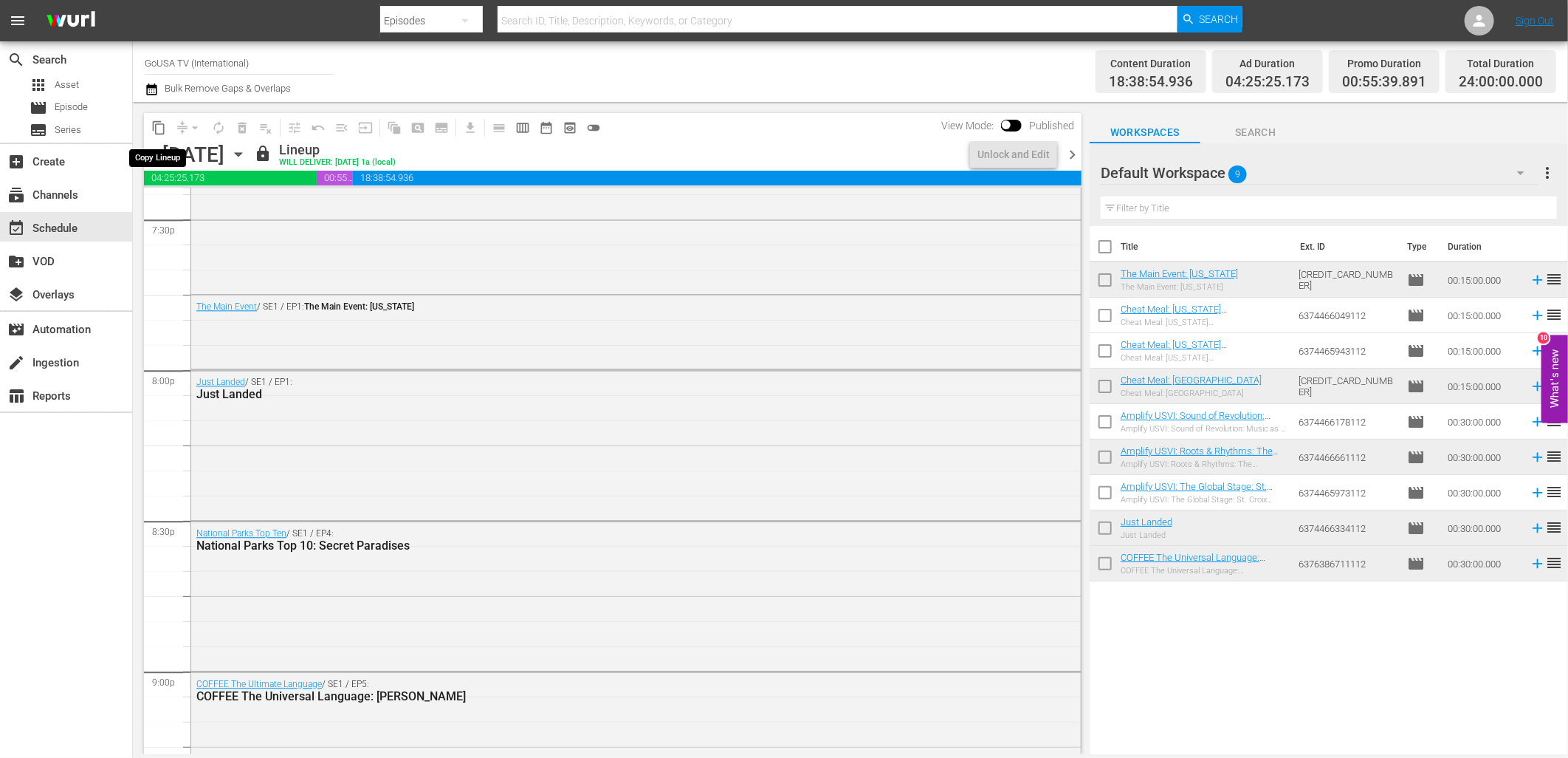
click at [158, 134] on span "content_copy" at bounding box center [158, 127] width 15 height 15
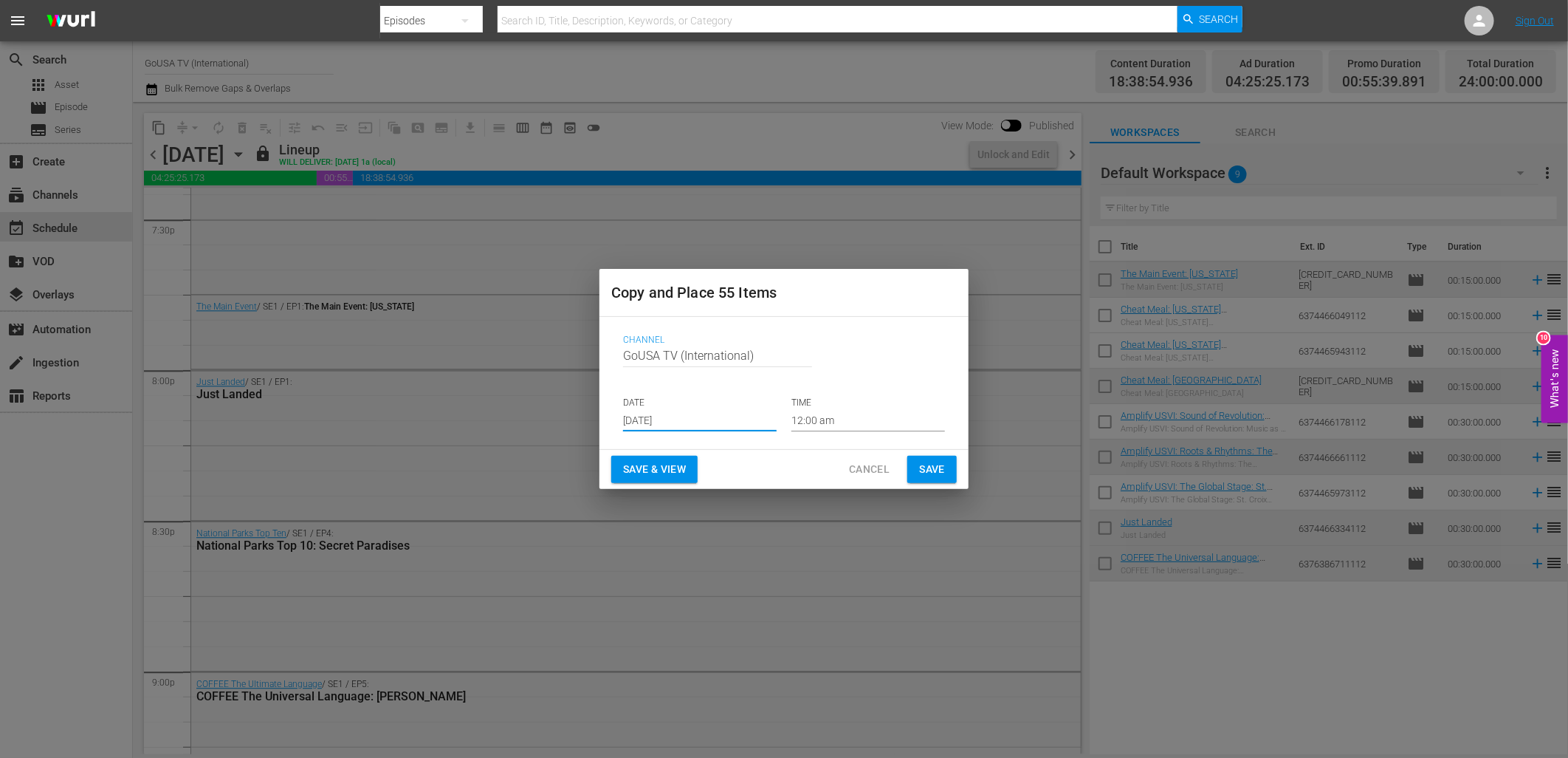
click at [705, 422] on input "[DATE]" at bounding box center [700, 420] width 153 height 22
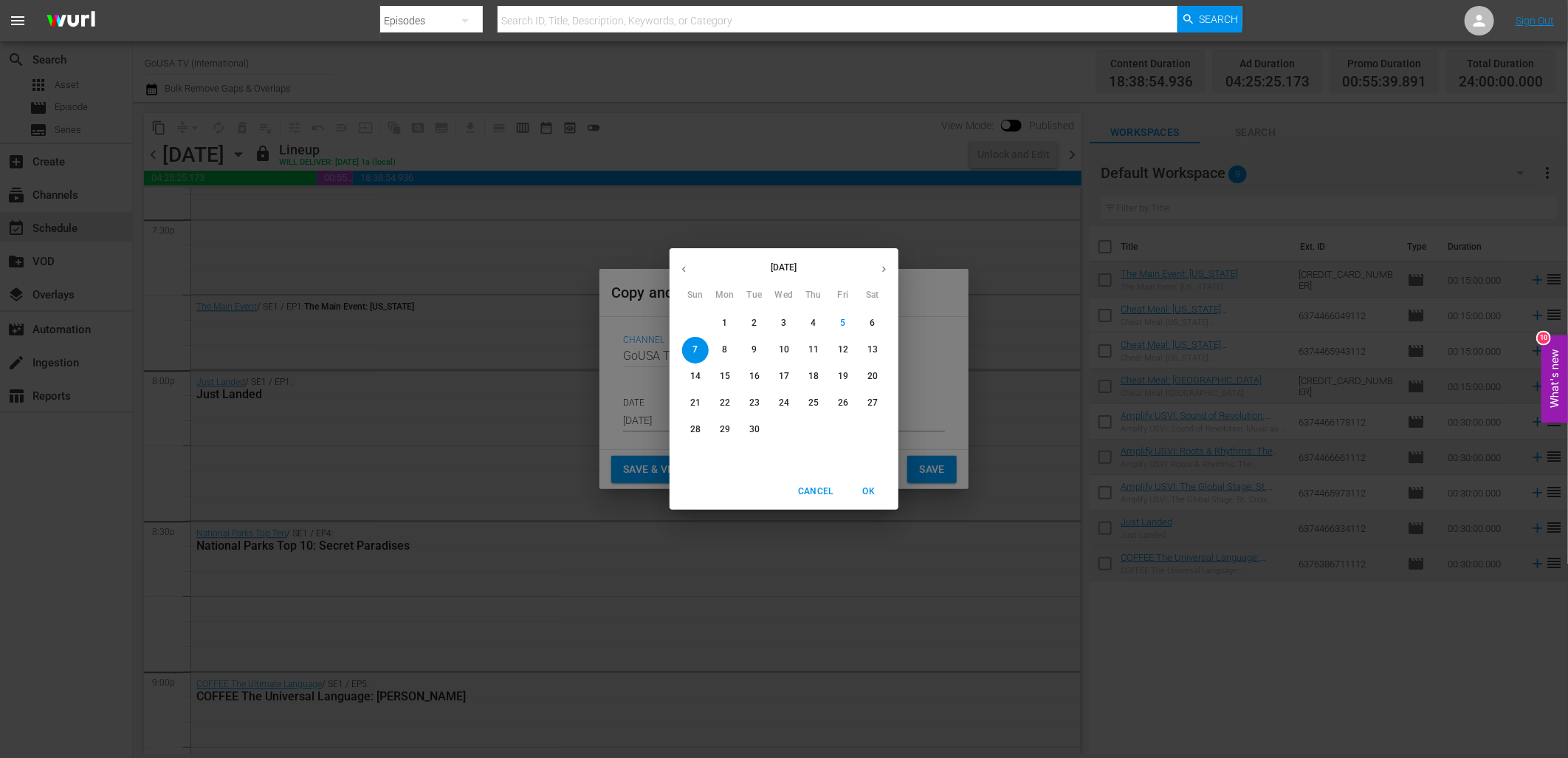
click at [814, 399] on p "25" at bounding box center [814, 403] width 11 height 12
type input "Sep 25th 2025"
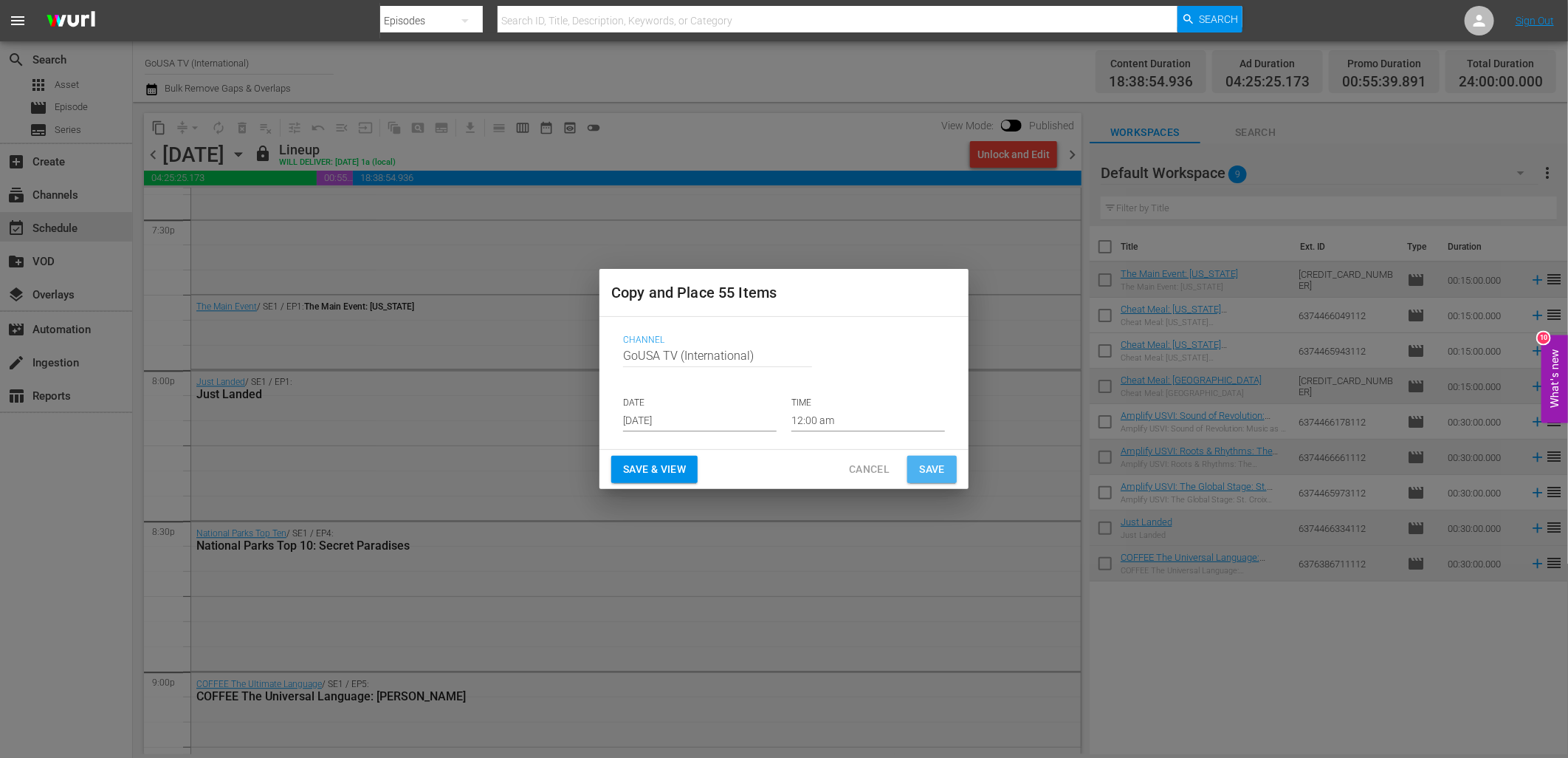
click at [935, 470] on span "Save" at bounding box center [931, 469] width 26 height 19
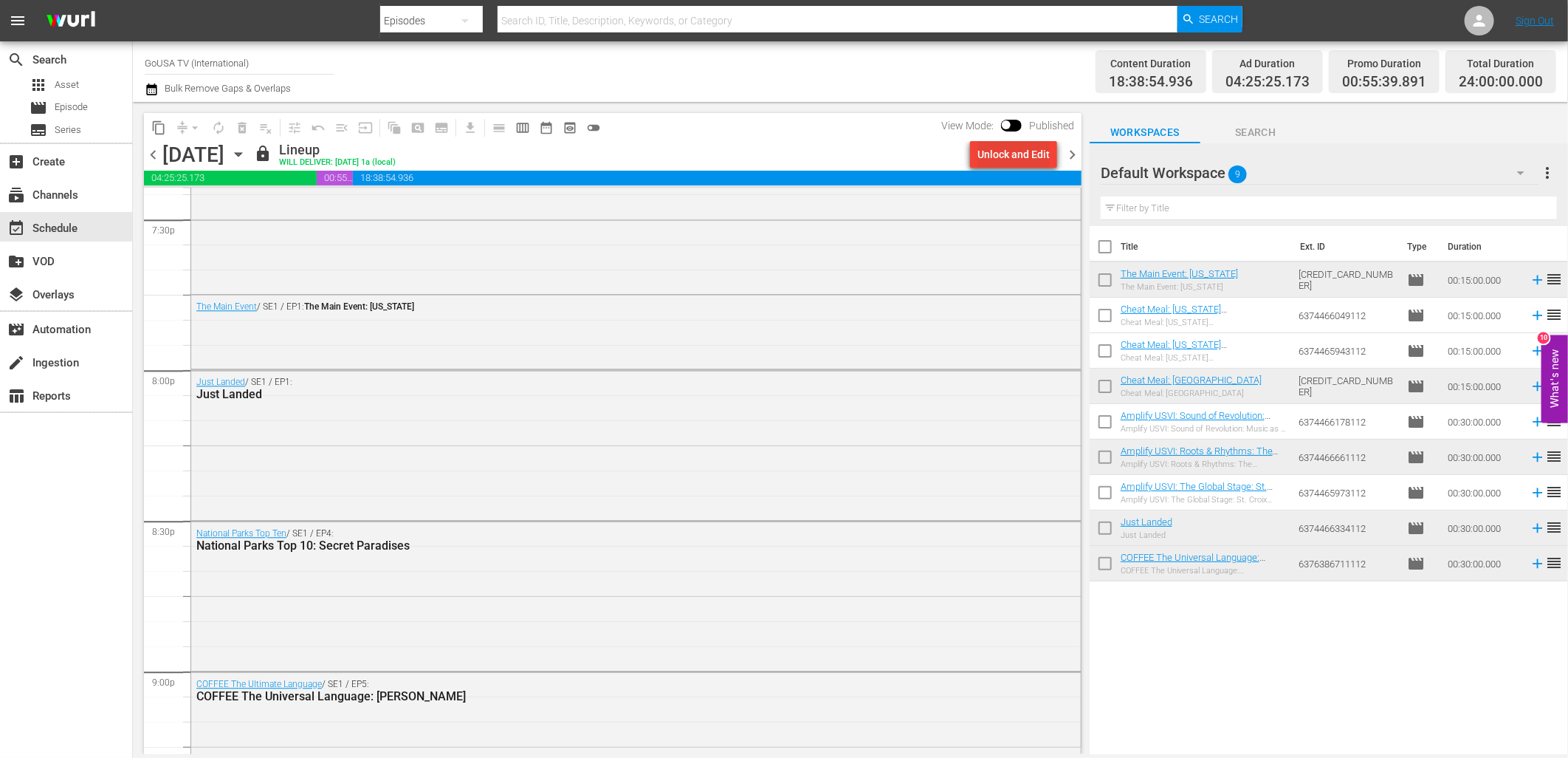
click at [1003, 158] on div "Unlock and Edit" at bounding box center [1013, 154] width 72 height 27
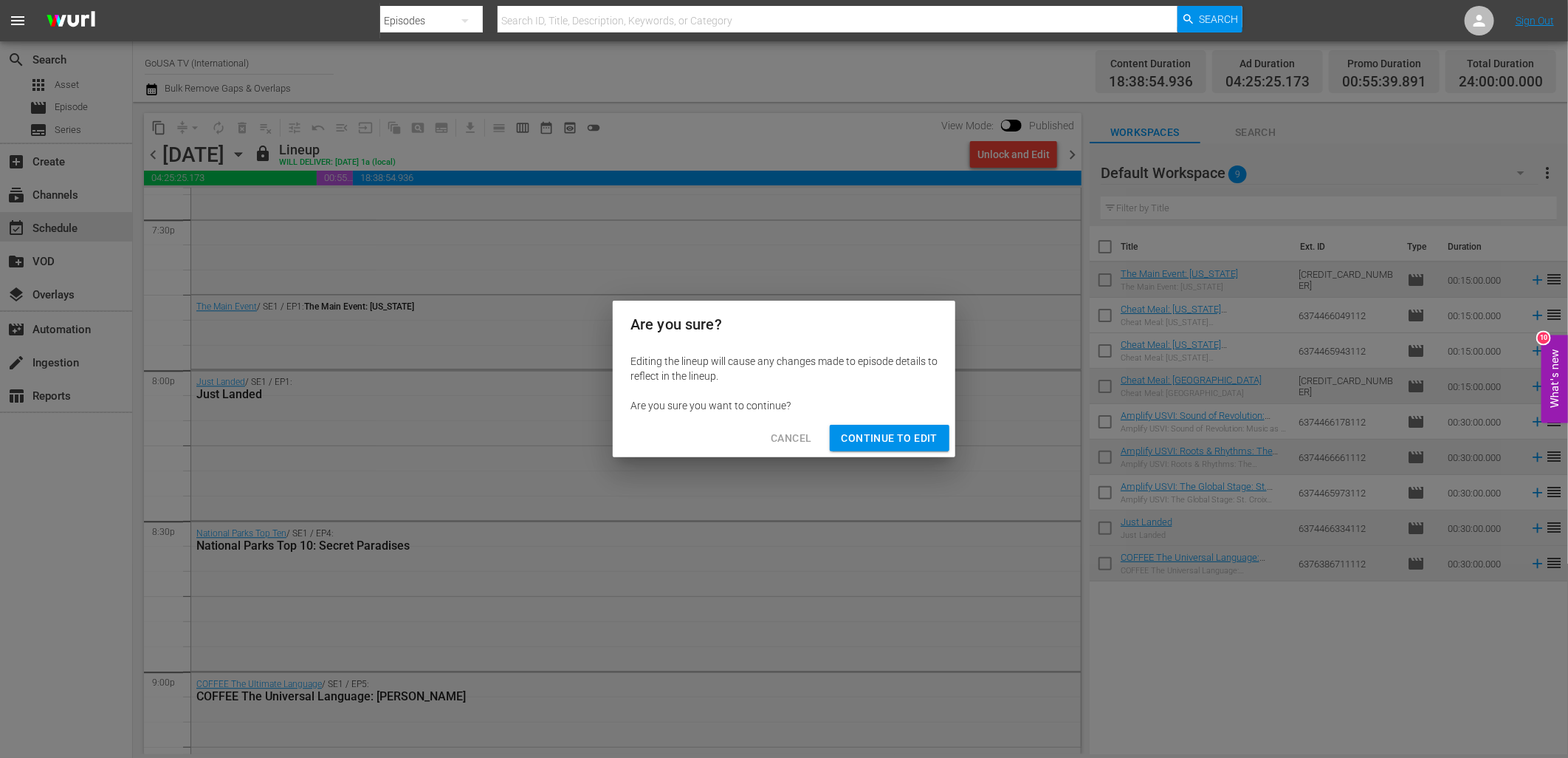
click at [859, 433] on span "Continue to Edit" at bounding box center [890, 438] width 96 height 19
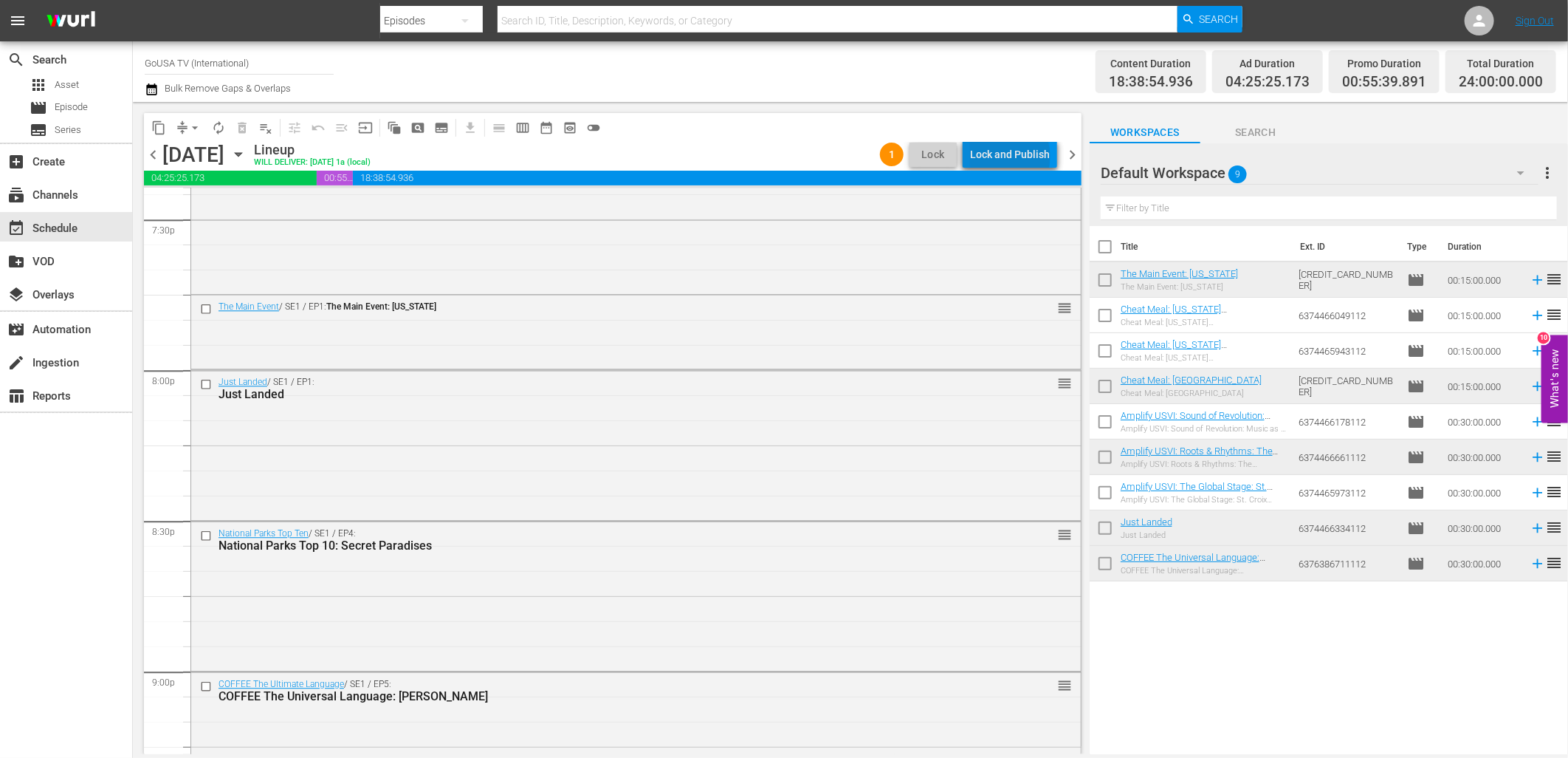
click at [1013, 156] on div "Lock and Publish" at bounding box center [1010, 154] width 80 height 27
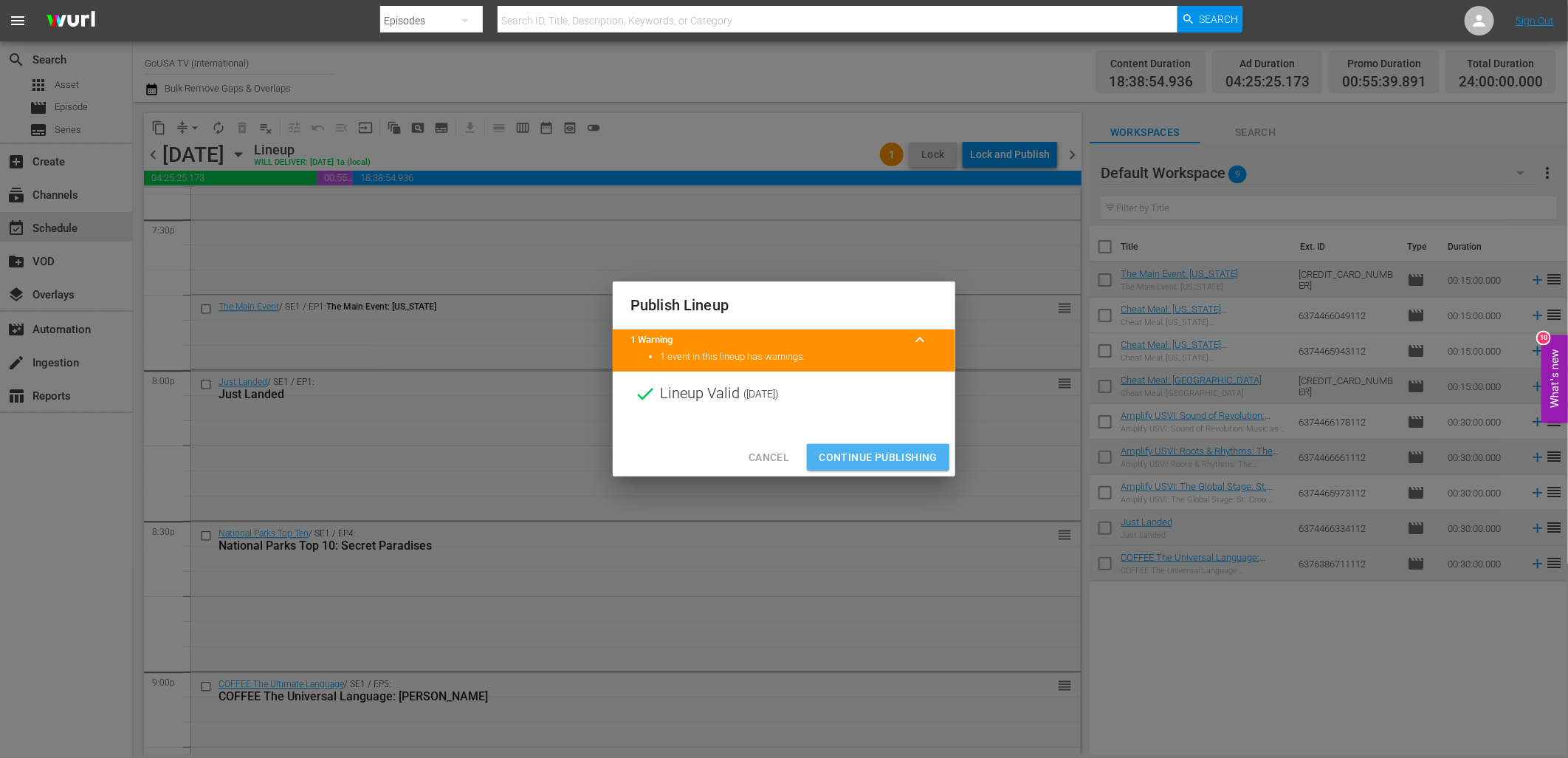
click at [906, 452] on span "Continue Publishing" at bounding box center [878, 457] width 118 height 19
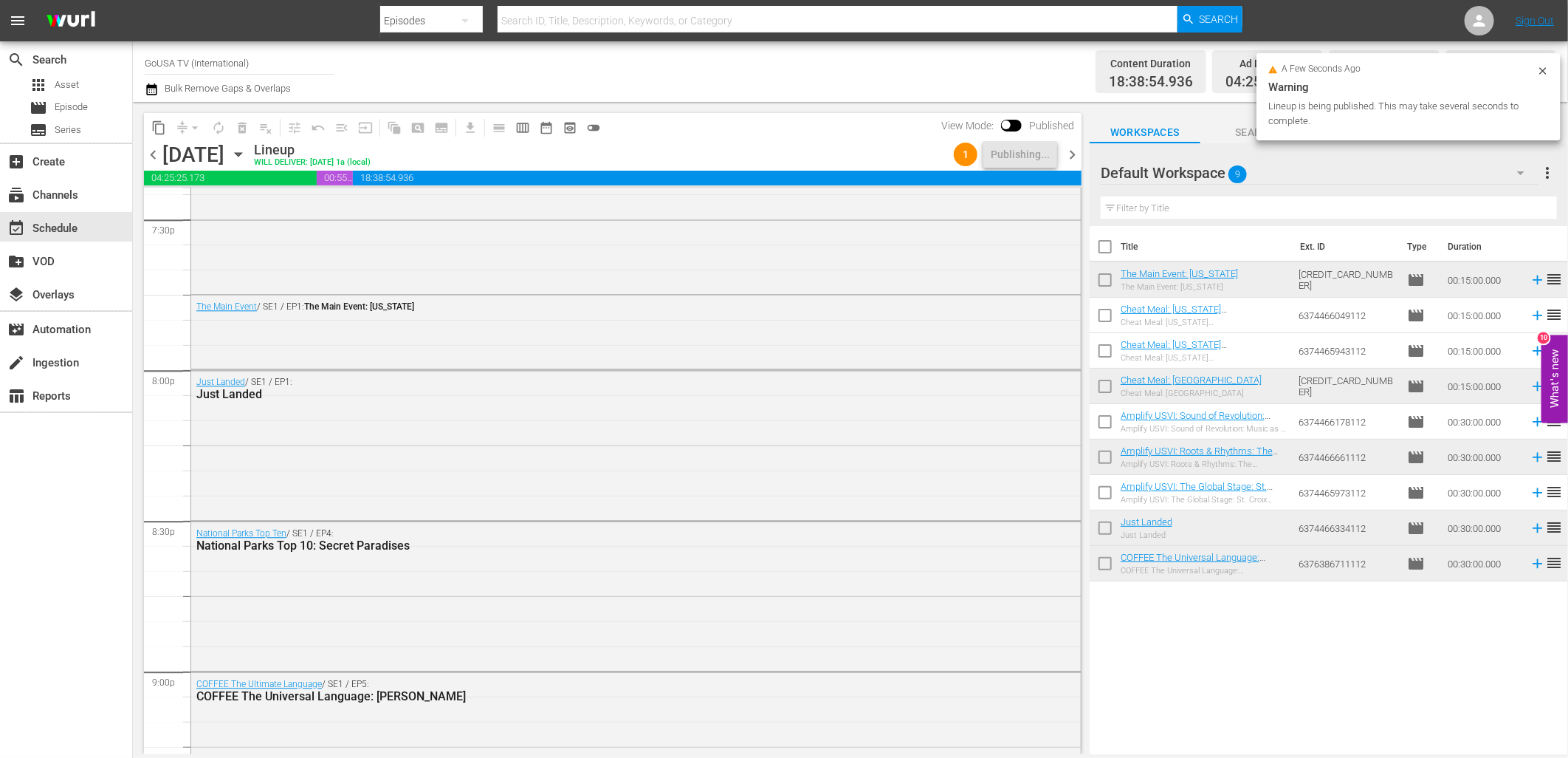
click at [247, 159] on icon "button" at bounding box center [239, 154] width 16 height 16
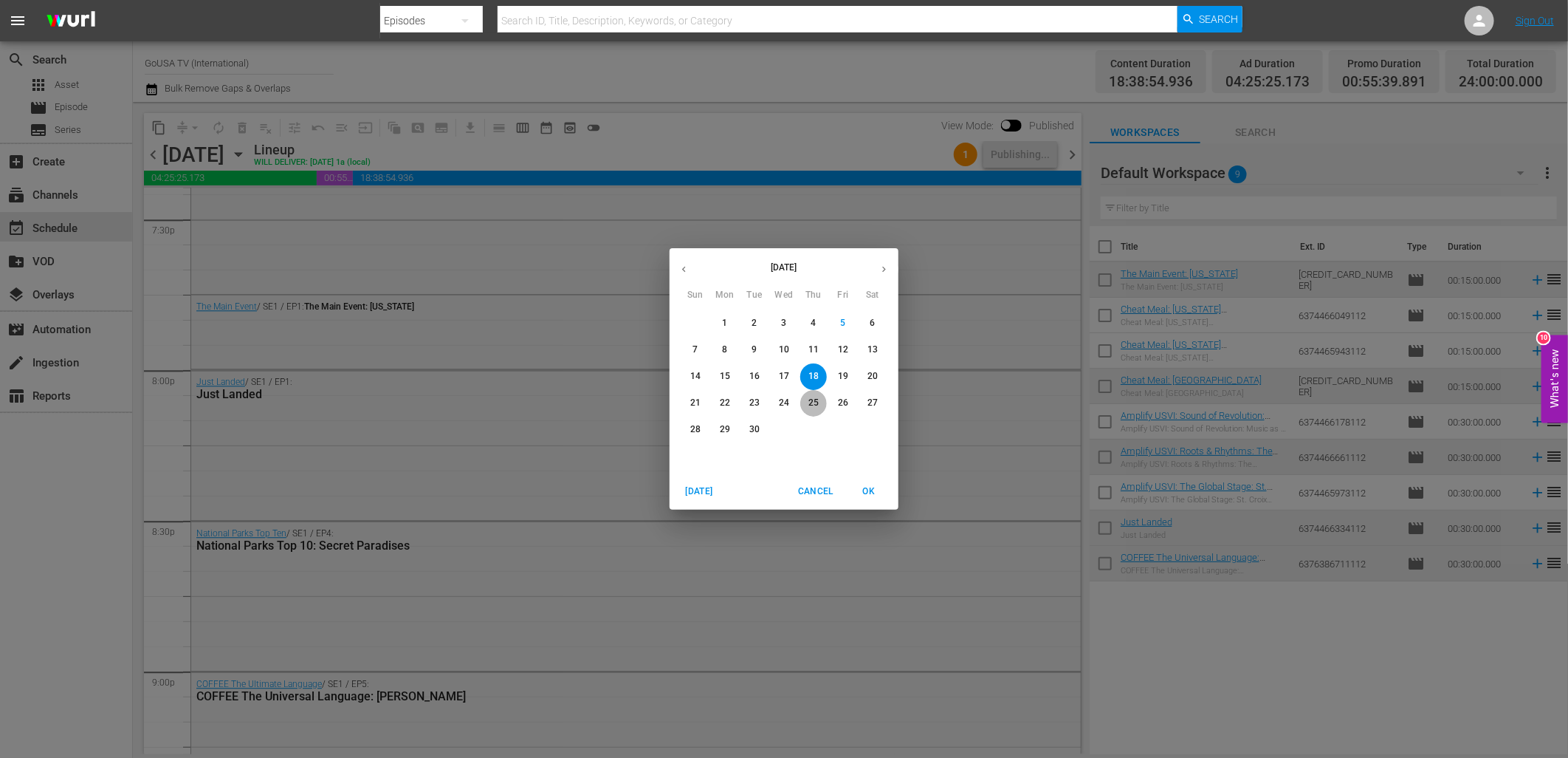
click at [810, 400] on p "25" at bounding box center [814, 403] width 11 height 12
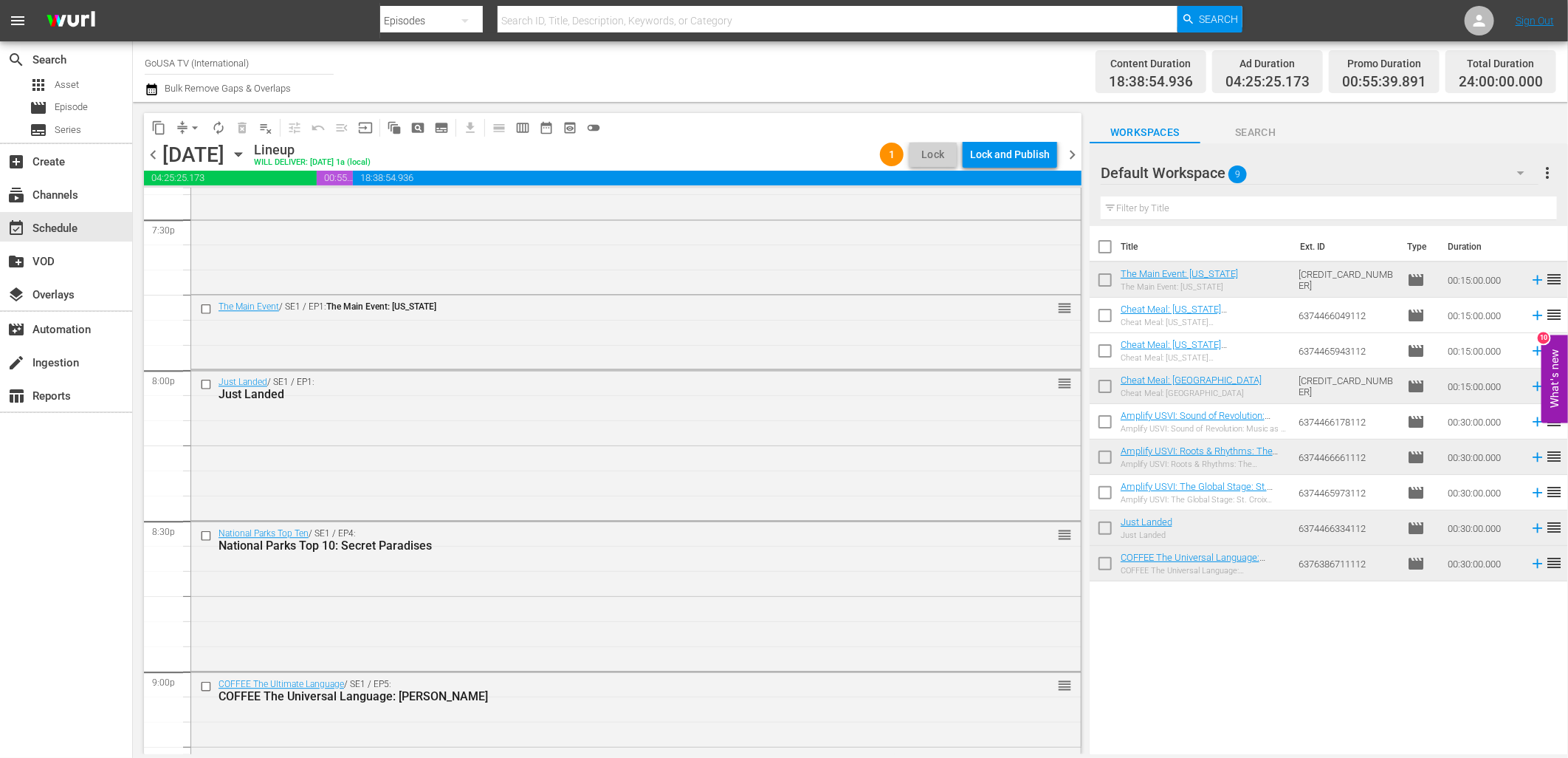
click at [1006, 158] on div "Lock and Publish" at bounding box center [1010, 154] width 80 height 27
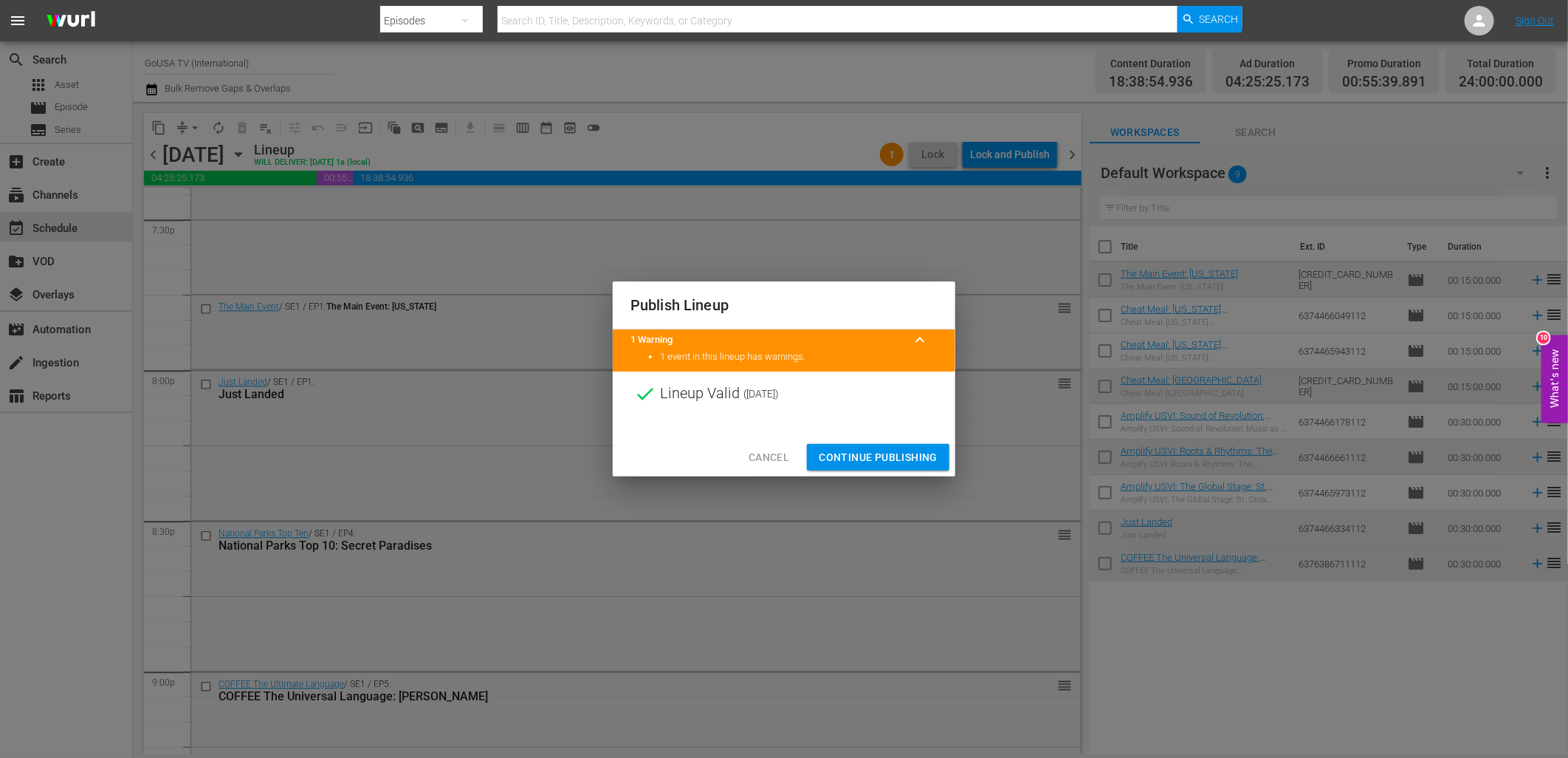
click at [896, 448] on span "Continue Publishing" at bounding box center [878, 457] width 118 height 19
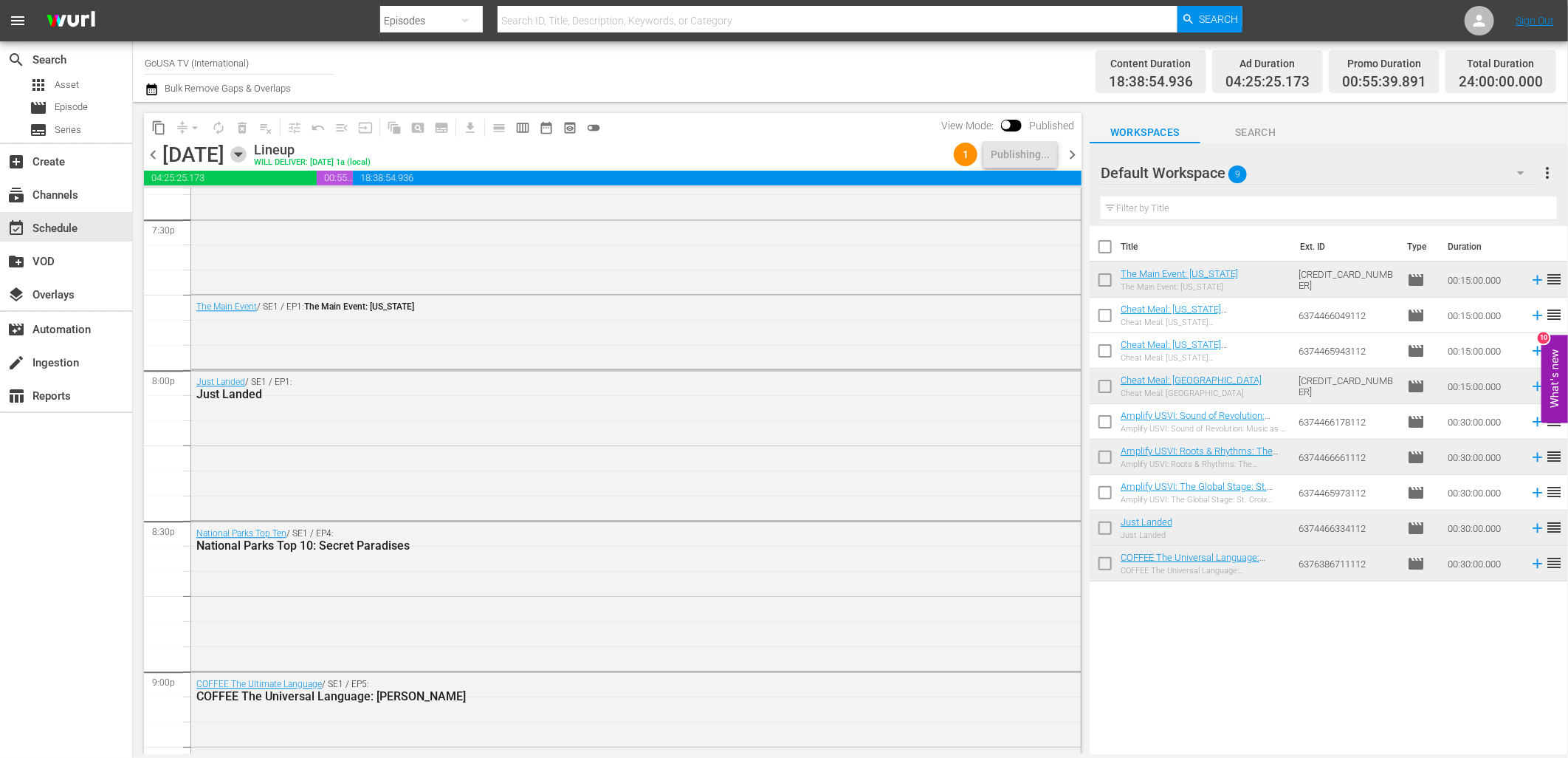
click at [241, 153] on icon "button" at bounding box center [238, 155] width 6 height 4
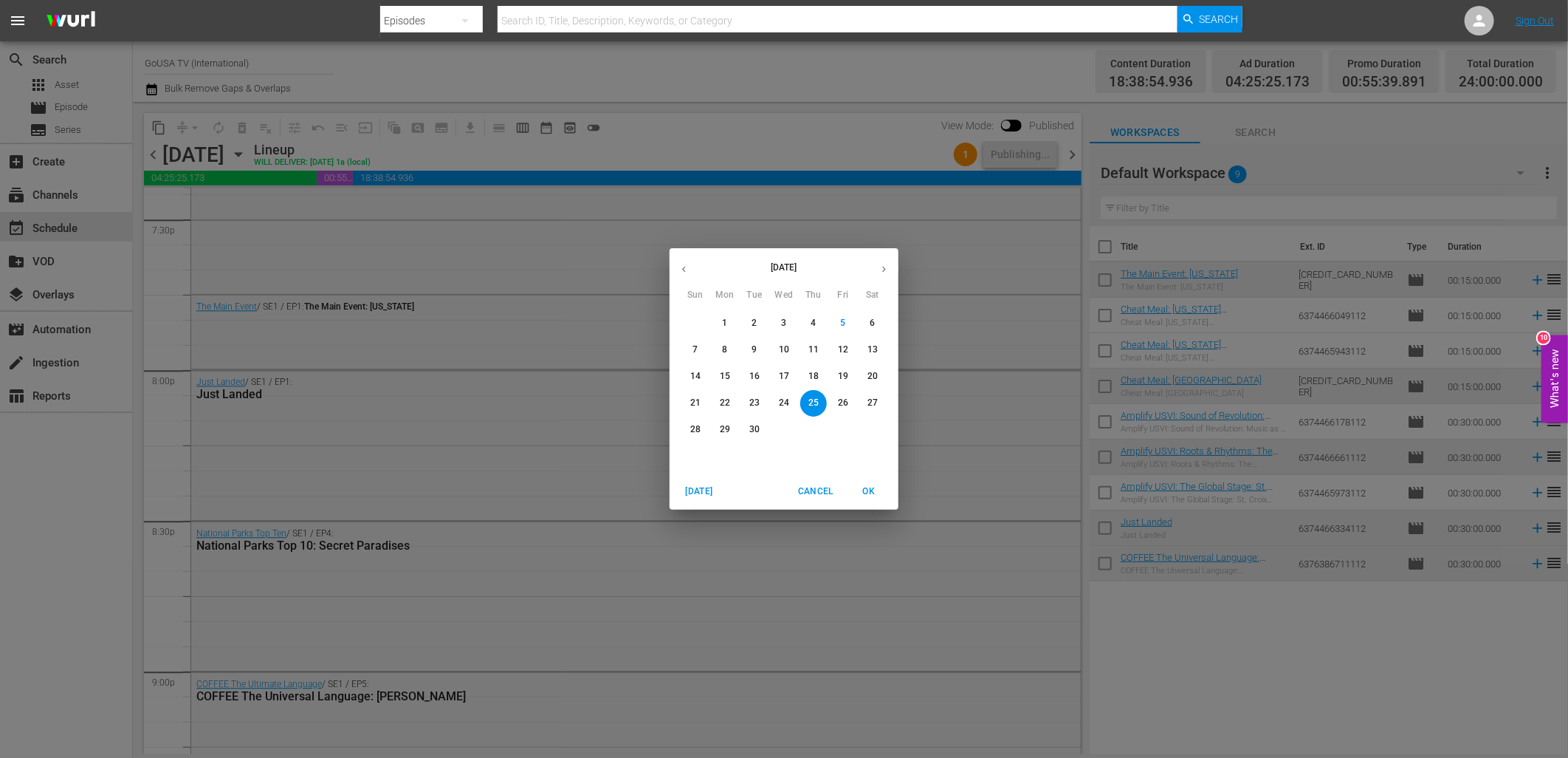
click at [815, 353] on p "11" at bounding box center [814, 350] width 11 height 12
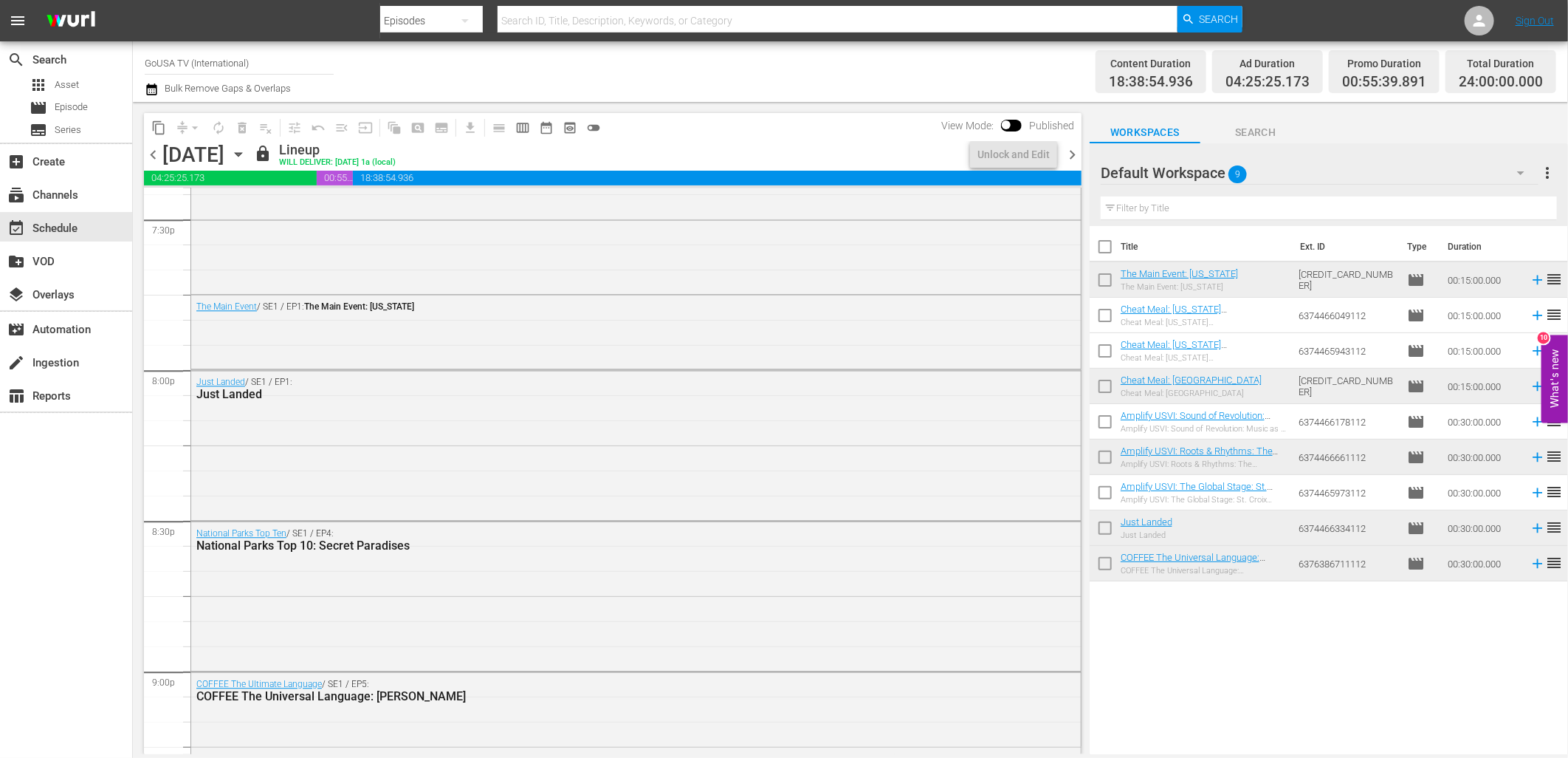
click at [247, 158] on icon "button" at bounding box center [239, 154] width 16 height 16
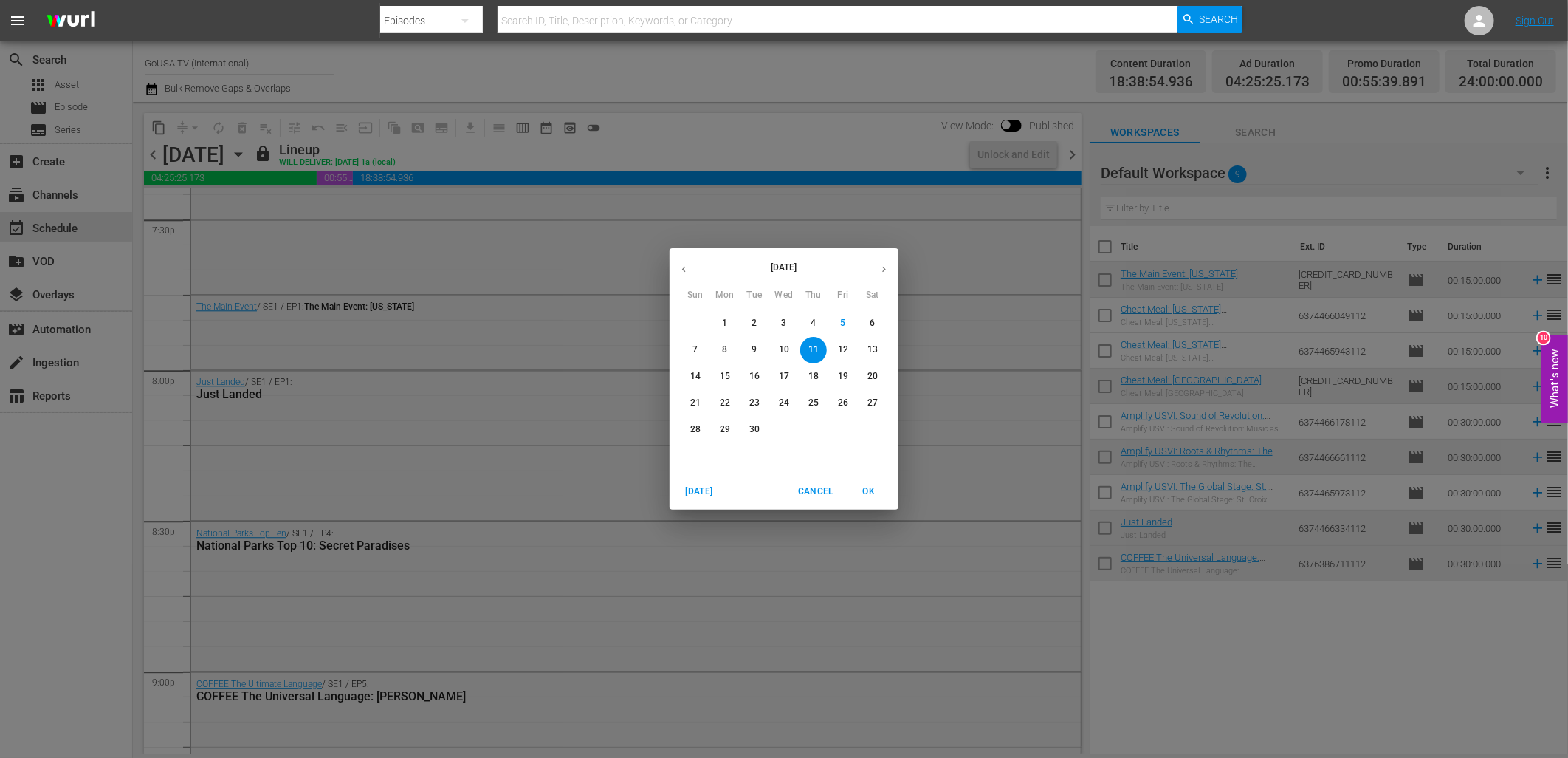
click at [843, 352] on p "12" at bounding box center [843, 350] width 11 height 12
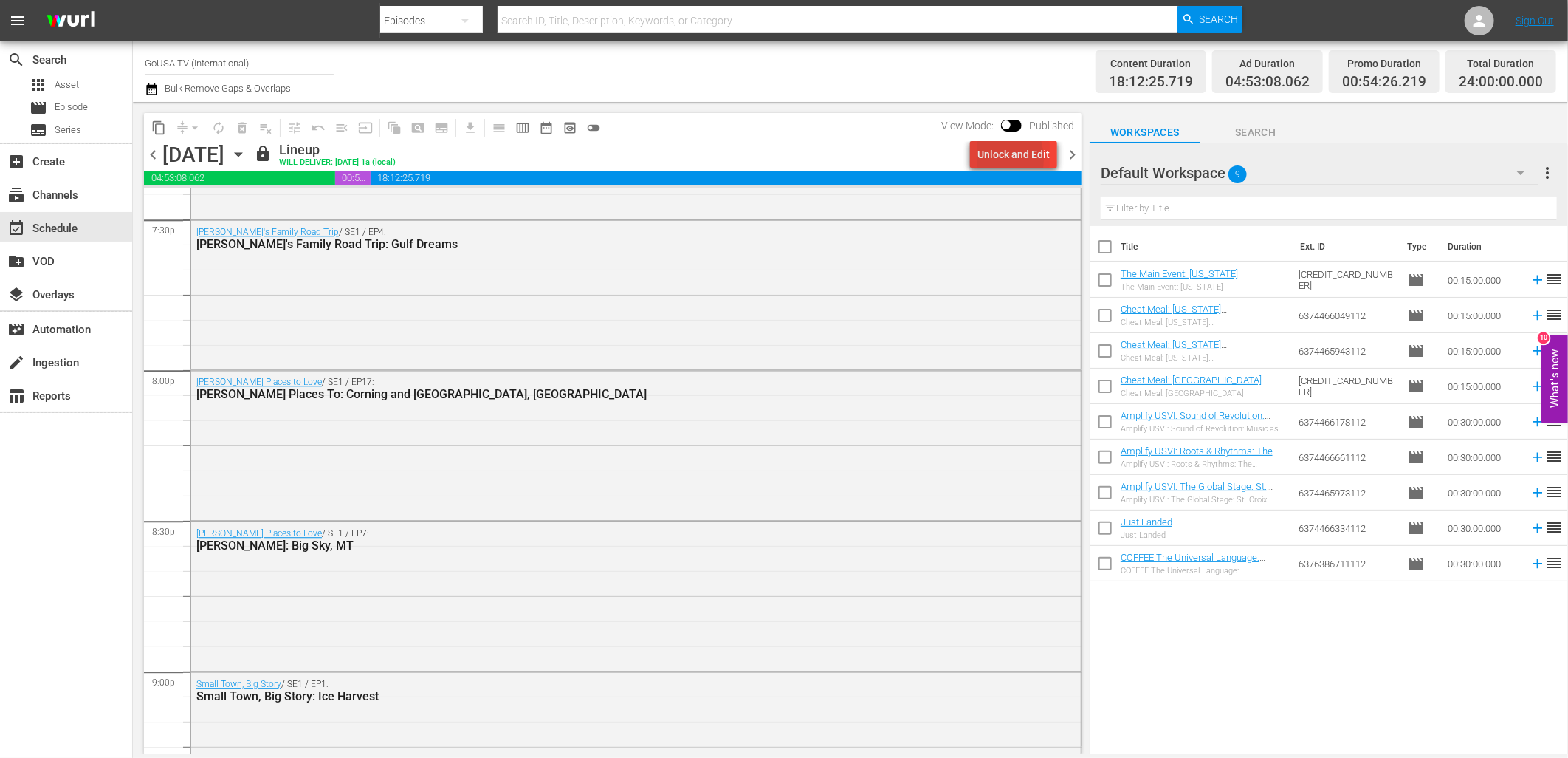
click at [987, 159] on div "Unlock and Edit" at bounding box center [1013, 154] width 72 height 27
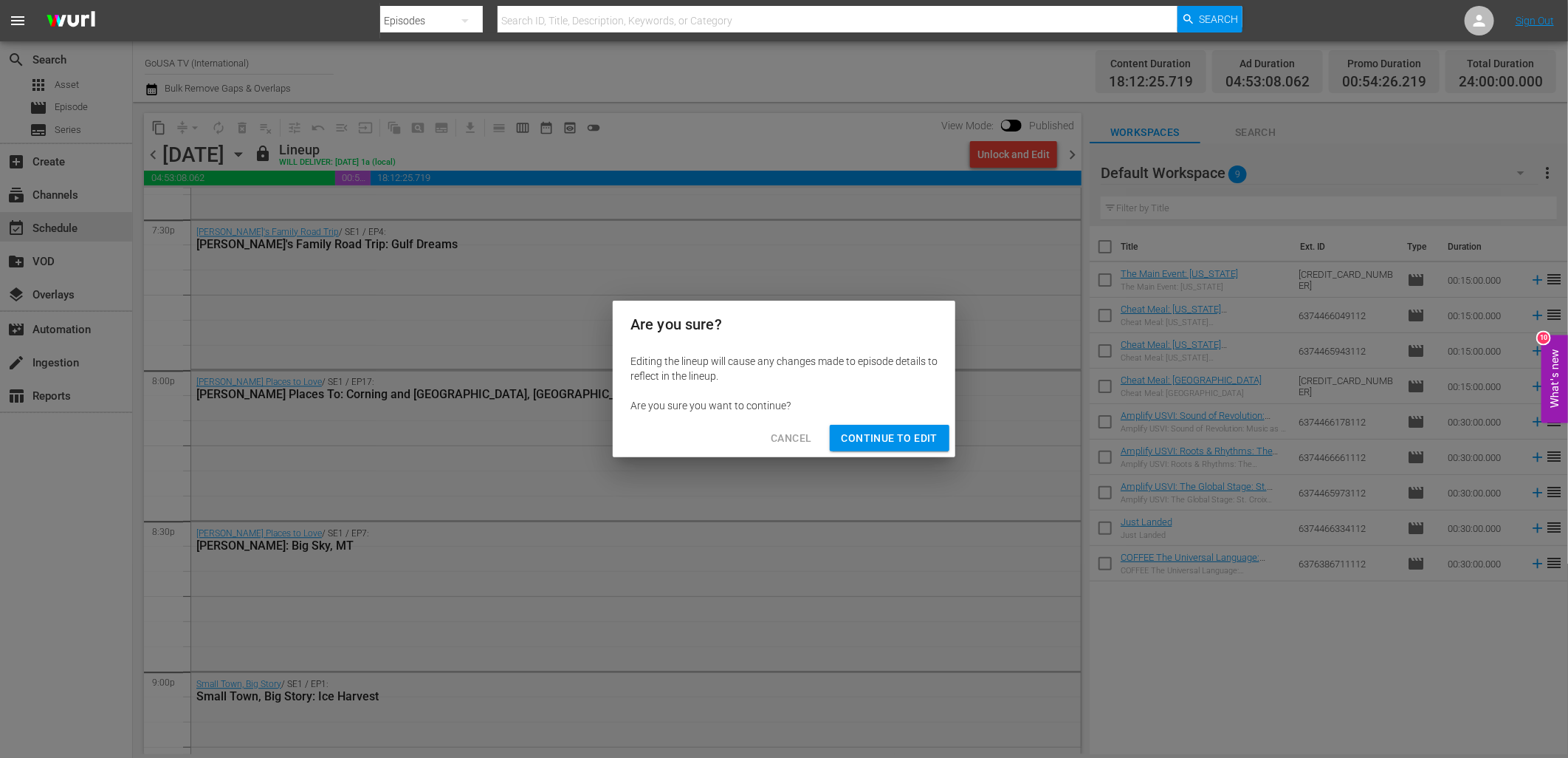
click at [889, 443] on span "Continue to Edit" at bounding box center [890, 438] width 96 height 19
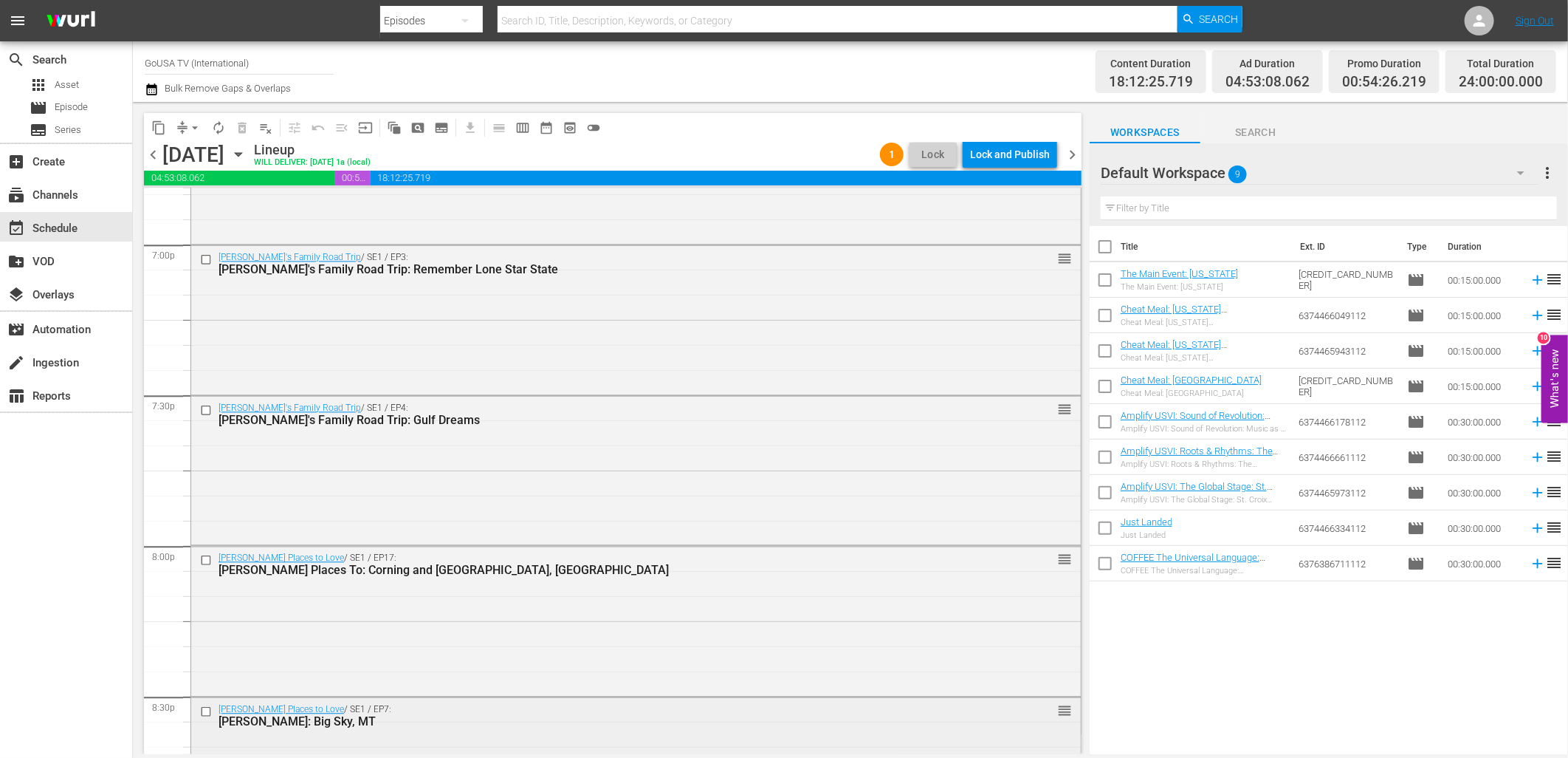
scroll to position [5599, 0]
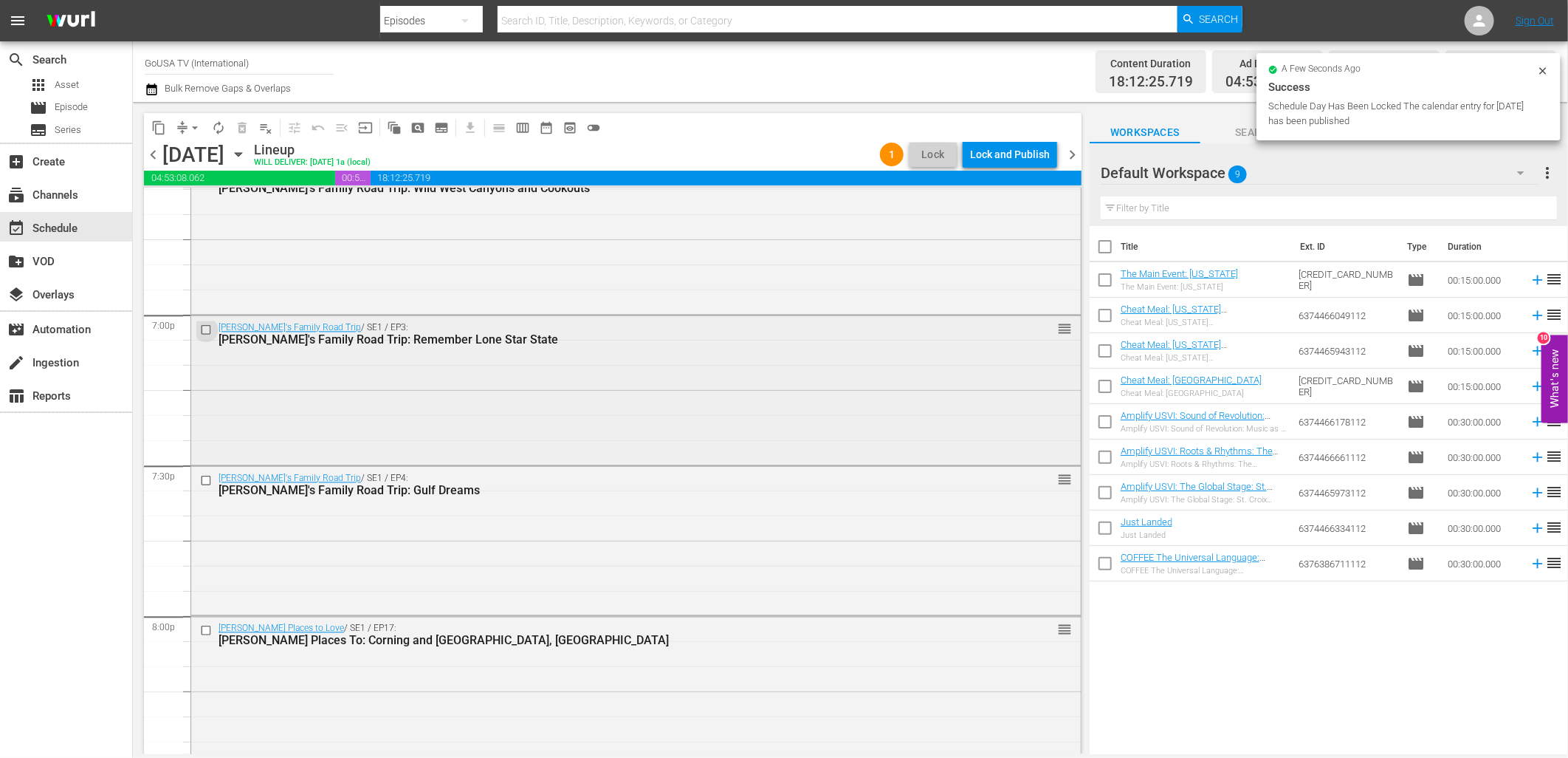
click at [205, 330] on input "checkbox" at bounding box center [207, 330] width 15 height 12
click at [200, 478] on input "checkbox" at bounding box center [207, 479] width 15 height 12
click at [240, 130] on span "delete_forever_outlined" at bounding box center [242, 127] width 15 height 15
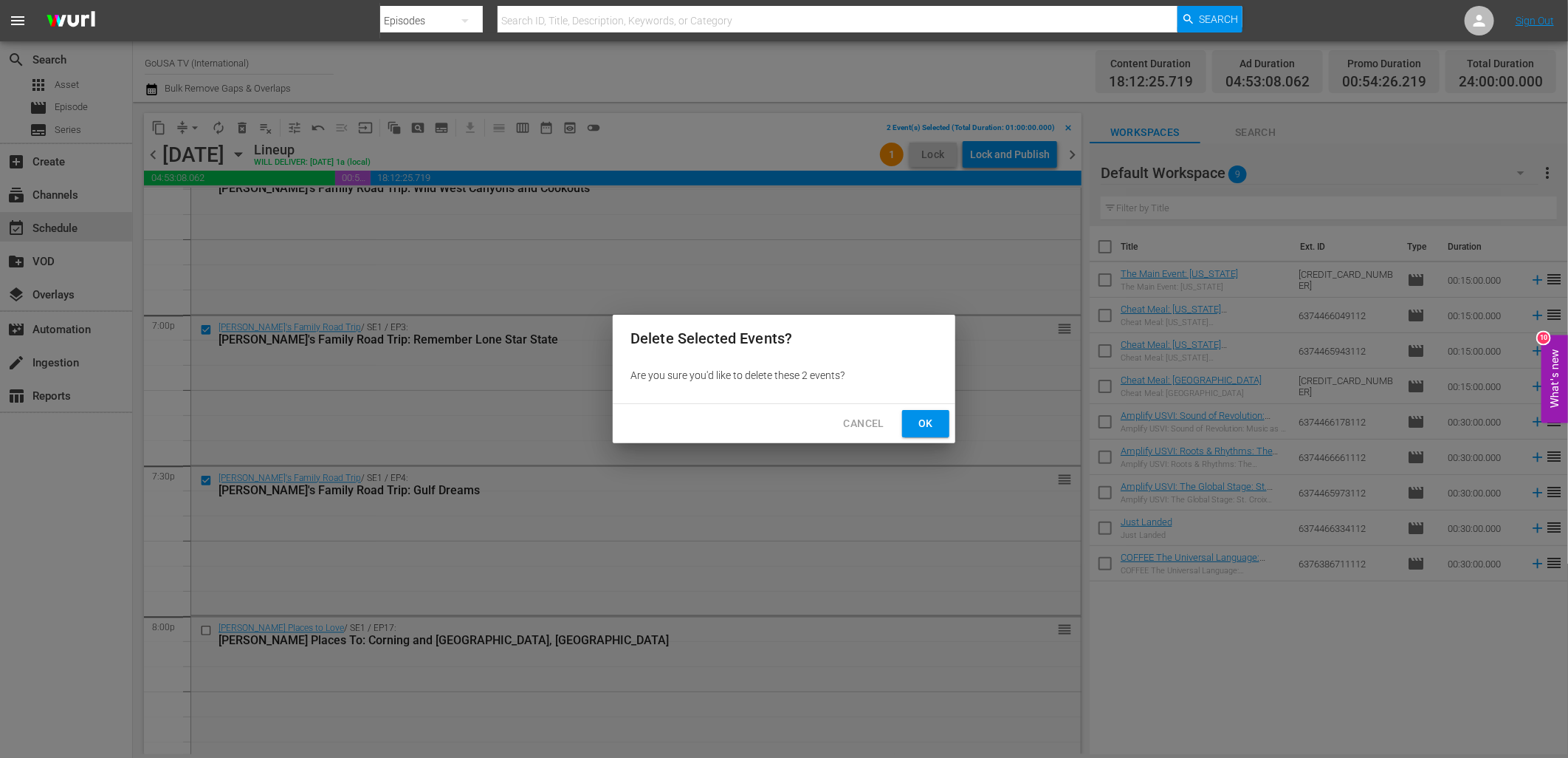
drag, startPoint x: 926, startPoint y: 426, endPoint x: 917, endPoint y: 423, distance: 9.5
click at [924, 426] on span "Ok" at bounding box center [925, 423] width 24 height 19
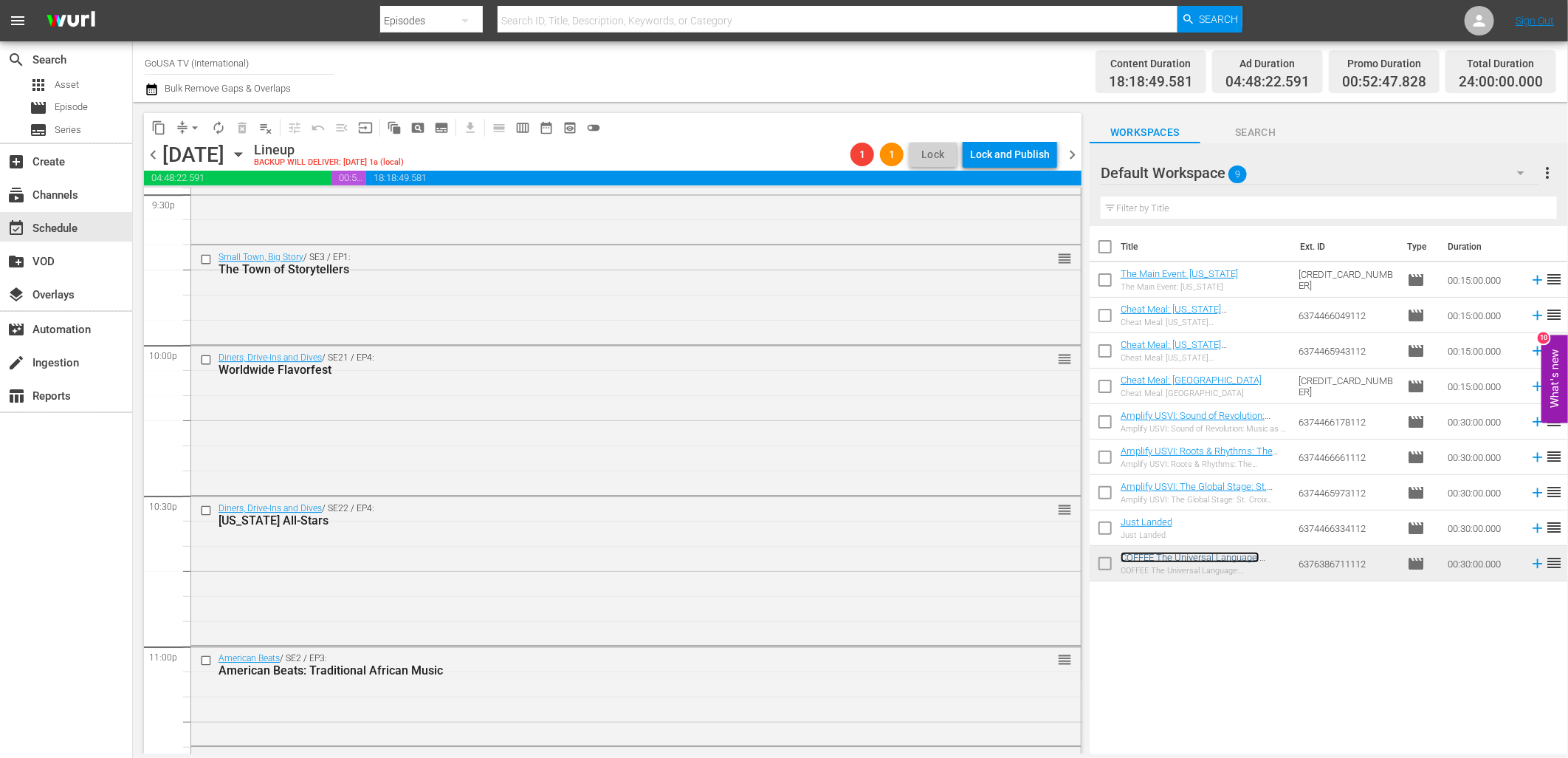
scroll to position [6501, 0]
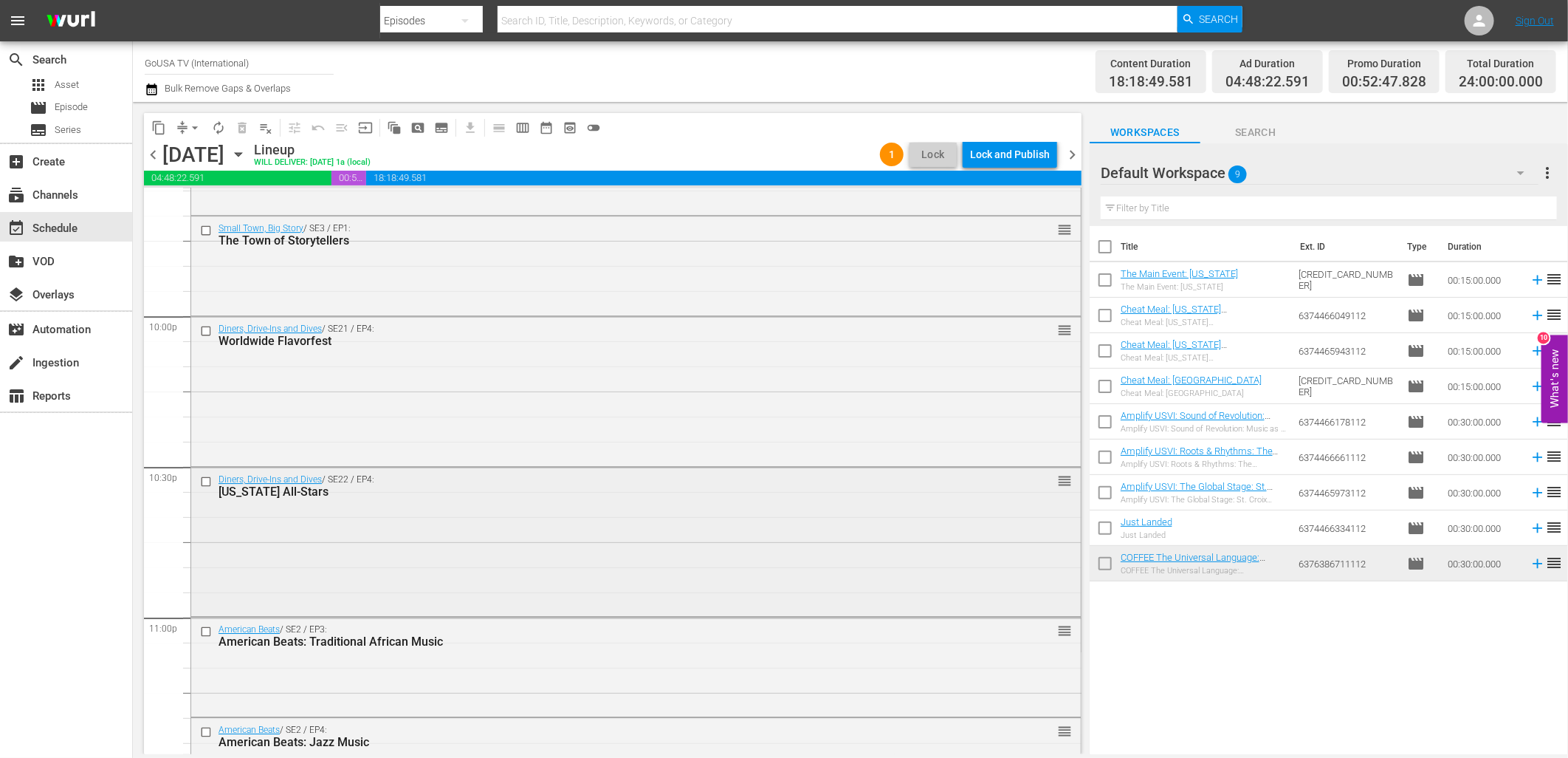
click at [205, 477] on input "checkbox" at bounding box center [207, 481] width 15 height 12
click at [244, 127] on span "delete_forever_outlined" at bounding box center [242, 127] width 15 height 15
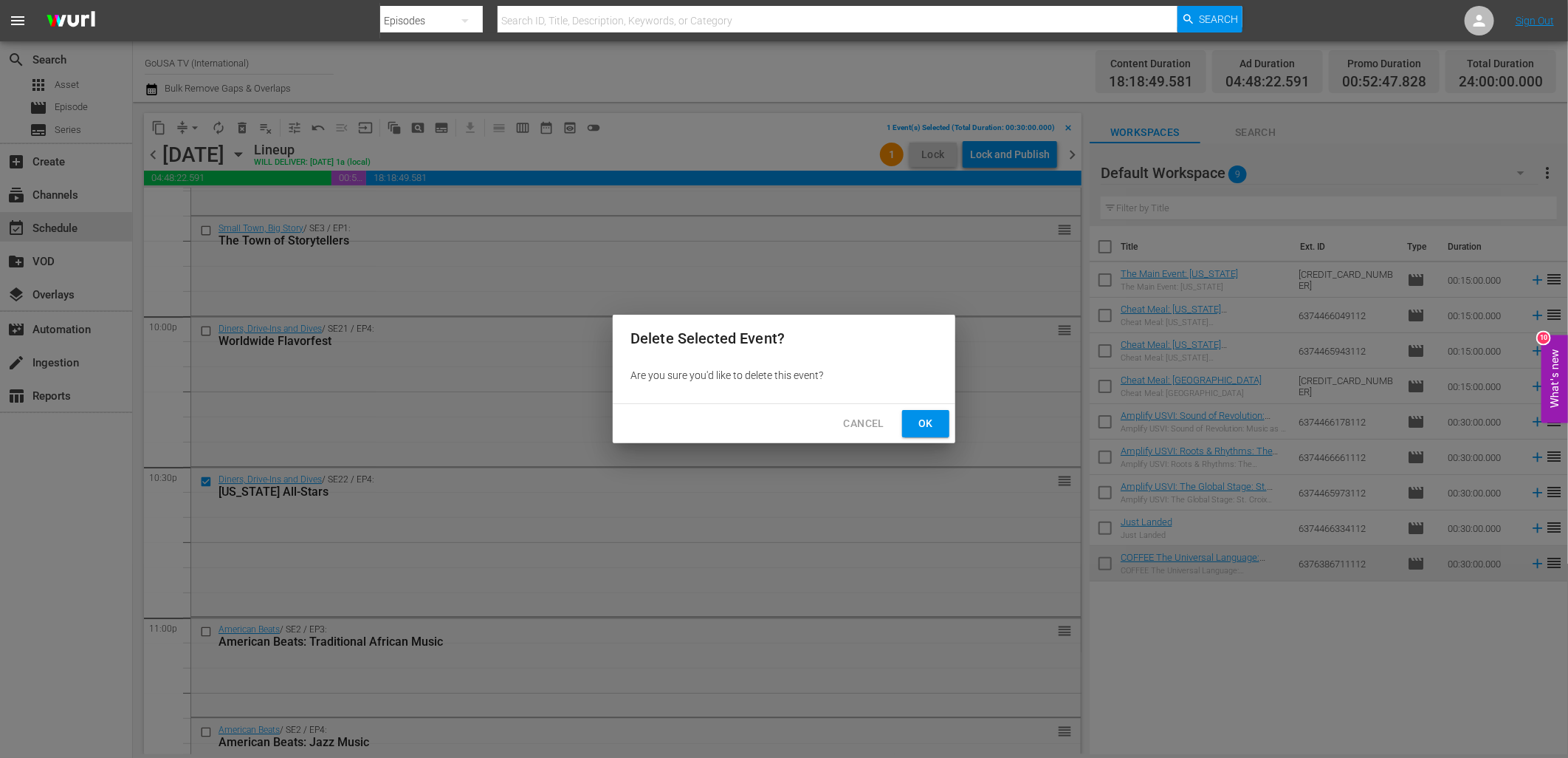
click at [910, 427] on button "Ok" at bounding box center [925, 423] width 47 height 28
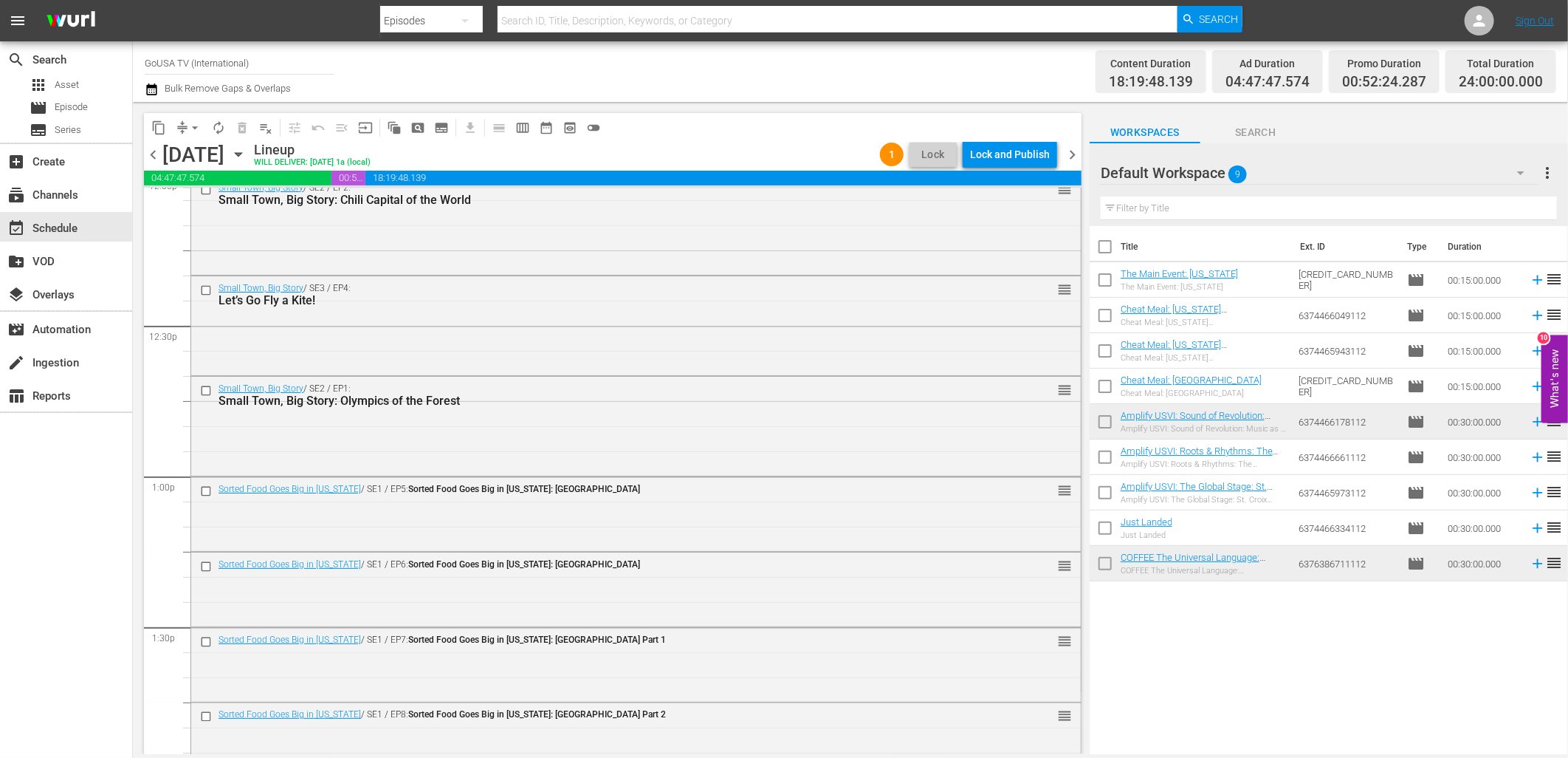
scroll to position [3711, 0]
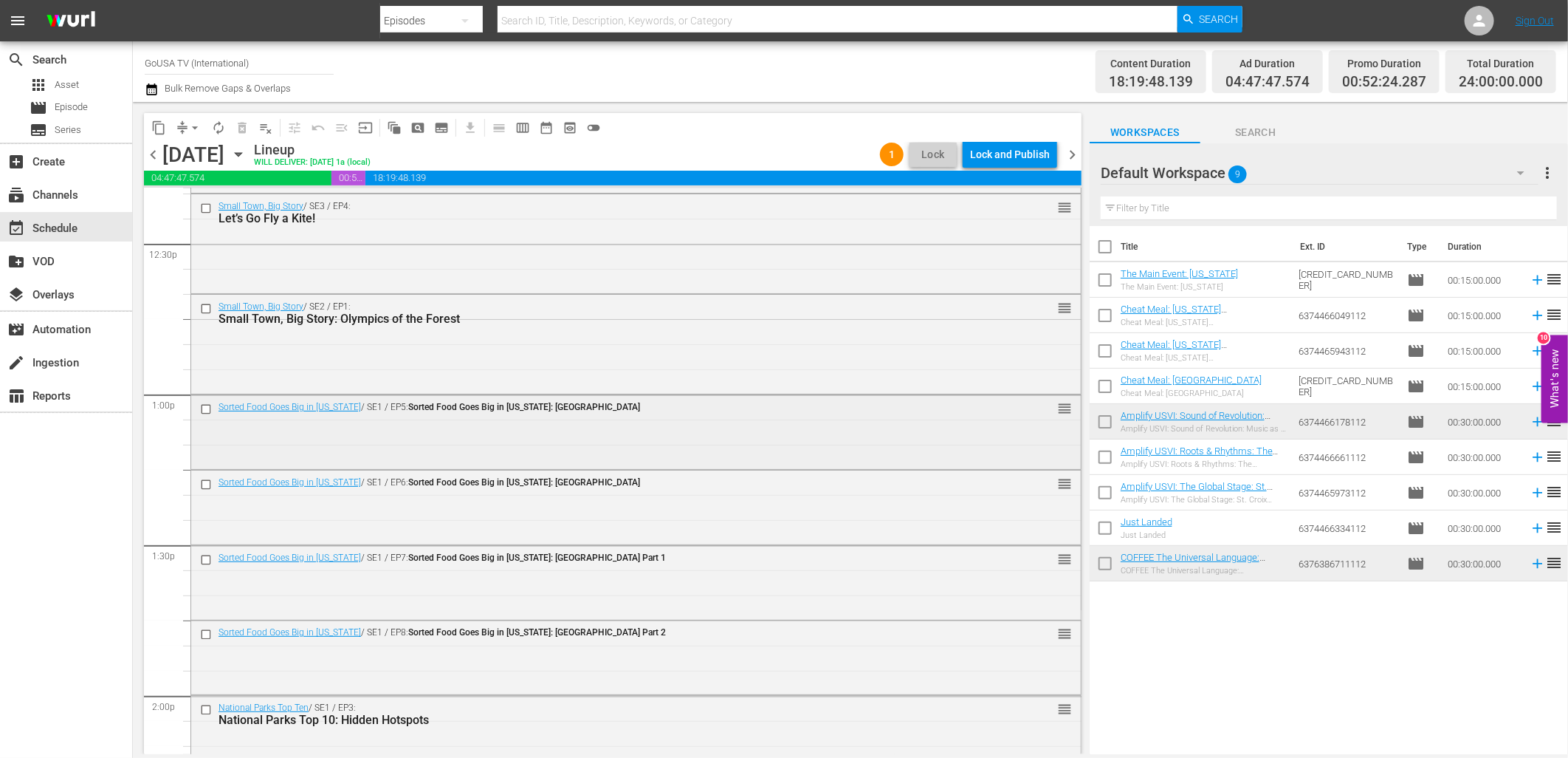
click at [205, 406] on input "checkbox" at bounding box center [207, 410] width 15 height 12
click at [204, 483] on input "checkbox" at bounding box center [207, 484] width 15 height 12
click at [205, 561] on input "checkbox" at bounding box center [207, 559] width 15 height 12
click at [205, 638] on input "checkbox" at bounding box center [207, 635] width 15 height 12
click at [242, 129] on span "delete_forever_outlined" at bounding box center [242, 127] width 15 height 15
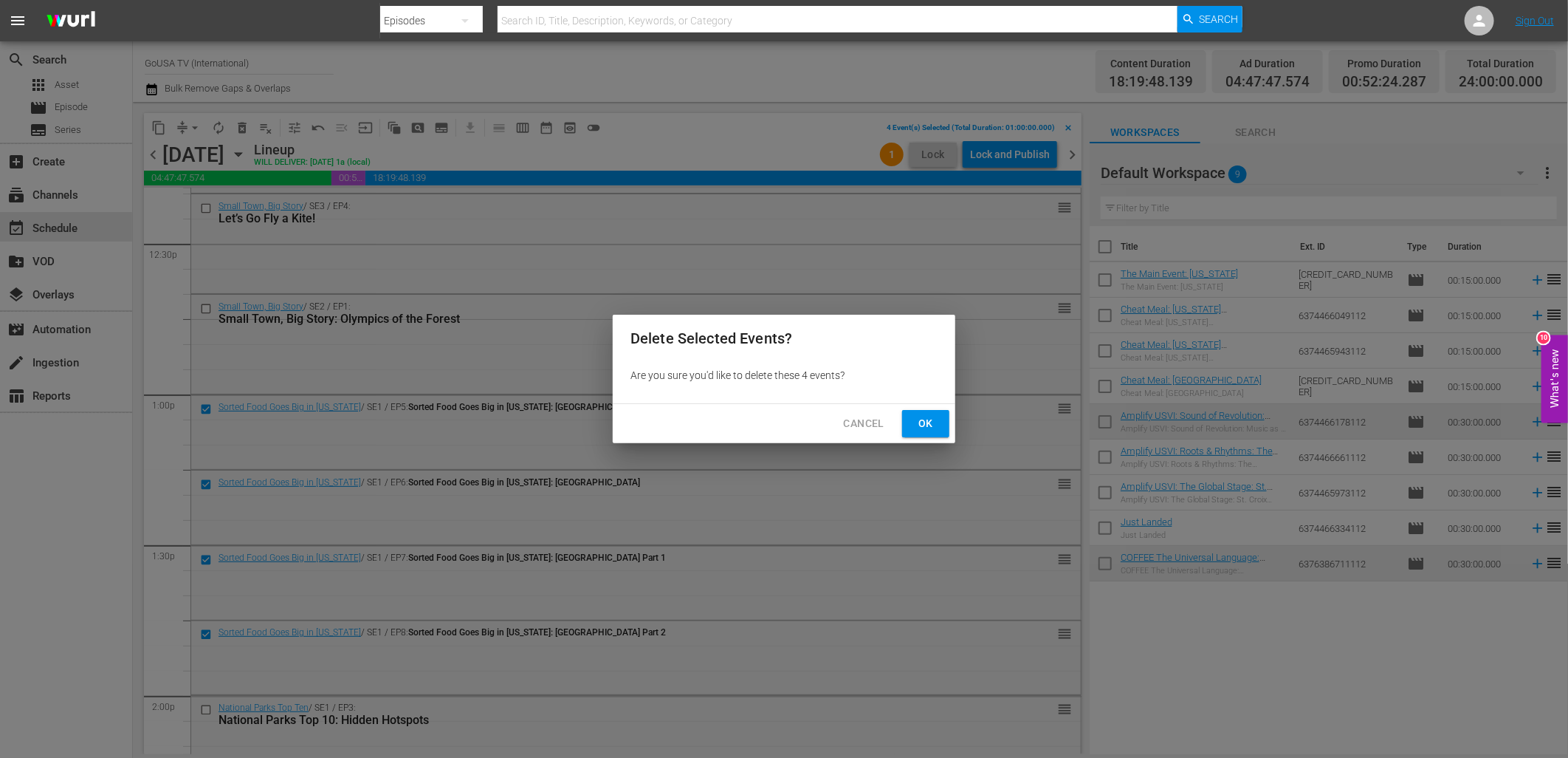
click at [931, 425] on span "Ok" at bounding box center [925, 423] width 24 height 19
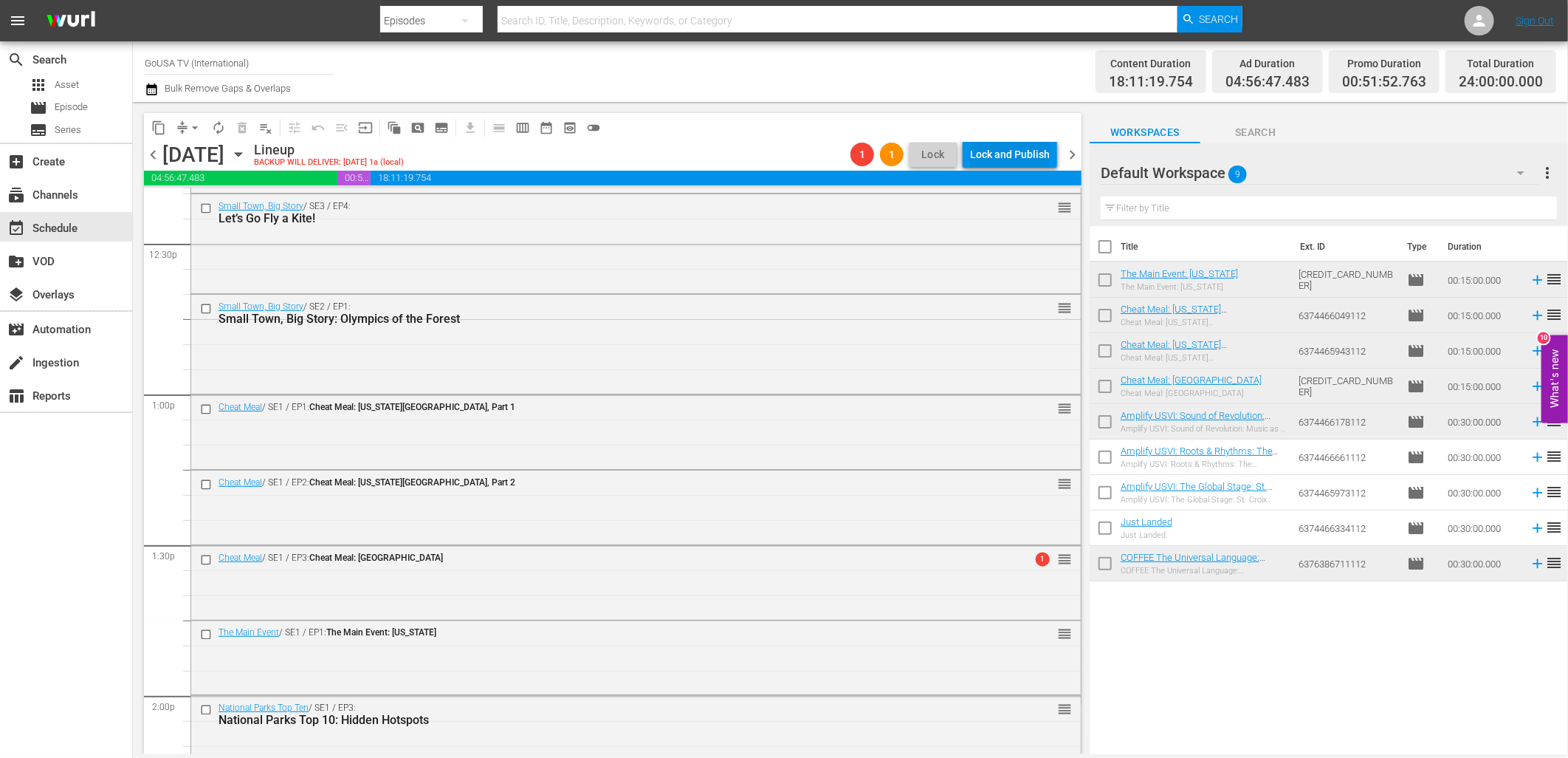
click at [1011, 158] on div "Lock and Publish" at bounding box center [1010, 154] width 80 height 27
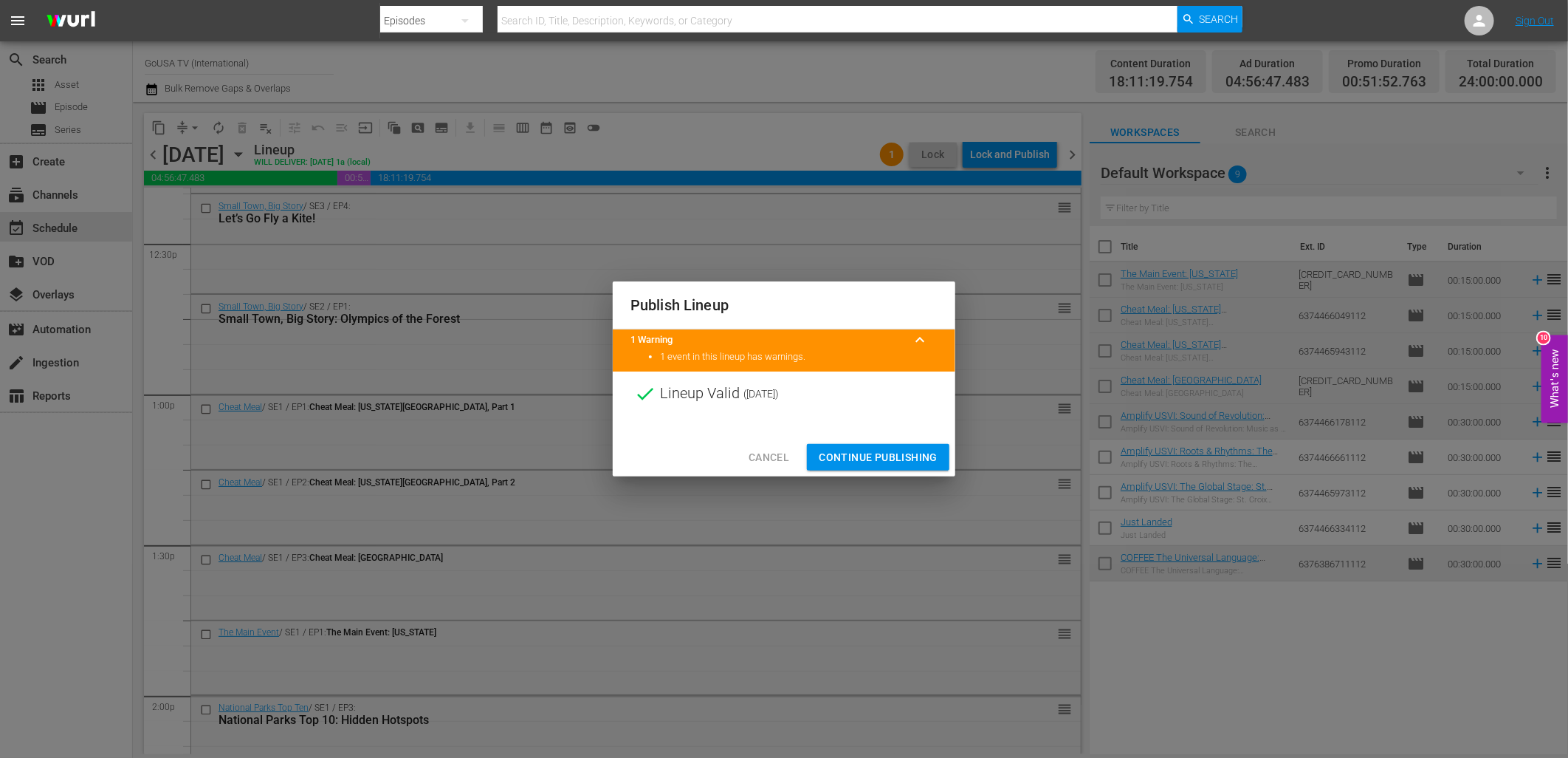
click at [888, 452] on span "Continue Publishing" at bounding box center [878, 457] width 118 height 19
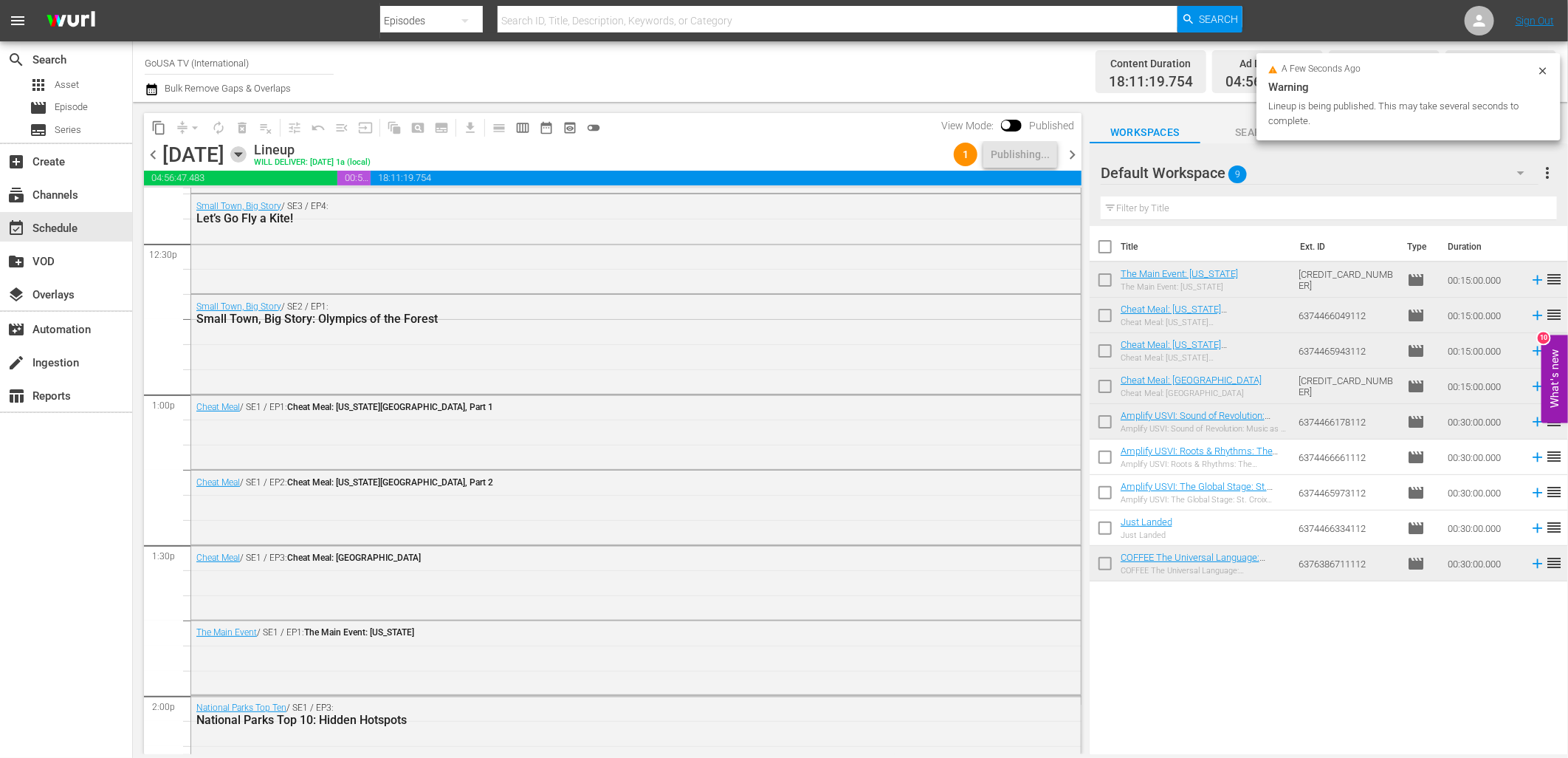
click at [247, 158] on icon "button" at bounding box center [239, 154] width 16 height 16
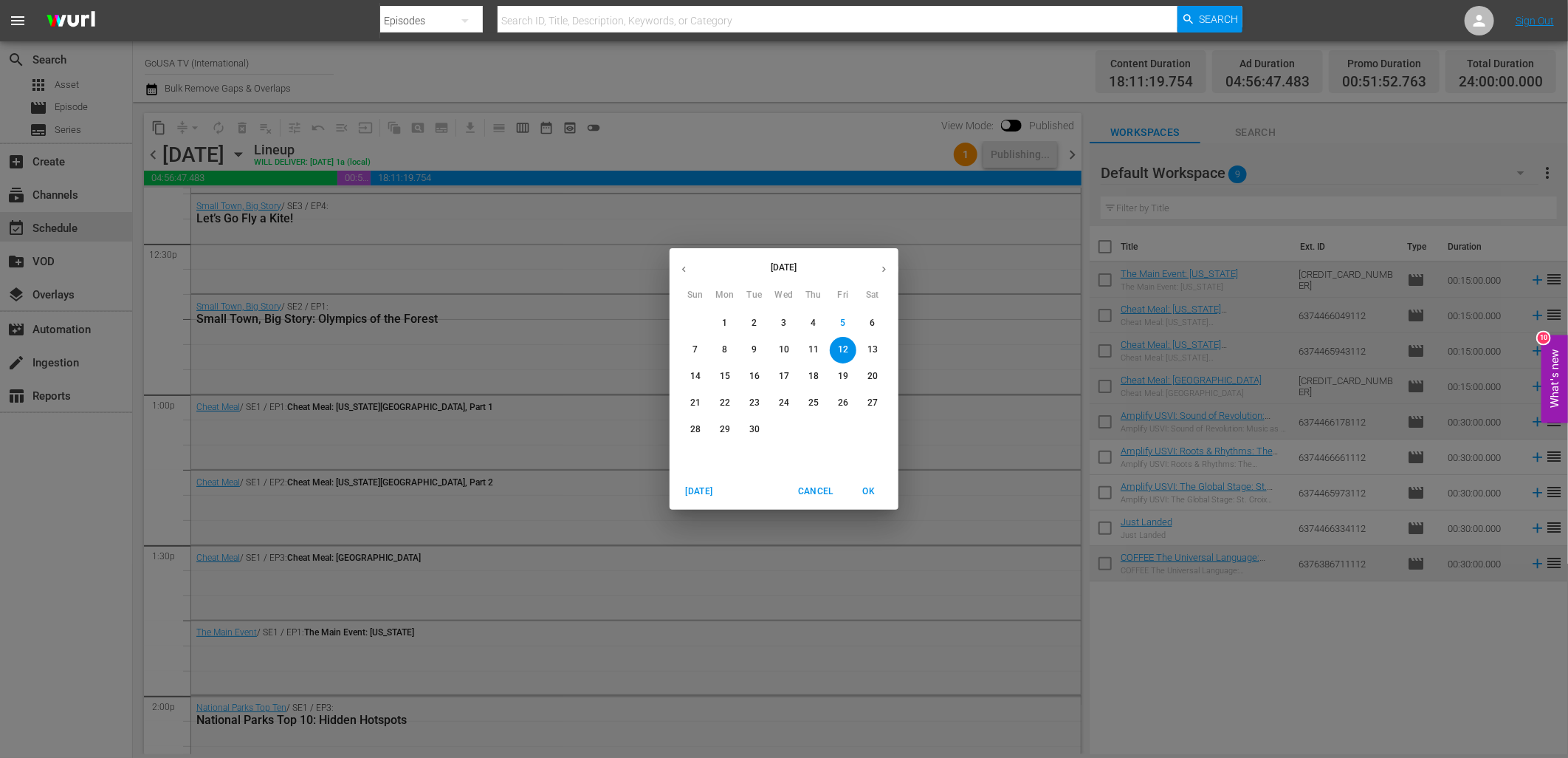
click at [836, 374] on span "19" at bounding box center [843, 376] width 27 height 12
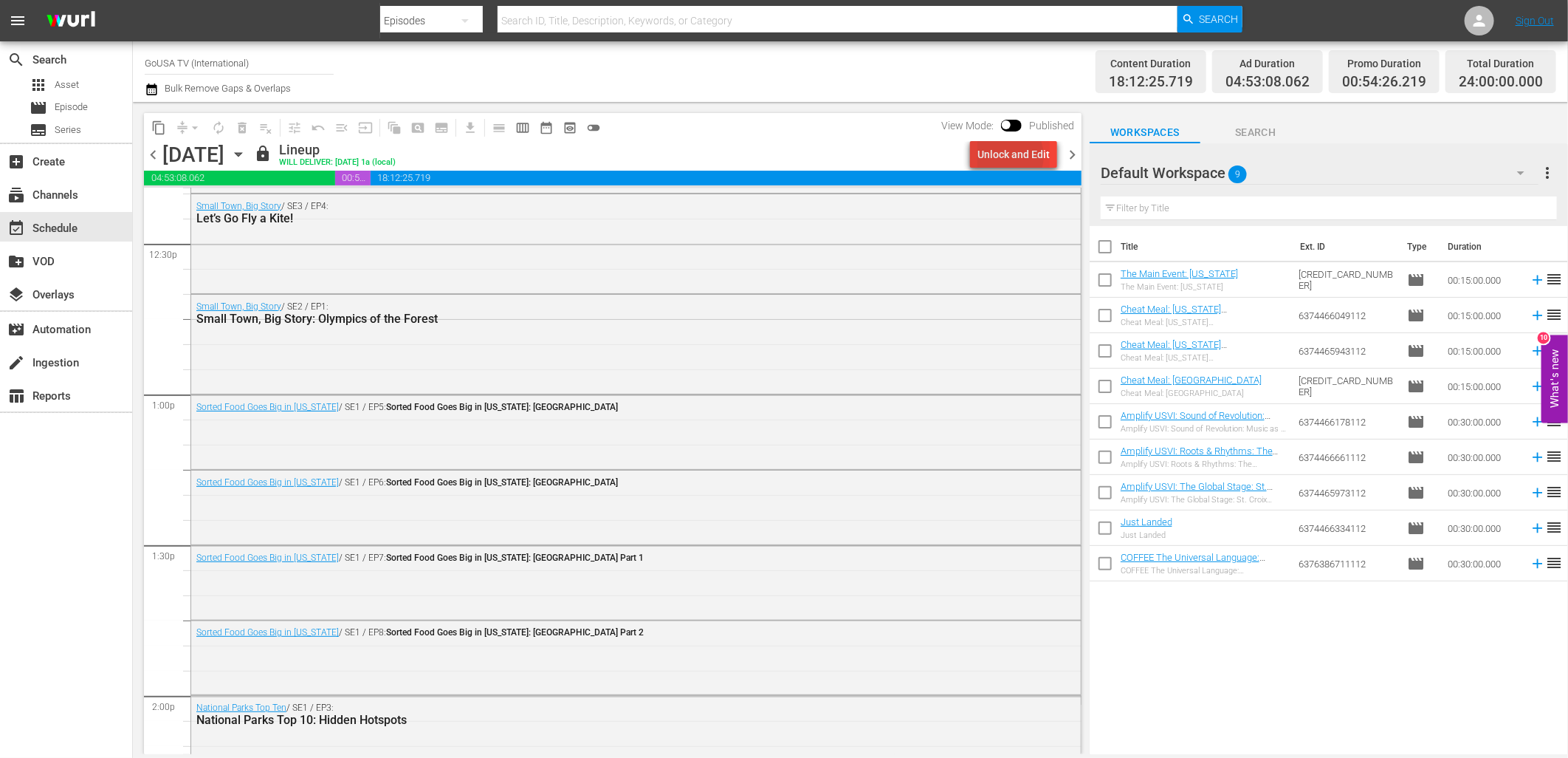
click at [1009, 156] on div "Unlock and Edit" at bounding box center [1013, 154] width 72 height 27
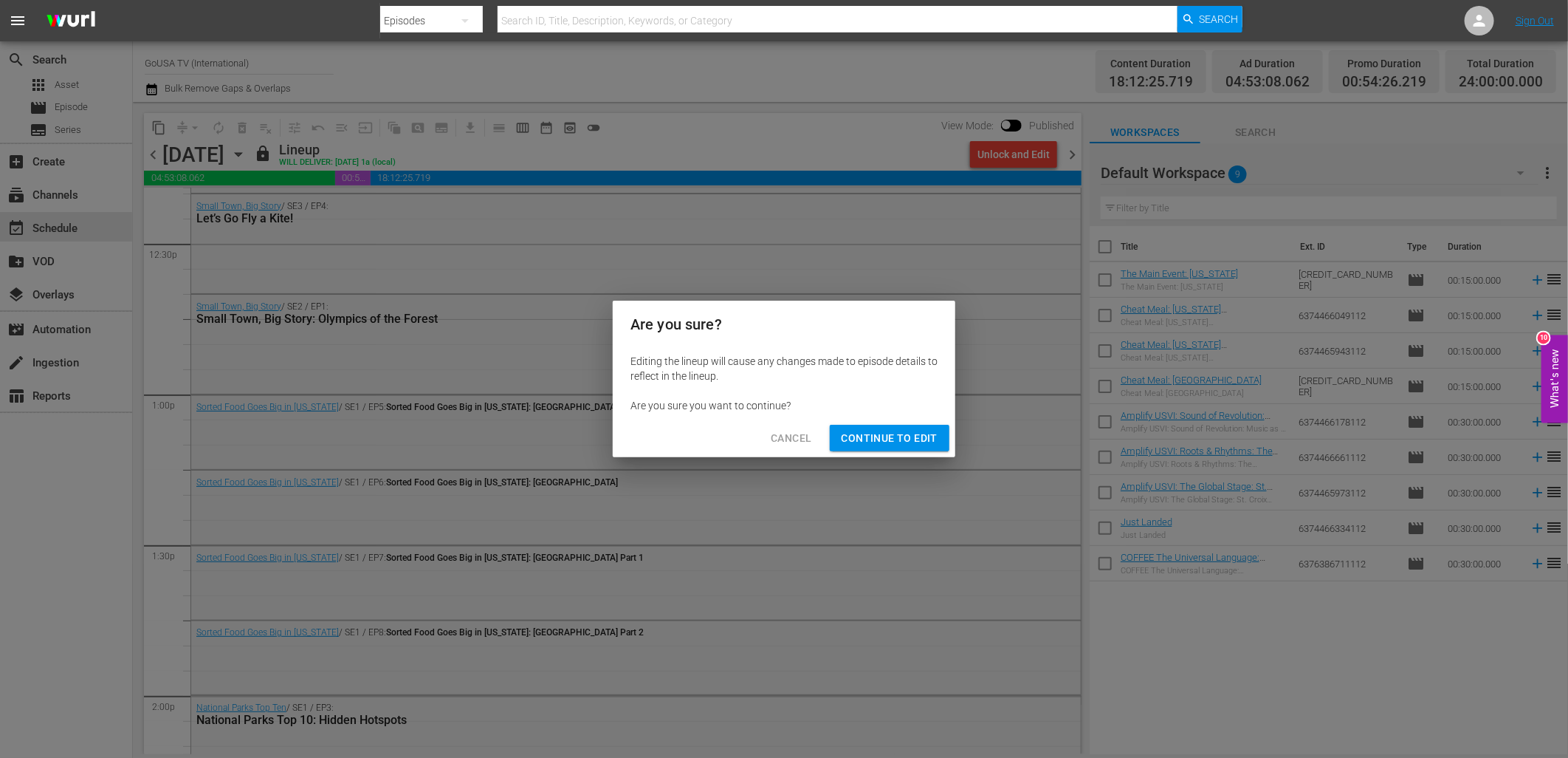
click at [892, 439] on span "Continue to Edit" at bounding box center [890, 438] width 96 height 19
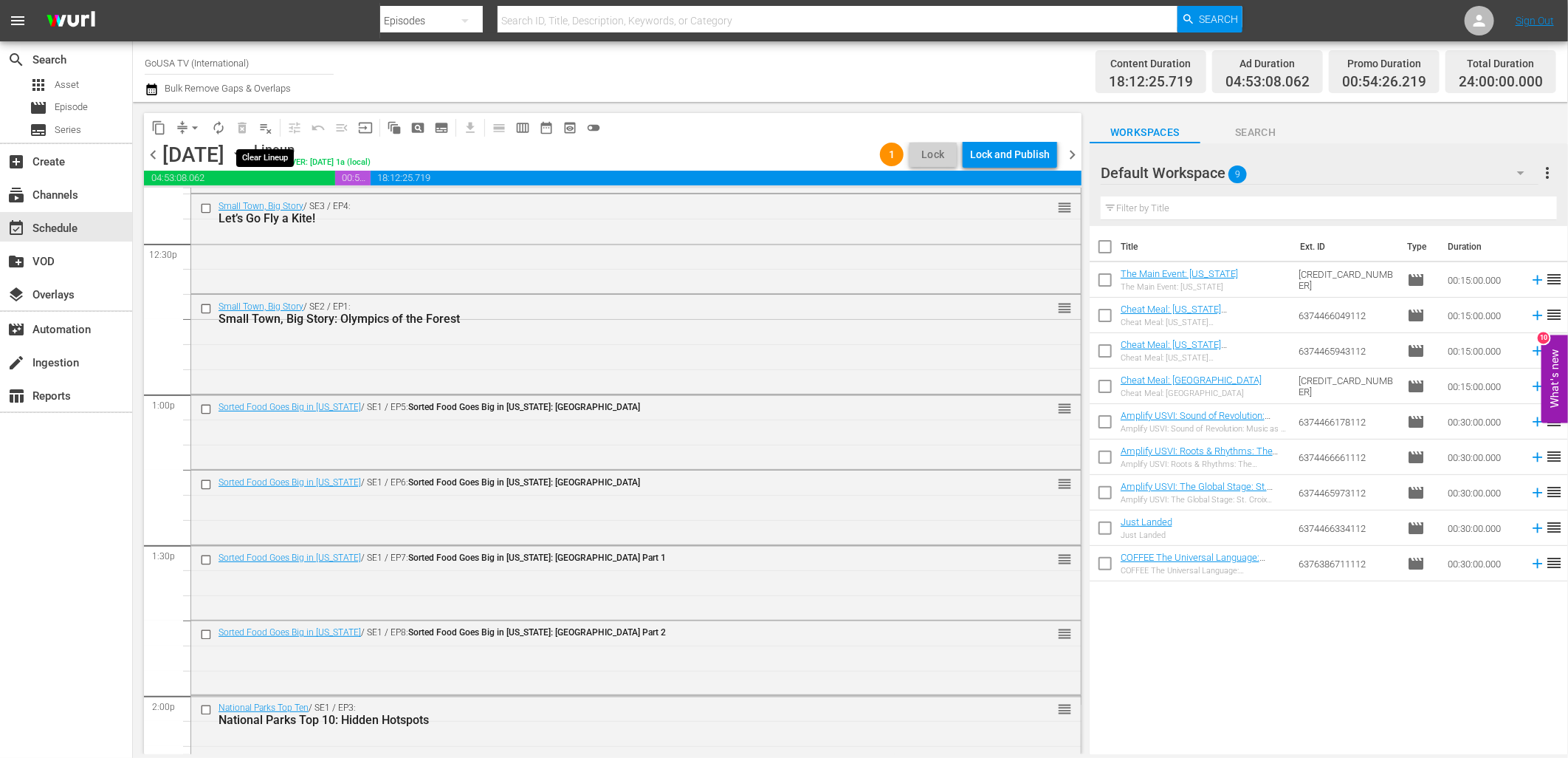
click at [262, 127] on span "playlist_remove_outlined" at bounding box center [265, 127] width 15 height 15
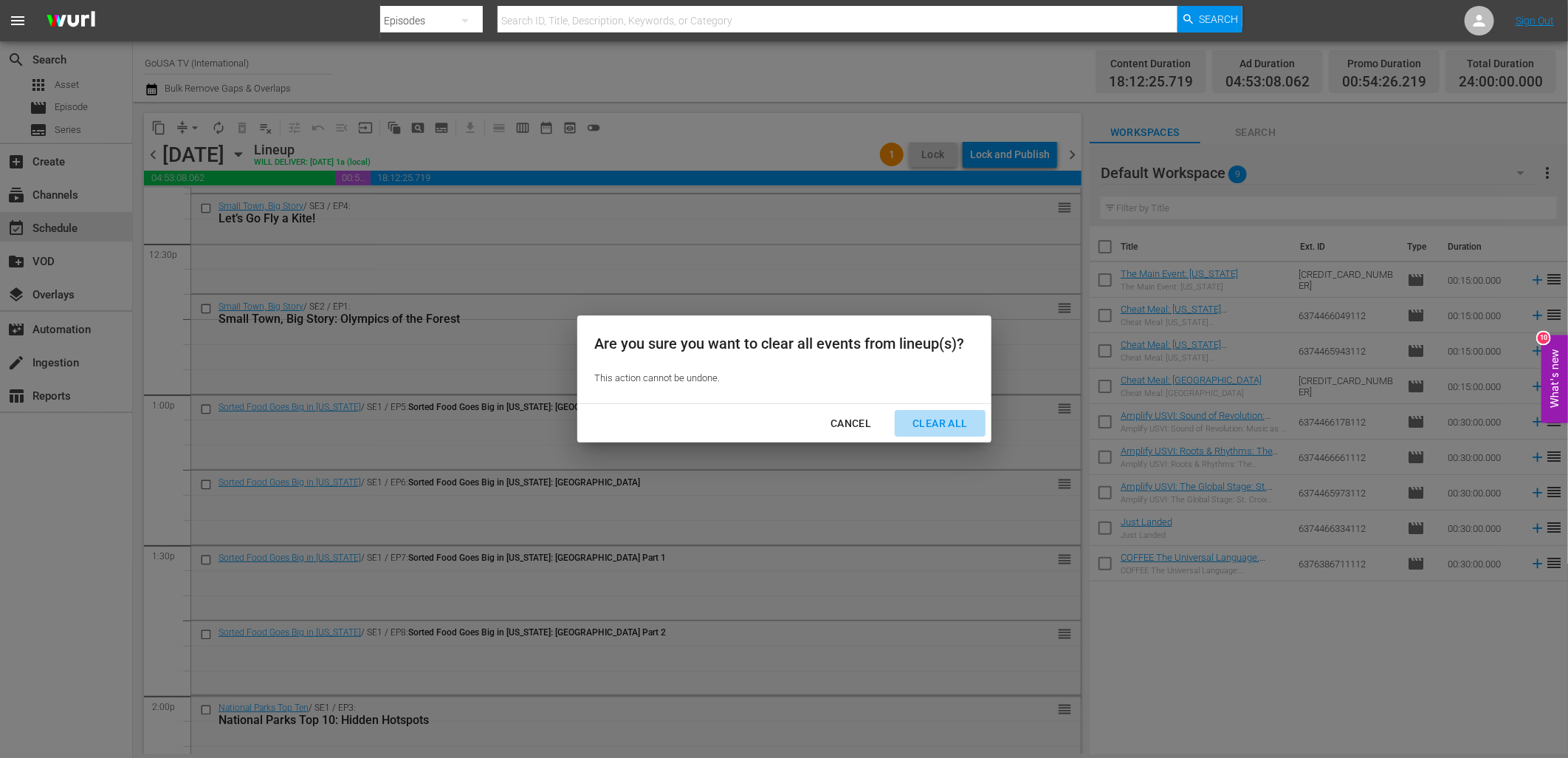
click at [927, 428] on div "Clear All" at bounding box center [940, 423] width 78 height 19
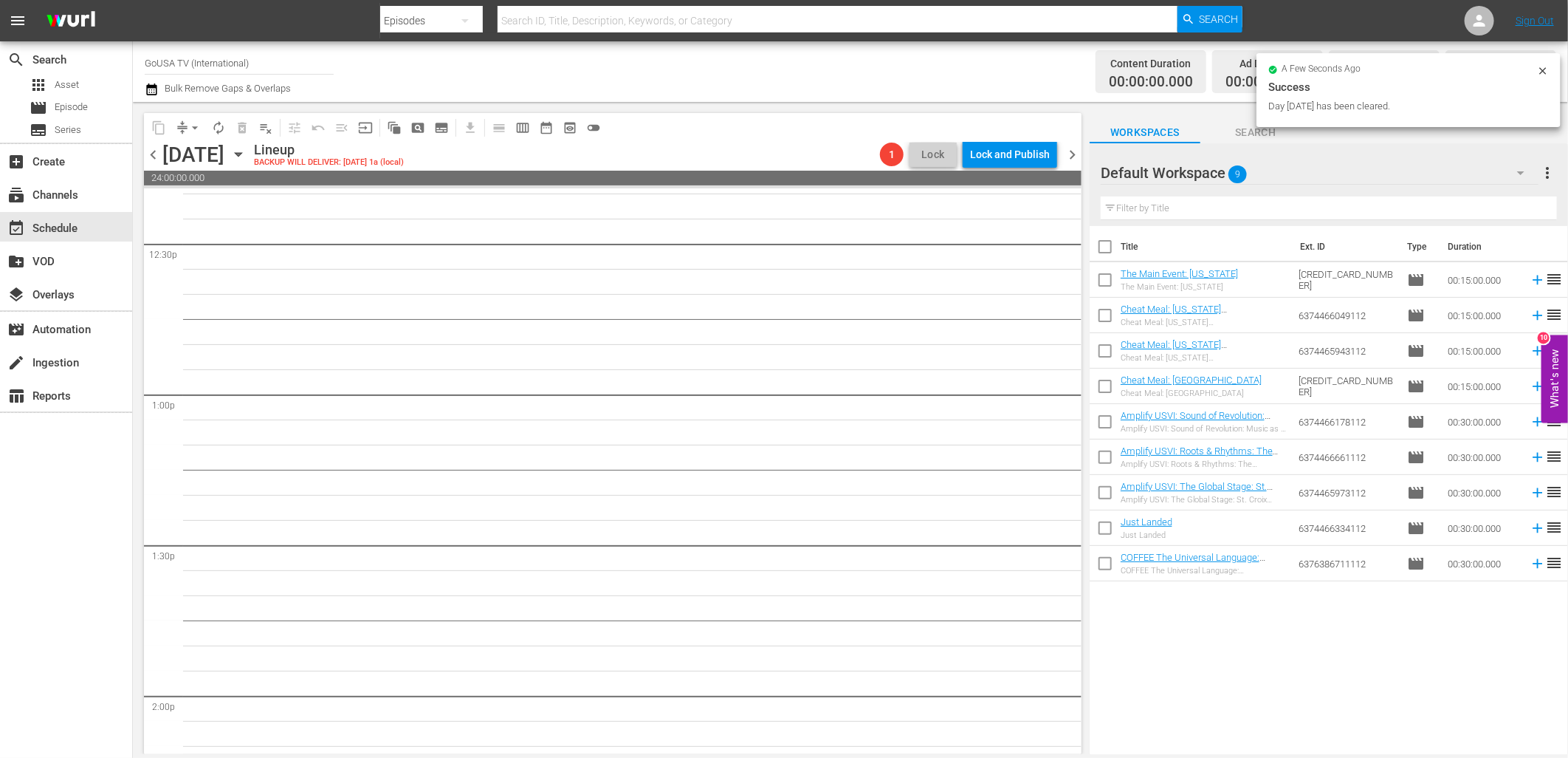
click at [247, 151] on icon "button" at bounding box center [239, 154] width 16 height 16
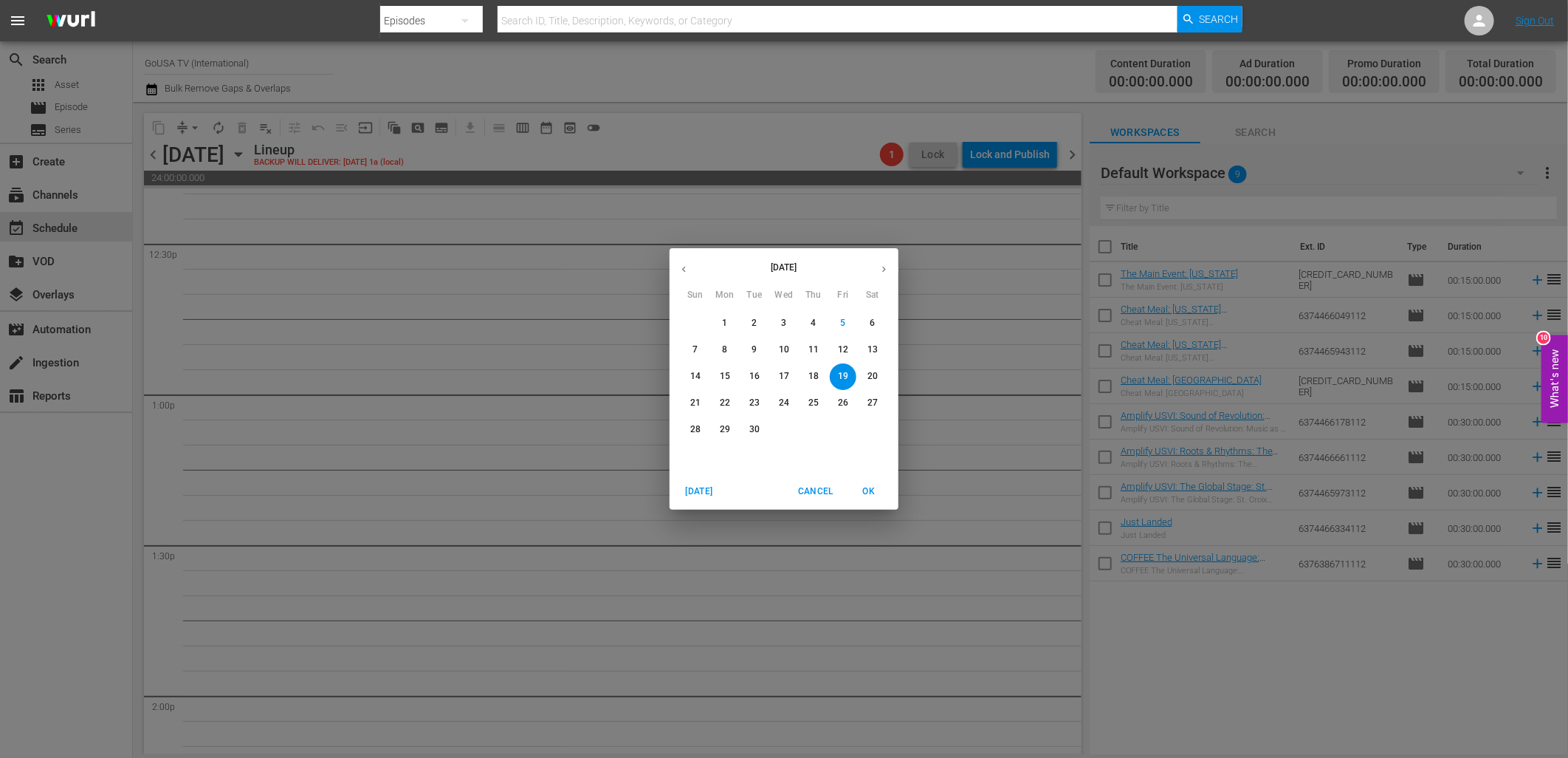
click at [840, 399] on p "26" at bounding box center [843, 403] width 11 height 12
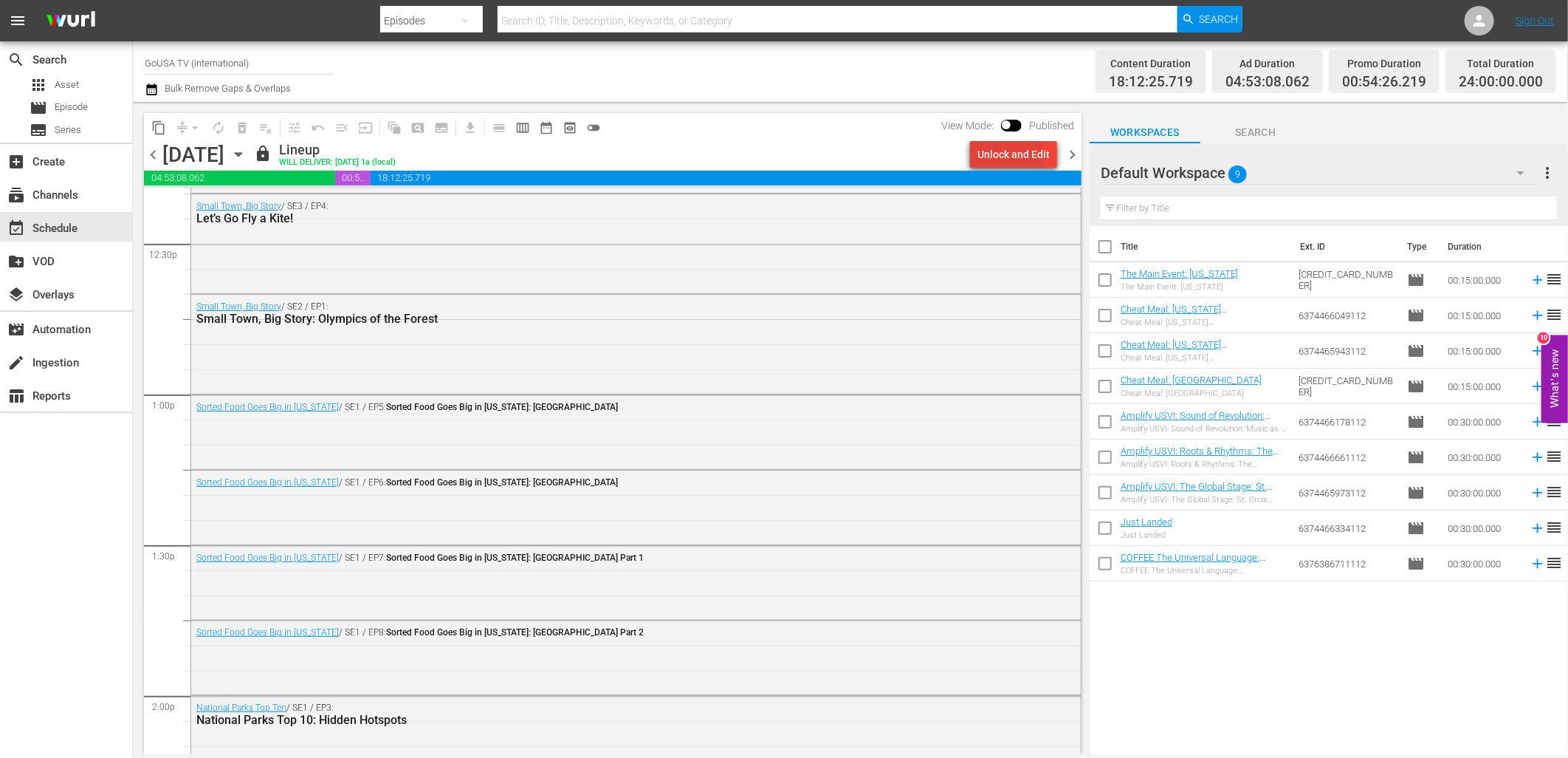
click at [1013, 157] on div "Unlock and Edit" at bounding box center [1013, 154] width 72 height 27
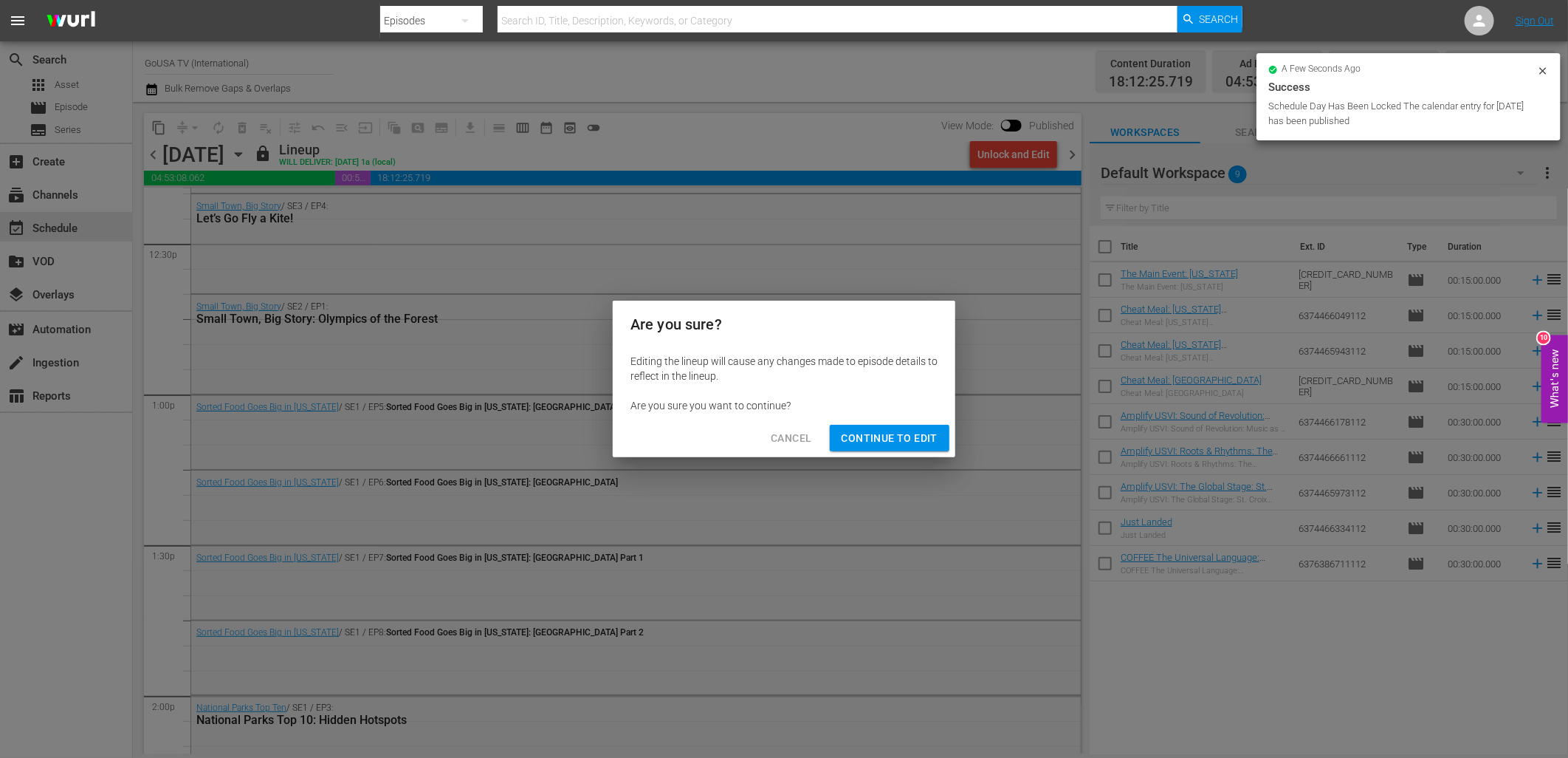
click at [881, 439] on span "Continue to Edit" at bounding box center [890, 438] width 96 height 19
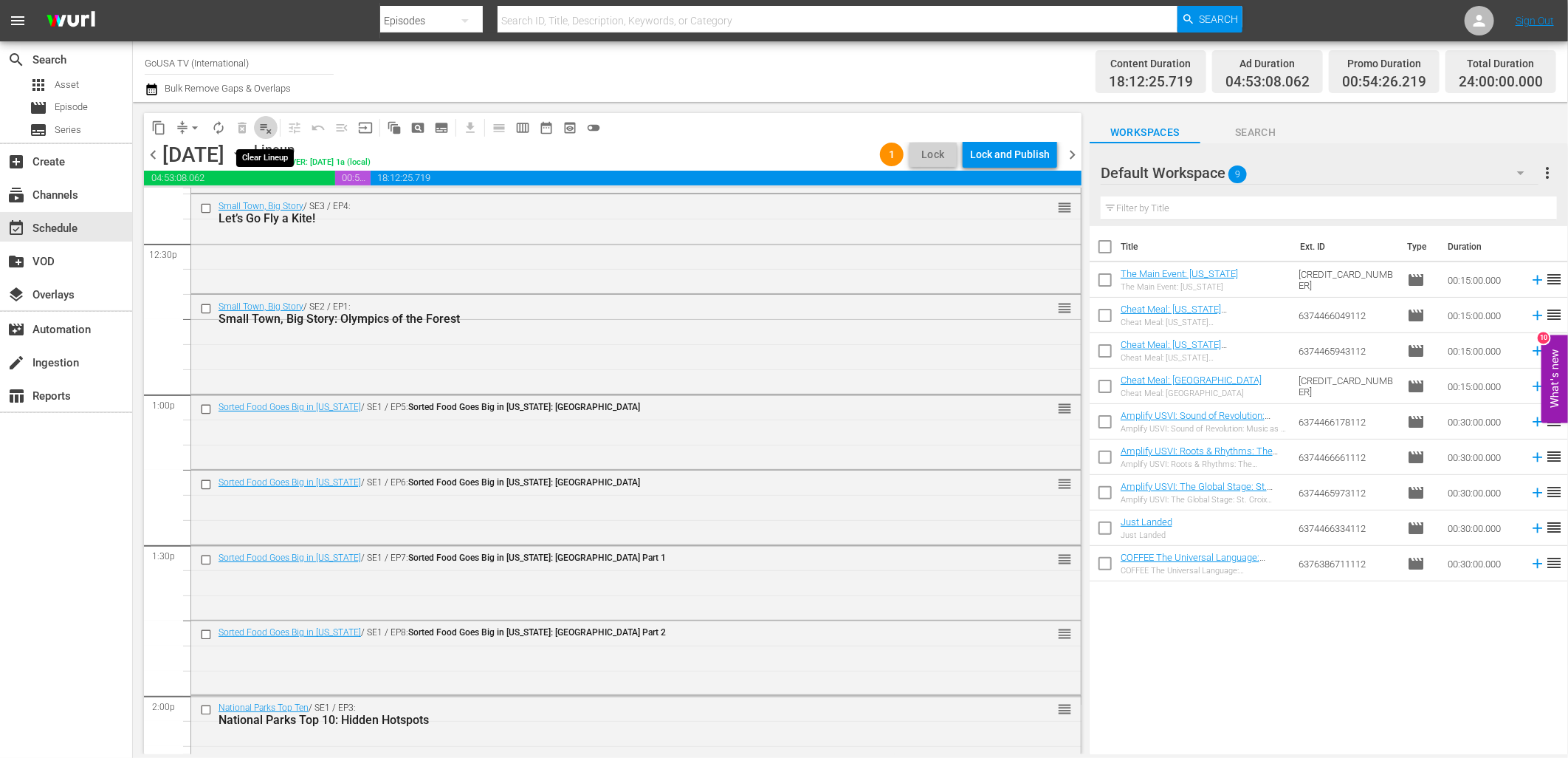
click at [265, 130] on span "playlist_remove_outlined" at bounding box center [265, 127] width 15 height 15
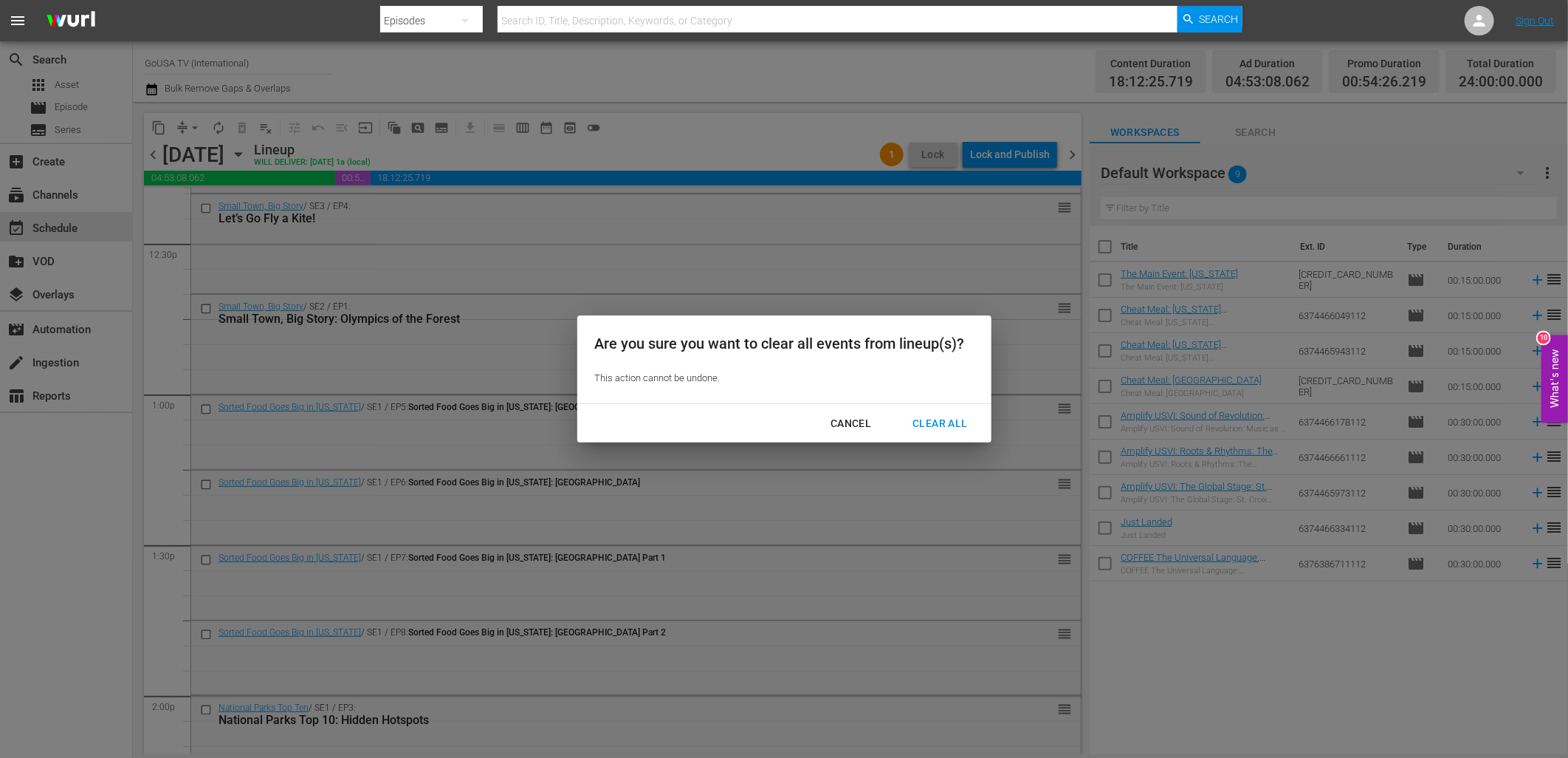
click at [940, 423] on div "Clear All" at bounding box center [940, 423] width 78 height 19
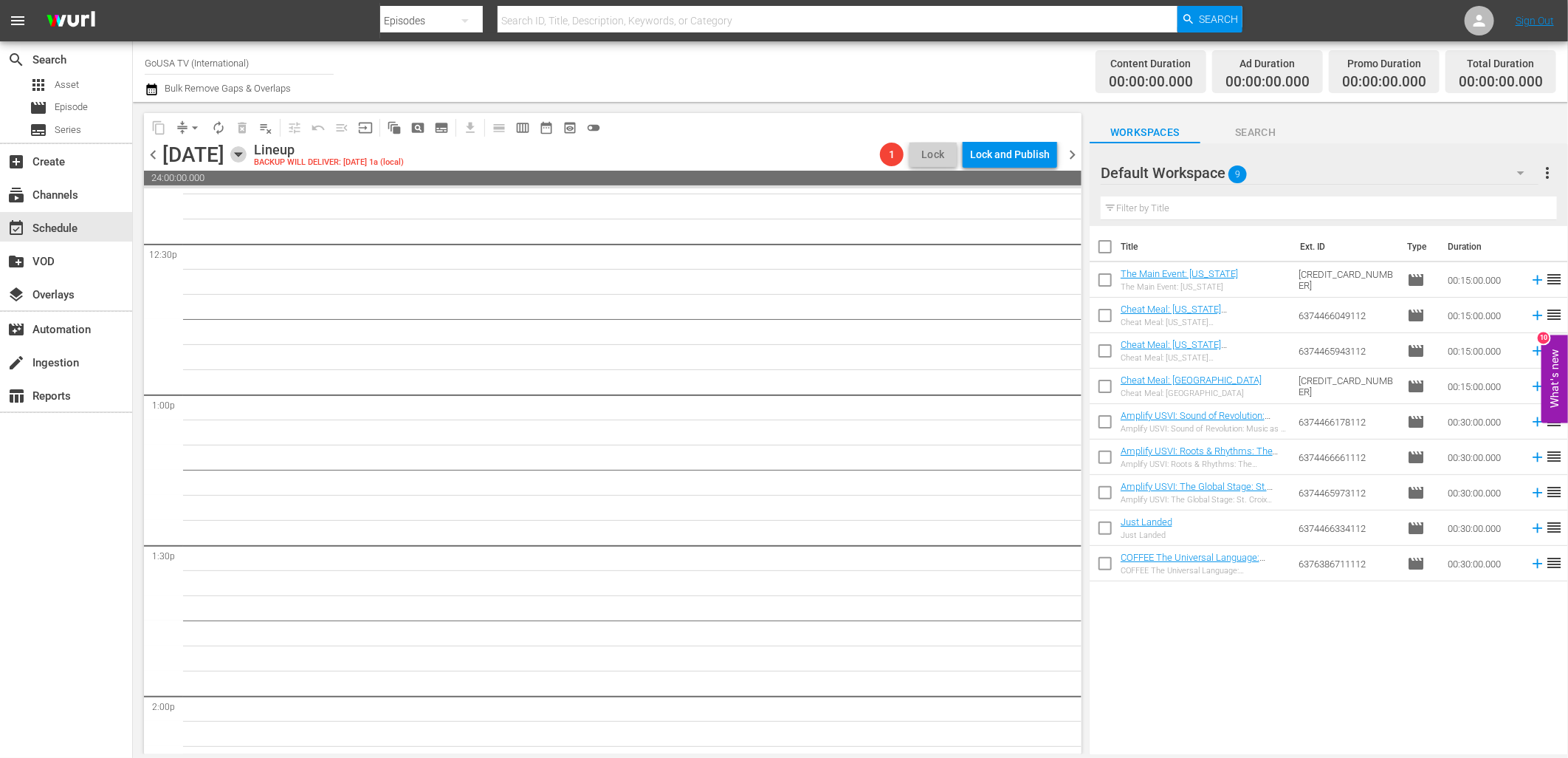
click at [247, 160] on icon "button" at bounding box center [239, 154] width 16 height 16
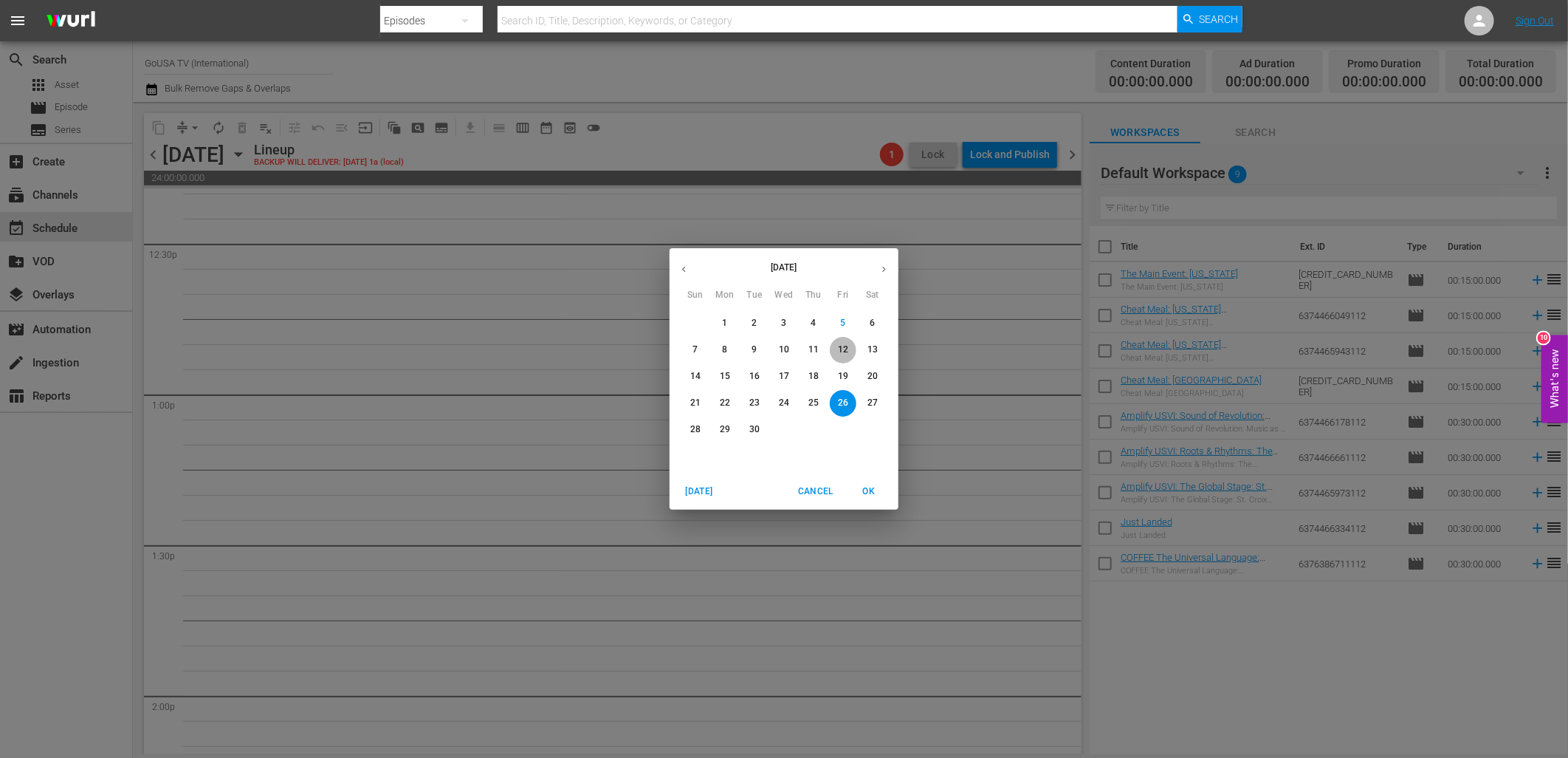
click at [840, 348] on p "12" at bounding box center [843, 350] width 11 height 12
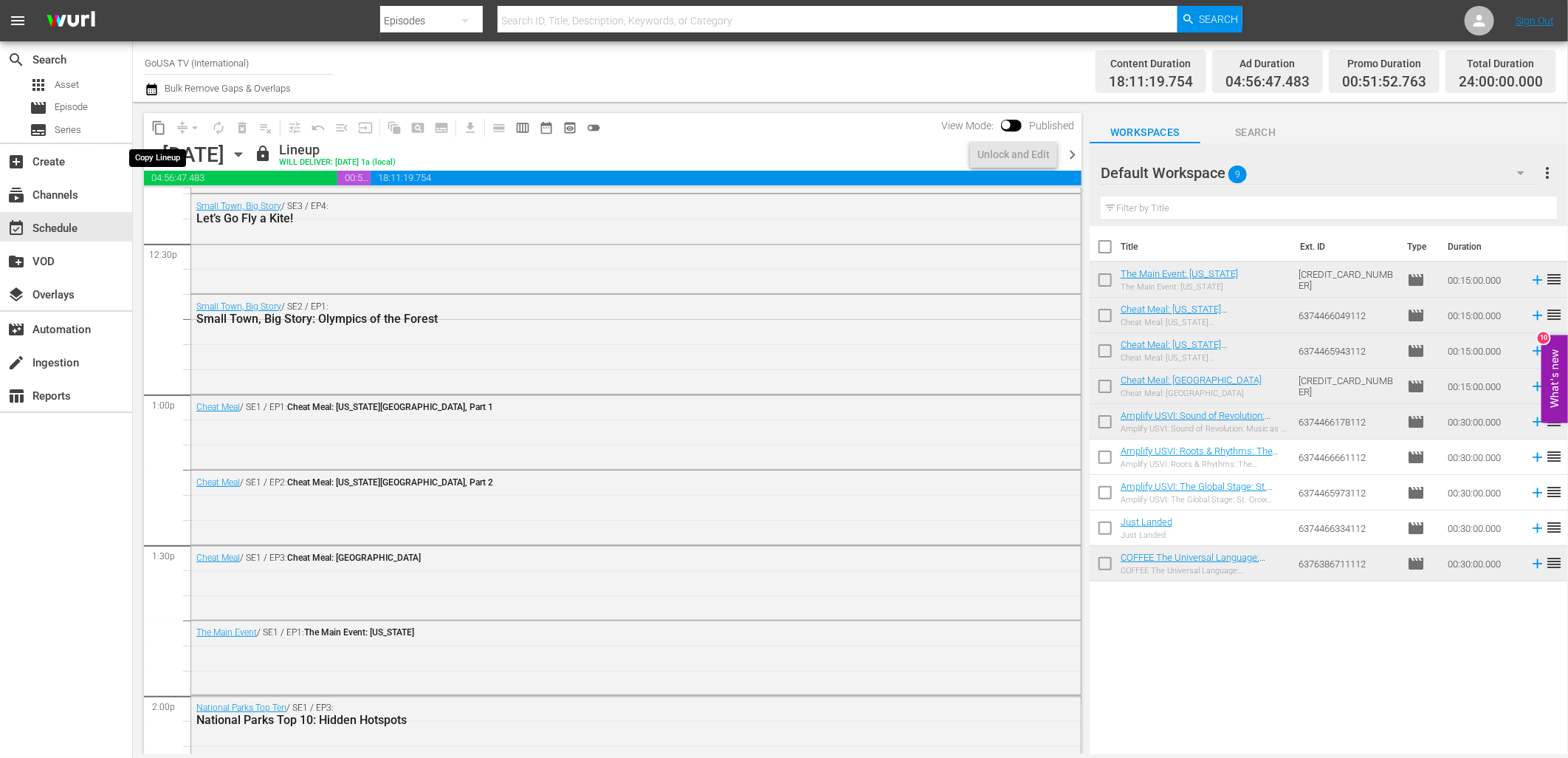
click at [159, 130] on span "content_copy" at bounding box center [158, 127] width 15 height 15
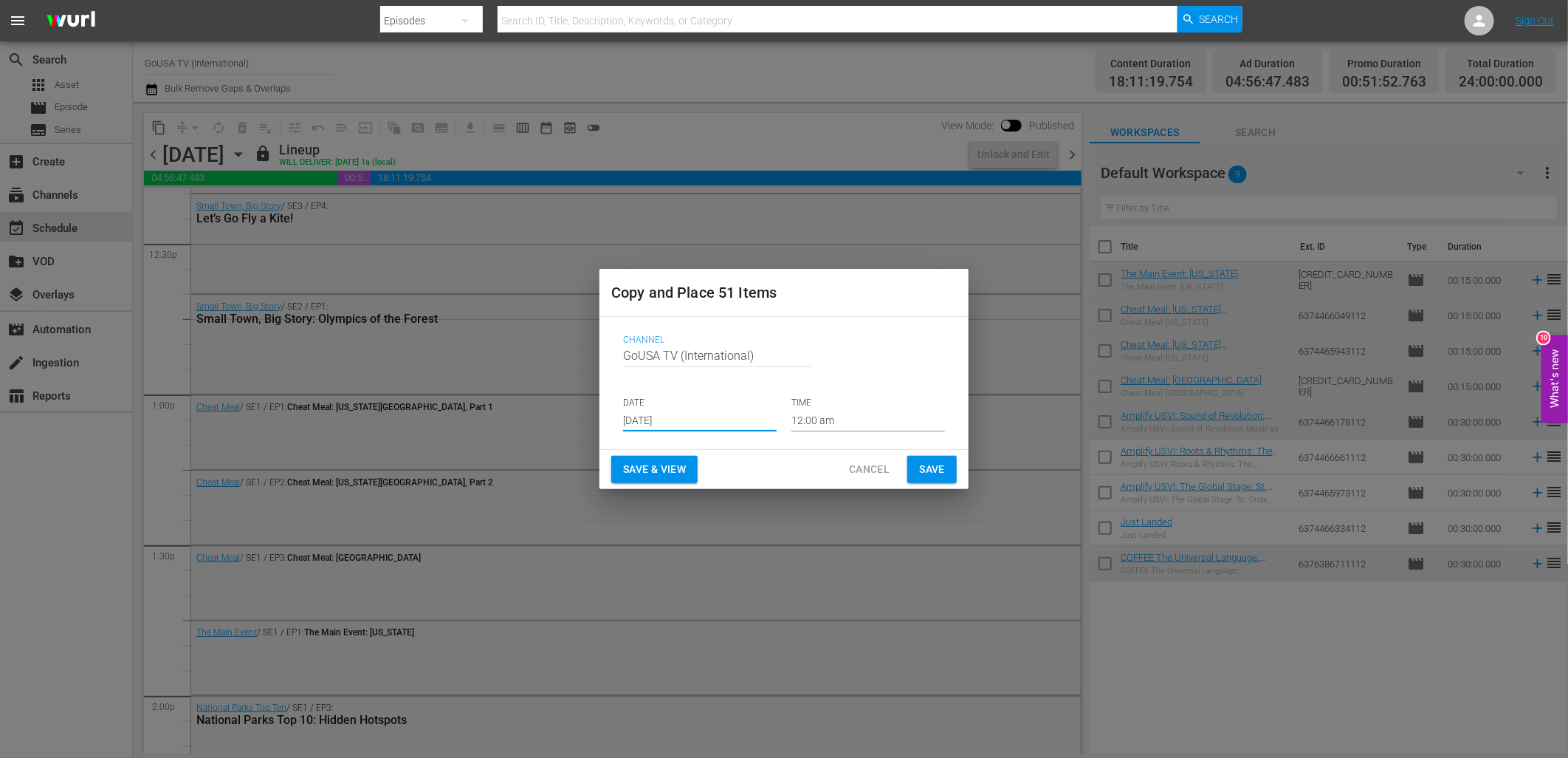
click at [653, 421] on input "[DATE]" at bounding box center [700, 420] width 153 height 22
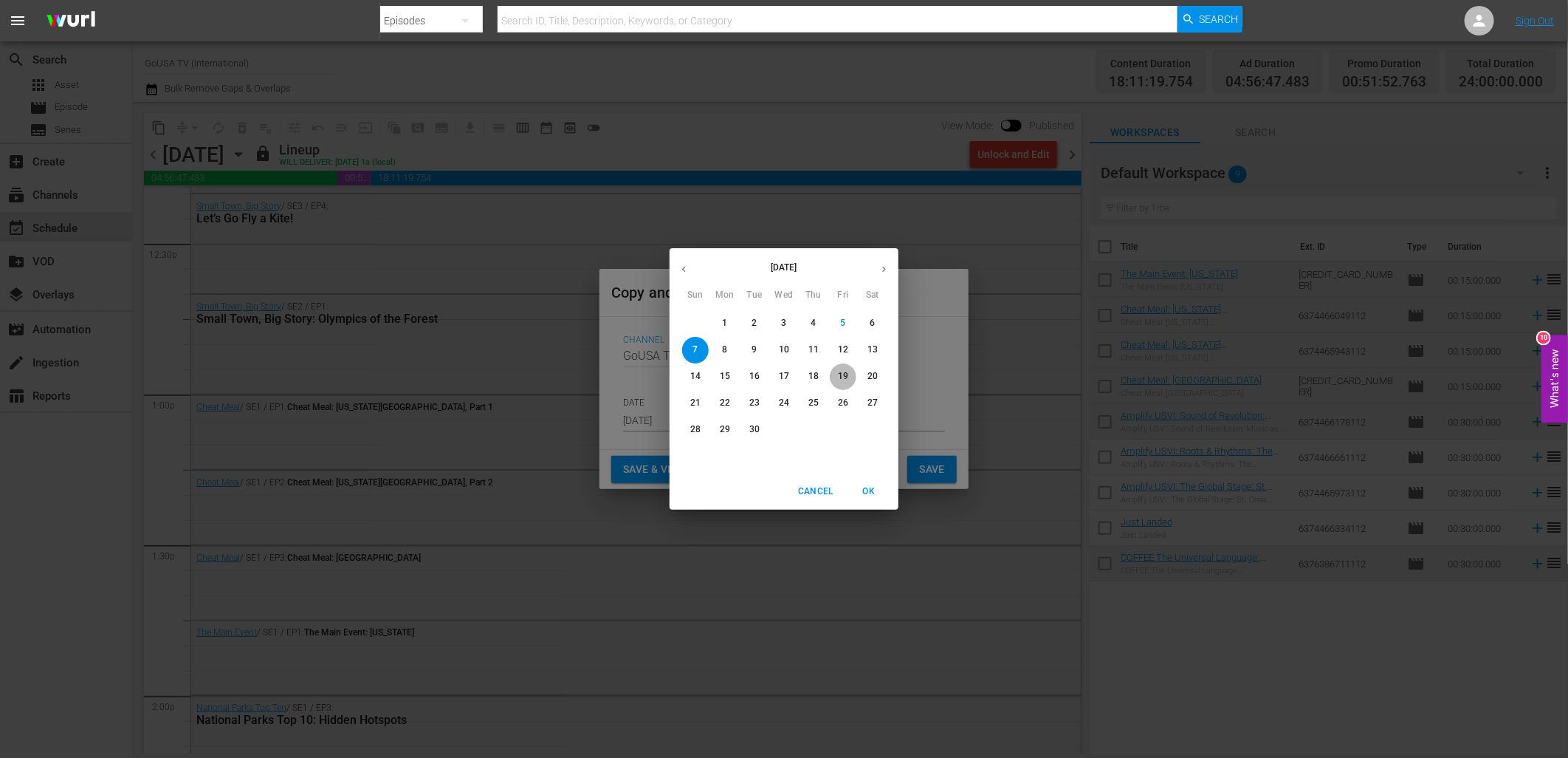
click at [843, 377] on p "19" at bounding box center [843, 376] width 11 height 12
type input "Sep 19th 2025"
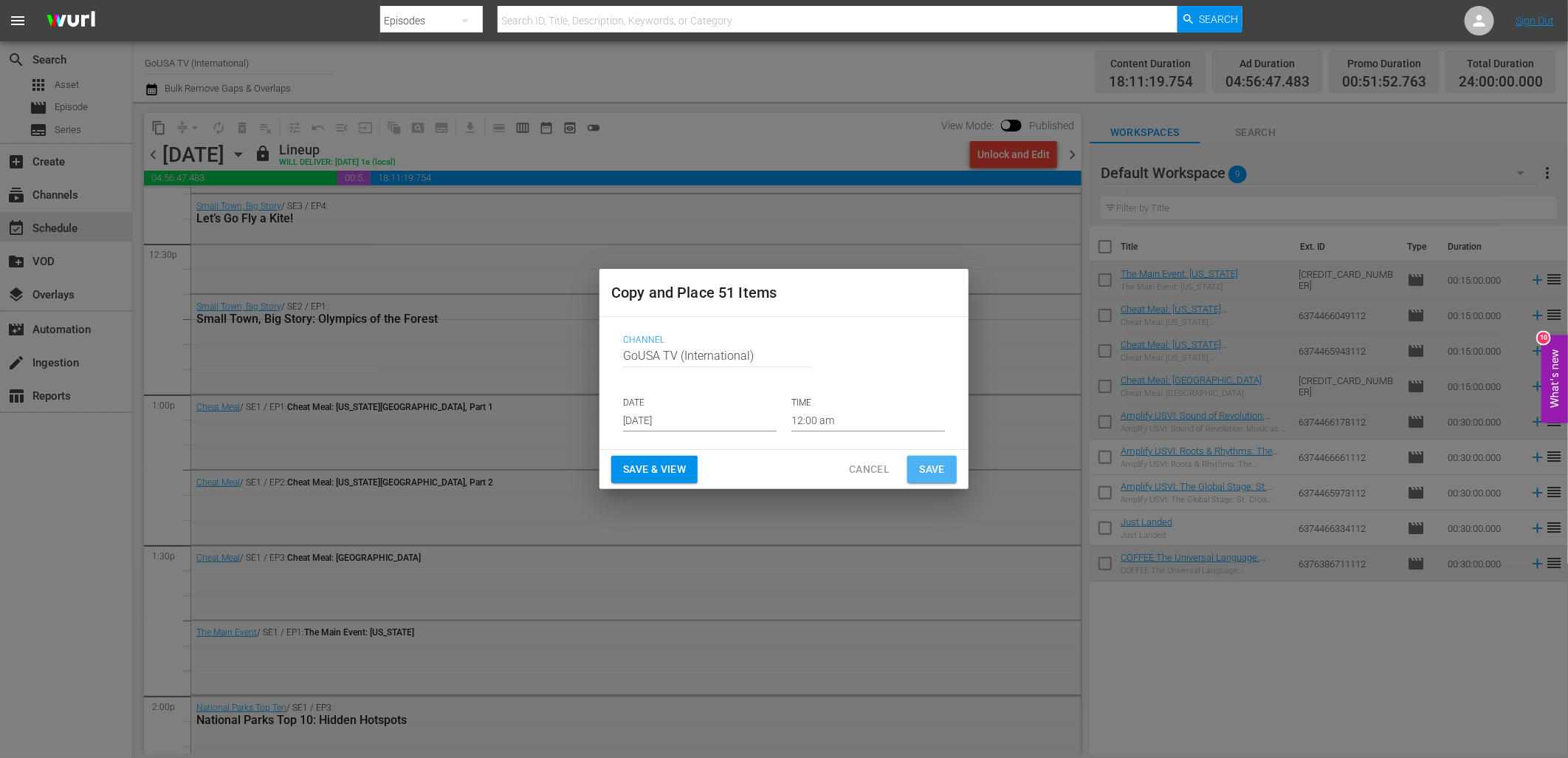
click at [927, 469] on span "Save" at bounding box center [931, 469] width 26 height 19
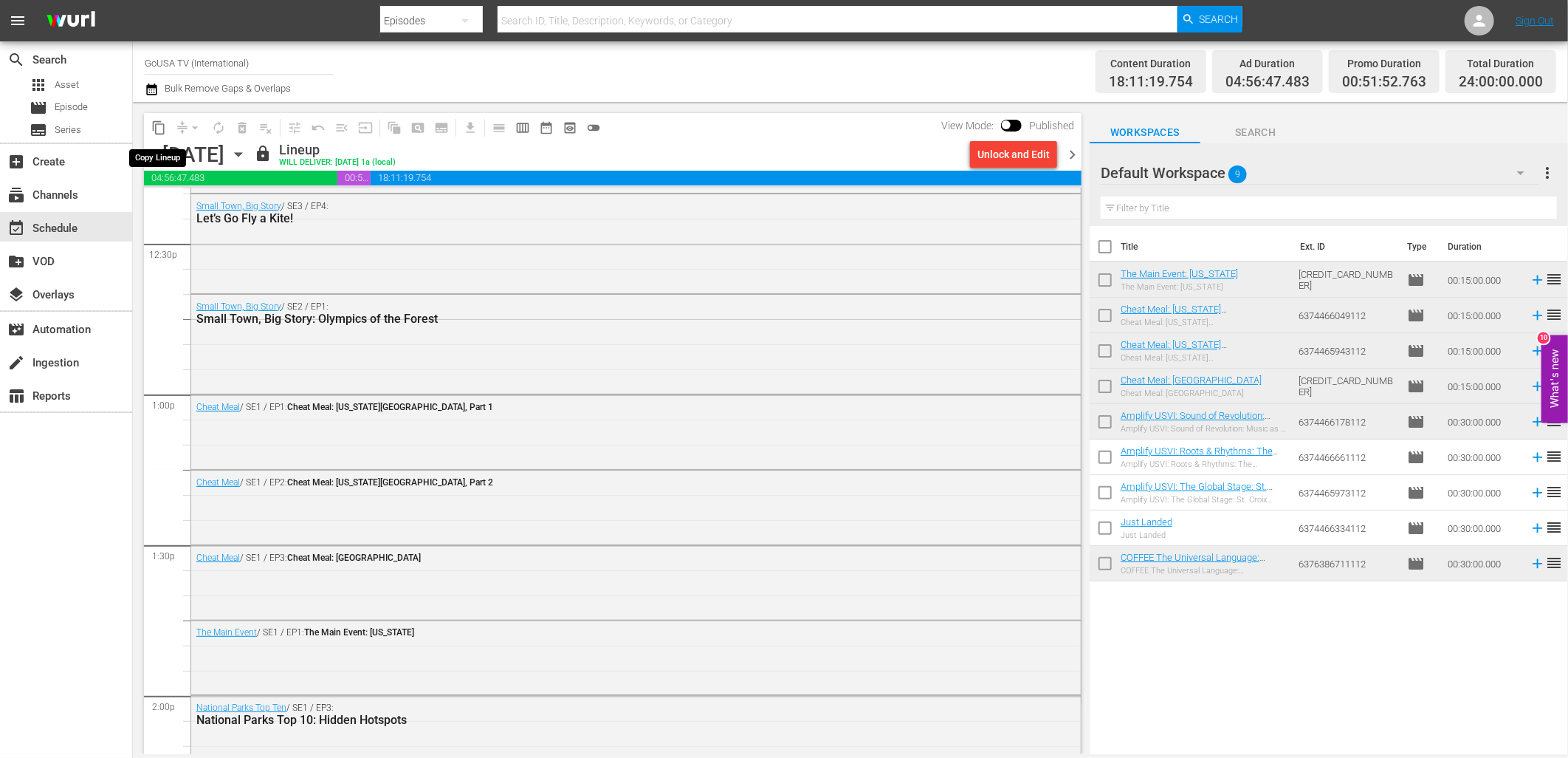
click at [158, 129] on span "content_copy" at bounding box center [158, 127] width 15 height 15
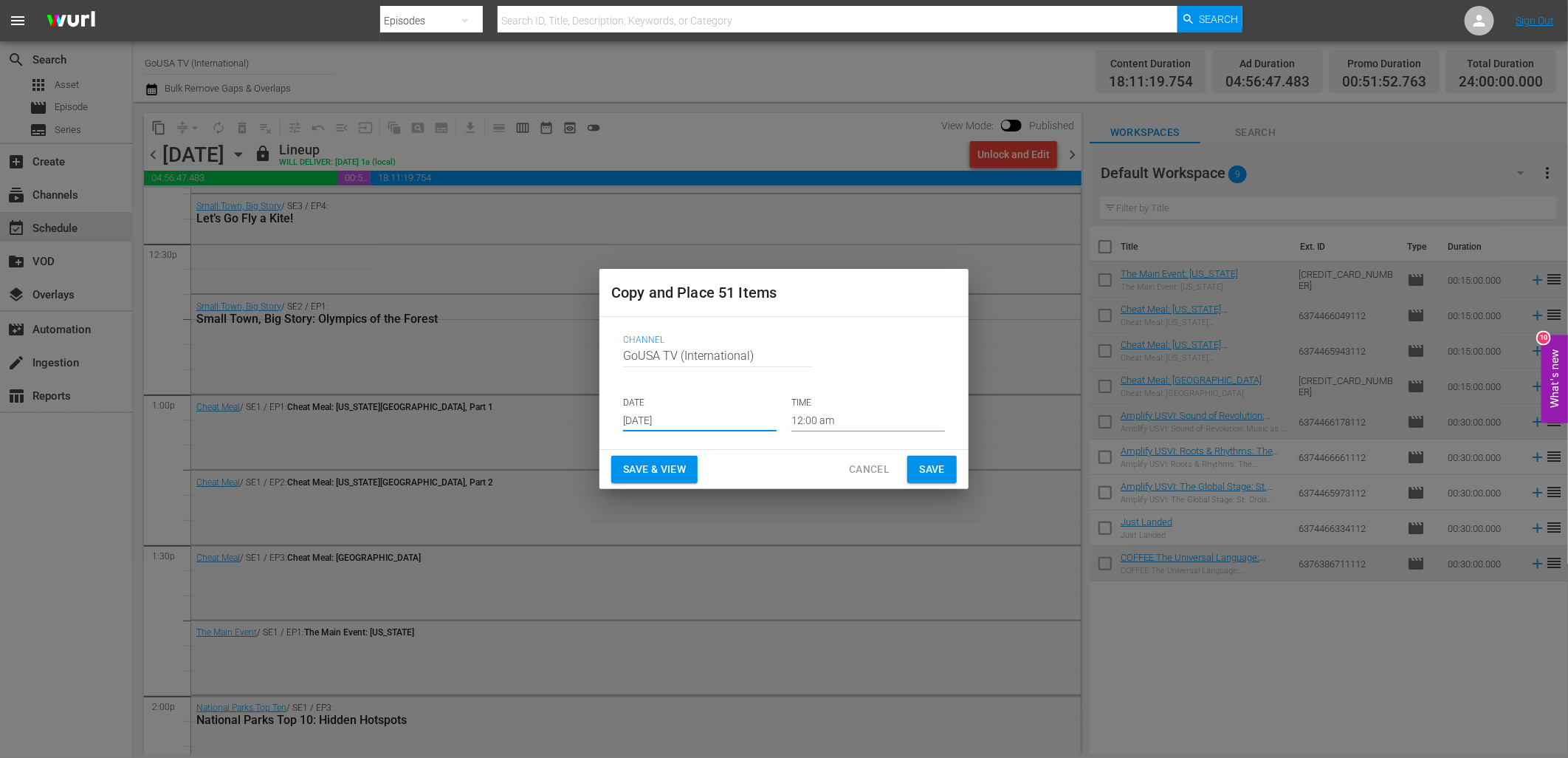
click at [689, 420] on input "[DATE]" at bounding box center [700, 420] width 153 height 22
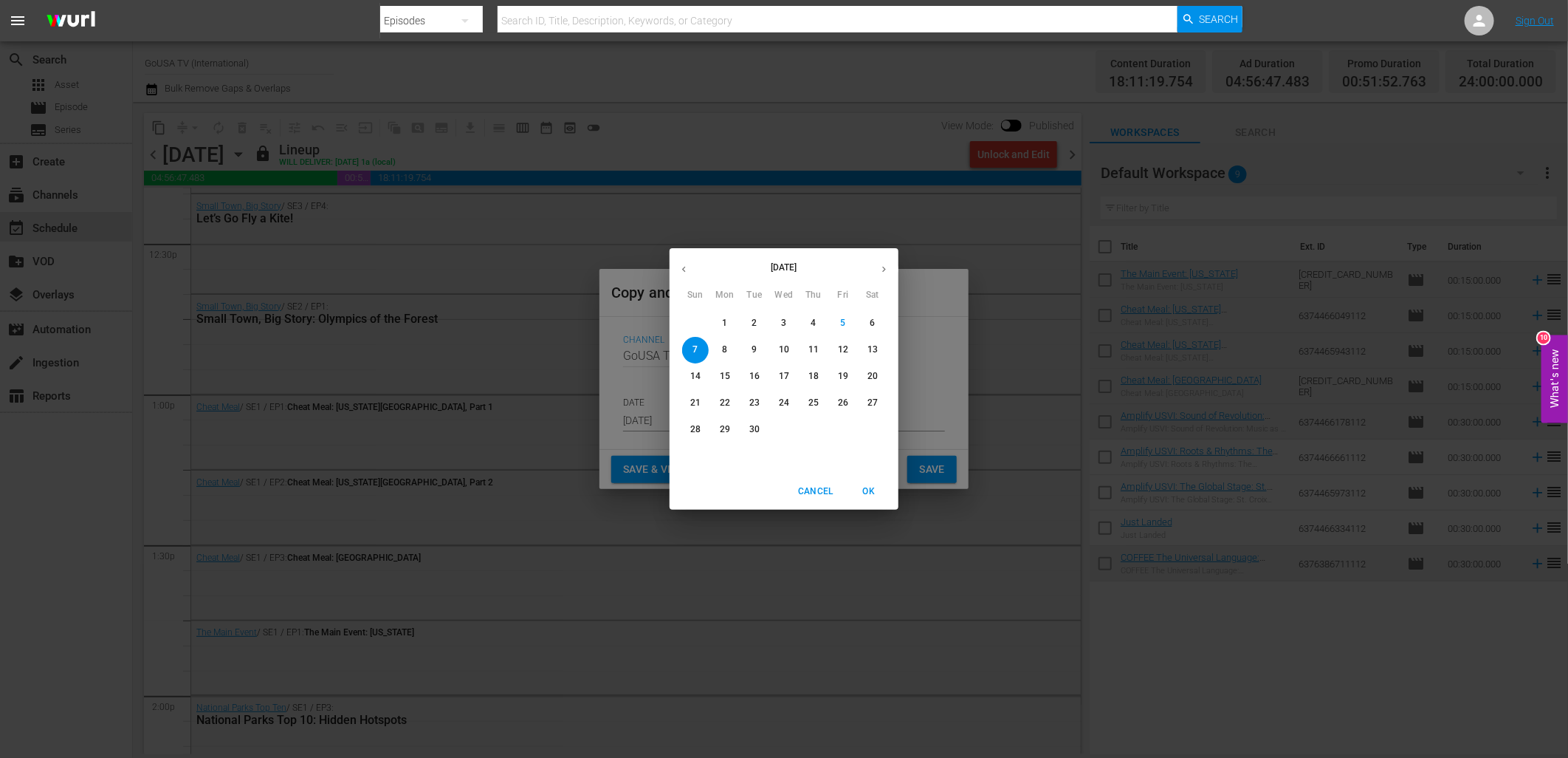
click at [838, 403] on p "26" at bounding box center [843, 403] width 11 height 12
type input "Sep 26th 2025"
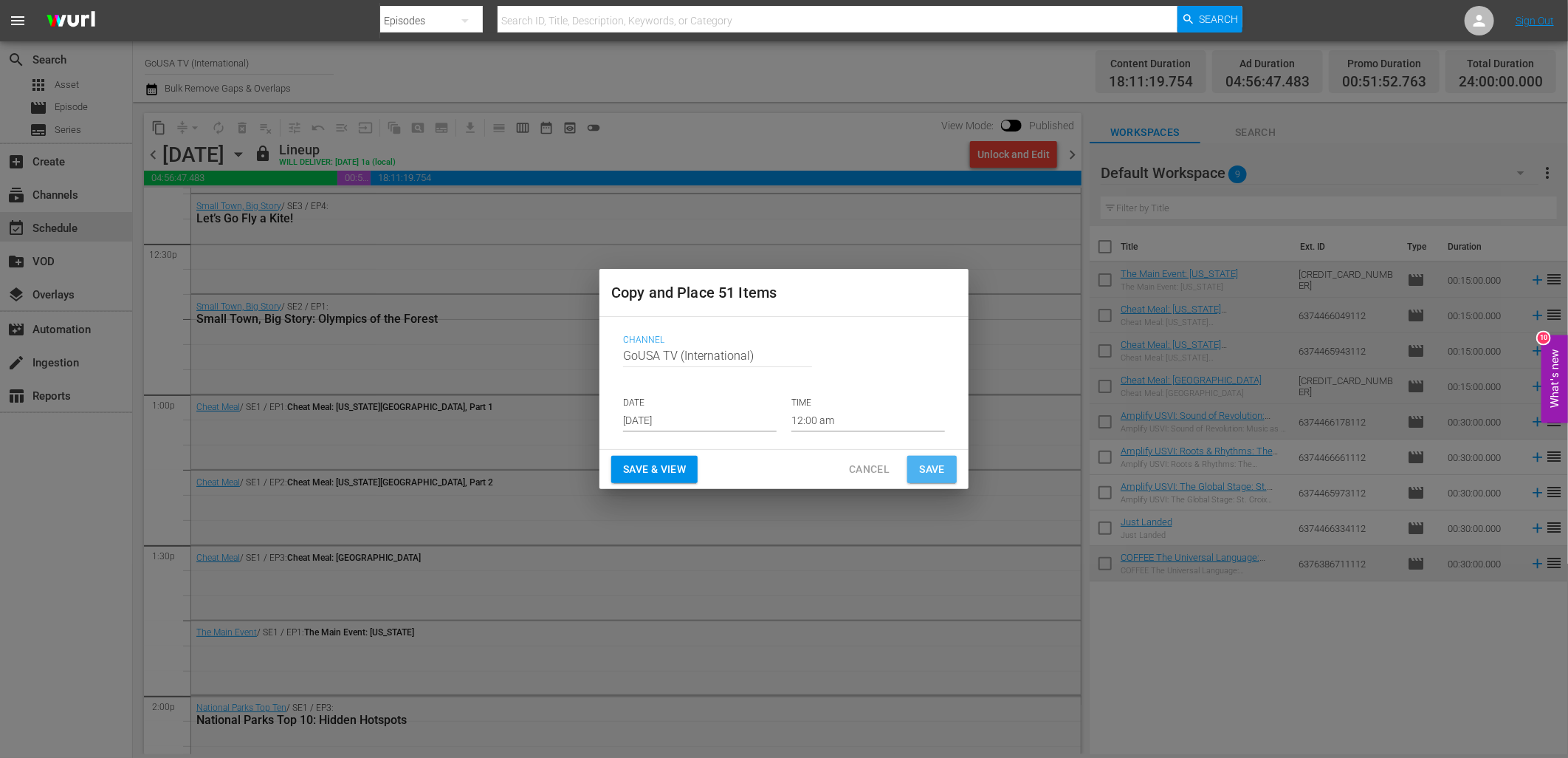
click at [933, 471] on span "Save" at bounding box center [931, 469] width 26 height 19
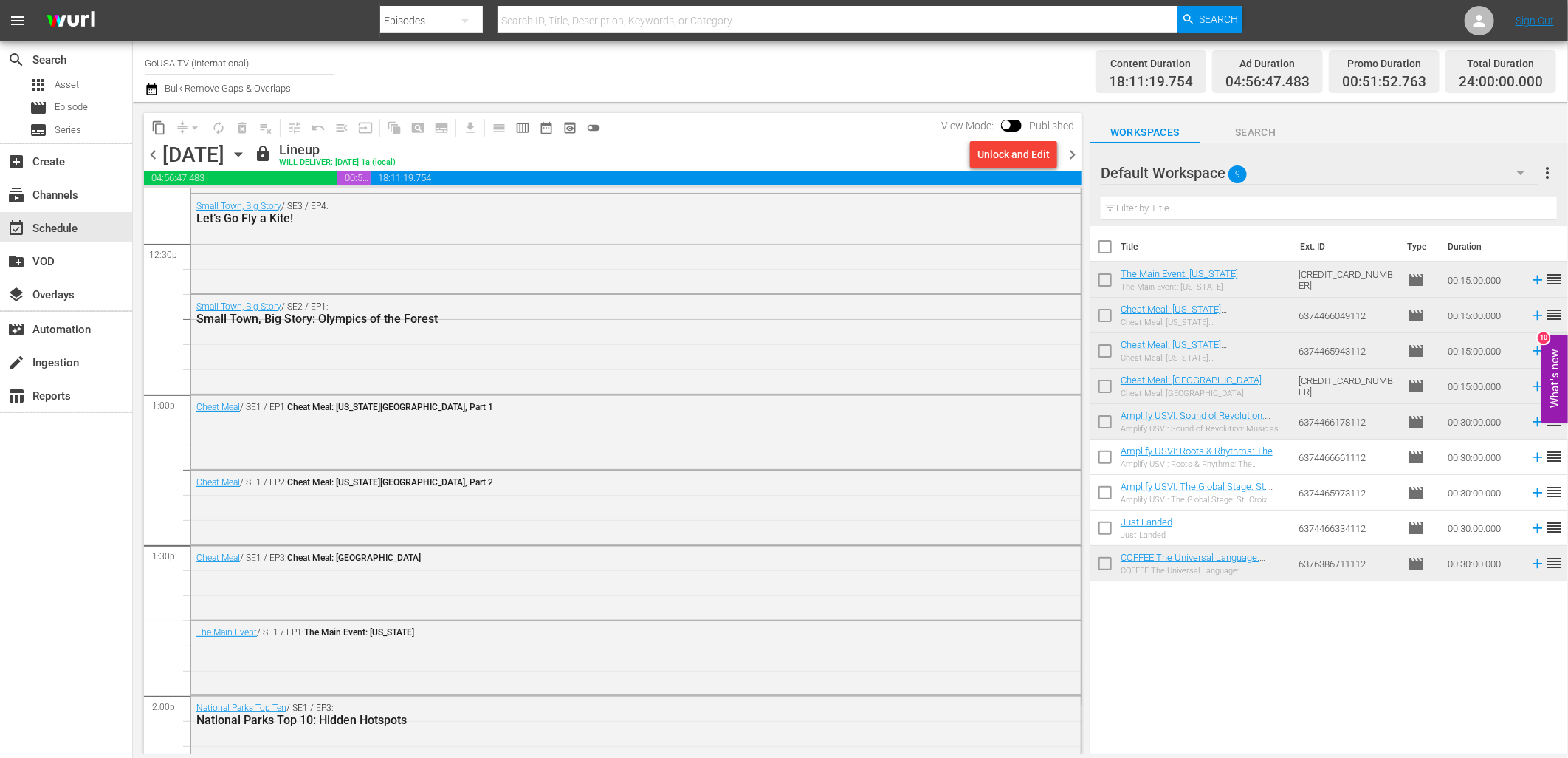
click at [247, 156] on icon "button" at bounding box center [239, 154] width 16 height 16
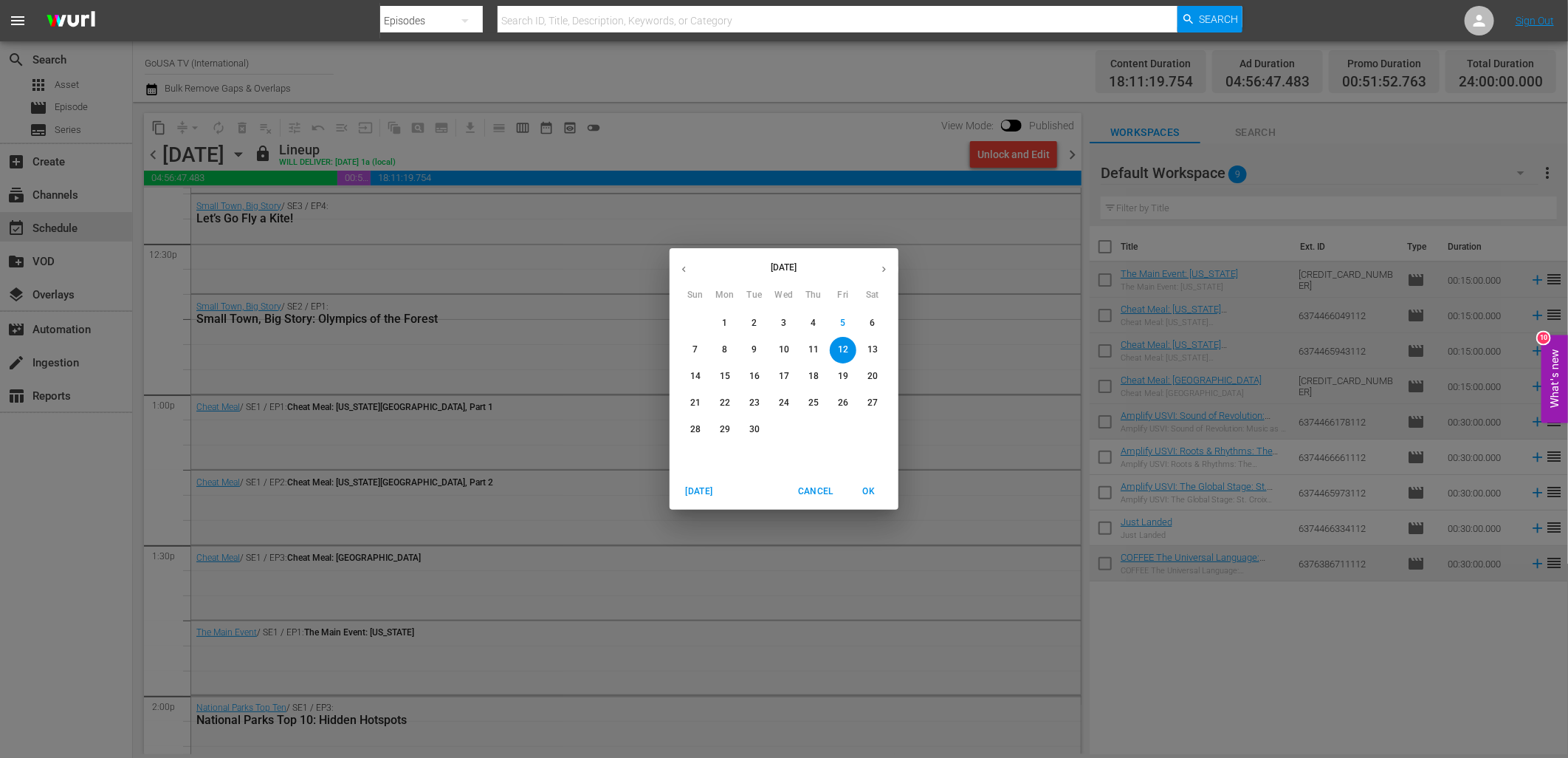
click at [846, 381] on p "19" at bounding box center [843, 376] width 11 height 12
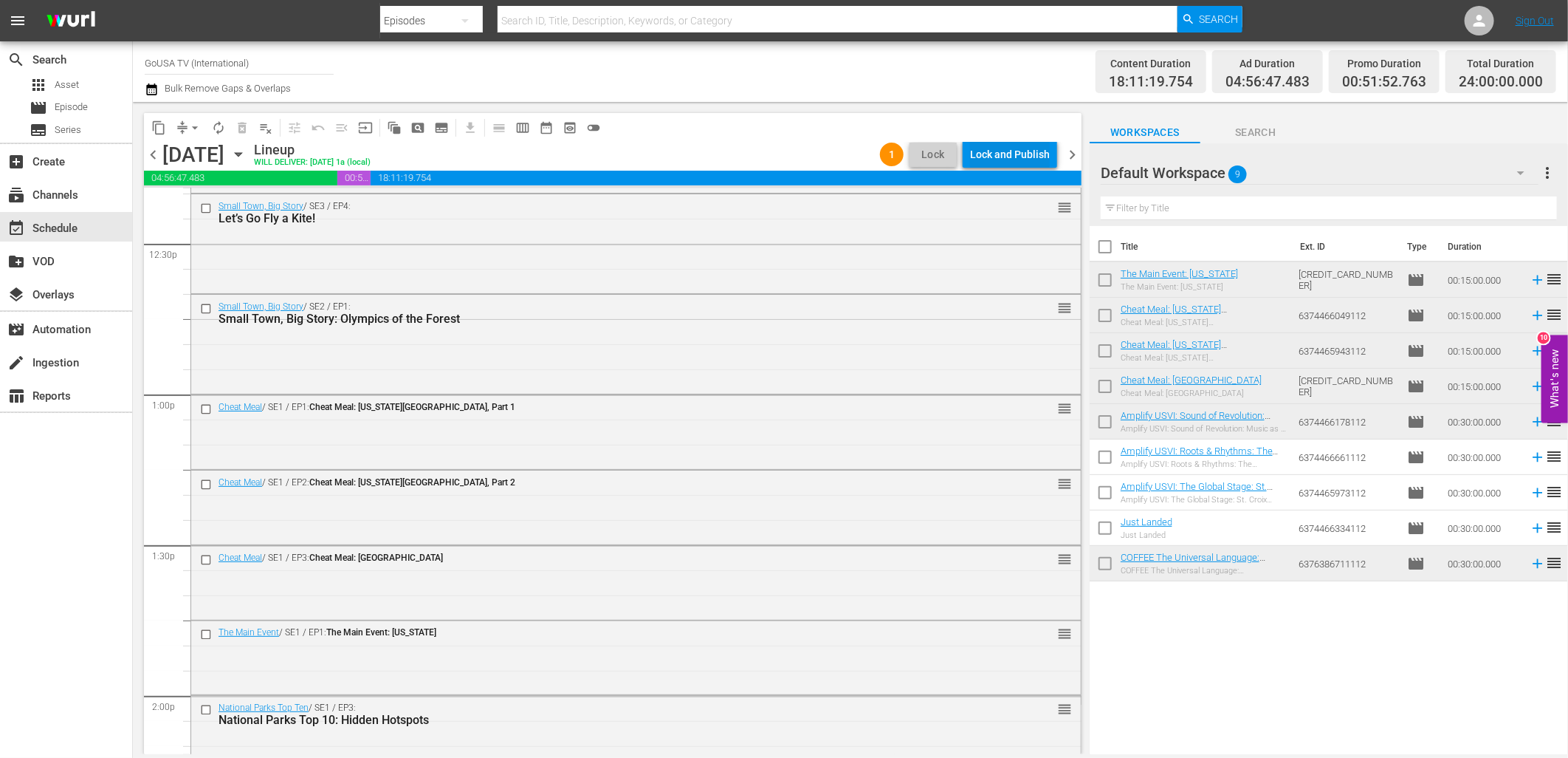
click at [1001, 159] on div "Lock and Publish" at bounding box center [1010, 154] width 80 height 27
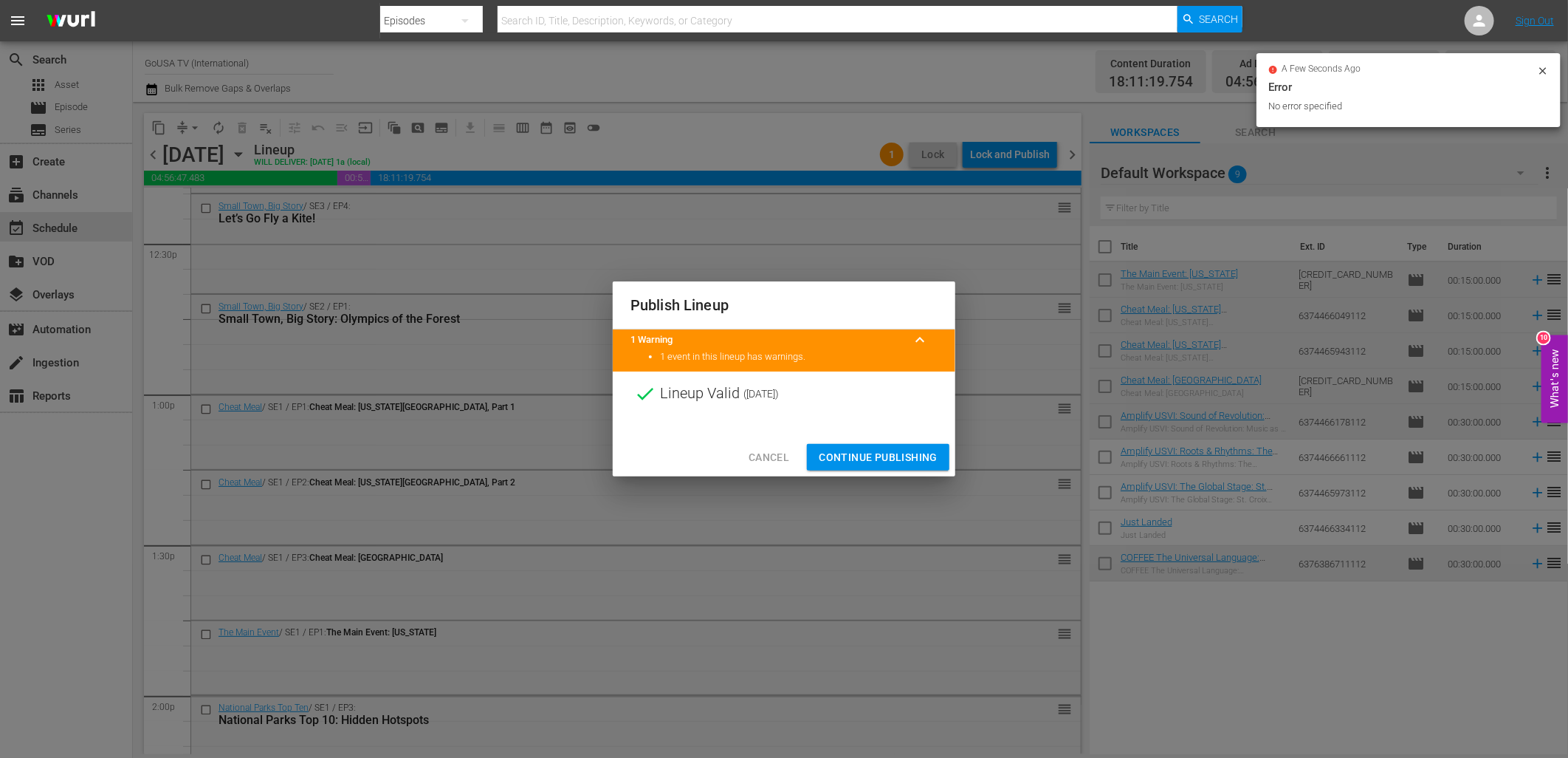
click at [883, 456] on span "Continue Publishing" at bounding box center [878, 457] width 118 height 19
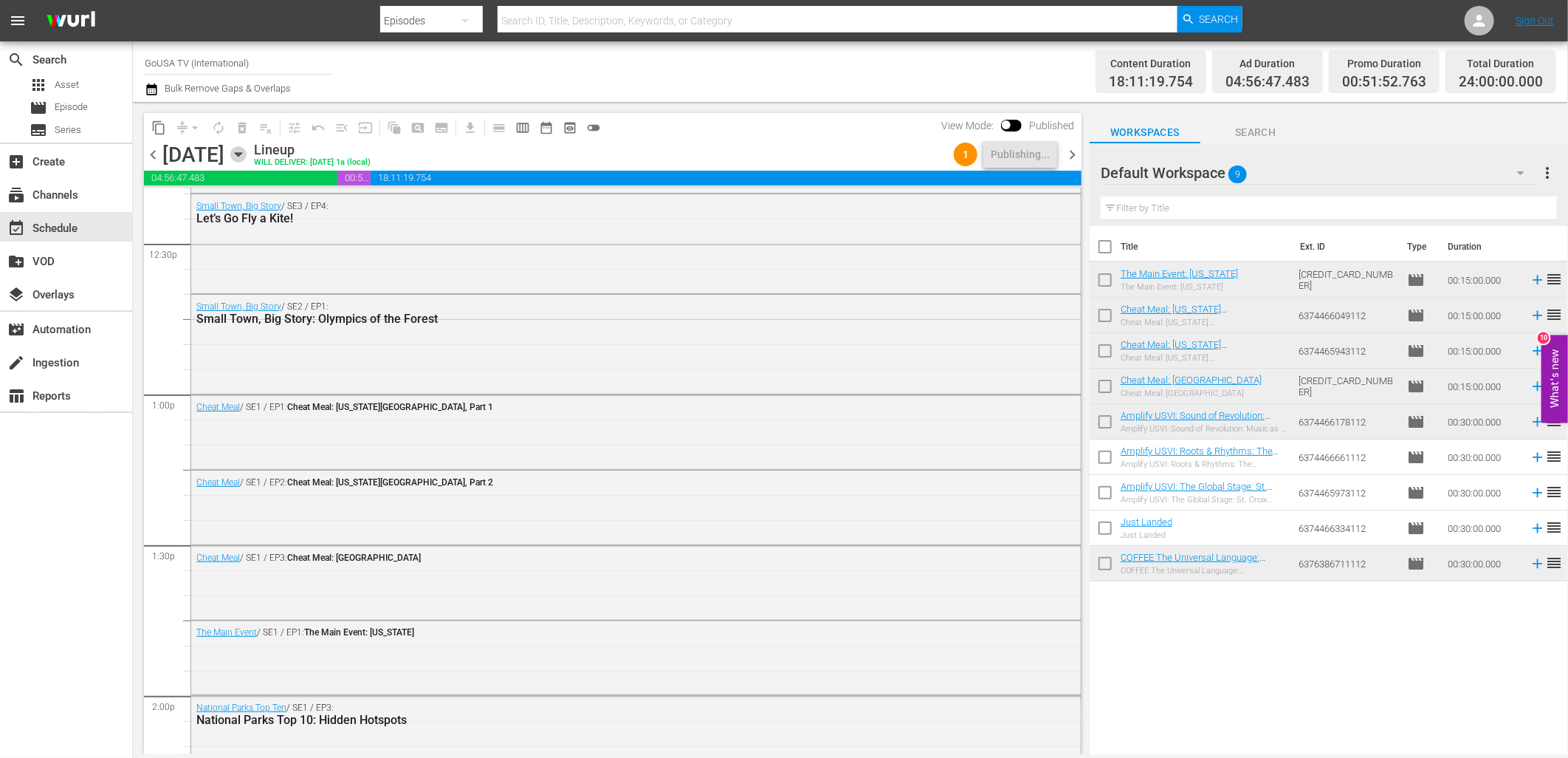
click at [247, 159] on icon "button" at bounding box center [239, 154] width 16 height 16
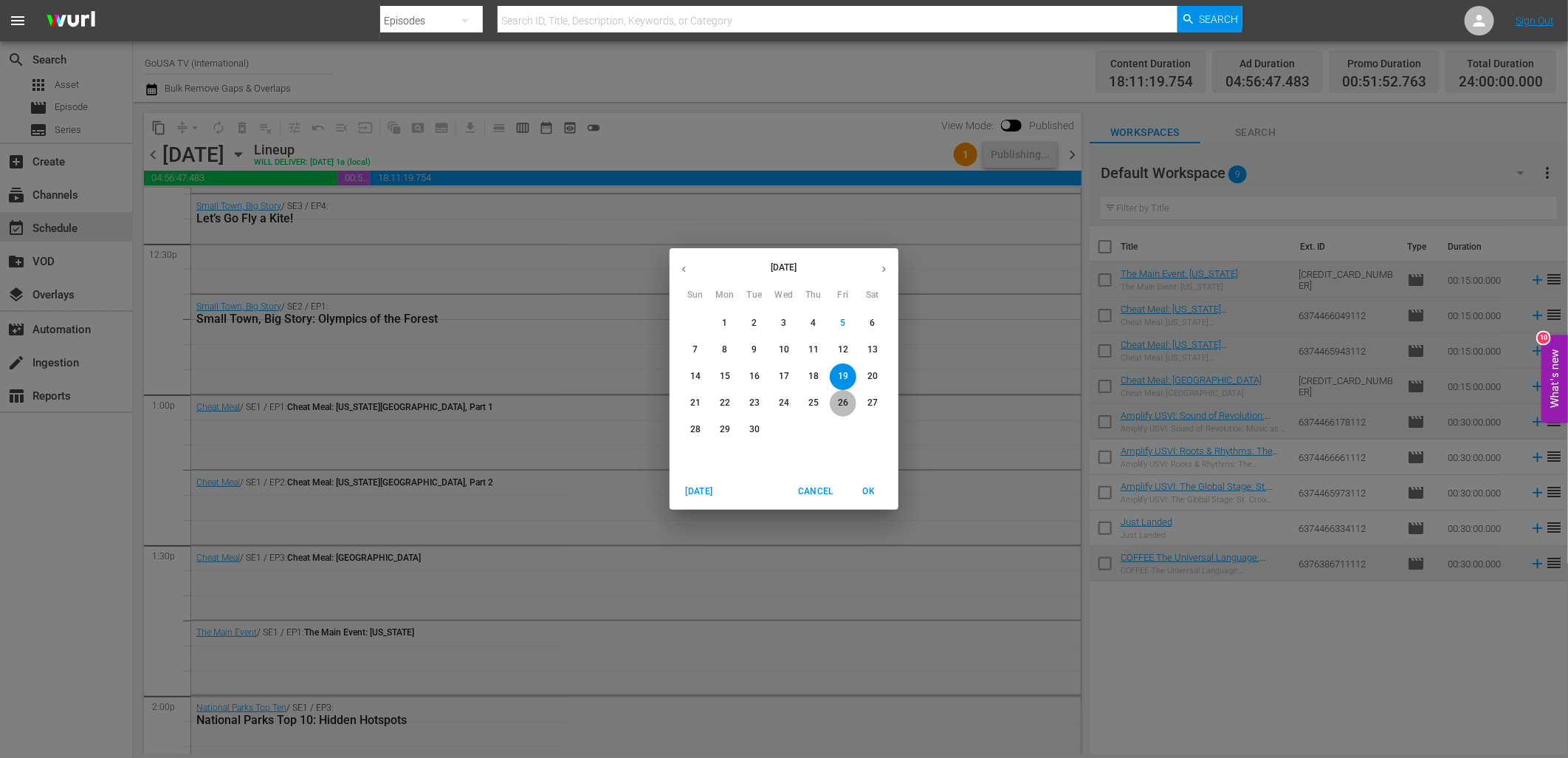
click at [845, 402] on p "26" at bounding box center [843, 403] width 11 height 12
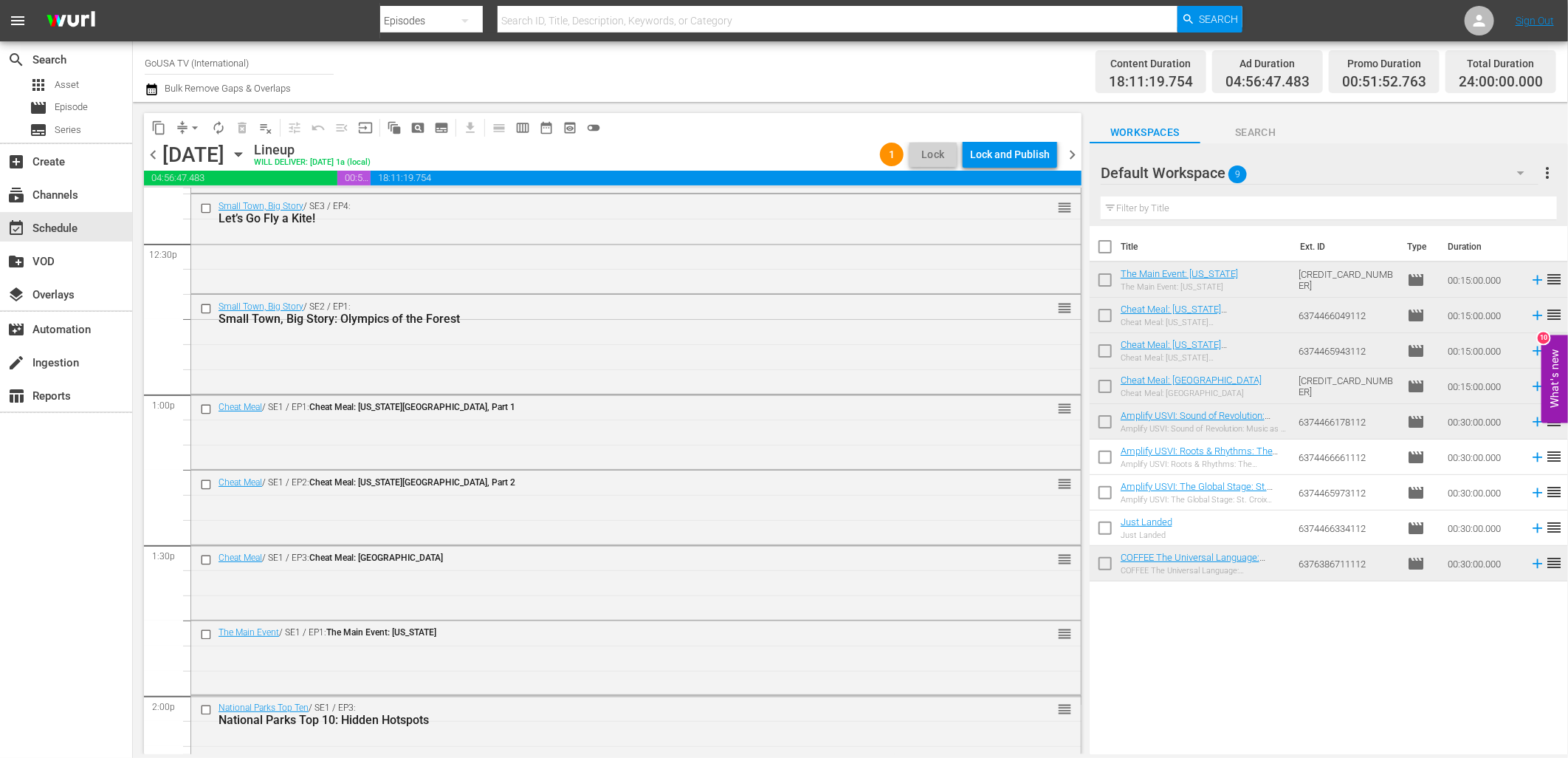
click at [1007, 159] on div "Lock and Publish" at bounding box center [1010, 154] width 80 height 27
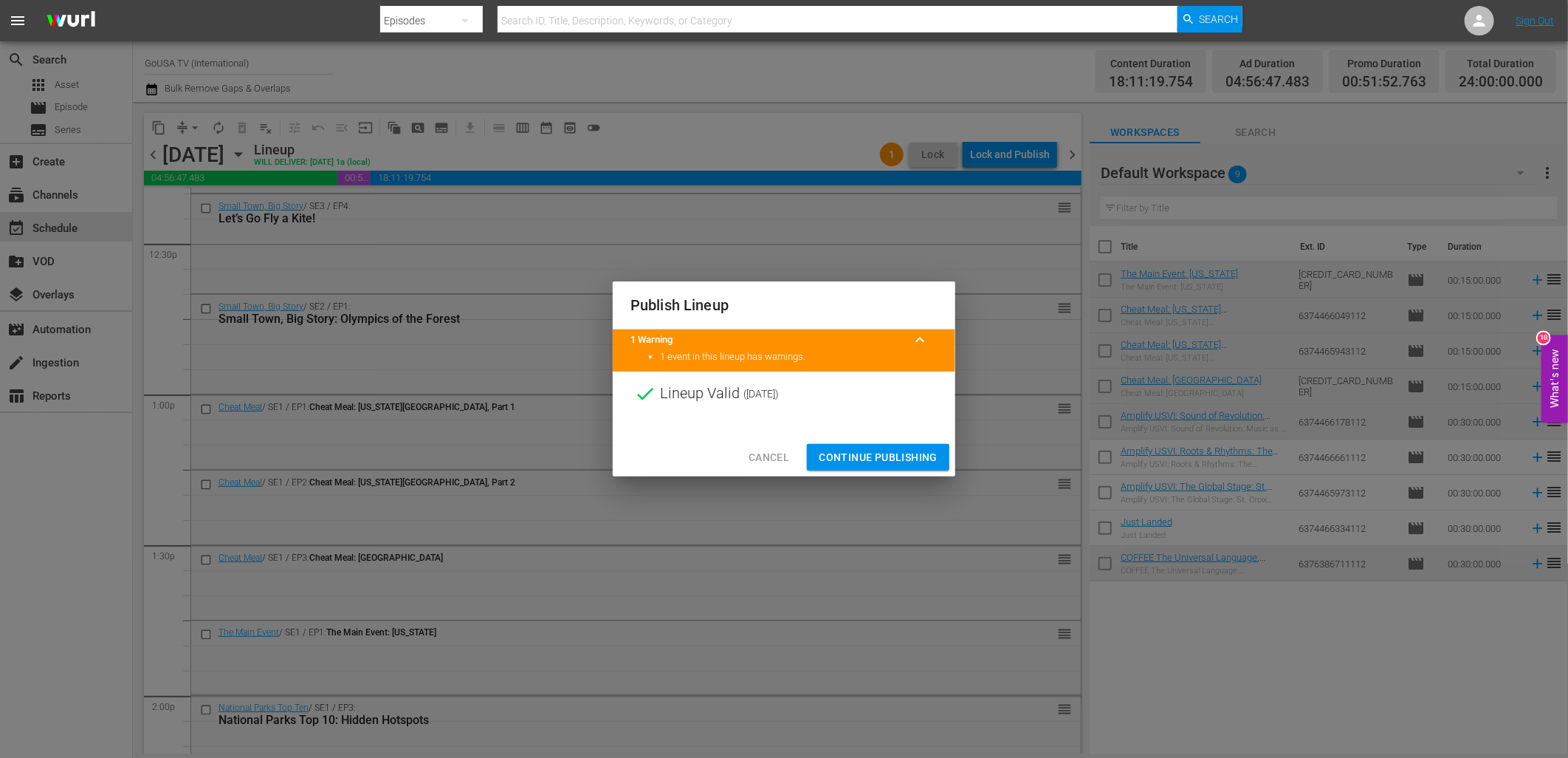
click at [898, 455] on span "Continue Publishing" at bounding box center [878, 457] width 118 height 19
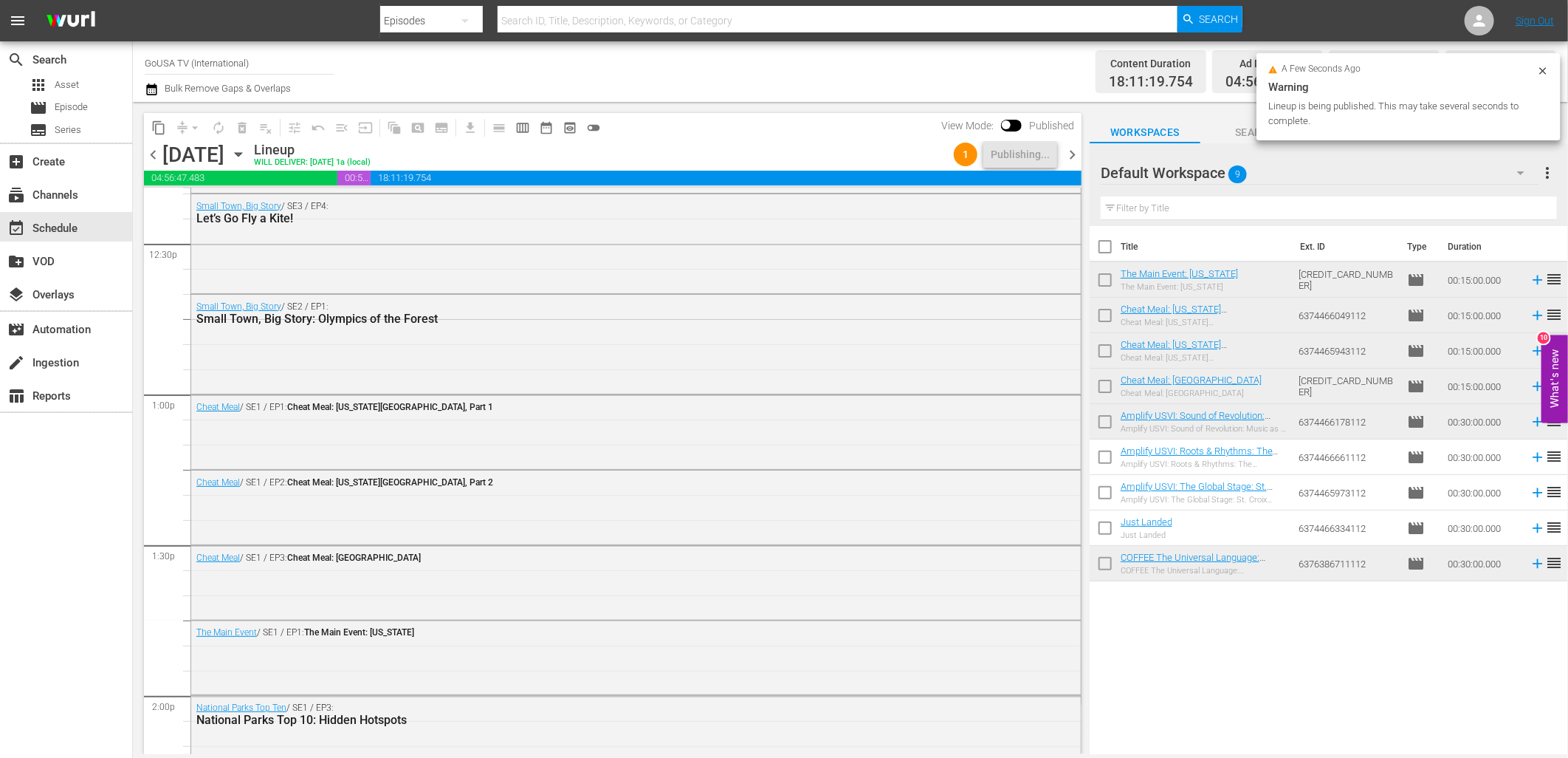
click at [247, 159] on icon "button" at bounding box center [239, 154] width 16 height 16
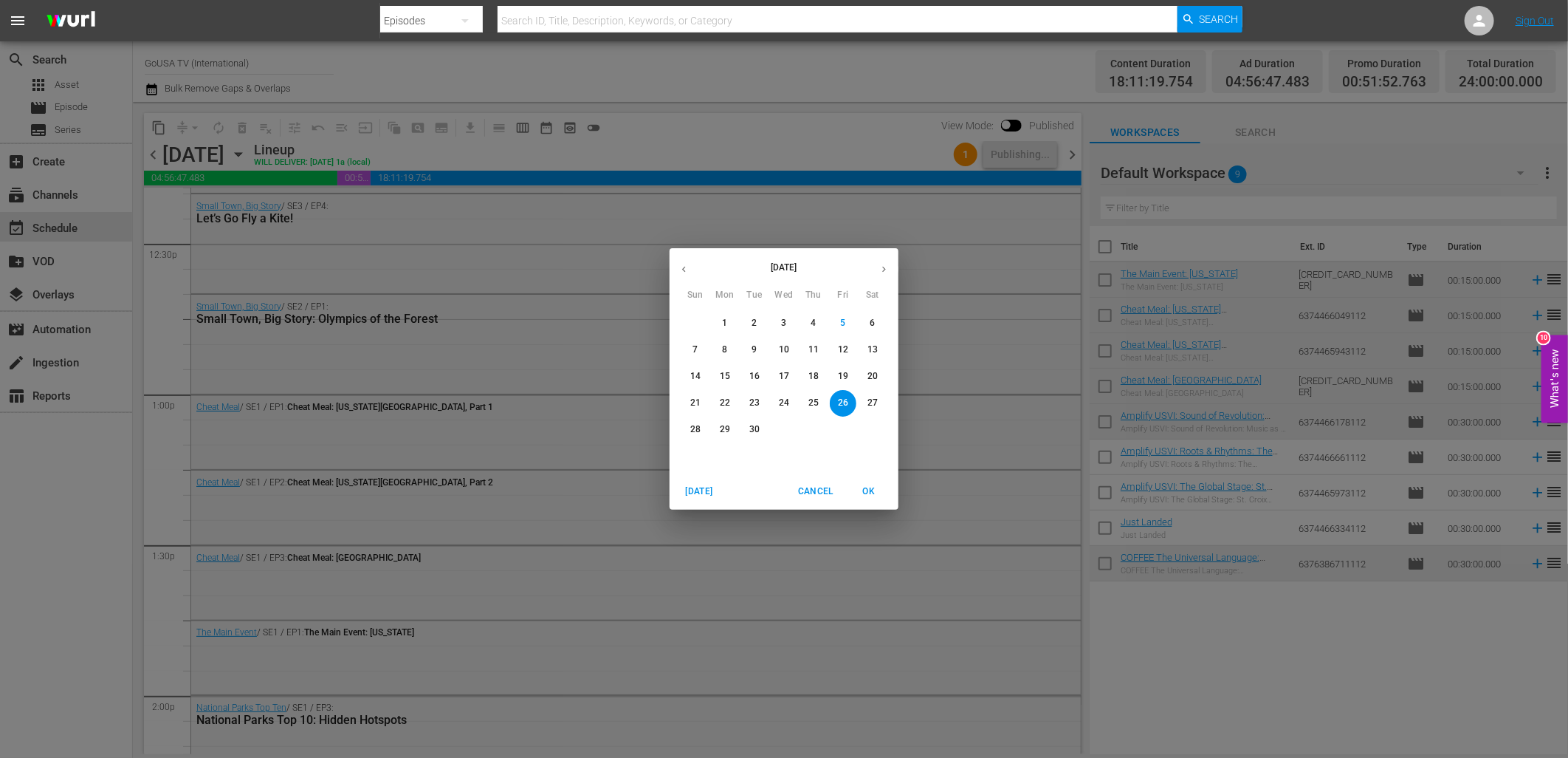
click at [866, 401] on span "27" at bounding box center [873, 403] width 27 height 12
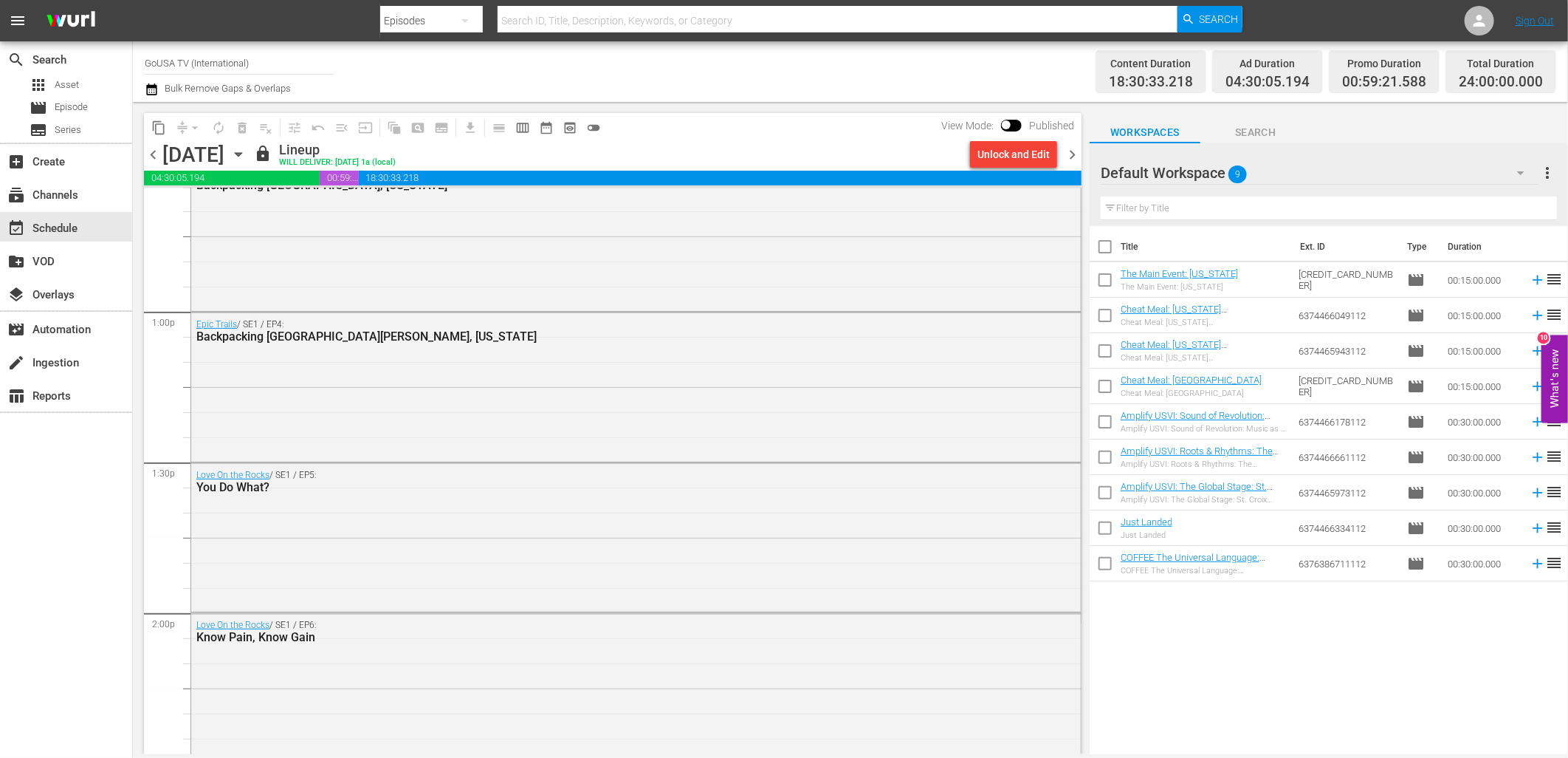
scroll to position [3793, 0]
click at [247, 152] on icon "button" at bounding box center [239, 154] width 16 height 16
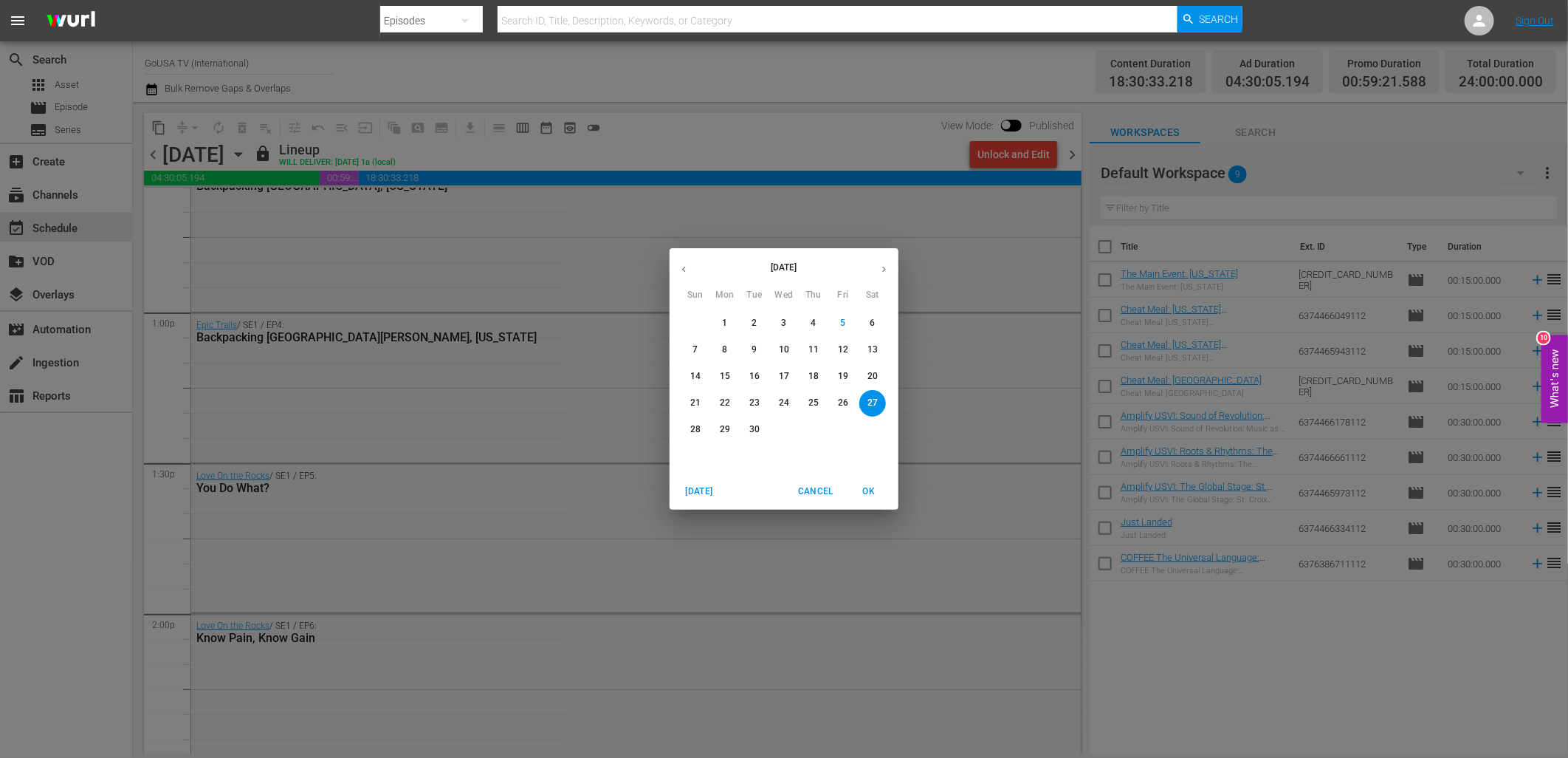
click at [537, 431] on div "September 2025 Sun Mon Tue Wed Thu Fri Sat 31 1 2 3 4 5 6 7 8 9 10 11 12 13 14 …" at bounding box center [784, 379] width 1568 height 758
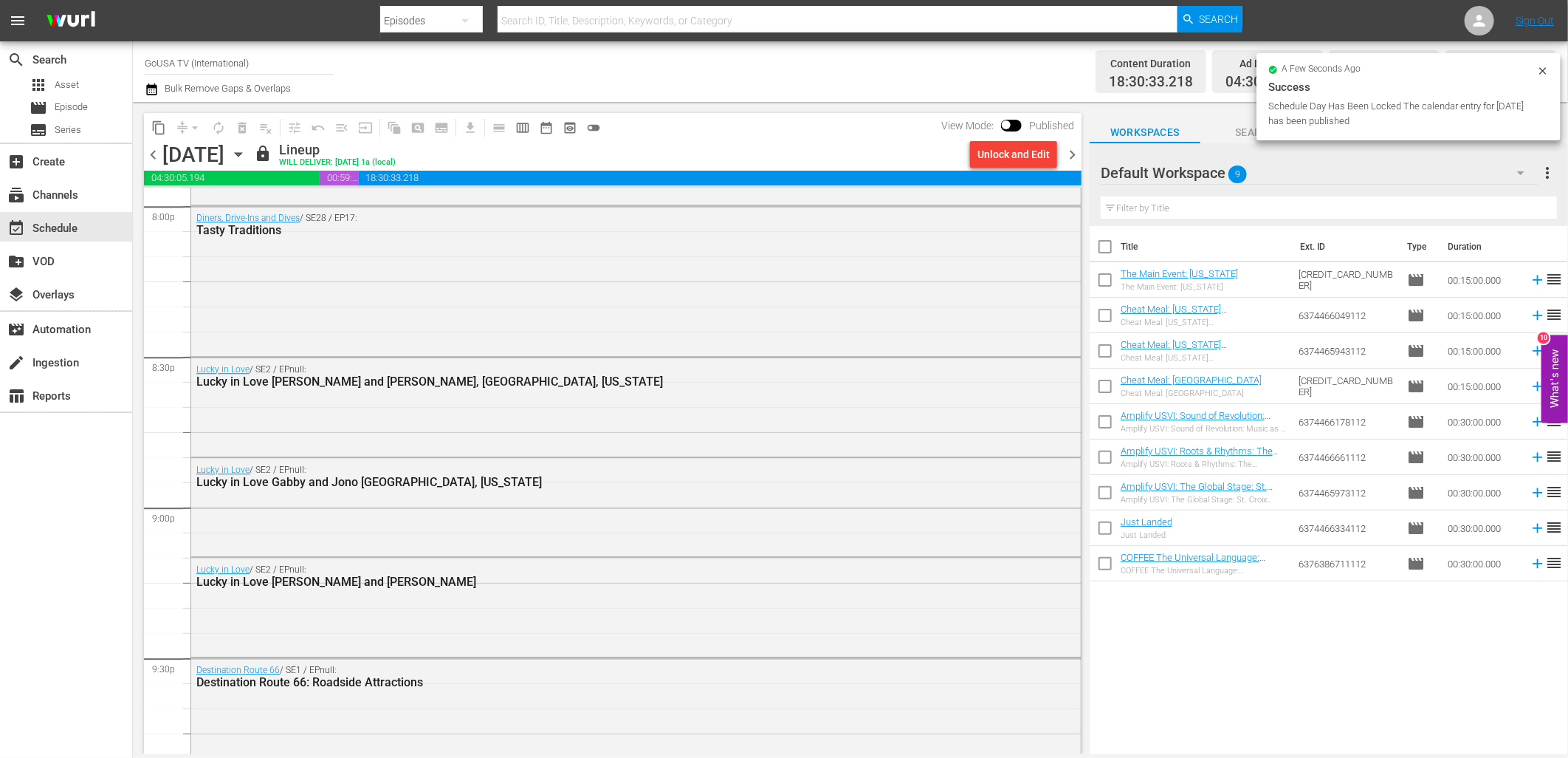
scroll to position [5599, 0]
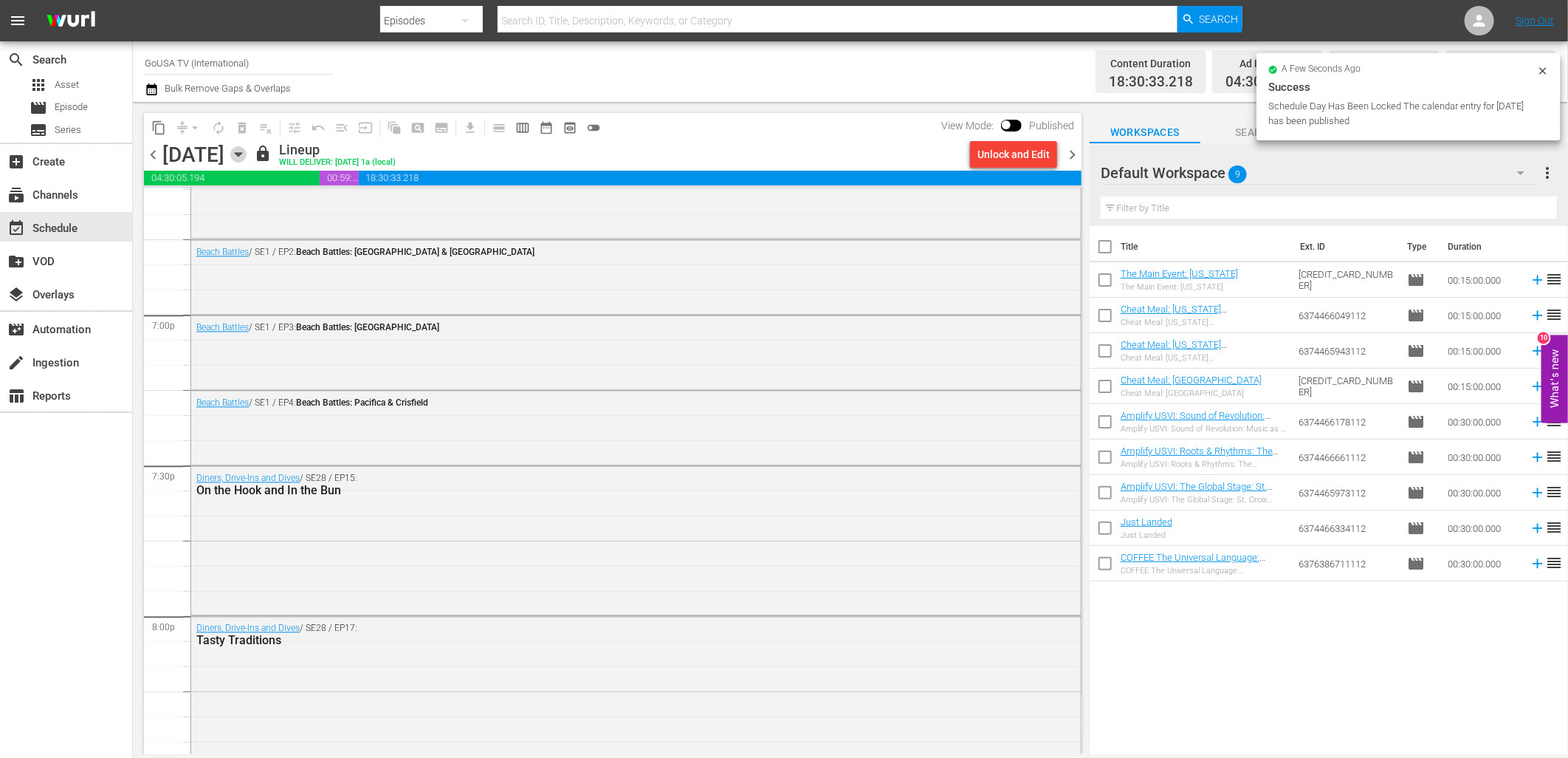
click at [247, 159] on icon "button" at bounding box center [239, 154] width 16 height 16
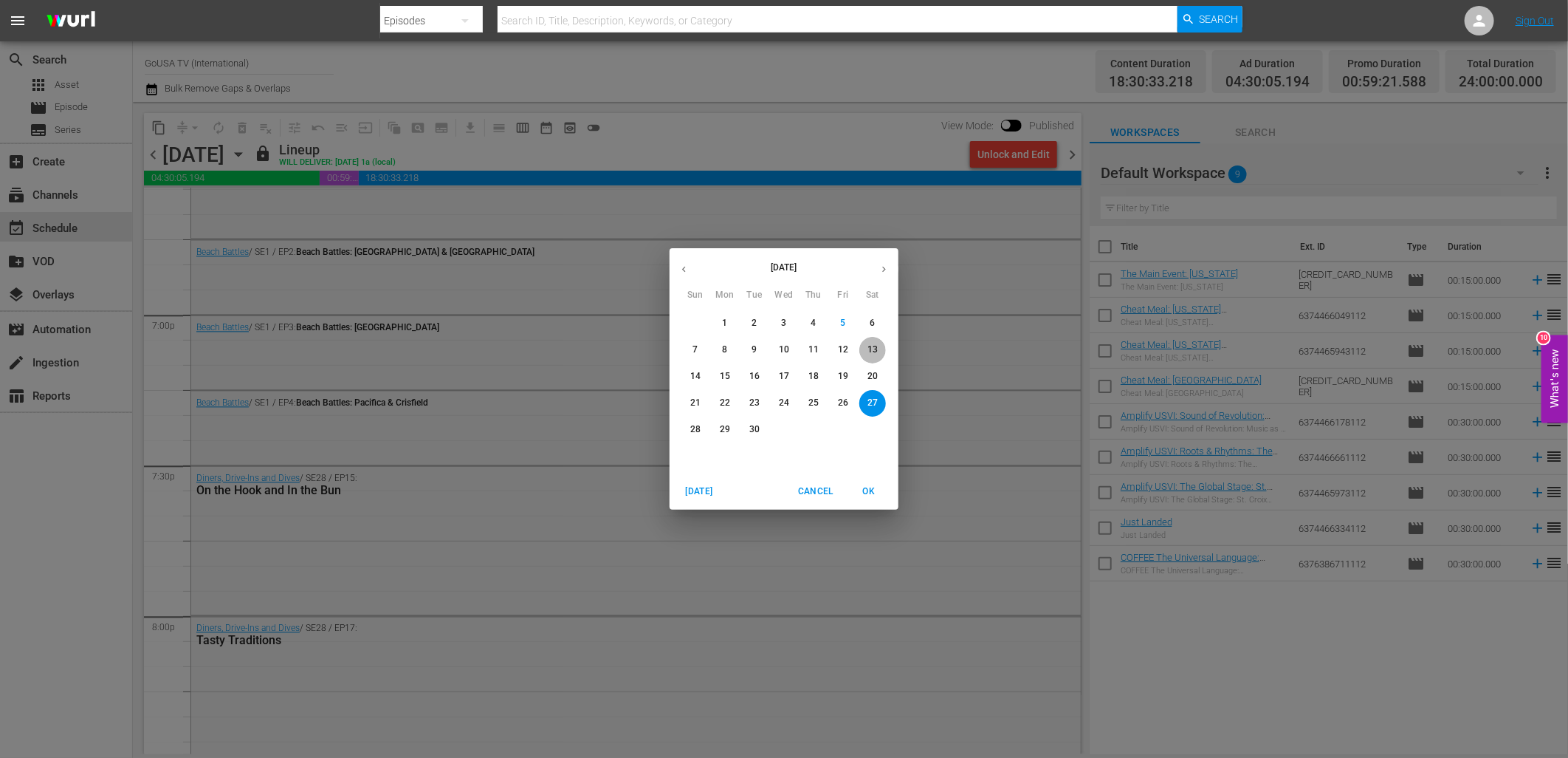
click at [876, 346] on p "13" at bounding box center [873, 350] width 11 height 12
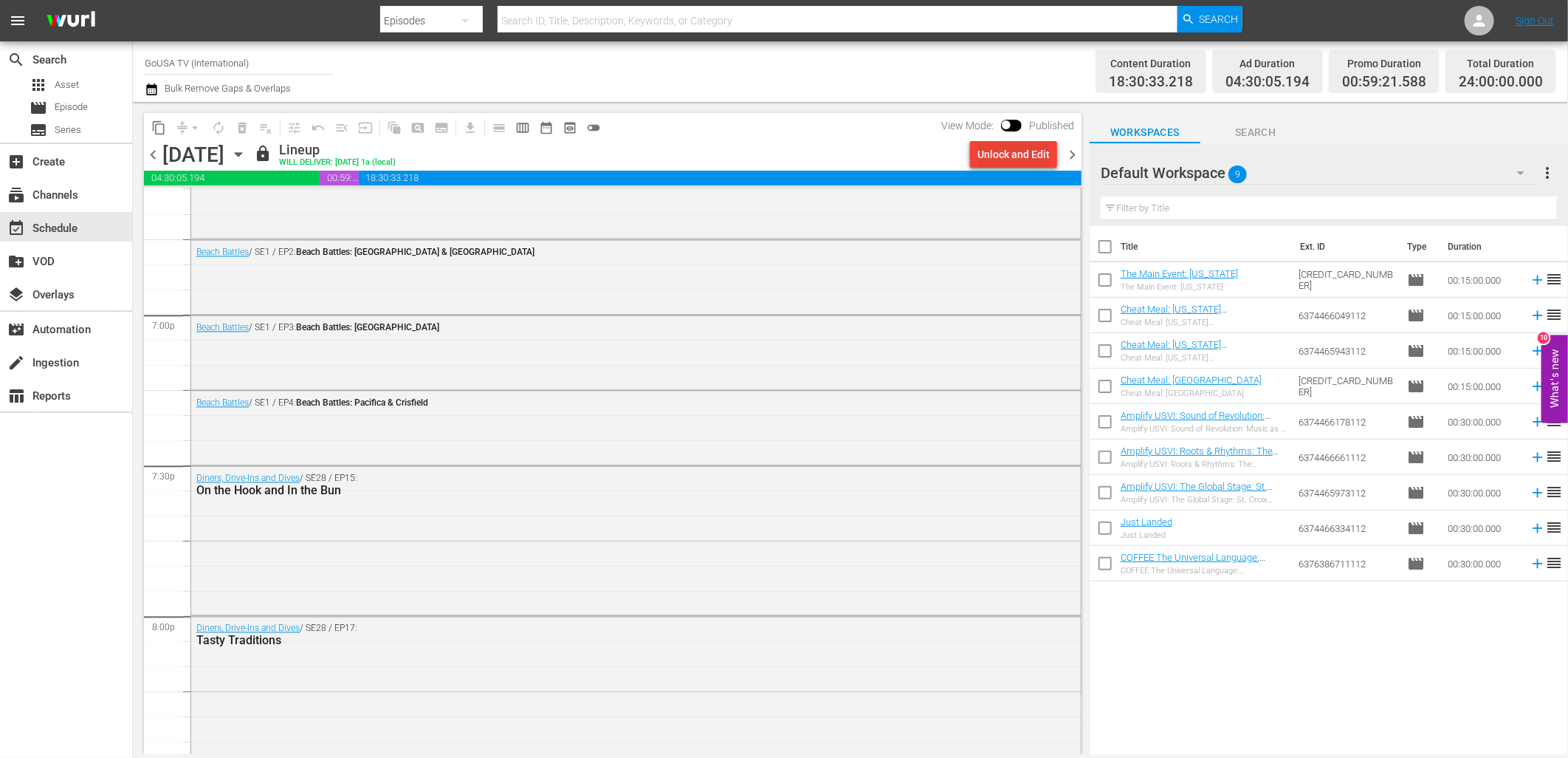
click at [1022, 153] on div "Unlock and Edit" at bounding box center [1013, 154] width 72 height 27
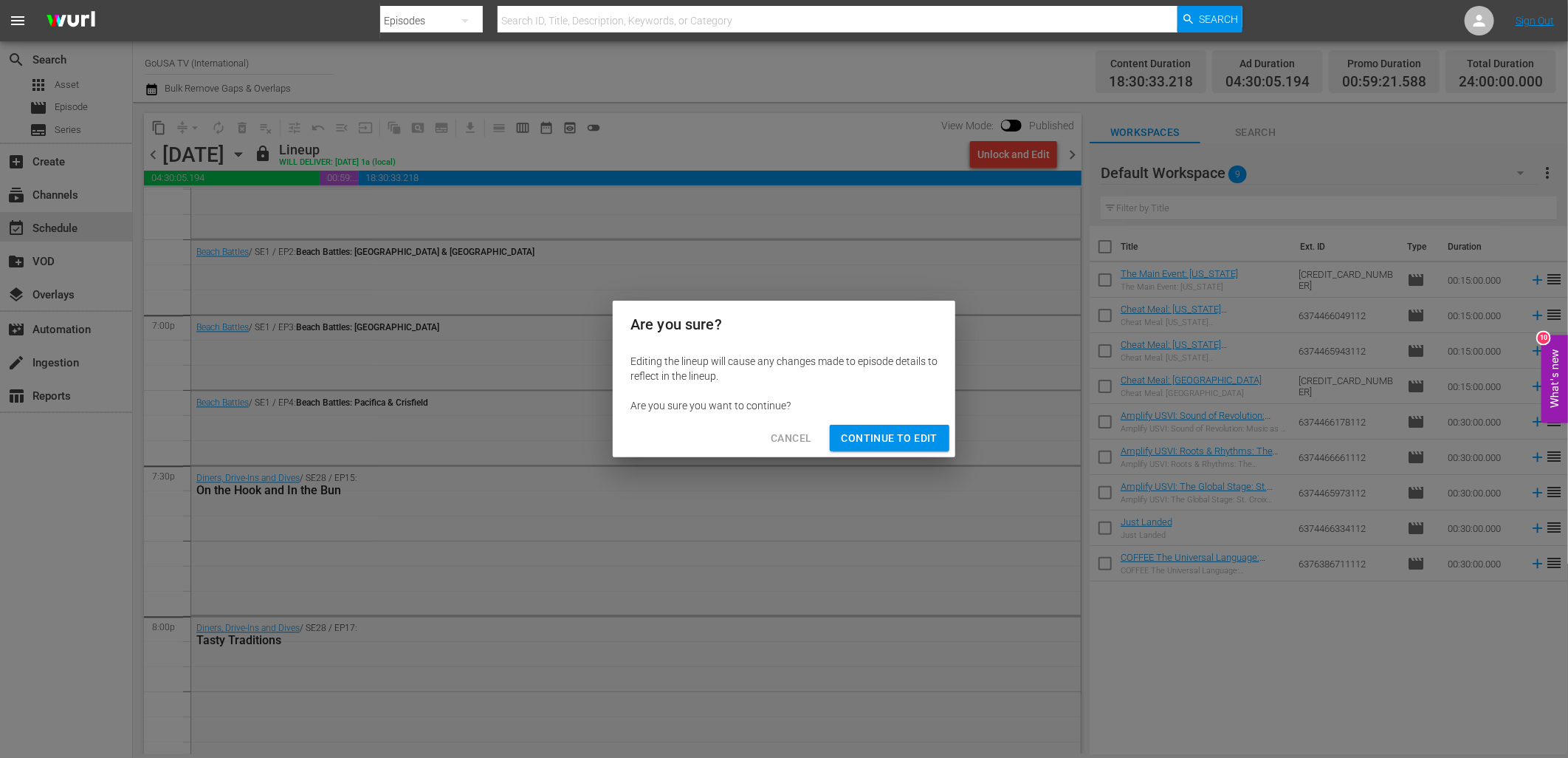
click at [865, 440] on span "Continue to Edit" at bounding box center [890, 438] width 96 height 19
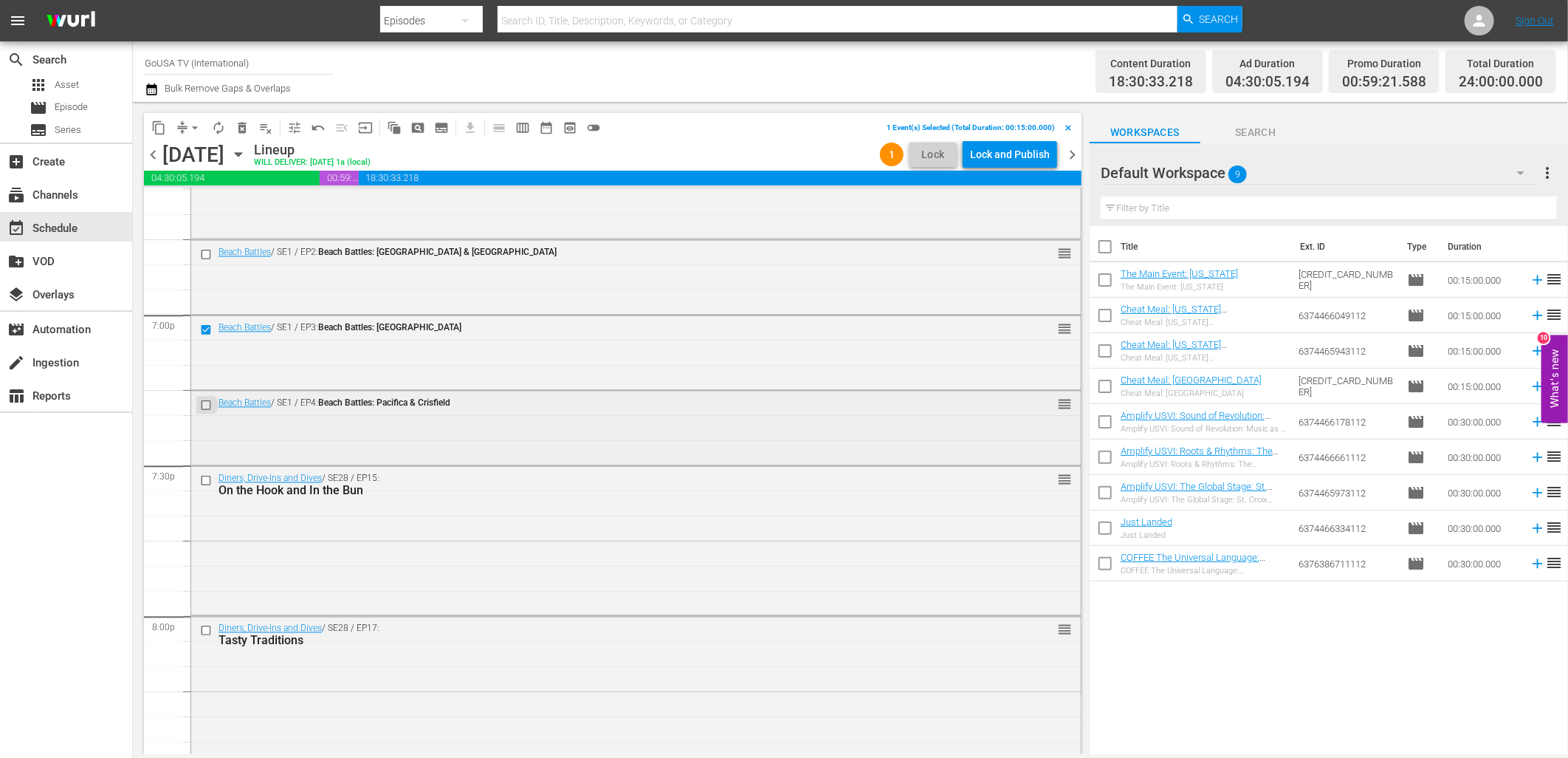
click at [209, 400] on input "checkbox" at bounding box center [207, 404] width 15 height 12
click at [240, 130] on span "delete_forever_outlined" at bounding box center [242, 127] width 15 height 15
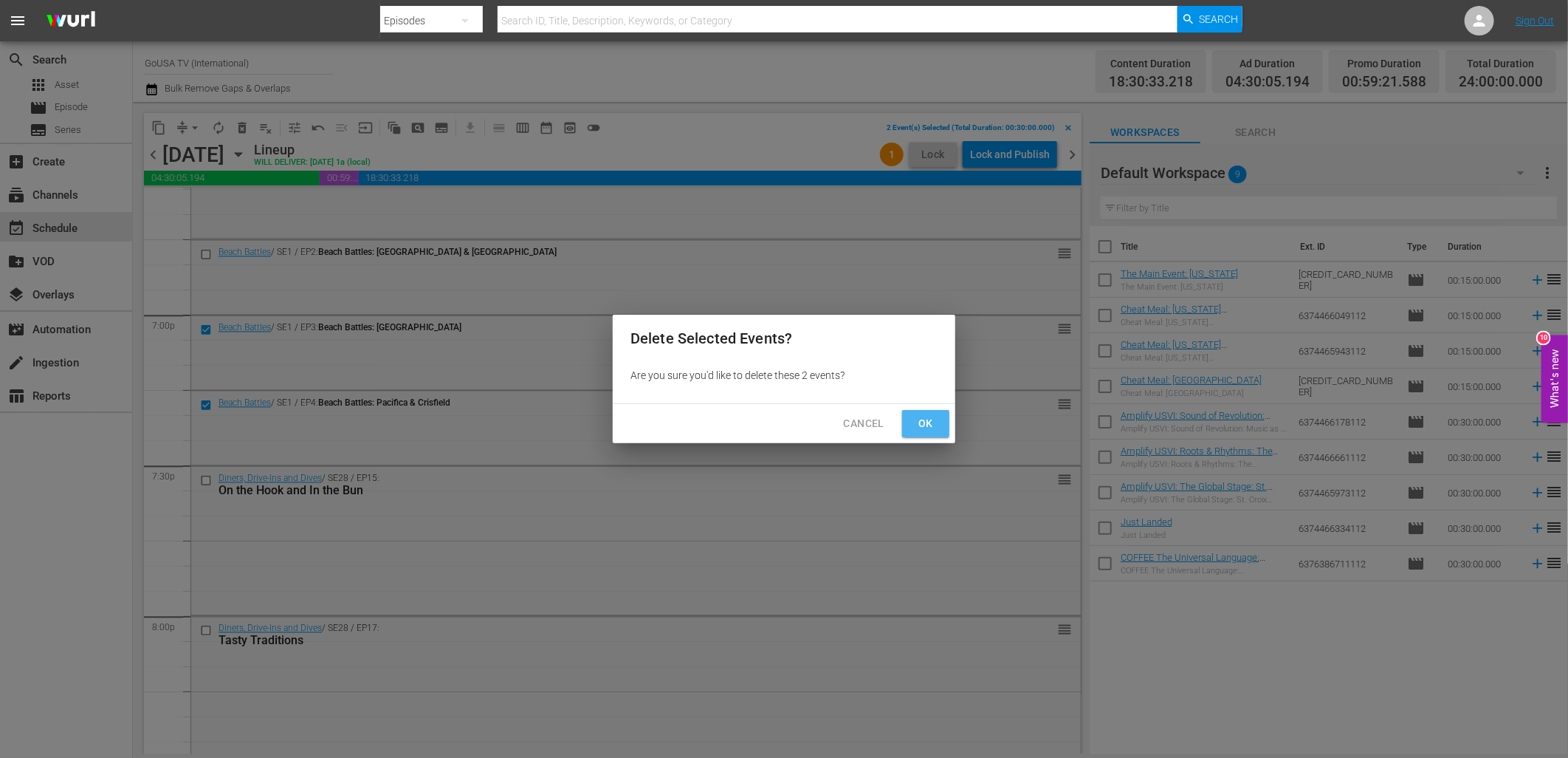
click at [930, 425] on span "Ok" at bounding box center [925, 423] width 24 height 19
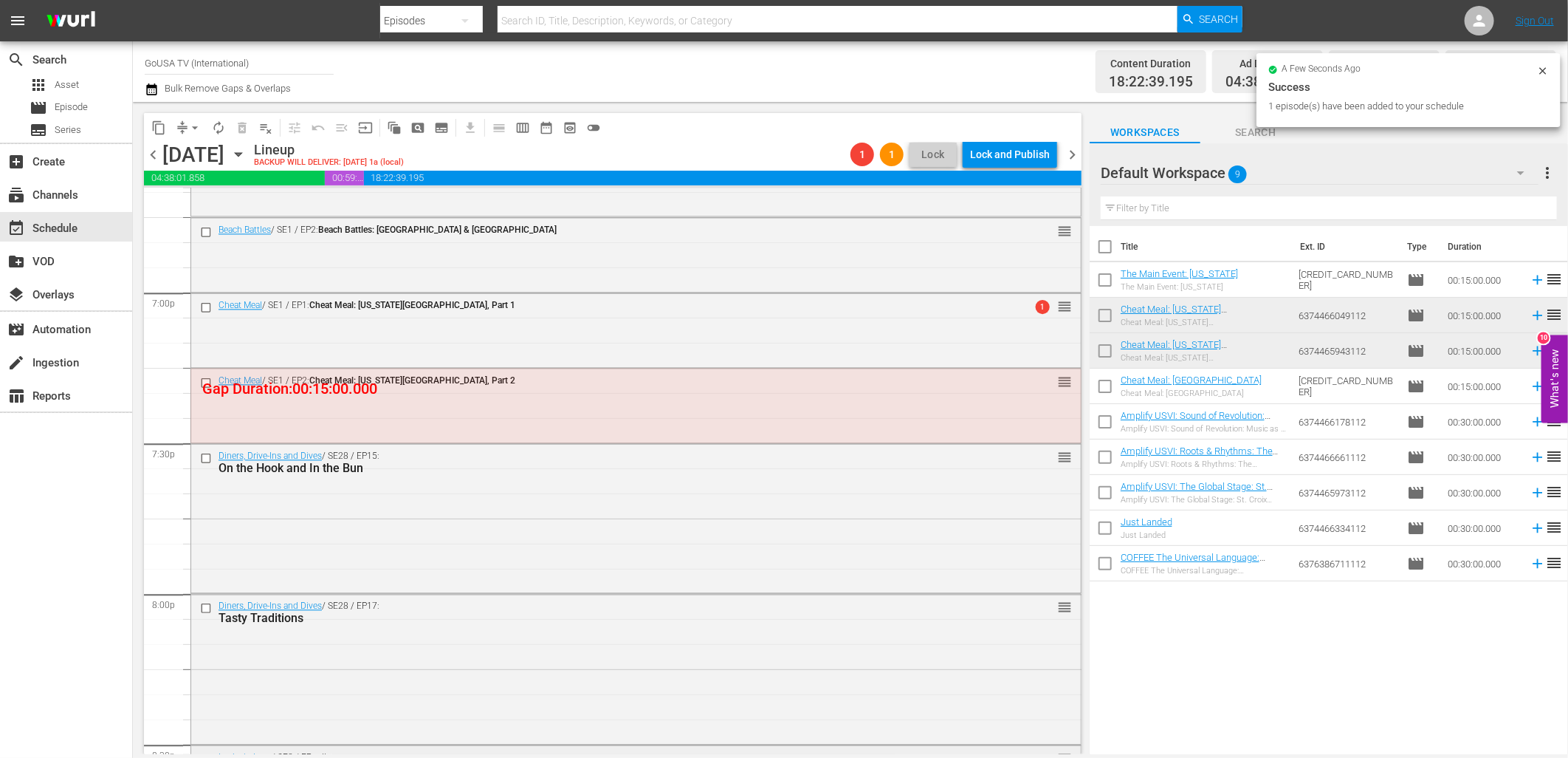
scroll to position [5599, 0]
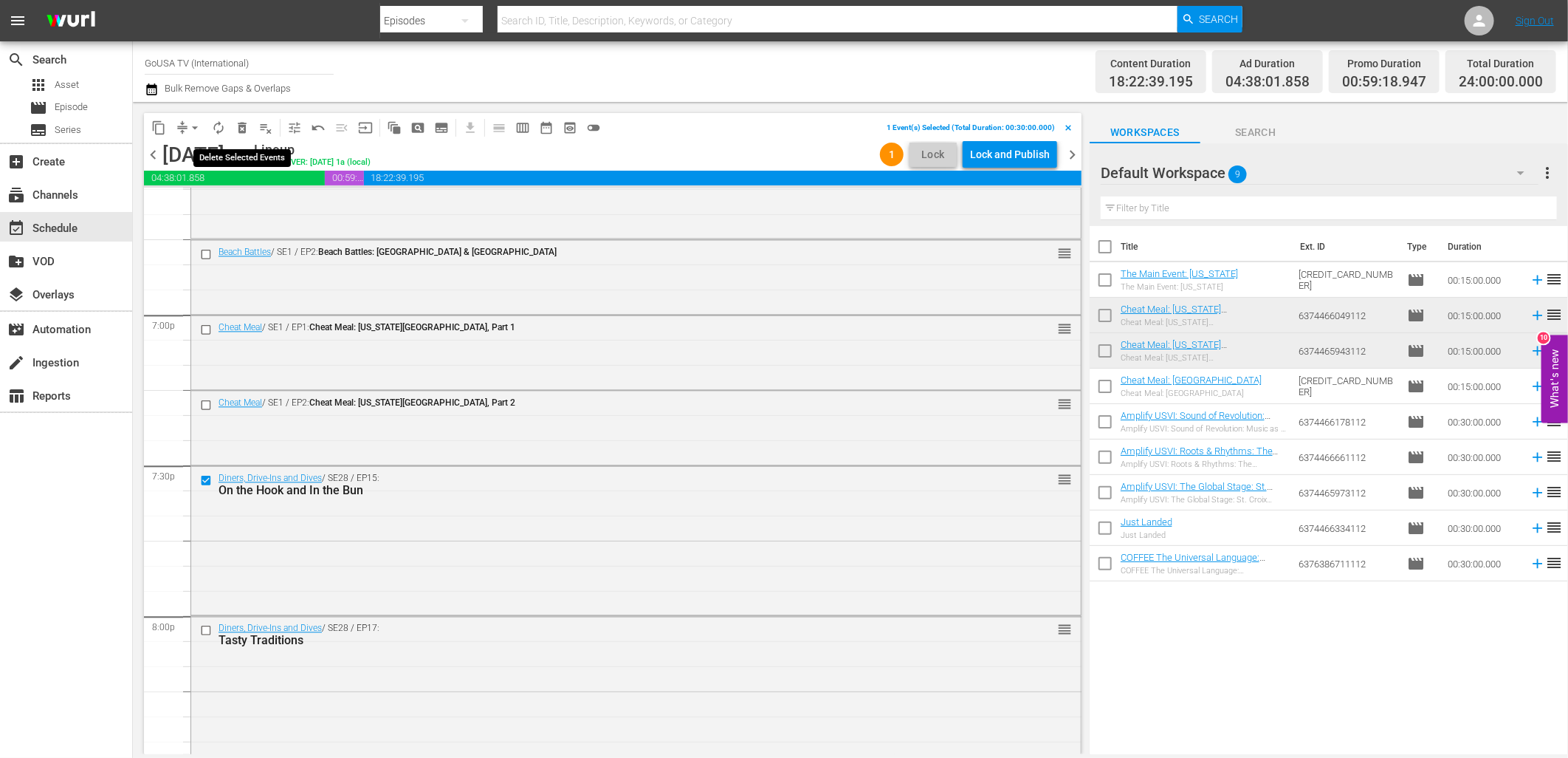
click at [244, 129] on span "delete_forever_outlined" at bounding box center [242, 127] width 15 height 15
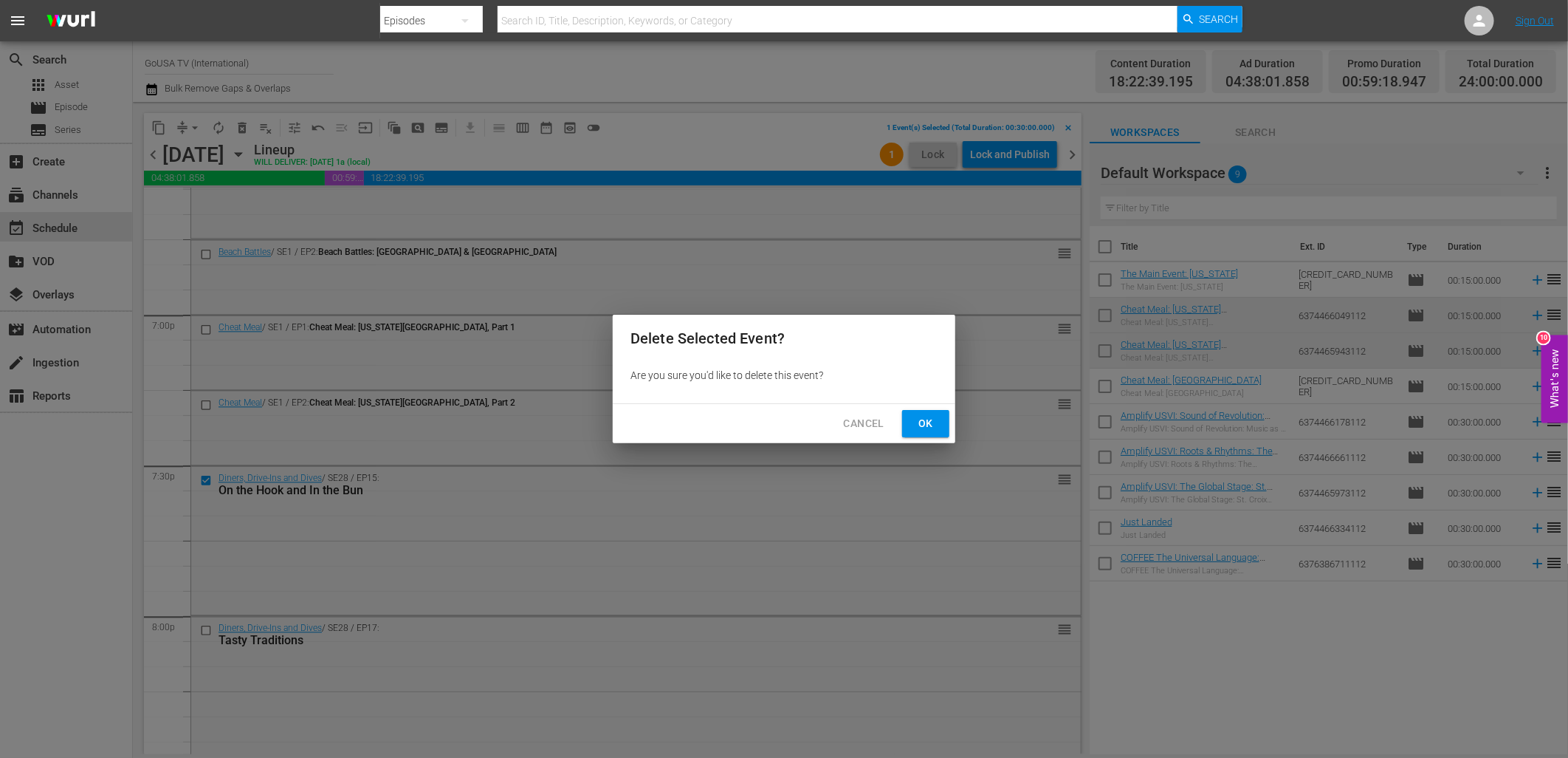
click at [926, 426] on span "Ok" at bounding box center [925, 423] width 24 height 19
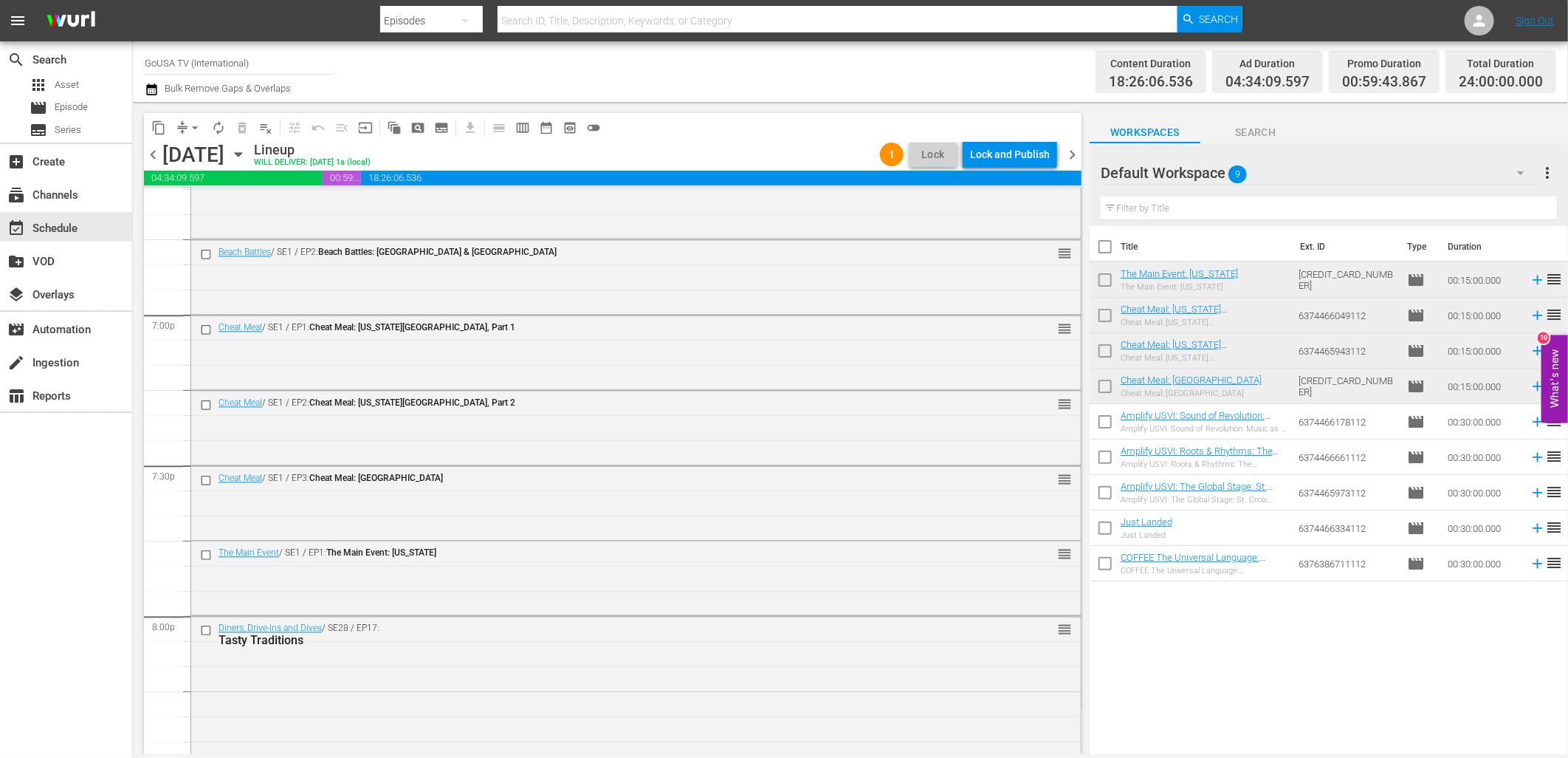
click at [1000, 159] on div "Lock and Publish" at bounding box center [1010, 154] width 80 height 27
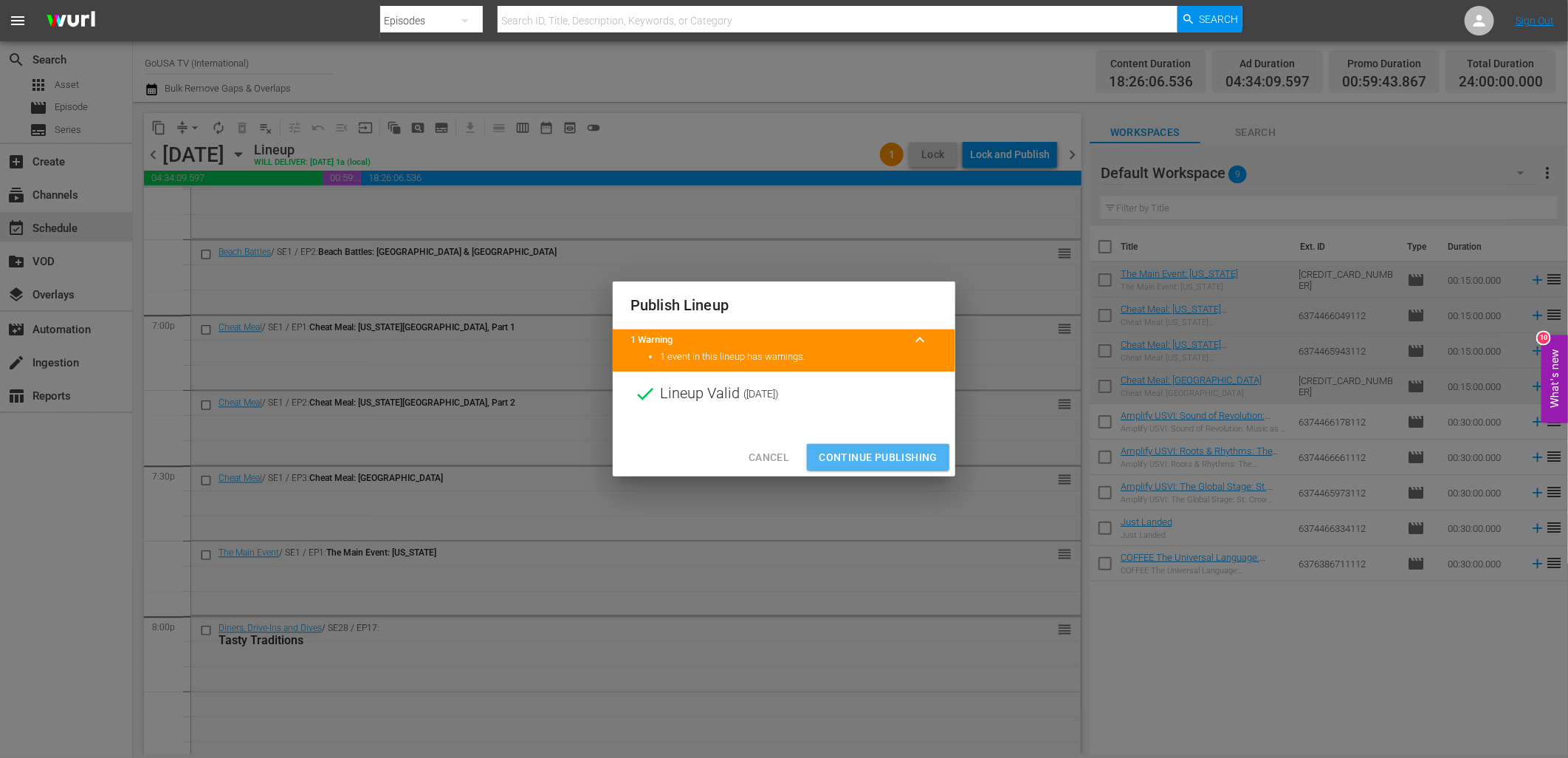
click at [862, 464] on span "Continue Publishing" at bounding box center [878, 457] width 118 height 19
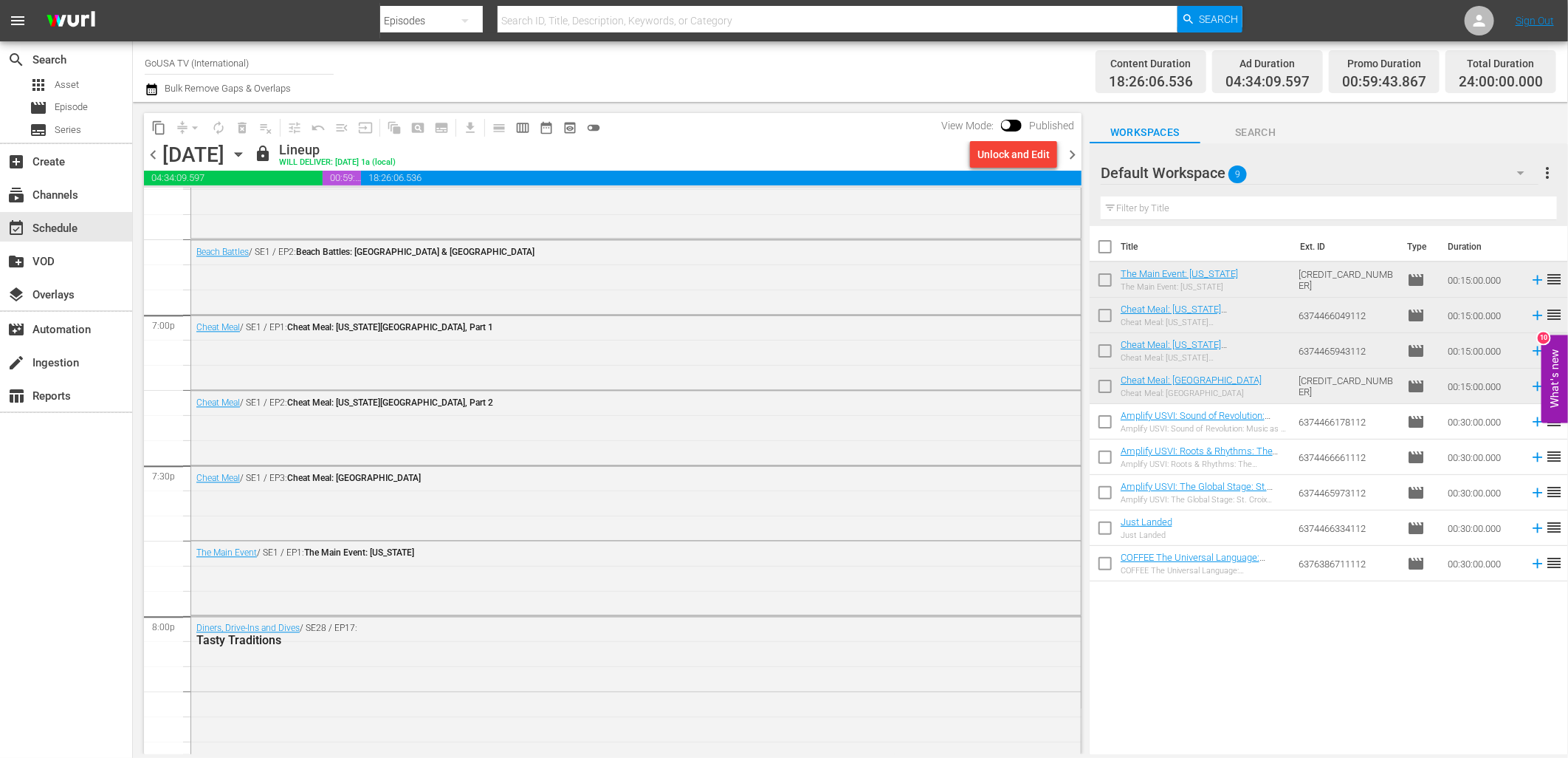
click at [247, 151] on icon "button" at bounding box center [239, 154] width 16 height 16
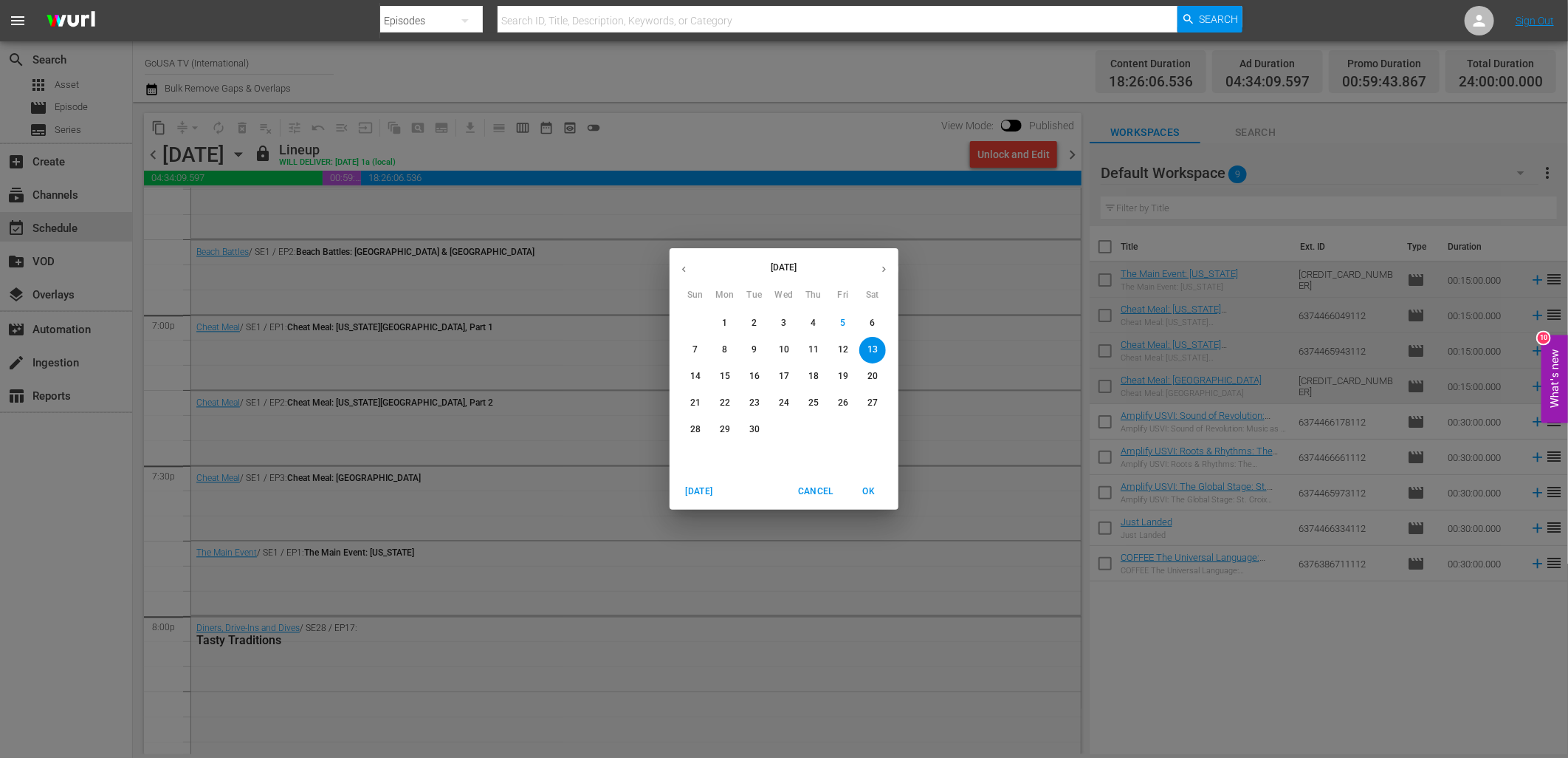
click at [870, 375] on p "20" at bounding box center [873, 376] width 11 height 12
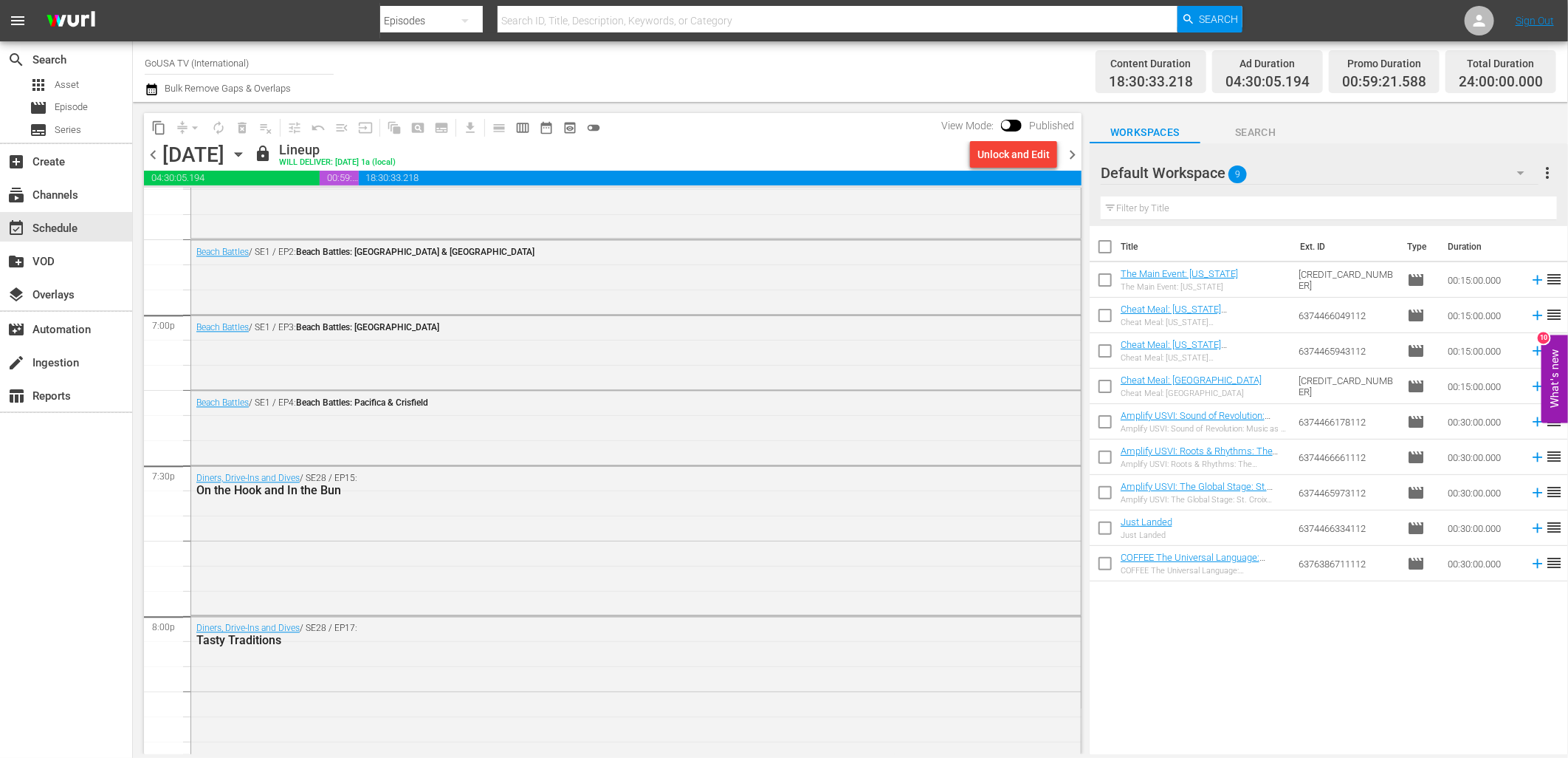
click at [997, 151] on div "Unlock and Edit" at bounding box center [1013, 154] width 72 height 27
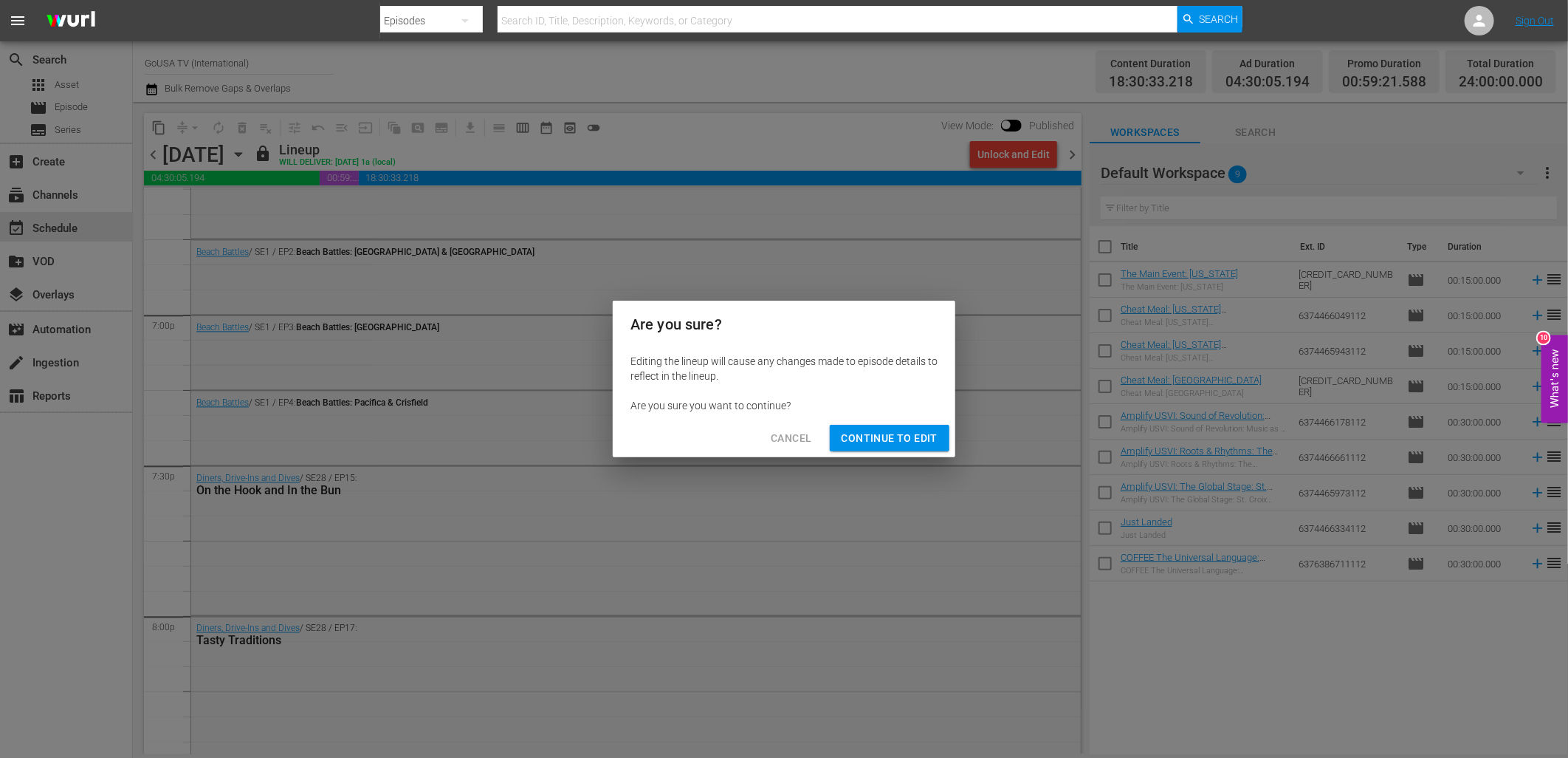
click at [873, 434] on span "Continue to Edit" at bounding box center [890, 438] width 96 height 19
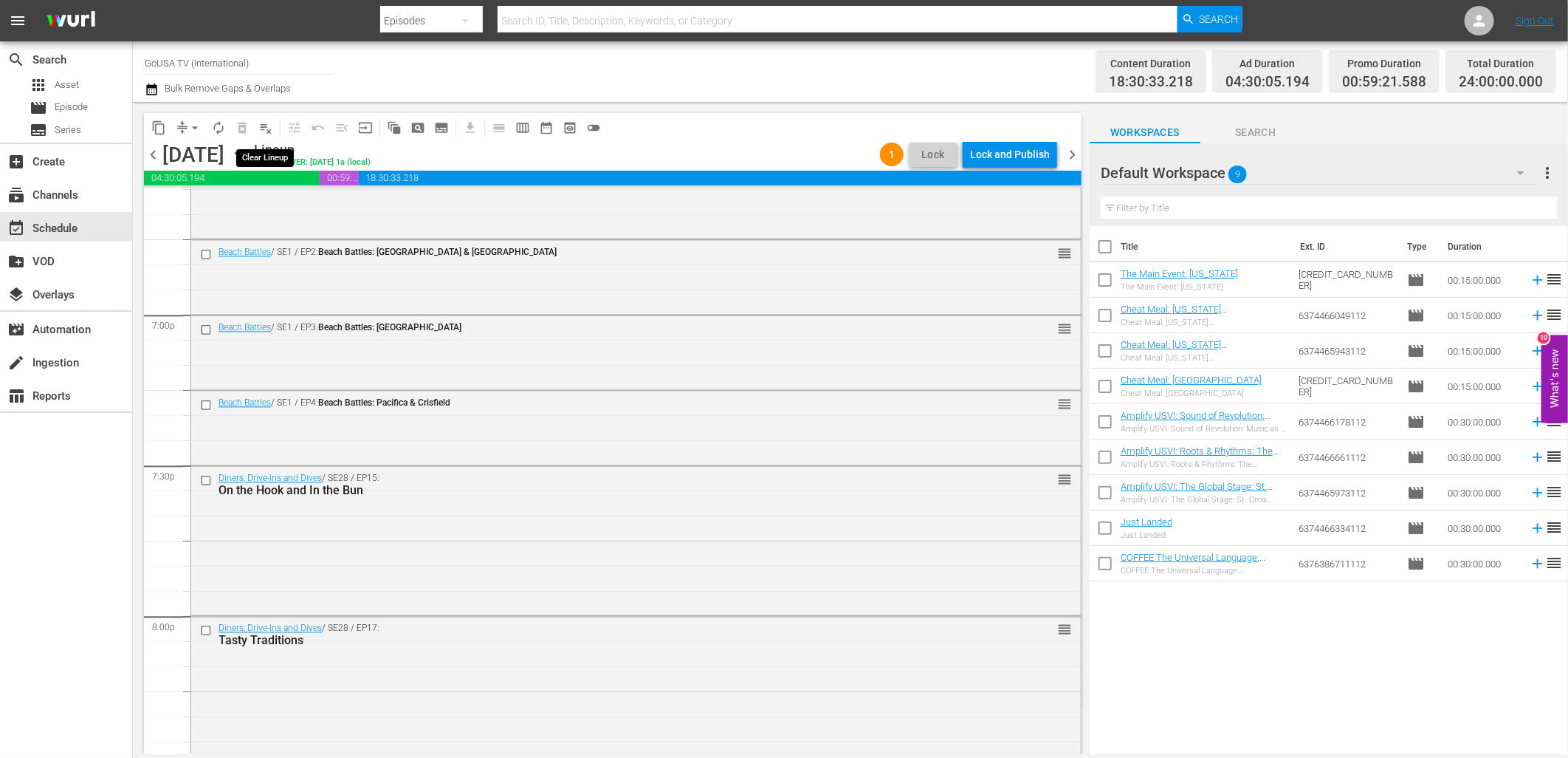
click at [264, 129] on span "playlist_remove_outlined" at bounding box center [265, 127] width 15 height 15
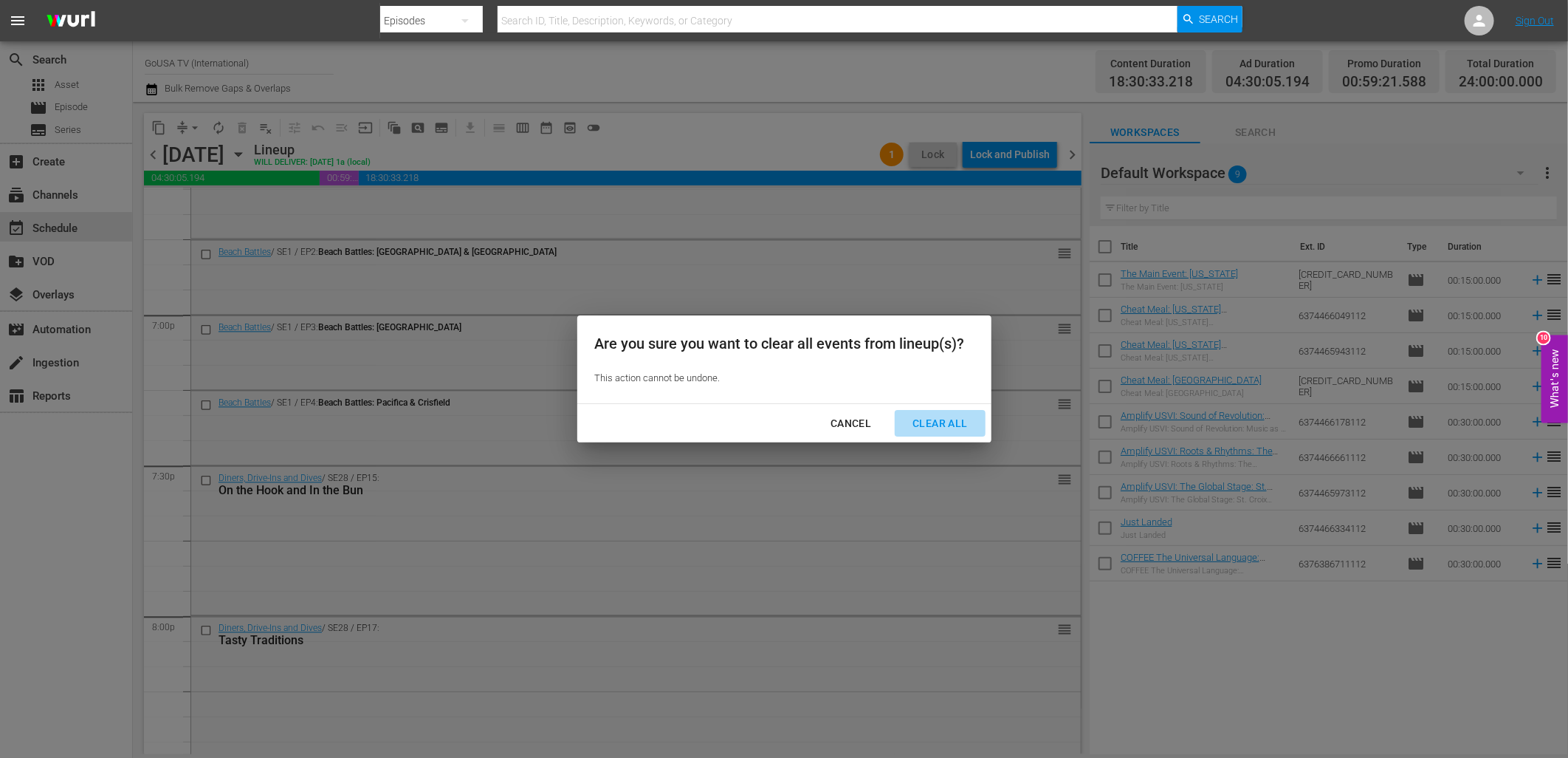
click at [953, 421] on div "Clear All" at bounding box center [940, 423] width 78 height 19
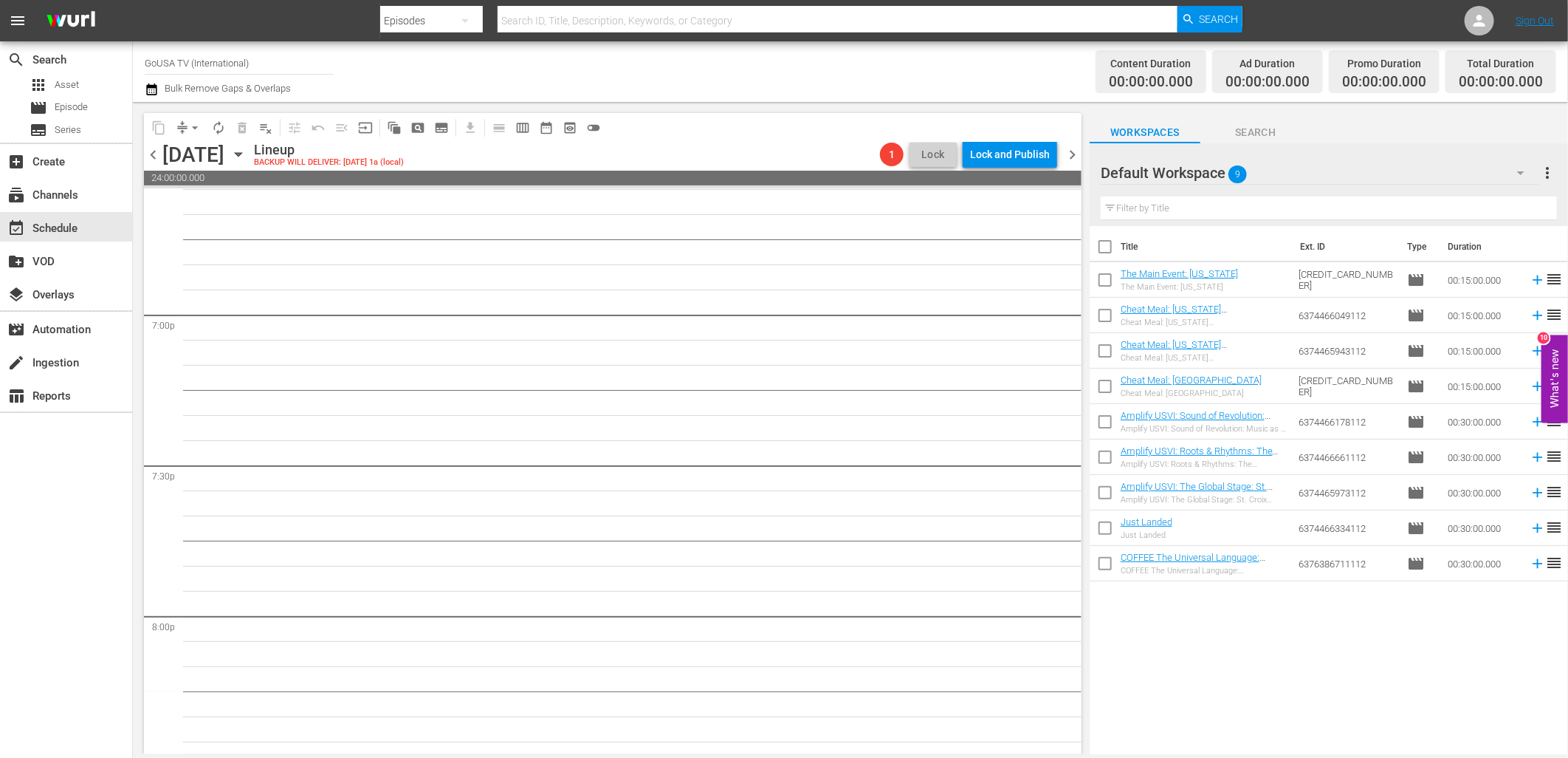
click at [247, 151] on icon "button" at bounding box center [239, 154] width 16 height 16
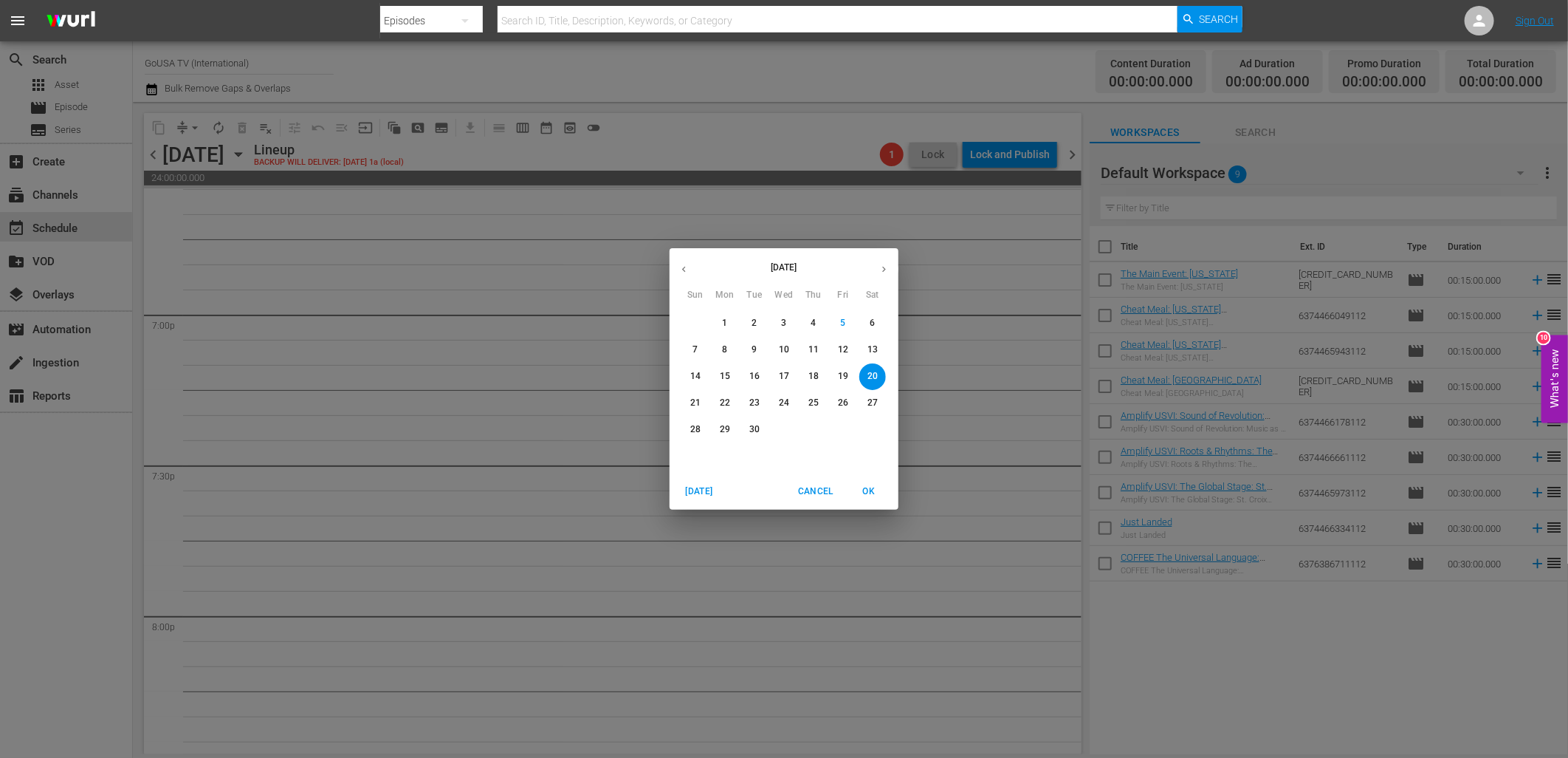
click at [869, 399] on p "27" at bounding box center [873, 403] width 11 height 12
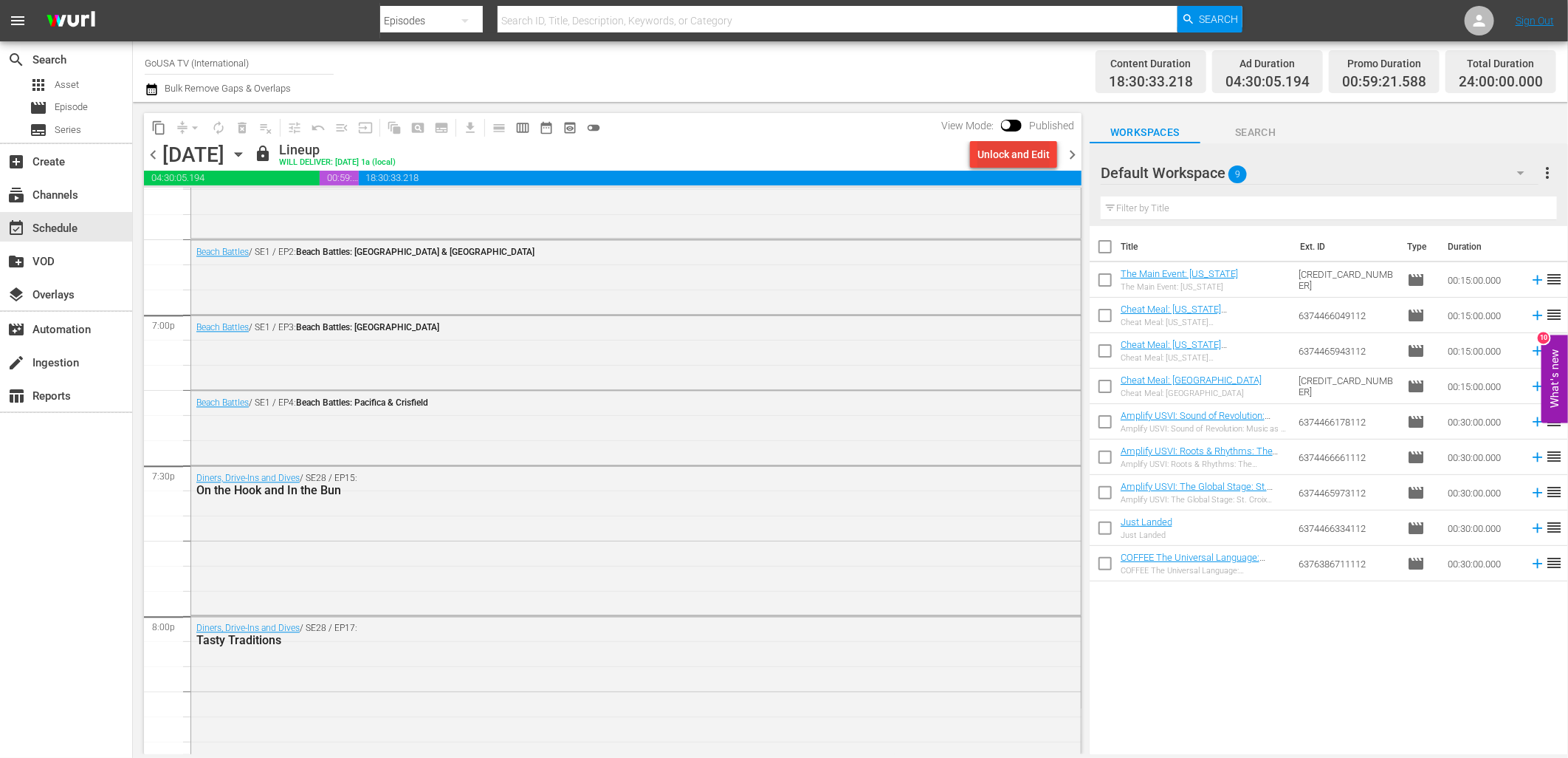
click at [1017, 159] on div "Unlock and Edit" at bounding box center [1013, 154] width 72 height 27
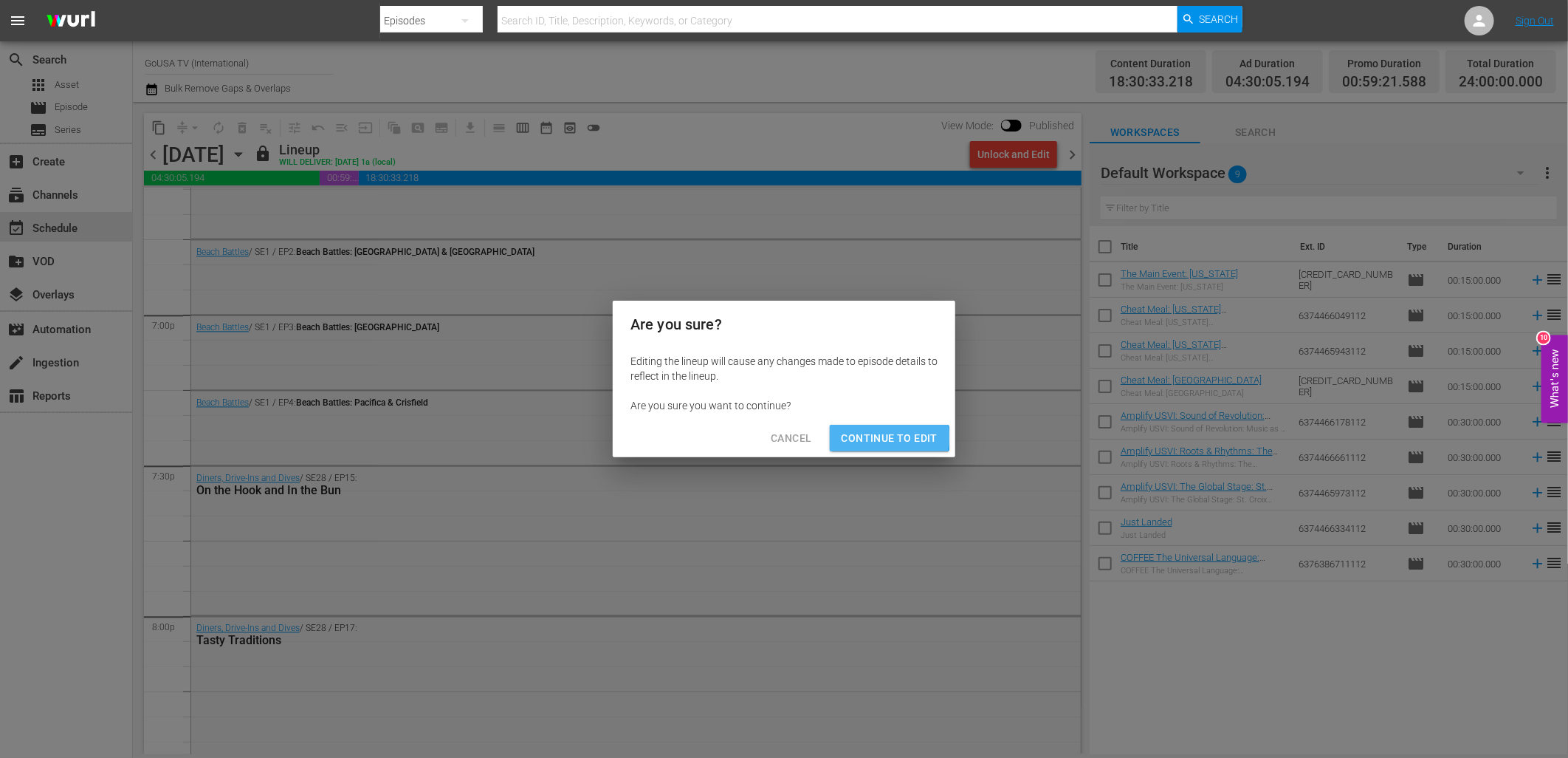
click at [865, 437] on span "Continue to Edit" at bounding box center [890, 438] width 96 height 19
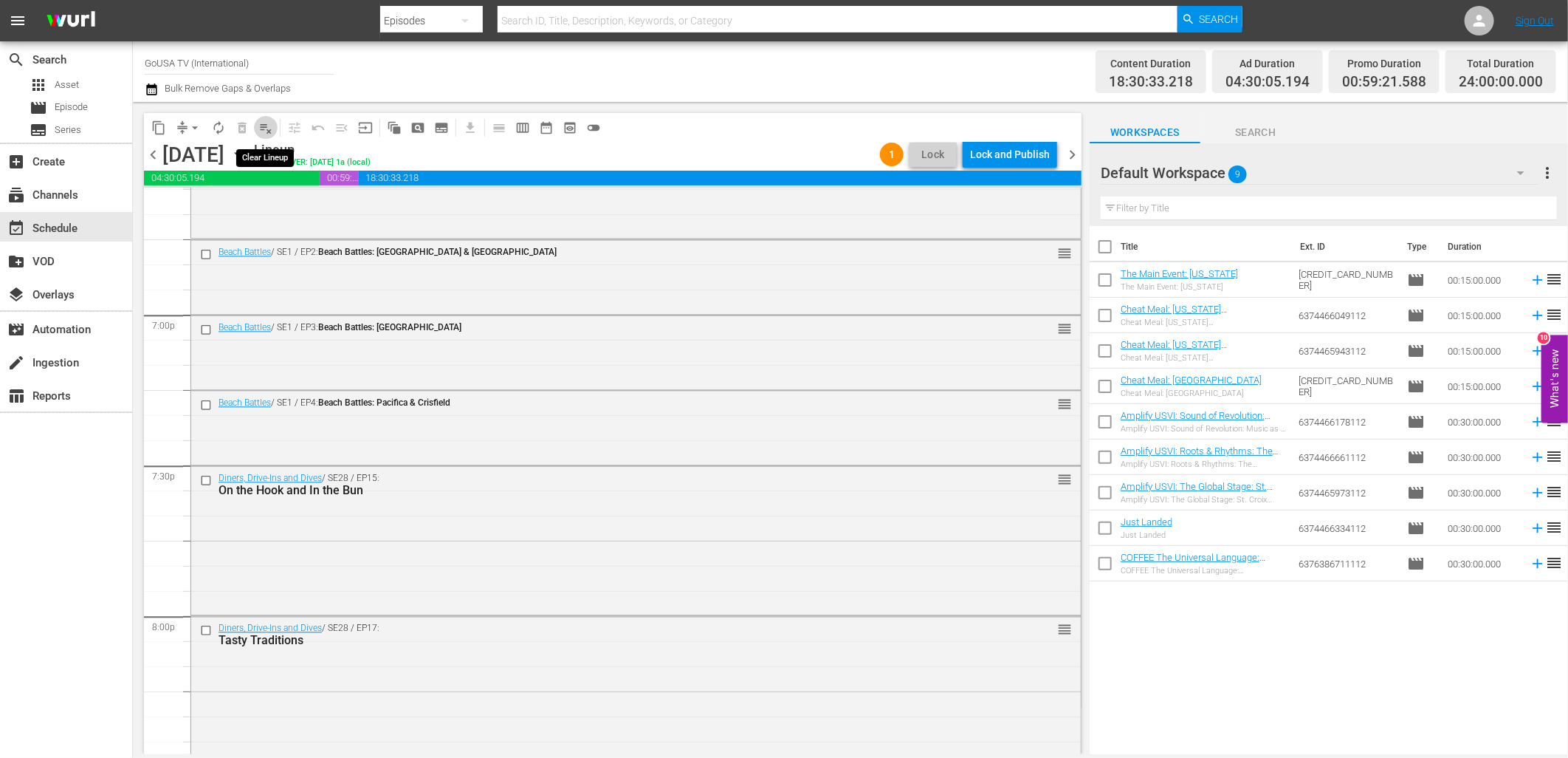
click at [266, 132] on span "playlist_remove_outlined" at bounding box center [265, 127] width 15 height 15
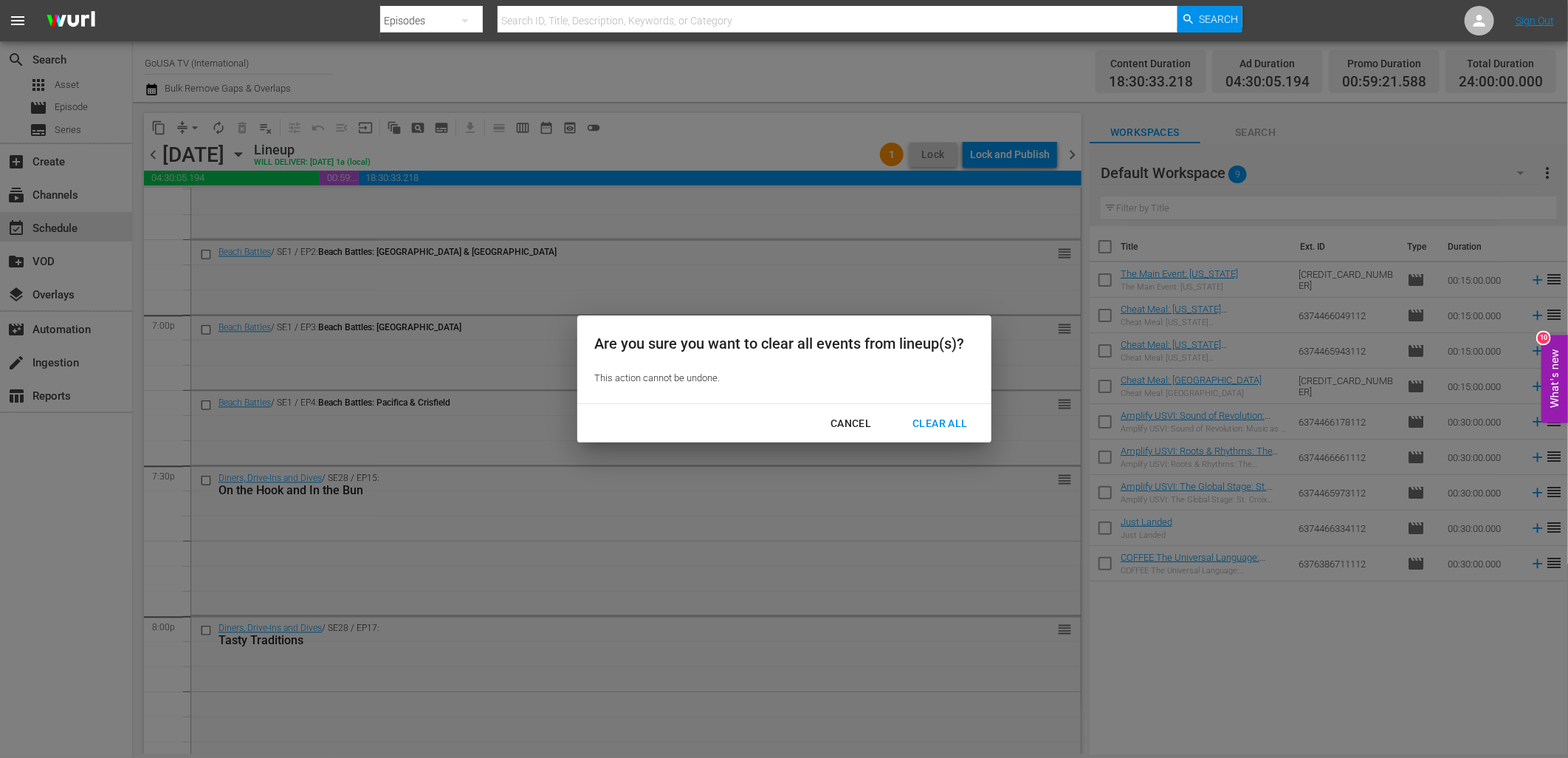
click at [953, 428] on div "Clear All" at bounding box center [940, 423] width 78 height 19
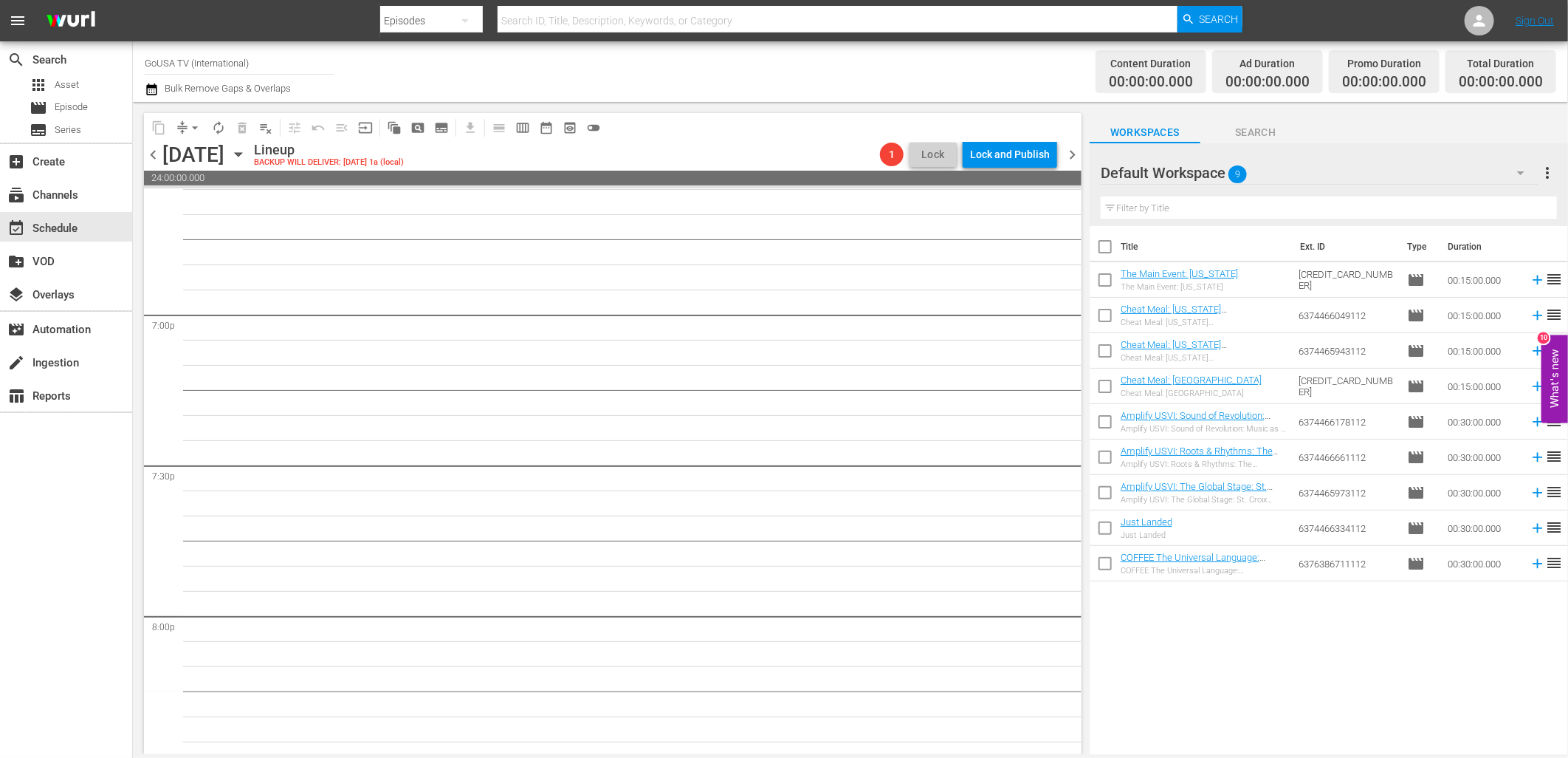
click at [247, 151] on icon "button" at bounding box center [239, 154] width 16 height 16
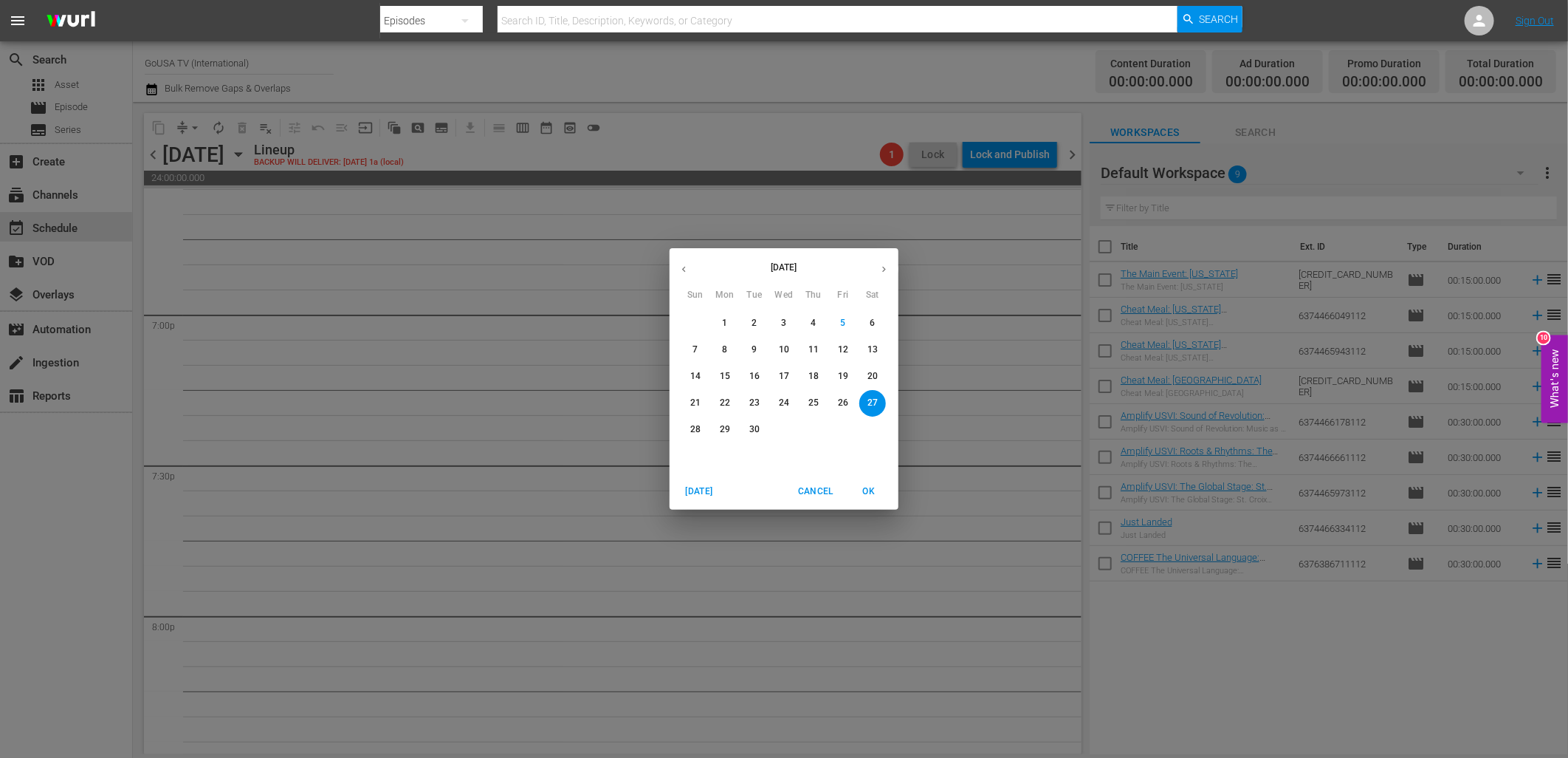
click at [868, 348] on p "13" at bounding box center [873, 350] width 11 height 12
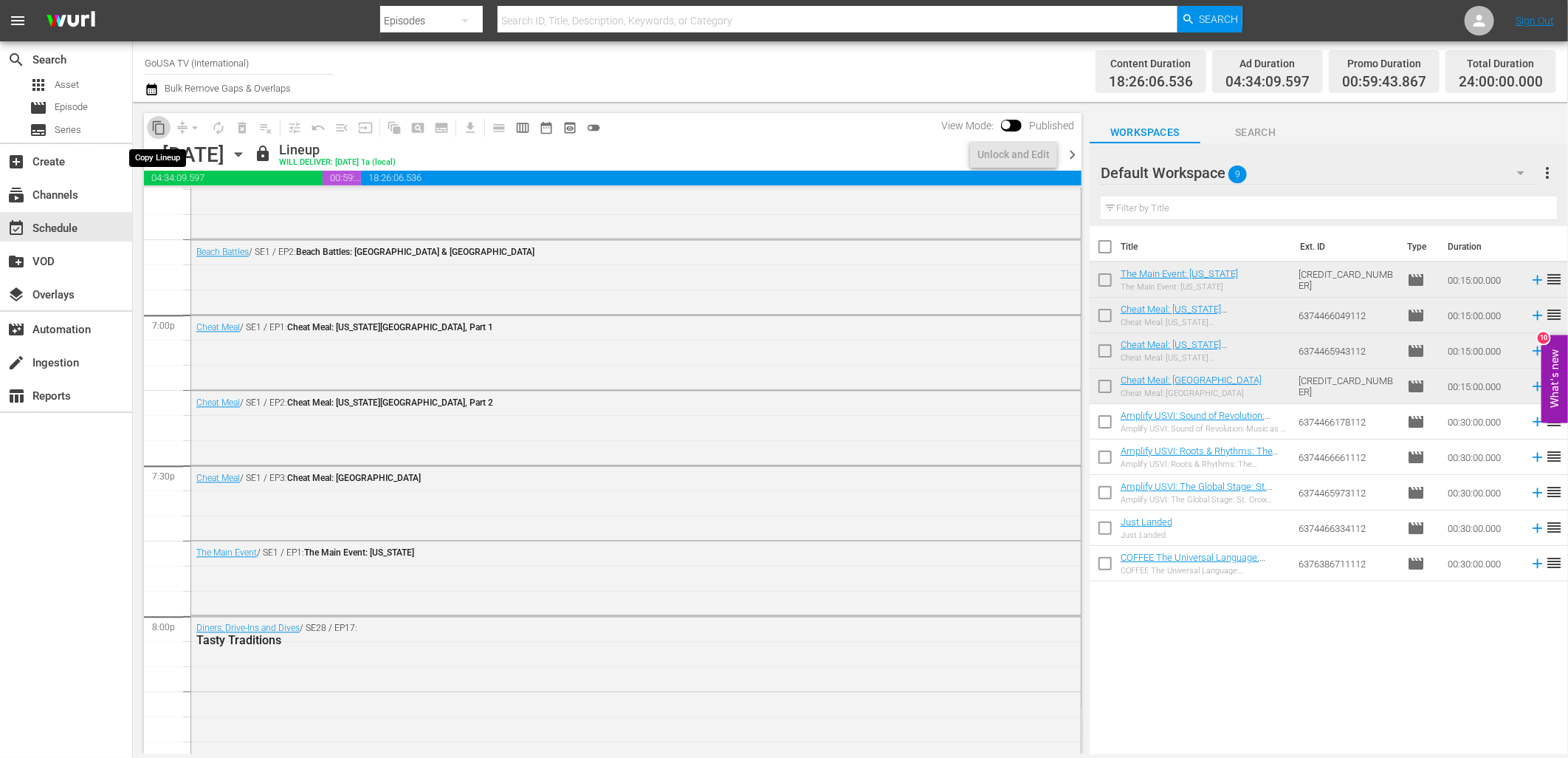
click at [163, 124] on span "content_copy" at bounding box center [158, 127] width 15 height 15
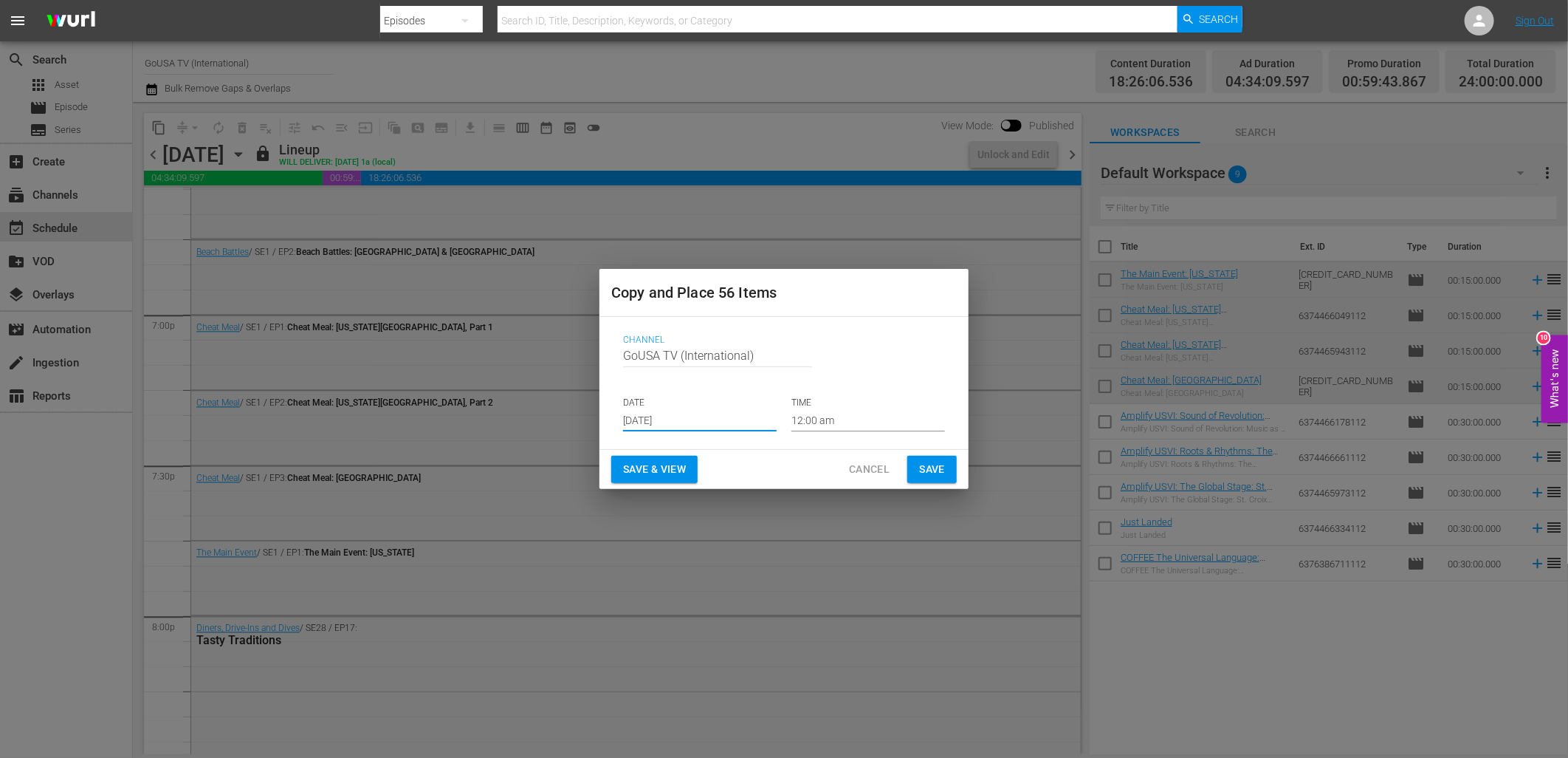
click at [667, 423] on input "[DATE]" at bounding box center [700, 420] width 153 height 22
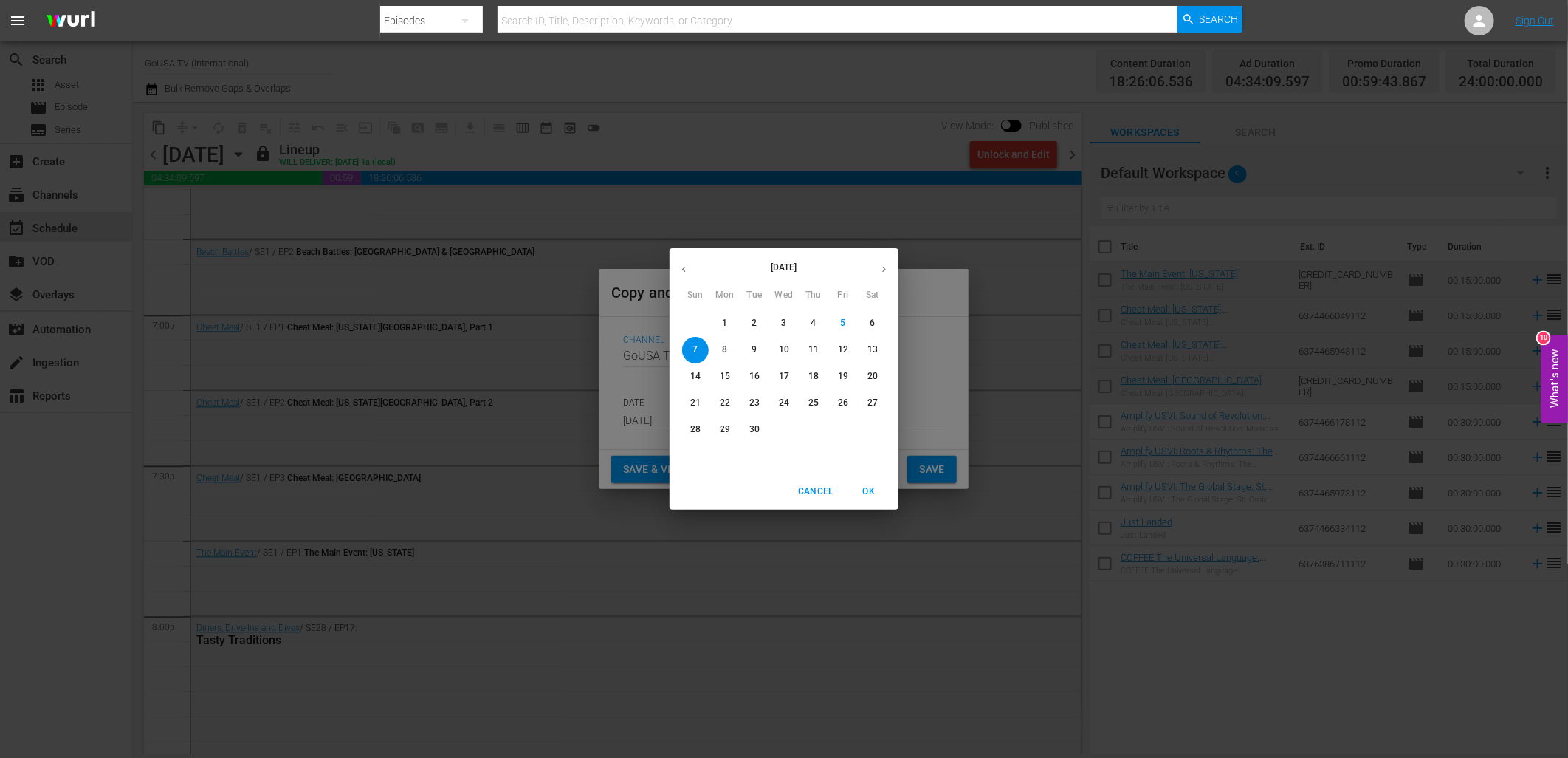
click at [871, 377] on p "20" at bounding box center [873, 376] width 11 height 12
type input "Sep 20th 2025"
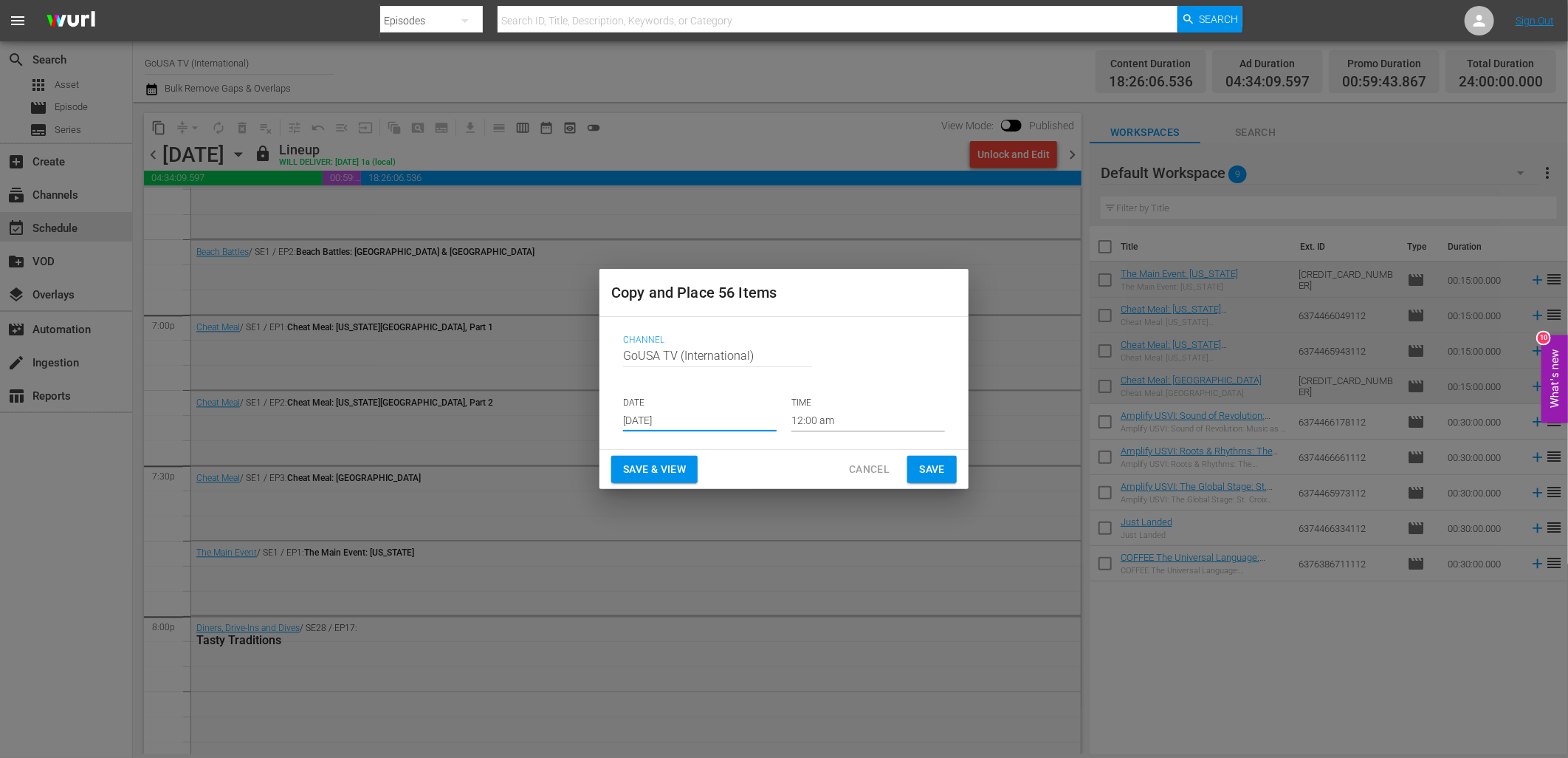
click at [933, 469] on span "Save" at bounding box center [931, 469] width 26 height 19
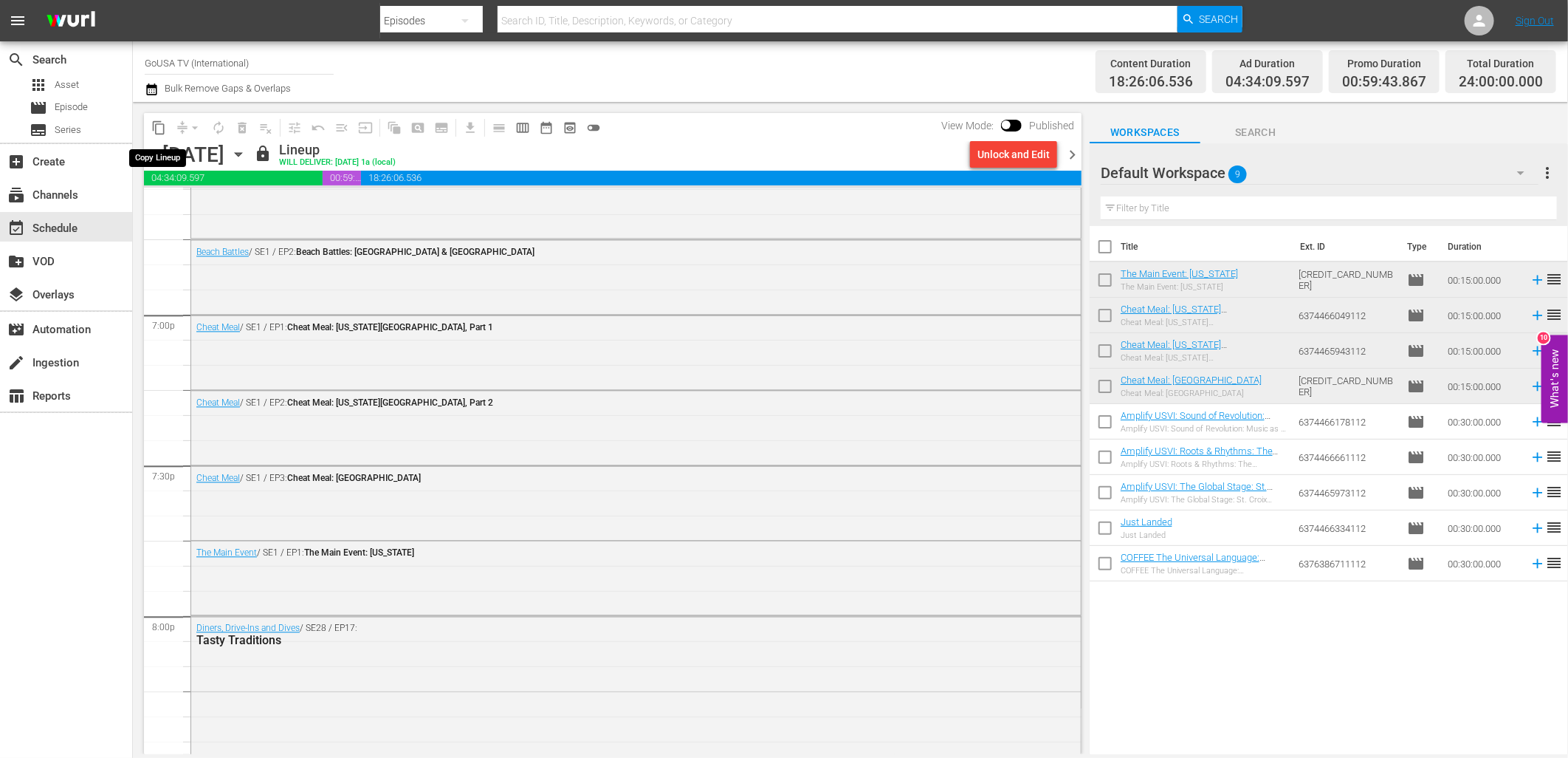
click at [156, 127] on span "content_copy" at bounding box center [158, 127] width 15 height 15
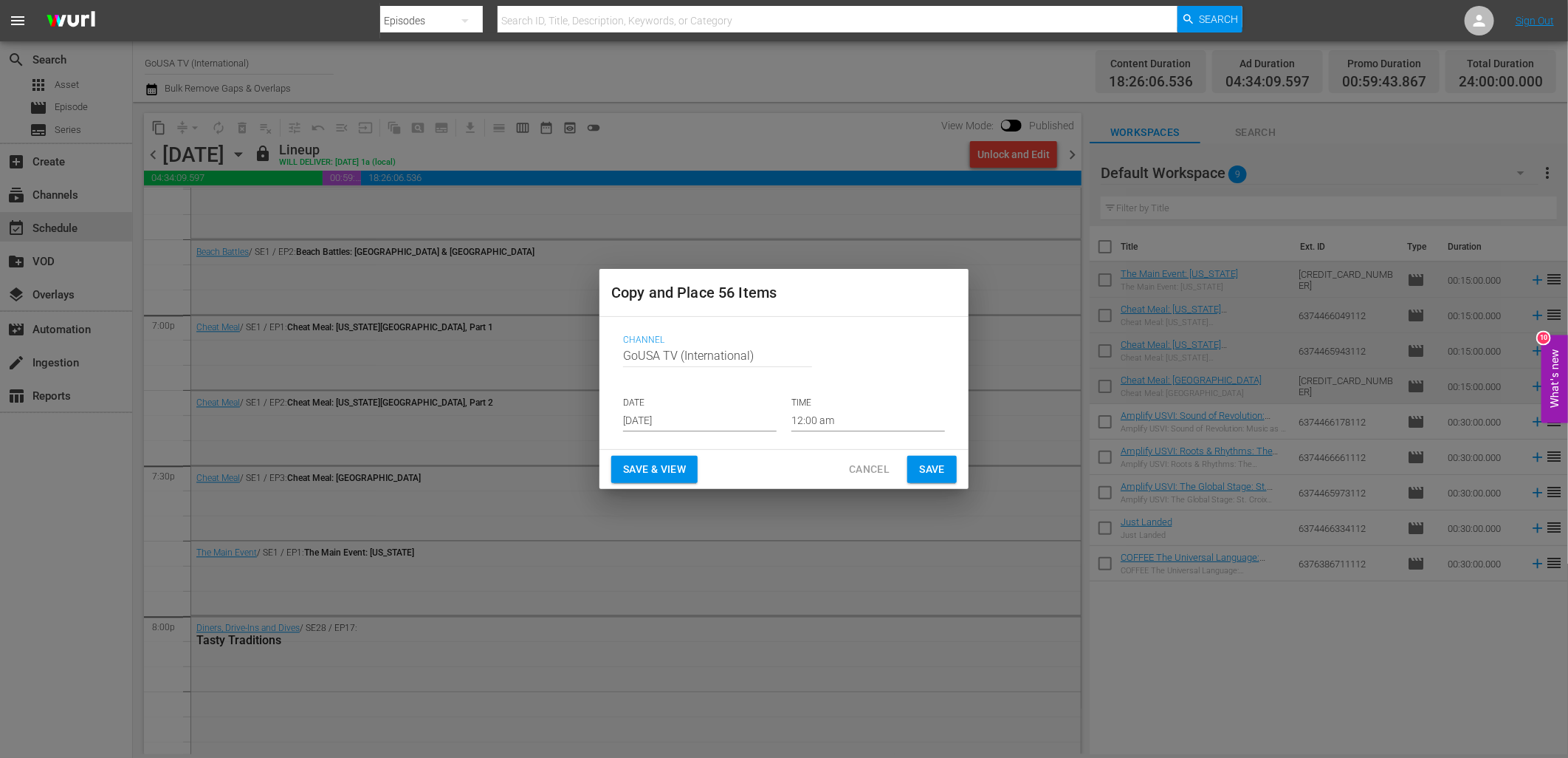
click at [669, 417] on input "[DATE]" at bounding box center [700, 420] width 153 height 22
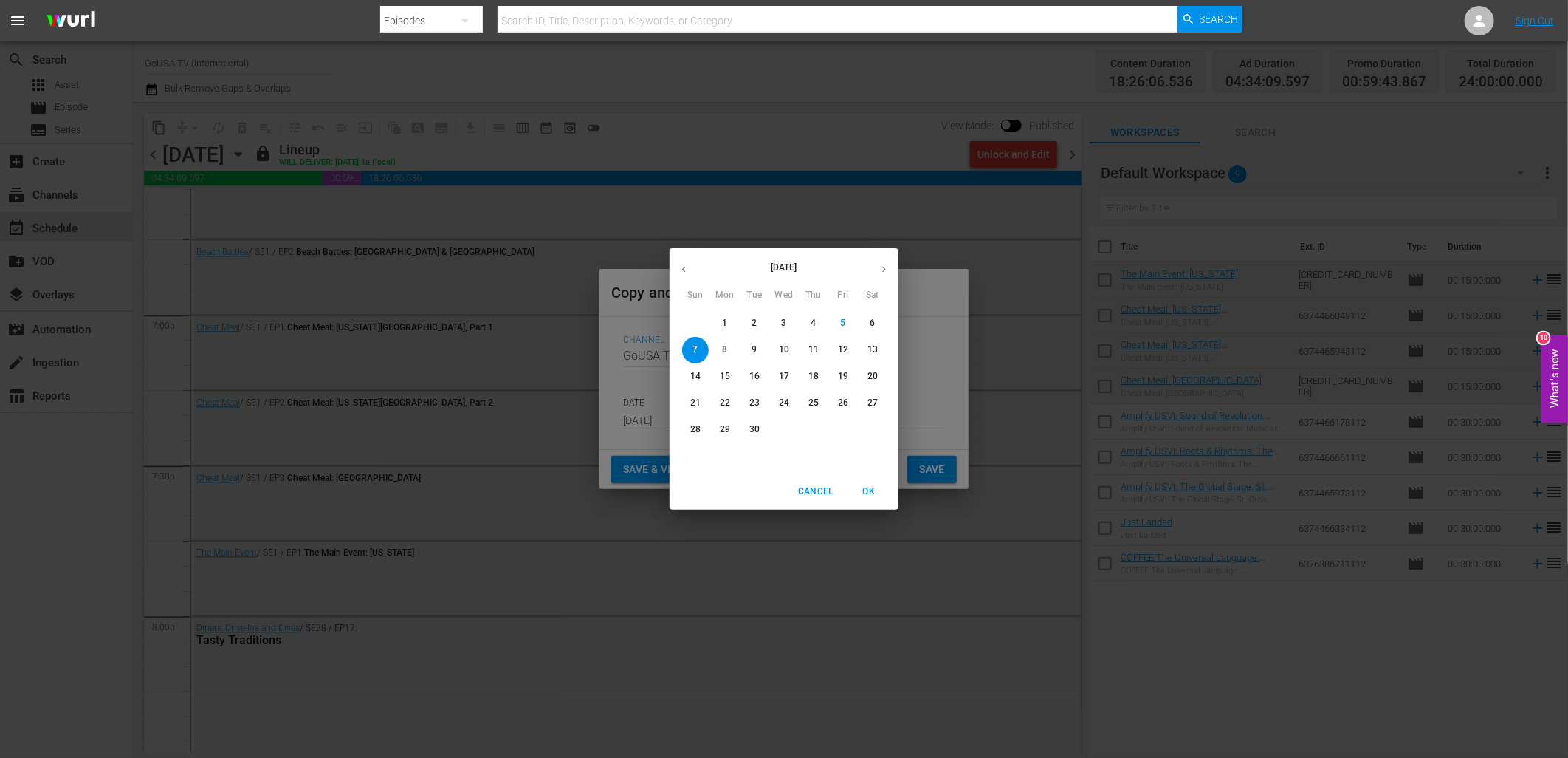
click at [876, 404] on p "27" at bounding box center [873, 403] width 11 height 12
type input "Sep 27th 2025"
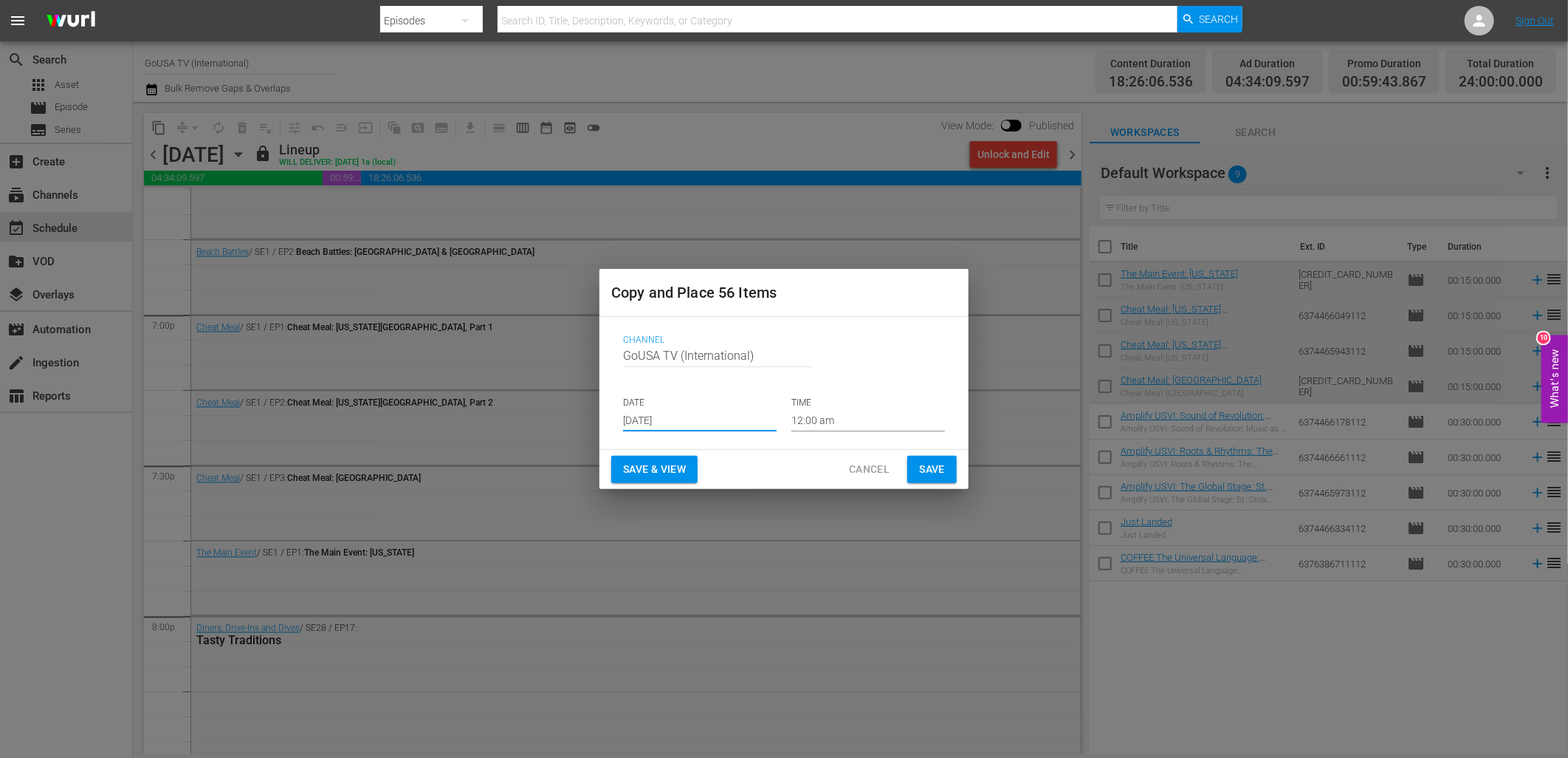
click at [932, 473] on span "Save" at bounding box center [931, 469] width 26 height 19
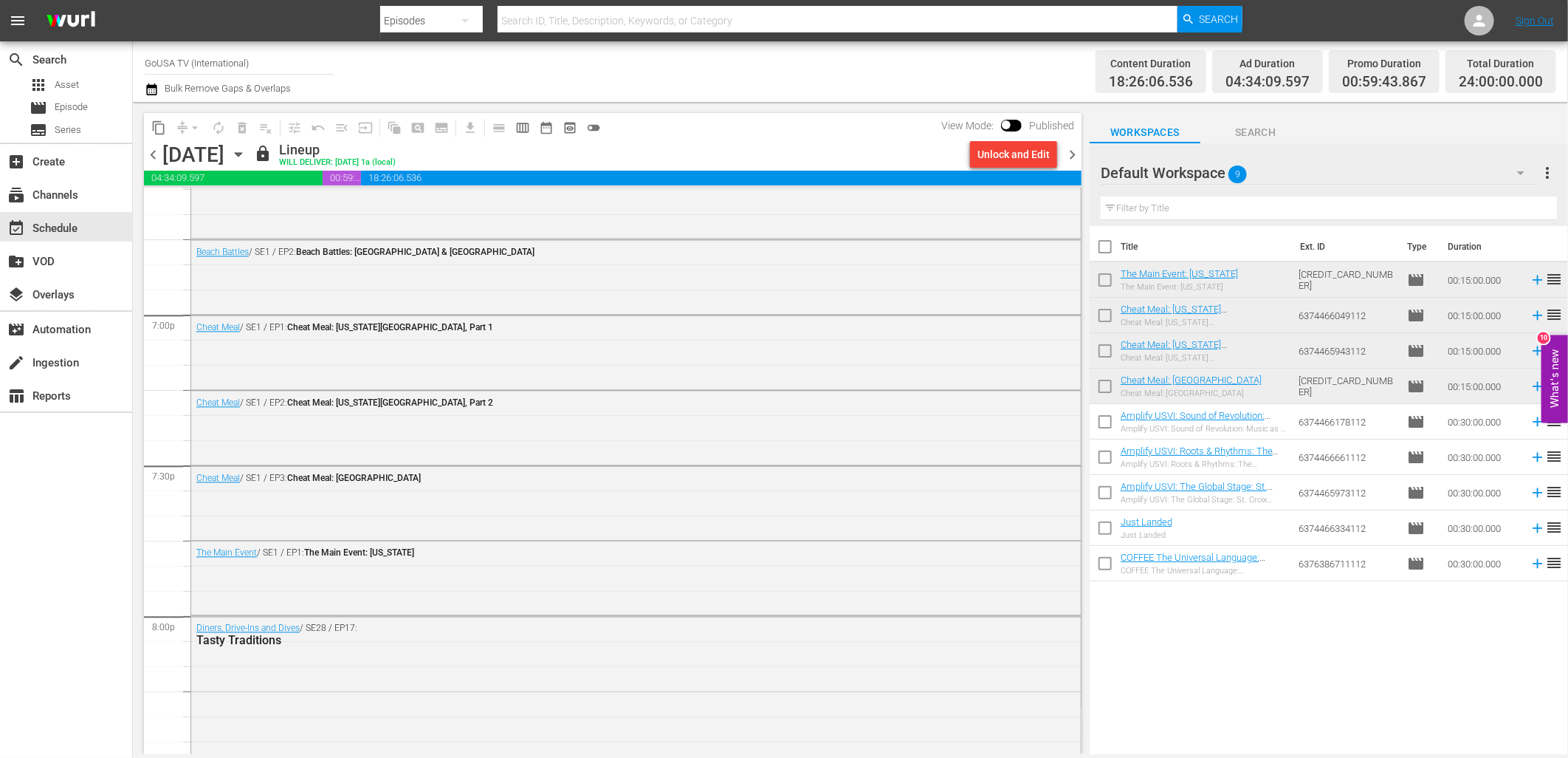
click at [247, 159] on icon "button" at bounding box center [239, 154] width 16 height 16
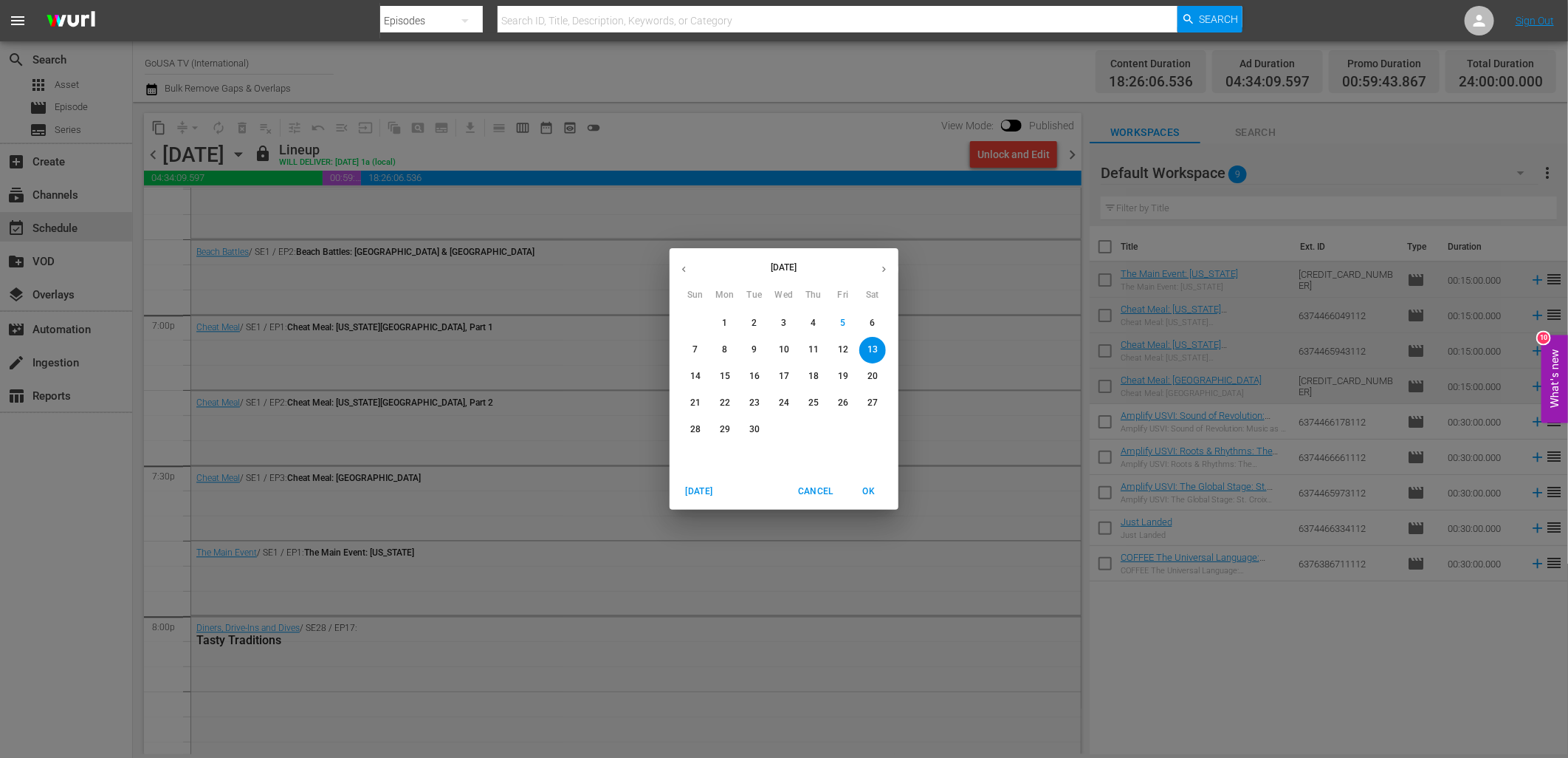
click at [874, 375] on p "20" at bounding box center [873, 376] width 11 height 12
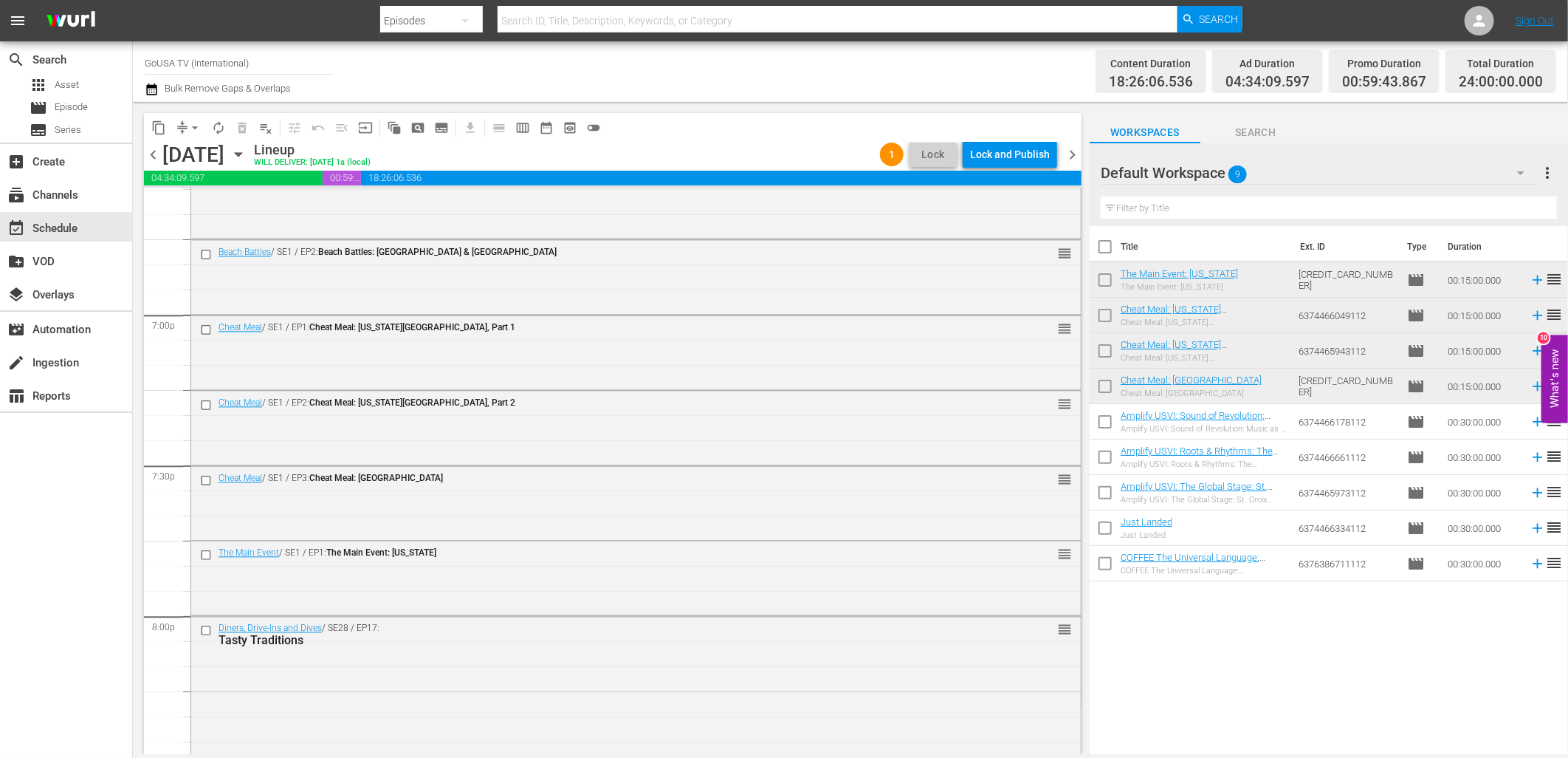
click at [1011, 160] on div "Lock and Publish" at bounding box center [1010, 154] width 80 height 27
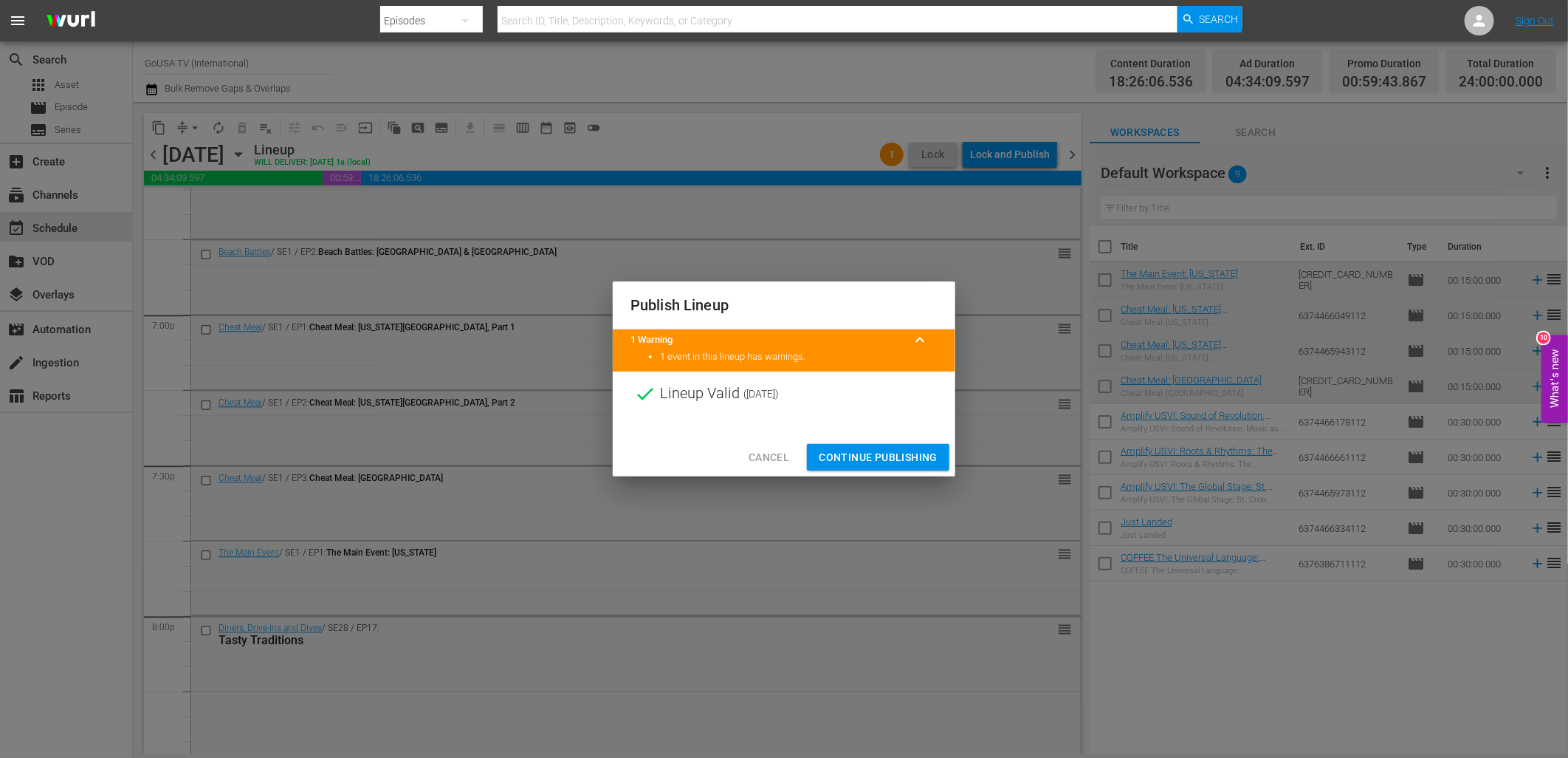
click at [903, 461] on span "Continue Publishing" at bounding box center [878, 457] width 118 height 19
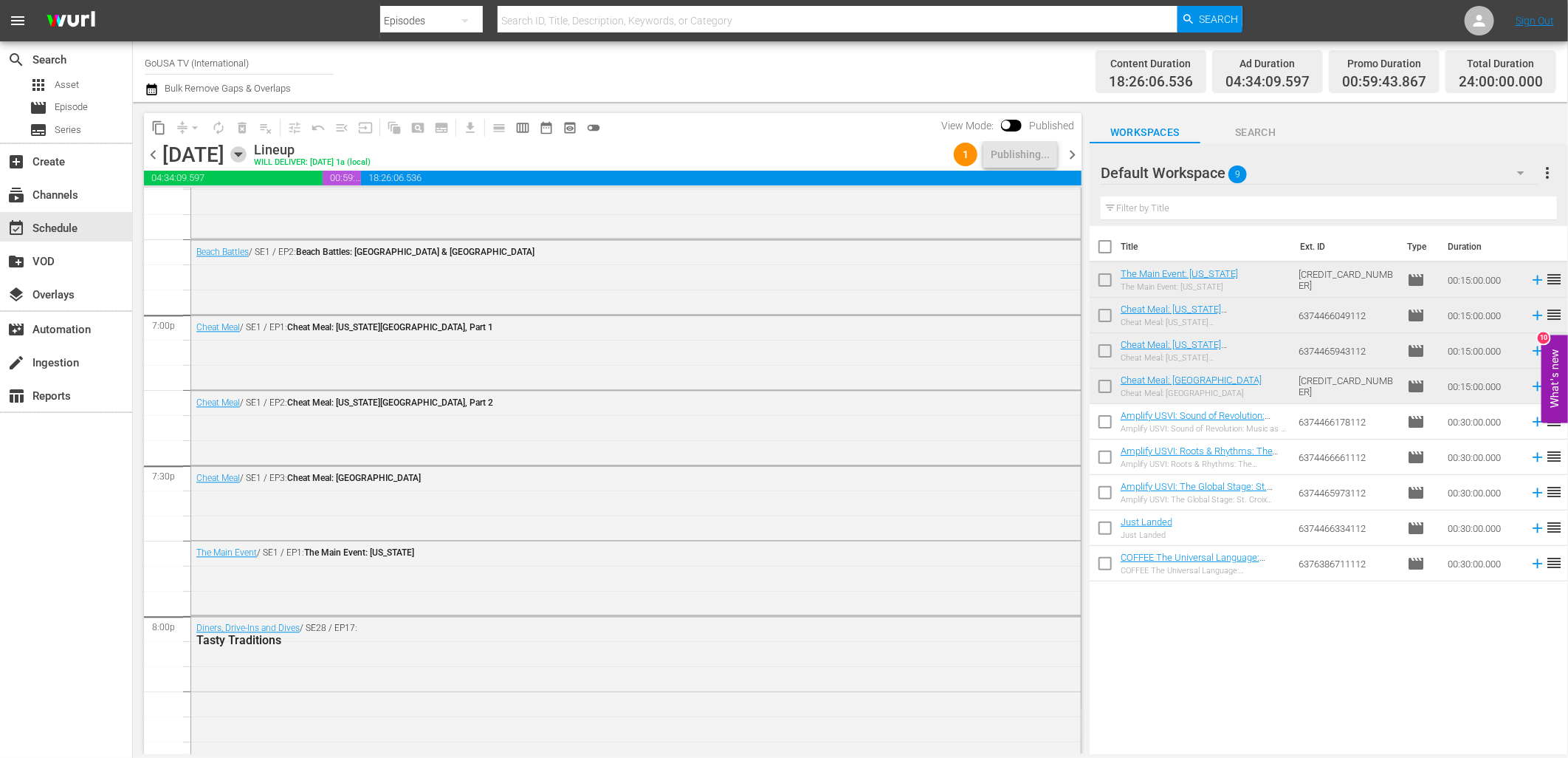
click at [241, 156] on icon "button" at bounding box center [238, 155] width 6 height 4
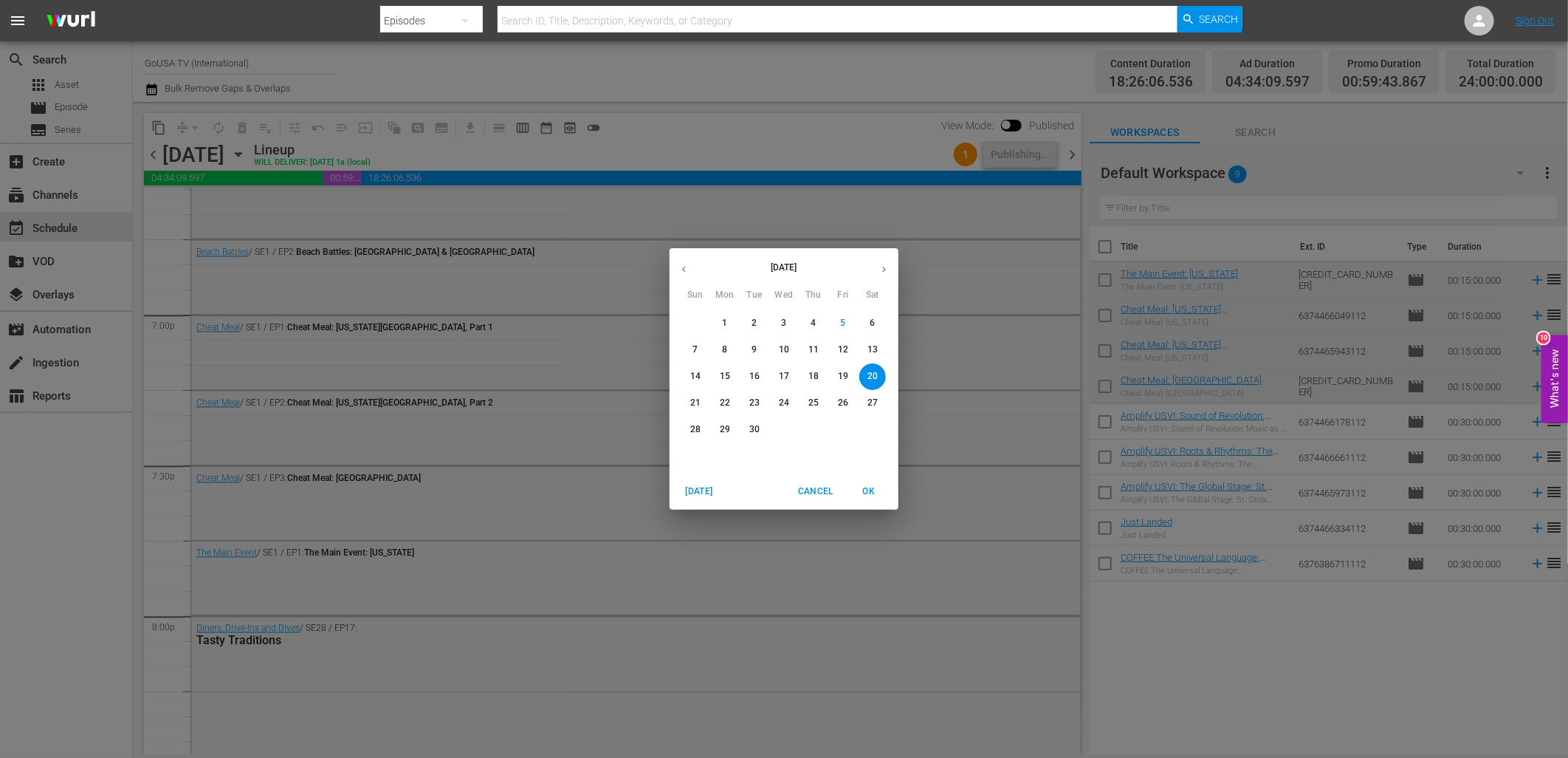
click at [875, 410] on button "27" at bounding box center [873, 403] width 27 height 27
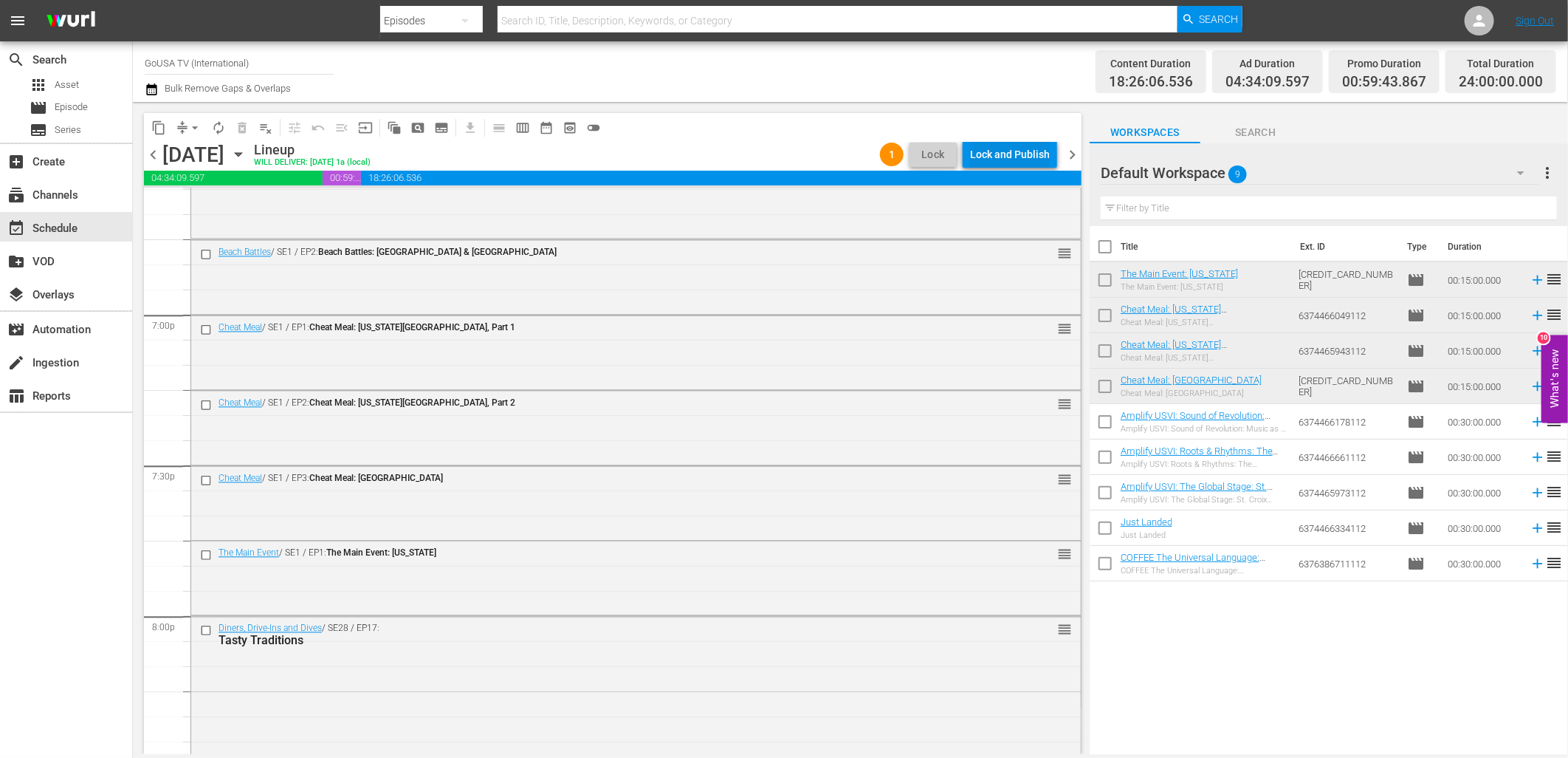
click at [1004, 163] on div "Lock and Publish" at bounding box center [1010, 154] width 80 height 27
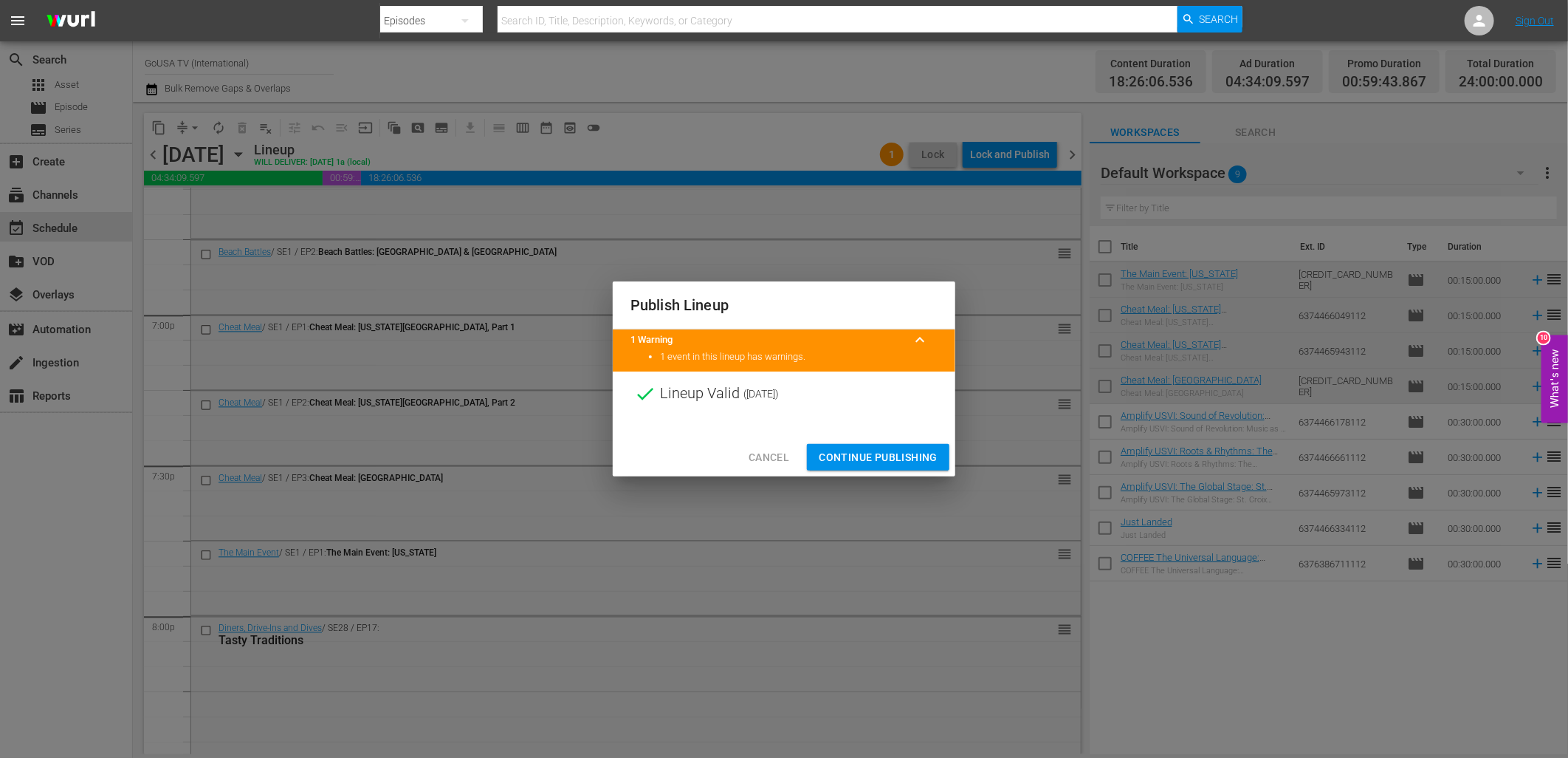
click at [891, 461] on span "Continue Publishing" at bounding box center [878, 457] width 118 height 19
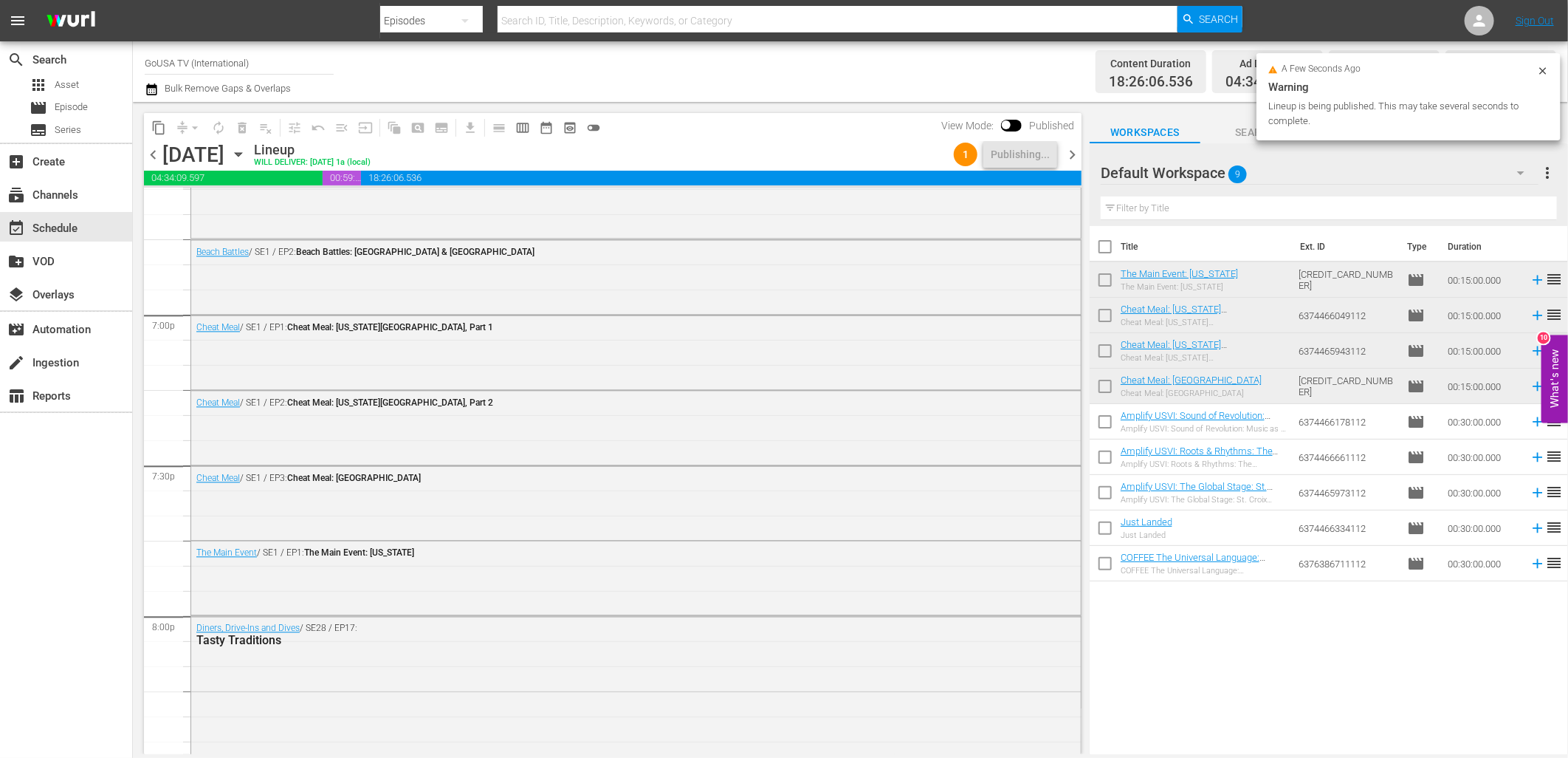
click at [241, 155] on icon "button" at bounding box center [238, 155] width 6 height 4
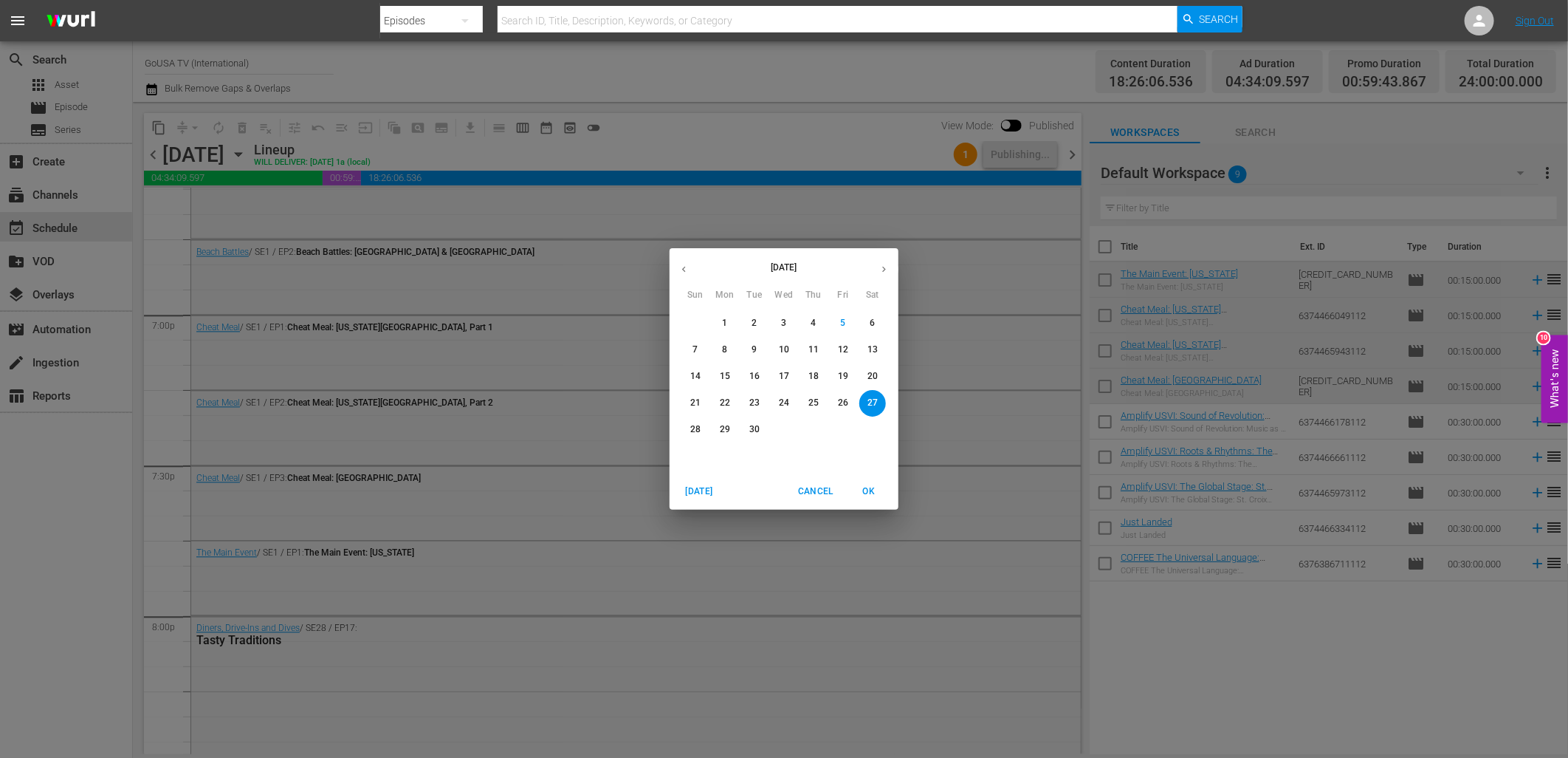
click at [670, 145] on div "September 2025 Sun Mon Tue Wed Thu Fri Sat 31 1 2 3 4 5 6 7 8 9 10 11 12 13 14 …" at bounding box center [784, 379] width 1568 height 758
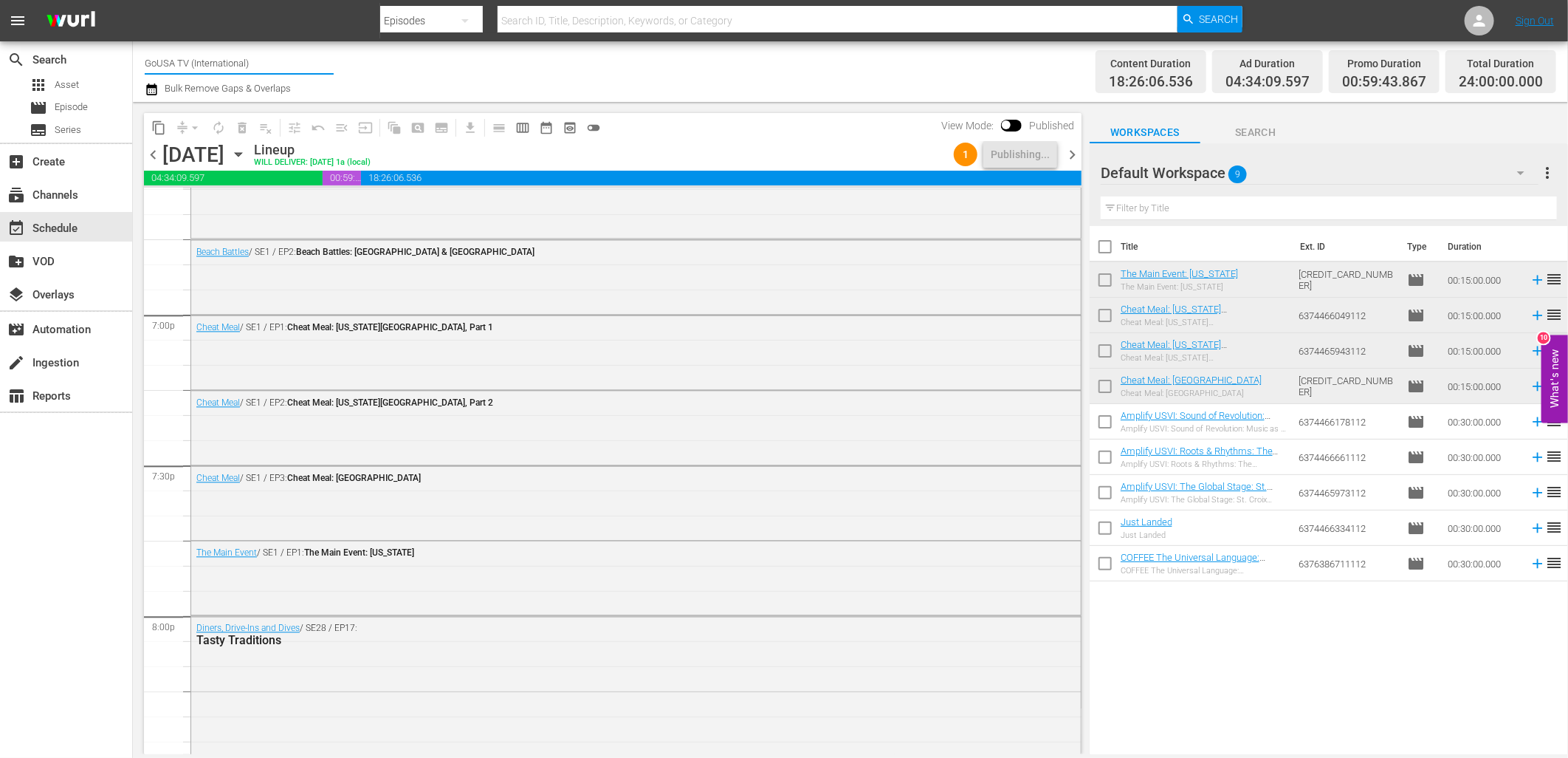
drag, startPoint x: 262, startPoint y: 61, endPoint x: 137, endPoint y: 60, distance: 125.0
click at [137, 60] on div "Channel Title GoUSA TV (International) Bulk Remove Gaps & Overlaps Content Dura…" at bounding box center [850, 71] width 1435 height 61
click at [267, 64] on input "GoUSA TV (International)" at bounding box center [240, 63] width 189 height 36
drag, startPoint x: 267, startPoint y: 63, endPoint x: 192, endPoint y: 63, distance: 75.0
click at [192, 63] on input "GoUSA TV (International)" at bounding box center [240, 63] width 189 height 36
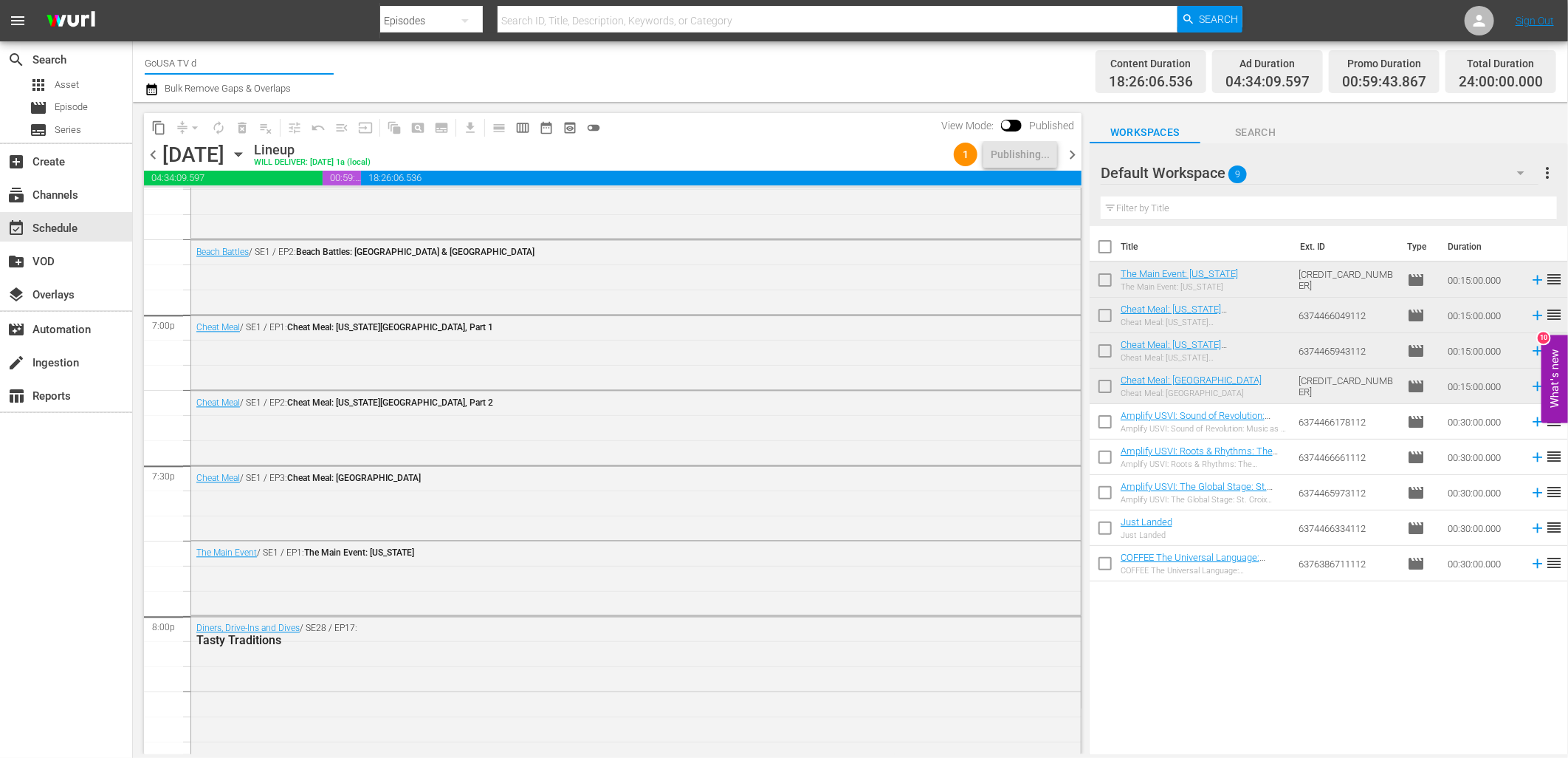
drag, startPoint x: 218, startPoint y: 63, endPoint x: 180, endPoint y: 64, distance: 38.0
click at [180, 64] on input "GoUSA TV d" at bounding box center [240, 63] width 189 height 36
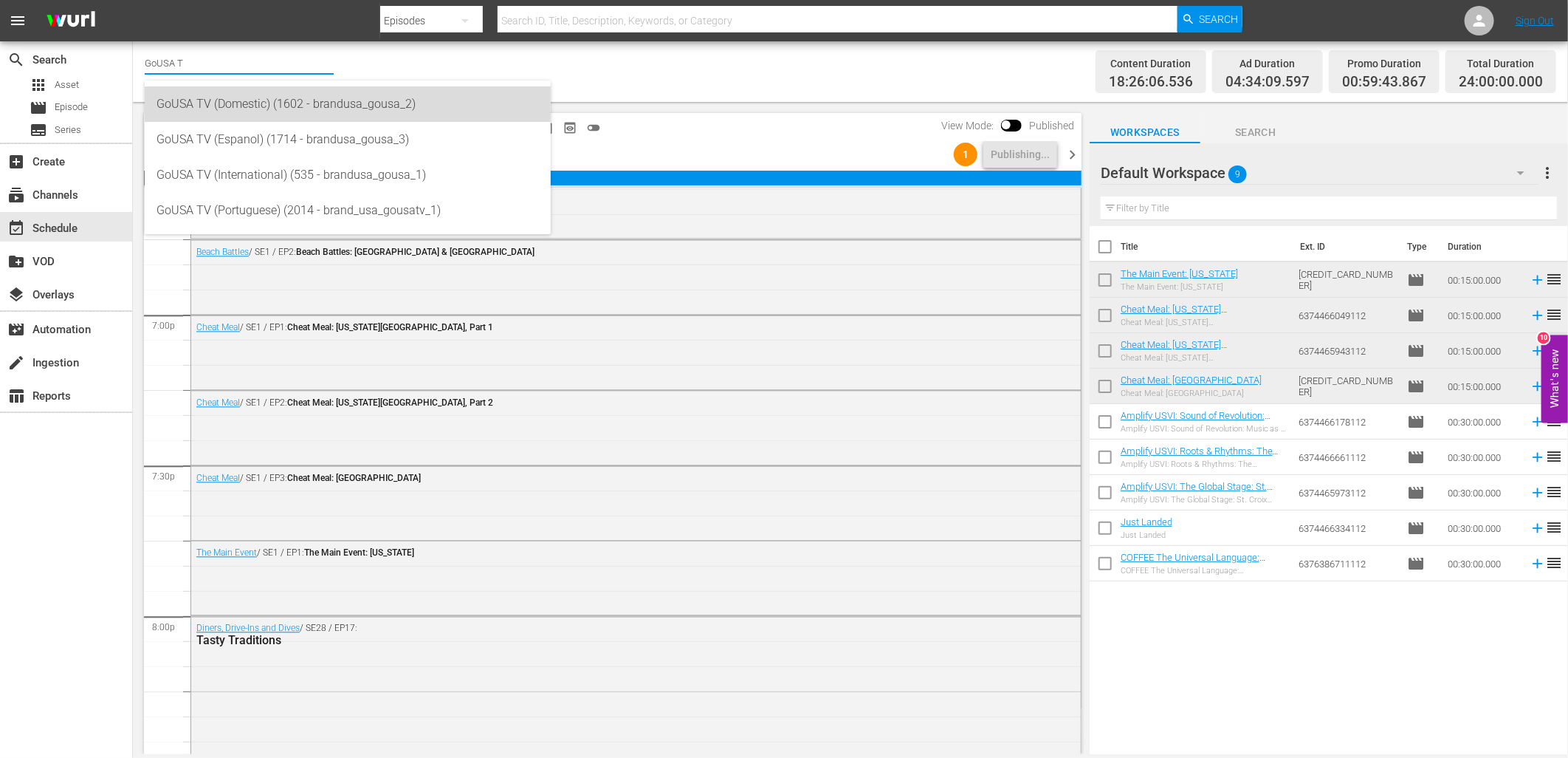
click at [282, 100] on div "GoUSA TV (Domestic) (1602 - brandusa_gousa_2)" at bounding box center [347, 104] width 382 height 36
type input "GoUSA TV (Domestic) (1602 - brandusa_gousa_2)"
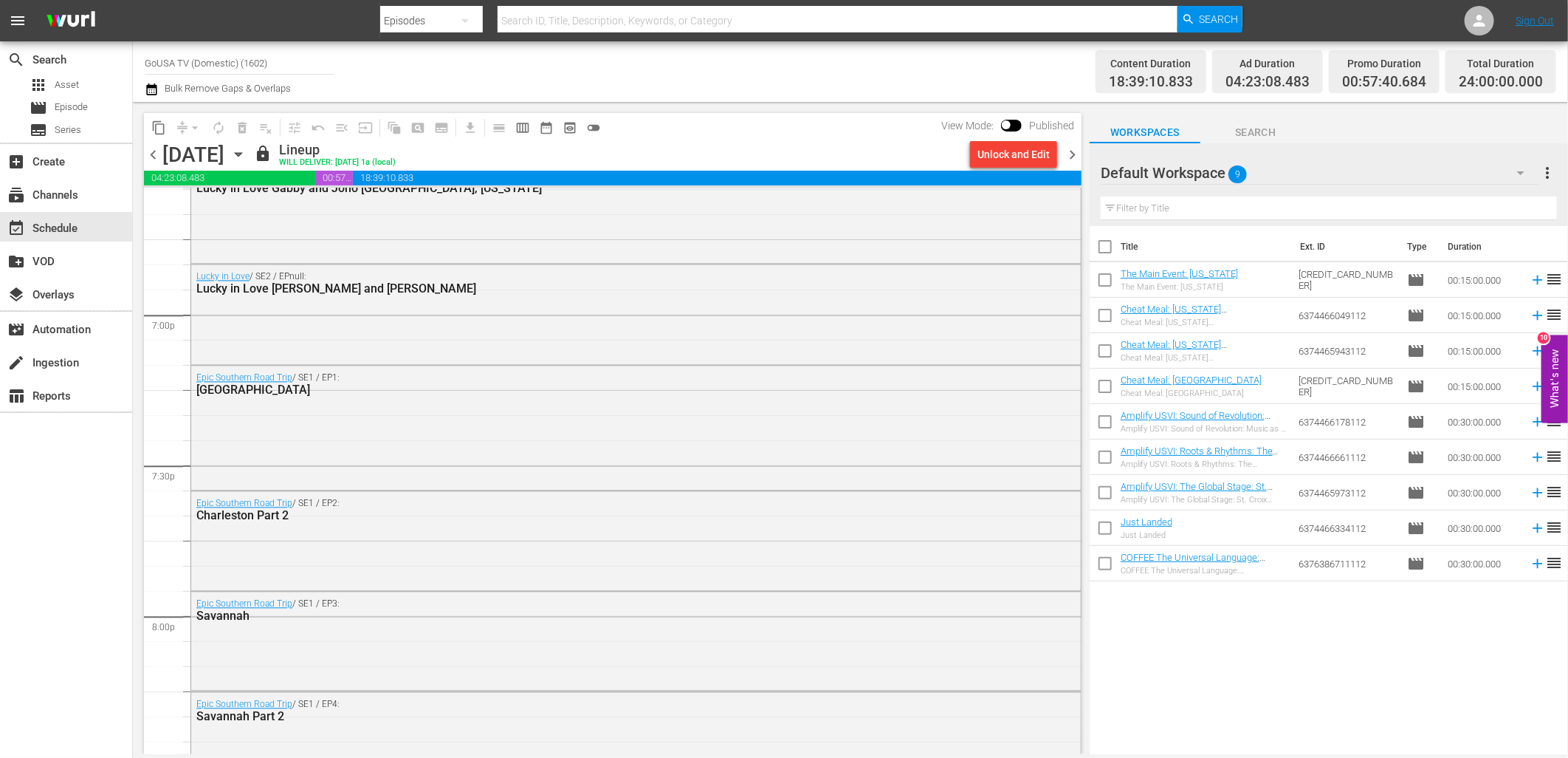
click at [247, 153] on icon "button" at bounding box center [239, 154] width 16 height 16
